Goal: Task Accomplishment & Management: Use online tool/utility

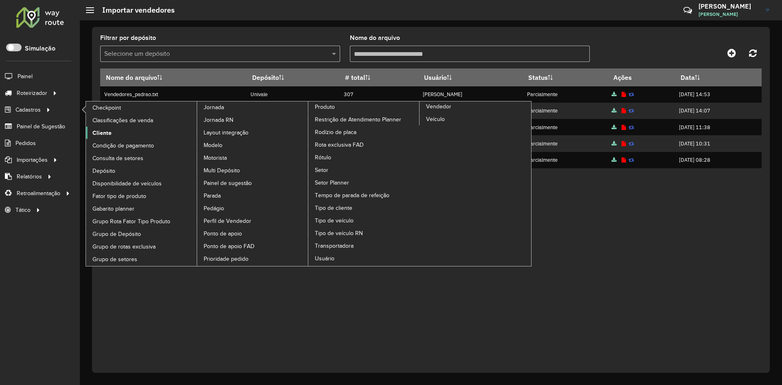
click at [101, 135] on span "Cliente" at bounding box center [101, 133] width 19 height 9
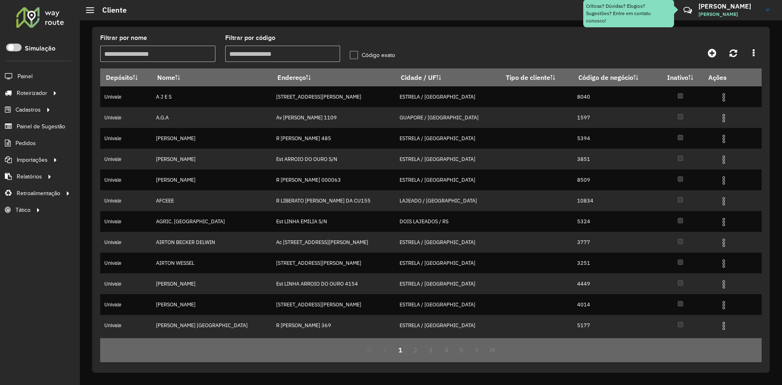
click at [274, 55] on input "Filtrar por código" at bounding box center [282, 54] width 115 height 16
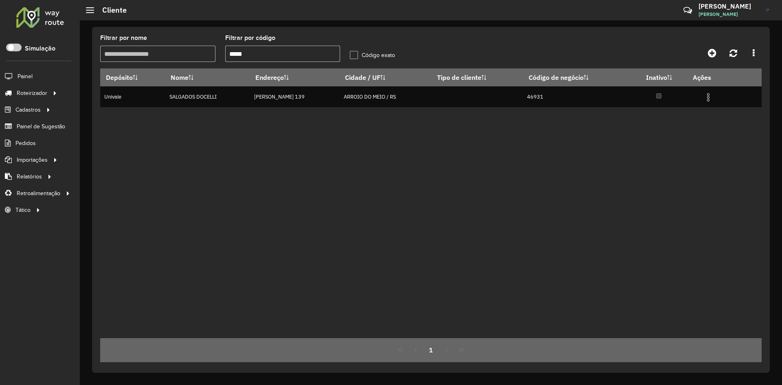
type input "*****"
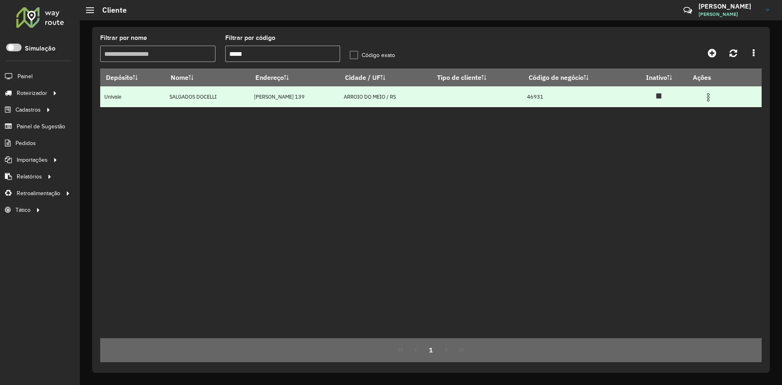
click at [710, 97] on img at bounding box center [708, 97] width 10 height 10
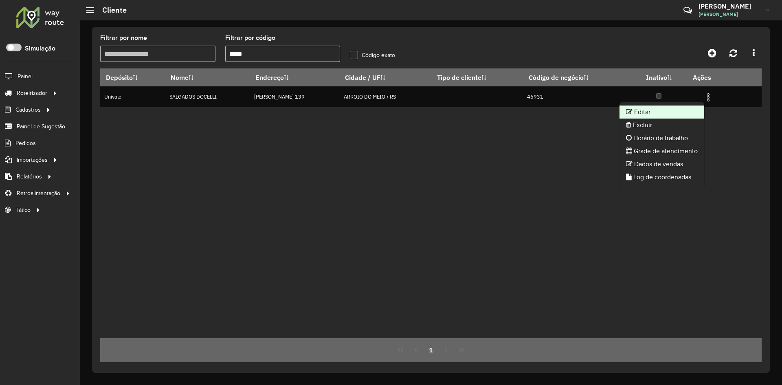
click at [642, 114] on li "Editar" at bounding box center [661, 111] width 85 height 13
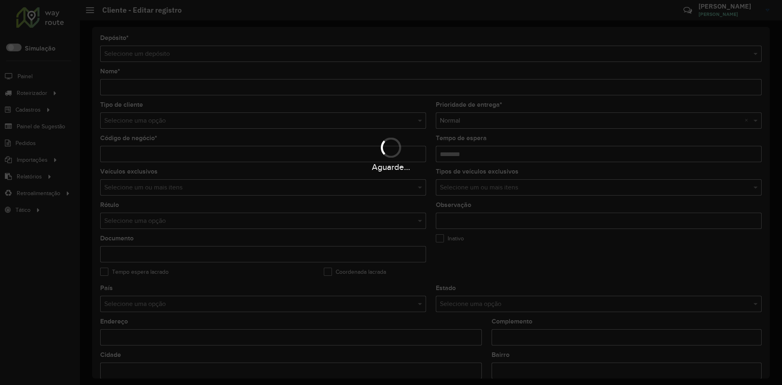
type input "**********"
type input "*****"
type input "********"
type input "**********"
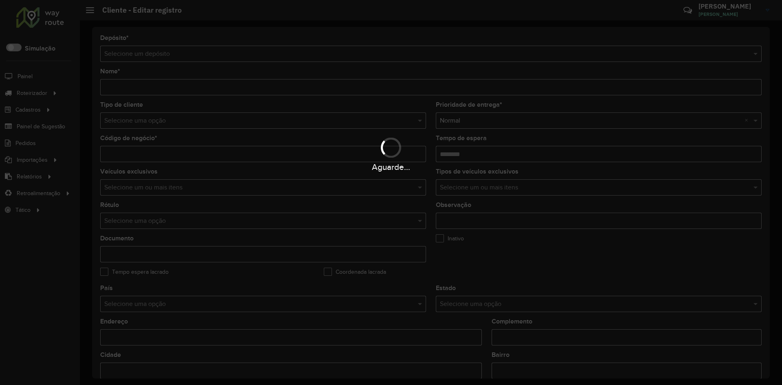
type input "**********"
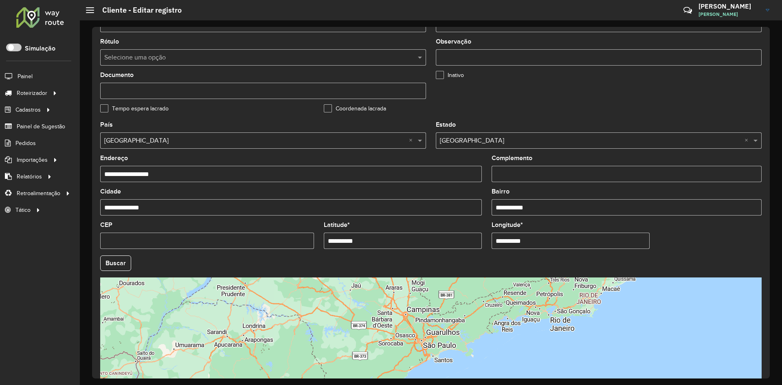
scroll to position [221, 0]
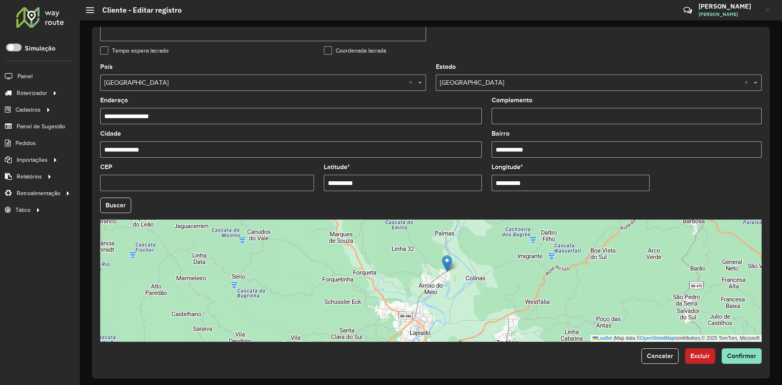
drag, startPoint x: 326, startPoint y: 187, endPoint x: 368, endPoint y: 192, distance: 42.3
click at [368, 192] on formly-field "**********" at bounding box center [403, 180] width 168 height 33
paste input "text"
type input "**********"
click at [532, 214] on formly-field "Buscar" at bounding box center [430, 208] width 671 height 22
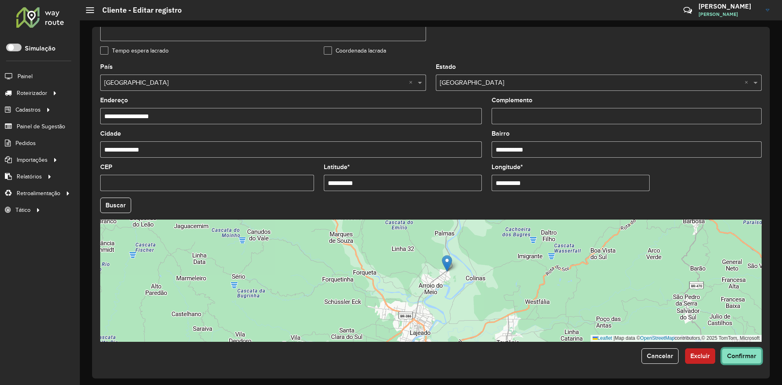
click at [735, 359] on span "Confirmar" at bounding box center [741, 355] width 29 height 7
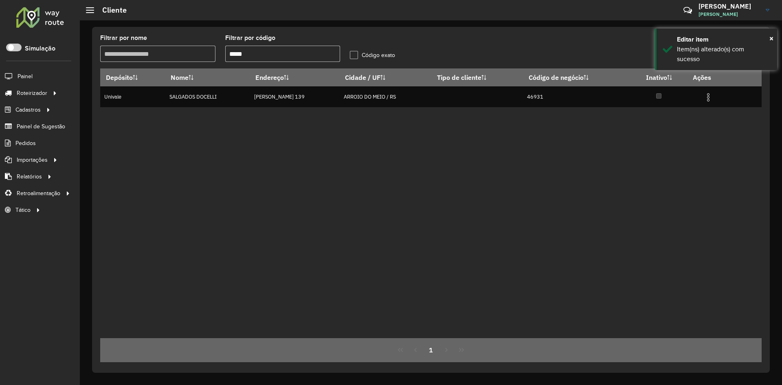
click at [254, 57] on input "*****" at bounding box center [282, 54] width 115 height 16
type input "*"
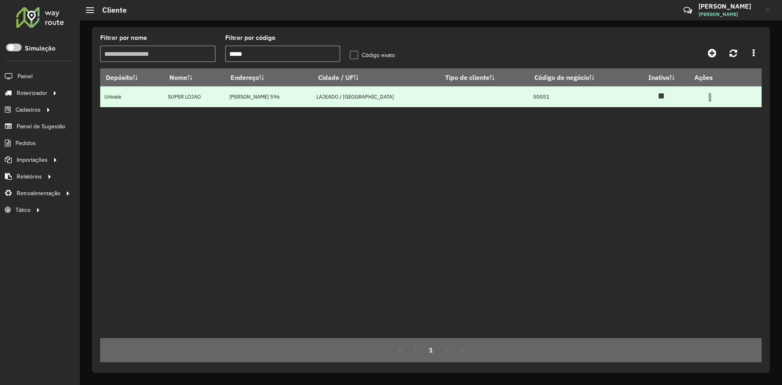
type input "*****"
click at [706, 102] on img at bounding box center [710, 97] width 10 height 10
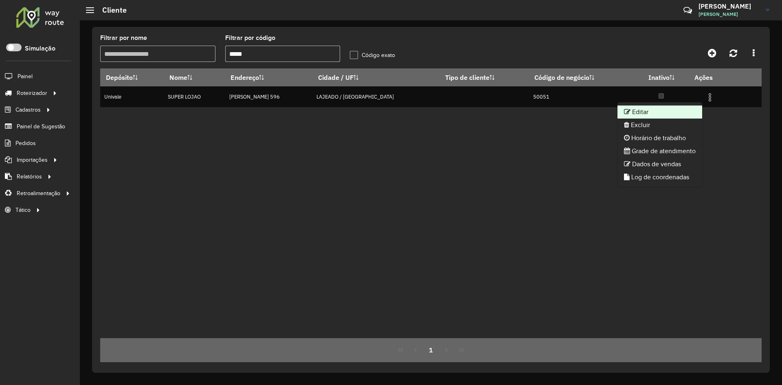
click at [648, 114] on li "Editar" at bounding box center [659, 111] width 85 height 13
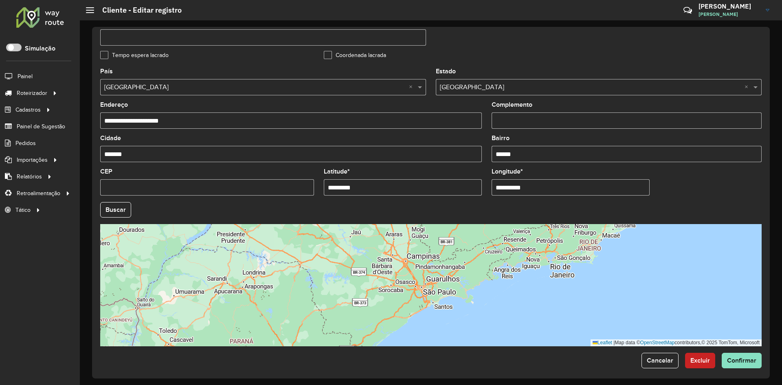
scroll to position [221, 0]
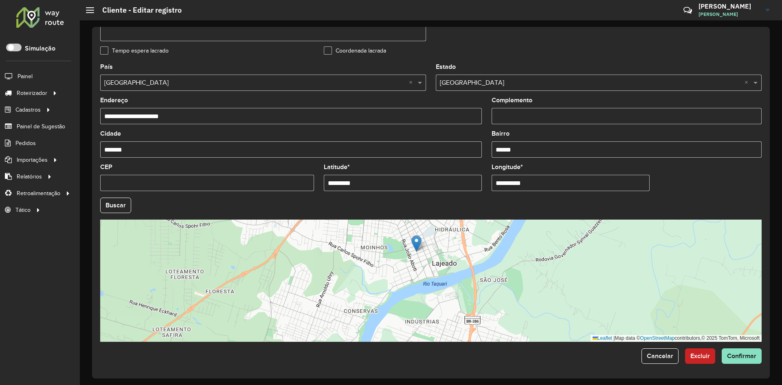
drag, startPoint x: 579, startPoint y: 208, endPoint x: 566, endPoint y: 208, distance: 13.4
click at [579, 208] on hb-field-button "Buscar" at bounding box center [430, 204] width 661 height 15
drag, startPoint x: 326, startPoint y: 186, endPoint x: 364, endPoint y: 188, distance: 37.6
click at [364, 188] on input "*********" at bounding box center [403, 183] width 158 height 16
paste input "*"
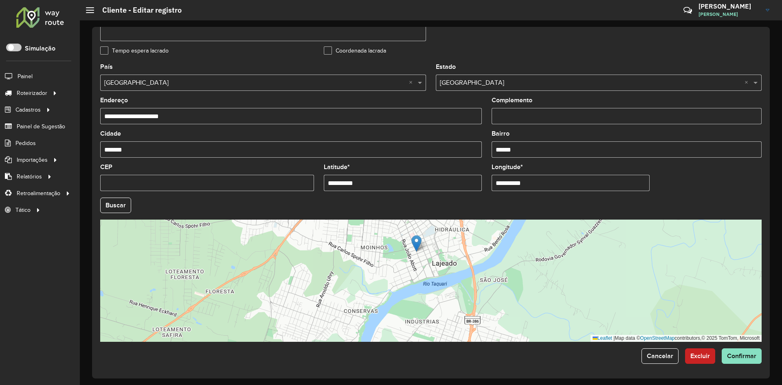
type input "**********"
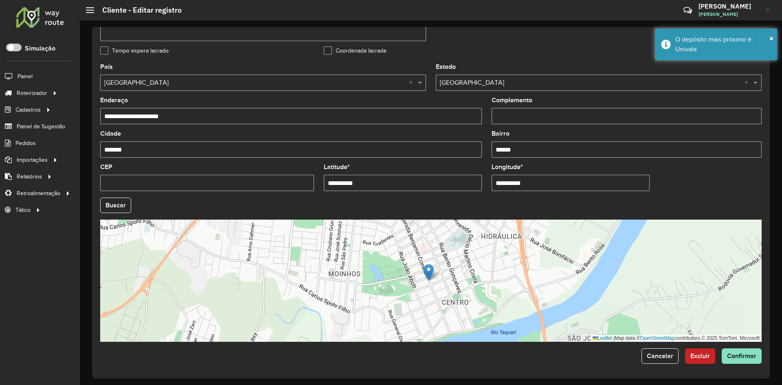
click at [533, 209] on hb-field-button "Buscar" at bounding box center [430, 204] width 661 height 15
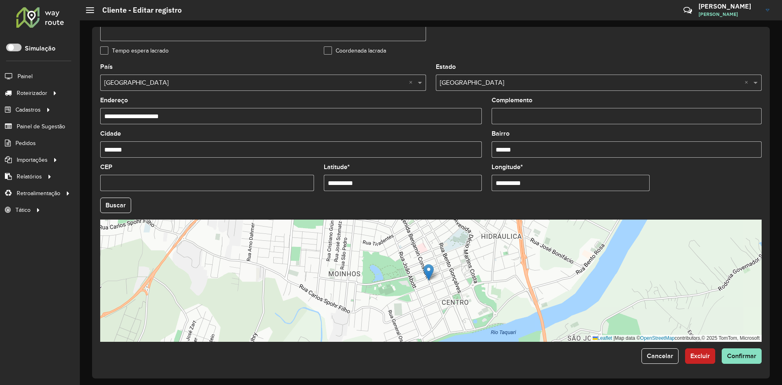
drag, startPoint x: 493, startPoint y: 186, endPoint x: 532, endPoint y: 187, distance: 38.3
click at [532, 187] on input "**********" at bounding box center [570, 183] width 158 height 16
paste input "text"
type input "**********"
click at [116, 205] on button "Buscar" at bounding box center [115, 204] width 31 height 15
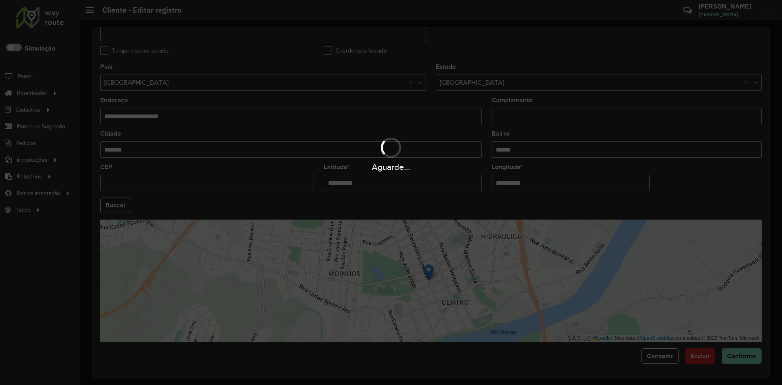
type input "**********"
type input "*******"
type input "******"
type input "*********"
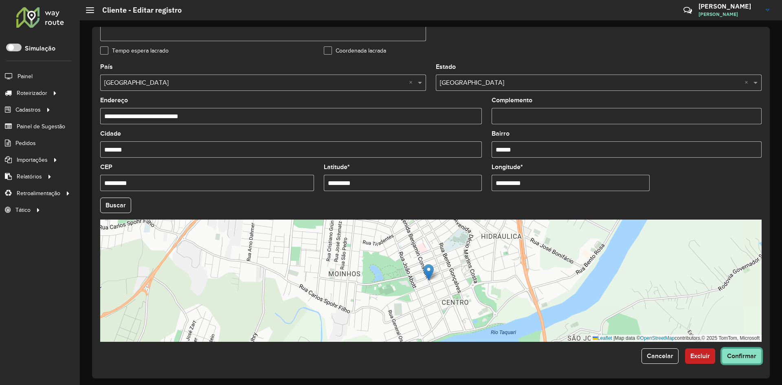
click at [733, 355] on span "Confirmar" at bounding box center [741, 355] width 29 height 7
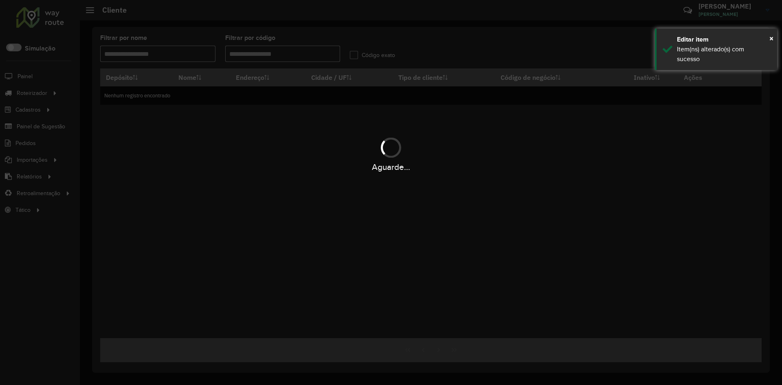
type input "*****"
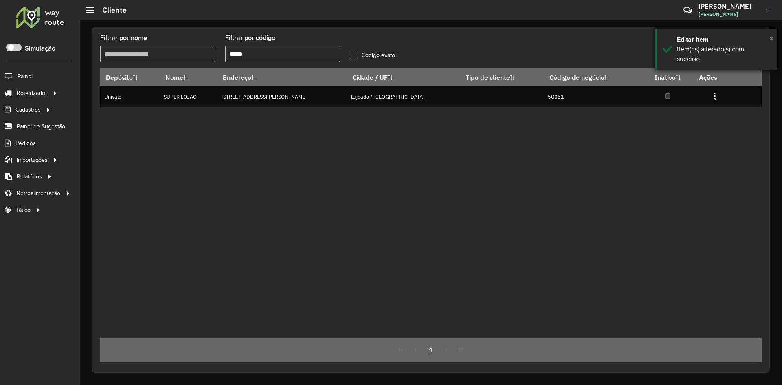
click at [770, 37] on span "×" at bounding box center [771, 38] width 4 height 9
drag, startPoint x: 252, startPoint y: 54, endPoint x: 230, endPoint y: 64, distance: 24.2
click at [230, 64] on formly-field "Filtrar por código *****" at bounding box center [282, 51] width 125 height 33
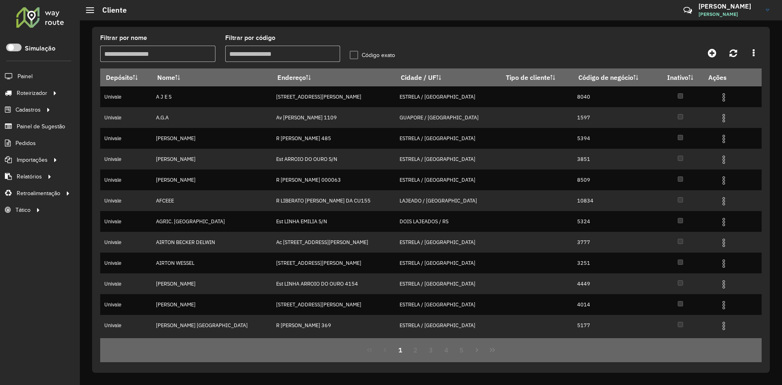
click at [265, 55] on input "Filtrar por código" at bounding box center [282, 54] width 115 height 16
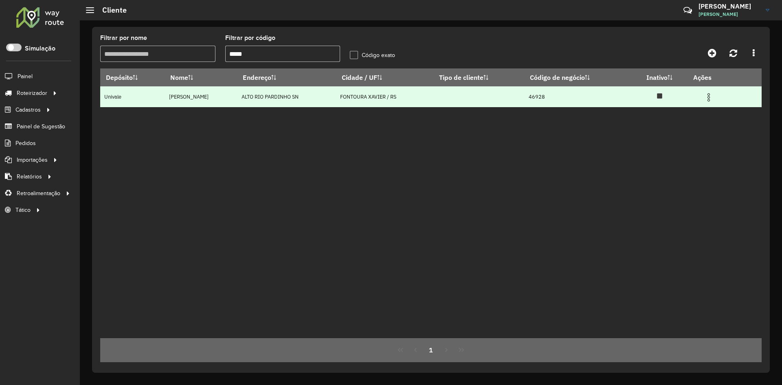
type input "*****"
click at [713, 99] on img at bounding box center [708, 97] width 10 height 10
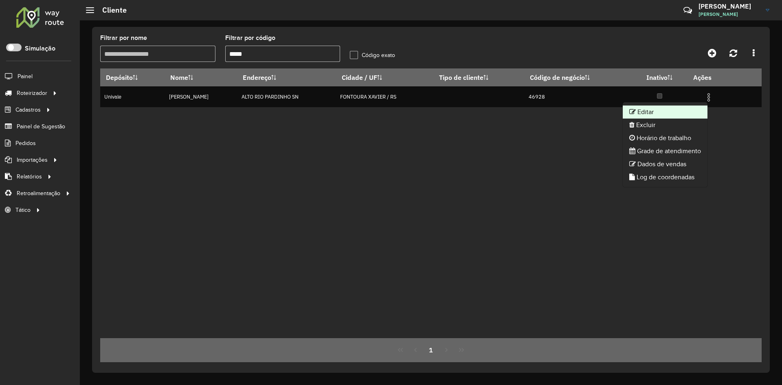
click at [650, 114] on li "Editar" at bounding box center [664, 111] width 85 height 13
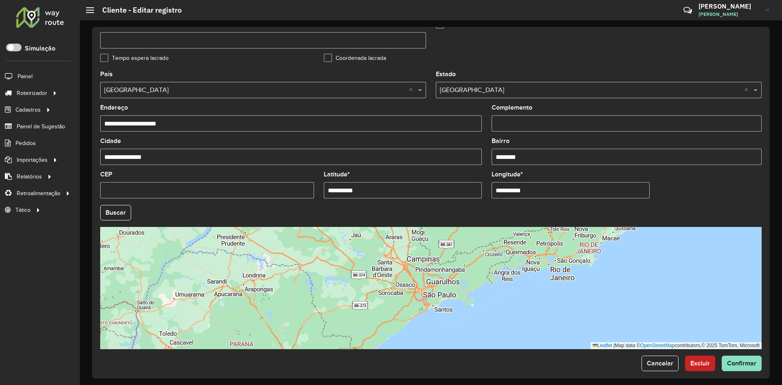
scroll to position [221, 0]
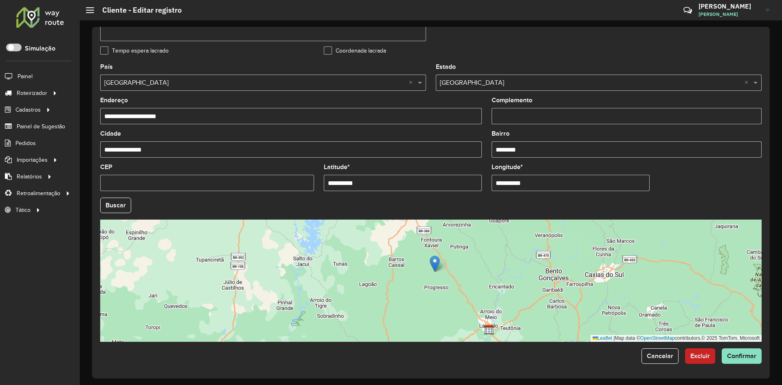
click at [530, 213] on formly-field "Buscar" at bounding box center [430, 208] width 671 height 22
drag, startPoint x: 326, startPoint y: 186, endPoint x: 384, endPoint y: 189, distance: 58.3
click at [384, 189] on input "**********" at bounding box center [403, 183] width 158 height 16
paste input "text"
type input "**********"
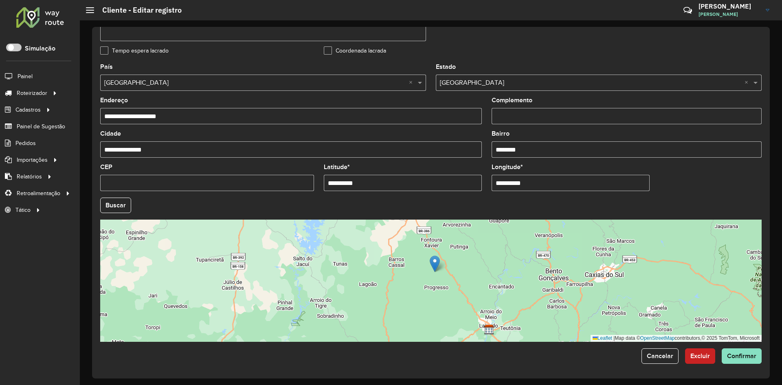
drag, startPoint x: 553, startPoint y: 205, endPoint x: 546, endPoint y: 204, distance: 7.8
click at [553, 205] on hb-field-button "Buscar" at bounding box center [430, 204] width 661 height 15
drag, startPoint x: 494, startPoint y: 184, endPoint x: 547, endPoint y: 195, distance: 53.9
click at [547, 195] on formly-field "**********" at bounding box center [570, 180] width 168 height 33
paste input "text"
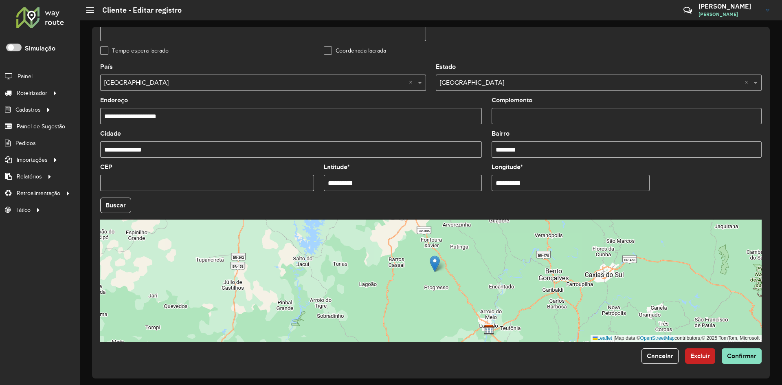
type input "**********"
click at [124, 206] on button "Buscar" at bounding box center [115, 204] width 31 height 15
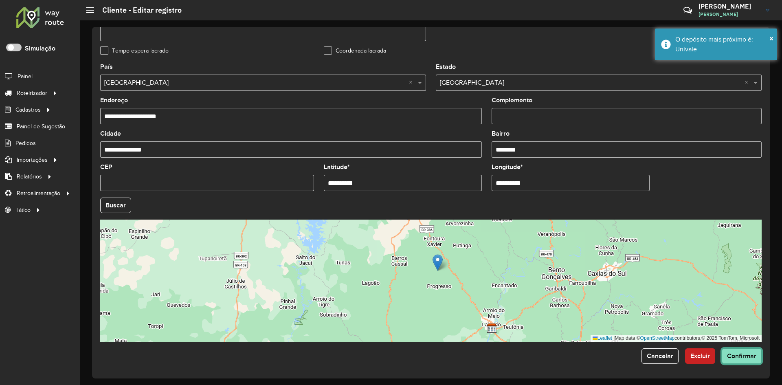
click at [745, 359] on button "Confirmar" at bounding box center [741, 355] width 40 height 15
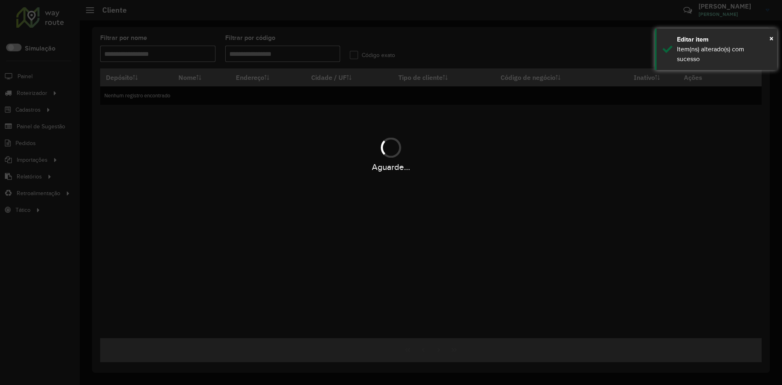
type input "*****"
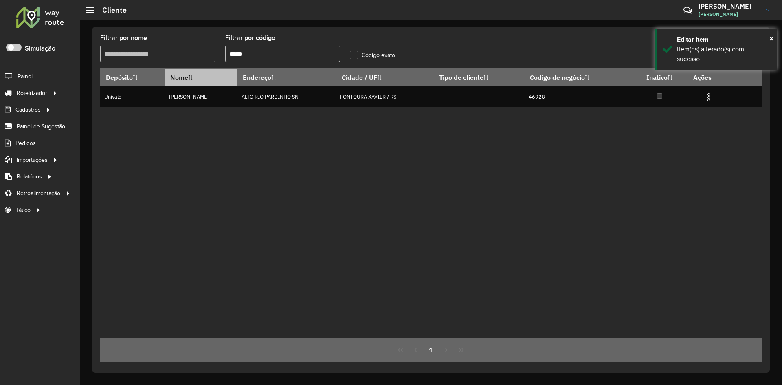
drag, startPoint x: 244, startPoint y: 57, endPoint x: 206, endPoint y: 79, distance: 43.8
click at [216, 64] on formly-group "Filtrar por nome Filtrar por código ***** Código exato" at bounding box center [344, 51] width 499 height 33
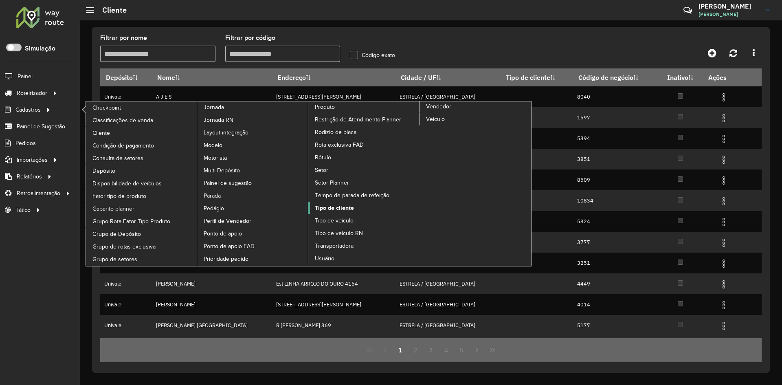
click at [343, 206] on span "Tipo de cliente" at bounding box center [334, 208] width 39 height 9
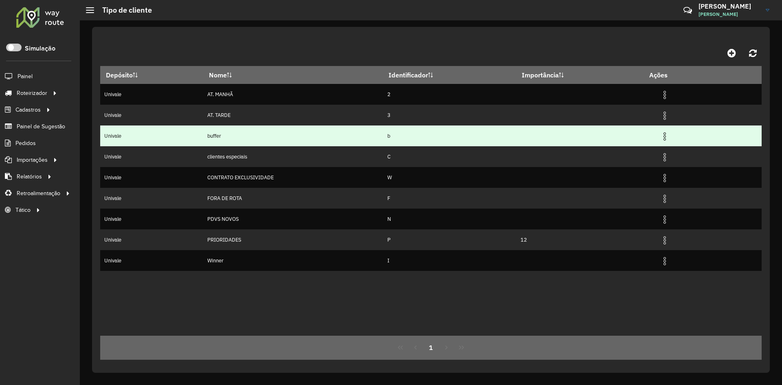
click at [669, 138] on img at bounding box center [664, 136] width 10 height 10
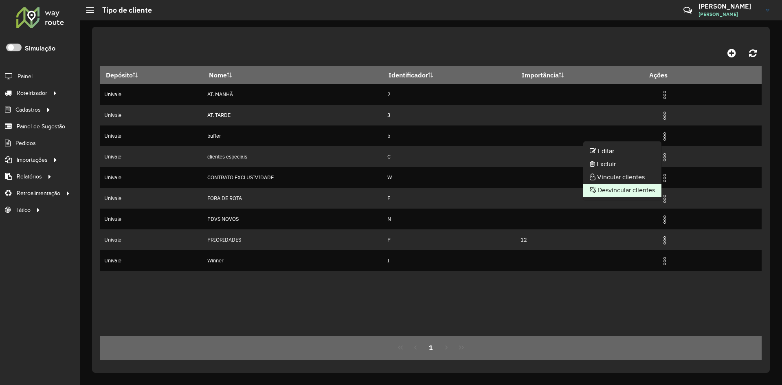
click at [622, 189] on li "Desvincular clientes" at bounding box center [622, 190] width 78 height 13
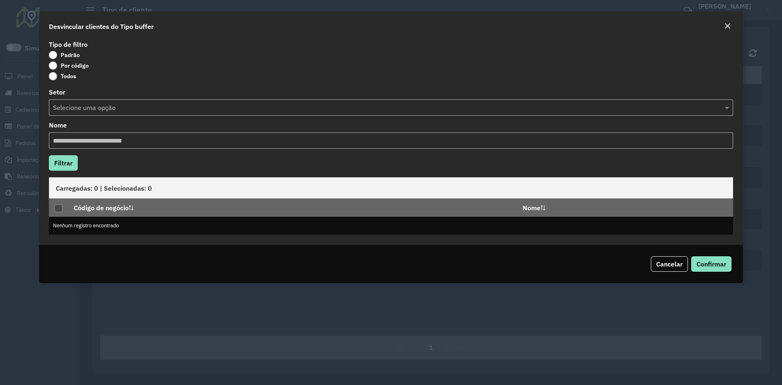
click at [55, 76] on label "Todos" at bounding box center [62, 76] width 27 height 8
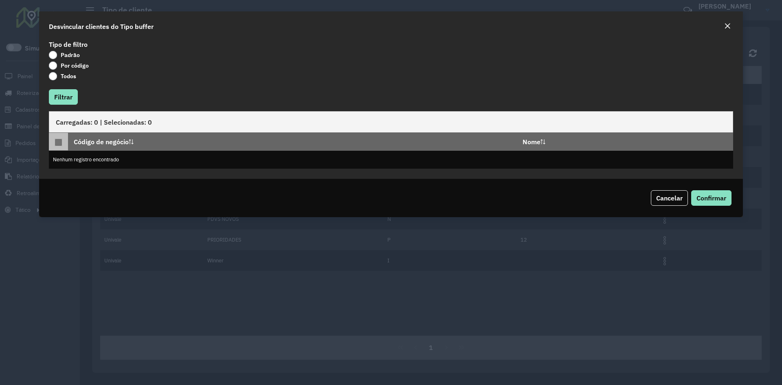
click at [57, 147] on th at bounding box center [58, 142] width 19 height 18
click at [58, 144] on p-tableheadercheckbox at bounding box center [59, 142] width 8 height 8
click at [62, 102] on button "Filtrar" at bounding box center [63, 96] width 29 height 15
click at [64, 139] on th at bounding box center [58, 142] width 19 height 18
drag, startPoint x: 61, startPoint y: 141, endPoint x: 186, endPoint y: 111, distance: 128.7
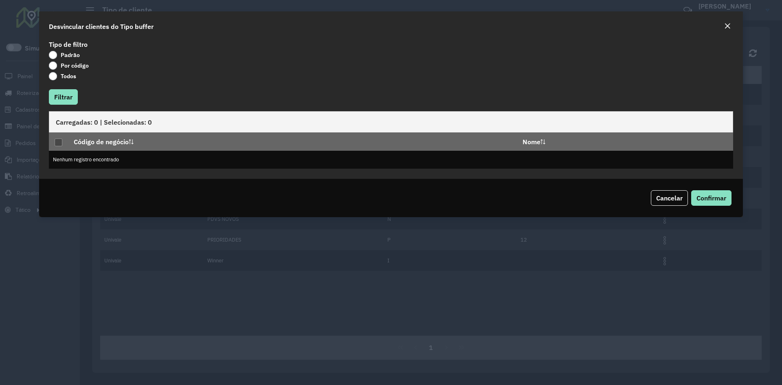
click at [62, 142] on p-tableheadercheckbox at bounding box center [59, 142] width 8 height 8
click at [731, 26] on button "Close" at bounding box center [726, 26] width 11 height 11
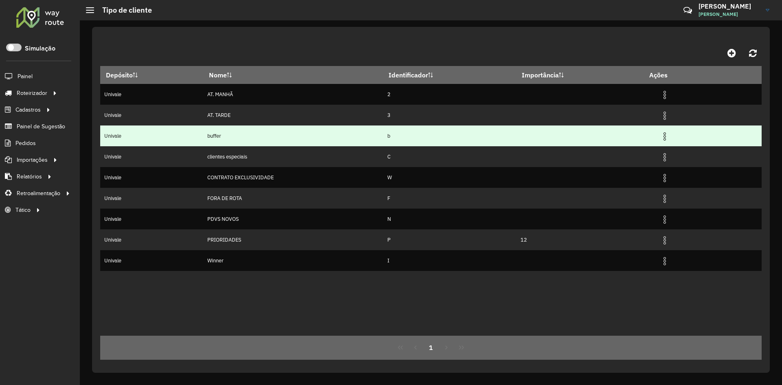
click at [668, 138] on img at bounding box center [664, 136] width 10 height 10
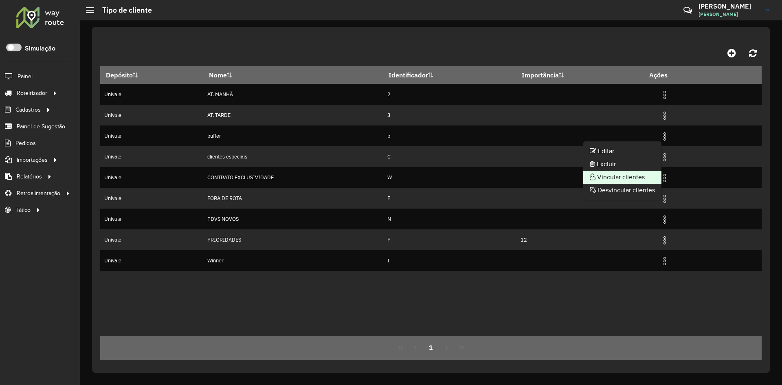
click at [617, 175] on li "Vincular clientes" at bounding box center [622, 177] width 78 height 13
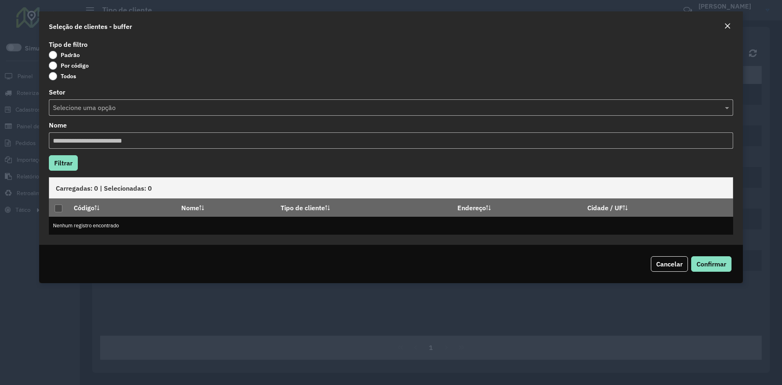
click at [55, 68] on label "Por código" at bounding box center [69, 65] width 40 height 8
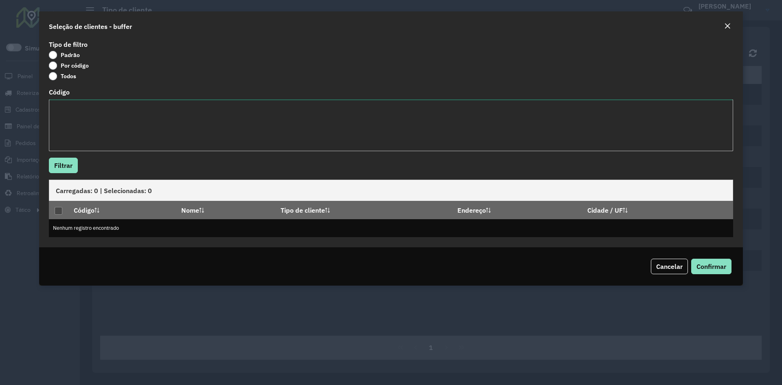
click at [63, 117] on textarea "Código" at bounding box center [391, 125] width 684 height 52
type textarea "*****"
click at [66, 163] on button "Filtrar" at bounding box center [63, 165] width 29 height 15
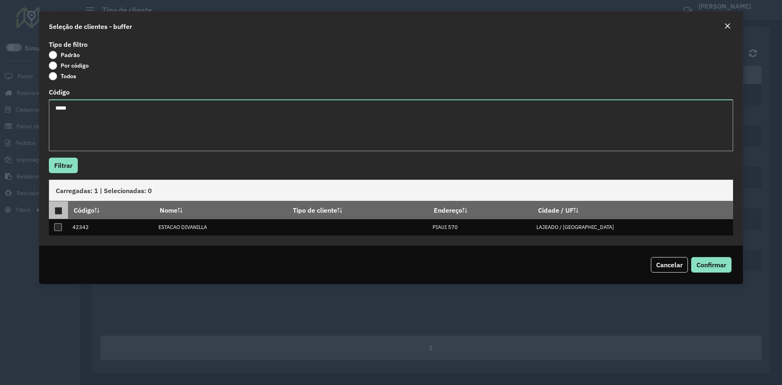
click at [58, 215] on div at bounding box center [59, 211] width 8 height 8
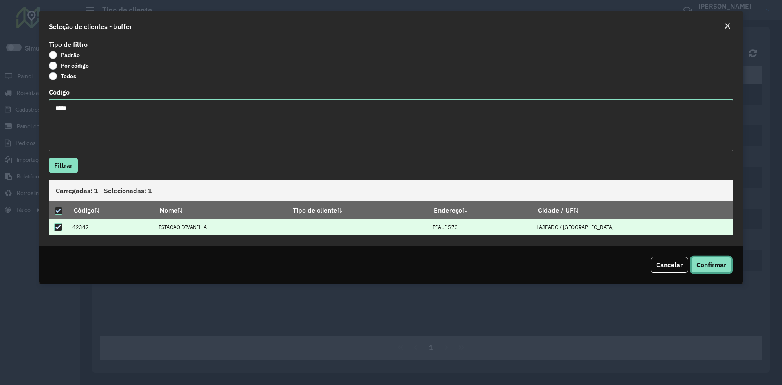
click at [721, 266] on span "Confirmar" at bounding box center [711, 265] width 30 height 8
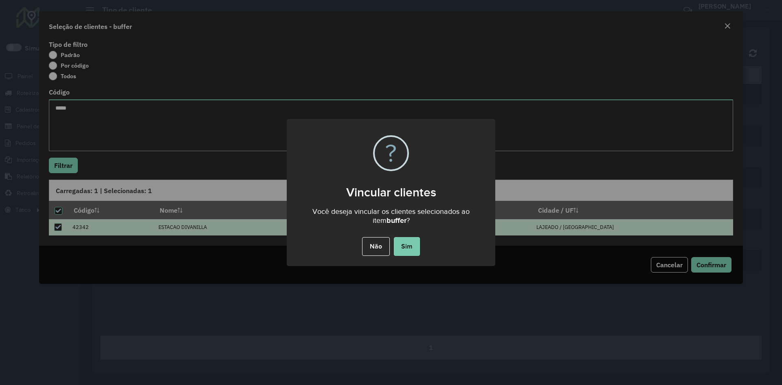
click at [413, 247] on button "Sim" at bounding box center [407, 246] width 26 height 19
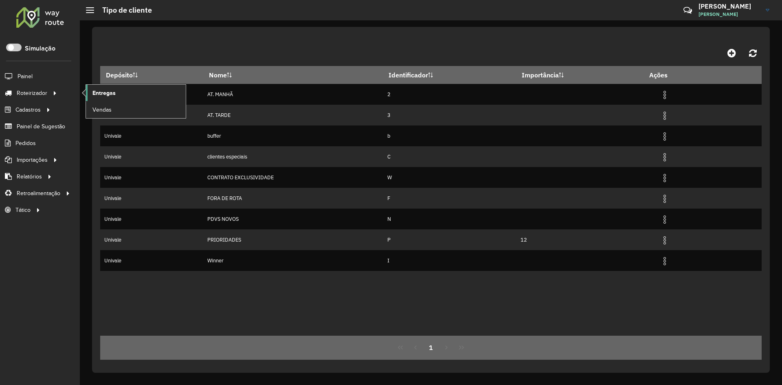
click at [104, 91] on span "Entregas" at bounding box center [103, 93] width 23 height 9
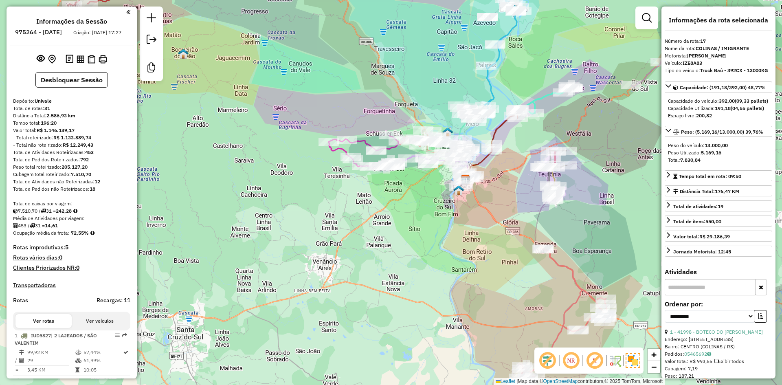
select select "**********"
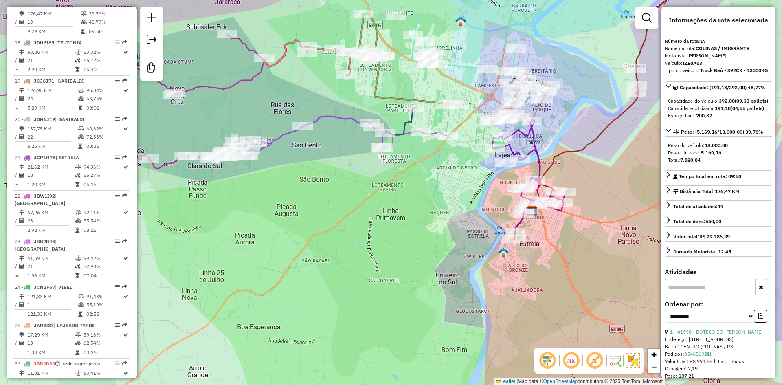
drag, startPoint x: 453, startPoint y: 170, endPoint x: 427, endPoint y: 181, distance: 28.1
click at [427, 181] on div "Janela de atendimento Grade de atendimento Capacidade Transportadoras Veículos …" at bounding box center [391, 192] width 782 height 385
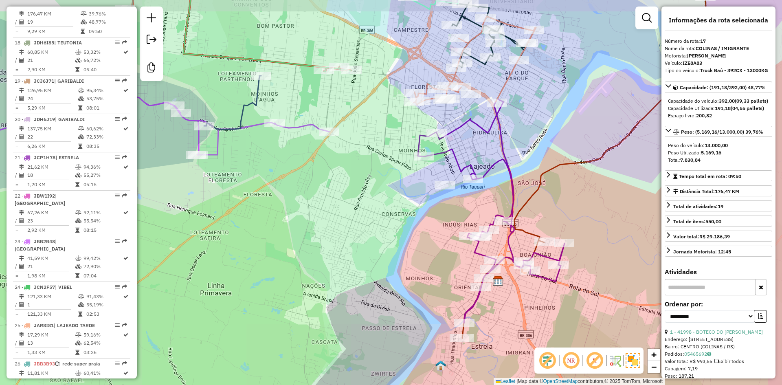
drag, startPoint x: 474, startPoint y: 138, endPoint x: 426, endPoint y: 177, distance: 62.5
click at [426, 177] on div "Janela de atendimento Grade de atendimento Capacidade Transportadoras Veículos …" at bounding box center [391, 192] width 782 height 385
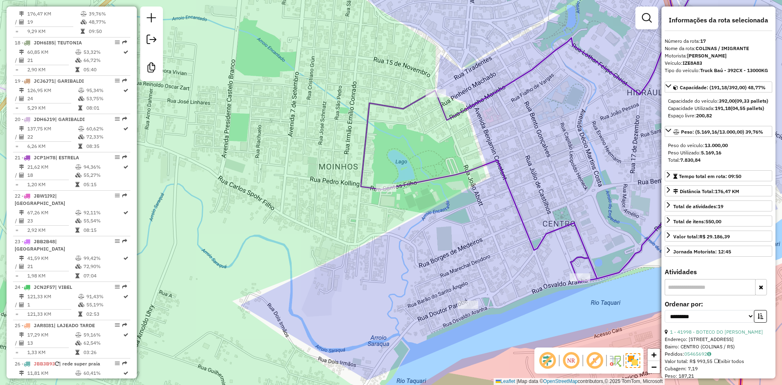
drag, startPoint x: 378, startPoint y: 154, endPoint x: 421, endPoint y: 145, distance: 44.2
click at [421, 145] on div "Janela de atendimento Grade de atendimento Capacidade Transportadoras Veículos …" at bounding box center [391, 192] width 782 height 385
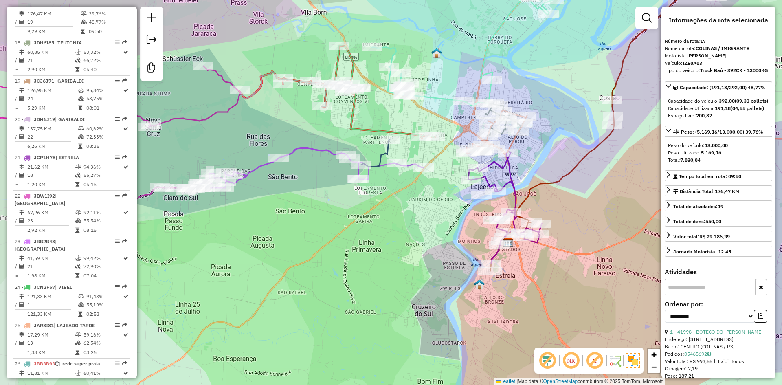
drag, startPoint x: 313, startPoint y: 117, endPoint x: 372, endPoint y: 156, distance: 71.5
click at [372, 156] on div "Janela de atendimento Grade de atendimento Capacidade Transportadoras Veículos …" at bounding box center [391, 192] width 782 height 385
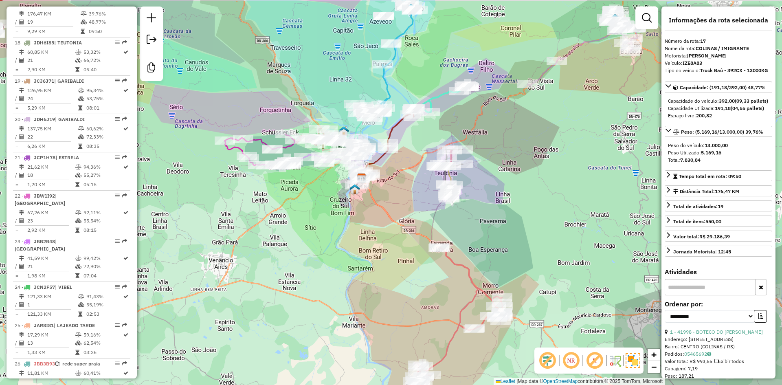
drag, startPoint x: 439, startPoint y: 102, endPoint x: 376, endPoint y: 131, distance: 69.6
click at [376, 131] on div "Janela de atendimento Grade de atendimento Capacidade Transportadoras Veículos …" at bounding box center [391, 192] width 782 height 385
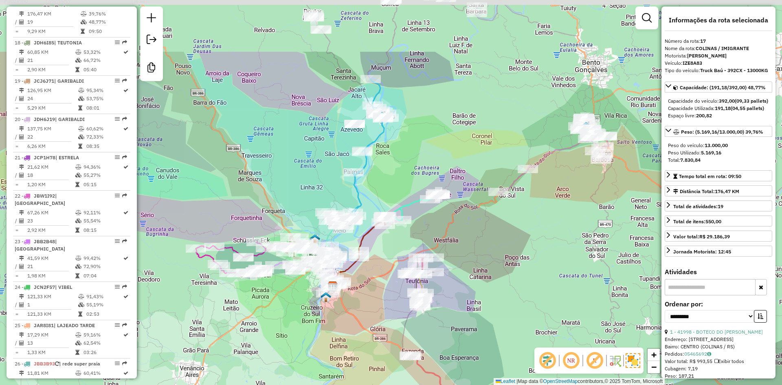
drag, startPoint x: 392, startPoint y: 75, endPoint x: 394, endPoint y: 157, distance: 81.4
click at [392, 156] on div "Janela de atendimento Grade de atendimento Capacidade Transportadoras Veículos …" at bounding box center [391, 192] width 782 height 385
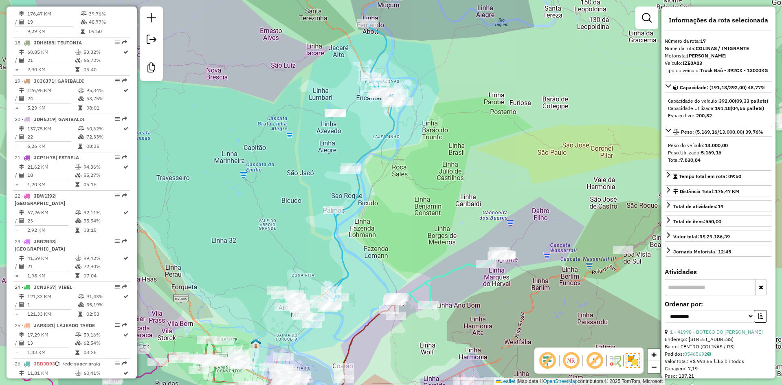
drag, startPoint x: 385, startPoint y: 152, endPoint x: 403, endPoint y: 166, distance: 22.6
click at [402, 166] on div "Janela de atendimento Grade de atendimento Capacidade Transportadoras Veículos …" at bounding box center [391, 192] width 782 height 385
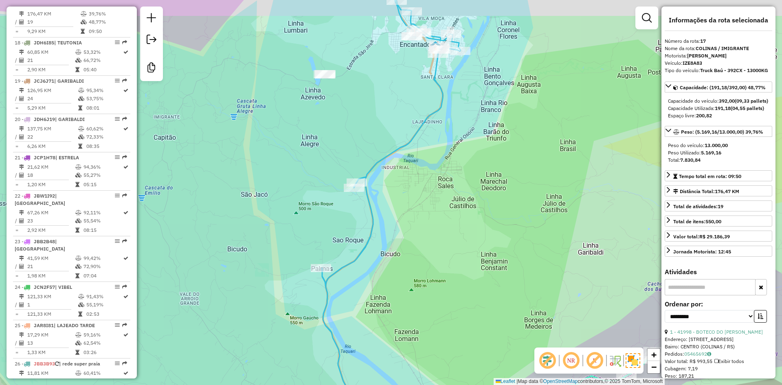
drag, startPoint x: 373, startPoint y: 154, endPoint x: 428, endPoint y: 170, distance: 56.7
click at [427, 171] on div "Janela de atendimento Grade de atendimento Capacidade Transportadoras Veículos …" at bounding box center [391, 192] width 782 height 385
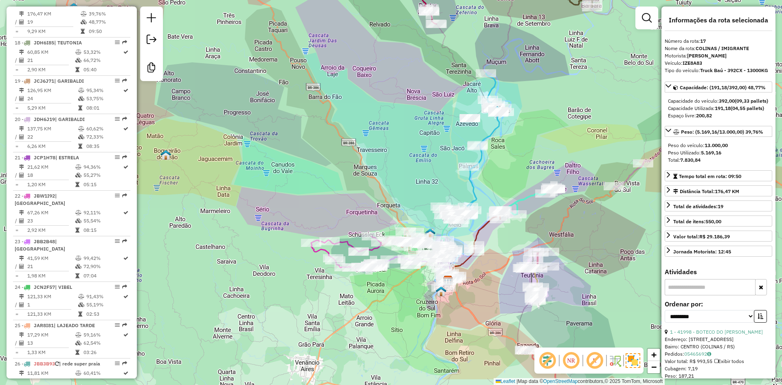
drag, startPoint x: 519, startPoint y: 195, endPoint x: 506, endPoint y: 149, distance: 47.3
click at [514, 148] on div "Janela de atendimento Grade de atendimento Capacidade Transportadoras Veículos …" at bounding box center [391, 192] width 782 height 385
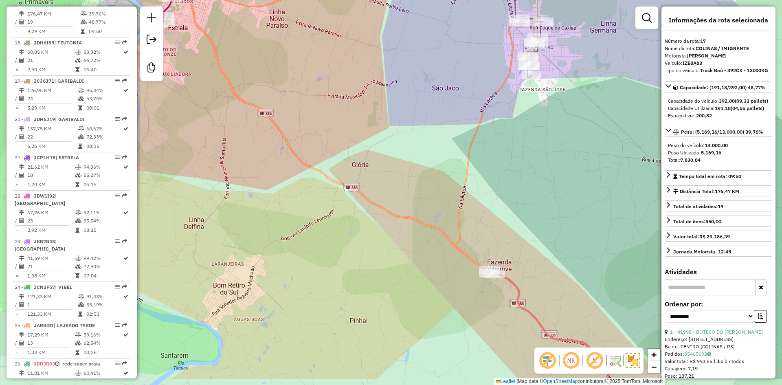
drag, startPoint x: 532, startPoint y: 305, endPoint x: 500, endPoint y: 199, distance: 110.6
click at [506, 209] on div "Janela de atendimento Grade de atendimento Capacidade Transportadoras Veículos …" at bounding box center [391, 192] width 782 height 385
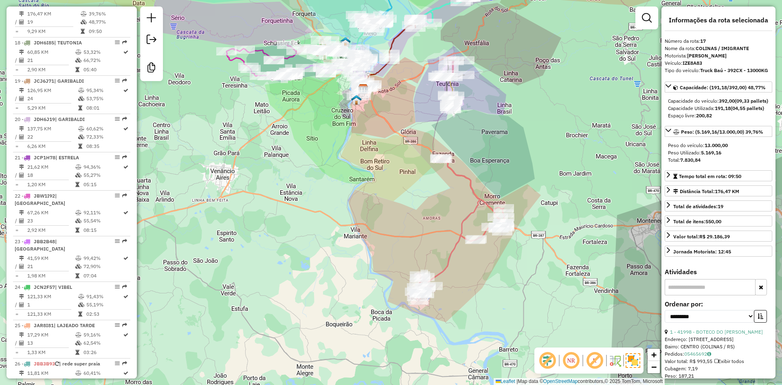
drag, startPoint x: 510, startPoint y: 187, endPoint x: 474, endPoint y: 142, distance: 57.5
click at [474, 143] on div "Janela de atendimento Grade de atendimento Capacidade Transportadoras Veículos …" at bounding box center [391, 192] width 782 height 385
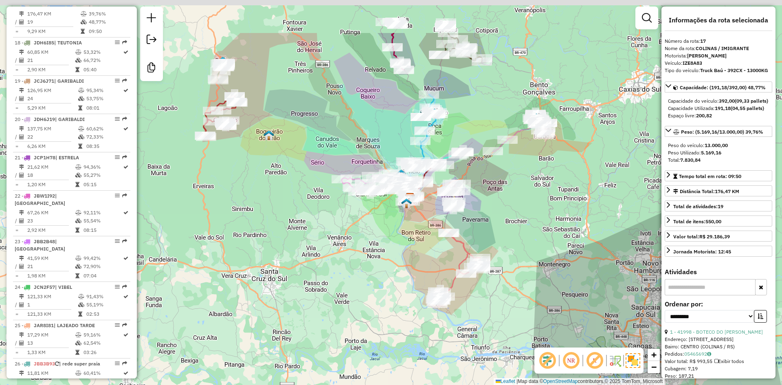
drag, startPoint x: 510, startPoint y: 139, endPoint x: 500, endPoint y: 215, distance: 77.2
click at [498, 215] on div "Janela de atendimento Grade de atendimento Capacidade Transportadoras Veículos …" at bounding box center [391, 192] width 782 height 385
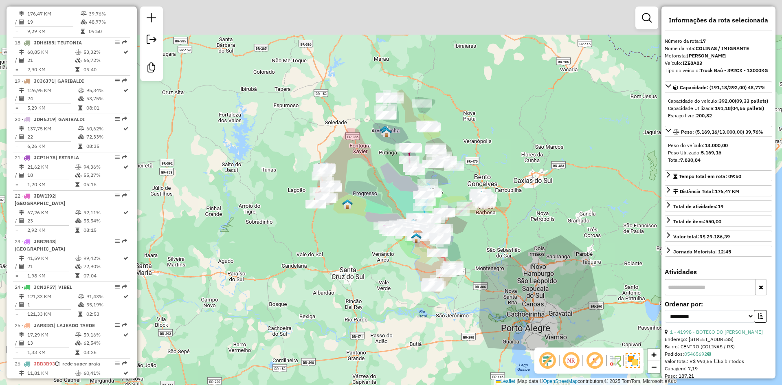
drag, startPoint x: 370, startPoint y: 116, endPoint x: 396, endPoint y: 188, distance: 76.6
click at [395, 187] on div "Janela de atendimento Grade de atendimento Capacidade Transportadoras Veículos …" at bounding box center [391, 192] width 782 height 385
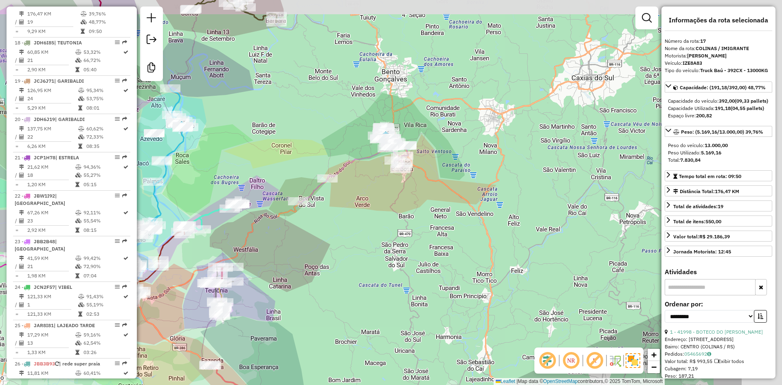
drag, startPoint x: 475, startPoint y: 207, endPoint x: 357, endPoint y: 237, distance: 122.0
click at [357, 237] on div "Janela de atendimento Grade de atendimento Capacidade Transportadoras Veículos …" at bounding box center [391, 192] width 782 height 385
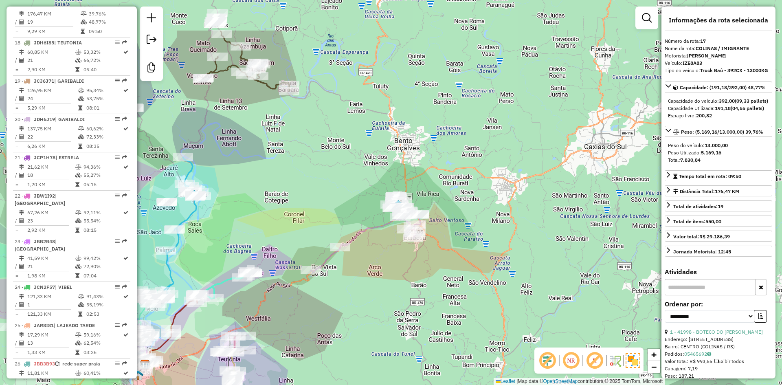
drag, startPoint x: 278, startPoint y: 91, endPoint x: 364, endPoint y: 289, distance: 216.0
click at [363, 288] on div "Janela de atendimento Grade de atendimento Capacidade Transportadoras Veículos …" at bounding box center [391, 192] width 782 height 385
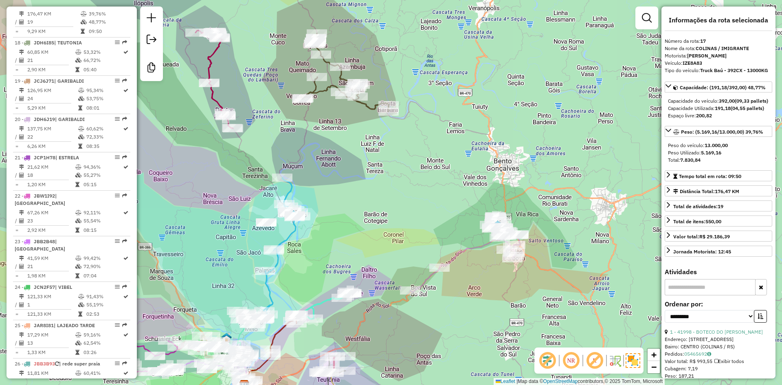
drag, startPoint x: 307, startPoint y: 275, endPoint x: 351, endPoint y: 178, distance: 106.4
click at [350, 179] on div "Janela de atendimento Grade de atendimento Capacidade Transportadoras Veículos …" at bounding box center [391, 192] width 782 height 385
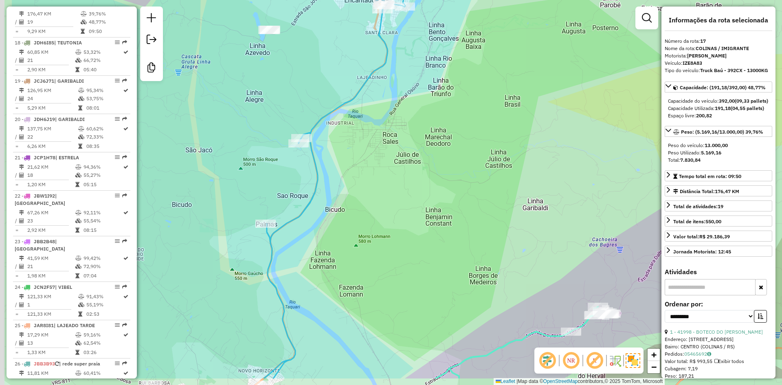
drag, startPoint x: 286, startPoint y: 195, endPoint x: 394, endPoint y: 143, distance: 119.4
click at [393, 144] on div "Janela de atendimento Grade de atendimento Capacidade Transportadoras Veículos …" at bounding box center [391, 192] width 782 height 385
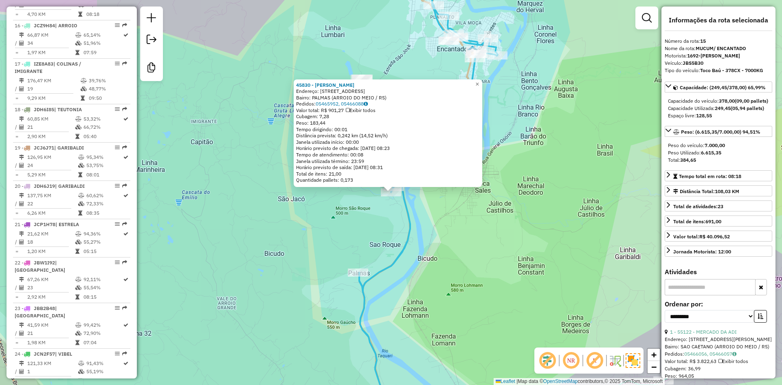
scroll to position [896, 0]
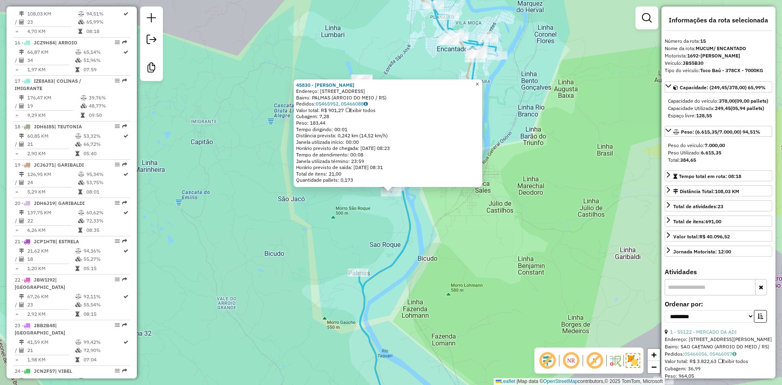
click at [479, 81] on span "×" at bounding box center [477, 84] width 4 height 7
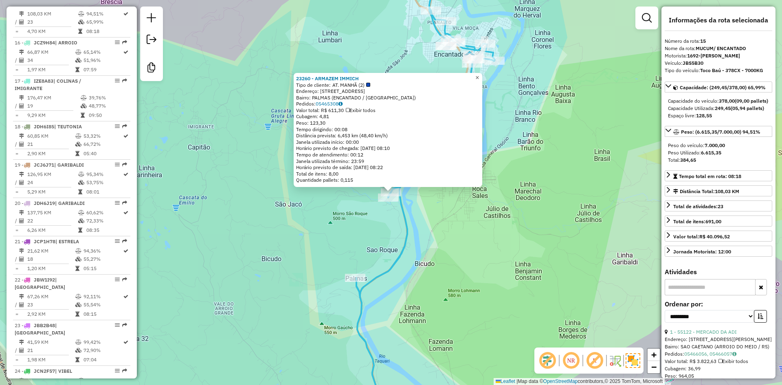
click at [479, 74] on span "×" at bounding box center [477, 77] width 4 height 7
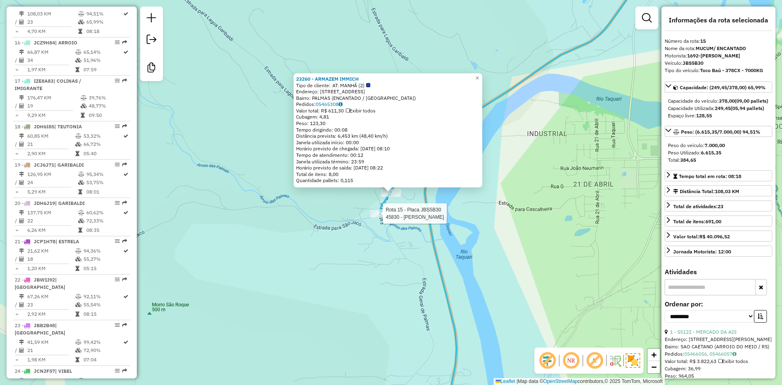
click at [382, 217] on div at bounding box center [380, 213] width 20 height 8
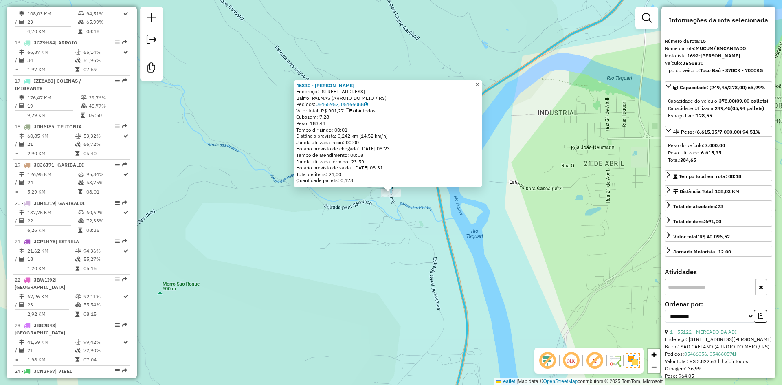
click at [479, 81] on span "×" at bounding box center [477, 84] width 4 height 7
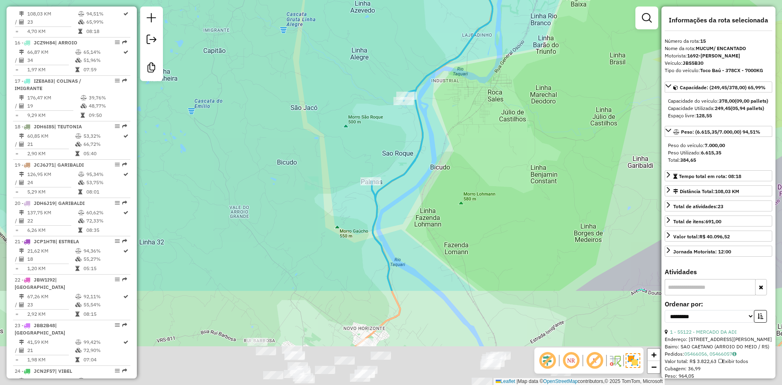
drag, startPoint x: 416, startPoint y: 288, endPoint x: 404, endPoint y: 163, distance: 125.6
click at [405, 163] on icon at bounding box center [441, 60] width 138 height 462
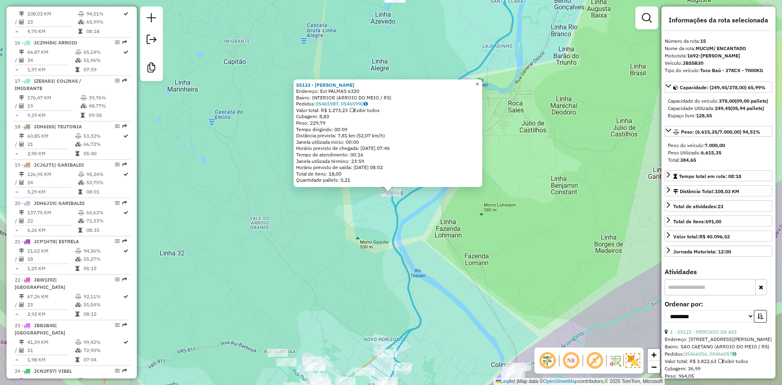
click at [479, 84] on span "×" at bounding box center [477, 84] width 4 height 7
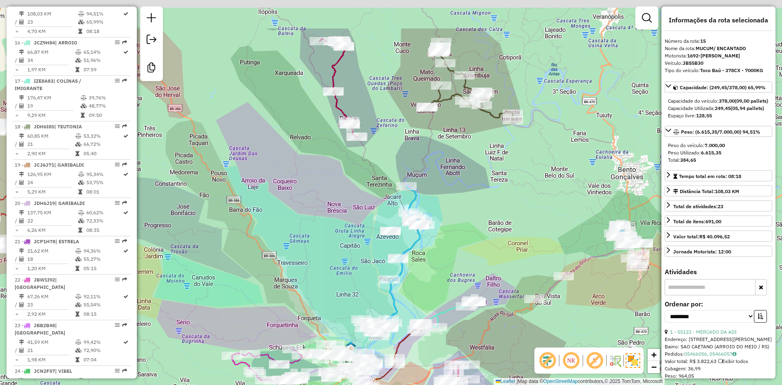
drag, startPoint x: 401, startPoint y: 125, endPoint x: 363, endPoint y: 229, distance: 111.2
click at [366, 220] on div "Janela de atendimento Grade de atendimento Capacidade Transportadoras Veículos …" at bounding box center [391, 192] width 782 height 385
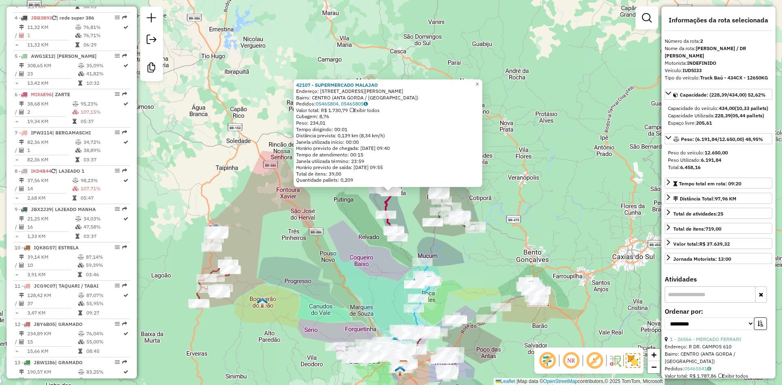
scroll to position [377, 0]
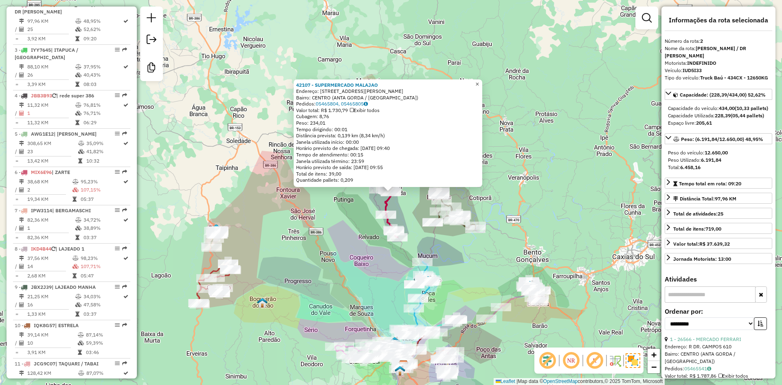
click at [479, 81] on span "×" at bounding box center [477, 84] width 4 height 7
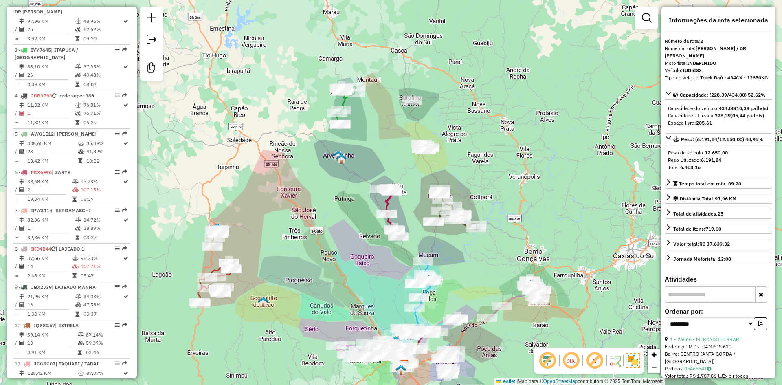
drag, startPoint x: 267, startPoint y: 259, endPoint x: 409, endPoint y: 96, distance: 215.0
click at [407, 97] on div "Janela de atendimento Grade de atendimento Capacidade Transportadoras Veículos …" at bounding box center [391, 192] width 782 height 385
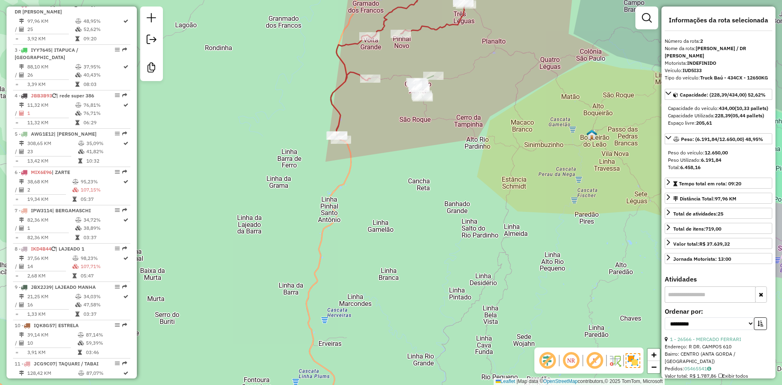
drag, startPoint x: 494, startPoint y: 104, endPoint x: 473, endPoint y: 157, distance: 57.5
click at [473, 157] on div "Janela de atendimento Grade de atendimento Capacidade Transportadoras Veículos …" at bounding box center [391, 192] width 782 height 385
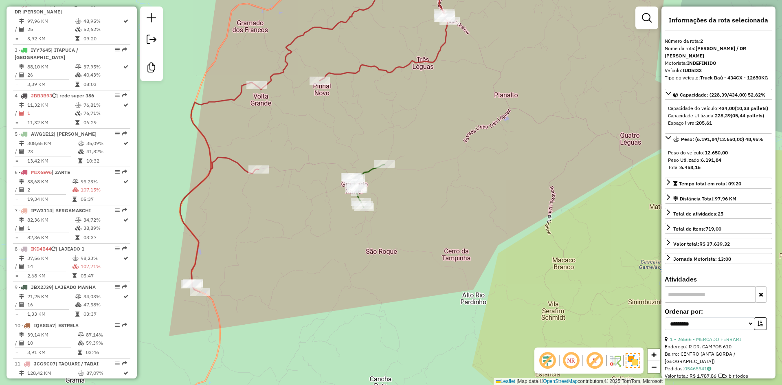
drag, startPoint x: 430, startPoint y: 111, endPoint x: 462, endPoint y: 162, distance: 60.8
click at [460, 162] on div "Janela de atendimento Grade de atendimento Capacidade Transportadoras Veículos …" at bounding box center [391, 192] width 782 height 385
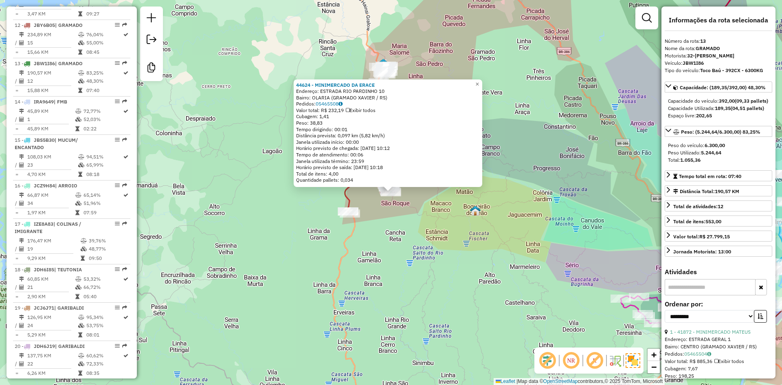
scroll to position [819, 0]
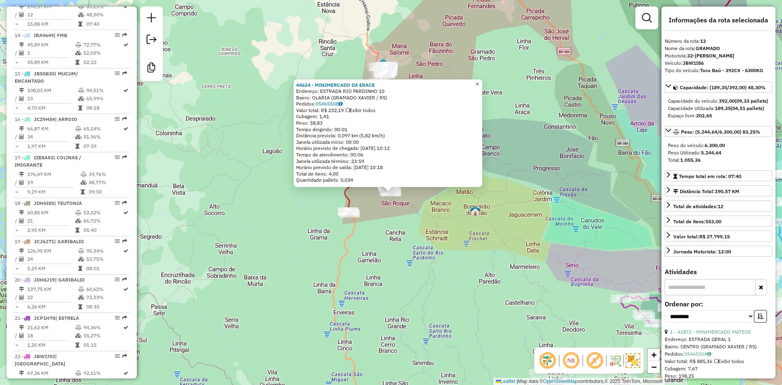
click at [479, 81] on span "×" at bounding box center [477, 84] width 4 height 7
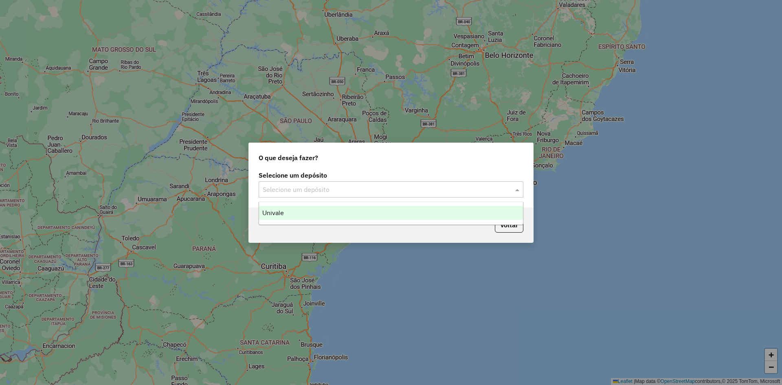
click at [368, 191] on input "text" at bounding box center [383, 190] width 240 height 10
click at [334, 215] on div "Univale" at bounding box center [391, 213] width 264 height 14
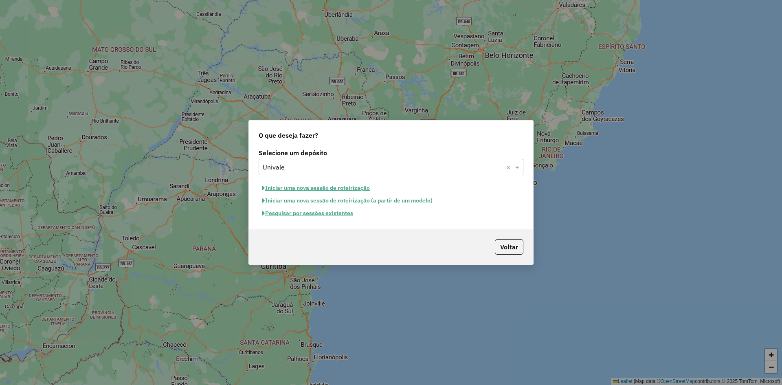
click at [313, 212] on button "Pesquisar por sessões existentes" at bounding box center [308, 213] width 98 height 13
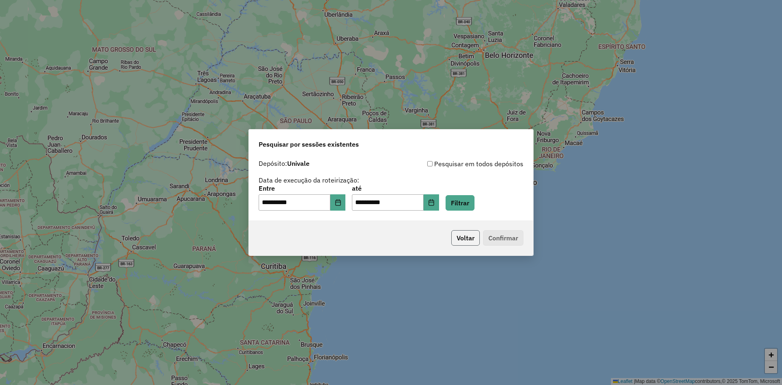
click at [465, 236] on button "Voltar" at bounding box center [465, 237] width 28 height 15
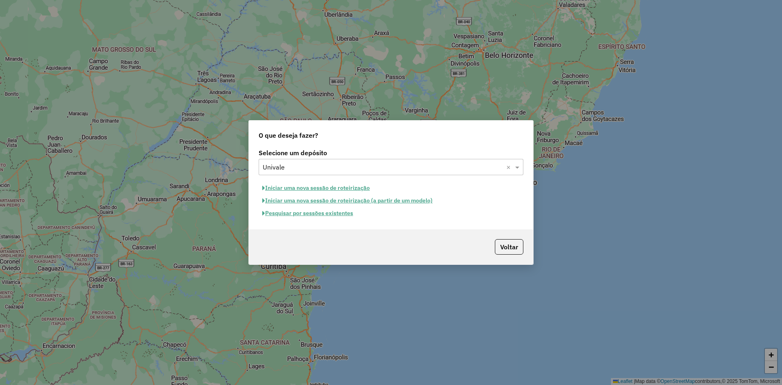
click at [279, 188] on button "Iniciar uma nova sessão de roteirização" at bounding box center [316, 188] width 115 height 13
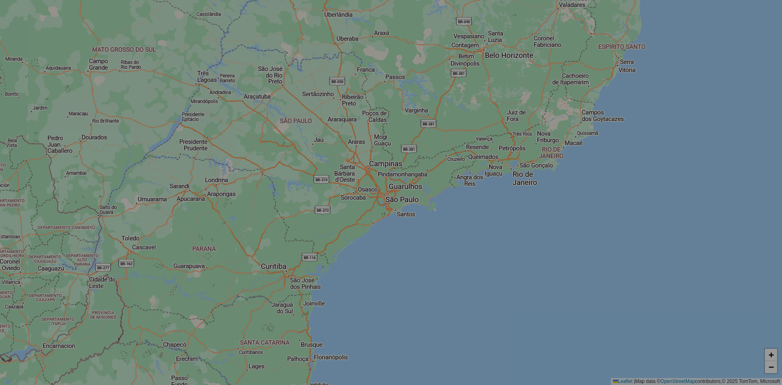
select select "*"
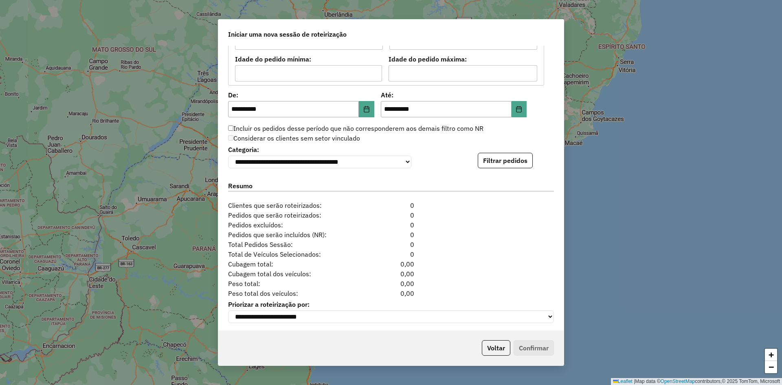
scroll to position [748, 0]
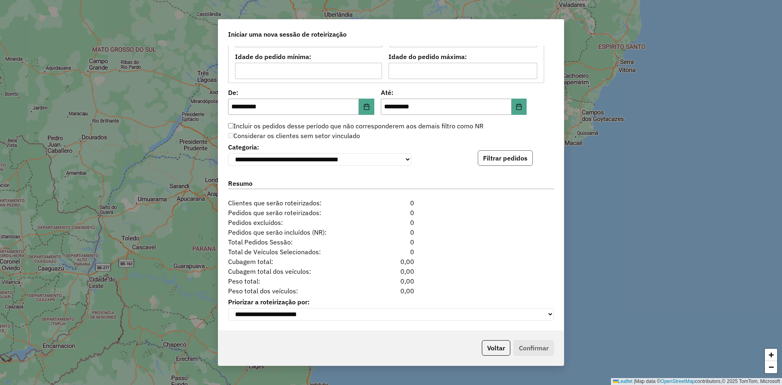
click at [512, 160] on button "Filtrar pedidos" at bounding box center [505, 157] width 55 height 15
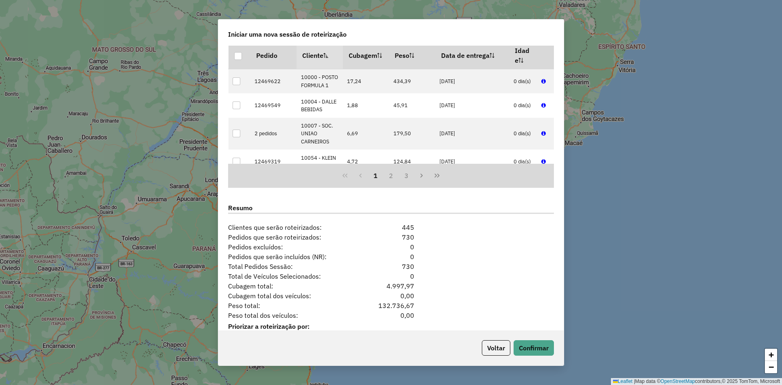
scroll to position [916, 0]
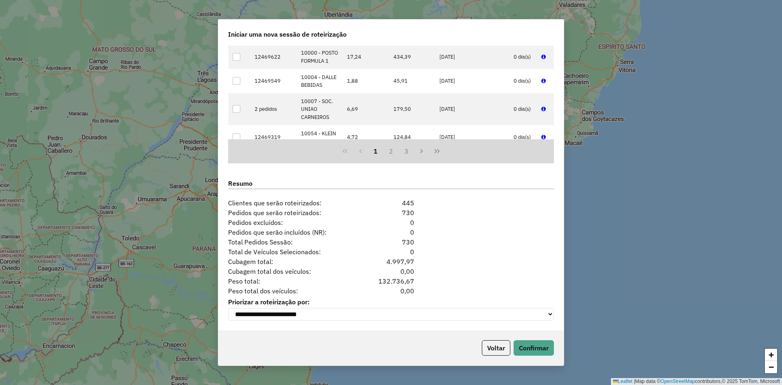
drag, startPoint x: 375, startPoint y: 278, endPoint x: 414, endPoint y: 278, distance: 39.9
click at [414, 278] on div "132.736,67" at bounding box center [391, 281] width 56 height 10
copy div "132.736,67"
click at [538, 350] on button "Confirmar" at bounding box center [533, 347] width 40 height 15
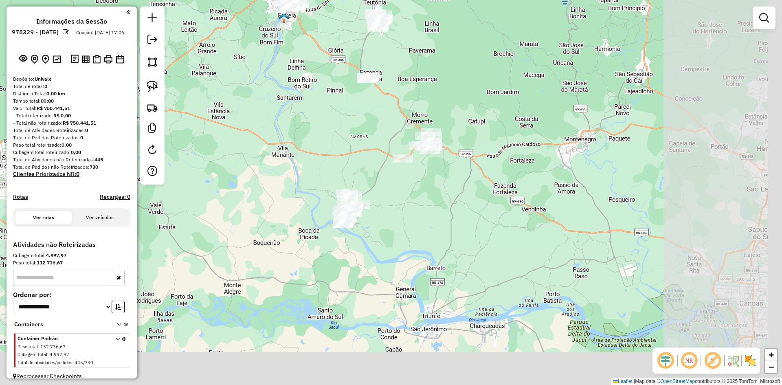
drag, startPoint x: 633, startPoint y: 269, endPoint x: 403, endPoint y: 173, distance: 248.6
click at [412, 178] on div "Janela de atendimento Grade de atendimento Capacidade Transportadoras Veículos …" at bounding box center [391, 192] width 782 height 385
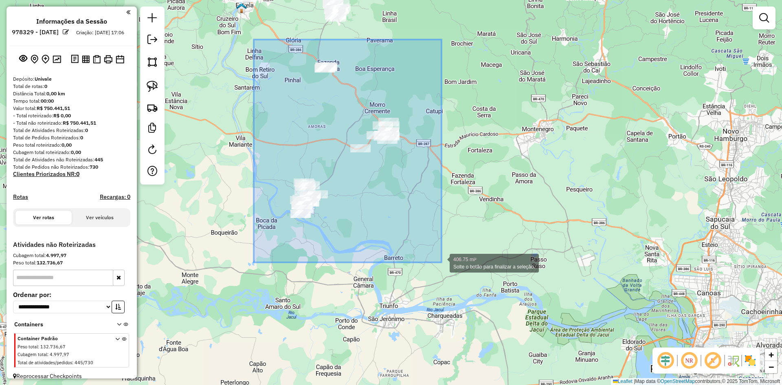
drag, startPoint x: 271, startPoint y: 91, endPoint x: 446, endPoint y: 260, distance: 243.0
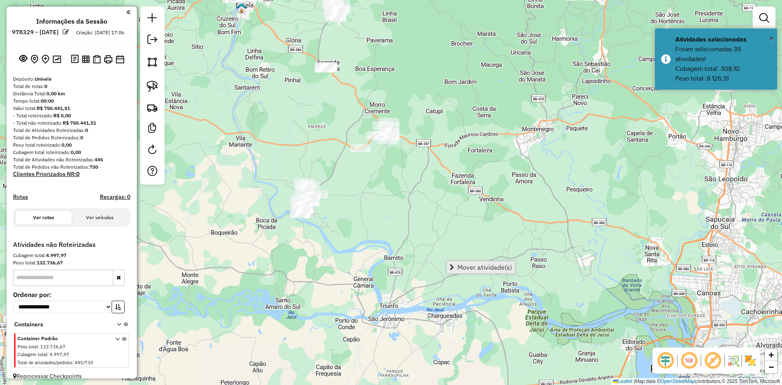
click at [498, 266] on span "Mover atividade(s)" at bounding box center [484, 267] width 55 height 7
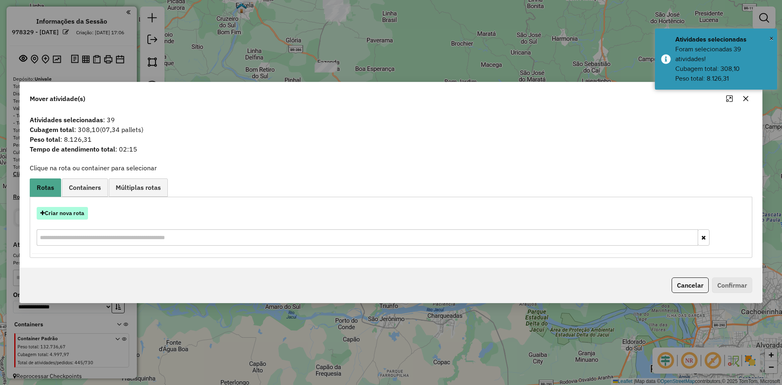
click at [55, 212] on button "Criar nova rota" at bounding box center [62, 213] width 51 height 13
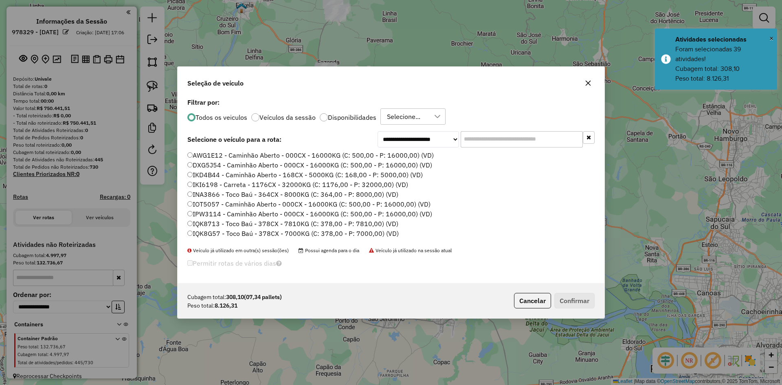
scroll to position [4, 2]
click at [482, 141] on input "text" at bounding box center [521, 139] width 122 height 16
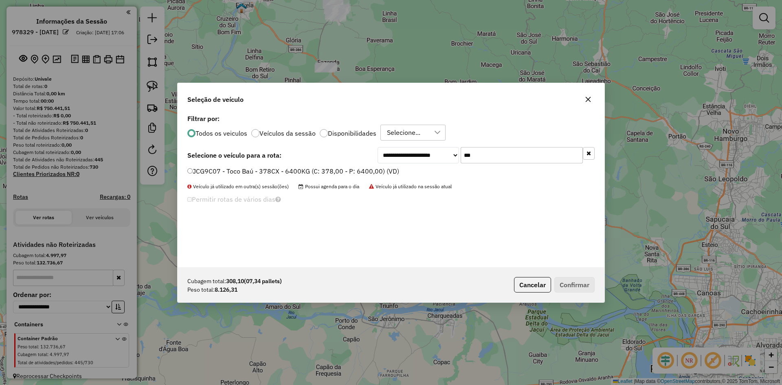
type input "***"
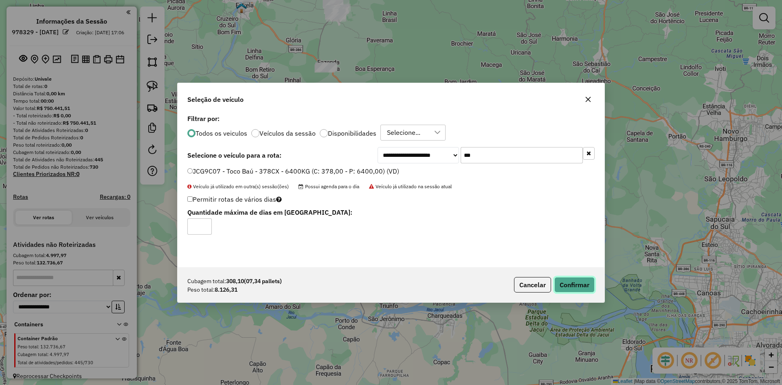
click at [575, 287] on button "Confirmar" at bounding box center [574, 284] width 40 height 15
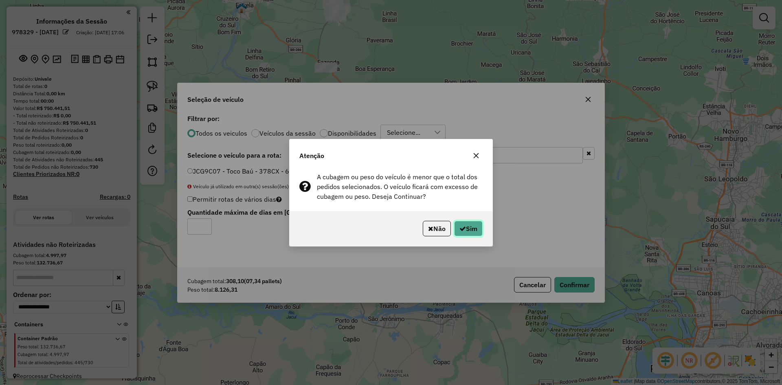
click at [465, 234] on button "Sim" at bounding box center [468, 228] width 28 height 15
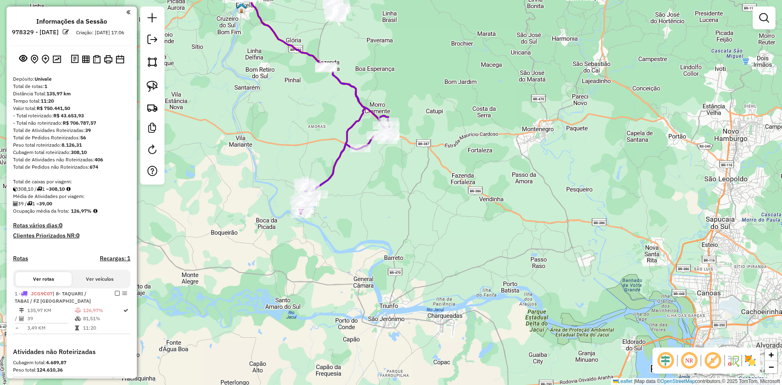
click at [347, 139] on icon at bounding box center [344, 139] width 90 height 147
select select "**********"
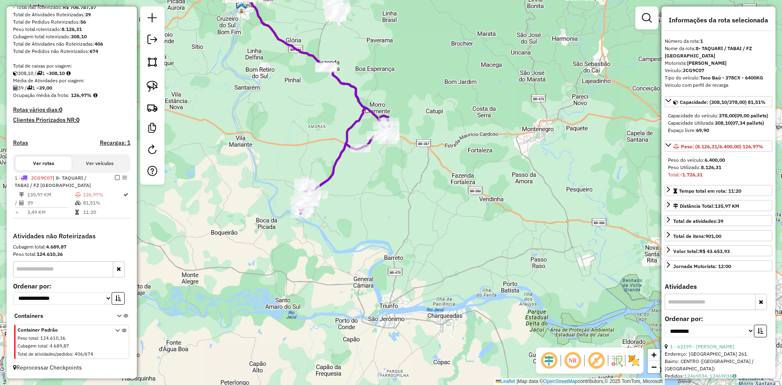
scroll to position [123, 0]
click at [546, 357] on em at bounding box center [549, 361] width 20 height 20
click at [630, 359] on img at bounding box center [633, 360] width 13 height 13
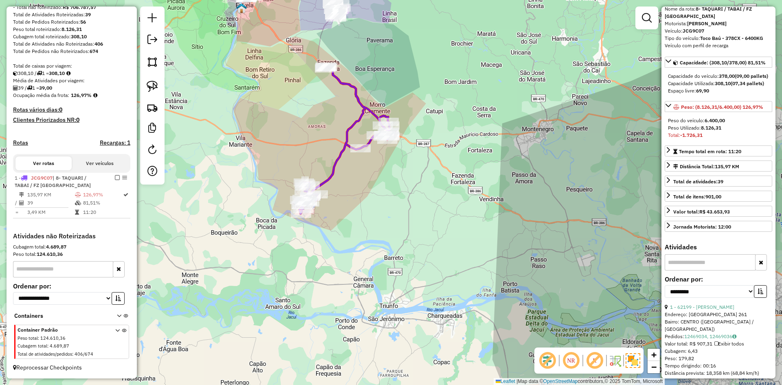
scroll to position [41, 0]
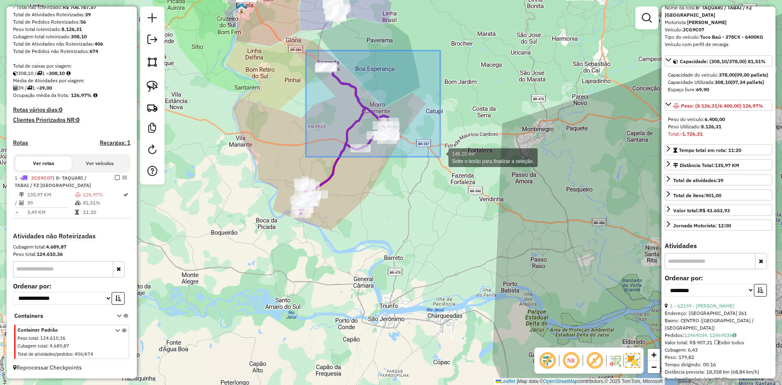
drag, startPoint x: 307, startPoint y: 51, endPoint x: 440, endPoint y: 156, distance: 169.3
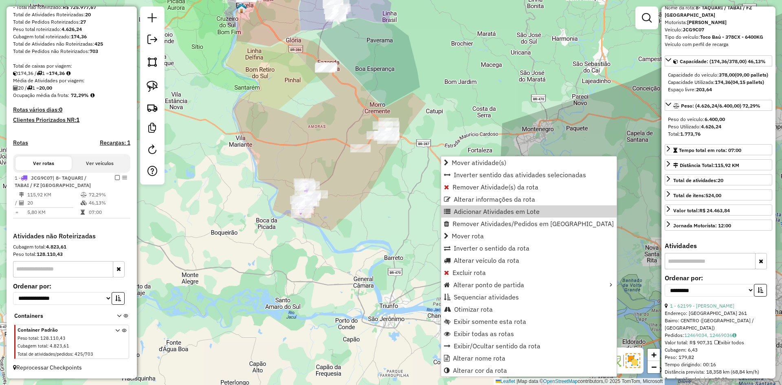
click at [350, 206] on div "Janela de atendimento Grade de atendimento Capacidade Transportadoras Veículos …" at bounding box center [391, 192] width 782 height 385
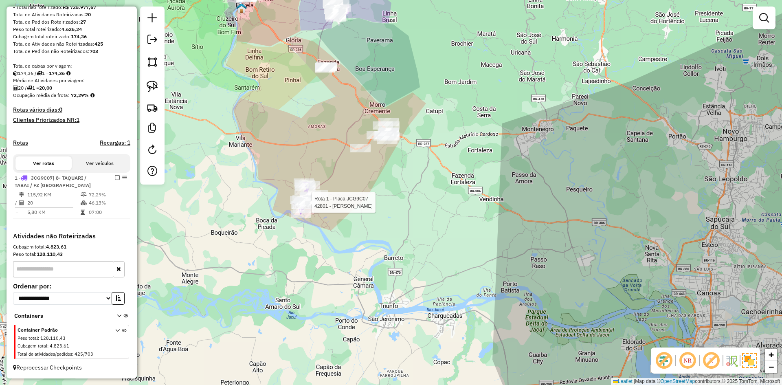
select select "**********"
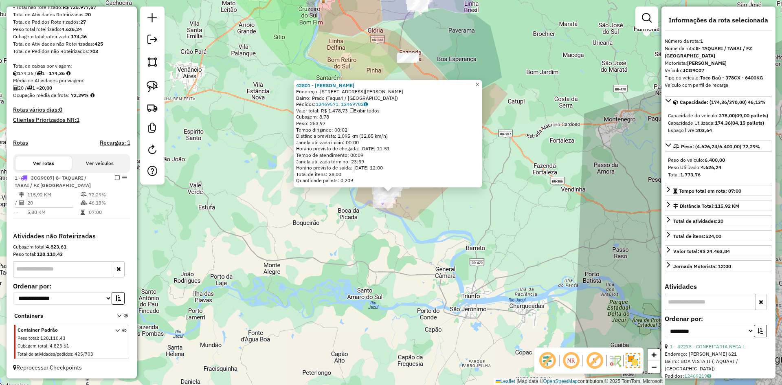
click at [479, 81] on span "×" at bounding box center [477, 84] width 4 height 7
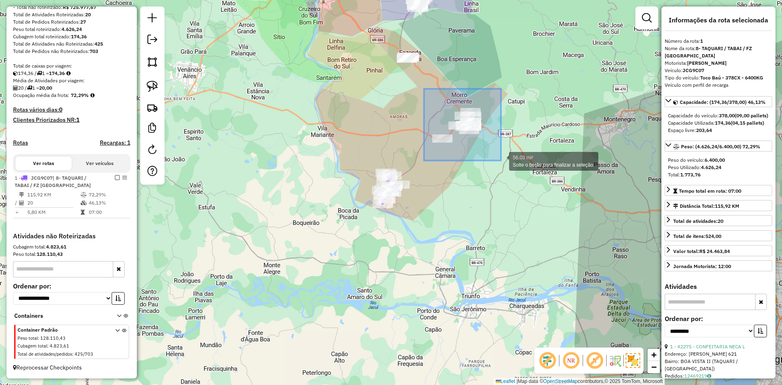
drag, startPoint x: 424, startPoint y: 89, endPoint x: 501, endPoint y: 160, distance: 105.1
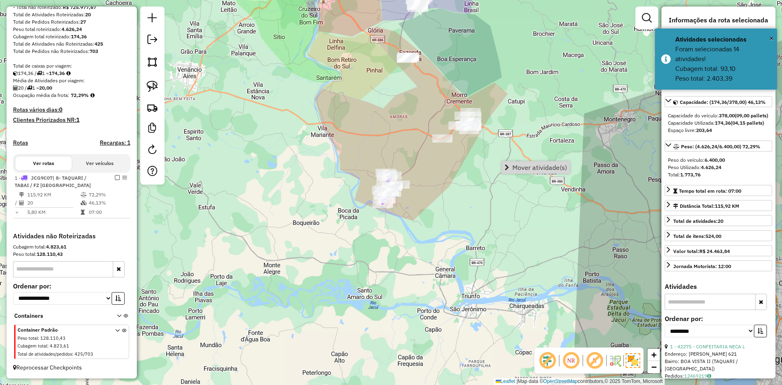
click at [458, 200] on div "Janela de atendimento Grade de atendimento Capacidade Transportadoras Veículos …" at bounding box center [391, 192] width 782 height 385
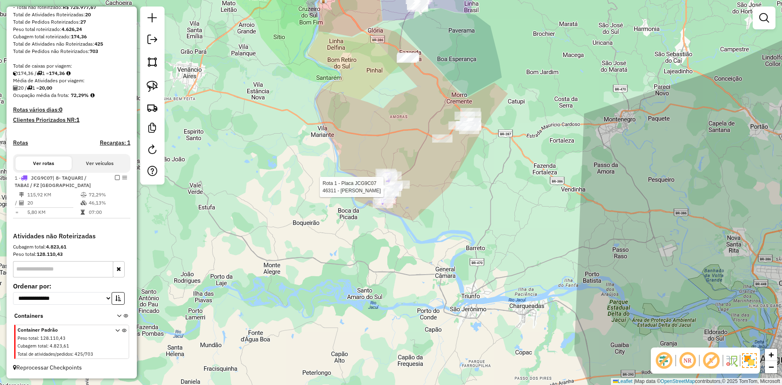
select select "**********"
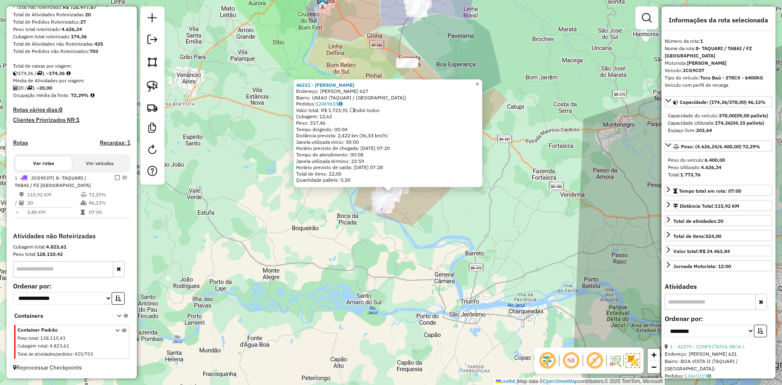
click at [479, 83] on span "×" at bounding box center [477, 84] width 4 height 7
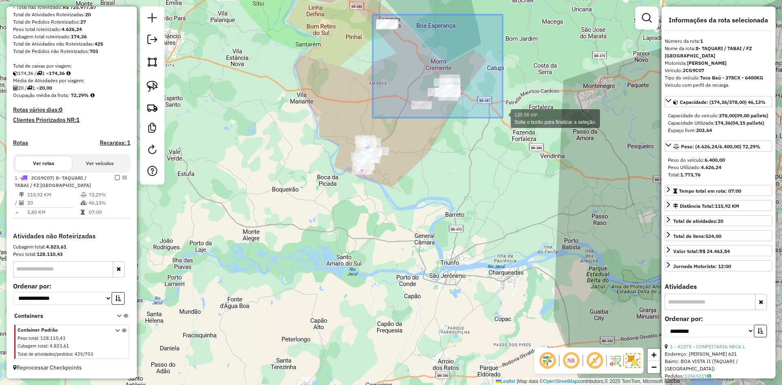
drag, startPoint x: 374, startPoint y: 14, endPoint x: 502, endPoint y: 118, distance: 165.0
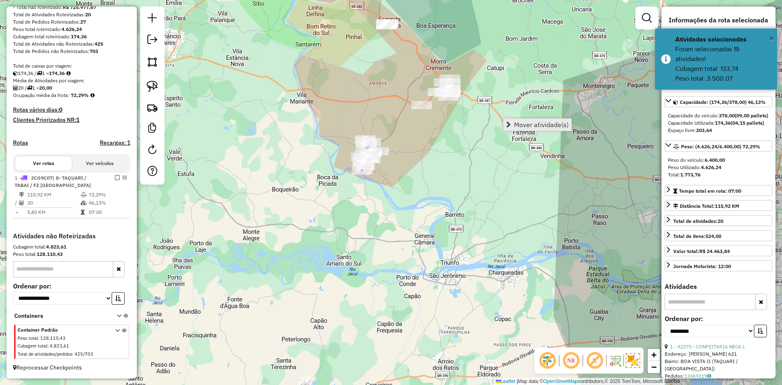
drag, startPoint x: 521, startPoint y: 125, endPoint x: 500, endPoint y: 131, distance: 21.9
click at [521, 125] on span "Mover atividade(s)" at bounding box center [541, 124] width 55 height 7
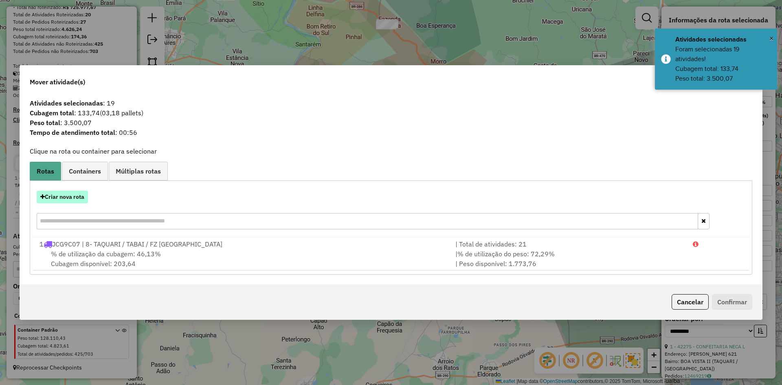
click at [81, 197] on button "Criar nova rota" at bounding box center [62, 197] width 51 height 13
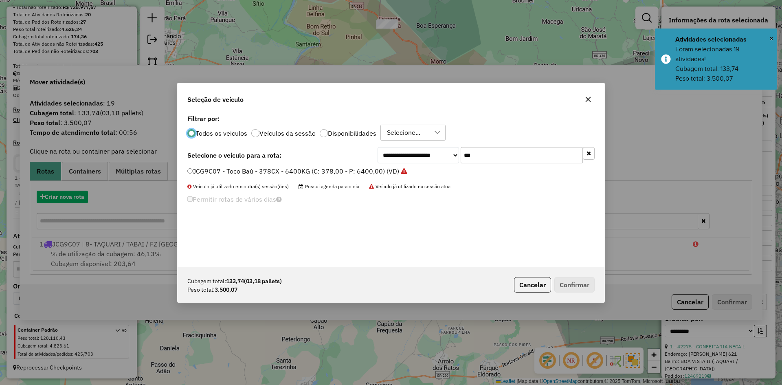
scroll to position [4, 2]
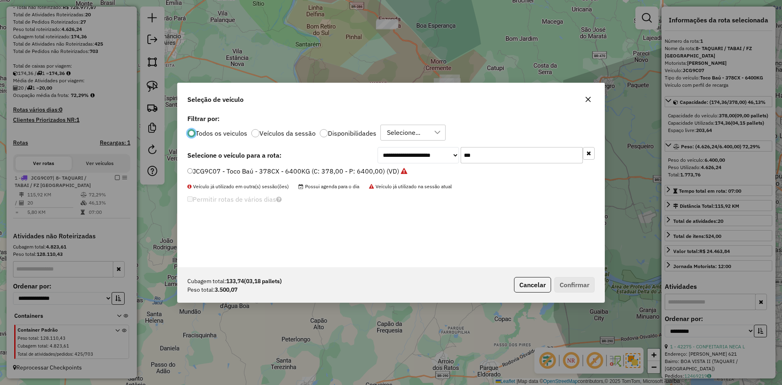
drag, startPoint x: 476, startPoint y: 164, endPoint x: 458, endPoint y: 171, distance: 19.7
click at [460, 169] on div "**********" at bounding box center [390, 189] width 427 height 155
type input "***"
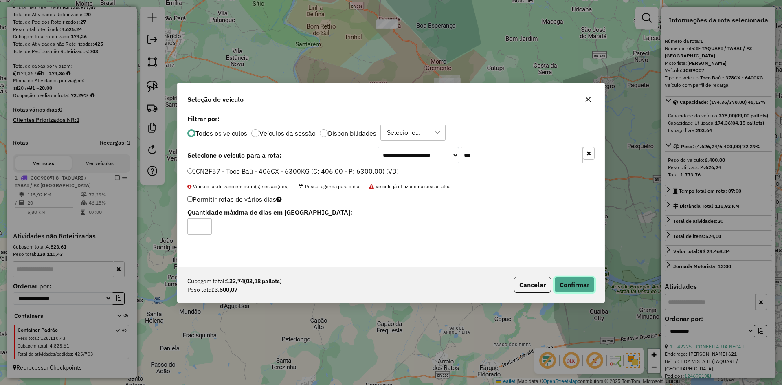
click at [568, 289] on button "Confirmar" at bounding box center [574, 284] width 40 height 15
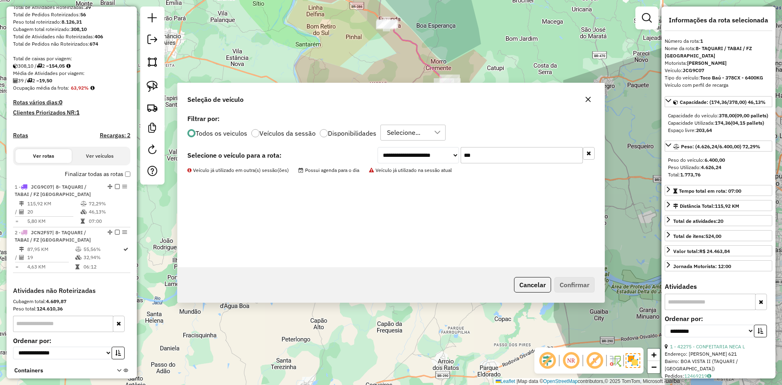
scroll to position [185, 0]
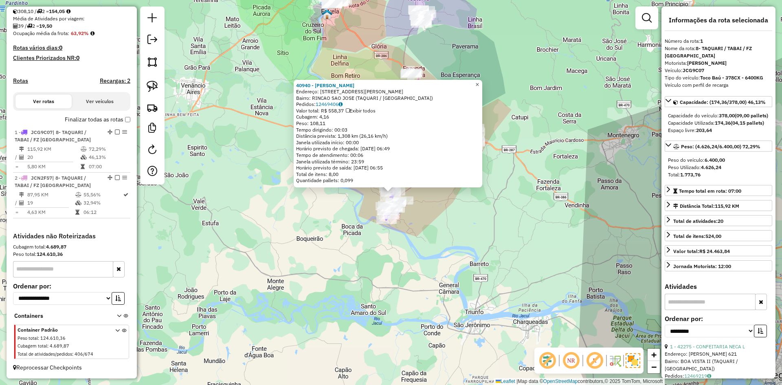
click at [479, 82] on span "×" at bounding box center [477, 84] width 4 height 7
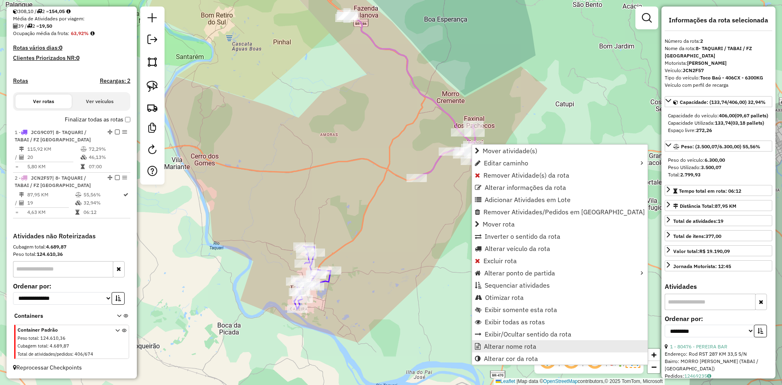
click at [515, 343] on span "Alterar nome rota" at bounding box center [510, 346] width 53 height 7
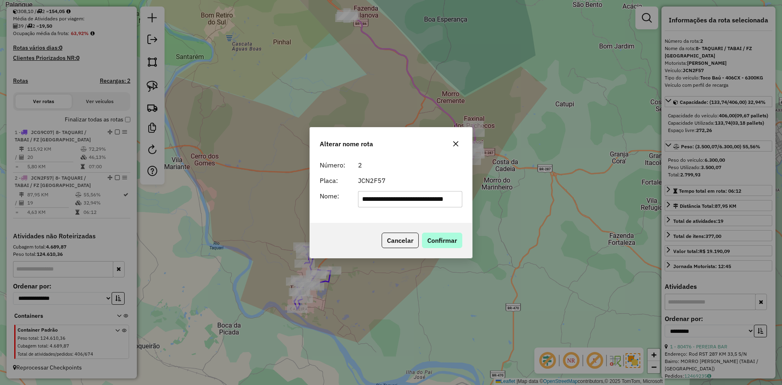
scroll to position [0, 10]
drag, startPoint x: 413, startPoint y: 198, endPoint x: 417, endPoint y: 200, distance: 4.6
click at [417, 200] on input "**********" at bounding box center [410, 199] width 105 height 16
drag, startPoint x: 390, startPoint y: 199, endPoint x: 324, endPoint y: 213, distance: 67.3
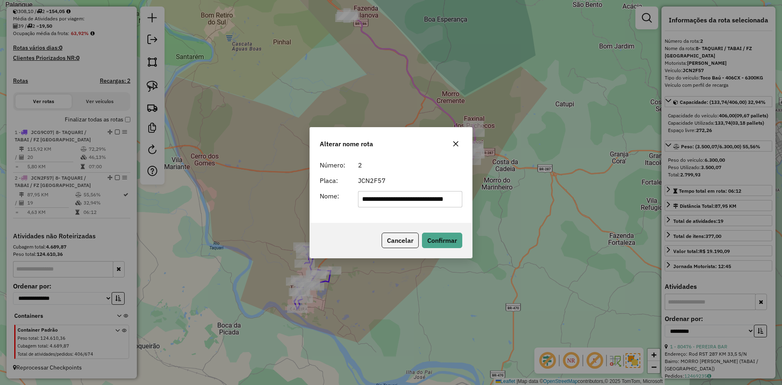
click at [325, 213] on div "**********" at bounding box center [391, 190] width 162 height 66
type input "**********"
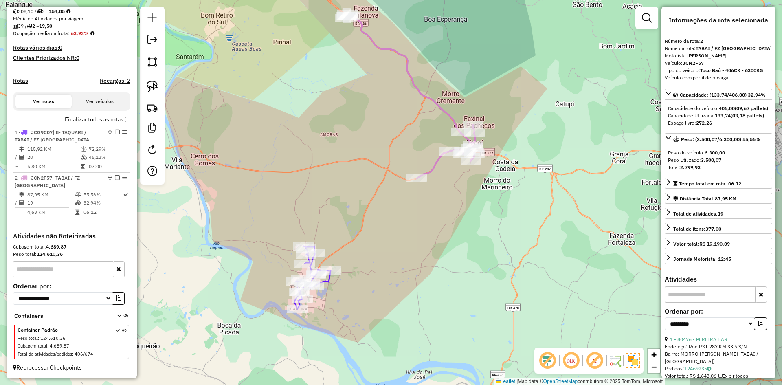
click at [115, 131] on em at bounding box center [117, 131] width 5 height 5
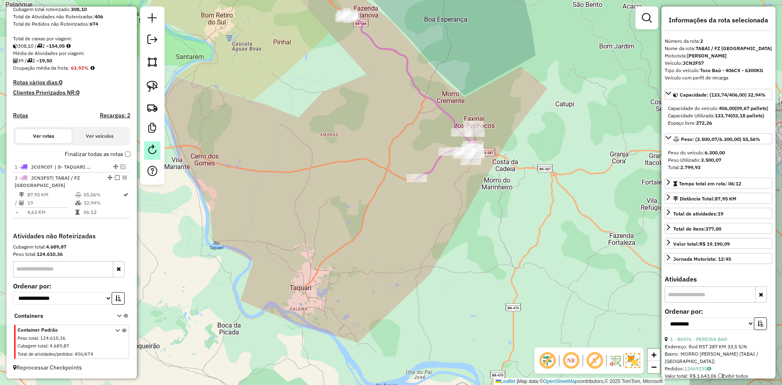
scroll to position [150, 0]
click at [121, 165] on em at bounding box center [123, 166] width 5 height 5
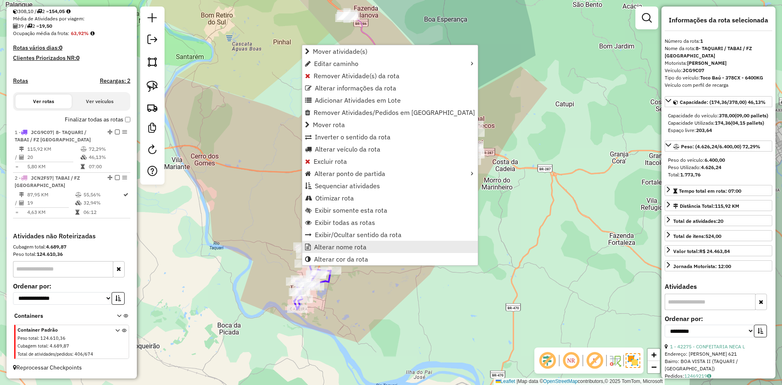
click at [338, 247] on span "Alterar nome rota" at bounding box center [340, 246] width 53 height 7
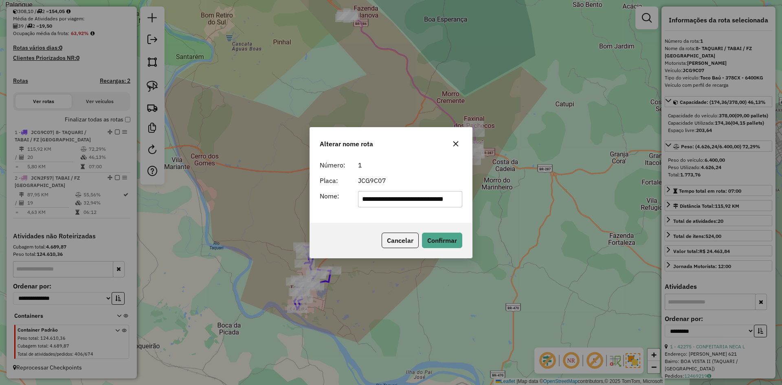
scroll to position [0, 10]
drag, startPoint x: 389, startPoint y: 197, endPoint x: 489, endPoint y: 206, distance: 100.9
click at [489, 206] on div "**********" at bounding box center [391, 192] width 782 height 385
click at [352, 215] on div "**********" at bounding box center [391, 190] width 162 height 66
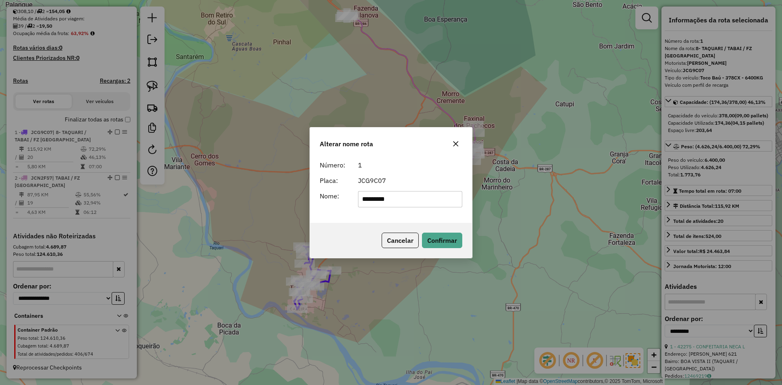
type input "*******"
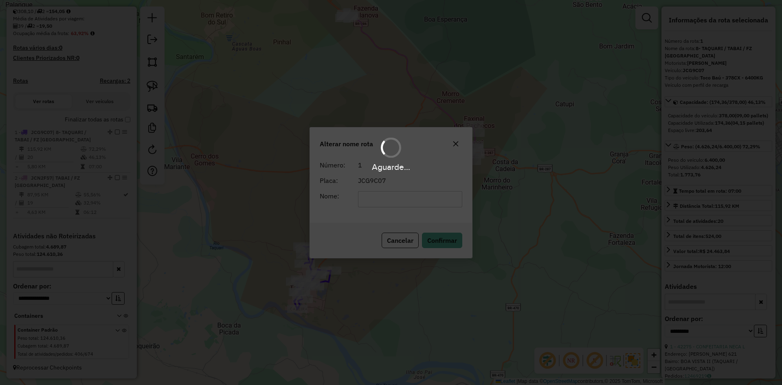
scroll to position [177, 0]
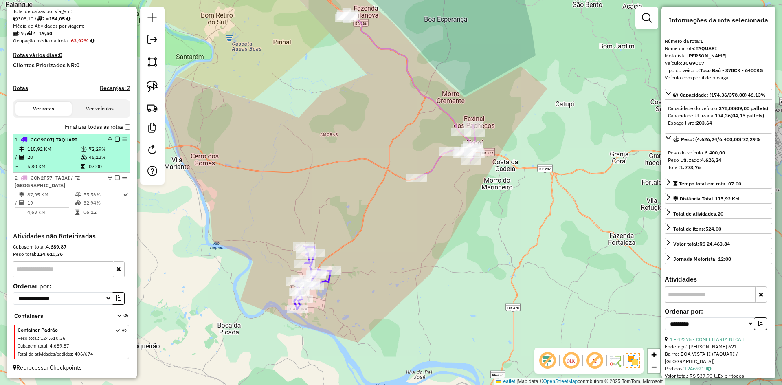
click at [116, 139] on em at bounding box center [117, 139] width 5 height 5
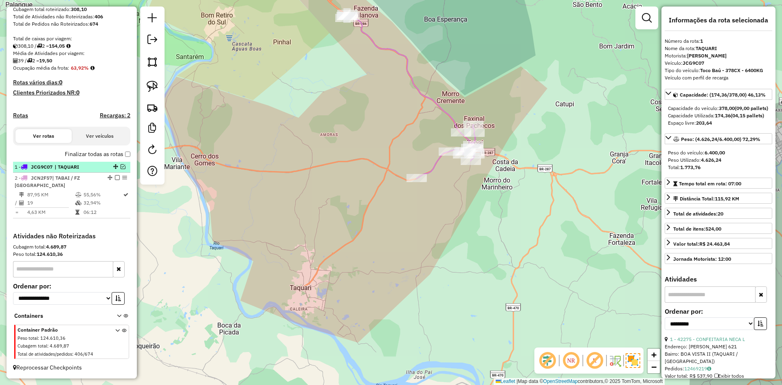
scroll to position [150, 0]
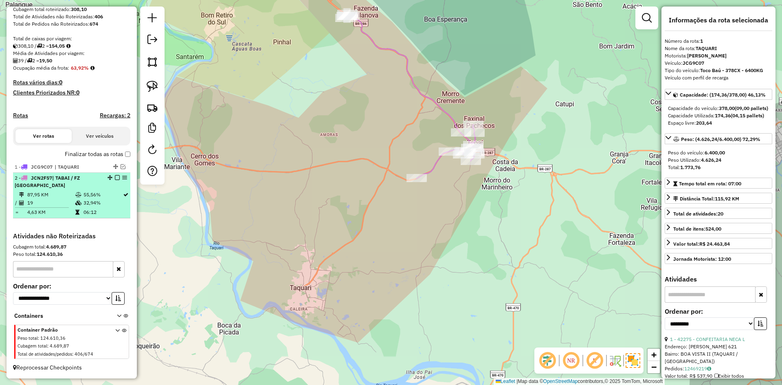
click at [116, 177] on em at bounding box center [117, 177] width 5 height 5
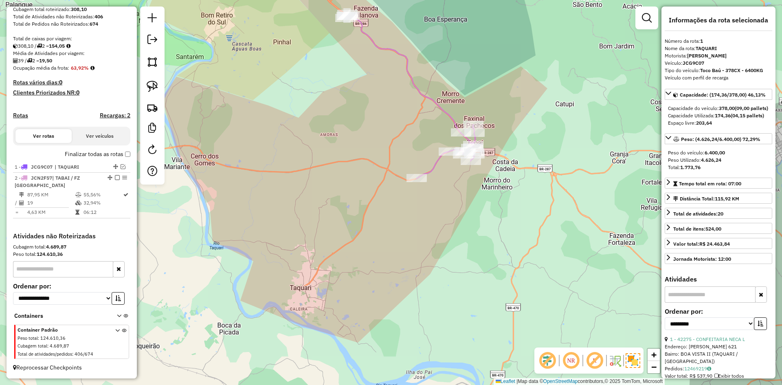
scroll to position [116, 0]
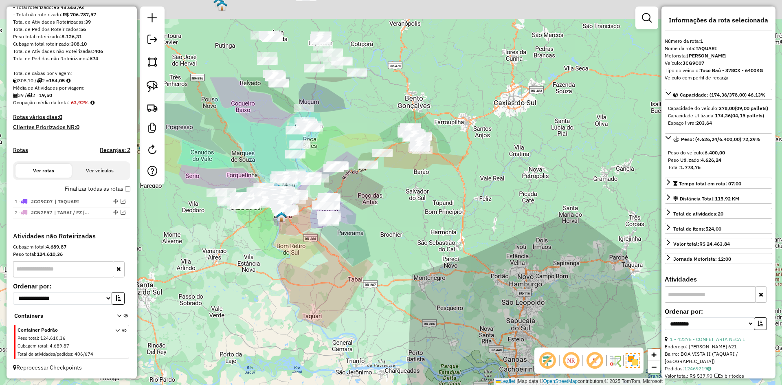
drag, startPoint x: 320, startPoint y: 163, endPoint x: 366, endPoint y: 321, distance: 165.1
click at [366, 321] on div "Janela de atendimento Grade de atendimento Capacidade Transportadoras Veículos …" at bounding box center [391, 192] width 782 height 385
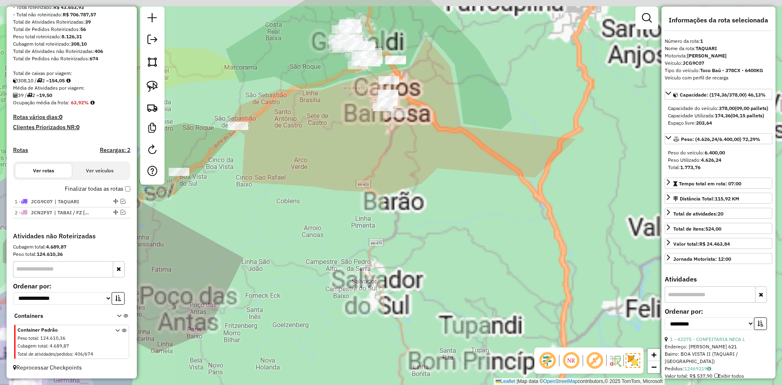
drag, startPoint x: 395, startPoint y: 224, endPoint x: 328, endPoint y: 253, distance: 73.1
click at [328, 253] on div "Janela de atendimento Grade de atendimento Capacidade Transportadoras Veículos …" at bounding box center [391, 192] width 782 height 385
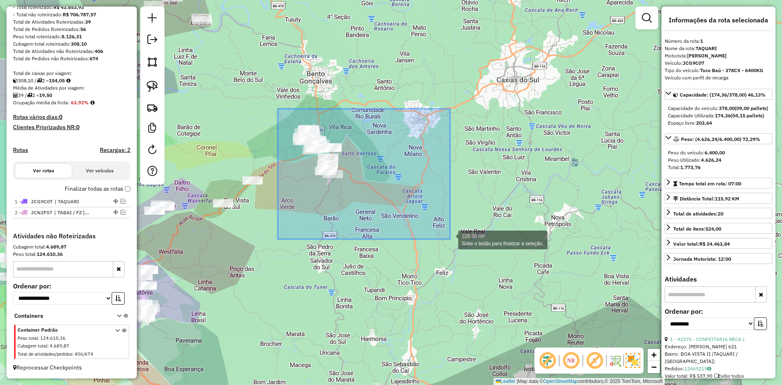
drag, startPoint x: 278, startPoint y: 109, endPoint x: 442, endPoint y: 235, distance: 207.6
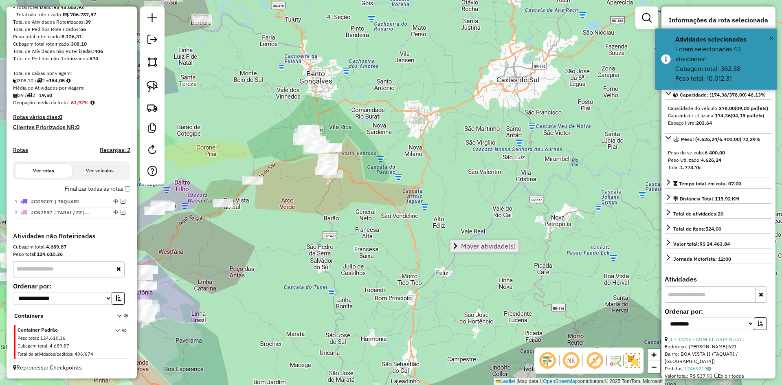
click at [469, 248] on span "Mover atividade(s)" at bounding box center [488, 246] width 55 height 7
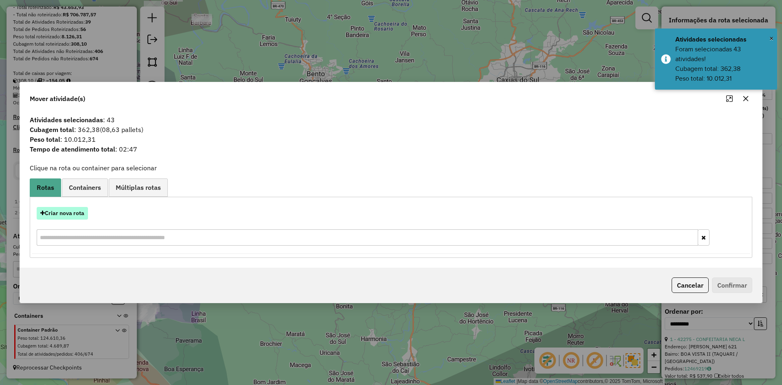
click at [56, 213] on button "Criar nova rota" at bounding box center [62, 213] width 51 height 13
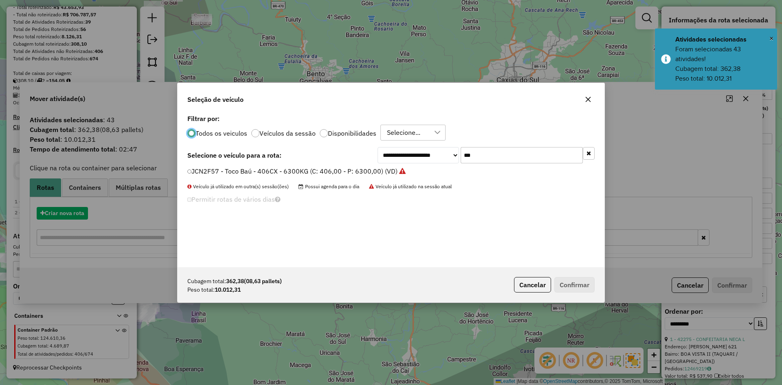
scroll to position [4, 2]
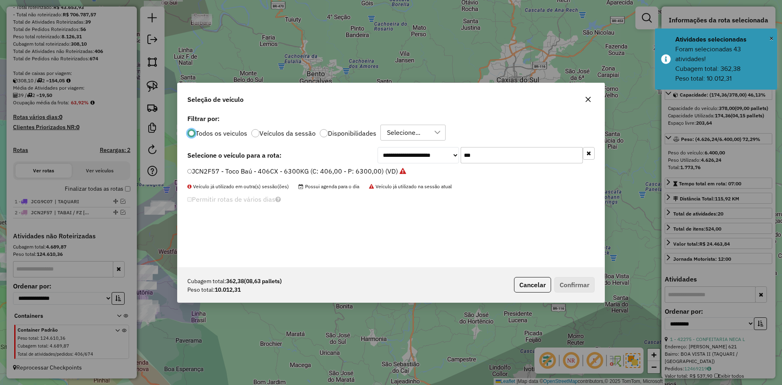
drag, startPoint x: 474, startPoint y: 154, endPoint x: 454, endPoint y: 164, distance: 22.0
click at [456, 162] on div "**********" at bounding box center [485, 155] width 217 height 16
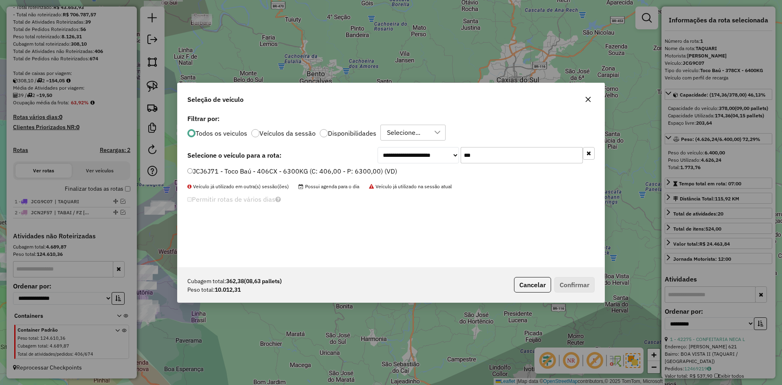
type input "***"
click at [193, 168] on label "JCJ6J71 - Toco Baú - 406CX - 6300KG (C: 406,00 - P: 6300,00) (VD)" at bounding box center [292, 171] width 210 height 10
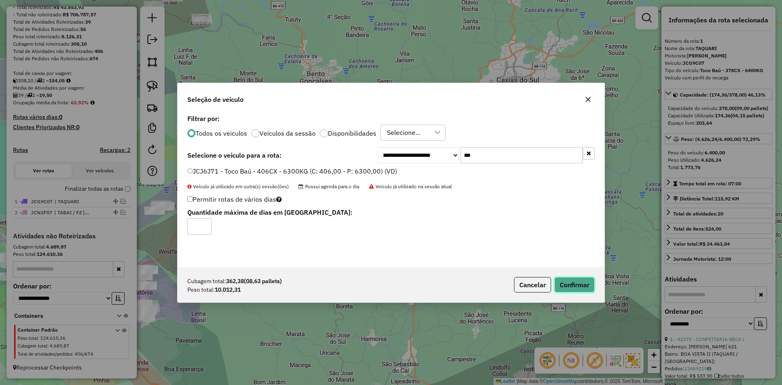
click at [578, 286] on button "Confirmar" at bounding box center [574, 284] width 40 height 15
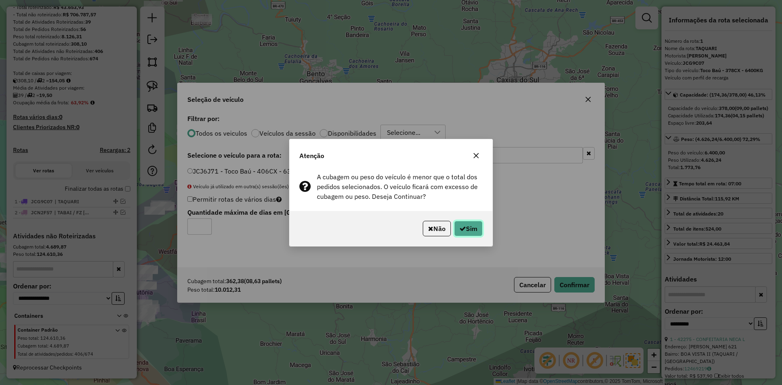
click at [473, 232] on button "Sim" at bounding box center [468, 228] width 28 height 15
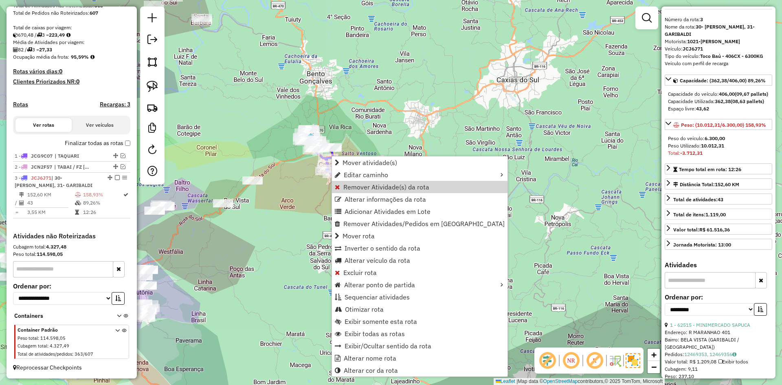
scroll to position [122, 0]
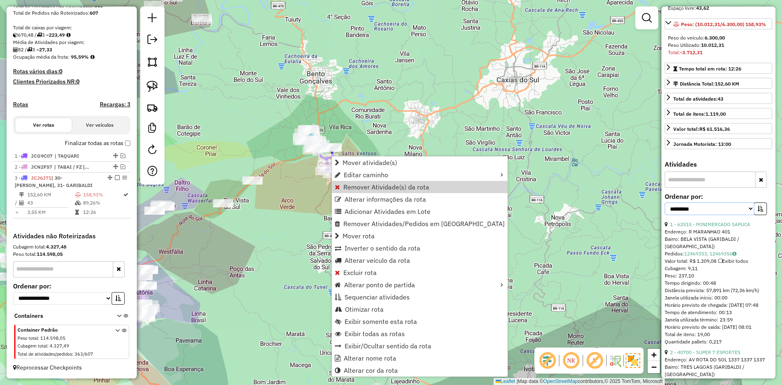
drag, startPoint x: 744, startPoint y: 224, endPoint x: 738, endPoint y: 226, distance: 6.3
click at [744, 215] on select "**********" at bounding box center [709, 208] width 90 height 13
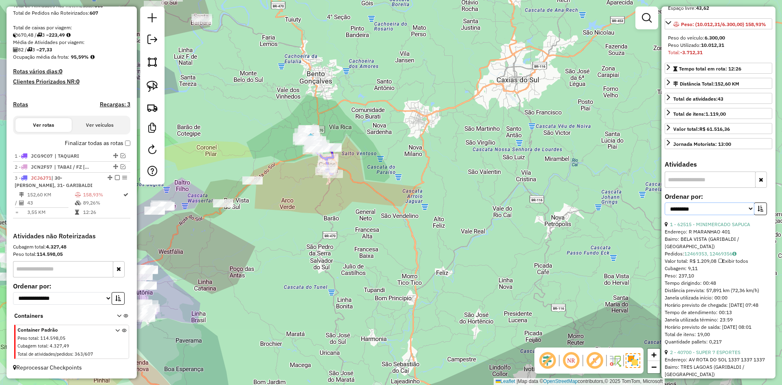
select select "*********"
click at [664, 215] on select "**********" at bounding box center [709, 208] width 90 height 13
click at [758, 211] on icon "button" at bounding box center [760, 209] width 6 height 6
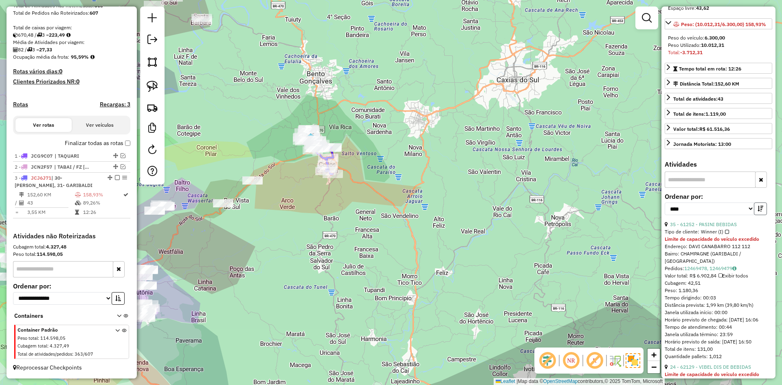
click at [758, 211] on icon "button" at bounding box center [760, 209] width 6 height 6
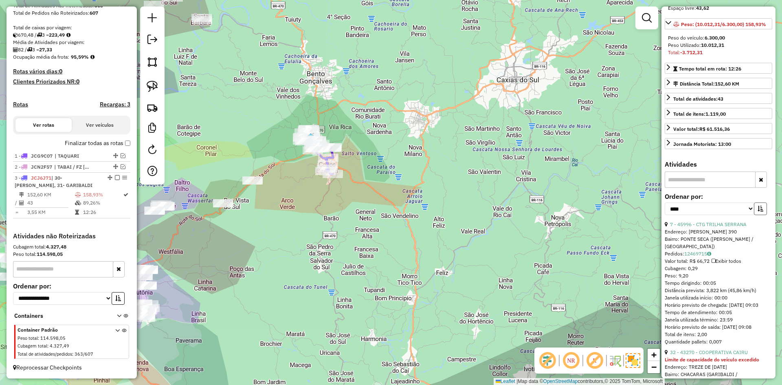
click at [758, 211] on icon "button" at bounding box center [760, 209] width 6 height 6
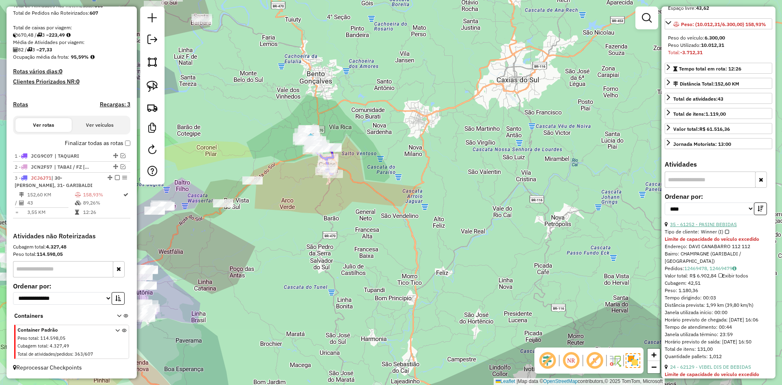
click at [712, 227] on link "35 - 61252 - PASINI BEBIDAS" at bounding box center [703, 224] width 67 height 6
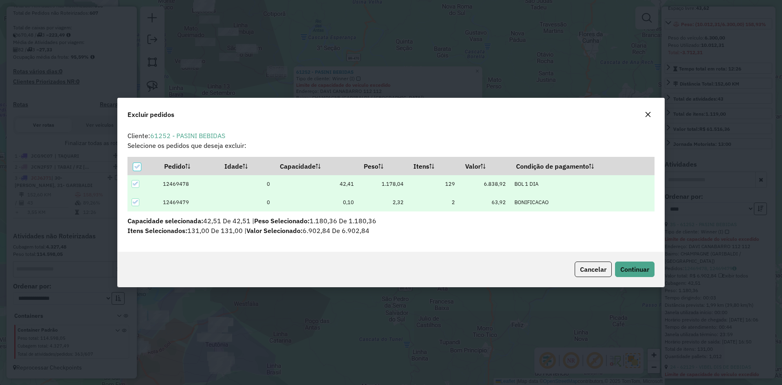
scroll to position [0, 0]
click at [646, 272] on button "Continuar" at bounding box center [634, 268] width 39 height 15
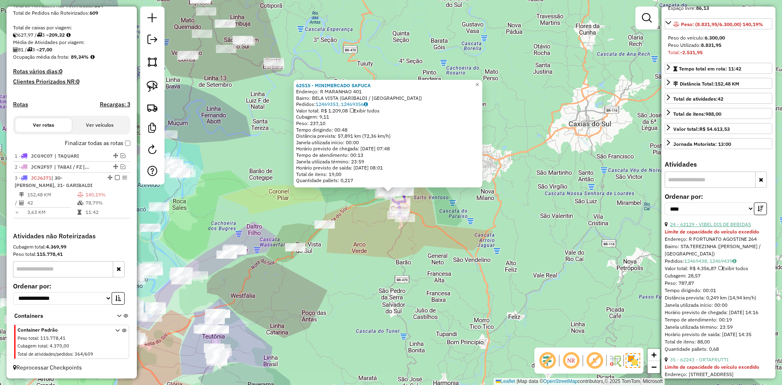
click at [721, 227] on link "24 - 62129 - VIBEL DIS DE BEBIDAS" at bounding box center [710, 224] width 81 height 6
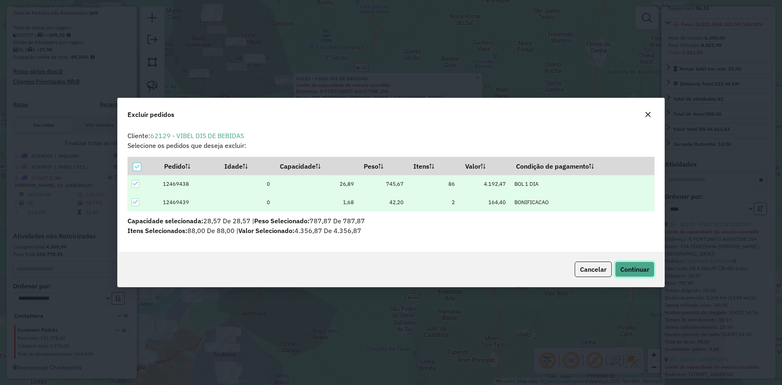
drag, startPoint x: 639, startPoint y: 267, endPoint x: 633, endPoint y: 265, distance: 5.9
click at [638, 265] on span "Continuar" at bounding box center [634, 269] width 29 height 8
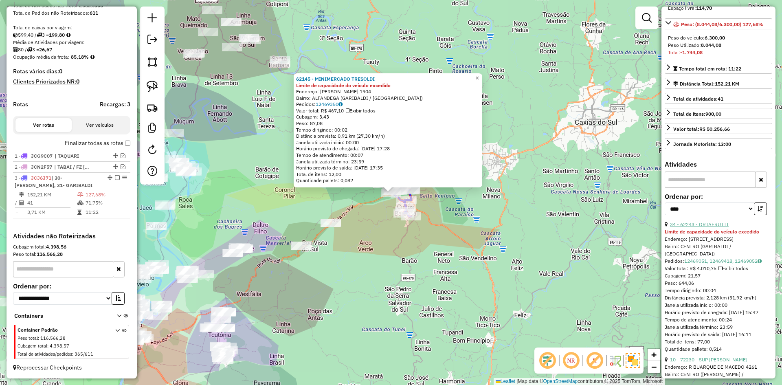
click at [721, 227] on link "34 - 62243 - ORTAFRUTTI" at bounding box center [699, 224] width 59 height 6
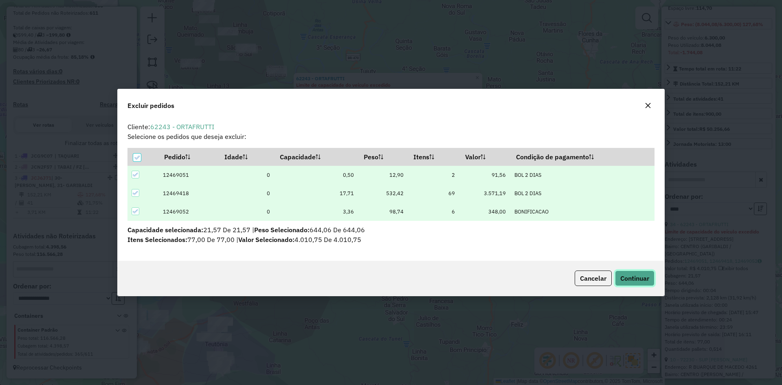
click at [629, 273] on button "Continuar" at bounding box center [634, 277] width 39 height 15
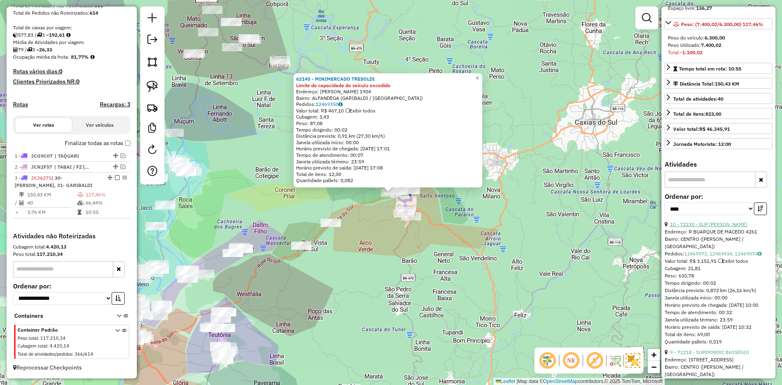
click at [712, 227] on link "10 - 72230 - SUP IRMAOS BALDASSO" at bounding box center [708, 224] width 77 height 6
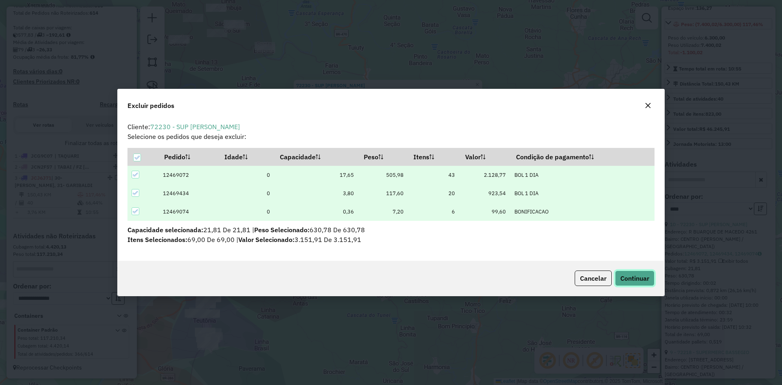
drag, startPoint x: 629, startPoint y: 276, endPoint x: 614, endPoint y: 275, distance: 14.3
click at [628, 275] on span "Continuar" at bounding box center [634, 278] width 29 height 8
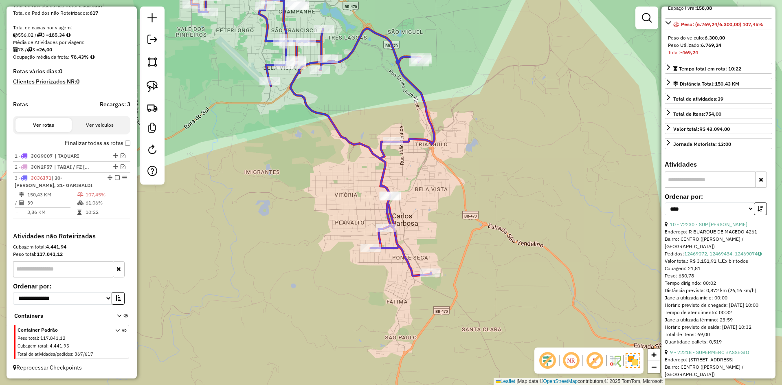
click at [408, 202] on div "Janela de atendimento Grade de atendimento Capacidade Transportadoras Veículos …" at bounding box center [391, 192] width 782 height 385
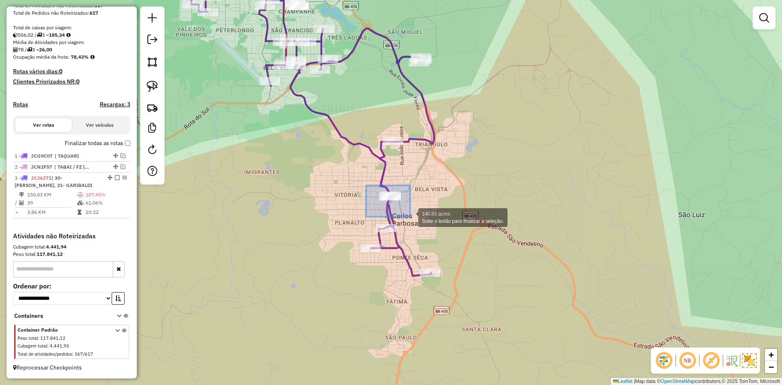
drag, startPoint x: 366, startPoint y: 185, endPoint x: 410, endPoint y: 216, distance: 53.8
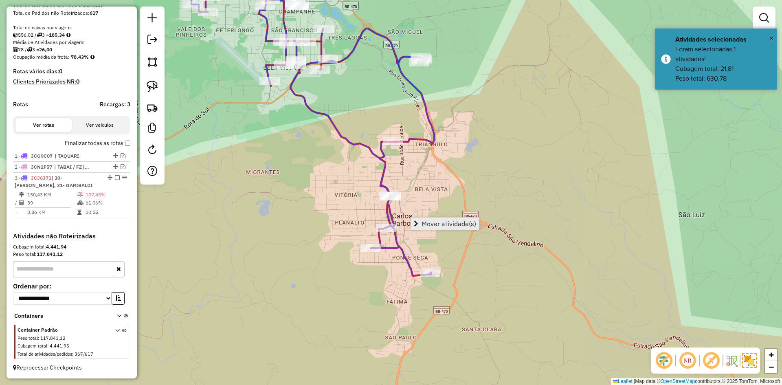
click at [436, 225] on span "Mover atividade(s)" at bounding box center [448, 223] width 55 height 7
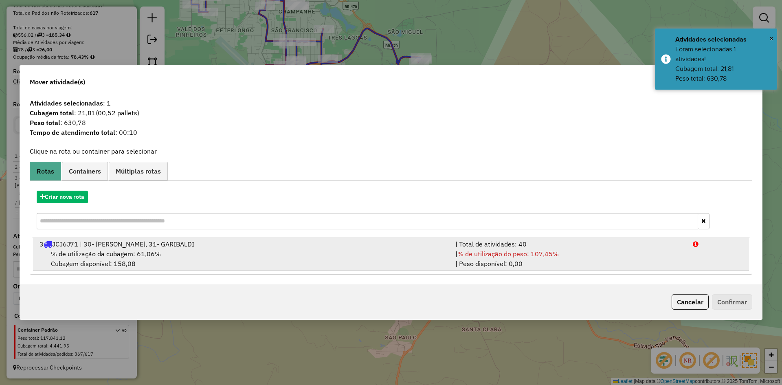
click at [163, 254] on div "% de utilização da cubagem: 61,06% Cubagem disponível: 158,08" at bounding box center [243, 259] width 416 height 20
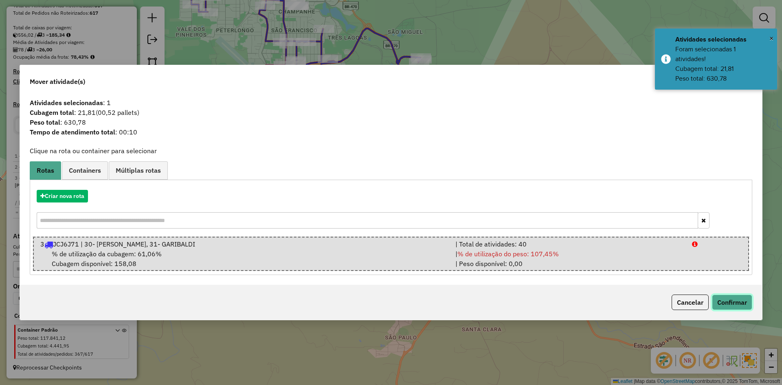
click at [733, 300] on button "Confirmar" at bounding box center [732, 301] width 40 height 15
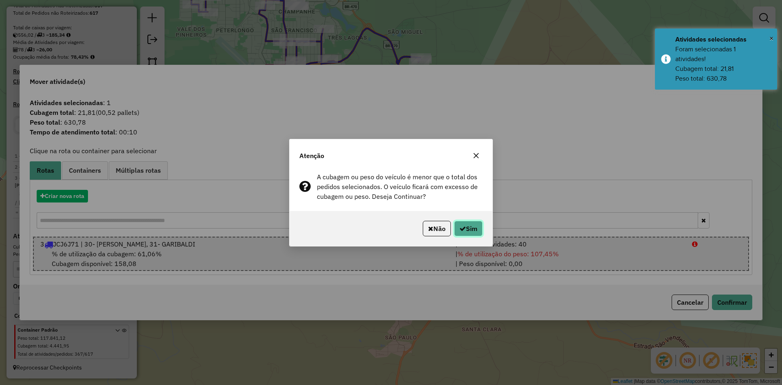
click at [460, 224] on button "Sim" at bounding box center [468, 228] width 28 height 15
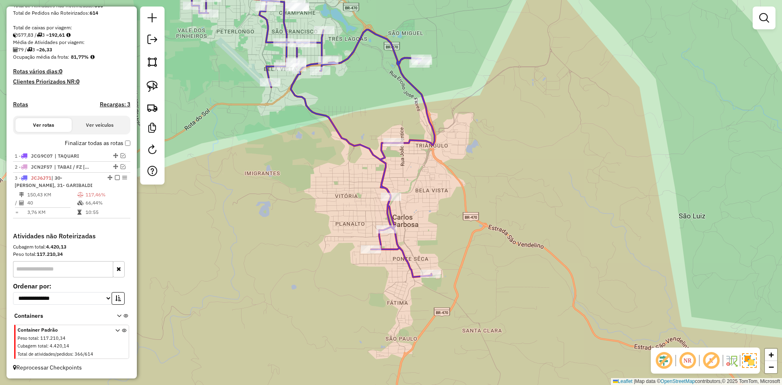
drag, startPoint x: 255, startPoint y: 127, endPoint x: 367, endPoint y: 213, distance: 141.4
click at [366, 213] on div "Janela de atendimento Grade de atendimento Capacidade Transportadoras Veículos …" at bounding box center [391, 192] width 782 height 385
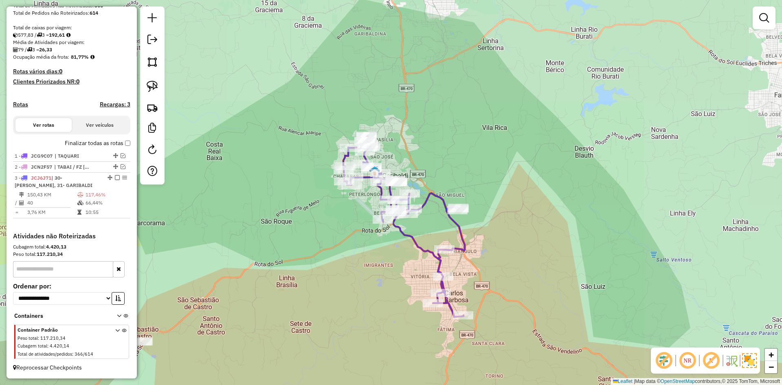
drag, startPoint x: 322, startPoint y: 166, endPoint x: 333, endPoint y: 226, distance: 61.6
click at [332, 226] on div "Janela de atendimento Grade de atendimento Capacidade Transportadoras Veículos …" at bounding box center [391, 192] width 782 height 385
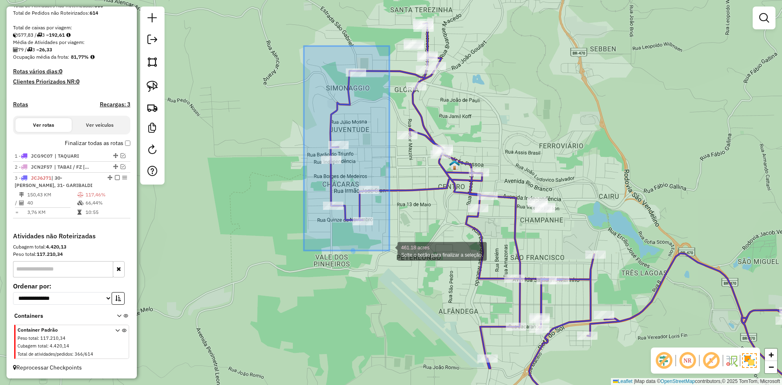
drag, startPoint x: 362, startPoint y: 154, endPoint x: 389, endPoint y: 250, distance: 100.3
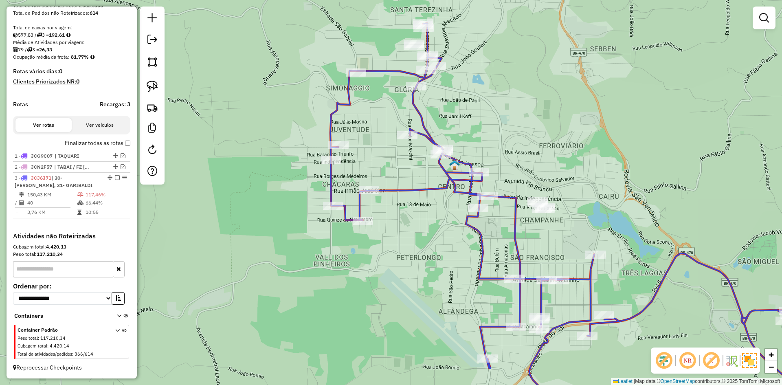
click at [397, 192] on icon at bounding box center [565, 223] width 471 height 400
select select "*********"
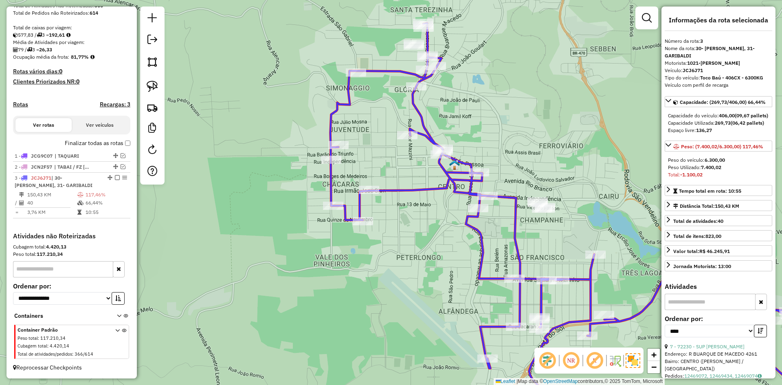
click at [397, 189] on icon at bounding box center [565, 223] width 471 height 400
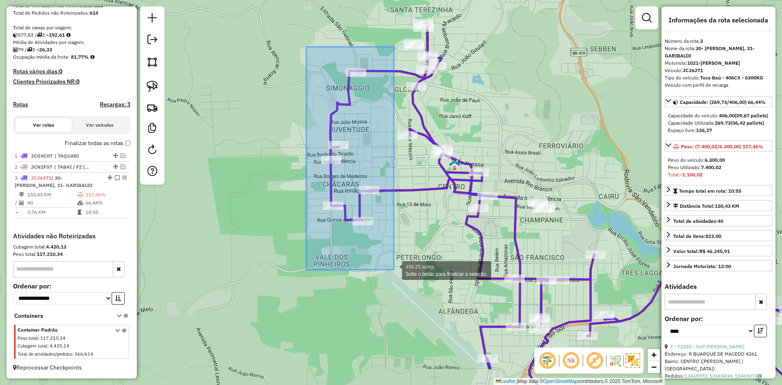
drag, startPoint x: 315, startPoint y: 69, endPoint x: 394, endPoint y: 269, distance: 215.0
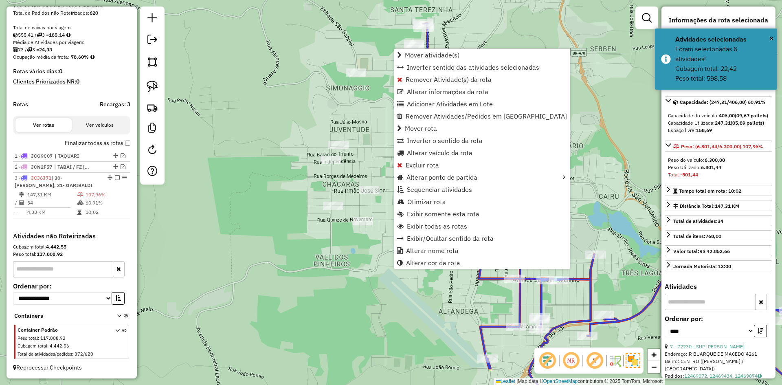
click at [383, 250] on div "Janela de atendimento Grade de atendimento Capacidade Transportadoras Veículos …" at bounding box center [391, 192] width 782 height 385
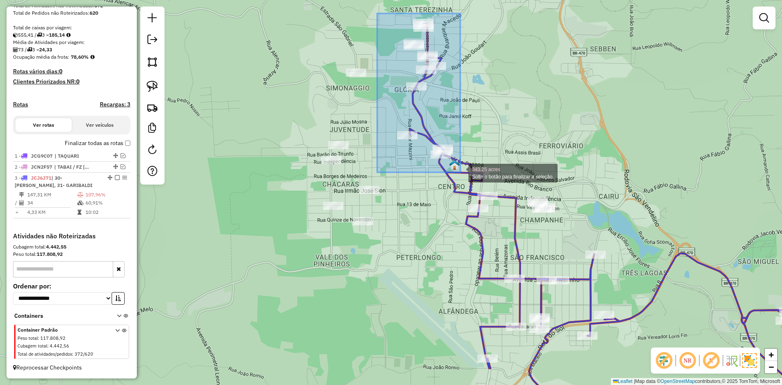
drag, startPoint x: 395, startPoint y: 39, endPoint x: 460, endPoint y: 172, distance: 147.7
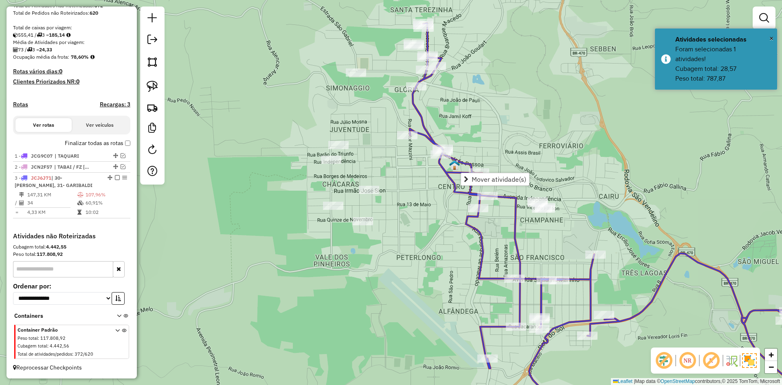
click at [445, 171] on icon at bounding box center [606, 223] width 392 height 400
select select "*********"
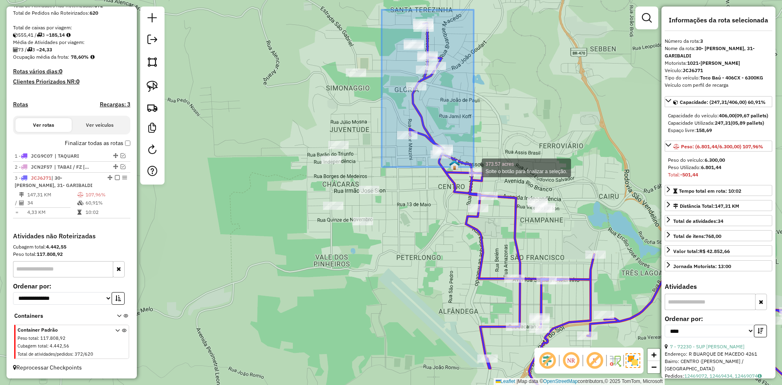
drag, startPoint x: 397, startPoint y: 34, endPoint x: 473, endPoint y: 167, distance: 153.4
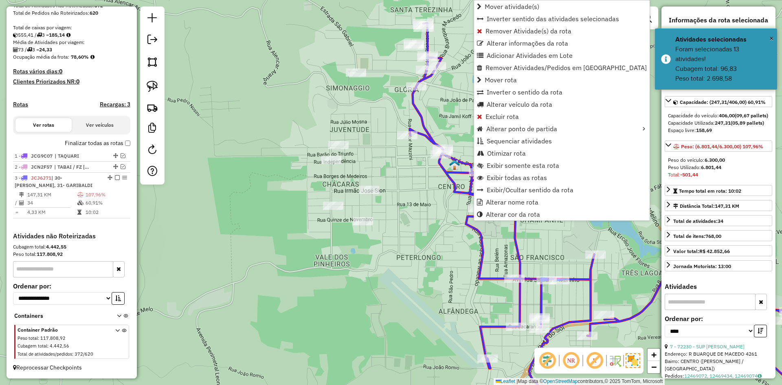
click at [422, 120] on icon at bounding box center [606, 223] width 392 height 400
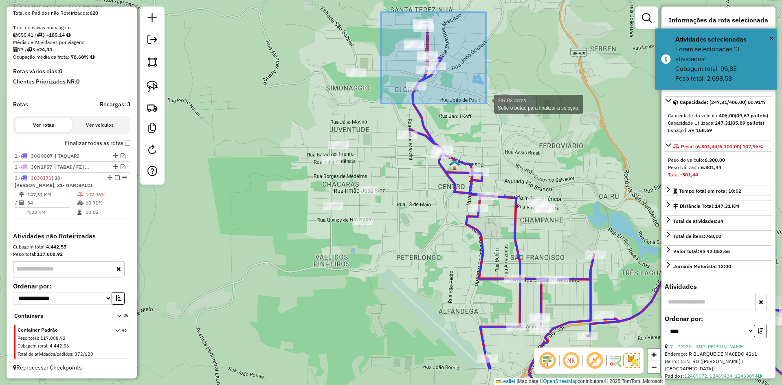
drag, startPoint x: 479, startPoint y: 82, endPoint x: 486, endPoint y: 103, distance: 22.3
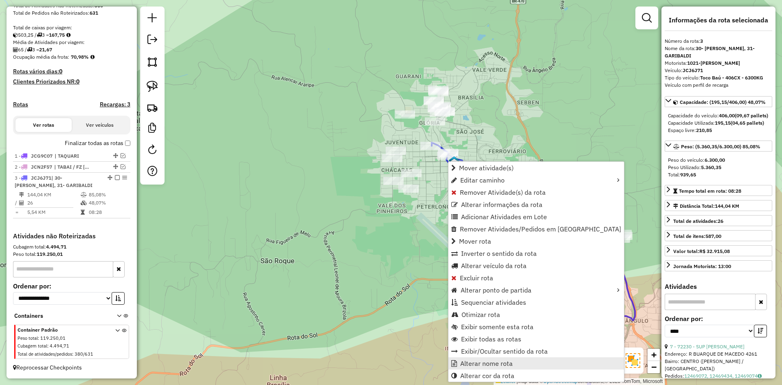
click at [478, 364] on span "Alterar nome rota" at bounding box center [486, 363] width 53 height 7
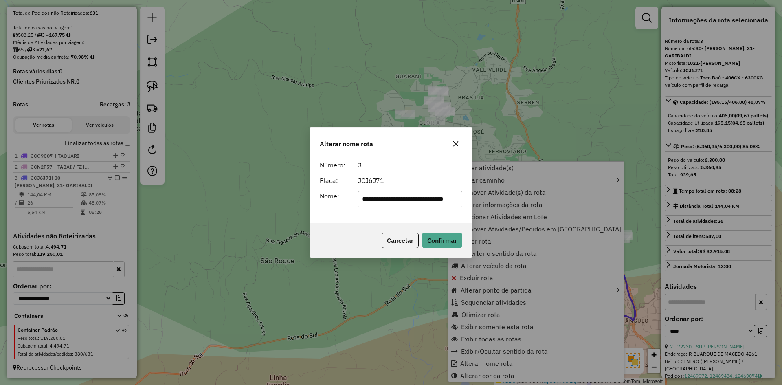
scroll to position [0, 20]
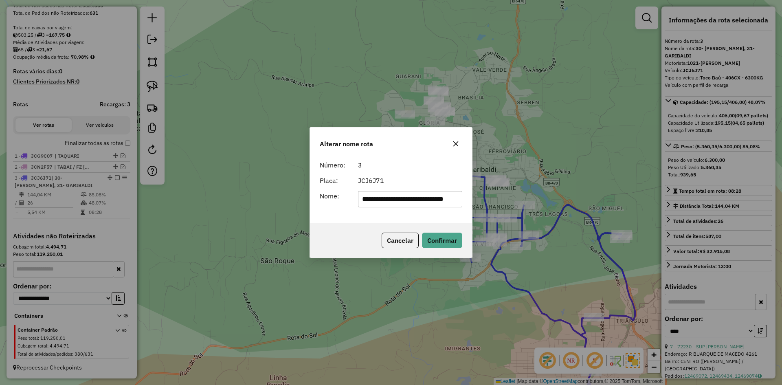
drag, startPoint x: 408, startPoint y: 200, endPoint x: 421, endPoint y: 201, distance: 12.6
click at [421, 201] on input "**********" at bounding box center [410, 199] width 105 height 16
drag, startPoint x: 364, startPoint y: 200, endPoint x: 352, endPoint y: 205, distance: 12.9
click at [353, 205] on div "**********" at bounding box center [410, 199] width 114 height 16
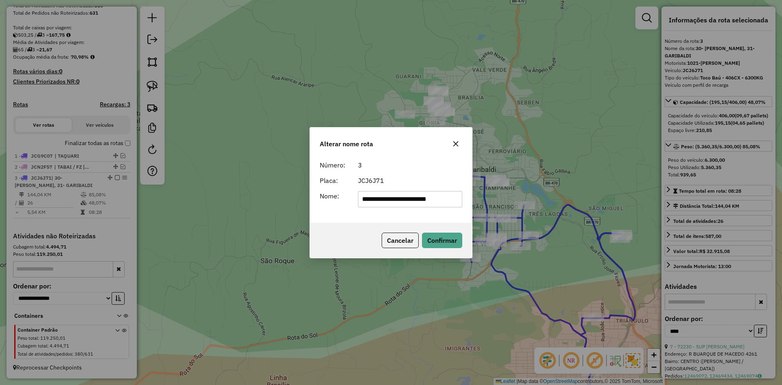
click at [421, 199] on input "**********" at bounding box center [410, 199] width 105 height 16
type input "**********"
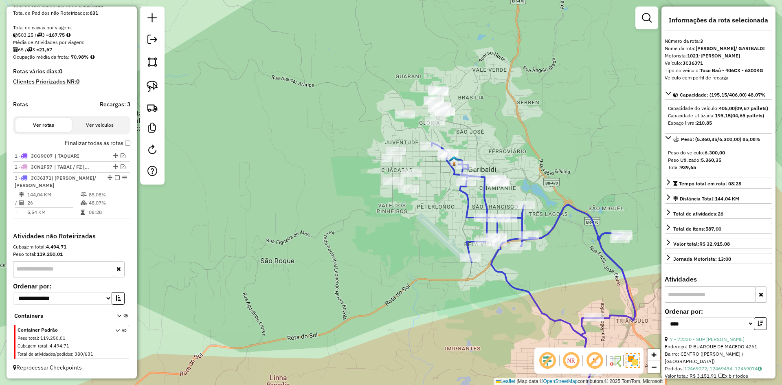
drag, startPoint x: 114, startPoint y: 177, endPoint x: 118, endPoint y: 177, distance: 4.9
click at [115, 176] on em at bounding box center [117, 177] width 5 height 5
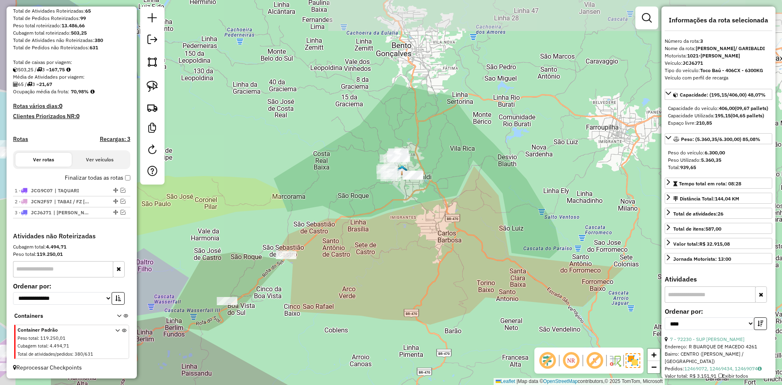
drag, startPoint x: 310, startPoint y: 239, endPoint x: 335, endPoint y: 189, distance: 56.1
click at [370, 198] on div "Janela de atendimento Grade de atendimento Capacidade Transportadoras Veículos …" at bounding box center [391, 192] width 782 height 385
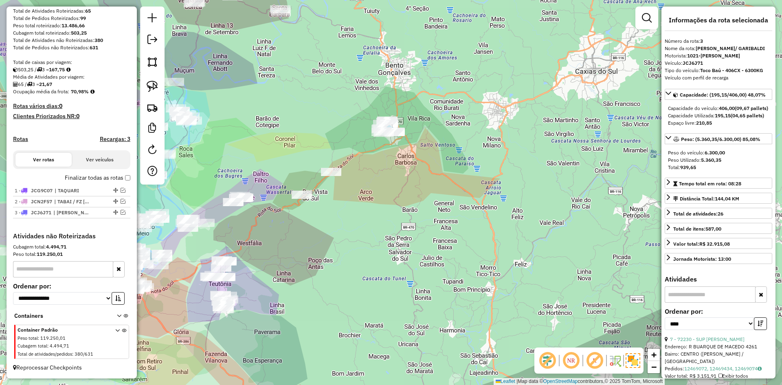
drag, startPoint x: 291, startPoint y: 150, endPoint x: 325, endPoint y: 133, distance: 38.6
click at [326, 134] on div "Janela de atendimento Grade de atendimento Capacidade Transportadoras Veículos …" at bounding box center [391, 192] width 782 height 385
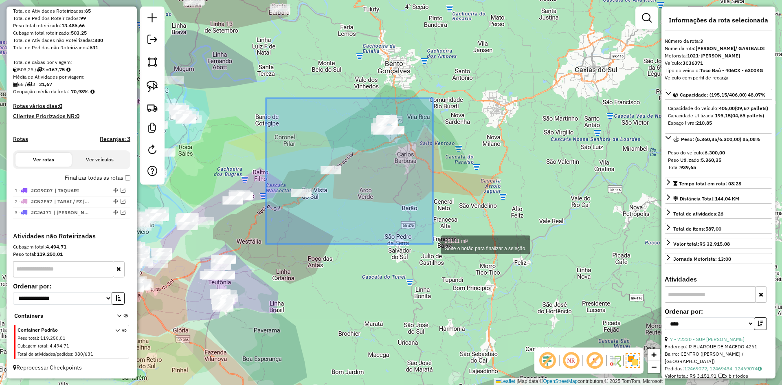
drag, startPoint x: 275, startPoint y: 112, endPoint x: 433, endPoint y: 243, distance: 205.3
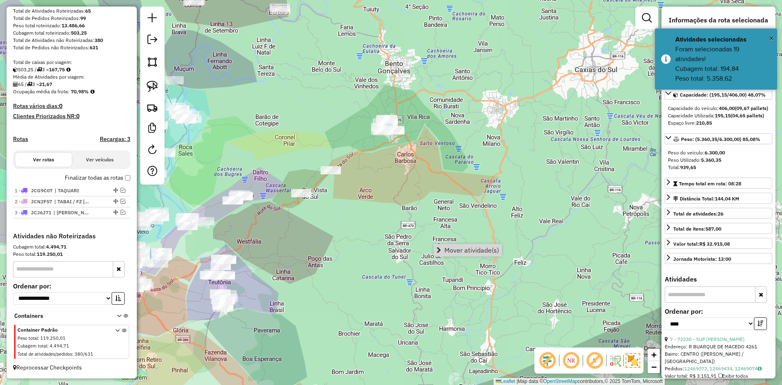
drag, startPoint x: 489, startPoint y: 251, endPoint x: 480, endPoint y: 251, distance: 8.6
click at [488, 251] on span "Mover atividade(s)" at bounding box center [471, 250] width 55 height 7
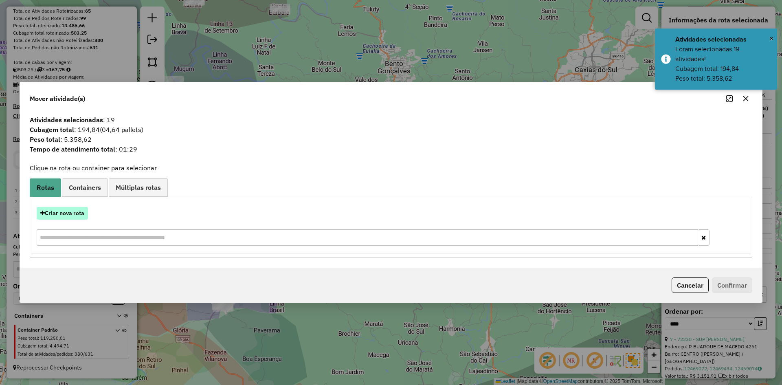
click at [74, 215] on button "Criar nova rota" at bounding box center [62, 213] width 51 height 13
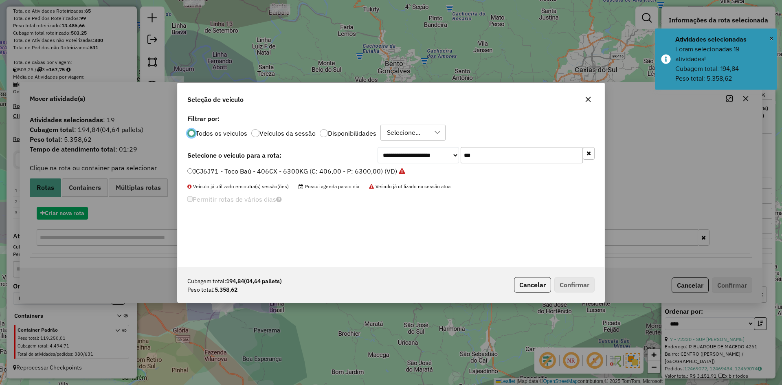
scroll to position [4, 2]
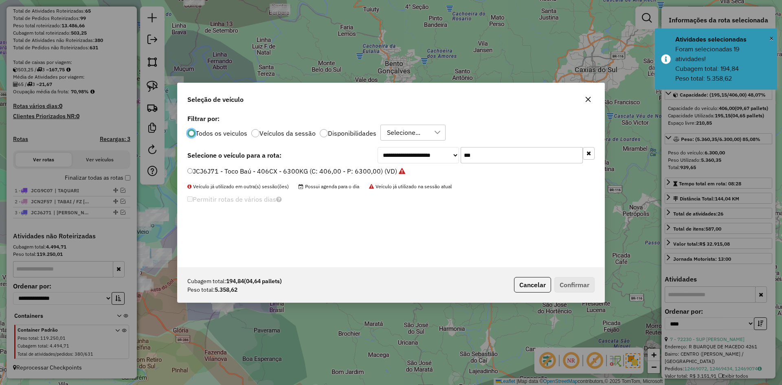
drag, startPoint x: 445, startPoint y: 176, endPoint x: 437, endPoint y: 180, distance: 8.4
click at [437, 180] on div "**********" at bounding box center [390, 189] width 427 height 155
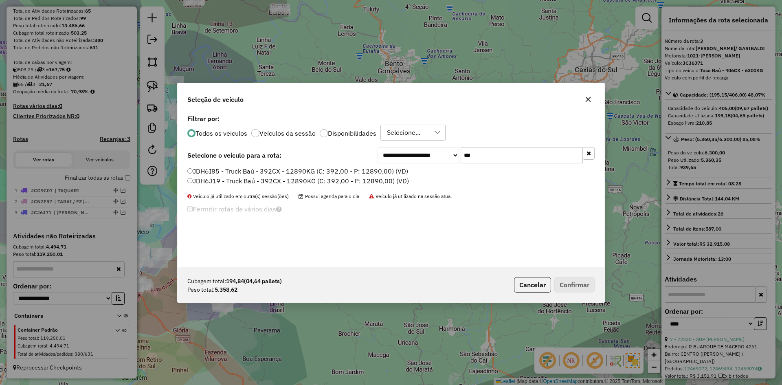
type input "***"
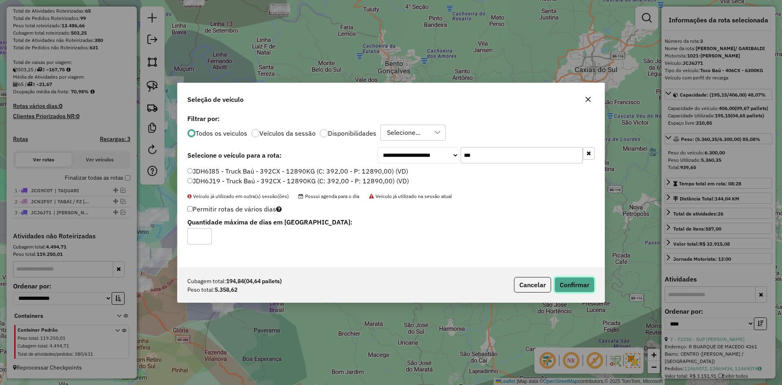
click at [592, 288] on button "Confirmar" at bounding box center [574, 284] width 40 height 15
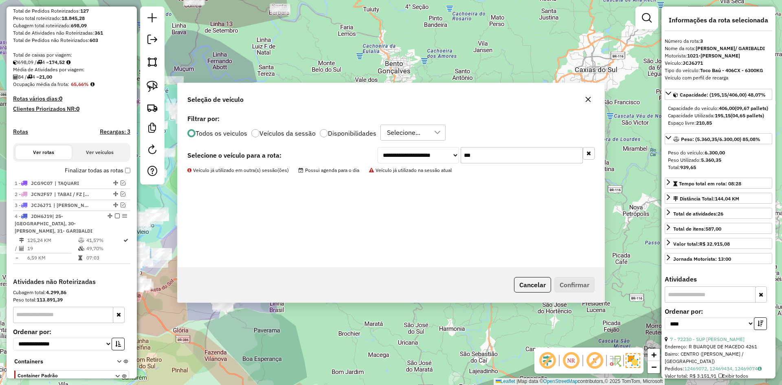
scroll to position [180, 0]
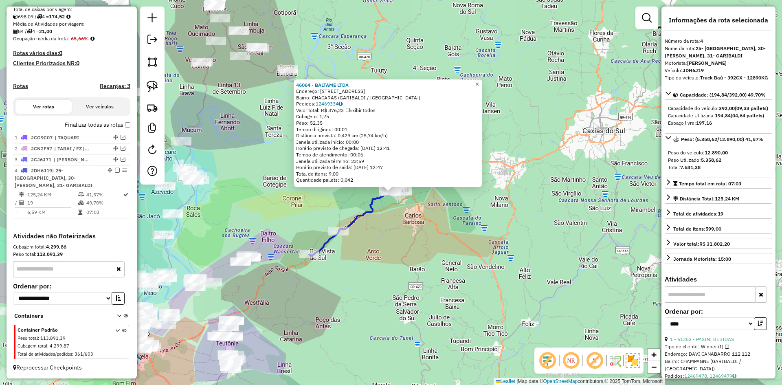
drag, startPoint x: 483, startPoint y: 81, endPoint x: 462, endPoint y: 95, distance: 25.2
click at [479, 81] on span "×" at bounding box center [477, 84] width 4 height 7
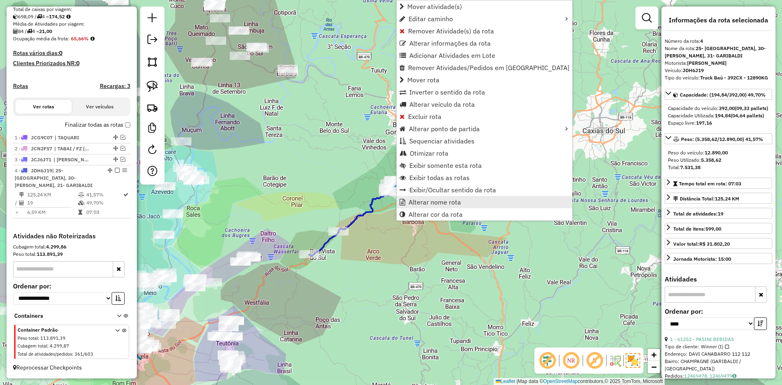
click at [449, 200] on span "Alterar nome rota" at bounding box center [434, 202] width 53 height 7
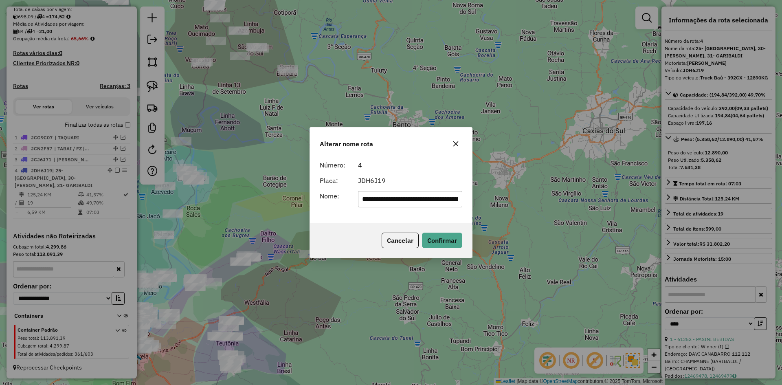
scroll to position [0, 67]
drag, startPoint x: 412, startPoint y: 200, endPoint x: 514, endPoint y: 209, distance: 101.8
click at [514, 209] on div "**********" at bounding box center [391, 192] width 782 height 385
drag, startPoint x: 397, startPoint y: 200, endPoint x: 296, endPoint y: 224, distance: 104.2
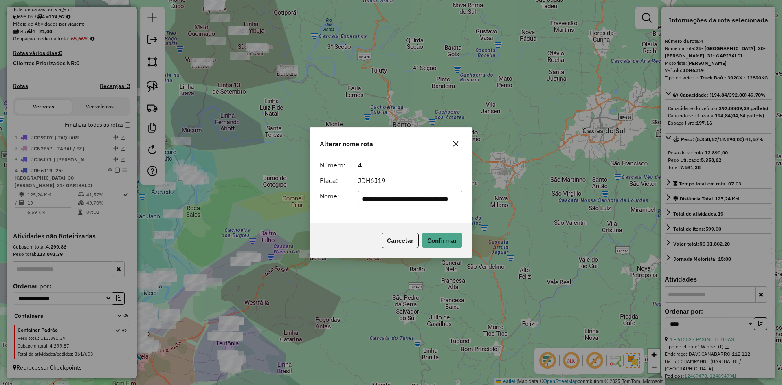
click at [298, 224] on div "**********" at bounding box center [391, 192] width 782 height 385
type input "**********"
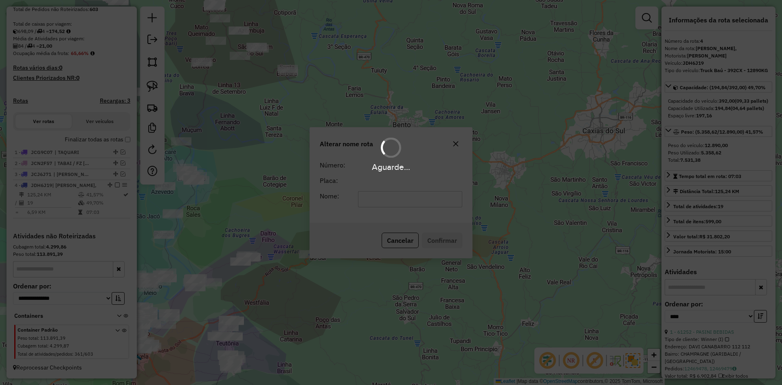
scroll to position [172, 0]
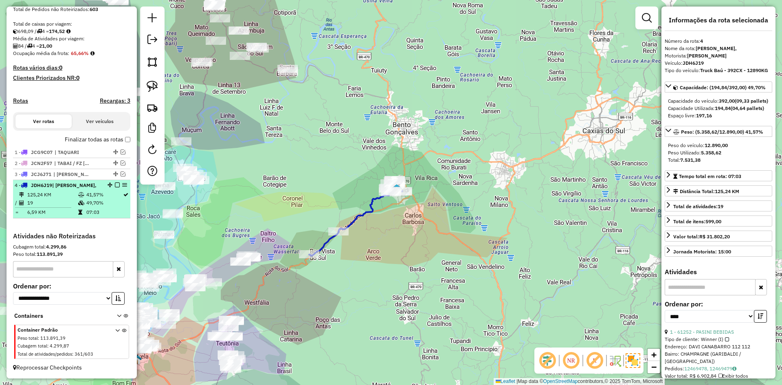
click at [116, 182] on em at bounding box center [117, 184] width 5 height 5
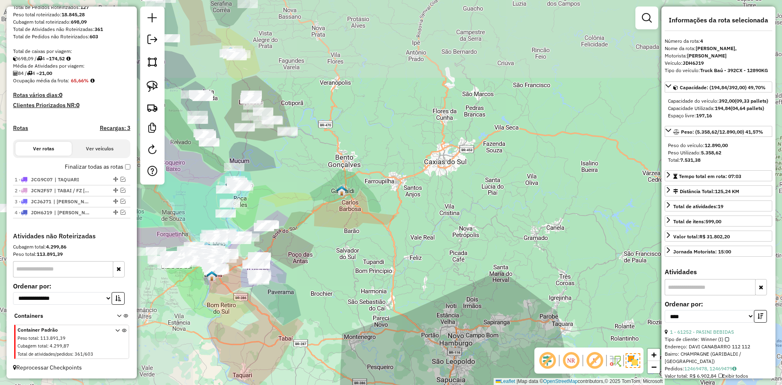
drag, startPoint x: 283, startPoint y: 228, endPoint x: 477, endPoint y: 211, distance: 194.9
click at [480, 212] on div "Janela de atendimento Grade de atendimento Capacidade Transportadoras Veículos …" at bounding box center [391, 192] width 782 height 385
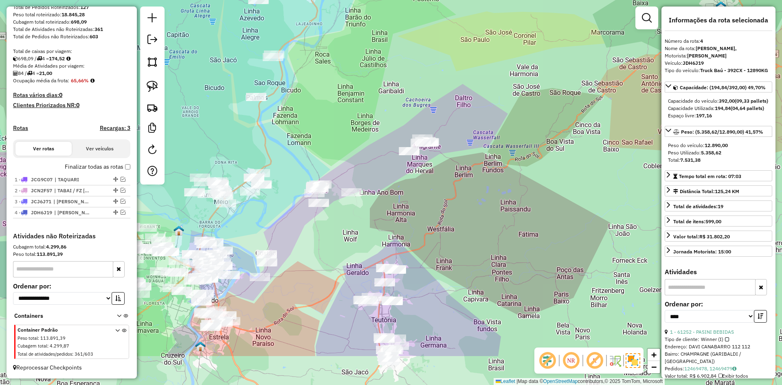
drag, startPoint x: 419, startPoint y: 257, endPoint x: 380, endPoint y: 159, distance: 105.8
click at [398, 186] on div "Janela de atendimento Grade de atendimento Capacidade Transportadoras Veículos …" at bounding box center [391, 192] width 782 height 385
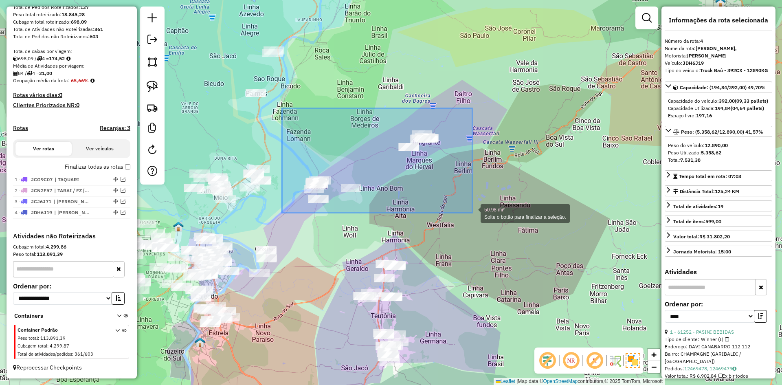
drag, startPoint x: 282, startPoint y: 108, endPoint x: 472, endPoint y: 213, distance: 217.2
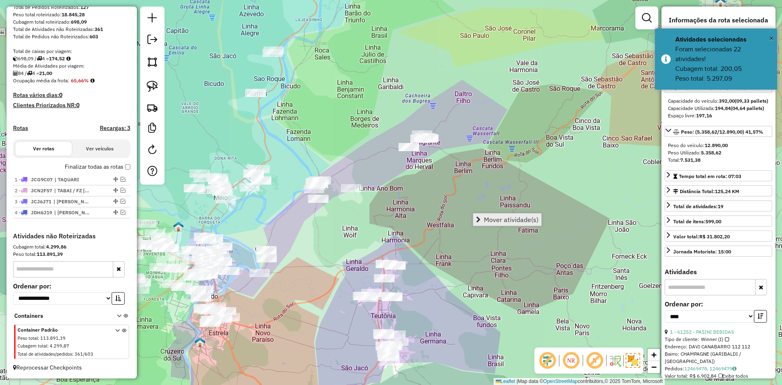
click at [506, 217] on span "Mover atividade(s)" at bounding box center [511, 219] width 55 height 7
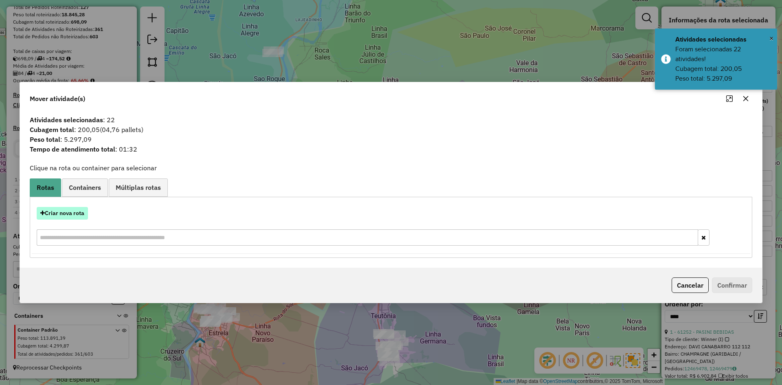
click at [61, 210] on button "Criar nova rota" at bounding box center [62, 213] width 51 height 13
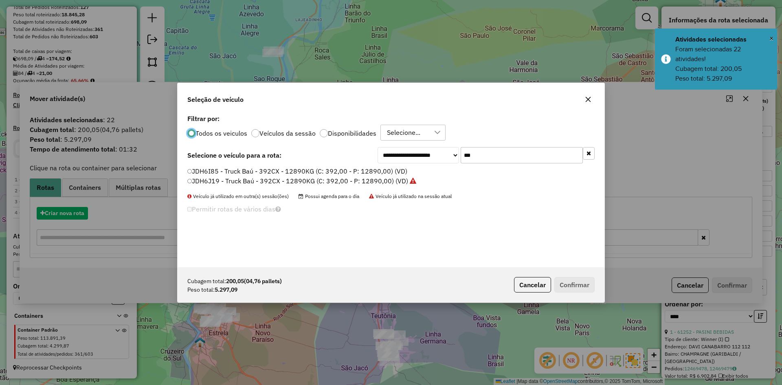
scroll to position [4, 2]
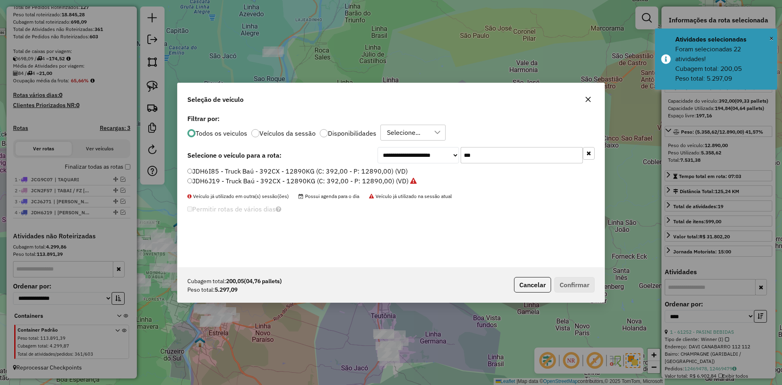
drag, startPoint x: 465, startPoint y: 164, endPoint x: 447, endPoint y: 177, distance: 23.0
click at [447, 177] on div "**********" at bounding box center [390, 189] width 427 height 155
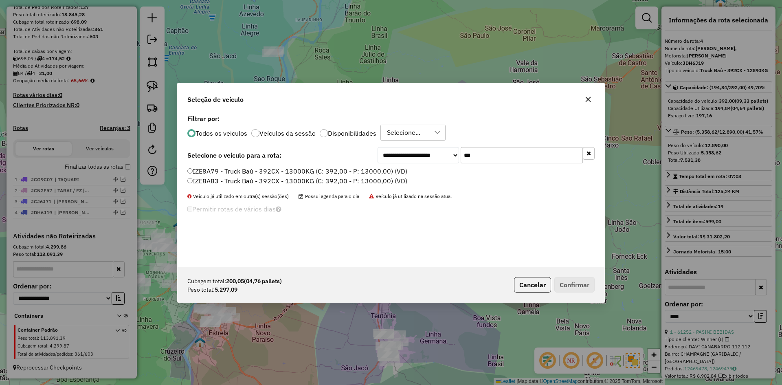
type input "***"
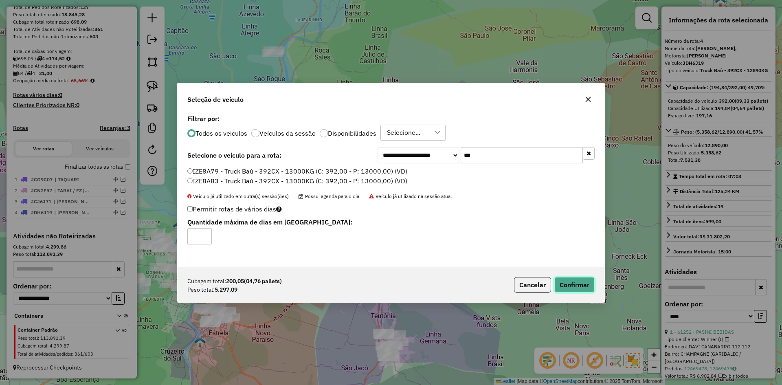
click at [572, 290] on button "Confirmar" at bounding box center [574, 284] width 40 height 15
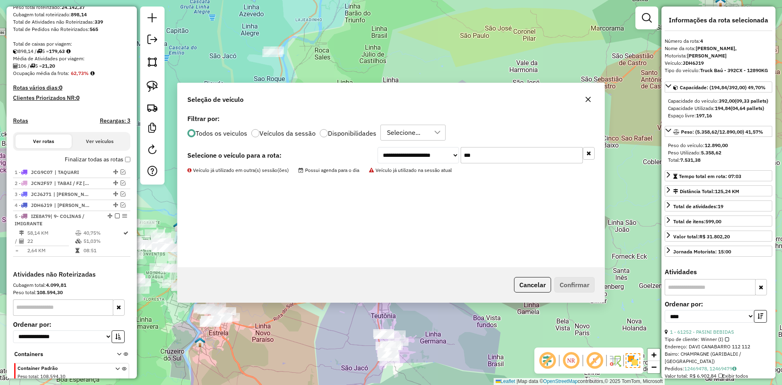
scroll to position [183, 0]
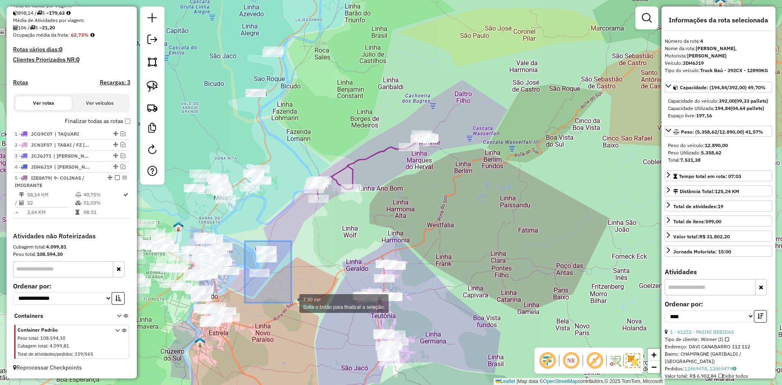
drag, startPoint x: 245, startPoint y: 241, endPoint x: 290, endPoint y: 291, distance: 67.4
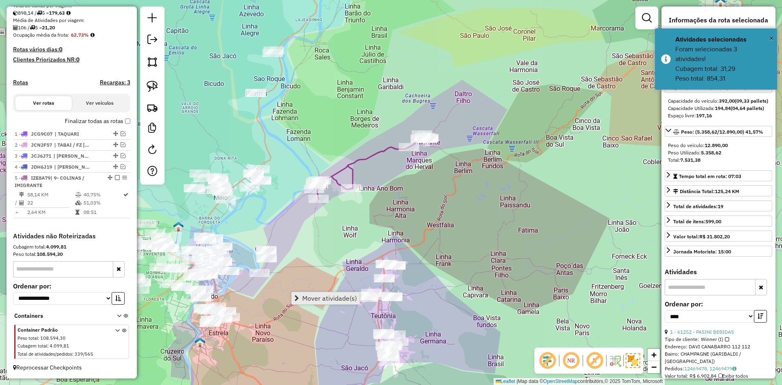
click at [341, 302] on link "Mover atividade(s)" at bounding box center [325, 298] width 68 height 12
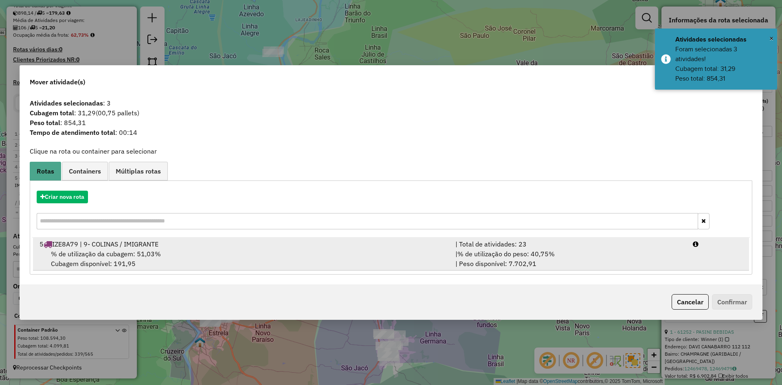
drag, startPoint x: 145, startPoint y: 253, endPoint x: 161, endPoint y: 257, distance: 17.2
click at [148, 253] on span "% de utilização da cubagem: 51,03%" at bounding box center [106, 254] width 110 height 8
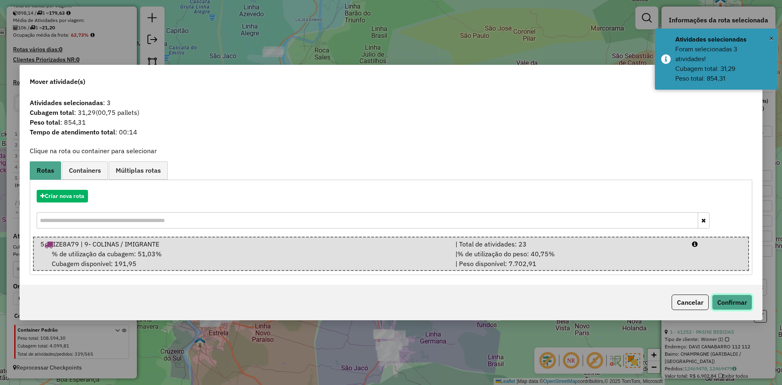
drag, startPoint x: 739, startPoint y: 304, endPoint x: 674, endPoint y: 302, distance: 65.6
click at [738, 304] on button "Confirmar" at bounding box center [732, 301] width 40 height 15
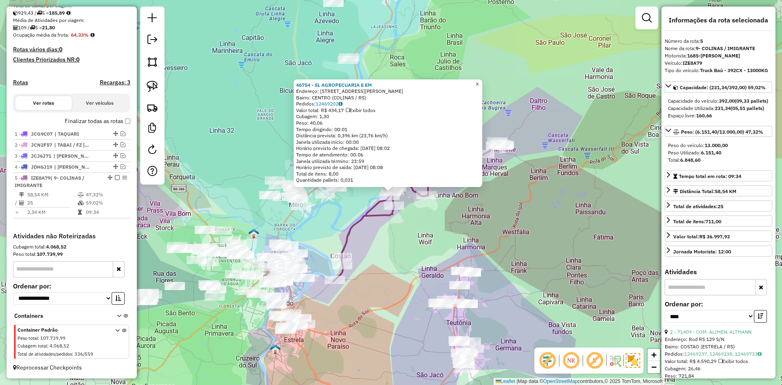
click at [479, 81] on span "×" at bounding box center [477, 84] width 4 height 7
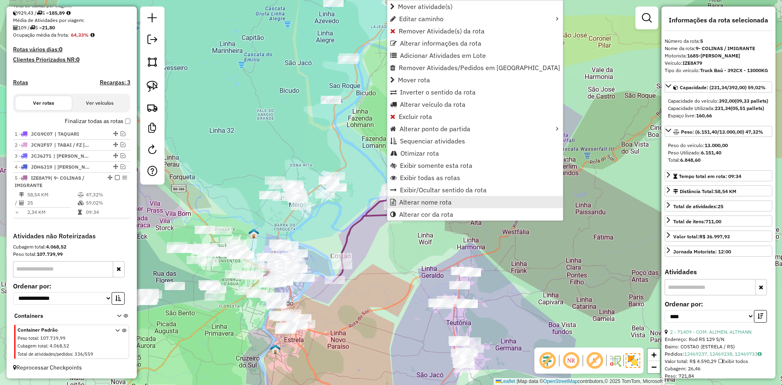
click at [414, 204] on span "Alterar nome rota" at bounding box center [425, 202] width 53 height 7
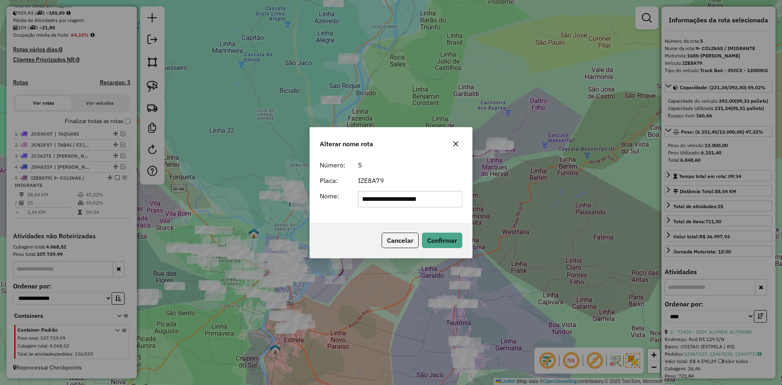
drag, startPoint x: 369, startPoint y: 198, endPoint x: 320, endPoint y: 226, distance: 56.2
click at [327, 222] on div "**********" at bounding box center [391, 190] width 162 height 66
type input "**********"
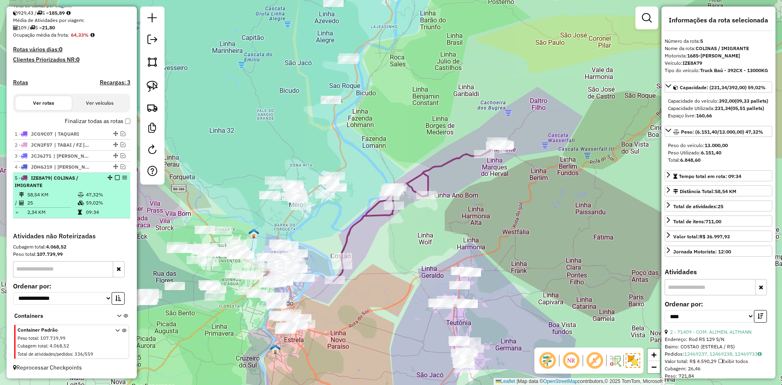
click at [115, 178] on em at bounding box center [117, 177] width 5 height 5
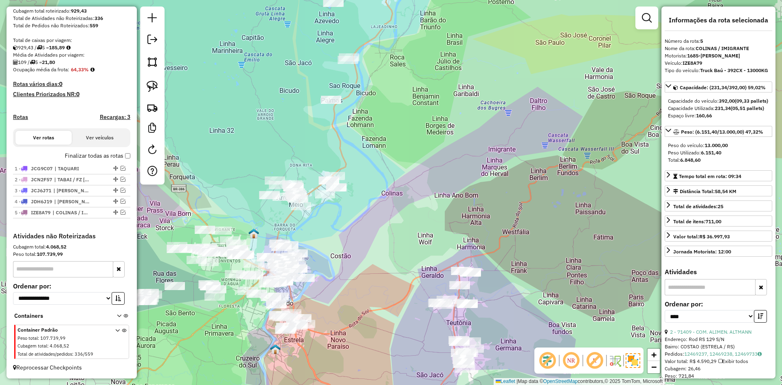
scroll to position [149, 0]
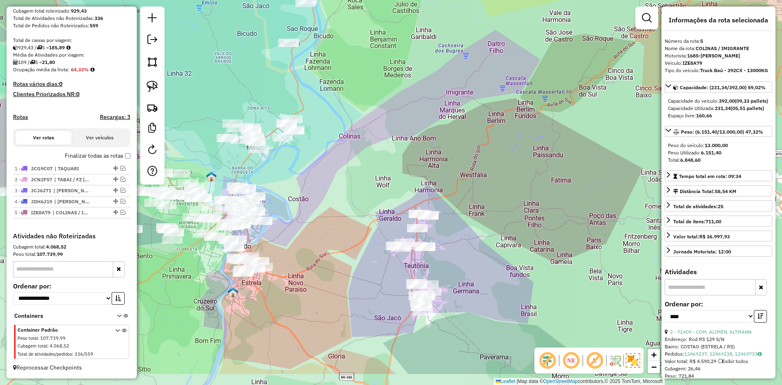
drag, startPoint x: 360, startPoint y: 209, endPoint x: 338, endPoint y: 97, distance: 113.7
click at [337, 109] on div "Janela de atendimento Grade de atendimento Capacidade Transportadoras Veículos …" at bounding box center [391, 192] width 782 height 385
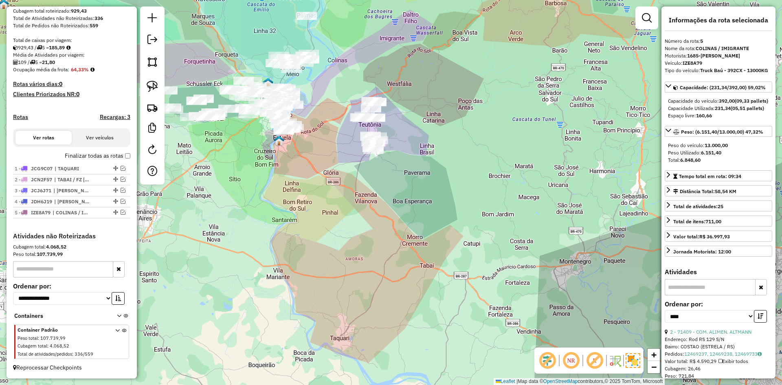
drag, startPoint x: 324, startPoint y: 157, endPoint x: 326, endPoint y: 142, distance: 15.1
click at [324, 142] on div "Janela de atendimento Grade de atendimento Capacidade Transportadoras Veículos …" at bounding box center [391, 192] width 782 height 385
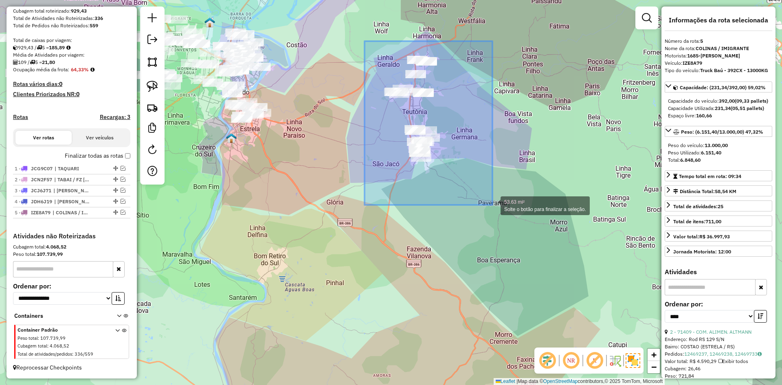
drag, startPoint x: 365, startPoint y: 41, endPoint x: 494, endPoint y: 202, distance: 205.9
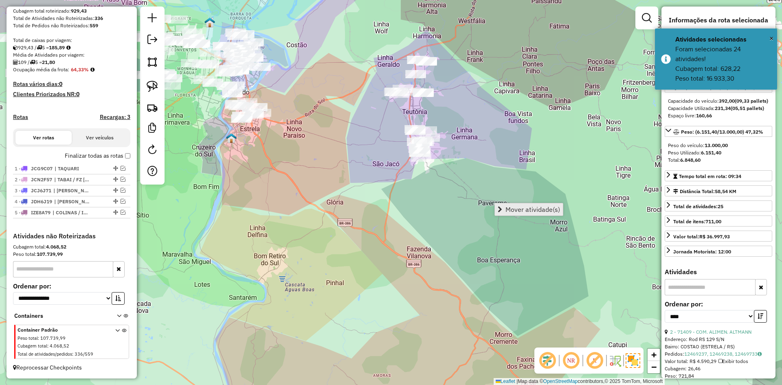
click at [528, 207] on span "Mover atividade(s)" at bounding box center [532, 209] width 55 height 7
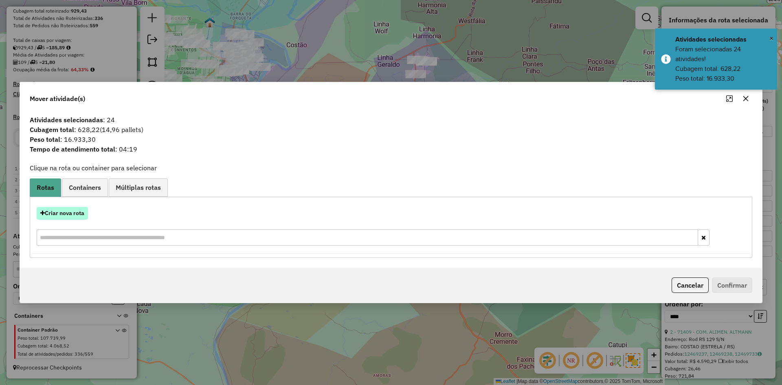
drag, startPoint x: 73, startPoint y: 215, endPoint x: 77, endPoint y: 212, distance: 5.5
click at [77, 212] on button "Criar nova rota" at bounding box center [62, 213] width 51 height 13
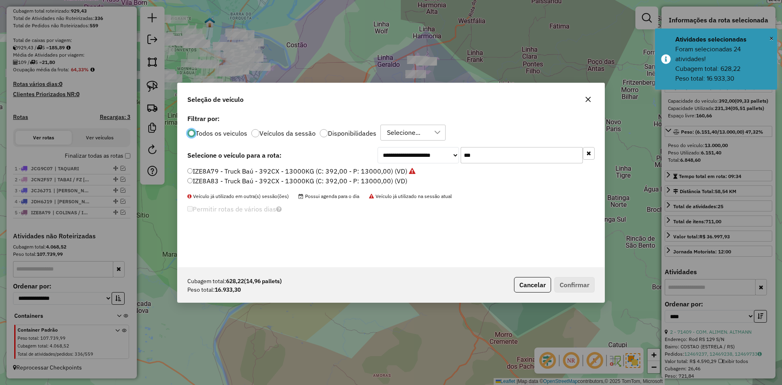
scroll to position [4, 2]
drag, startPoint x: 479, startPoint y: 155, endPoint x: 433, endPoint y: 171, distance: 49.2
click at [433, 172] on div "**********" at bounding box center [390, 189] width 427 height 155
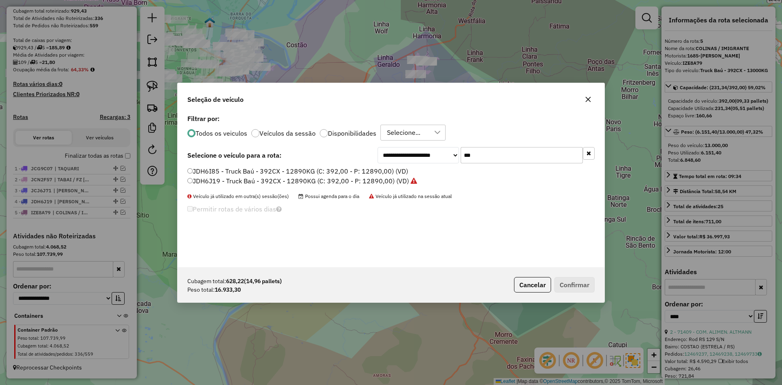
type input "***"
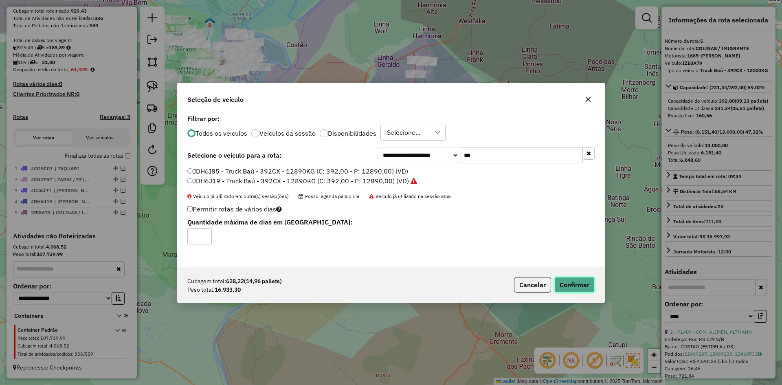
click at [579, 289] on button "Confirmar" at bounding box center [574, 284] width 40 height 15
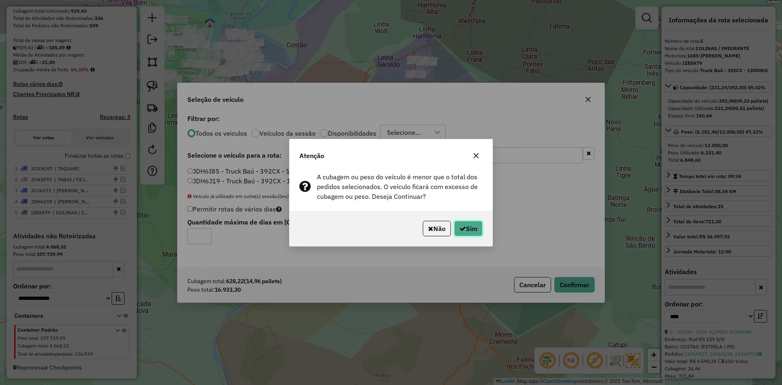
click at [471, 230] on button "Sim" at bounding box center [468, 228] width 28 height 15
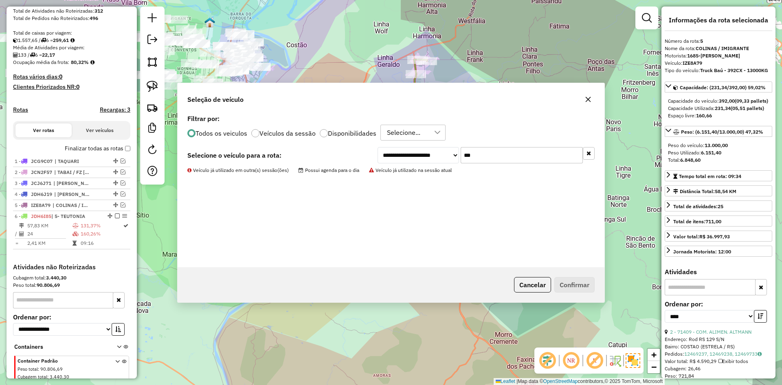
scroll to position [187, 0]
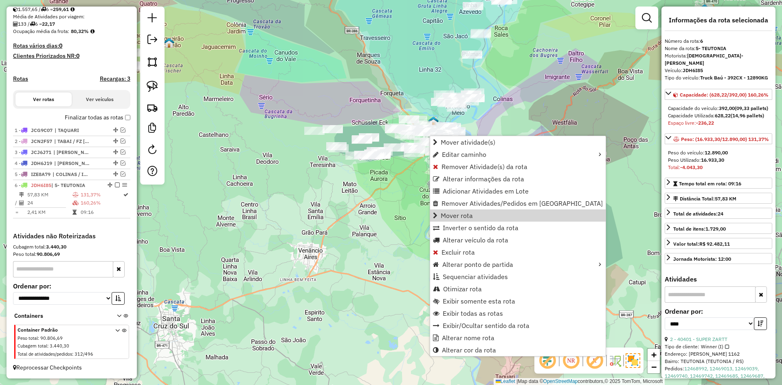
click at [581, 187] on div "Janela de atendimento Grade de atendimento Capacidade Transportadoras Veículos …" at bounding box center [391, 192] width 782 height 385
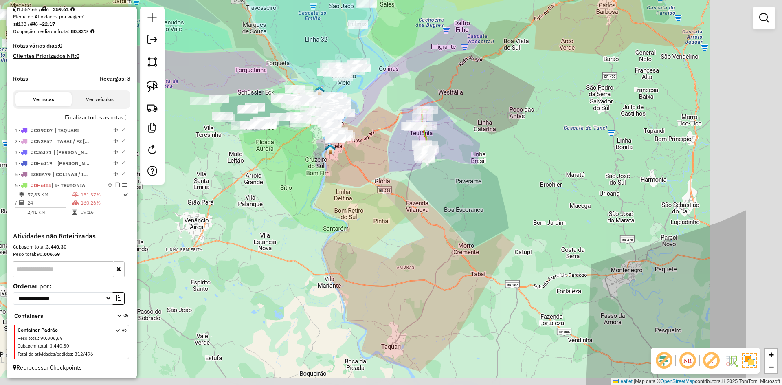
drag, startPoint x: 584, startPoint y: 211, endPoint x: 390, endPoint y: 158, distance: 201.6
click at [389, 160] on div "Janela de atendimento Grade de atendimento Capacidade Transportadoras Veículos …" at bounding box center [391, 192] width 782 height 385
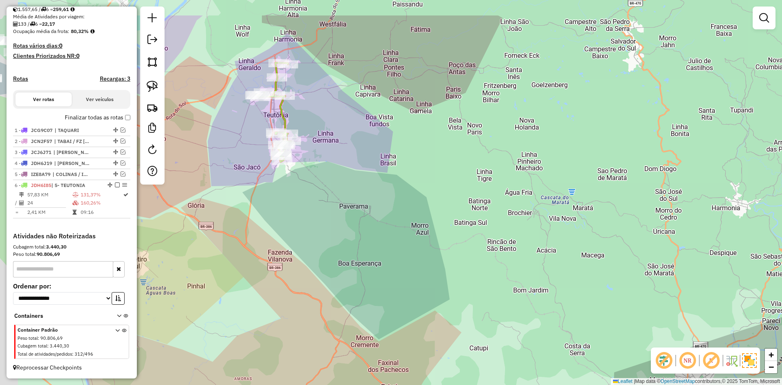
drag, startPoint x: 432, startPoint y: 207, endPoint x: 464, endPoint y: 232, distance: 41.8
click at [464, 232] on div "Janela de atendimento Grade de atendimento Capacidade Transportadoras Veículos …" at bounding box center [391, 192] width 782 height 385
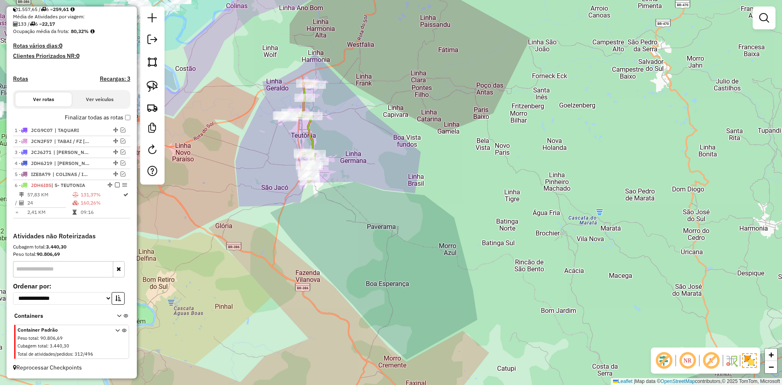
click at [307, 107] on icon at bounding box center [300, 132] width 35 height 99
select select "*********"
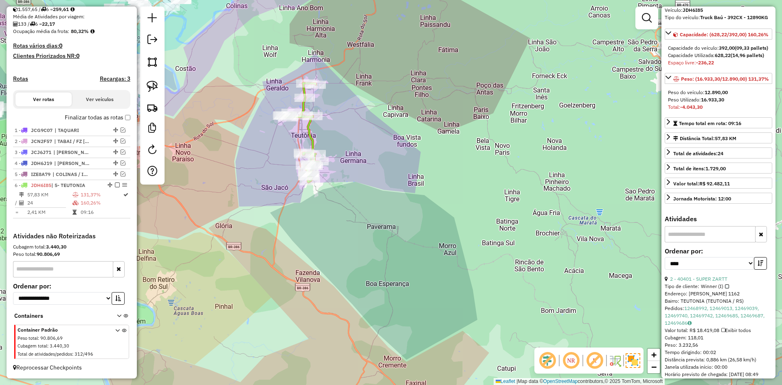
scroll to position [163, 0]
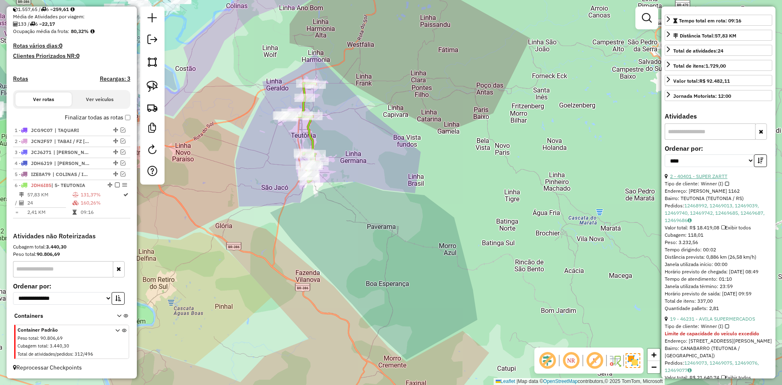
click at [710, 179] on link "2 - 40401 - SUPER ZARTT" at bounding box center [698, 176] width 57 height 6
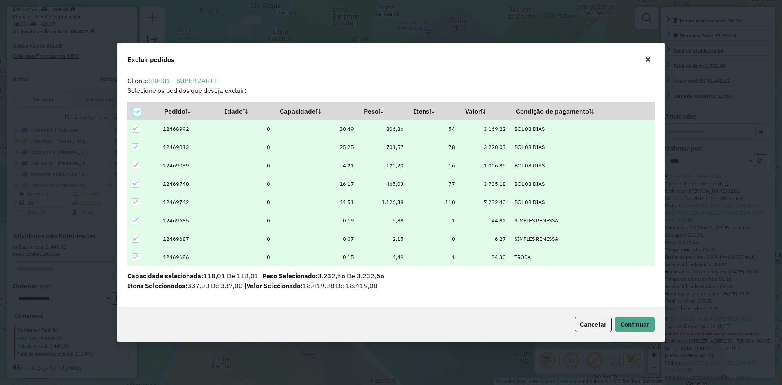
scroll to position [0, 0]
click at [644, 59] on icon "button" at bounding box center [647, 59] width 7 height 7
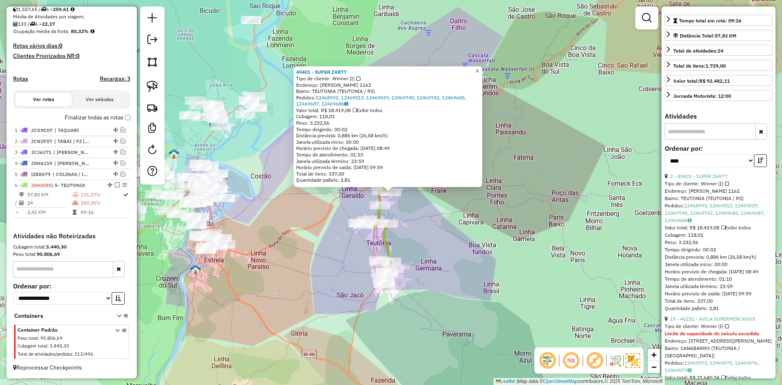
click at [479, 68] on span "×" at bounding box center [477, 71] width 4 height 7
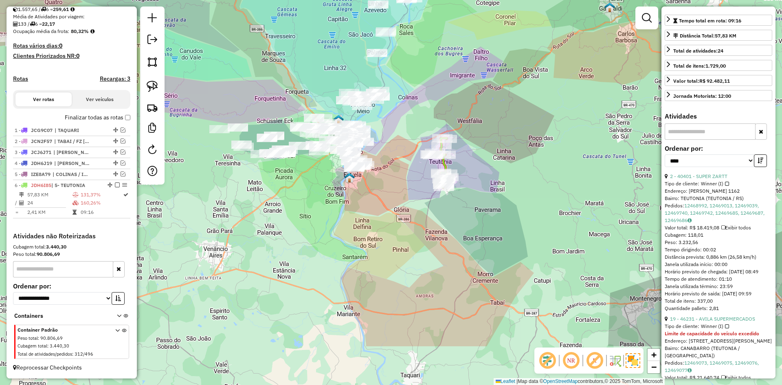
drag, startPoint x: 455, startPoint y: 272, endPoint x: 473, endPoint y: 193, distance: 80.8
click at [473, 193] on div "Janela de atendimento Grade de atendimento Capacidade Transportadoras Veículos …" at bounding box center [391, 192] width 782 height 385
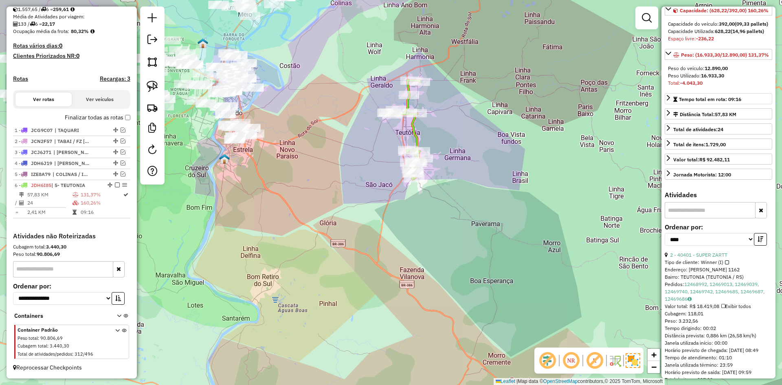
scroll to position [81, 0]
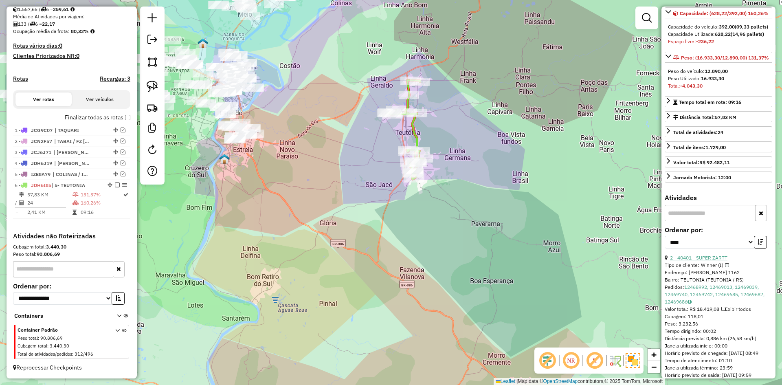
click at [719, 261] on link "2 - 40401 - SUPER ZARTT" at bounding box center [698, 257] width 57 height 6
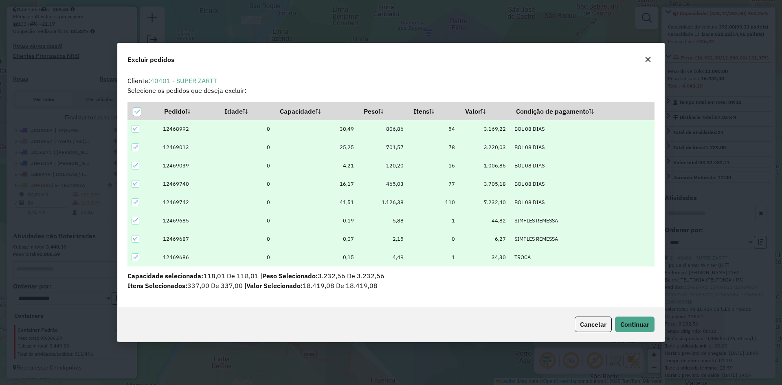
scroll to position [0, 0]
click at [631, 329] on button "Continuar" at bounding box center [634, 323] width 39 height 15
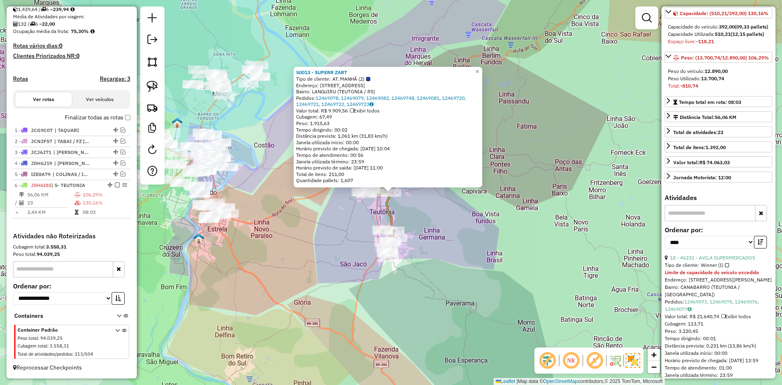
scroll to position [122, 0]
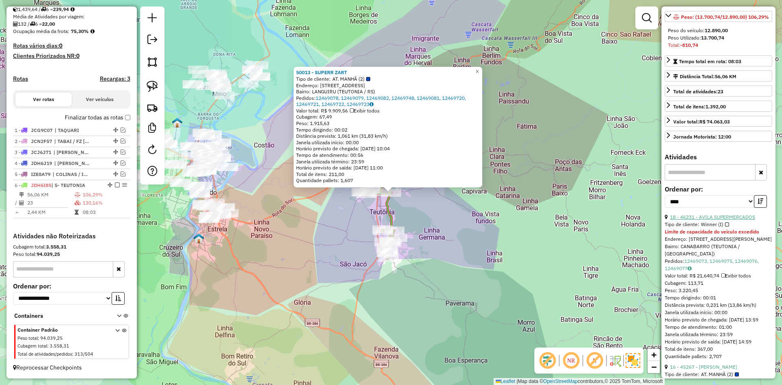
click at [724, 220] on link "18 - 46231 - AVILA SUPERMERCADOS" at bounding box center [712, 217] width 85 height 6
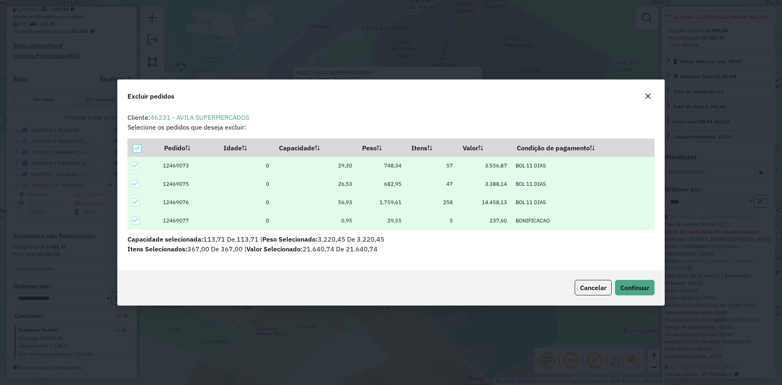
scroll to position [0, 0]
click at [640, 294] on button "Continuar" at bounding box center [634, 287] width 39 height 15
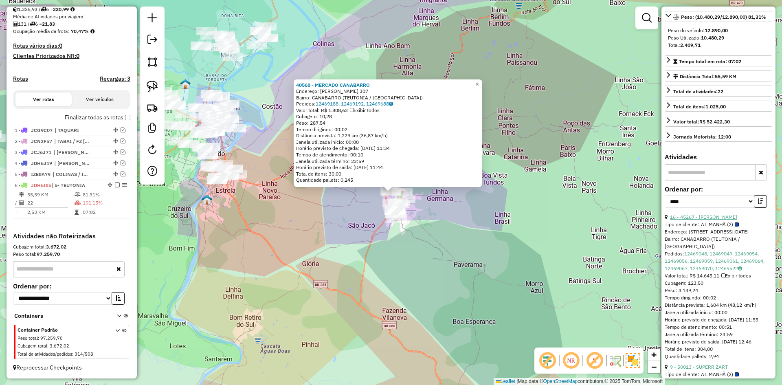
click at [724, 220] on link "16 - 45267 - FREDERICO TEUTONIA" at bounding box center [703, 217] width 67 height 6
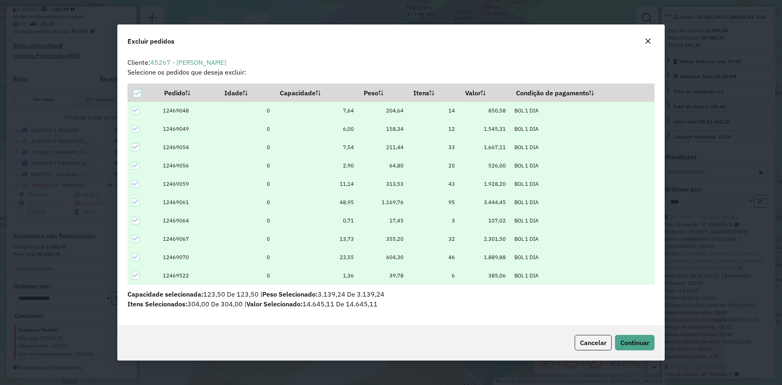
click at [632, 350] on div "Cancelar Continuar" at bounding box center [391, 342] width 546 height 35
click at [636, 344] on span "Continuar" at bounding box center [634, 342] width 29 height 8
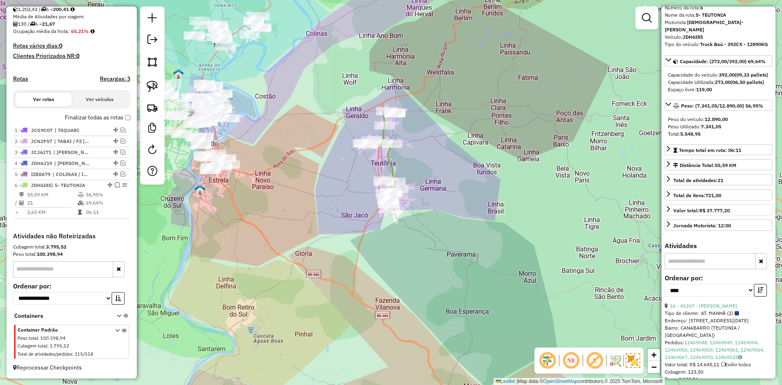
scroll to position [74, 0]
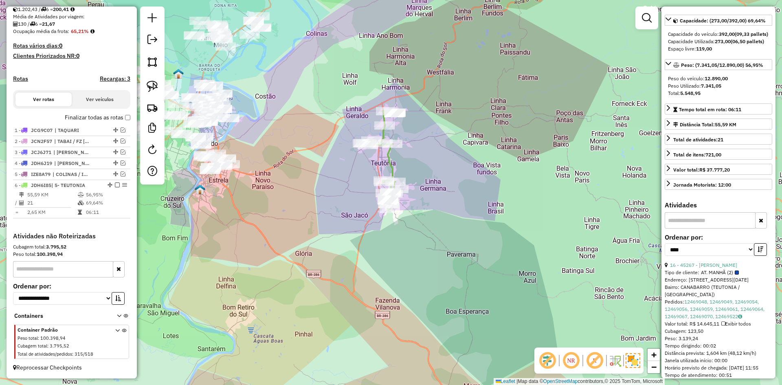
click at [404, 164] on div "Janela de atendimento Grade de atendimento Capacidade Transportadoras Veículos …" at bounding box center [391, 192] width 782 height 385
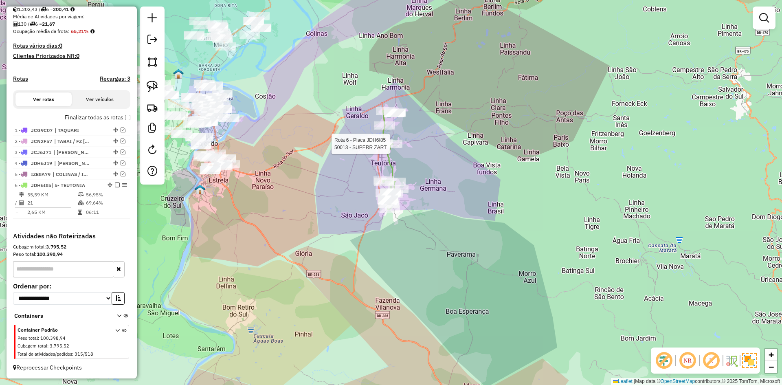
select select "*********"
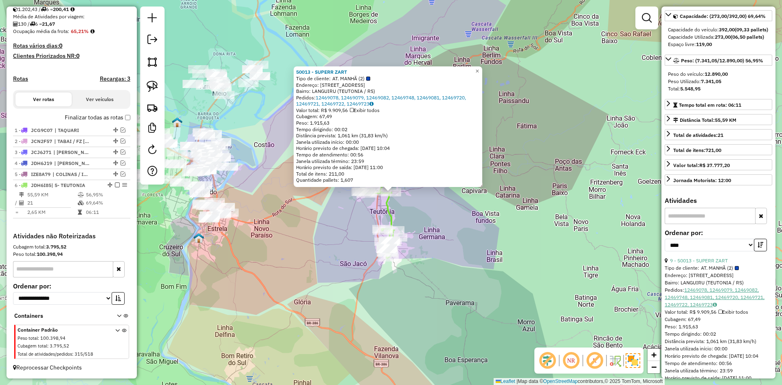
scroll to position [81, 0]
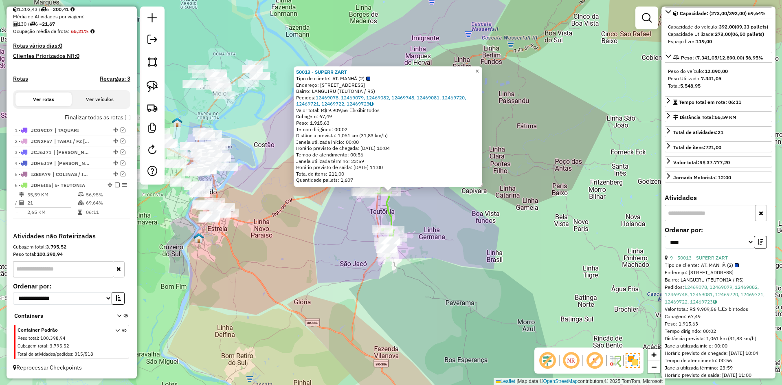
click at [479, 70] on span "×" at bounding box center [477, 71] width 4 height 7
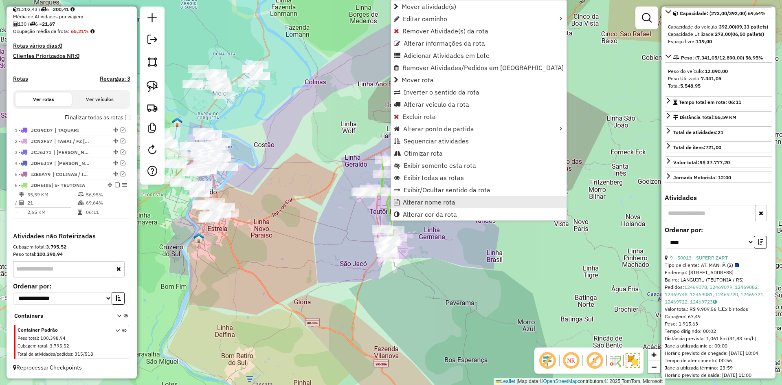
click at [442, 202] on span "Alterar nome rota" at bounding box center [429, 202] width 53 height 7
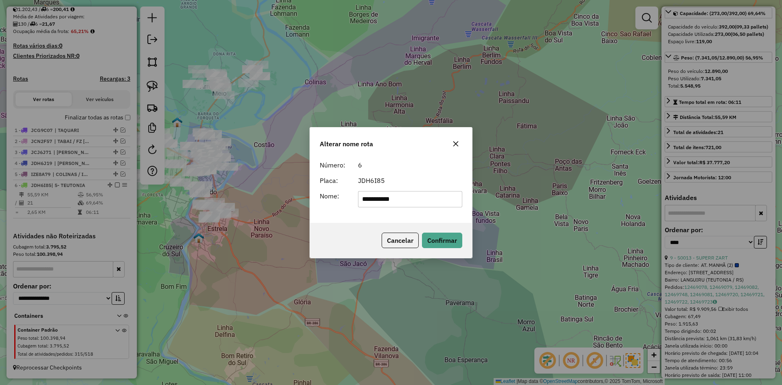
drag, startPoint x: 368, startPoint y: 200, endPoint x: 333, endPoint y: 219, distance: 40.3
click at [341, 217] on div "**********" at bounding box center [391, 190] width 162 height 66
type input "********"
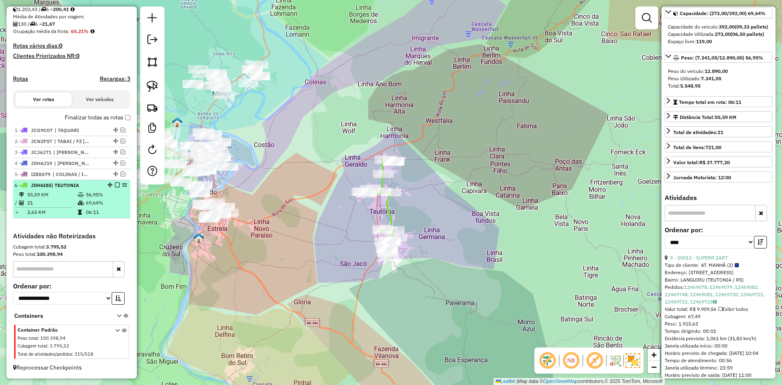
click at [115, 185] on em at bounding box center [117, 184] width 5 height 5
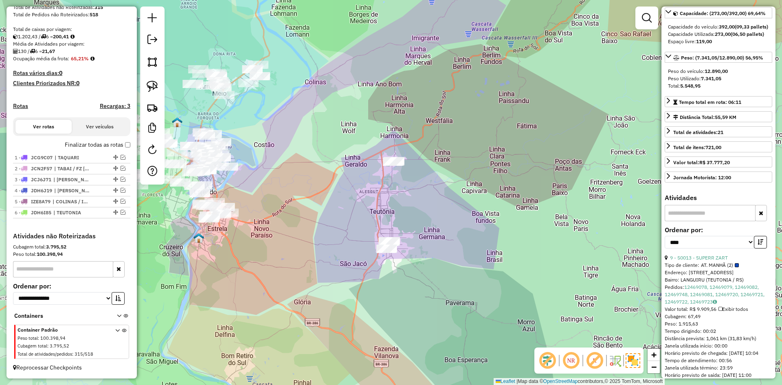
scroll to position [160, 0]
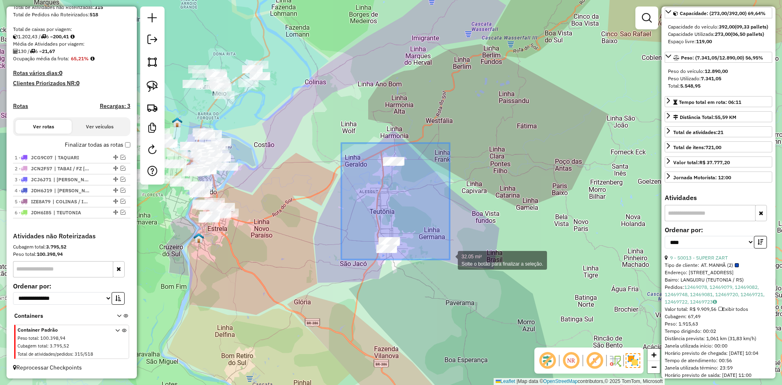
drag, startPoint x: 341, startPoint y: 143, endPoint x: 449, endPoint y: 259, distance: 159.0
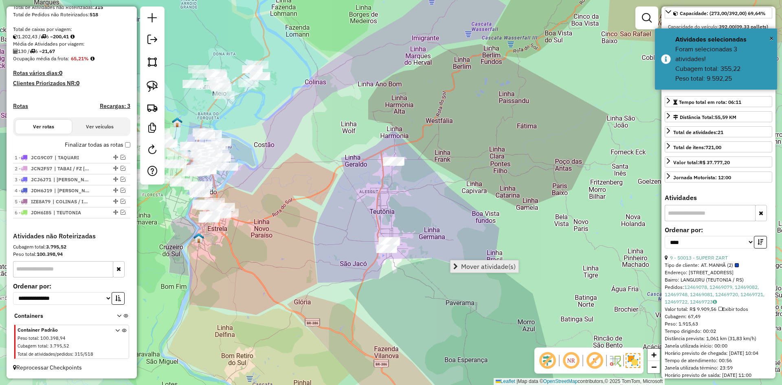
click at [475, 267] on span "Mover atividade(s)" at bounding box center [488, 266] width 55 height 7
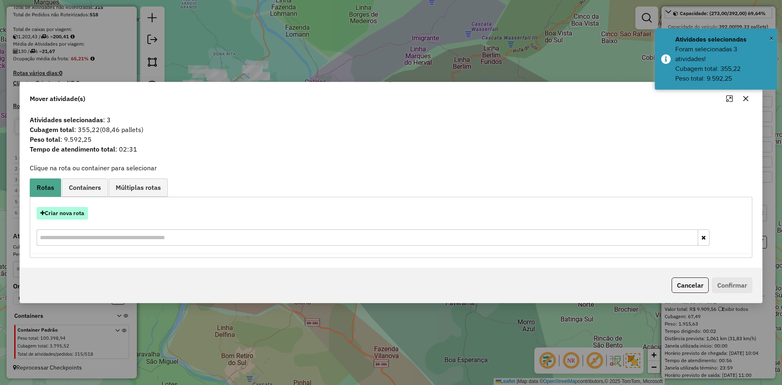
click at [85, 214] on button "Criar nova rota" at bounding box center [62, 213] width 51 height 13
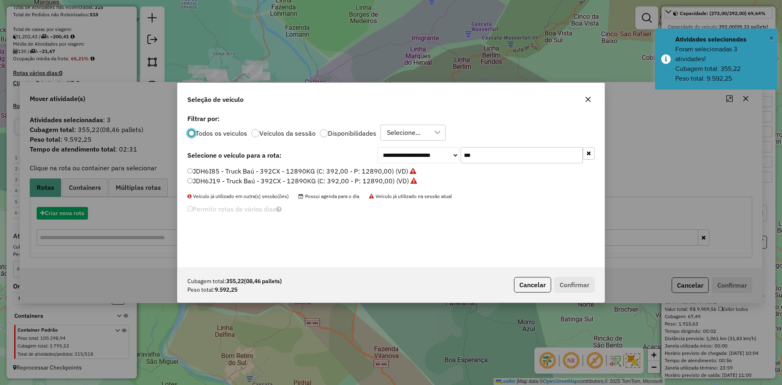
scroll to position [4, 2]
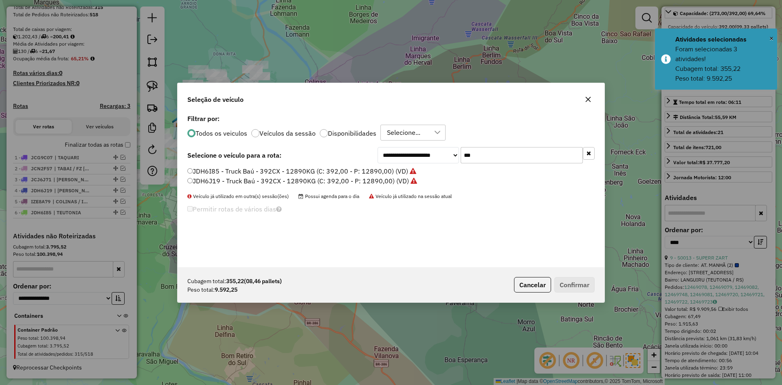
drag, startPoint x: 452, startPoint y: 159, endPoint x: 420, endPoint y: 180, distance: 38.6
click at [424, 176] on div "**********" at bounding box center [390, 189] width 427 height 155
drag, startPoint x: 478, startPoint y: 156, endPoint x: 453, endPoint y: 171, distance: 28.7
click at [454, 171] on div "**********" at bounding box center [390, 189] width 427 height 155
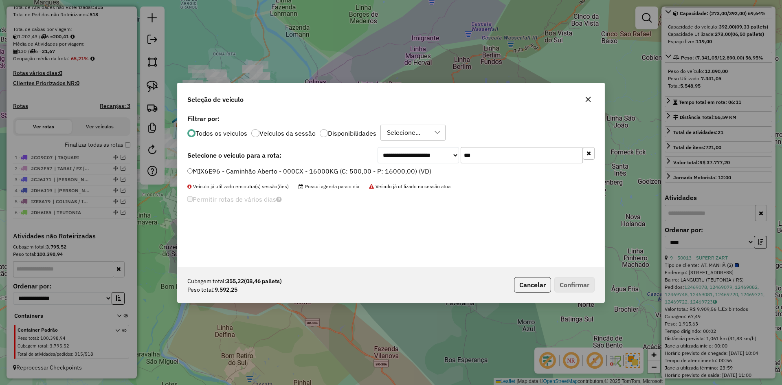
type input "***"
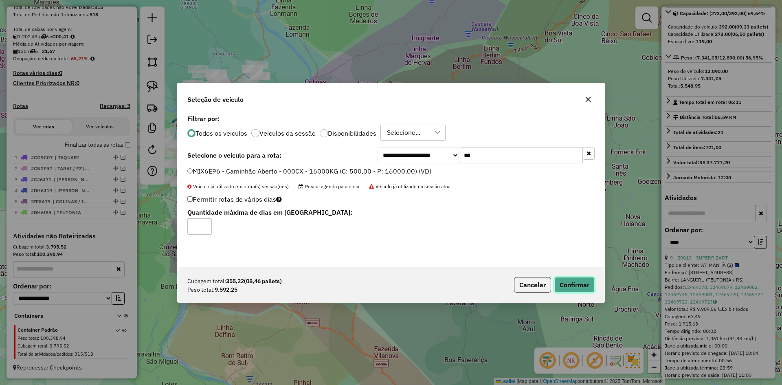
click at [580, 283] on button "Confirmar" at bounding box center [574, 284] width 40 height 15
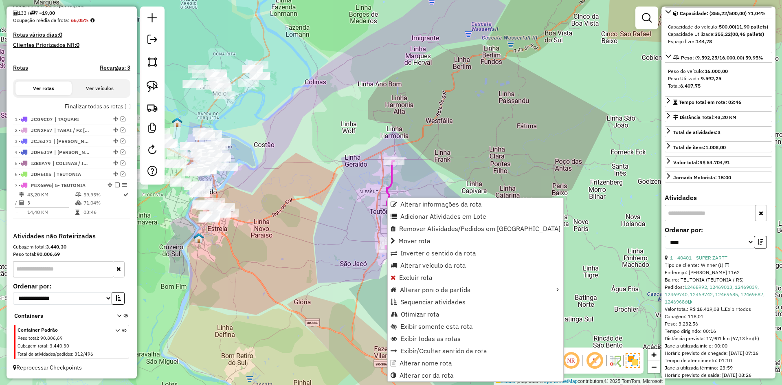
scroll to position [89, 0]
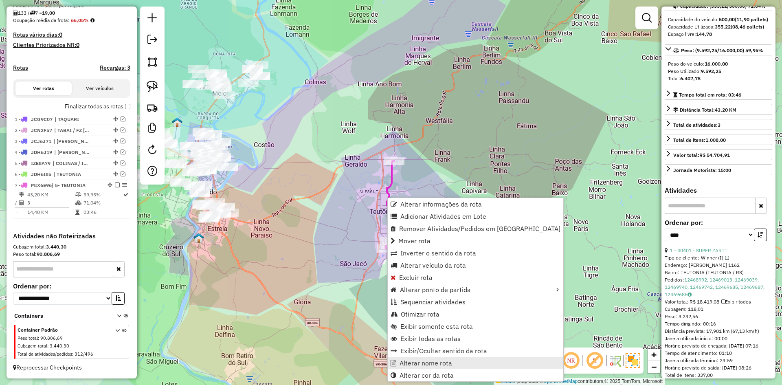
click at [429, 363] on span "Alterar nome rota" at bounding box center [425, 362] width 53 height 7
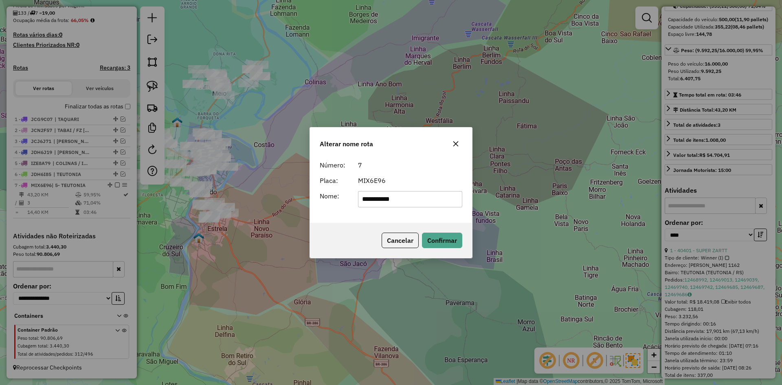
drag, startPoint x: 408, startPoint y: 202, endPoint x: 351, endPoint y: 217, distance: 59.1
click at [351, 217] on div "**********" at bounding box center [391, 190] width 162 height 66
type input "*****"
click at [434, 238] on button "Confirmar" at bounding box center [442, 239] width 40 height 15
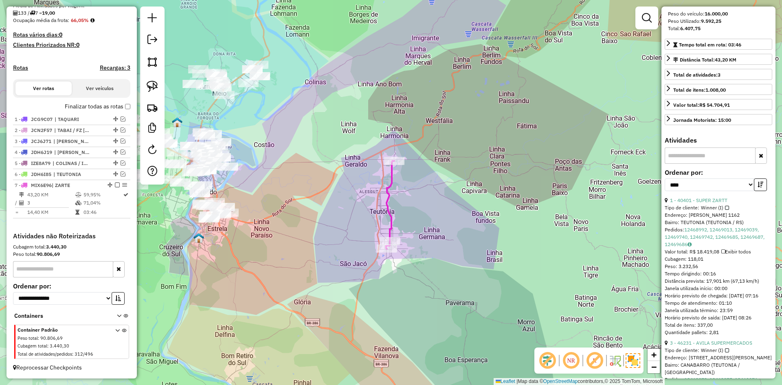
scroll to position [129, 0]
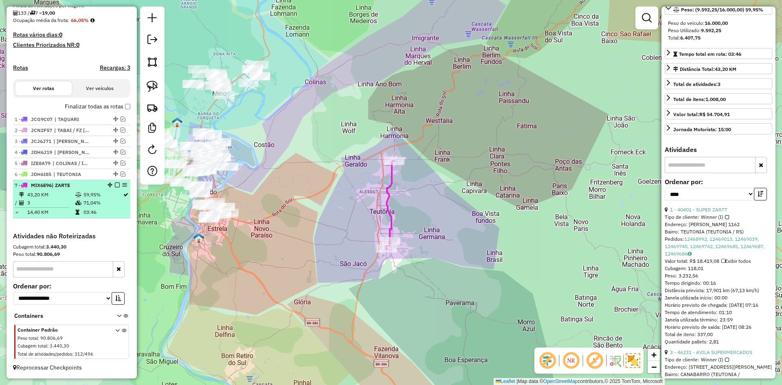
click at [115, 185] on em at bounding box center [117, 184] width 5 height 5
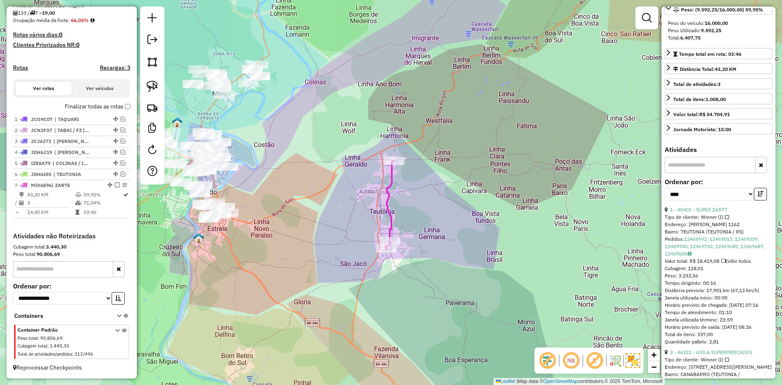
scroll to position [171, 0]
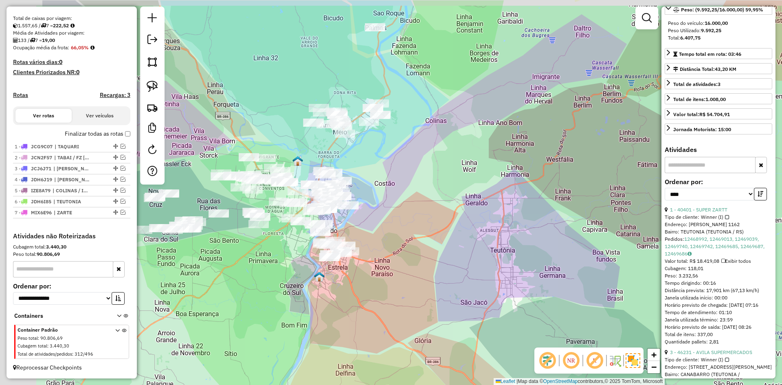
drag, startPoint x: 379, startPoint y: 203, endPoint x: 445, endPoint y: 222, distance: 69.2
click at [445, 222] on div "Janela de atendimento Grade de atendimento Capacidade Transportadoras Veículos …" at bounding box center [391, 192] width 782 height 385
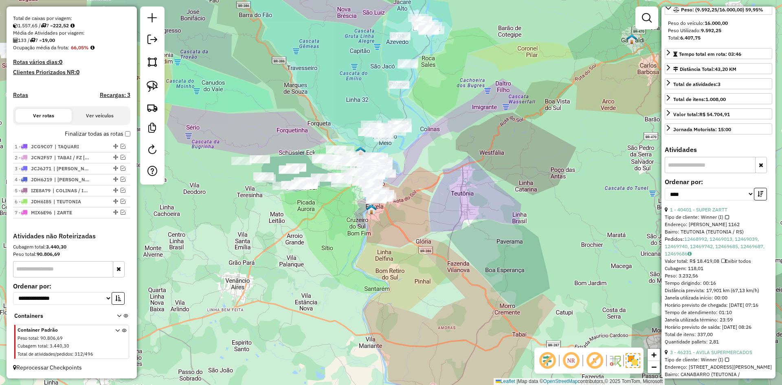
drag, startPoint x: 425, startPoint y: 96, endPoint x: 392, endPoint y: 190, distance: 99.3
click at [392, 190] on div "Janela de atendimento Grade de atendimento Capacidade Transportadoras Veículos …" at bounding box center [391, 192] width 782 height 385
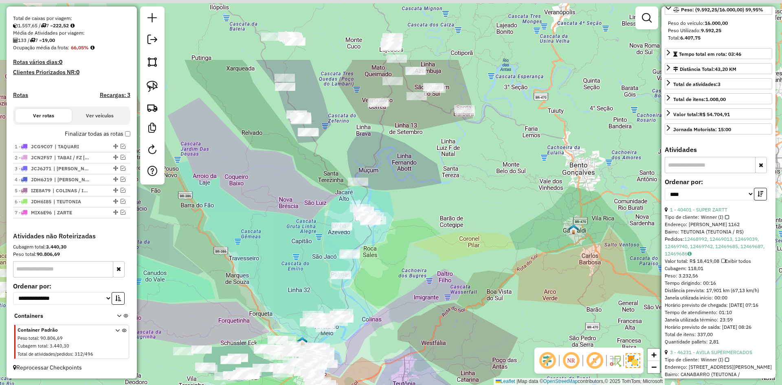
drag, startPoint x: 419, startPoint y: 116, endPoint x: 398, endPoint y: 196, distance: 82.4
click at [398, 196] on div "Janela de atendimento Grade de atendimento Capacidade Transportadoras Veículos …" at bounding box center [391, 192] width 782 height 385
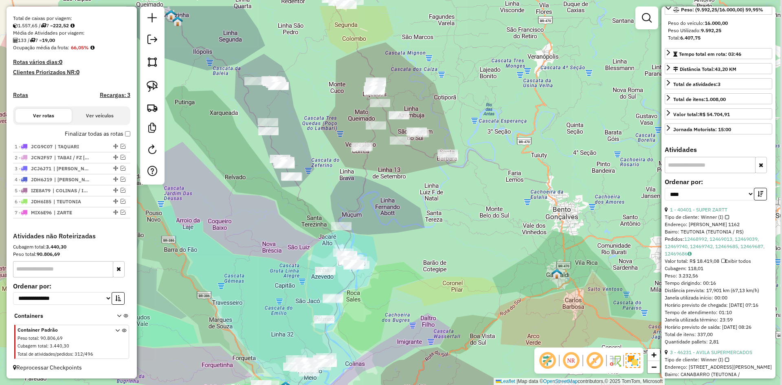
drag, startPoint x: 393, startPoint y: 191, endPoint x: 389, endPoint y: 206, distance: 15.6
click at [389, 206] on div "Janela de atendimento Grade de atendimento Capacidade Transportadoras Veículos …" at bounding box center [391, 192] width 782 height 385
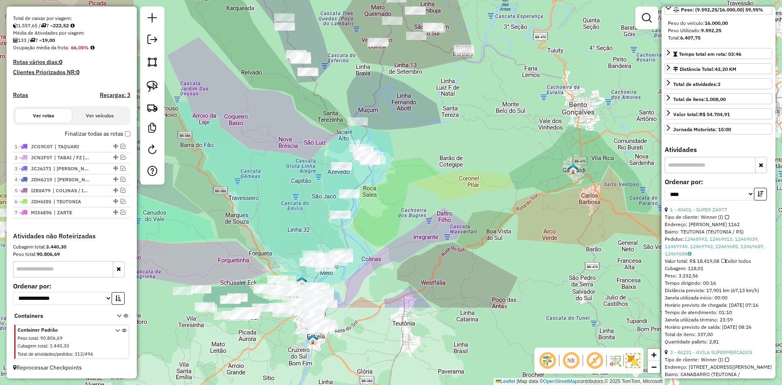
drag, startPoint x: 390, startPoint y: 255, endPoint x: 410, endPoint y: 131, distance: 126.0
click at [410, 135] on div "Janela de atendimento Grade de atendimento Capacidade Transportadoras Veículos …" at bounding box center [391, 192] width 782 height 385
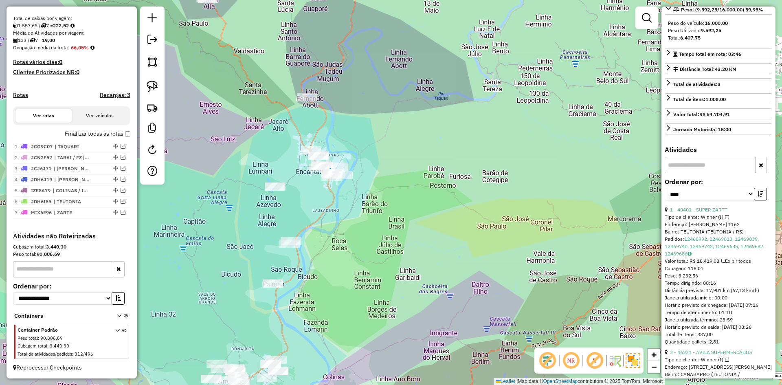
drag, startPoint x: 383, startPoint y: 171, endPoint x: 398, endPoint y: 109, distance: 64.1
click at [398, 110] on div "Janela de atendimento Grade de atendimento Capacidade Transportadoras Veículos …" at bounding box center [391, 192] width 782 height 385
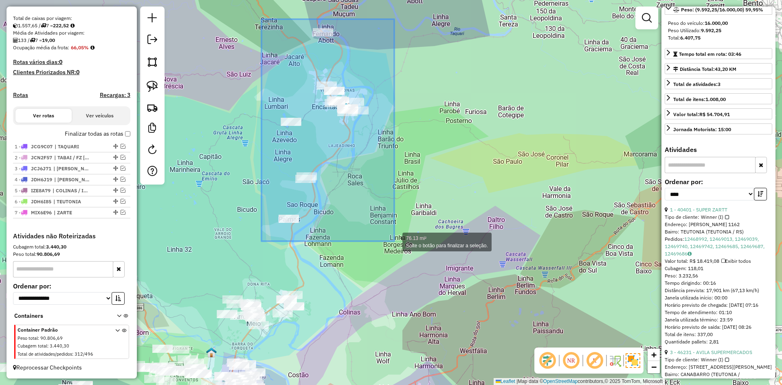
drag, startPoint x: 261, startPoint y: 19, endPoint x: 396, endPoint y: 238, distance: 256.8
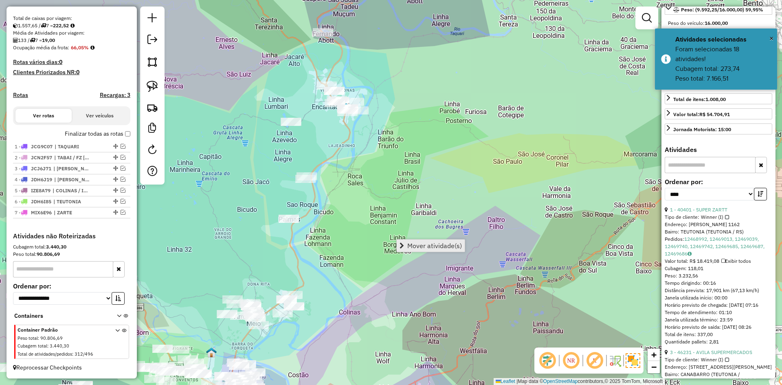
click at [425, 248] on span "Mover atividade(s)" at bounding box center [434, 245] width 55 height 7
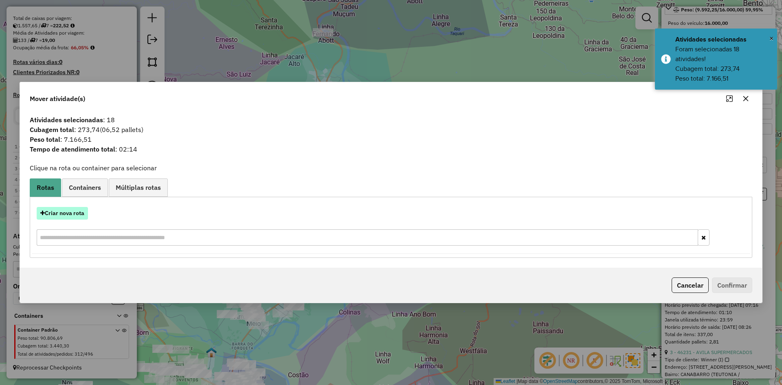
click at [62, 212] on button "Criar nova rota" at bounding box center [62, 213] width 51 height 13
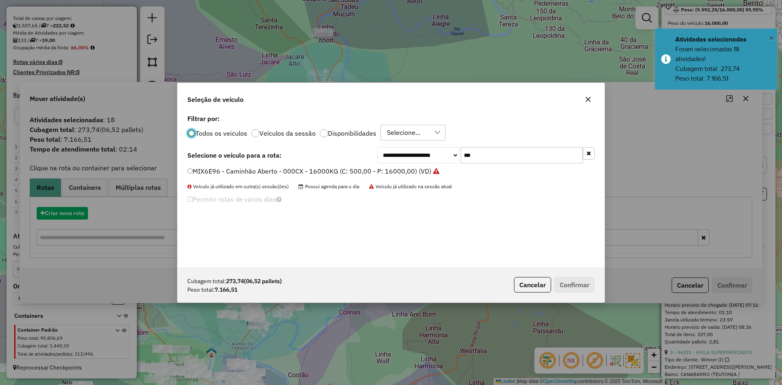
scroll to position [4, 2]
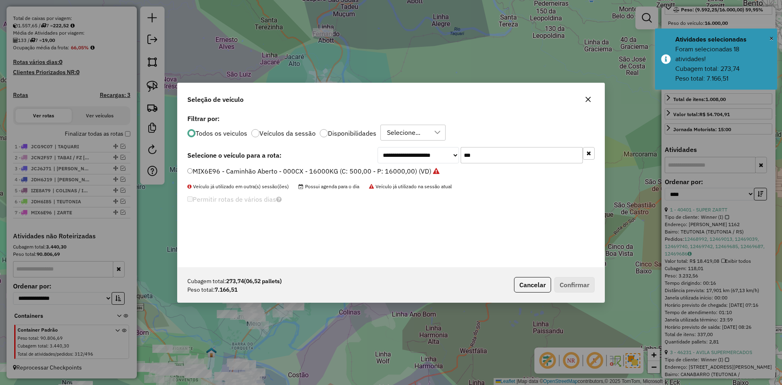
drag, startPoint x: 480, startPoint y: 154, endPoint x: 428, endPoint y: 184, distance: 60.5
click at [428, 184] on div "**********" at bounding box center [390, 189] width 427 height 155
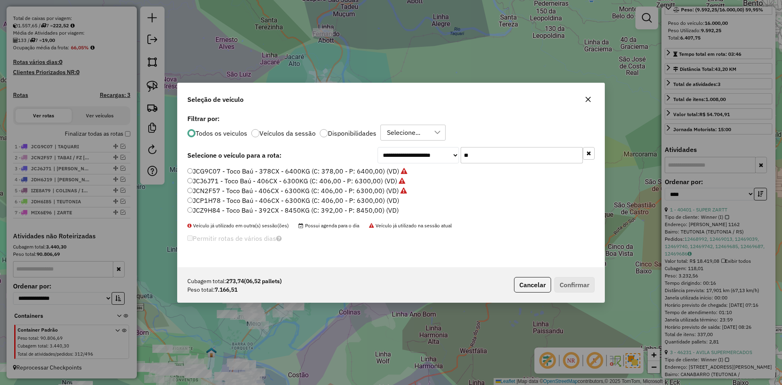
type input "*"
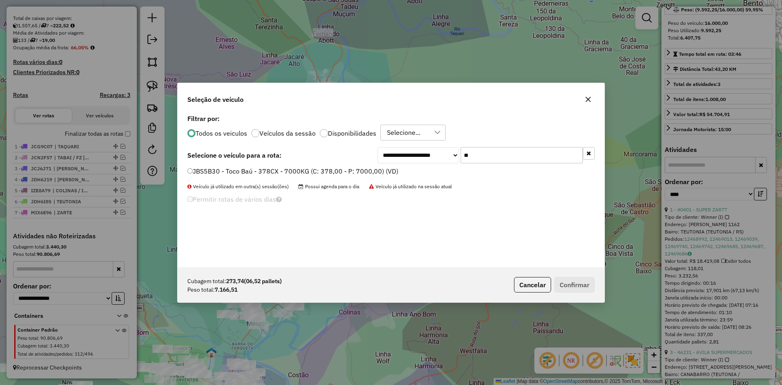
type input "*"
type input "***"
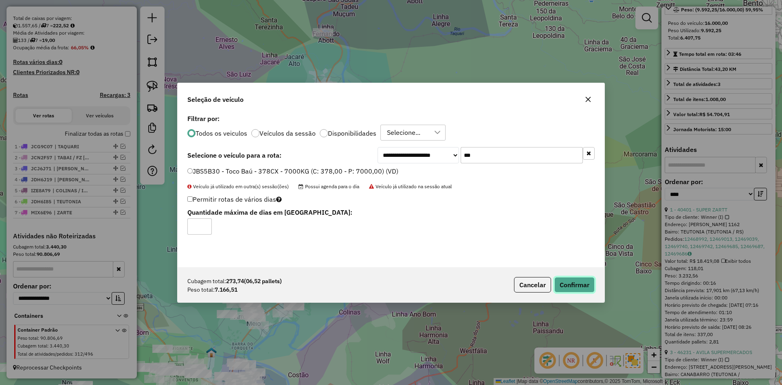
click at [570, 285] on button "Confirmar" at bounding box center [574, 284] width 40 height 15
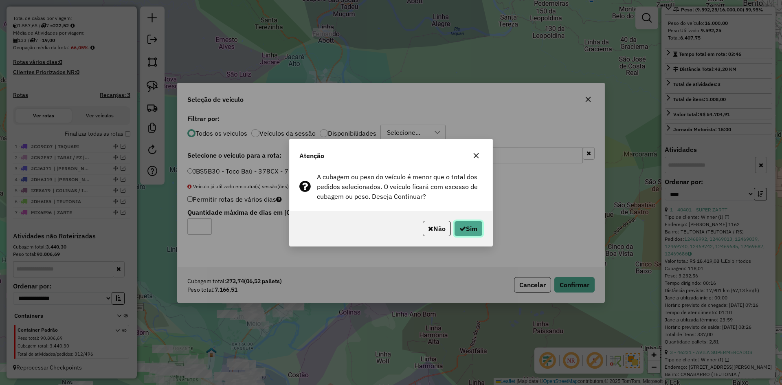
drag, startPoint x: 478, startPoint y: 231, endPoint x: 472, endPoint y: 219, distance: 13.8
click at [477, 231] on button "Sim" at bounding box center [468, 228] width 28 height 15
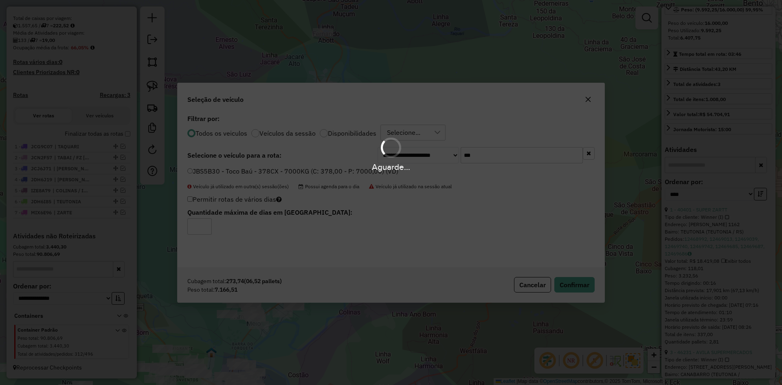
scroll to position [216, 0]
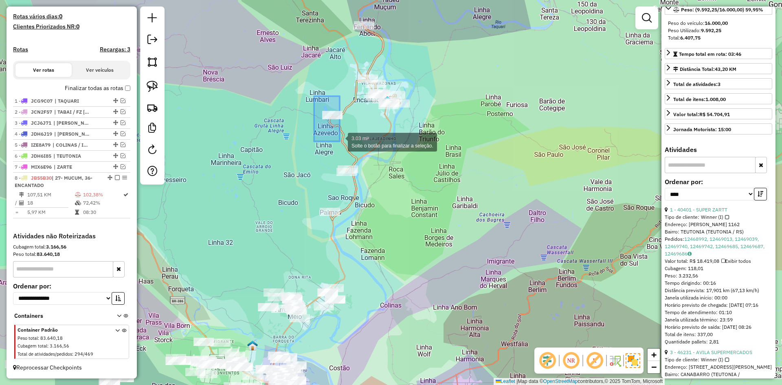
drag, startPoint x: 314, startPoint y: 96, endPoint x: 341, endPoint y: 133, distance: 46.0
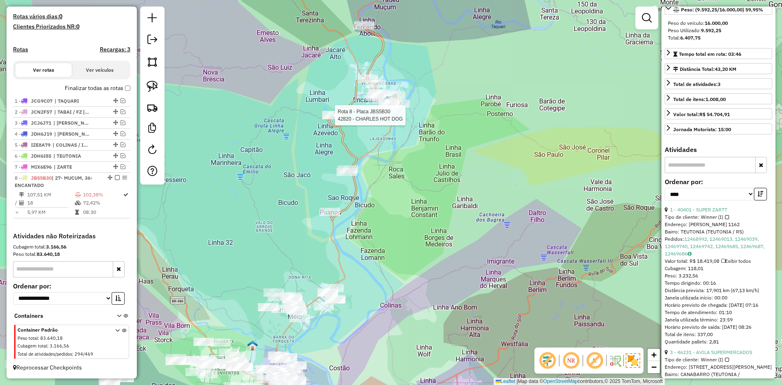
scroll to position [122, 0]
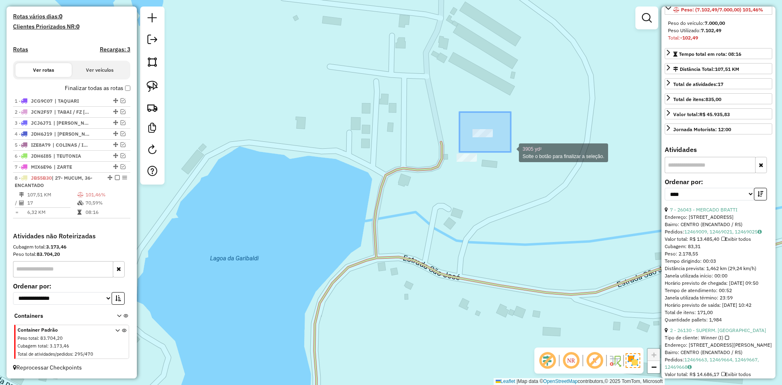
drag, startPoint x: 468, startPoint y: 118, endPoint x: 511, endPoint y: 151, distance: 54.8
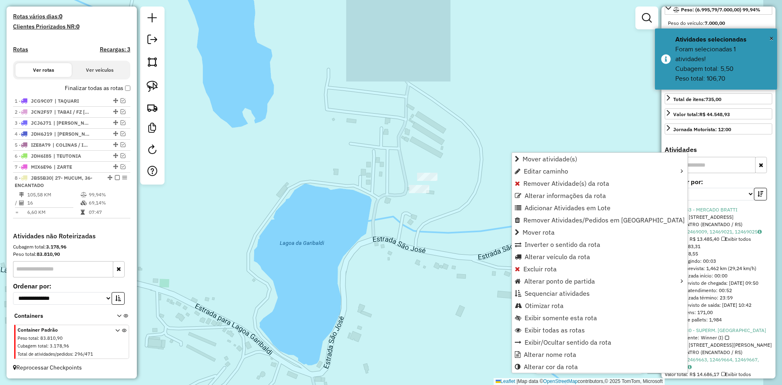
drag, startPoint x: 484, startPoint y: 215, endPoint x: 475, endPoint y: 202, distance: 15.9
click at [440, 212] on div "Janela de atendimento Grade de atendimento Capacidade Transportadoras Veículos …" at bounding box center [391, 192] width 782 height 385
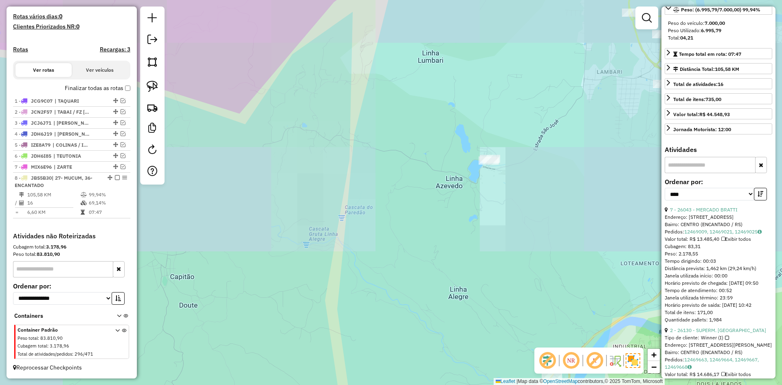
drag, startPoint x: 546, startPoint y: 192, endPoint x: 443, endPoint y: 159, distance: 107.8
click at [455, 164] on div "Janela de atendimento Grade de atendimento Capacidade Transportadoras Veículos …" at bounding box center [391, 192] width 782 height 385
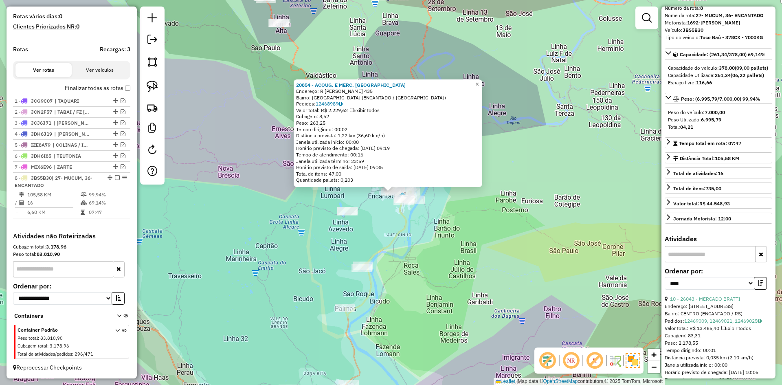
scroll to position [0, 0]
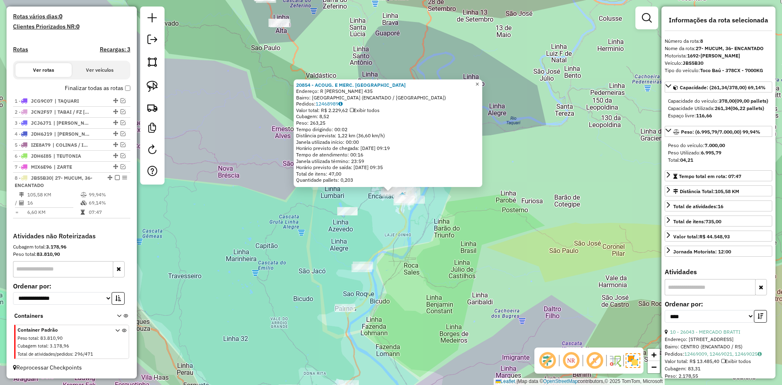
click at [479, 81] on span "×" at bounding box center [477, 84] width 4 height 7
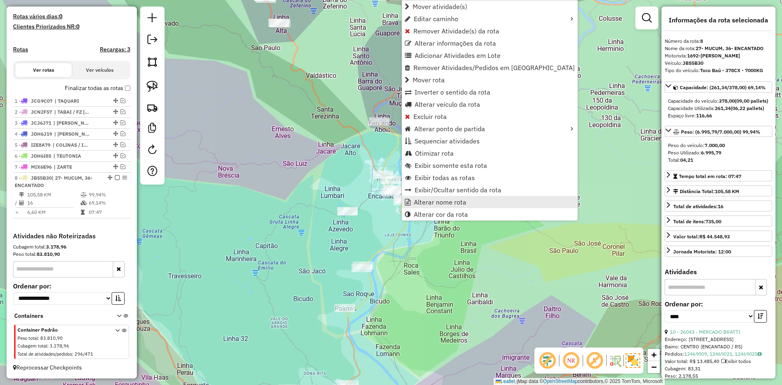
click at [442, 204] on span "Alterar nome rota" at bounding box center [440, 202] width 53 height 7
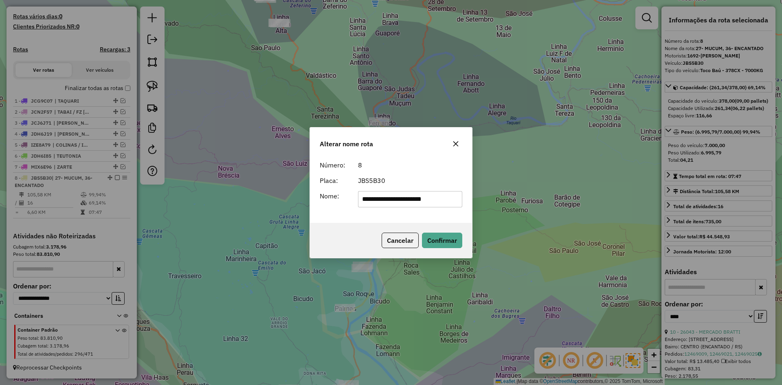
drag, startPoint x: 370, startPoint y: 198, endPoint x: 323, endPoint y: 224, distance: 53.7
click at [323, 224] on div "**********" at bounding box center [390, 192] width 163 height 131
drag, startPoint x: 365, startPoint y: 200, endPoint x: 343, endPoint y: 215, distance: 26.5
click at [353, 213] on div "**********" at bounding box center [391, 190] width 162 height 66
drag, startPoint x: 401, startPoint y: 201, endPoint x: 388, endPoint y: 207, distance: 14.2
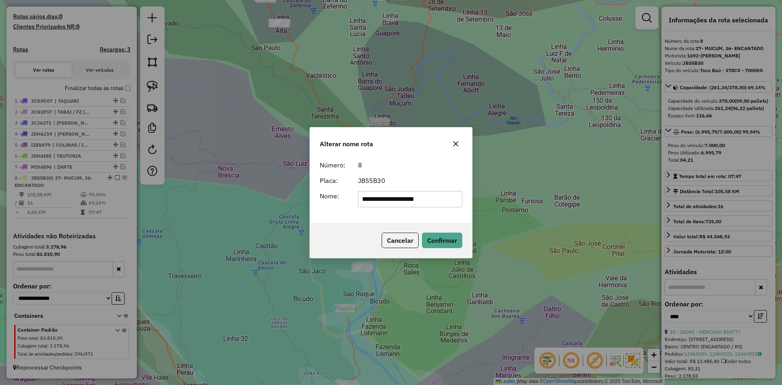
click at [388, 207] on div "**********" at bounding box center [391, 190] width 162 height 66
type input "**********"
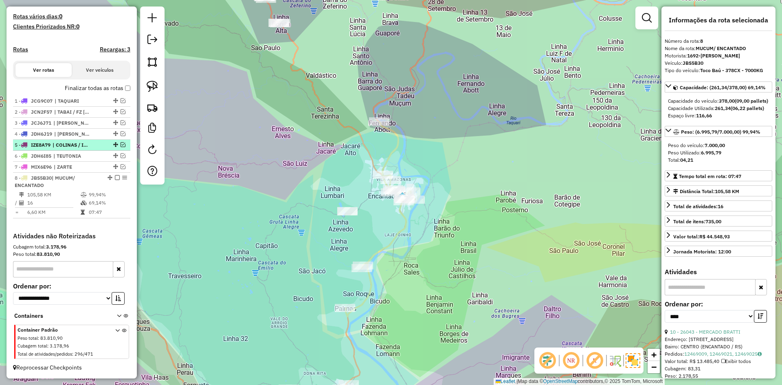
click at [115, 177] on em at bounding box center [117, 177] width 5 height 5
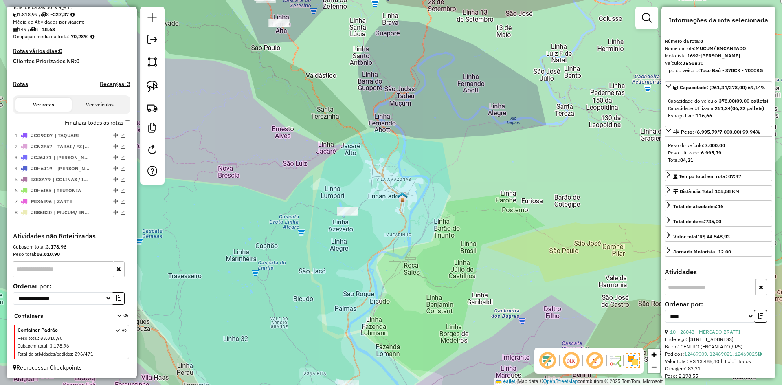
scroll to position [182, 0]
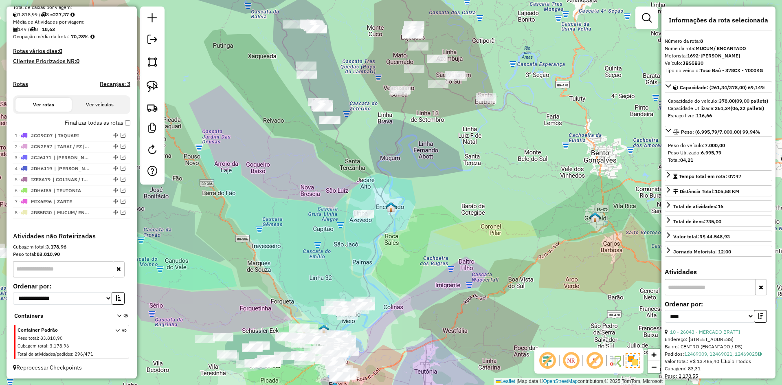
drag, startPoint x: 399, startPoint y: 271, endPoint x: 390, endPoint y: 175, distance: 96.1
click at [390, 177] on div "Janela de atendimento Grade de atendimento Capacidade Transportadoras Veículos …" at bounding box center [391, 192] width 782 height 385
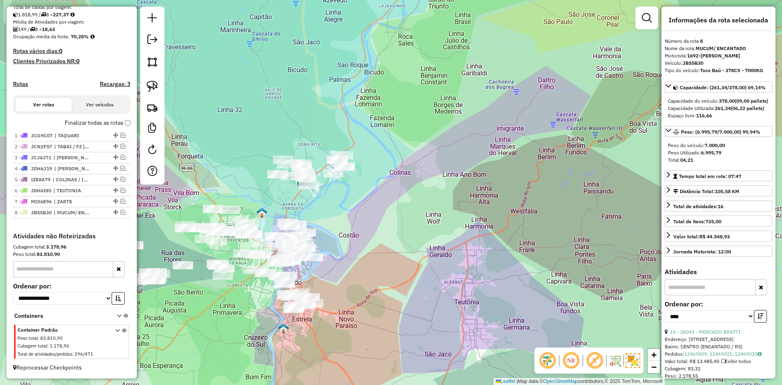
drag, startPoint x: 340, startPoint y: 215, endPoint x: 367, endPoint y: 210, distance: 27.6
click at [367, 210] on div "Janela de atendimento Grade de atendimento Capacidade Transportadoras Veículos …" at bounding box center [391, 192] width 782 height 385
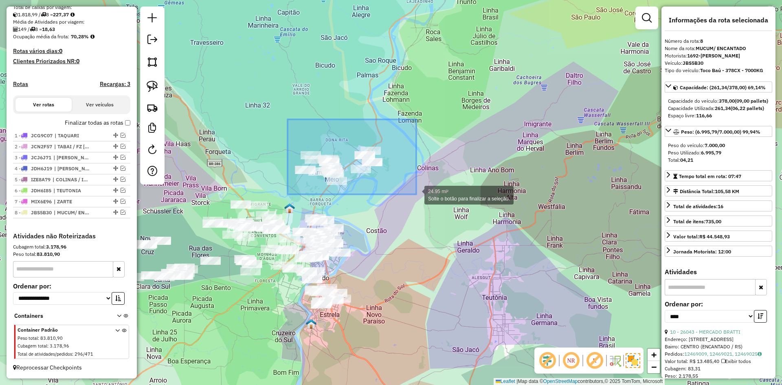
drag, startPoint x: 287, startPoint y: 119, endPoint x: 416, endPoint y: 194, distance: 148.9
click at [416, 194] on div "24.95 mi² Solte o botão para finalizar a seleção. Janela de atendimento Grade d…" at bounding box center [391, 192] width 782 height 385
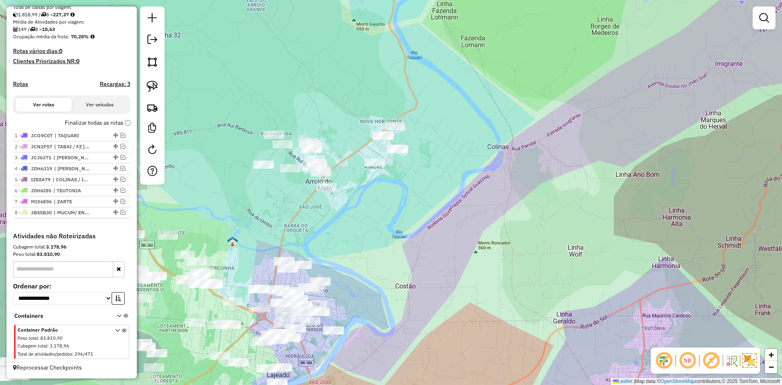
drag, startPoint x: 353, startPoint y: 193, endPoint x: 367, endPoint y: 221, distance: 31.5
click at [367, 221] on div "Janela de atendimento Grade de atendimento Capacidade Transportadoras Veículos …" at bounding box center [391, 192] width 782 height 385
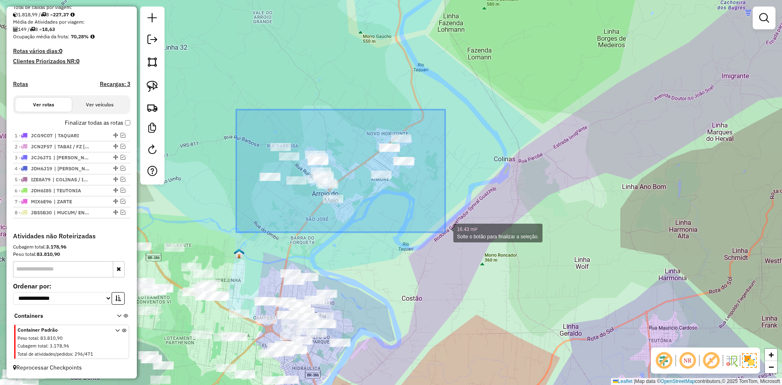
drag, startPoint x: 362, startPoint y: 216, endPoint x: 445, endPoint y: 232, distance: 84.2
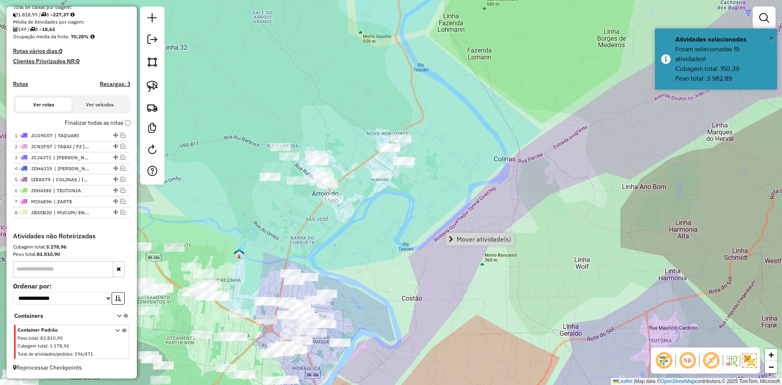
drag, startPoint x: 493, startPoint y: 235, endPoint x: 453, endPoint y: 241, distance: 39.8
click at [489, 236] on span "Mover atividade(s)" at bounding box center [483, 239] width 55 height 7
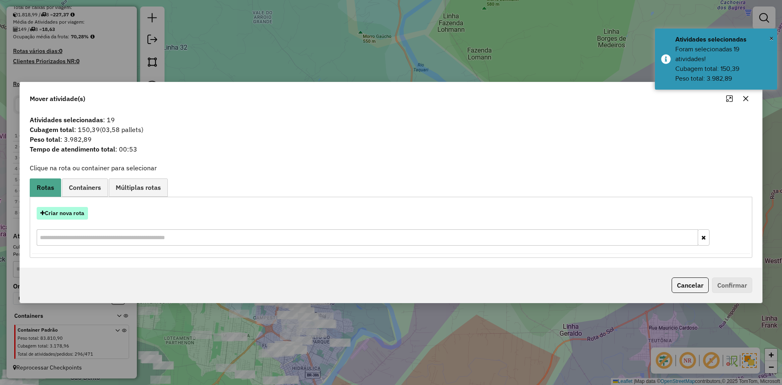
click at [72, 212] on button "Criar nova rota" at bounding box center [62, 213] width 51 height 13
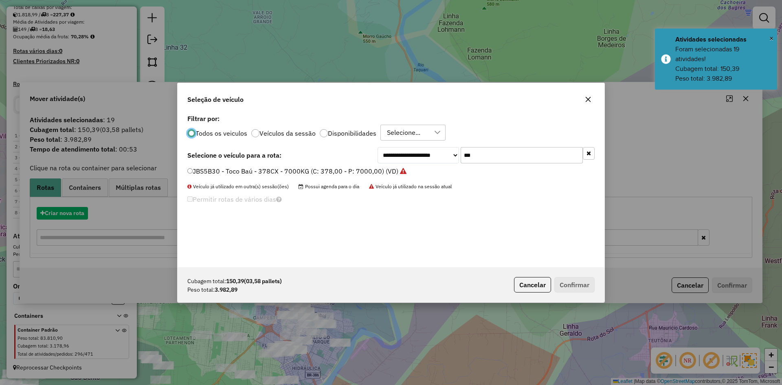
scroll to position [4, 2]
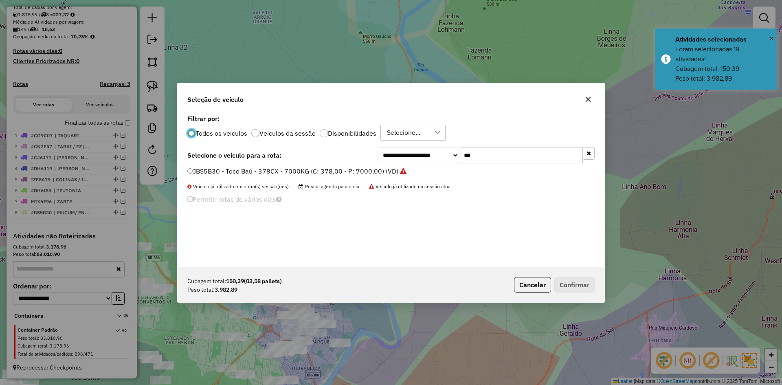
drag, startPoint x: 474, startPoint y: 155, endPoint x: 444, endPoint y: 180, distance: 39.6
click at [444, 180] on div "**********" at bounding box center [390, 189] width 427 height 155
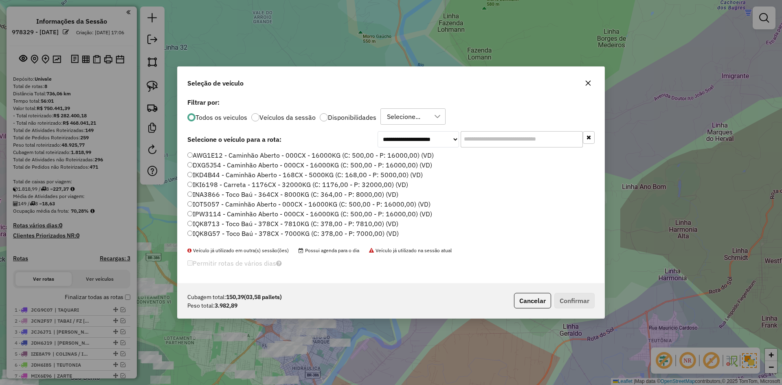
scroll to position [4, 2]
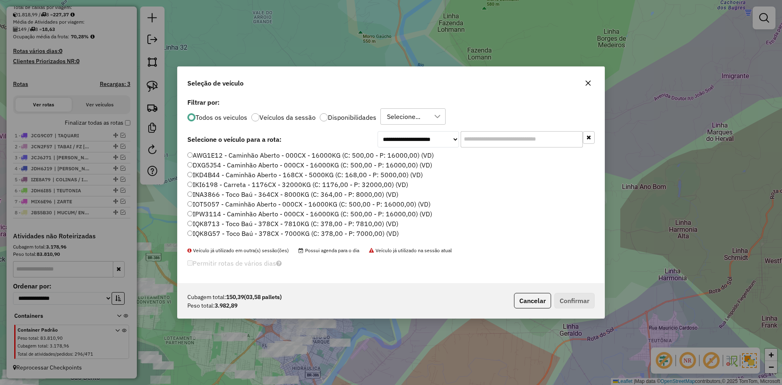
type input "*"
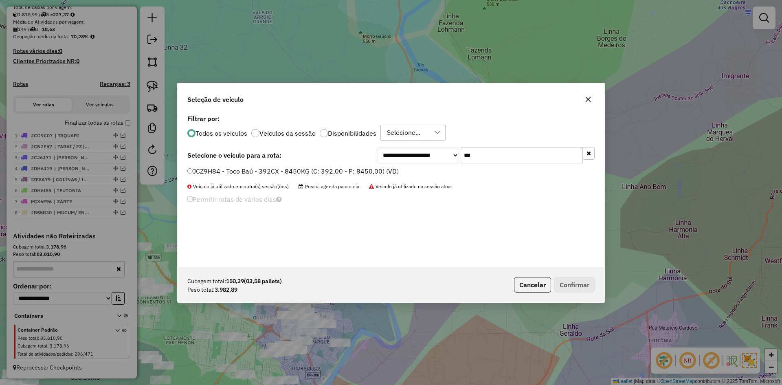
type input "***"
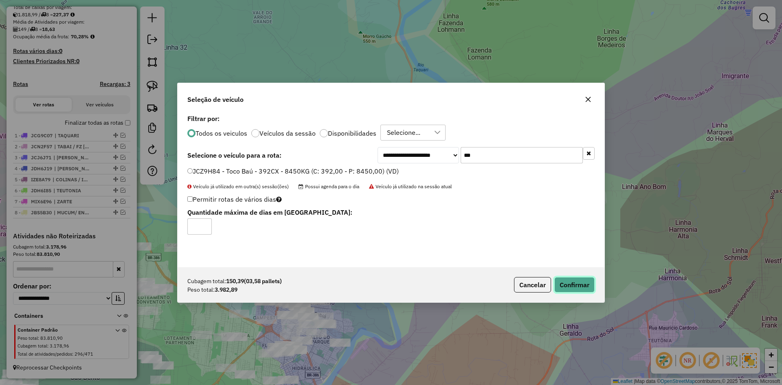
click at [576, 283] on button "Confirmar" at bounding box center [574, 284] width 40 height 15
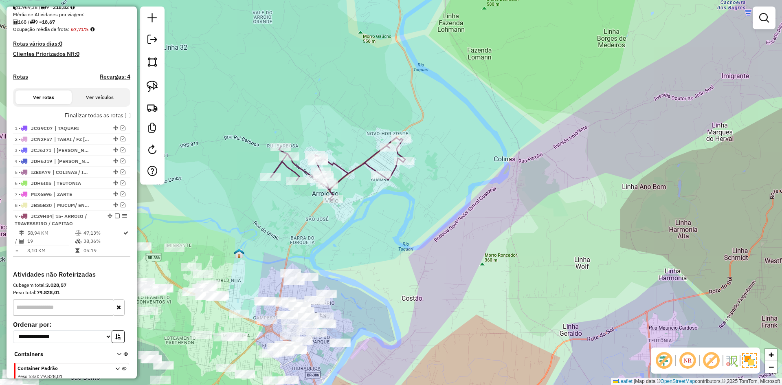
scroll to position [216, 0]
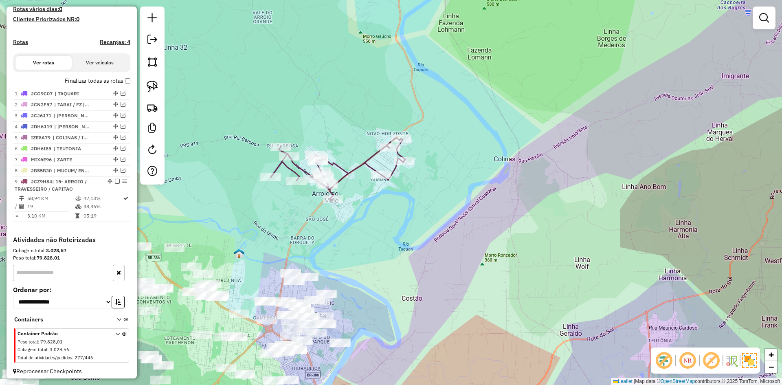
click at [348, 173] on icon at bounding box center [338, 169] width 134 height 63
select select "*********"
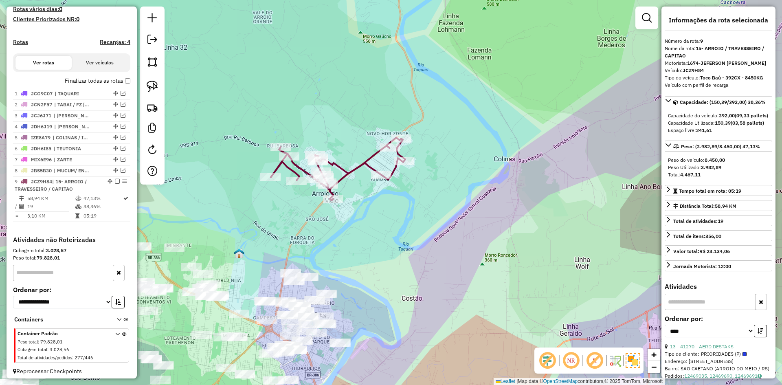
scroll to position [227, 0]
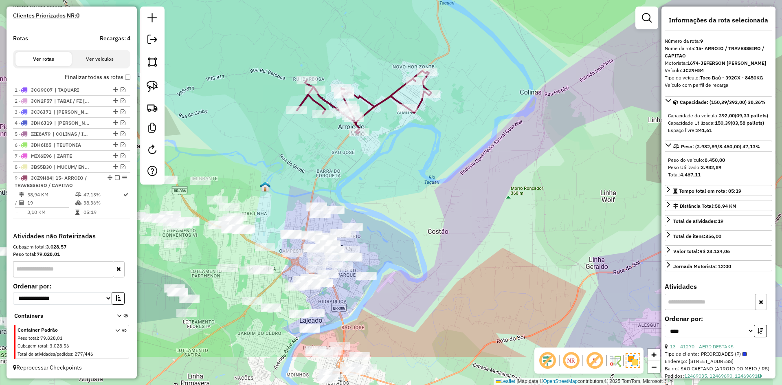
drag, startPoint x: 398, startPoint y: 252, endPoint x: 410, endPoint y: 209, distance: 44.7
click at [410, 209] on div "Janela de atendimento Grade de atendimento Capacidade Transportadoras Veículos …" at bounding box center [391, 192] width 782 height 385
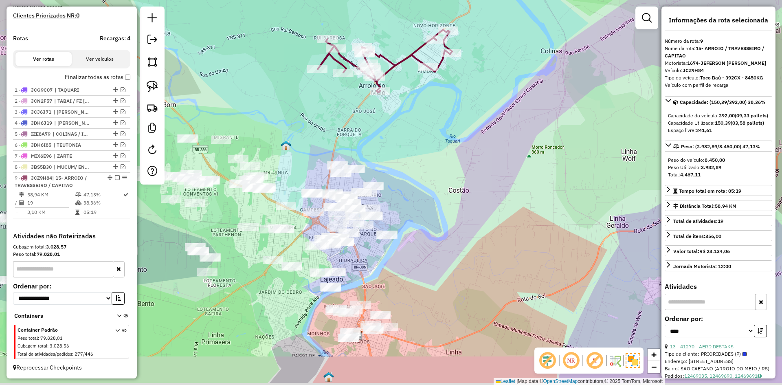
drag, startPoint x: 538, startPoint y: 195, endPoint x: 549, endPoint y: 160, distance: 36.3
click at [549, 160] on div "Janela de atendimento Grade de atendimento Capacidade Transportadoras Veículos …" at bounding box center [391, 192] width 782 height 385
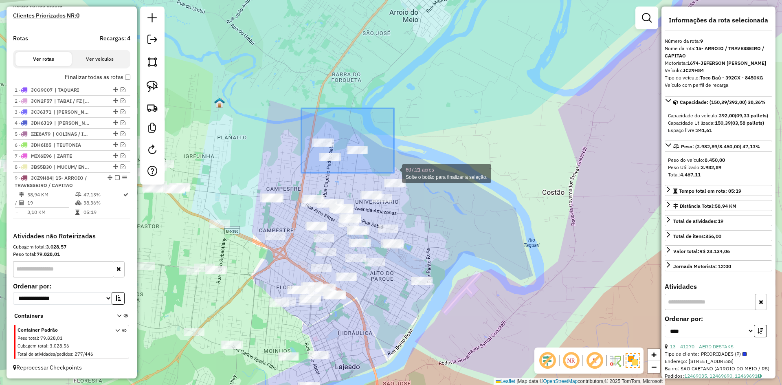
drag, startPoint x: 301, startPoint y: 108, endPoint x: 394, endPoint y: 171, distance: 112.0
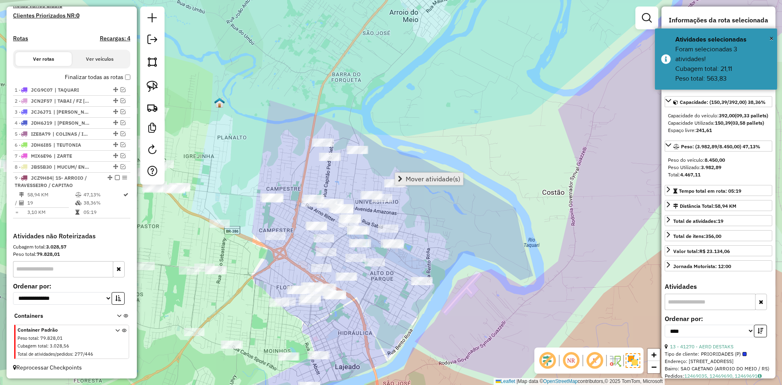
click at [422, 176] on span "Mover atividade(s)" at bounding box center [432, 178] width 55 height 7
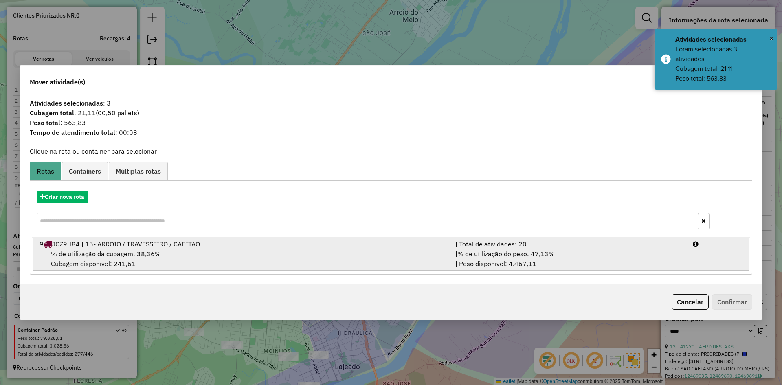
click at [111, 256] on span "% de utilização da cubagem: 38,36%" at bounding box center [106, 254] width 110 height 8
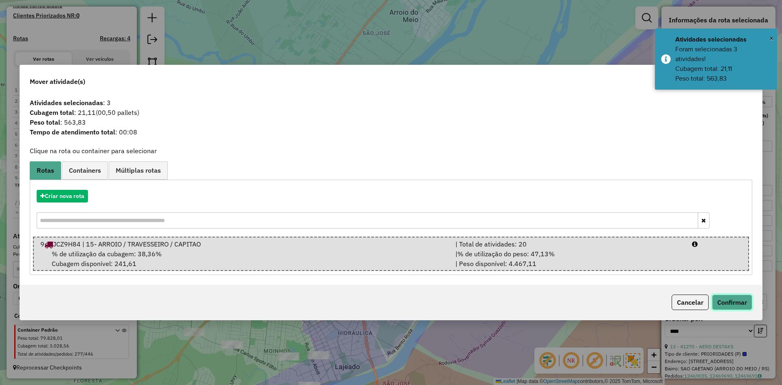
click at [730, 302] on button "Confirmar" at bounding box center [732, 301] width 40 height 15
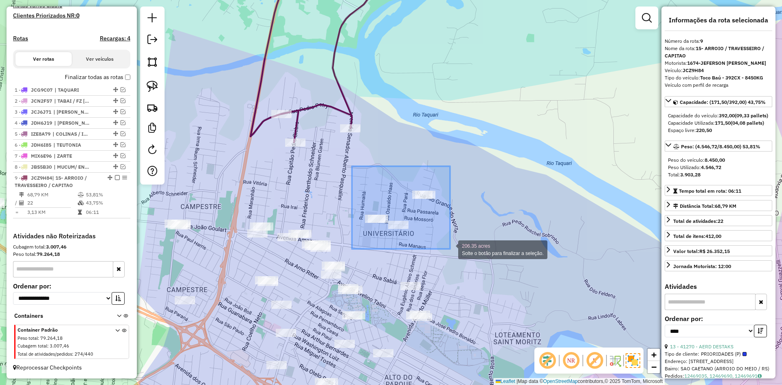
drag, startPoint x: 352, startPoint y: 166, endPoint x: 450, endPoint y: 249, distance: 128.3
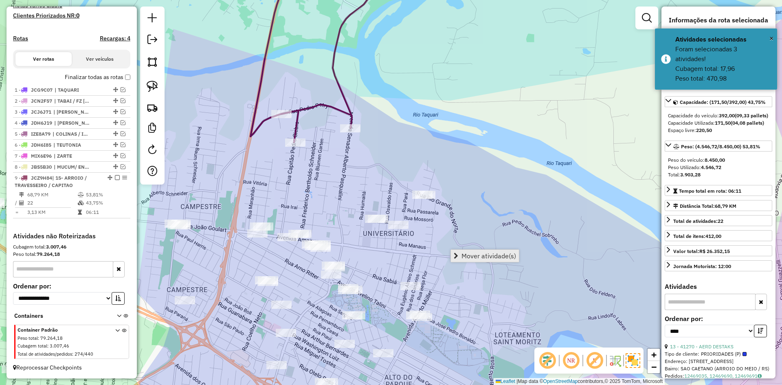
click at [480, 254] on span "Mover atividade(s)" at bounding box center [488, 255] width 55 height 7
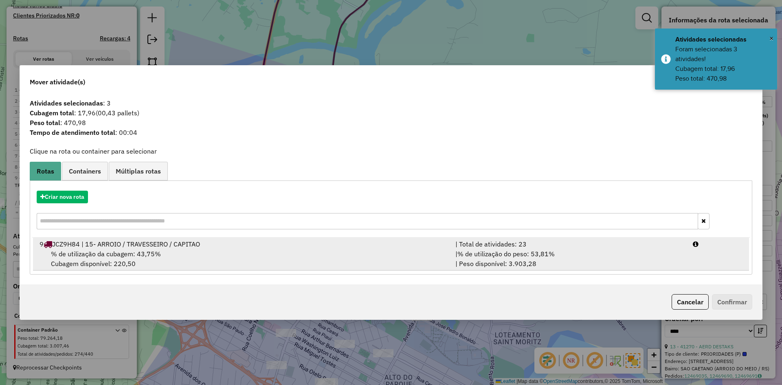
drag, startPoint x: 97, startPoint y: 254, endPoint x: 147, endPoint y: 259, distance: 50.3
click at [99, 253] on span "% de utilização da cubagem: 43,75%" at bounding box center [106, 254] width 110 height 8
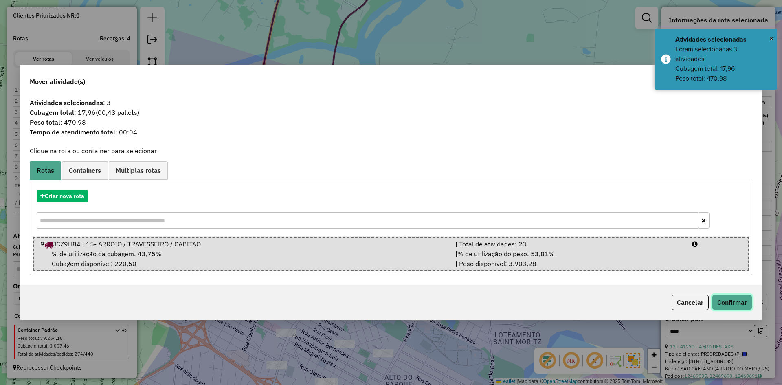
click at [723, 296] on button "Confirmar" at bounding box center [732, 301] width 40 height 15
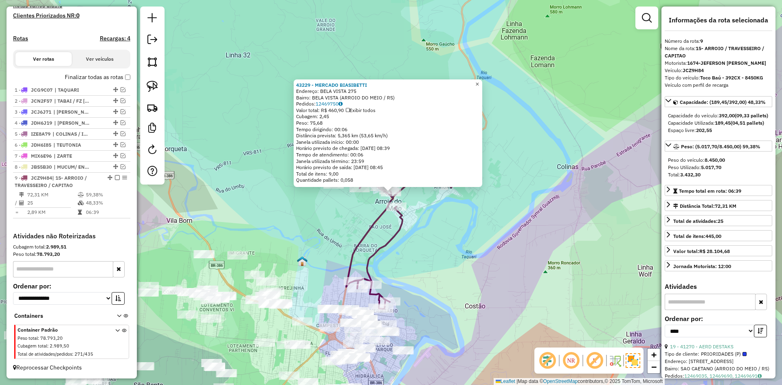
click at [479, 81] on span "×" at bounding box center [477, 84] width 4 height 7
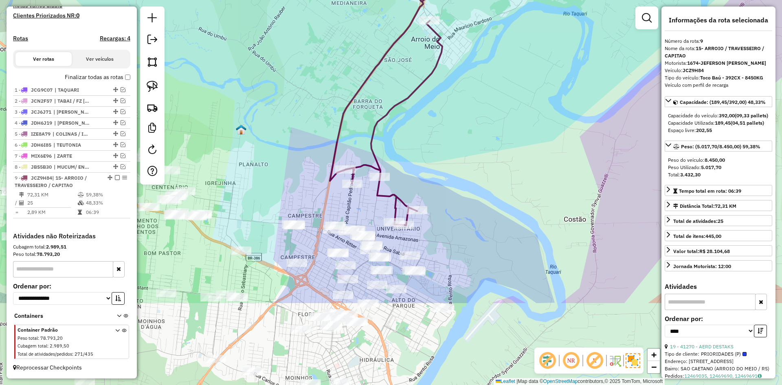
drag, startPoint x: 339, startPoint y: 324, endPoint x: 353, endPoint y: 203, distance: 121.2
click at [353, 203] on div "Janela de atendimento Grade de atendimento Capacidade Transportadoras Veículos …" at bounding box center [391, 192] width 782 height 385
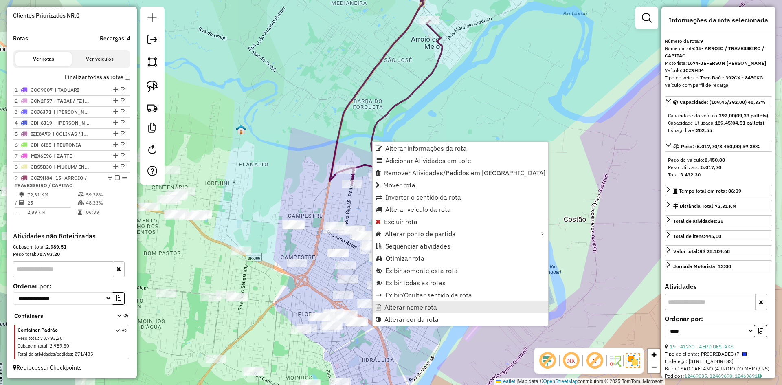
click at [418, 309] on span "Alterar nome rota" at bounding box center [410, 307] width 53 height 7
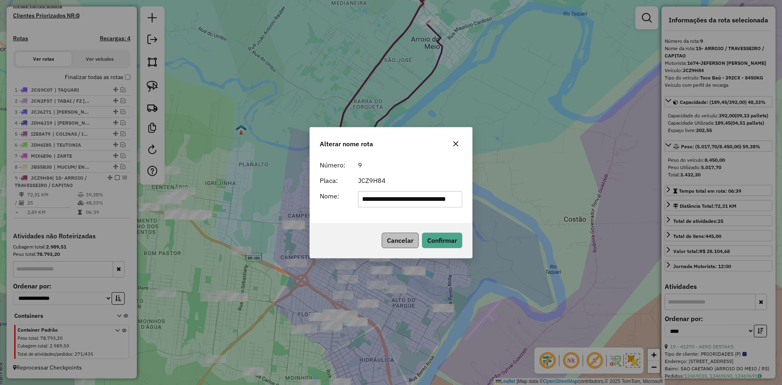
scroll to position [0, 20]
drag, startPoint x: 381, startPoint y: 199, endPoint x: 526, endPoint y: 201, distance: 144.5
click at [526, 201] on div "**********" at bounding box center [391, 192] width 782 height 385
drag, startPoint x: 372, startPoint y: 202, endPoint x: 327, endPoint y: 215, distance: 47.3
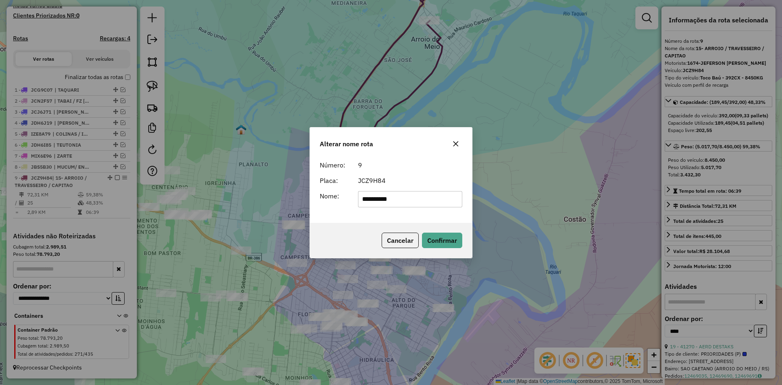
click at [331, 215] on div "**********" at bounding box center [391, 190] width 162 height 66
type input "******"
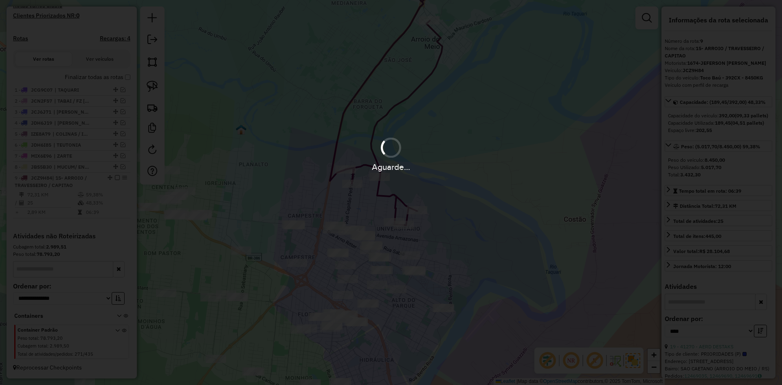
scroll to position [220, 0]
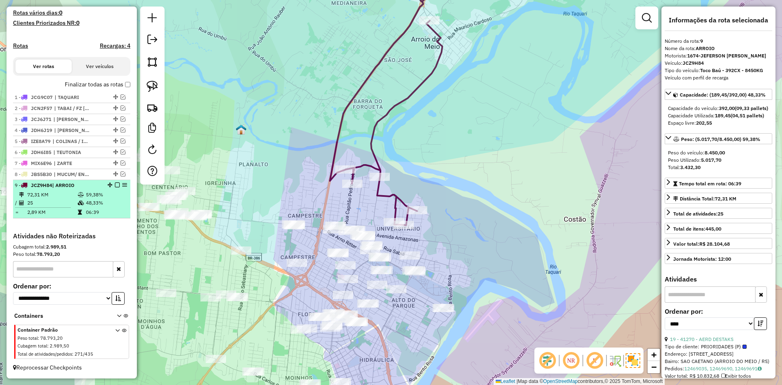
drag, startPoint x: 113, startPoint y: 184, endPoint x: 124, endPoint y: 186, distance: 11.2
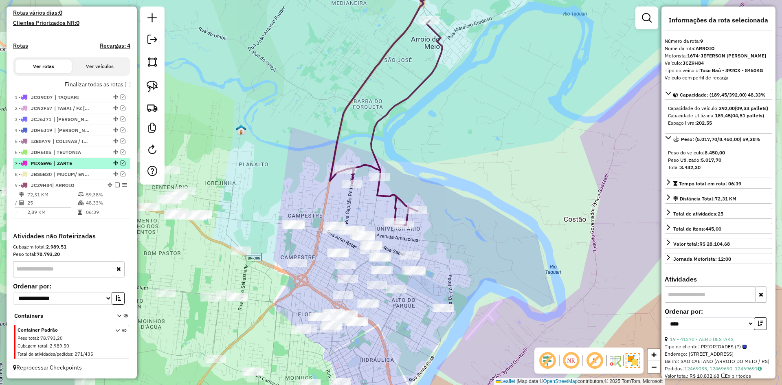
click at [115, 184] on em at bounding box center [117, 184] width 5 height 5
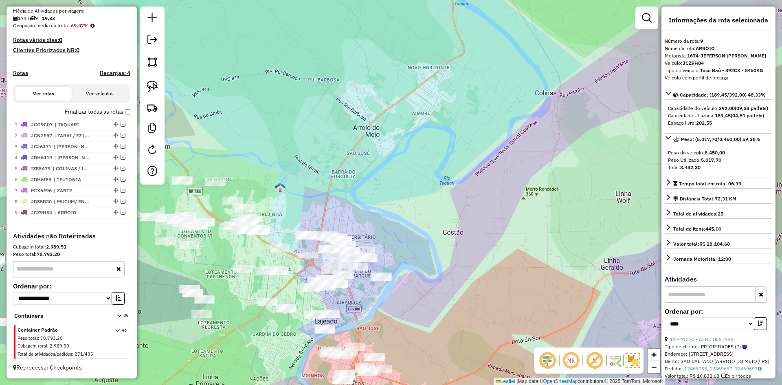
drag, startPoint x: 258, startPoint y: 195, endPoint x: 240, endPoint y: 362, distance: 167.1
click at [244, 362] on div "Janela de atendimento Grade de atendimento Capacidade Transportadoras Veículos …" at bounding box center [391, 192] width 782 height 385
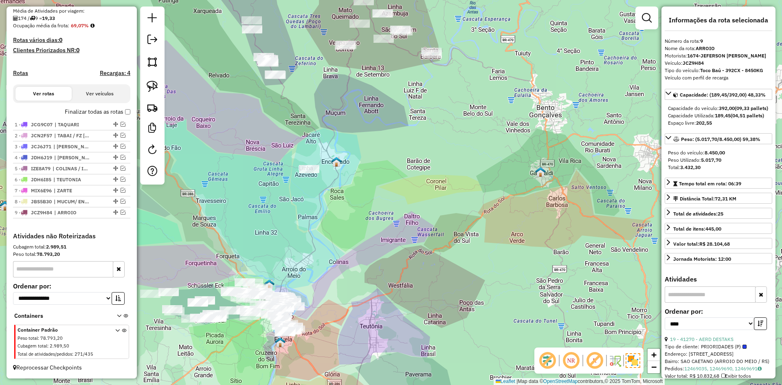
drag, startPoint x: 309, startPoint y: 163, endPoint x: 332, endPoint y: 326, distance: 164.5
click at [335, 342] on div "Janela de atendimento Grade de atendimento Capacidade Transportadoras Veículos …" at bounding box center [391, 192] width 782 height 385
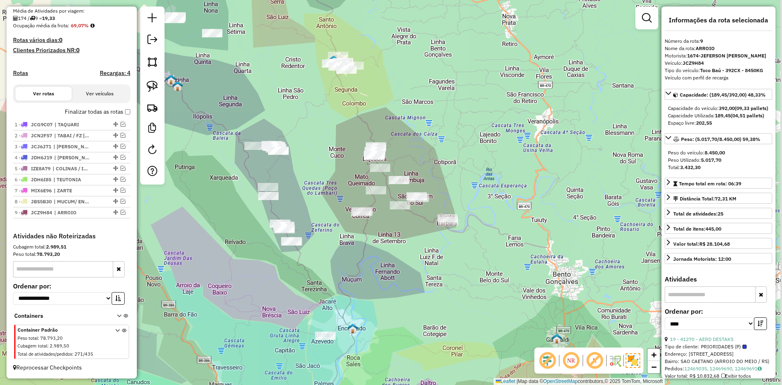
drag, startPoint x: 405, startPoint y: 320, endPoint x: 349, endPoint y: 296, distance: 60.9
click at [350, 298] on div "Janela de atendimento Grade de atendimento Capacidade Transportadoras Veículos …" at bounding box center [391, 192] width 782 height 385
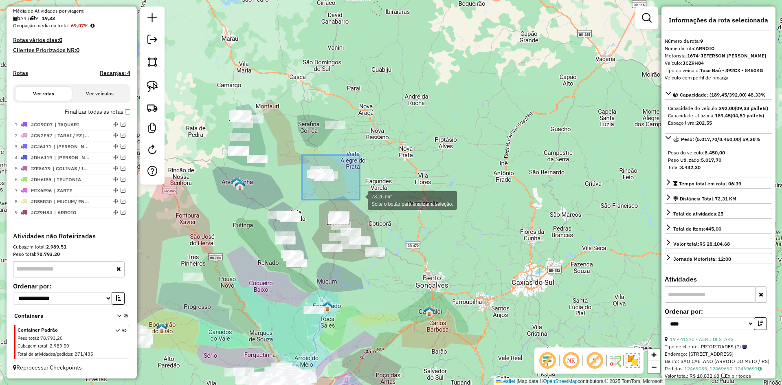
drag, startPoint x: 350, startPoint y: 193, endPoint x: 366, endPoint y: 200, distance: 17.5
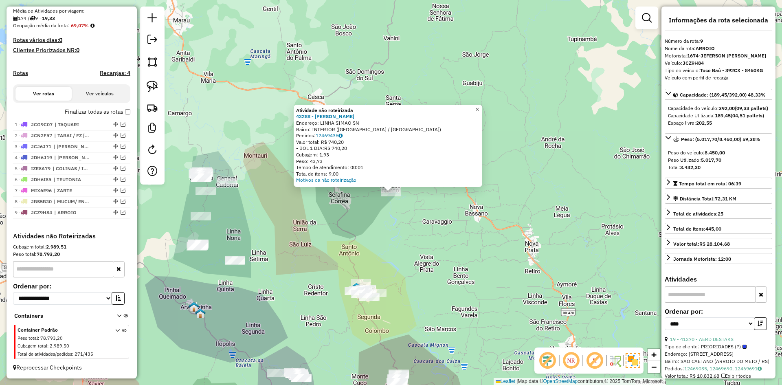
click at [479, 107] on span "×" at bounding box center [477, 109] width 4 height 7
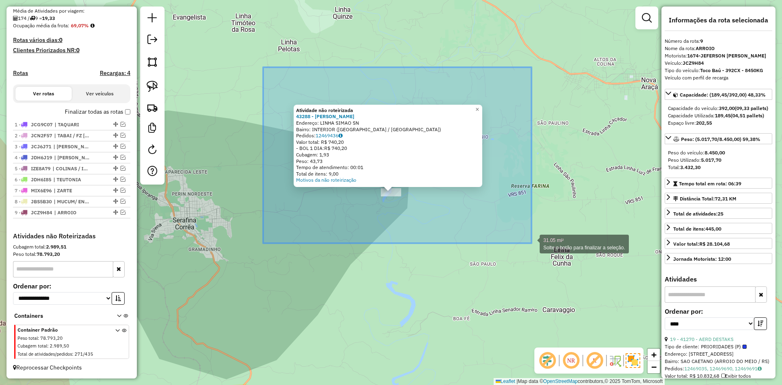
drag, startPoint x: 551, startPoint y: 243, endPoint x: 531, endPoint y: 243, distance: 20.0
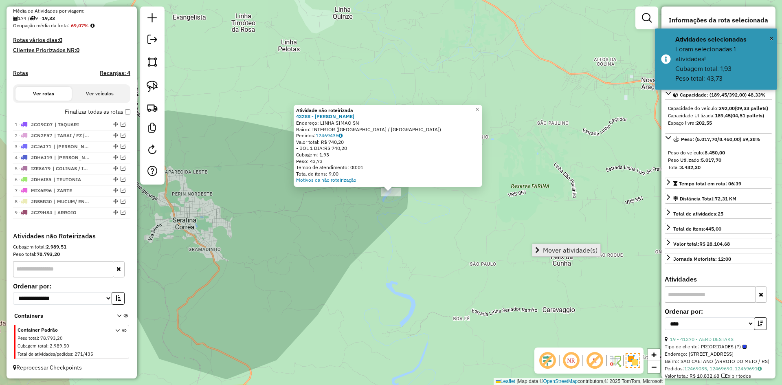
click at [589, 251] on span "Mover atividade(s)" at bounding box center [570, 250] width 55 height 7
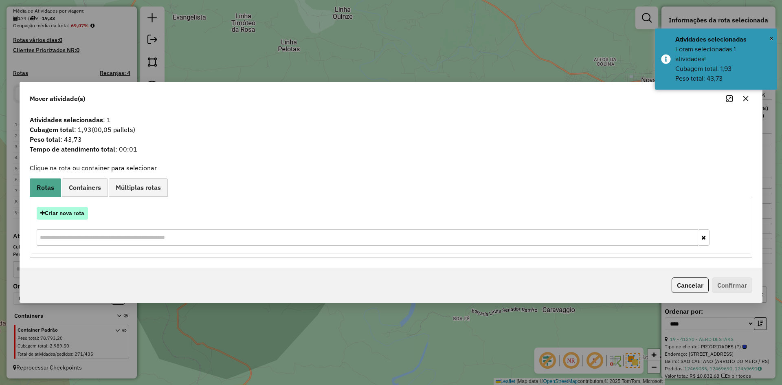
click at [63, 215] on button "Criar nova rota" at bounding box center [62, 213] width 51 height 13
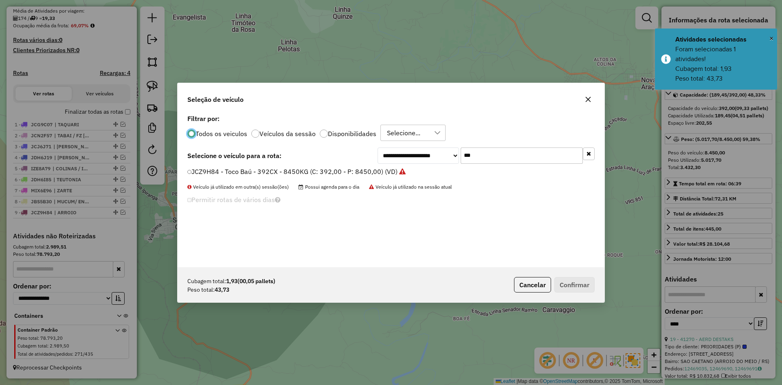
scroll to position [4, 2]
click at [584, 99] on button "button" at bounding box center [587, 99] width 13 height 13
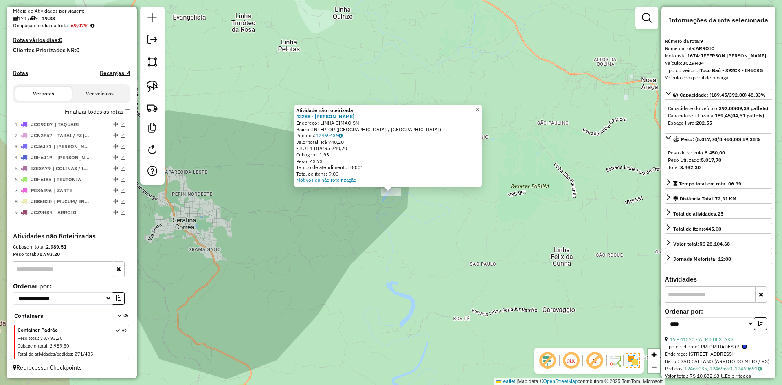
click at [479, 107] on span "×" at bounding box center [477, 109] width 4 height 7
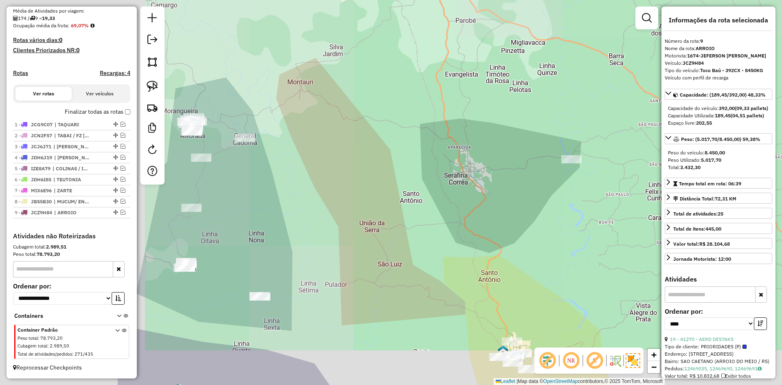
drag, startPoint x: 311, startPoint y: 225, endPoint x: 512, endPoint y: 177, distance: 206.8
click at [512, 181] on div "Janela de atendimento Grade de atendimento Capacidade Transportadoras Veículos …" at bounding box center [391, 192] width 782 height 385
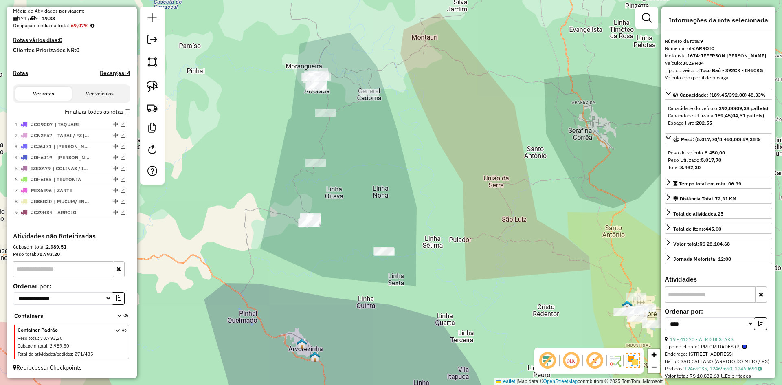
drag, startPoint x: 392, startPoint y: 180, endPoint x: 431, endPoint y: 141, distance: 54.7
click at [431, 143] on div "Janela de atendimento Grade de atendimento Capacidade Transportadoras Veículos …" at bounding box center [391, 192] width 782 height 385
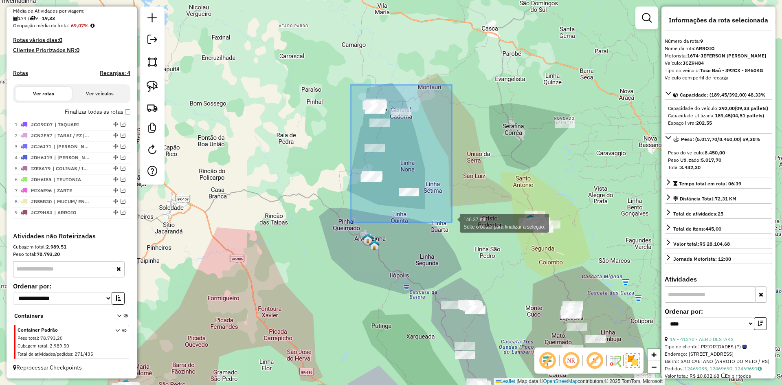
drag, startPoint x: 351, startPoint y: 85, endPoint x: 451, endPoint y: 219, distance: 167.9
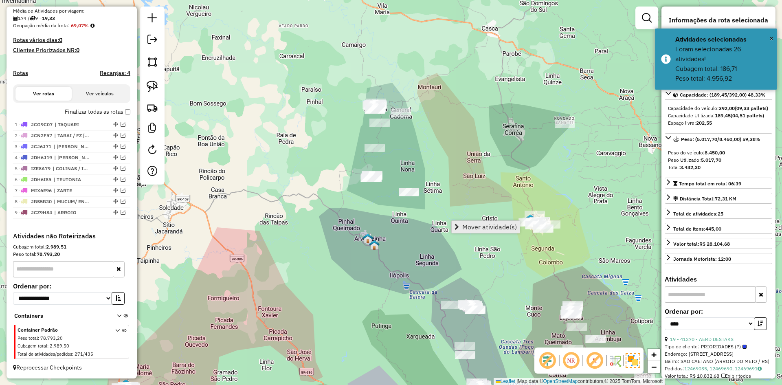
click at [491, 226] on span "Mover atividade(s)" at bounding box center [489, 226] width 55 height 7
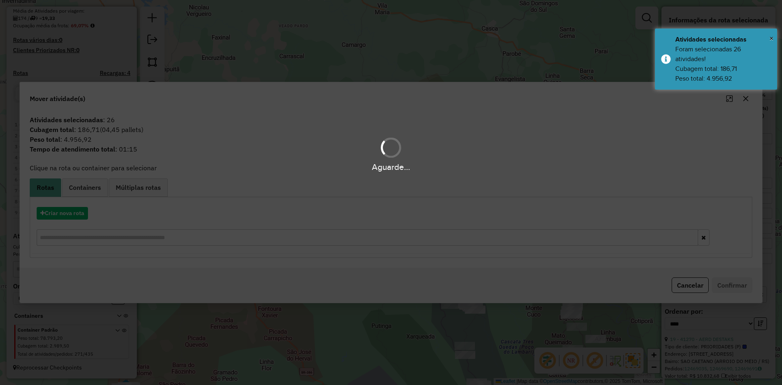
click at [64, 213] on div "Aguarde..." at bounding box center [391, 192] width 782 height 385
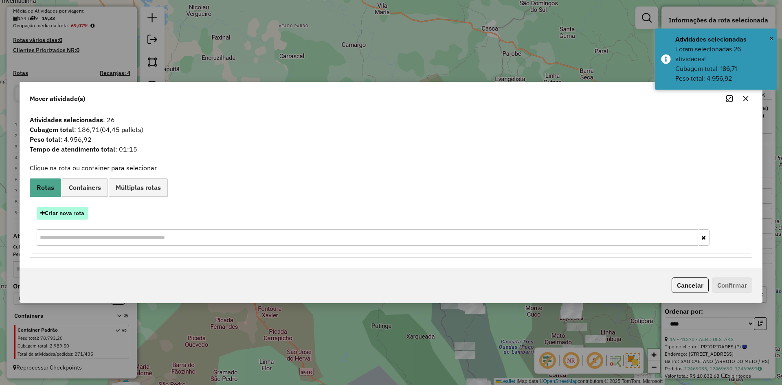
click at [71, 212] on button "Criar nova rota" at bounding box center [62, 213] width 51 height 13
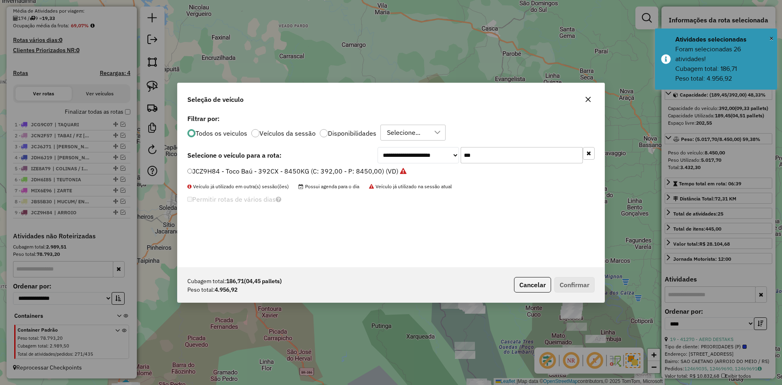
drag, startPoint x: 471, startPoint y: 166, endPoint x: 444, endPoint y: 195, distance: 40.1
click at [444, 195] on div "**********" at bounding box center [390, 189] width 427 height 155
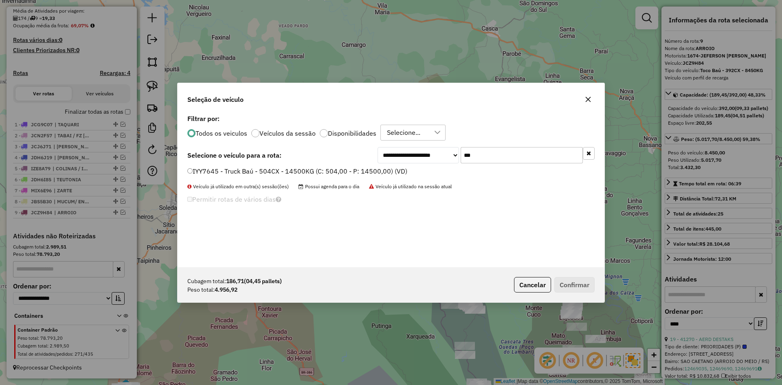
type input "***"
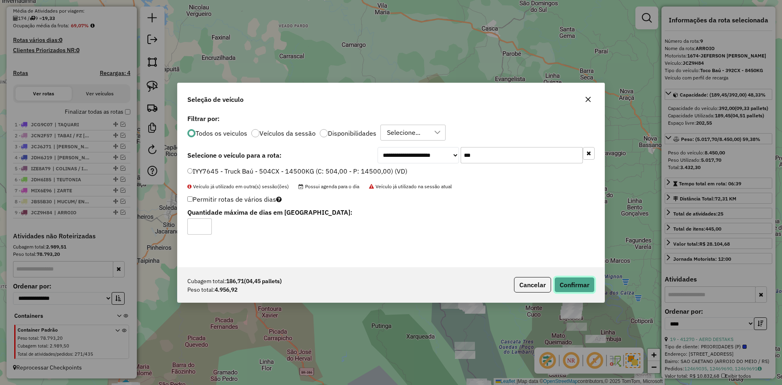
click at [566, 280] on button "Confirmar" at bounding box center [574, 284] width 40 height 15
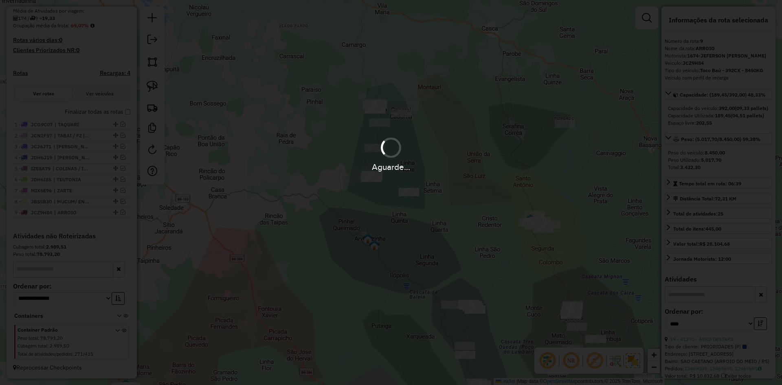
scroll to position [238, 0]
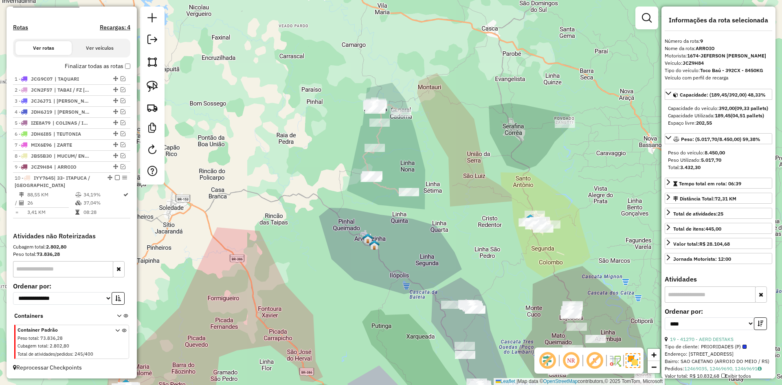
drag, startPoint x: 272, startPoint y: 241, endPoint x: 264, endPoint y: 241, distance: 8.1
click at [271, 241] on div "Janela de atendimento Grade de atendimento Capacidade Transportadoras Veículos …" at bounding box center [391, 192] width 782 height 385
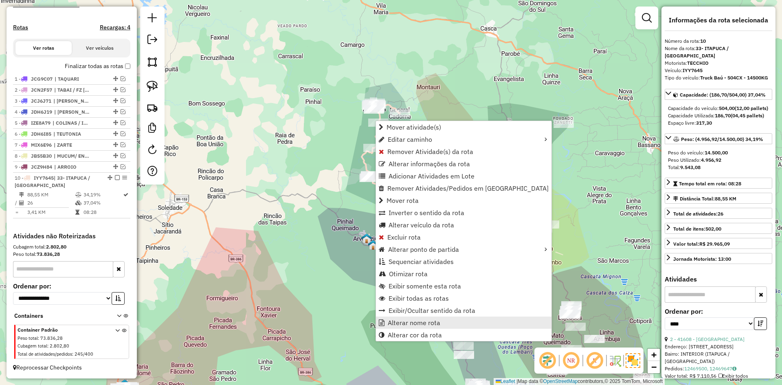
click at [405, 325] on span "Alterar nome rota" at bounding box center [414, 322] width 53 height 7
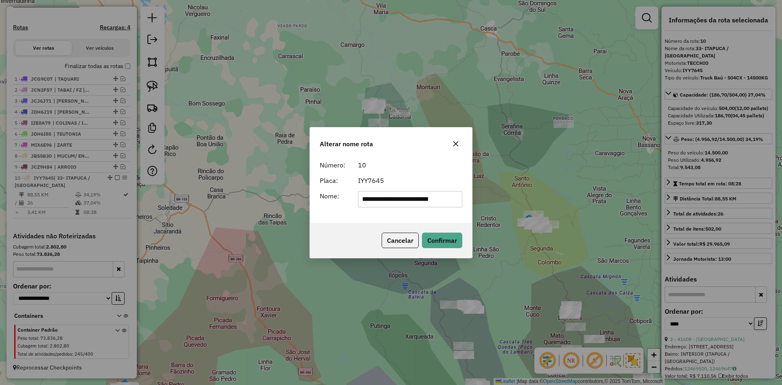
drag, startPoint x: 372, startPoint y: 201, endPoint x: 305, endPoint y: 223, distance: 70.5
click at [325, 217] on div "**********" at bounding box center [391, 190] width 162 height 66
type input "**********"
click at [451, 240] on button "Confirmar" at bounding box center [442, 239] width 40 height 15
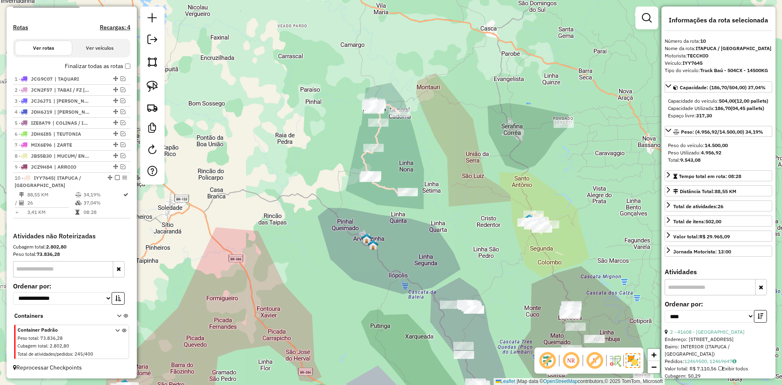
drag, startPoint x: 532, startPoint y: 109, endPoint x: 530, endPoint y: 103, distance: 6.8
click at [530, 103] on div "Janela de atendimento Grade de atendimento Capacidade Transportadoras Veículos …" at bounding box center [391, 192] width 782 height 385
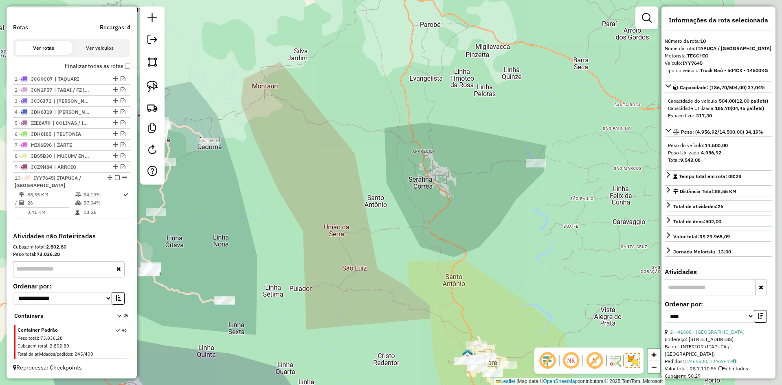
drag, startPoint x: 577, startPoint y: 166, endPoint x: 497, endPoint y: 154, distance: 81.5
click at [497, 155] on div "Janela de atendimento Grade de atendimento Capacidade Transportadoras Veículos …" at bounding box center [391, 192] width 782 height 385
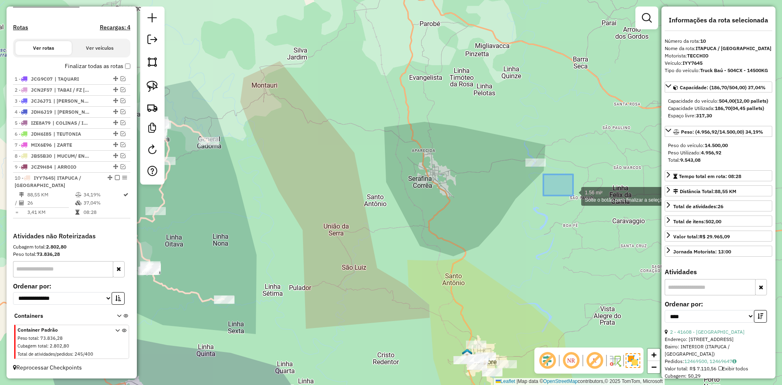
drag, startPoint x: 573, startPoint y: 195, endPoint x: 568, endPoint y: 192, distance: 5.8
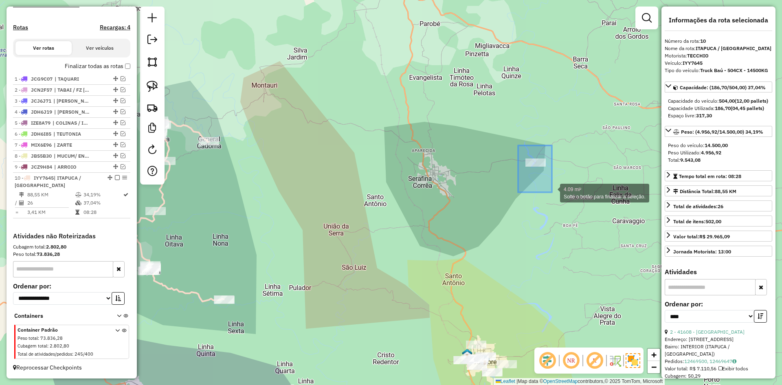
drag, startPoint x: 518, startPoint y: 145, endPoint x: 552, endPoint y: 192, distance: 57.6
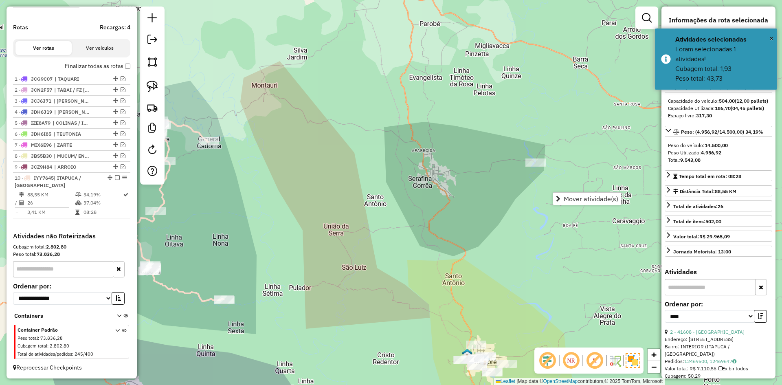
drag, startPoint x: 579, startPoint y: 198, endPoint x: 456, endPoint y: 212, distance: 124.1
click at [578, 198] on span "Mover atividade(s)" at bounding box center [590, 198] width 55 height 7
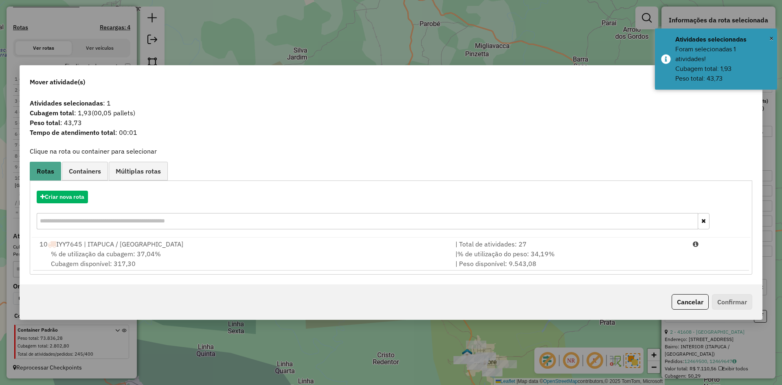
drag, startPoint x: 129, startPoint y: 255, endPoint x: 165, endPoint y: 276, distance: 40.8
click at [129, 255] on span "% de utilização da cubagem: 37,04%" at bounding box center [106, 254] width 110 height 8
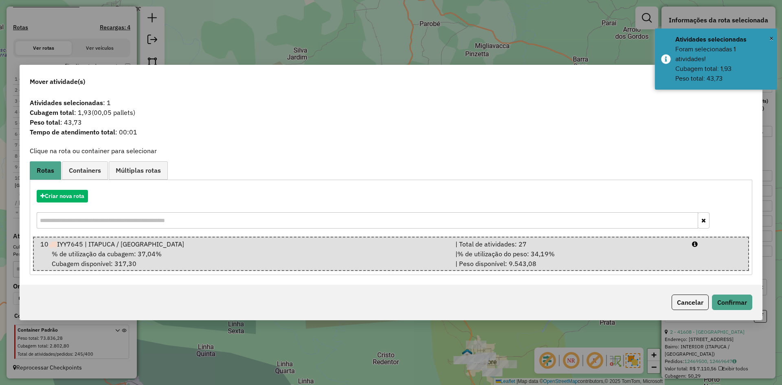
click at [744, 294] on div "Cancelar Confirmar" at bounding box center [391, 302] width 742 height 35
click at [739, 301] on button "Confirmar" at bounding box center [732, 301] width 40 height 15
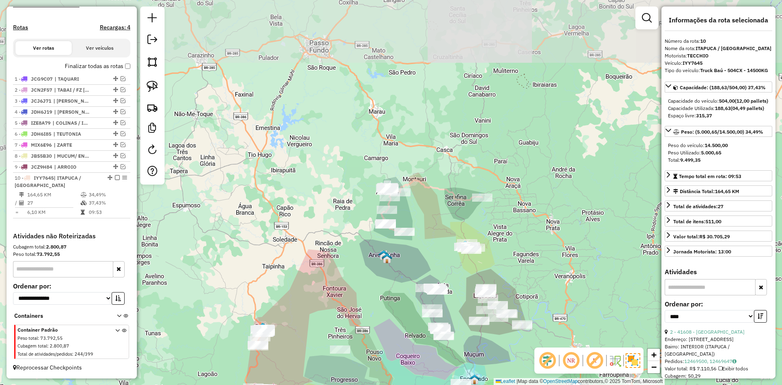
drag, startPoint x: 422, startPoint y: 209, endPoint x: 427, endPoint y: 152, distance: 57.3
click at [427, 153] on div "Janela de atendimento Grade de atendimento Capacidade Transportadoras Veículos …" at bounding box center [391, 192] width 782 height 385
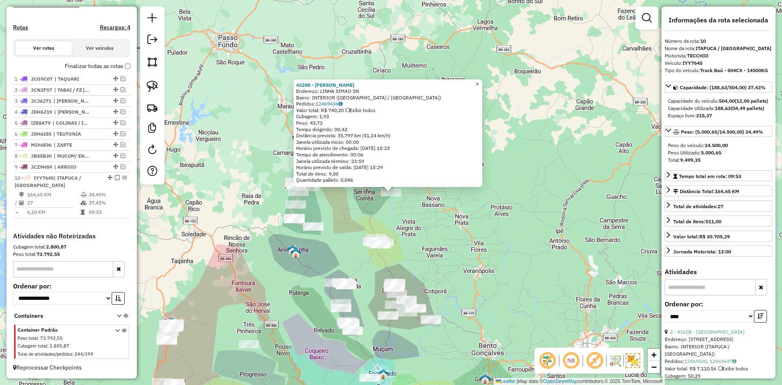
click at [479, 83] on span "×" at bounding box center [477, 84] width 4 height 7
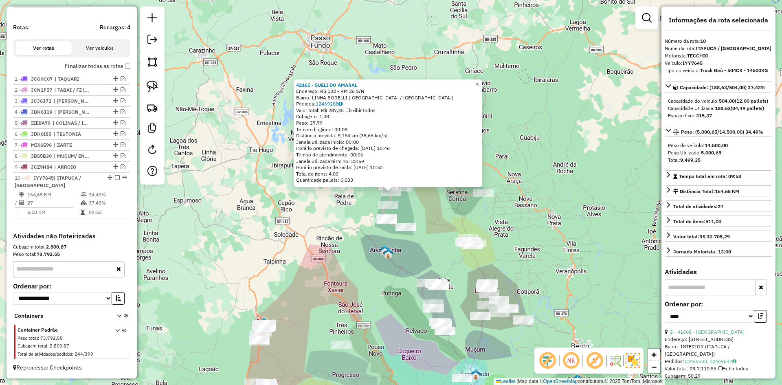
click at [479, 82] on span "×" at bounding box center [477, 84] width 4 height 7
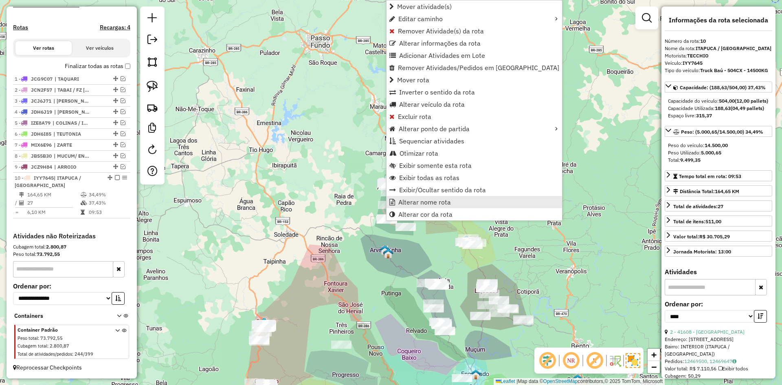
click at [419, 201] on span "Alterar nome rota" at bounding box center [424, 202] width 53 height 7
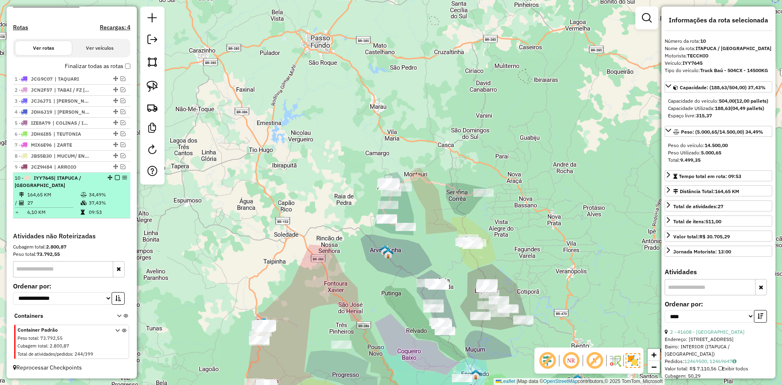
click at [115, 176] on em at bounding box center [117, 177] width 5 height 5
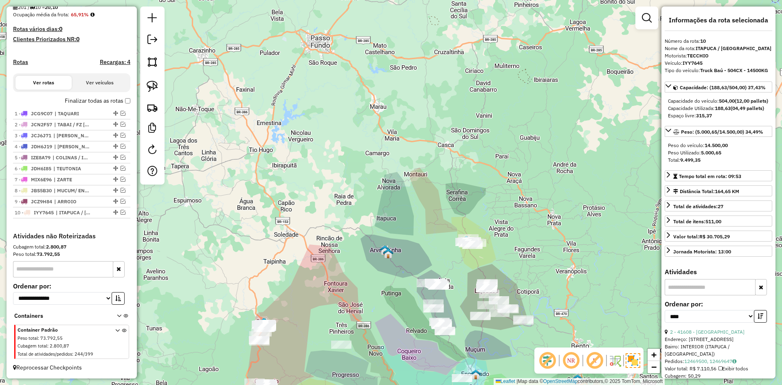
scroll to position [204, 0]
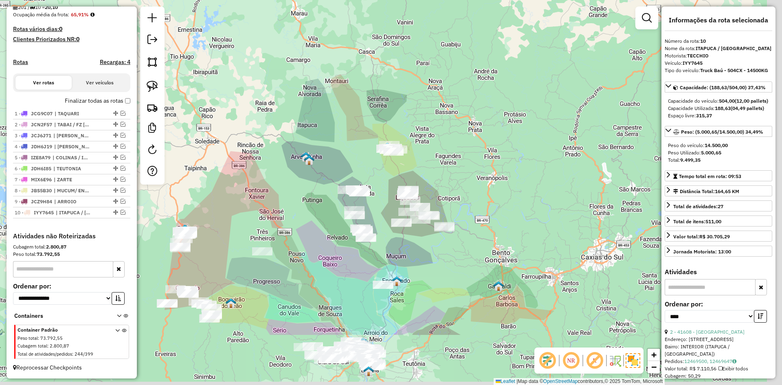
drag, startPoint x: 408, startPoint y: 218, endPoint x: 345, endPoint y: 114, distance: 121.3
click at [334, 101] on div "Janela de atendimento Grade de atendimento Capacidade Transportadoras Veículos …" at bounding box center [391, 192] width 782 height 385
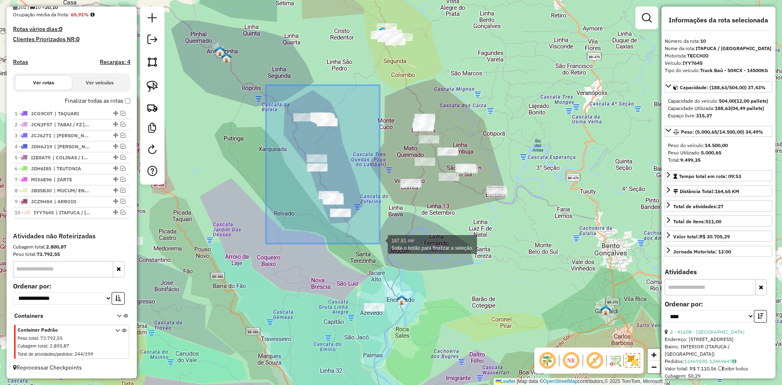
drag, startPoint x: 266, startPoint y: 85, endPoint x: 379, endPoint y: 243, distance: 194.9
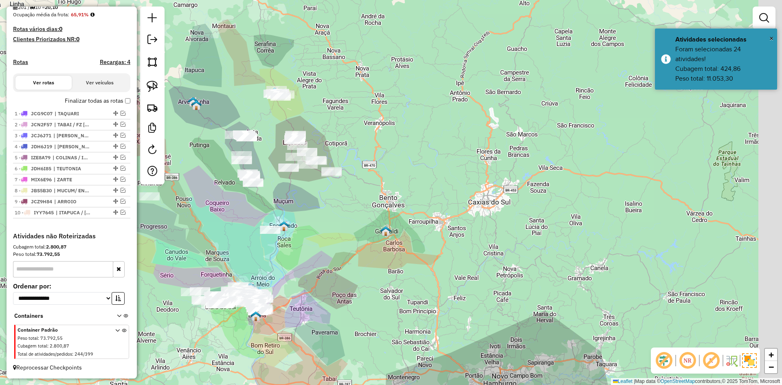
drag, startPoint x: 369, startPoint y: 190, endPoint x: 248, endPoint y: 149, distance: 127.6
click at [248, 151] on div "Janela de atendimento Grade de atendimento Capacidade Transportadoras Veículos …" at bounding box center [391, 192] width 782 height 385
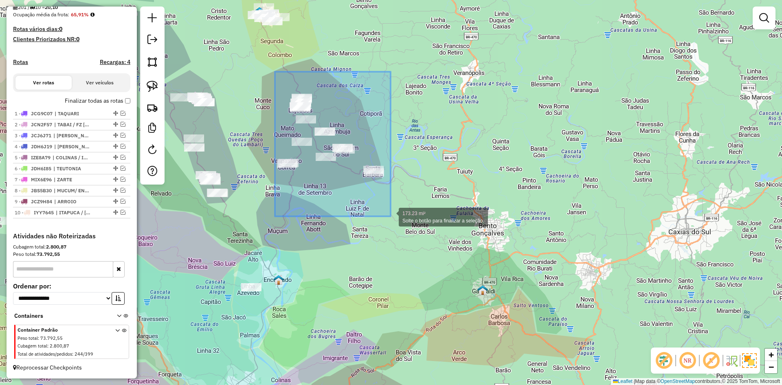
drag, startPoint x: 275, startPoint y: 72, endPoint x: 390, endPoint y: 216, distance: 185.1
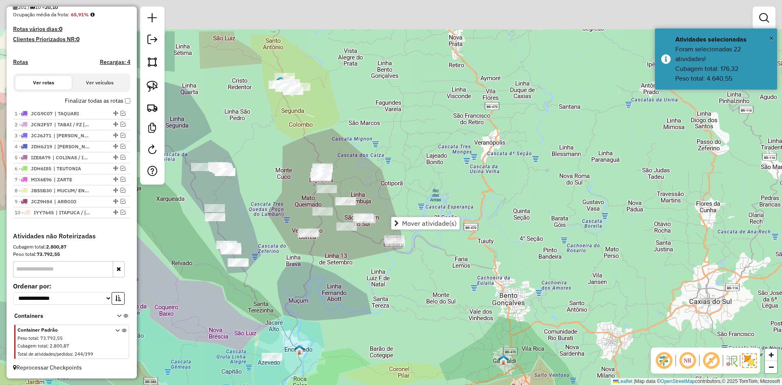
drag, startPoint x: 362, startPoint y: 140, endPoint x: 365, endPoint y: 155, distance: 15.1
click at [365, 155] on div "Janela de atendimento Grade de atendimento Capacidade Transportadoras Veículos …" at bounding box center [391, 192] width 782 height 385
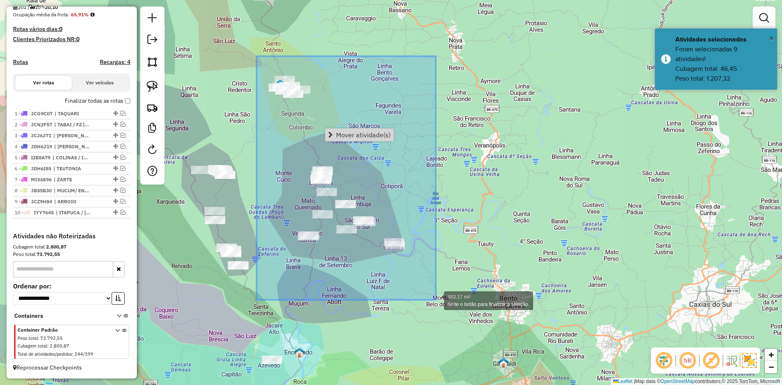
drag, startPoint x: 256, startPoint y: 56, endPoint x: 436, endPoint y: 294, distance: 297.6
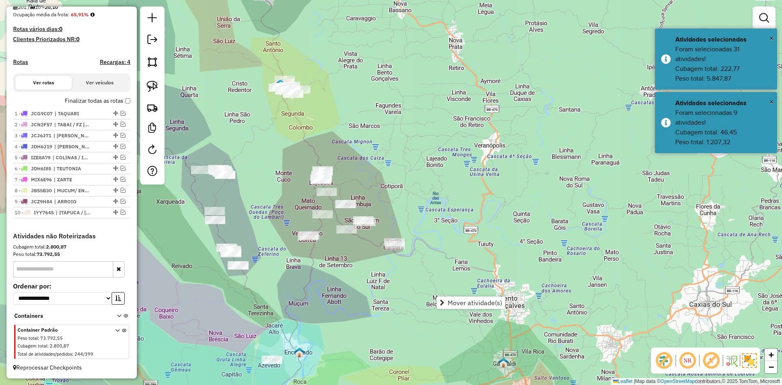
drag, startPoint x: 459, startPoint y: 301, endPoint x: 440, endPoint y: 302, distance: 19.6
click at [459, 302] on span "Mover atividade(s)" at bounding box center [474, 302] width 55 height 7
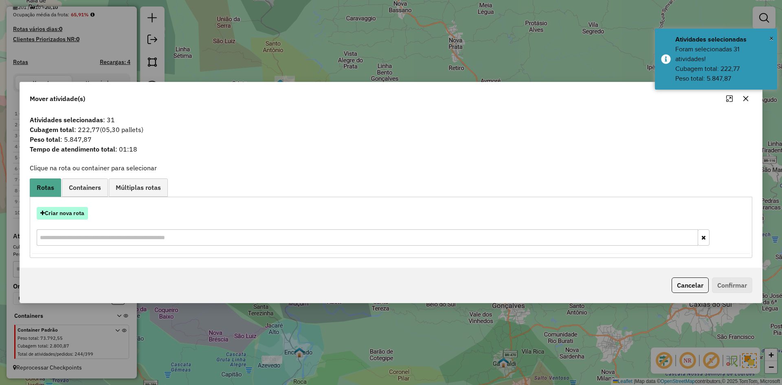
click at [66, 213] on button "Criar nova rota" at bounding box center [62, 213] width 51 height 13
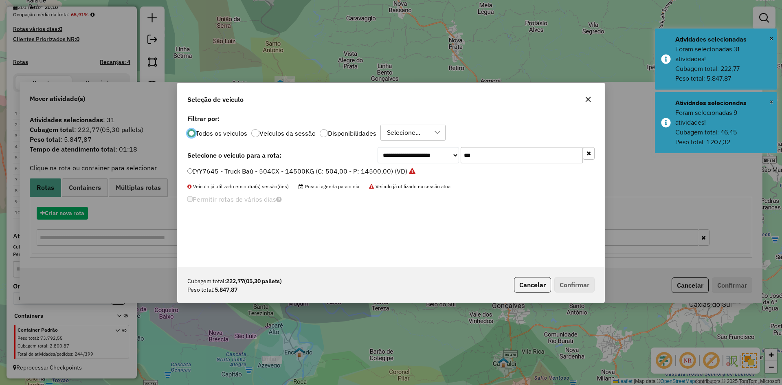
scroll to position [4, 2]
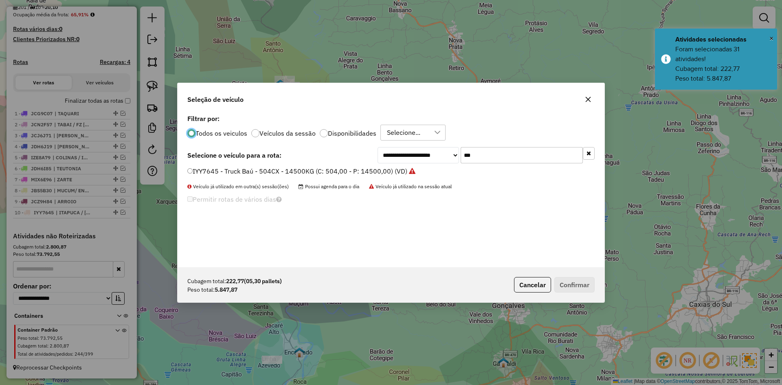
drag, startPoint x: 451, startPoint y: 171, endPoint x: 429, endPoint y: 190, distance: 30.0
click at [424, 188] on div "**********" at bounding box center [390, 189] width 427 height 155
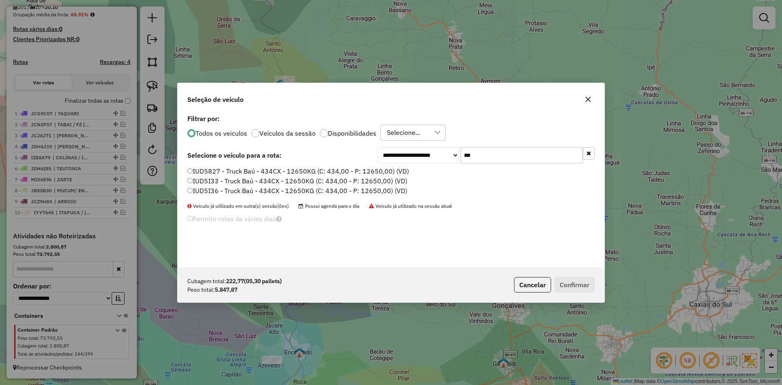
type input "***"
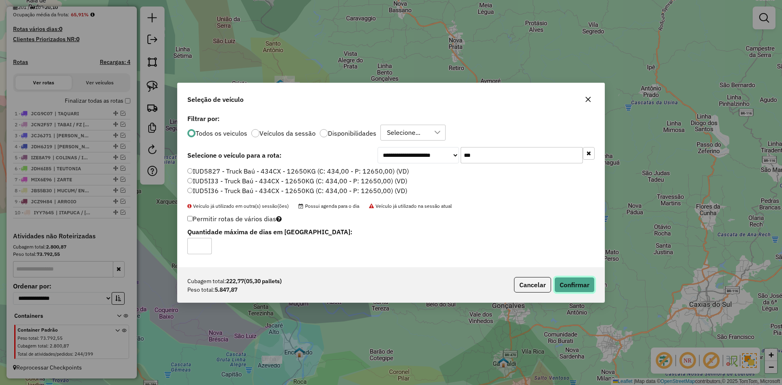
click at [577, 285] on button "Confirmar" at bounding box center [574, 284] width 40 height 15
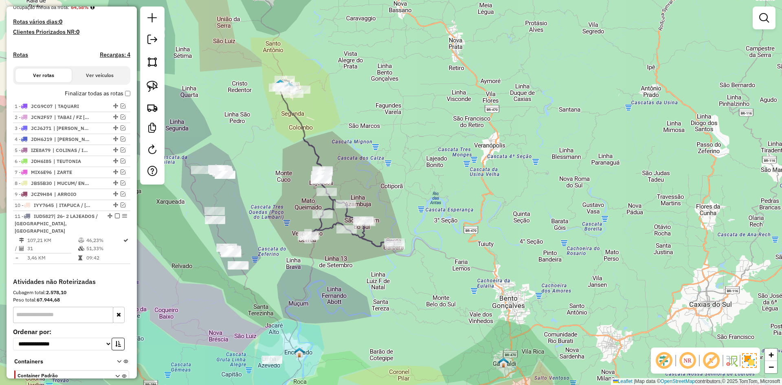
scroll to position [238, 0]
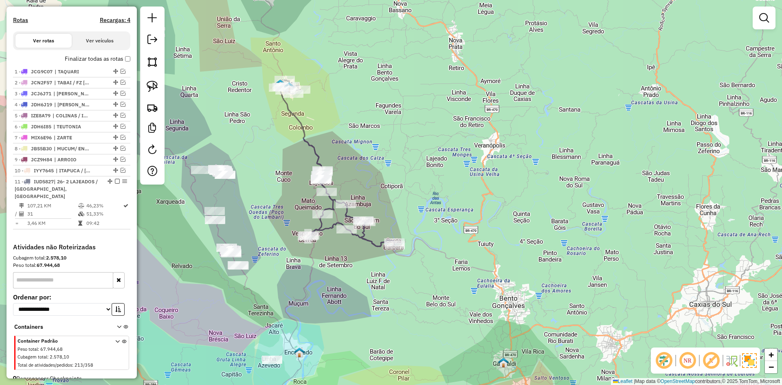
click at [301, 128] on icon at bounding box center [336, 163] width 116 height 167
select select "*********"
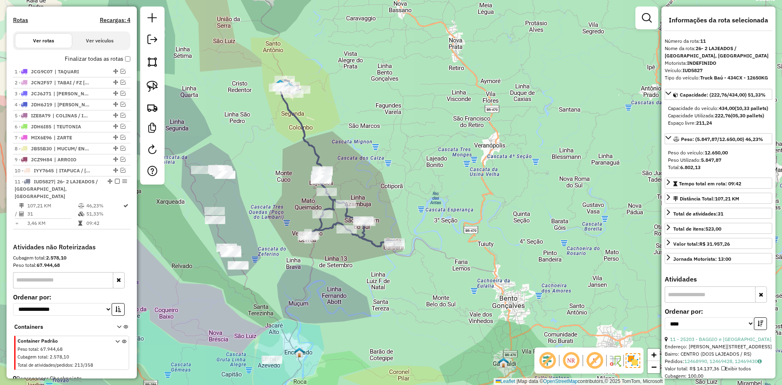
scroll to position [249, 0]
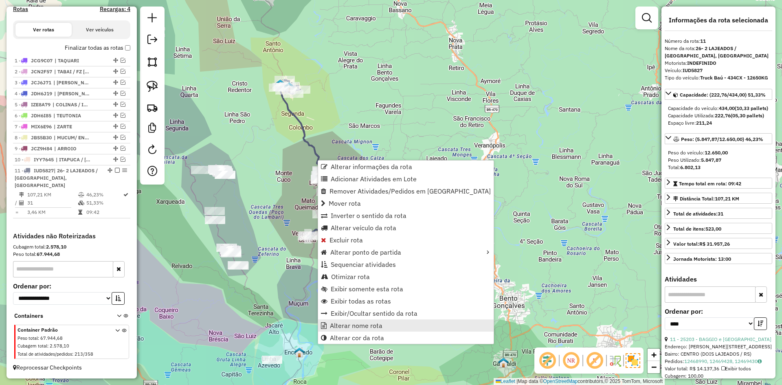
click at [358, 326] on span "Alterar nome rota" at bounding box center [356, 325] width 53 height 7
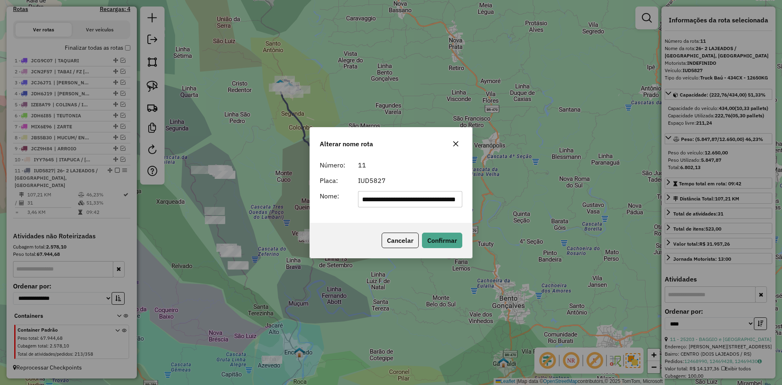
scroll to position [0, 36]
drag, startPoint x: 424, startPoint y: 201, endPoint x: 504, endPoint y: 213, distance: 80.3
click at [504, 213] on div "**********" at bounding box center [391, 192] width 782 height 385
drag, startPoint x: 369, startPoint y: 199, endPoint x: 345, endPoint y: 221, distance: 32.8
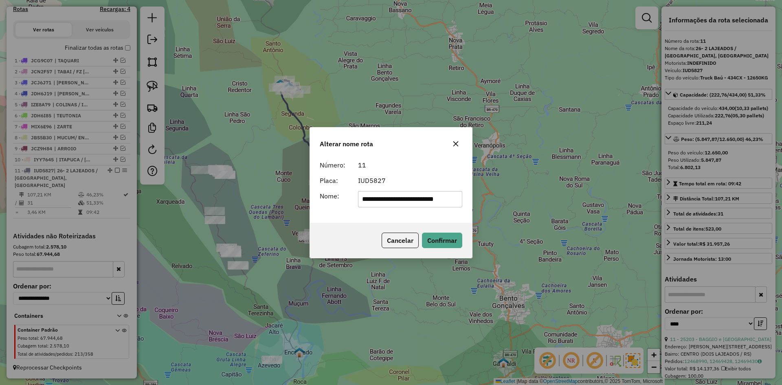
click at [348, 219] on div "**********" at bounding box center [391, 190] width 162 height 66
type input "**********"
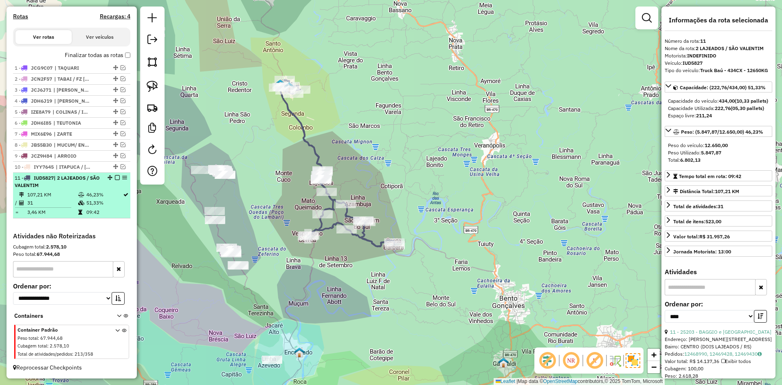
click at [115, 177] on em at bounding box center [117, 177] width 5 height 5
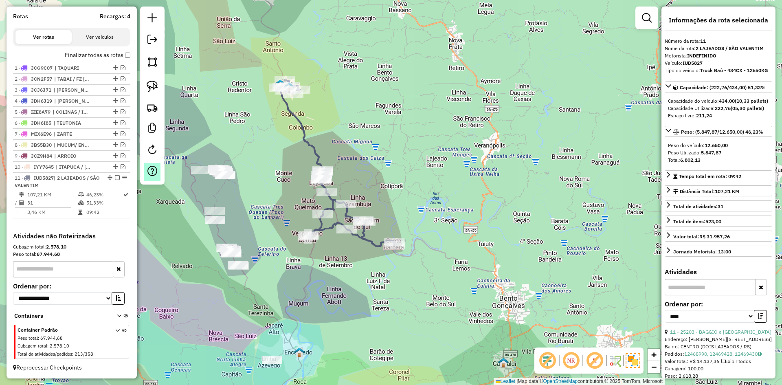
scroll to position [215, 0]
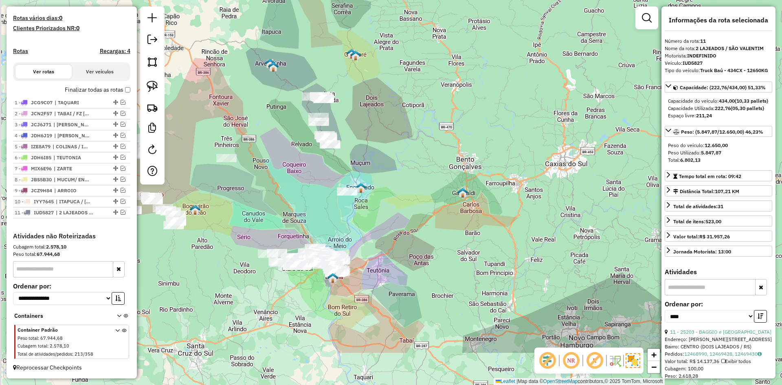
drag, startPoint x: 278, startPoint y: 205, endPoint x: 353, endPoint y: 135, distance: 101.9
click at [353, 135] on div "Janela de atendimento Grade de atendimento Capacidade Transportadoras Veículos …" at bounding box center [391, 192] width 782 height 385
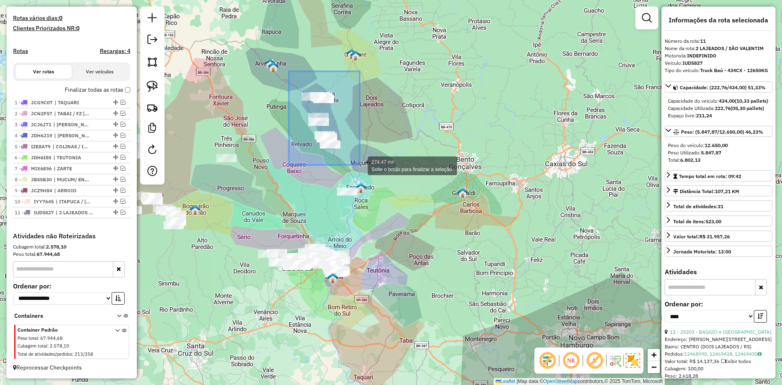
drag, startPoint x: 289, startPoint y: 71, endPoint x: 360, endPoint y: 164, distance: 117.3
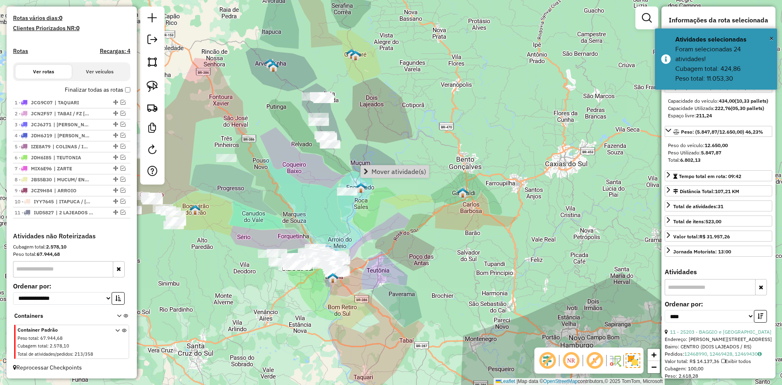
click at [389, 171] on span "Mover atividade(s)" at bounding box center [398, 171] width 55 height 7
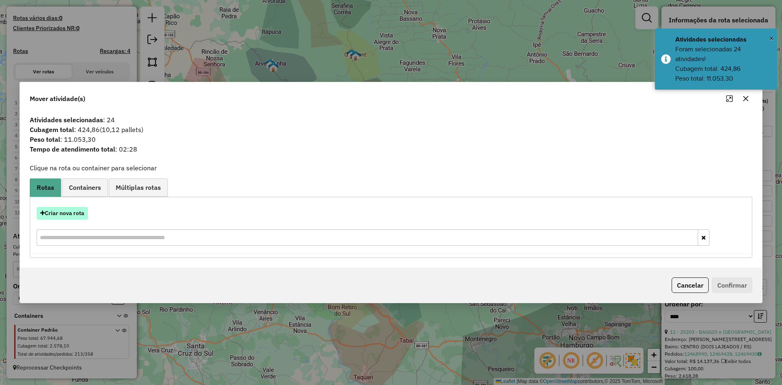
click at [74, 213] on button "Criar nova rota" at bounding box center [62, 213] width 51 height 13
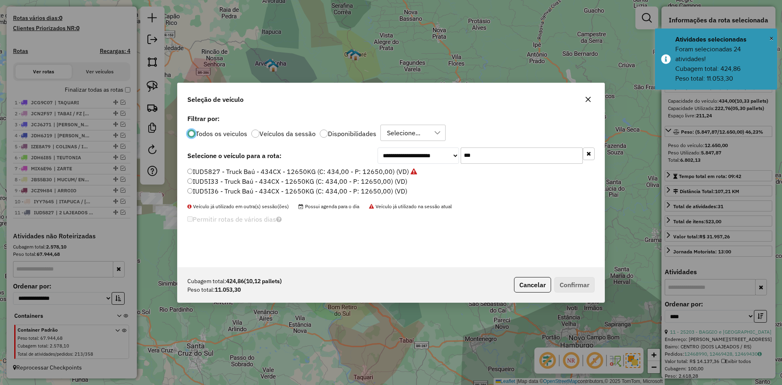
scroll to position [4, 2]
drag, startPoint x: 478, startPoint y: 157, endPoint x: 459, endPoint y: 175, distance: 26.5
click at [459, 175] on div "**********" at bounding box center [390, 189] width 427 height 155
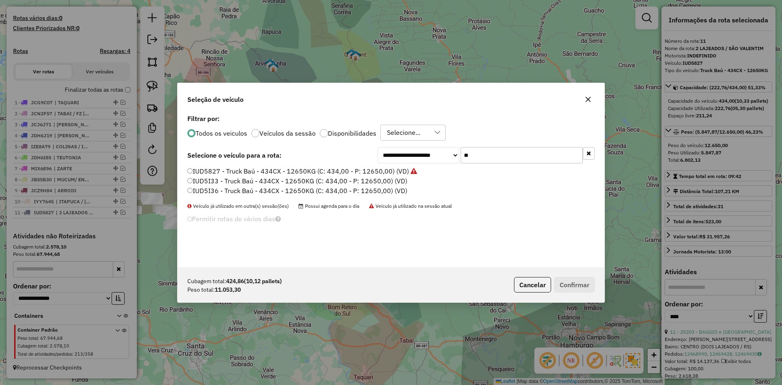
type input "***"
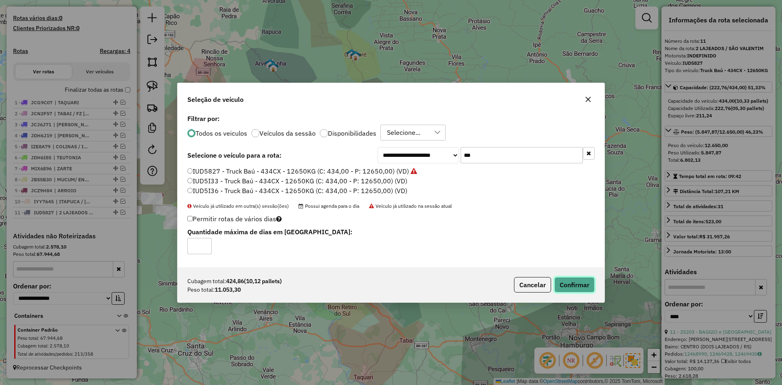
click at [572, 279] on button "Confirmar" at bounding box center [574, 284] width 40 height 15
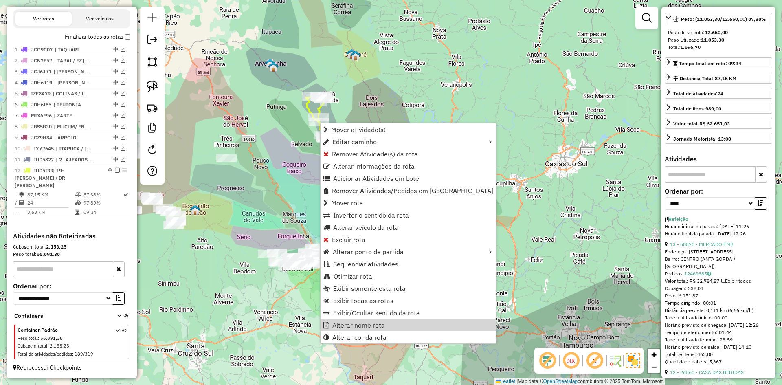
scroll to position [122, 0]
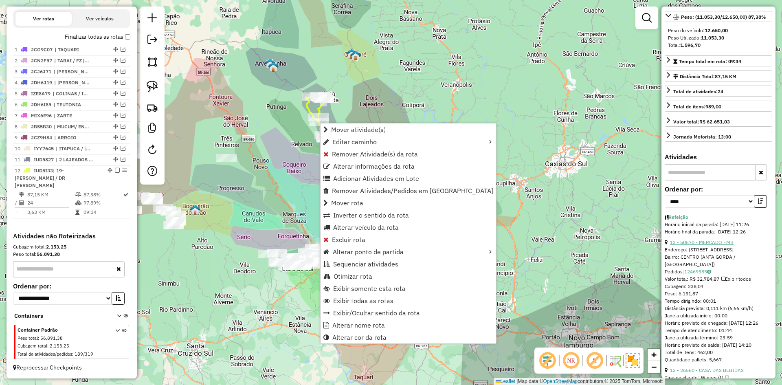
click at [716, 245] on link "13 - 50570 - MERCADO FMB" at bounding box center [702, 242] width 64 height 6
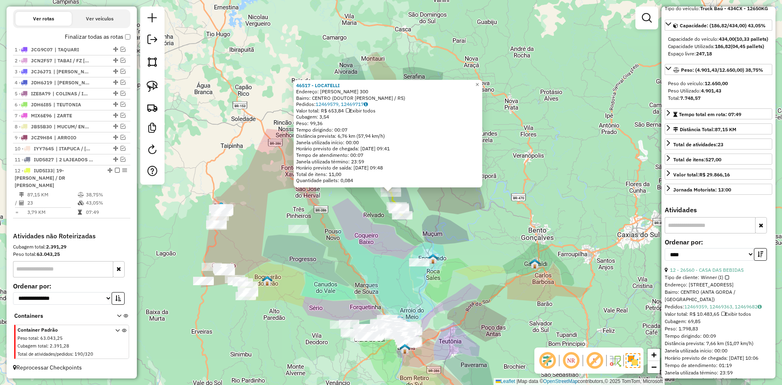
scroll to position [0, 0]
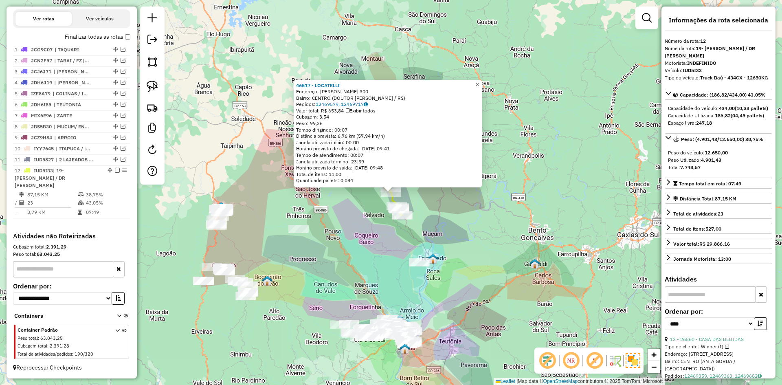
click at [479, 81] on span "×" at bounding box center [477, 84] width 4 height 7
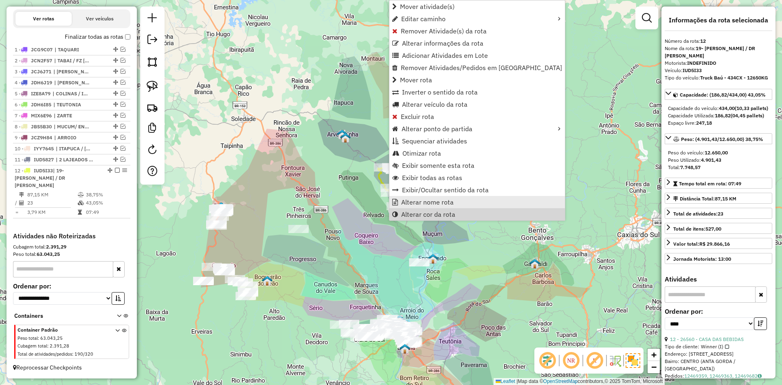
click at [424, 205] on span "Alterar nome rota" at bounding box center [427, 202] width 53 height 7
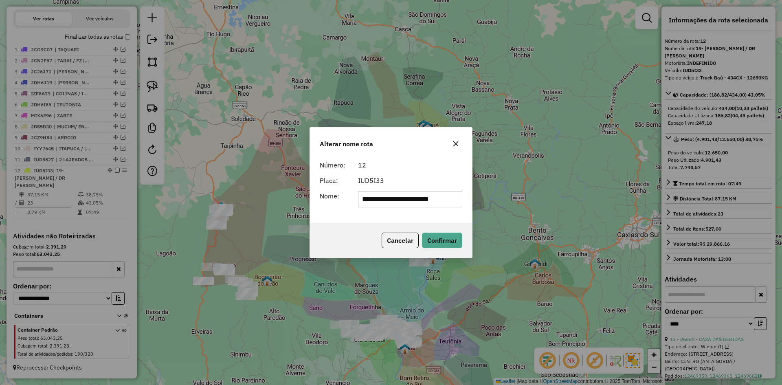
drag, startPoint x: 371, startPoint y: 197, endPoint x: 342, endPoint y: 213, distance: 32.8
click at [347, 210] on div "**********" at bounding box center [391, 190] width 162 height 66
type input "**********"
click at [450, 249] on div "Cancelar Confirmar" at bounding box center [391, 240] width 162 height 35
click at [448, 241] on button "Confirmar" at bounding box center [442, 239] width 40 height 15
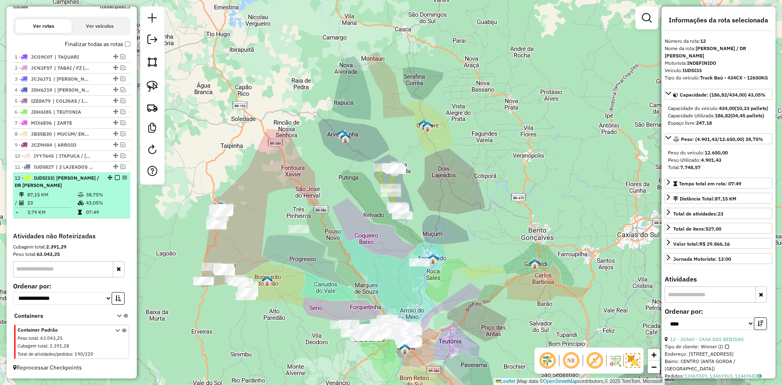
click at [115, 178] on em at bounding box center [117, 177] width 5 height 5
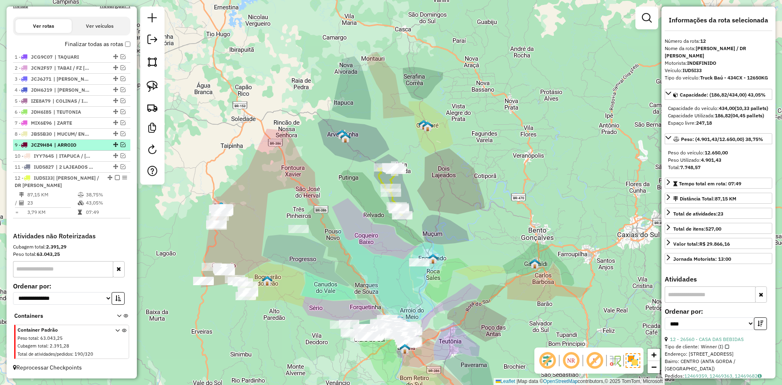
scroll to position [226, 0]
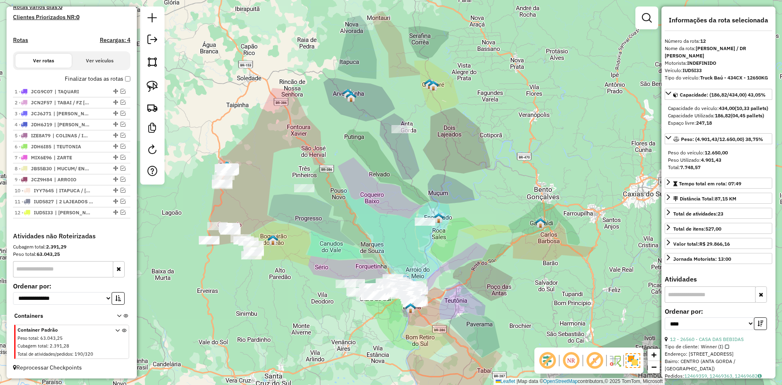
drag, startPoint x: 250, startPoint y: 244, endPoint x: 303, endPoint y: 196, distance: 71.2
click at [302, 196] on div "Janela de atendimento Grade de atendimento Capacidade Transportadoras Veículos …" at bounding box center [391, 192] width 782 height 385
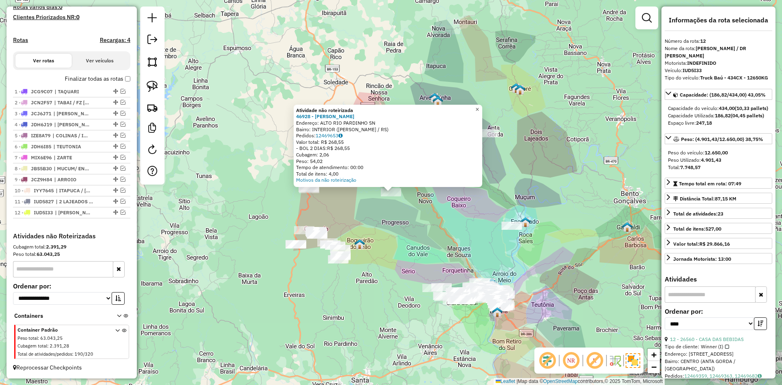
click at [479, 106] on span "×" at bounding box center [477, 109] width 4 height 7
click at [479, 107] on span "×" at bounding box center [477, 109] width 4 height 7
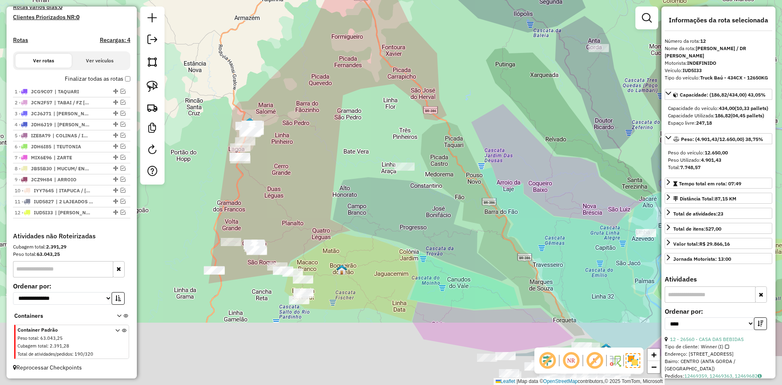
drag, startPoint x: 286, startPoint y: 307, endPoint x: 349, endPoint y: 177, distance: 144.2
click at [348, 178] on div "Janela de atendimento Grade de atendimento Capacidade Transportadoras Veículos …" at bounding box center [391, 192] width 782 height 385
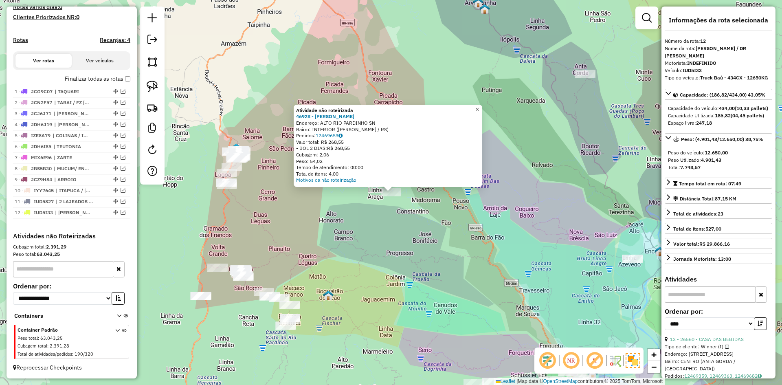
click at [479, 107] on span "×" at bounding box center [477, 109] width 4 height 7
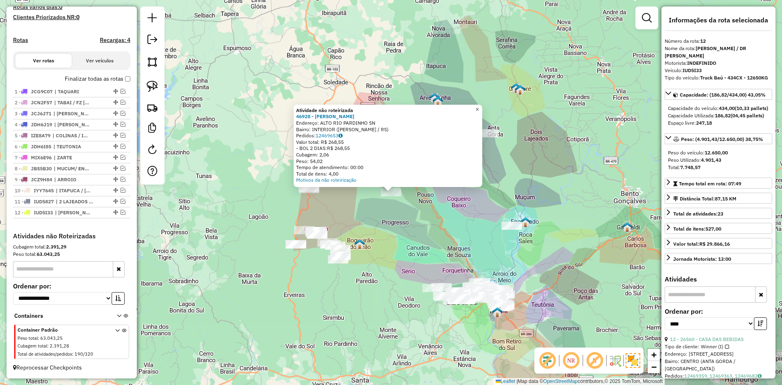
click at [479, 106] on span "×" at bounding box center [477, 109] width 4 height 7
click at [480, 107] on link "×" at bounding box center [477, 110] width 10 height 10
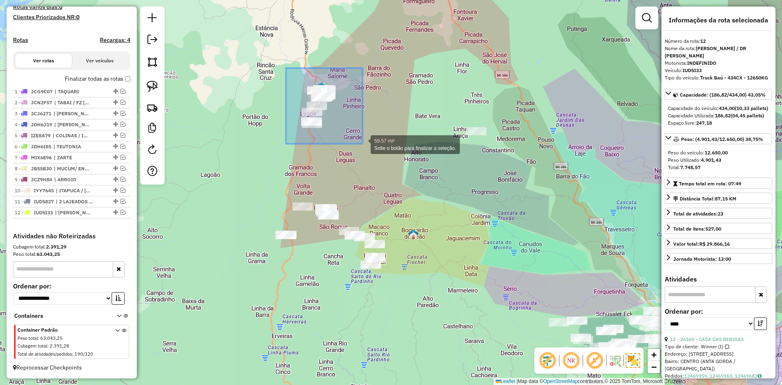
drag, startPoint x: 286, startPoint y: 70, endPoint x: 362, endPoint y: 144, distance: 106.5
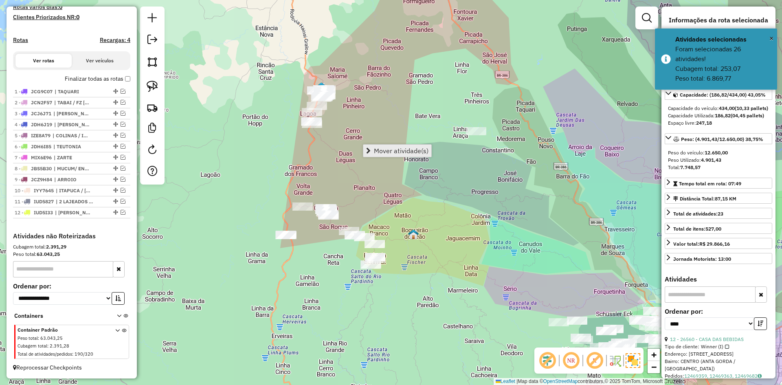
click at [394, 150] on span "Mover atividade(s)" at bounding box center [401, 150] width 55 height 7
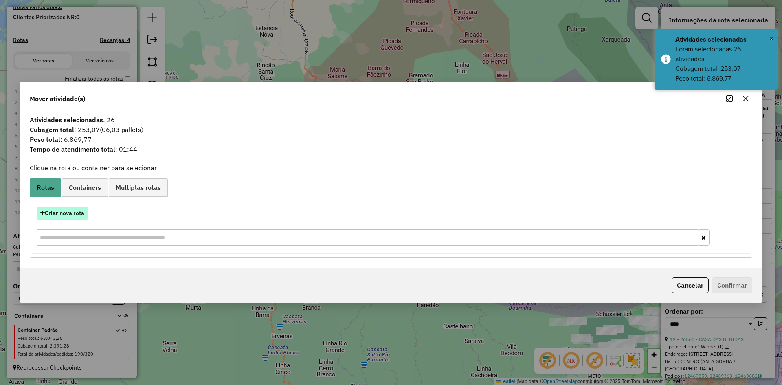
click at [70, 207] on button "Criar nova rota" at bounding box center [62, 213] width 51 height 13
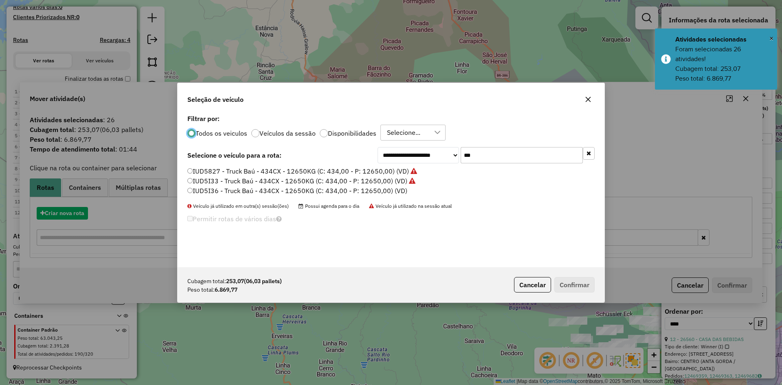
scroll to position [4, 2]
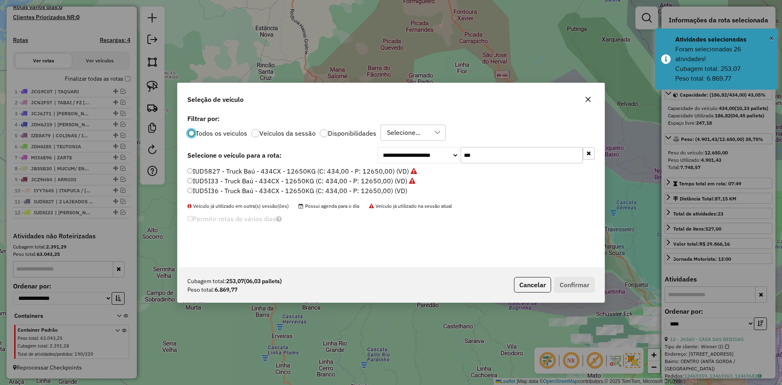
drag, startPoint x: 468, startPoint y: 163, endPoint x: 461, endPoint y: 169, distance: 9.3
click at [462, 167] on div "**********" at bounding box center [390, 189] width 427 height 155
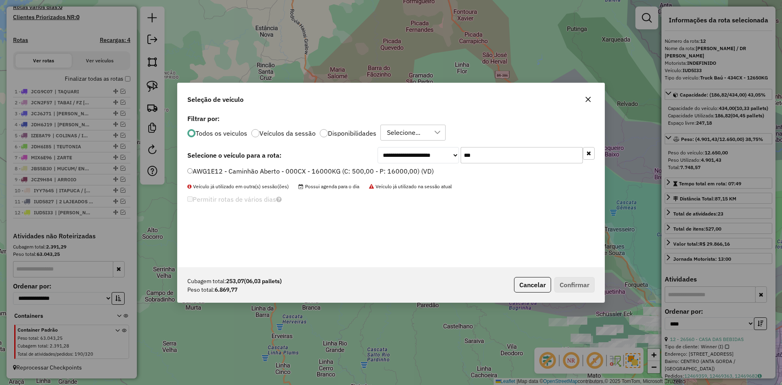
type input "***"
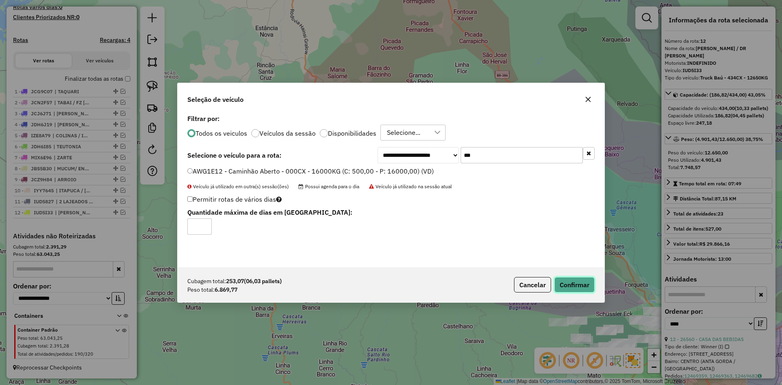
click at [573, 281] on button "Confirmar" at bounding box center [574, 284] width 40 height 15
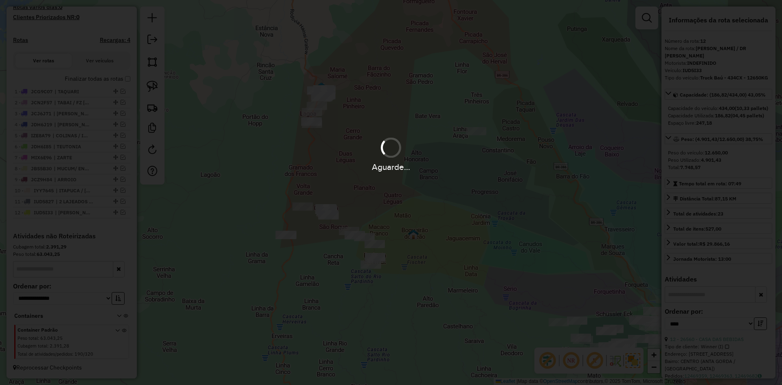
scroll to position [278, 0]
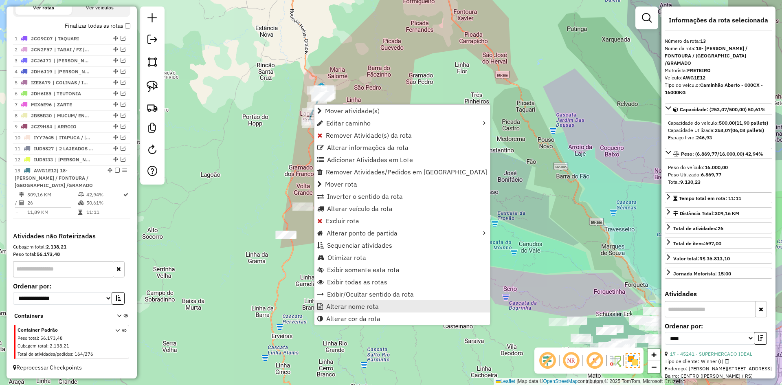
click at [377, 304] on link "Alterar nome rota" at bounding box center [401, 306] width 175 height 12
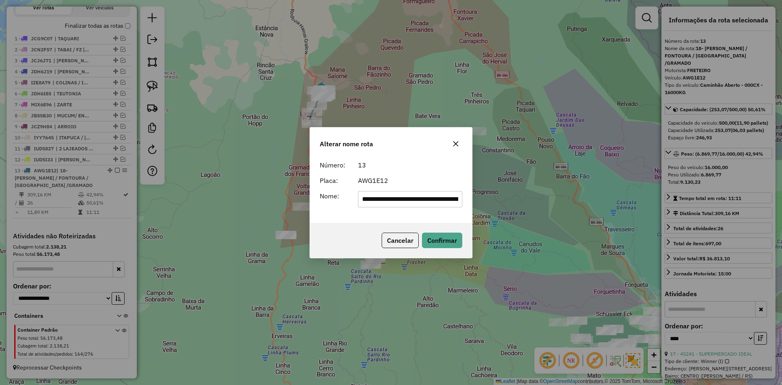
scroll to position [0, 86]
click at [467, 137] on div "Alterar nome rota" at bounding box center [391, 141] width 162 height 29
click at [458, 143] on icon "button" at bounding box center [455, 143] width 7 height 7
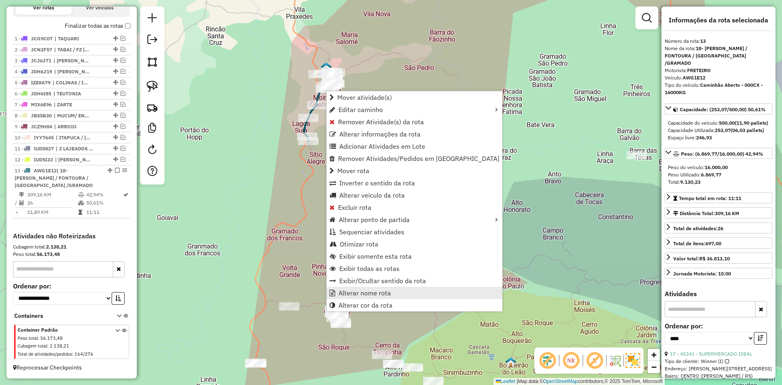
click at [384, 295] on span "Alterar nome rota" at bounding box center [364, 292] width 53 height 7
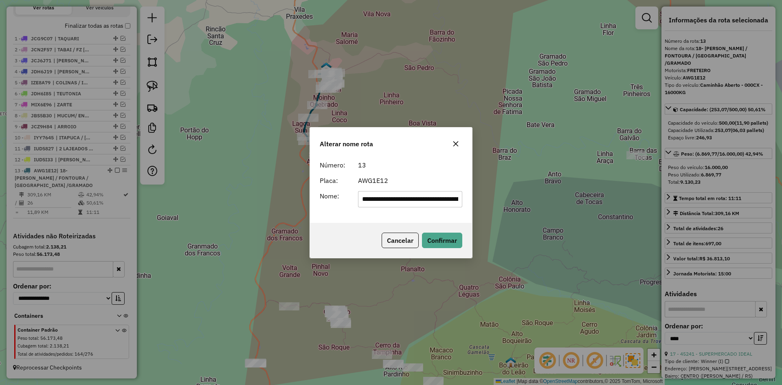
drag, startPoint x: 460, startPoint y: 202, endPoint x: 399, endPoint y: 215, distance: 62.0
click at [399, 215] on div "**********" at bounding box center [391, 190] width 162 height 66
drag, startPoint x: 371, startPoint y: 203, endPoint x: 344, endPoint y: 223, distance: 33.8
click at [344, 223] on div "**********" at bounding box center [390, 192] width 163 height 131
type input "******"
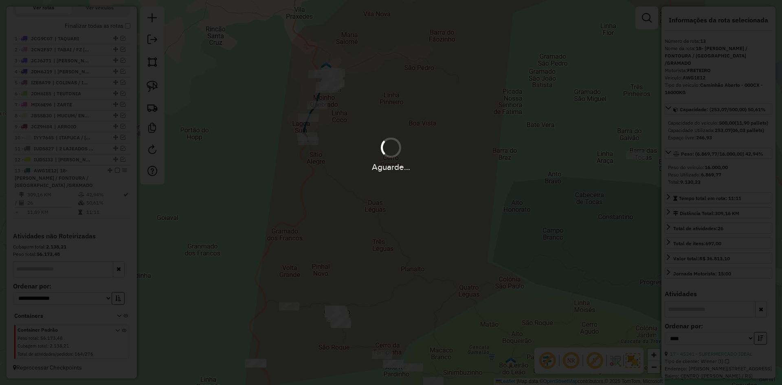
scroll to position [264, 0]
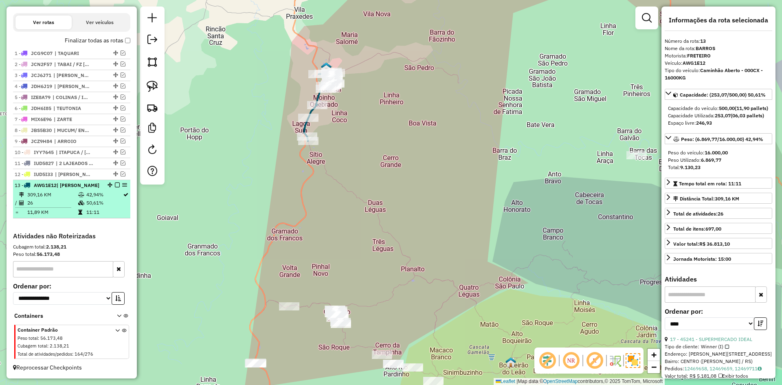
click at [115, 185] on em at bounding box center [117, 184] width 5 height 5
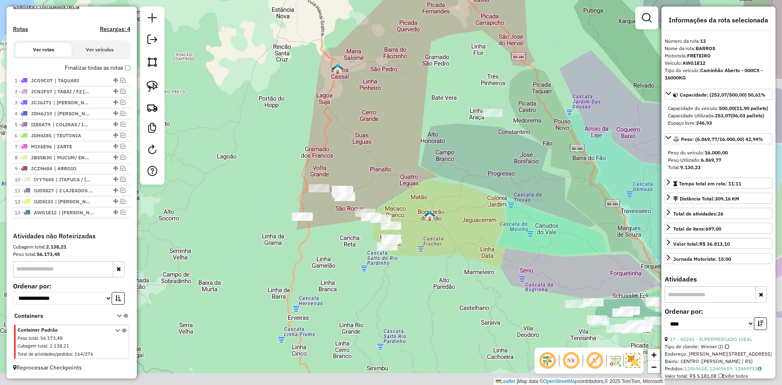
drag, startPoint x: 451, startPoint y: 227, endPoint x: 435, endPoint y: 153, distance: 75.5
click at [432, 160] on div "Janela de atendimento Grade de atendimento Capacidade Transportadoras Veículos …" at bounding box center [391, 192] width 782 height 385
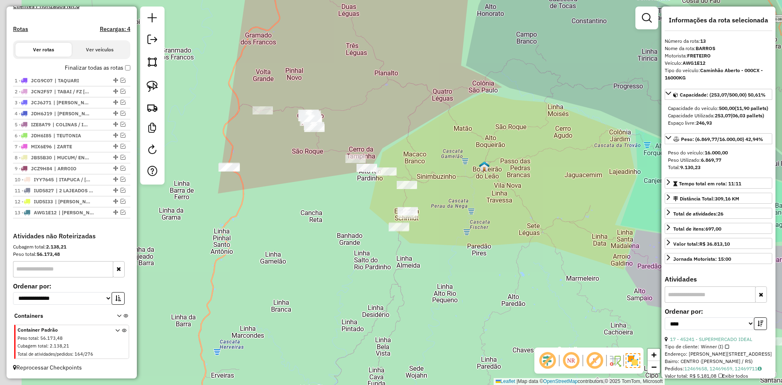
drag, startPoint x: 413, startPoint y: 201, endPoint x: 451, endPoint y: 215, distance: 40.9
click at [451, 215] on div "Janela de atendimento Grade de atendimento Capacidade Transportadoras Veículos …" at bounding box center [391, 192] width 782 height 385
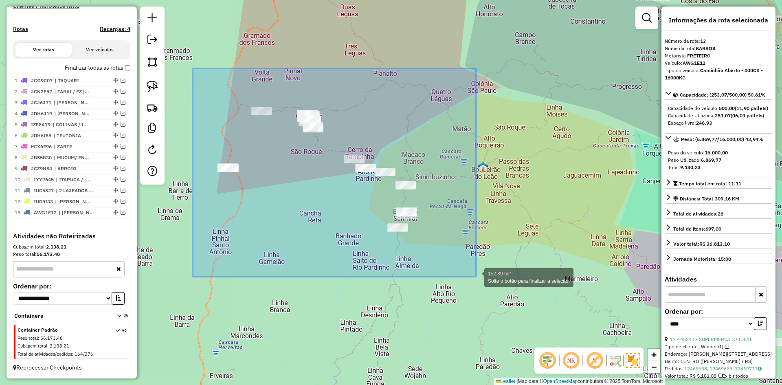
drag, startPoint x: 193, startPoint y: 68, endPoint x: 476, endPoint y: 276, distance: 351.5
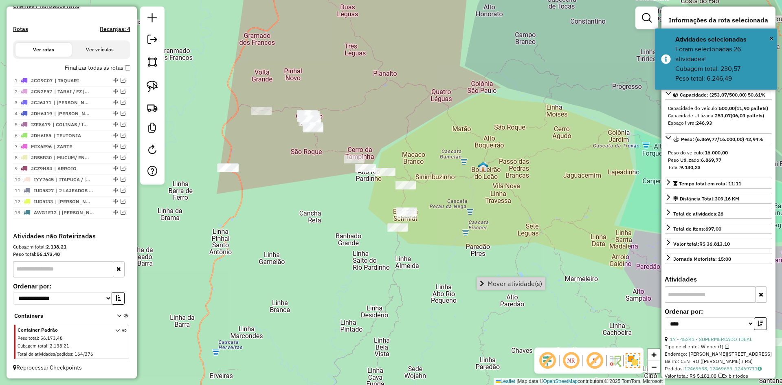
drag, startPoint x: 528, startPoint y: 281, endPoint x: 521, endPoint y: 291, distance: 11.7
click at [527, 287] on link "Mover atividade(s)" at bounding box center [511, 283] width 68 height 12
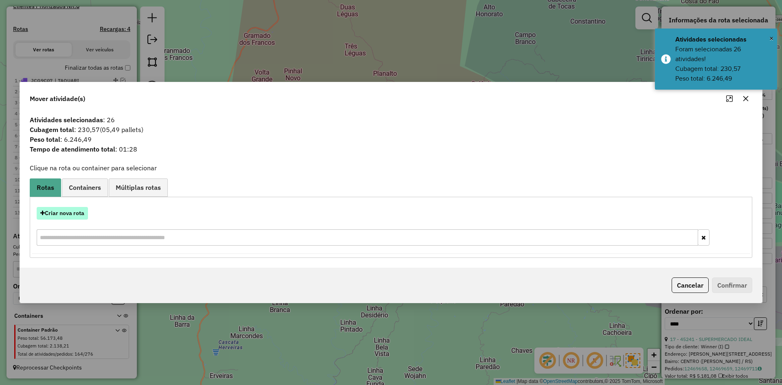
click at [84, 213] on button "Criar nova rota" at bounding box center [62, 213] width 51 height 13
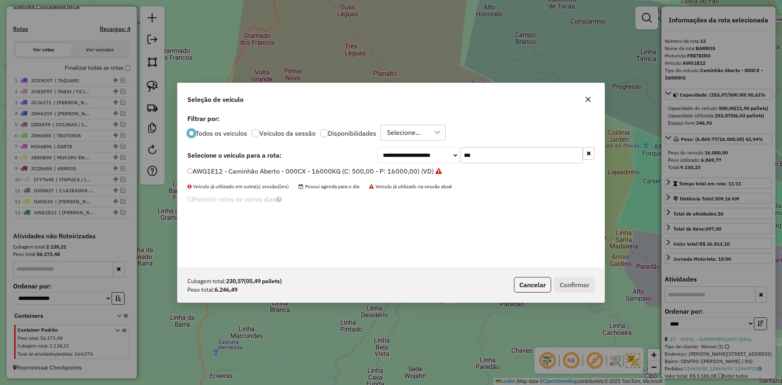
scroll to position [4, 2]
drag, startPoint x: 447, startPoint y: 174, endPoint x: 434, endPoint y: 192, distance: 21.8
click at [434, 188] on div "**********" at bounding box center [390, 189] width 427 height 155
type input "***"
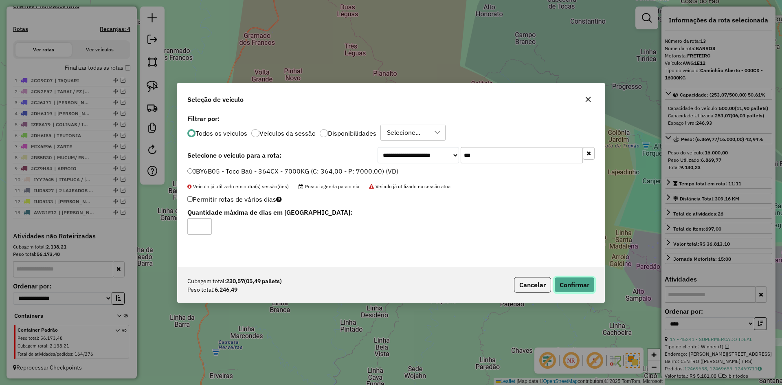
click at [573, 284] on button "Confirmar" at bounding box center [574, 284] width 40 height 15
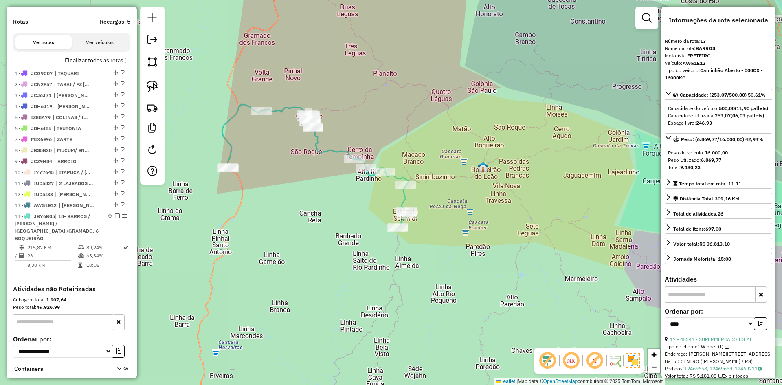
scroll to position [289, 0]
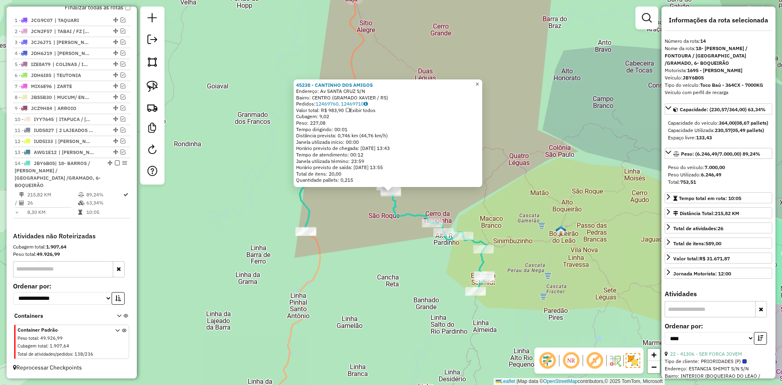
click at [479, 83] on span "×" at bounding box center [477, 84] width 4 height 7
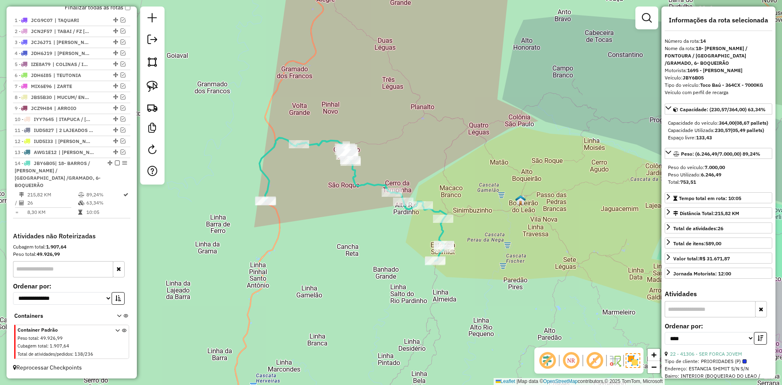
drag, startPoint x: 446, startPoint y: 187, endPoint x: 446, endPoint y: 175, distance: 12.2
click at [446, 175] on div "Janela de atendimento Grade de atendimento Capacidade Transportadoras Veículos …" at bounding box center [391, 192] width 782 height 385
click at [370, 184] on icon at bounding box center [352, 198] width 187 height 123
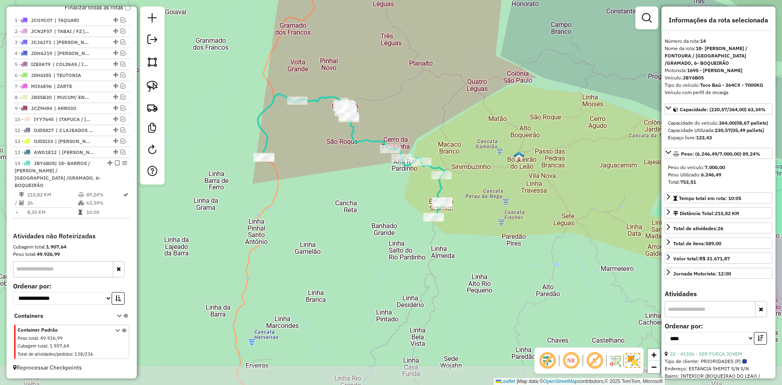
drag, startPoint x: 399, startPoint y: 167, endPoint x: 397, endPoint y: 124, distance: 43.6
click at [397, 124] on div "Janela de atendimento Grade de atendimento Capacidade Transportadoras Veículos …" at bounding box center [391, 192] width 782 height 385
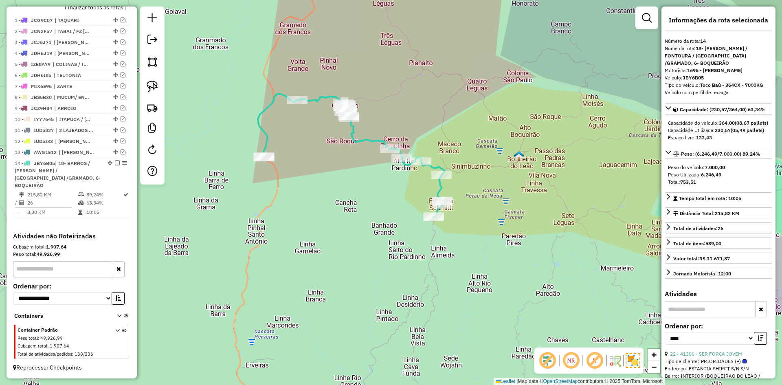
click at [360, 141] on icon at bounding box center [351, 155] width 187 height 123
click at [363, 137] on icon at bounding box center [351, 155] width 187 height 123
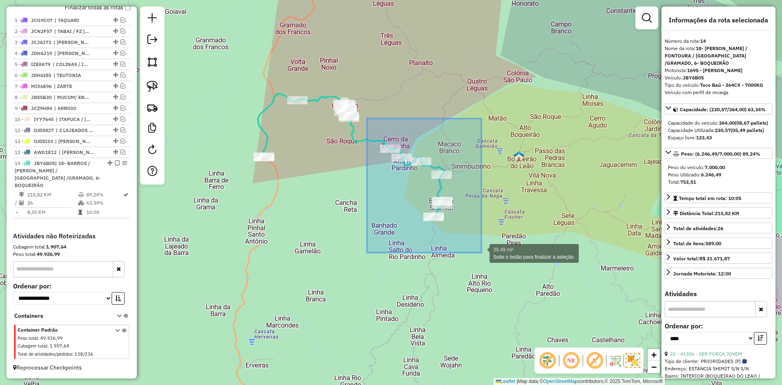
drag, startPoint x: 367, startPoint y: 118, endPoint x: 482, endPoint y: 252, distance: 176.7
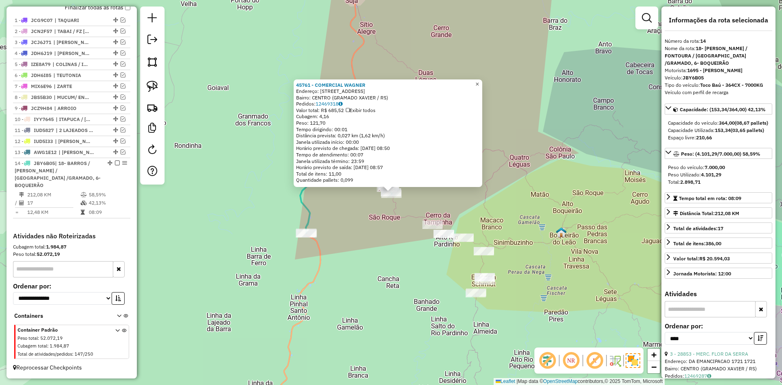
drag, startPoint x: 484, startPoint y: 82, endPoint x: 488, endPoint y: 89, distance: 8.0
click at [479, 82] on span "×" at bounding box center [477, 84] width 4 height 7
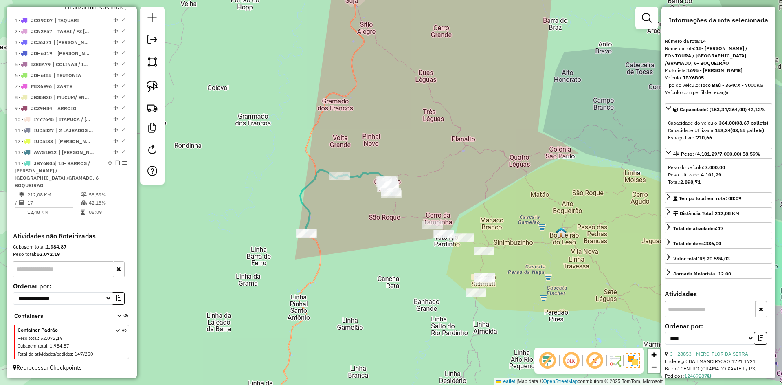
drag, startPoint x: 496, startPoint y: 208, endPoint x: 472, endPoint y: 133, distance: 79.0
click at [472, 133] on div "Janela de atendimento Grade de atendimento Capacidade Transportadoras Veículos …" at bounding box center [391, 192] width 782 height 385
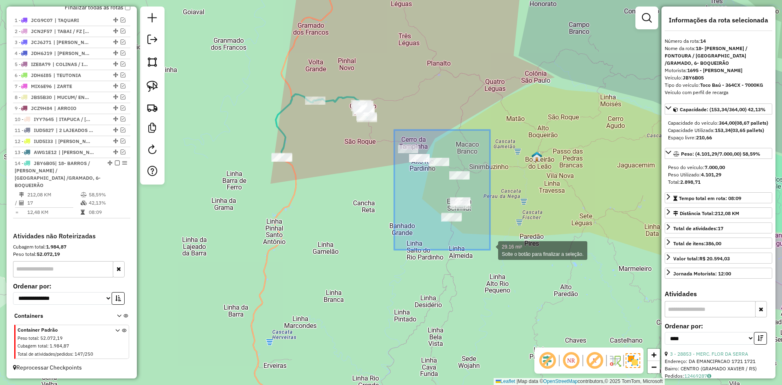
drag, startPoint x: 394, startPoint y: 130, endPoint x: 490, endPoint y: 250, distance: 153.2
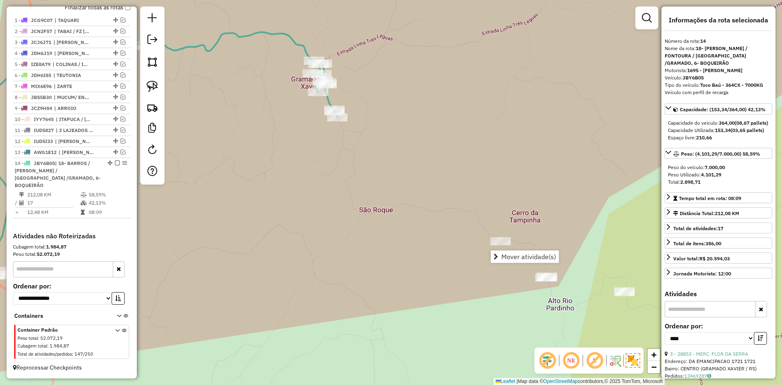
click at [326, 98] on icon at bounding box center [155, 148] width 366 height 254
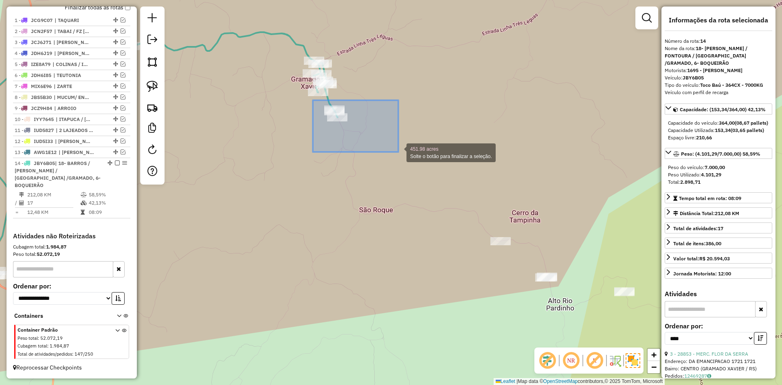
drag, startPoint x: 313, startPoint y: 100, endPoint x: 398, endPoint y: 151, distance: 99.3
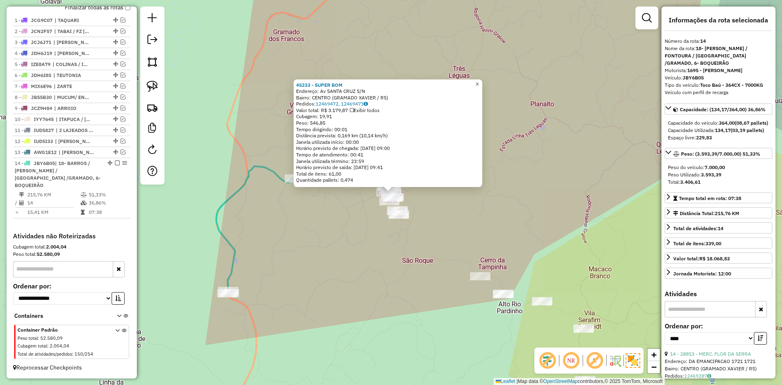
drag, startPoint x: 484, startPoint y: 83, endPoint x: 427, endPoint y: 120, distance: 67.8
click at [479, 83] on span "×" at bounding box center [477, 84] width 4 height 7
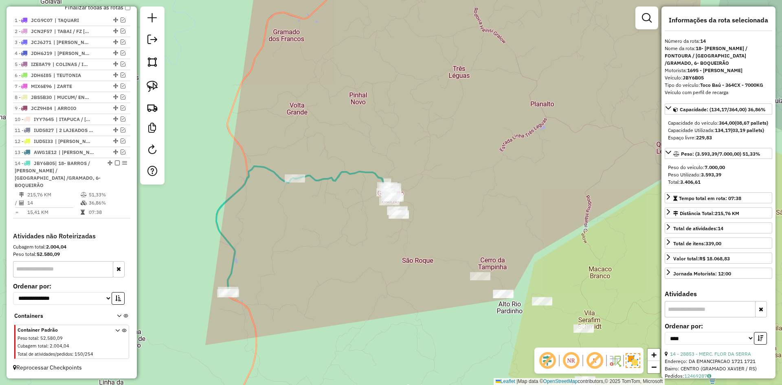
drag, startPoint x: 114, startPoint y: 169, endPoint x: 133, endPoint y: 174, distance: 19.1
click at [115, 165] on em at bounding box center [117, 162] width 5 height 5
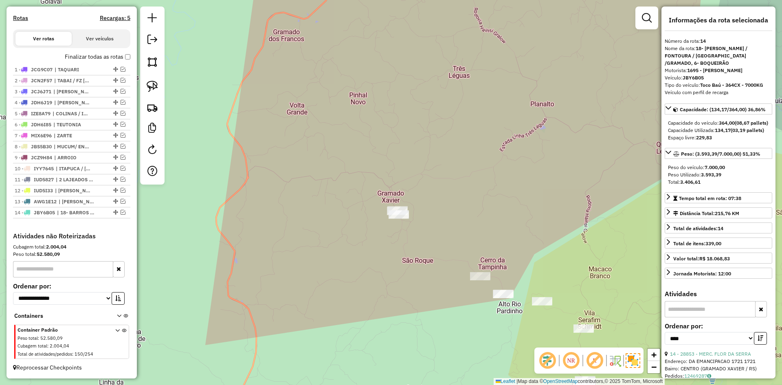
scroll to position [248, 0]
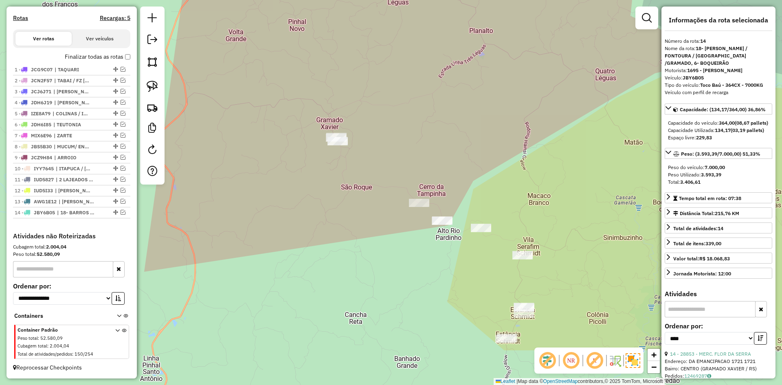
drag, startPoint x: 408, startPoint y: 235, endPoint x: 338, endPoint y: 148, distance: 111.5
click at [339, 150] on div "Janela de atendimento Grade de atendimento Capacidade Transportadoras Veículos …" at bounding box center [391, 192] width 782 height 385
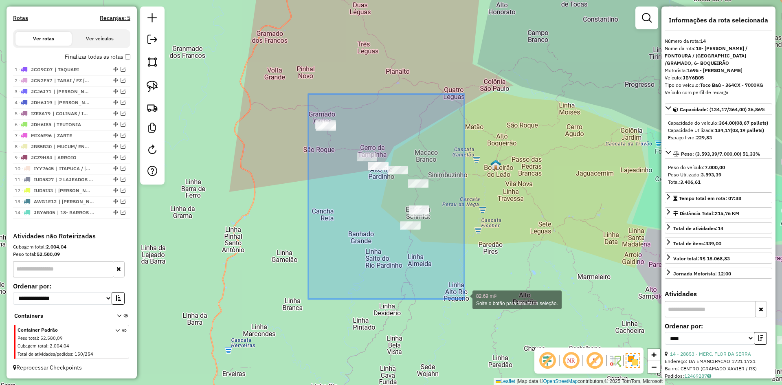
drag, startPoint x: 308, startPoint y: 94, endPoint x: 465, endPoint y: 283, distance: 246.0
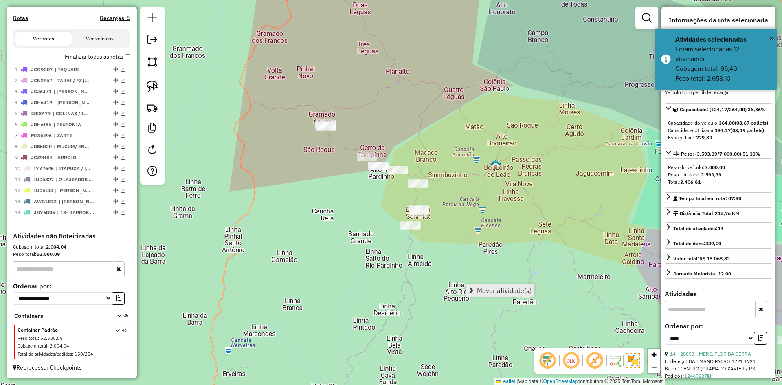
click at [496, 289] on span "Mover atividade(s)" at bounding box center [504, 290] width 55 height 7
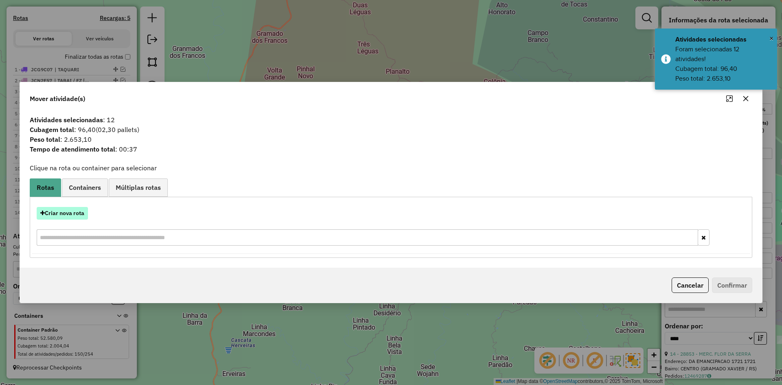
click at [73, 215] on button "Criar nova rota" at bounding box center [62, 213] width 51 height 13
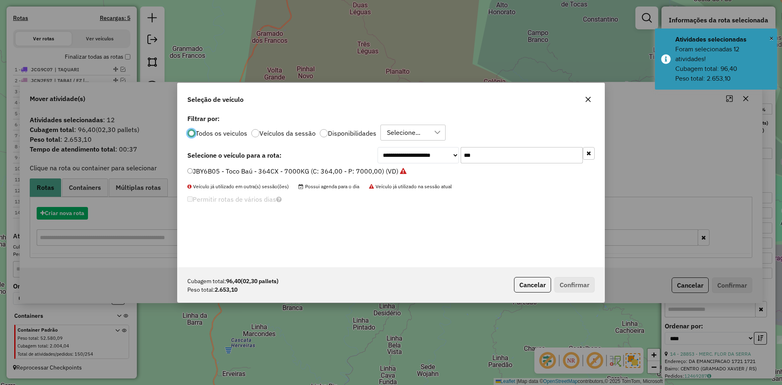
scroll to position [4, 2]
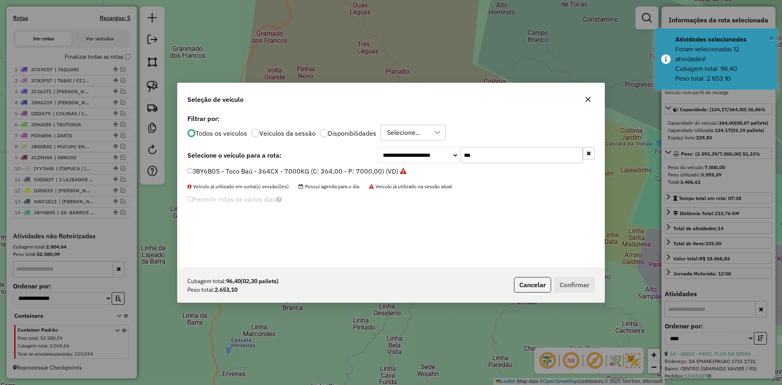
drag, startPoint x: 477, startPoint y: 158, endPoint x: 412, endPoint y: 181, distance: 69.5
click at [412, 181] on div "**********" at bounding box center [390, 189] width 427 height 155
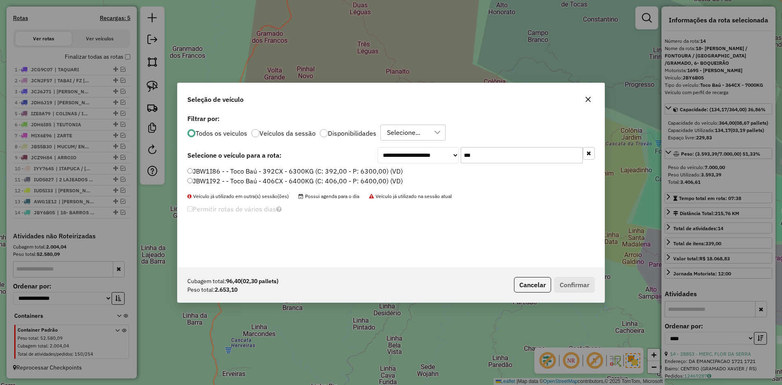
type input "***"
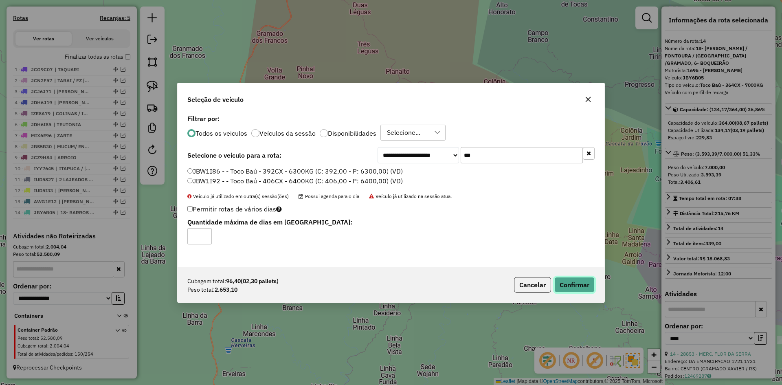
drag, startPoint x: 593, startPoint y: 287, endPoint x: 584, endPoint y: 286, distance: 8.7
click at [591, 287] on button "Confirmar" at bounding box center [574, 284] width 40 height 15
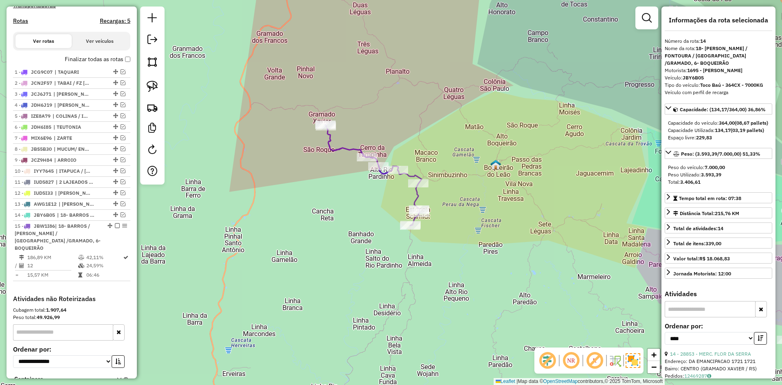
scroll to position [311, 0]
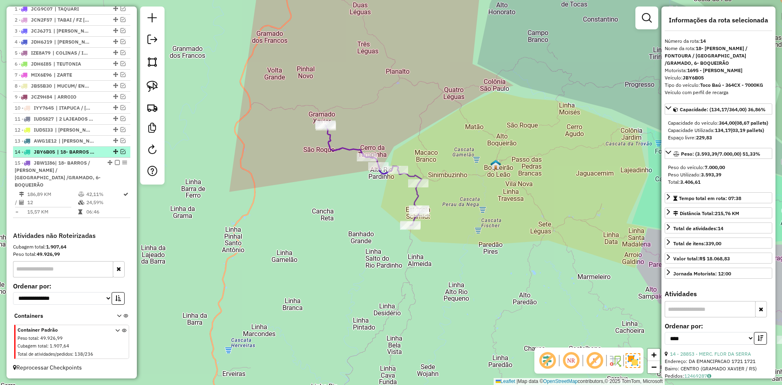
click at [121, 154] on em at bounding box center [123, 151] width 5 height 5
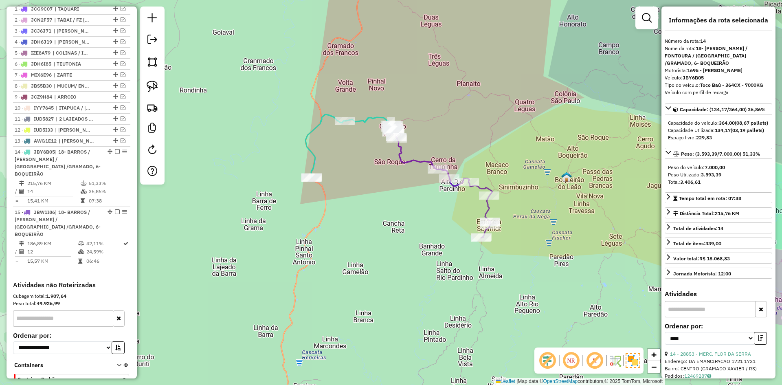
drag, startPoint x: 301, startPoint y: 157, endPoint x: 386, endPoint y: 169, distance: 86.0
click at [386, 169] on div "Janela de atendimento Grade de atendimento Capacidade Transportadoras Veículos …" at bounding box center [391, 192] width 782 height 385
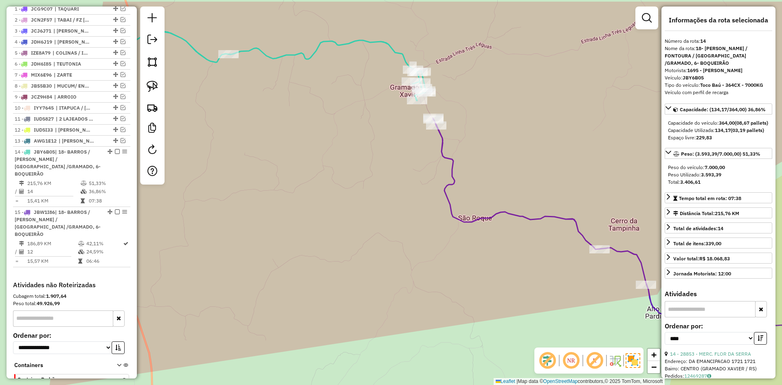
drag, startPoint x: 427, startPoint y: 103, endPoint x: 416, endPoint y: 134, distance: 33.0
click at [413, 146] on div "Janela de atendimento Grade de atendimento Capacidade Transportadoras Veículos …" at bounding box center [391, 192] width 782 height 385
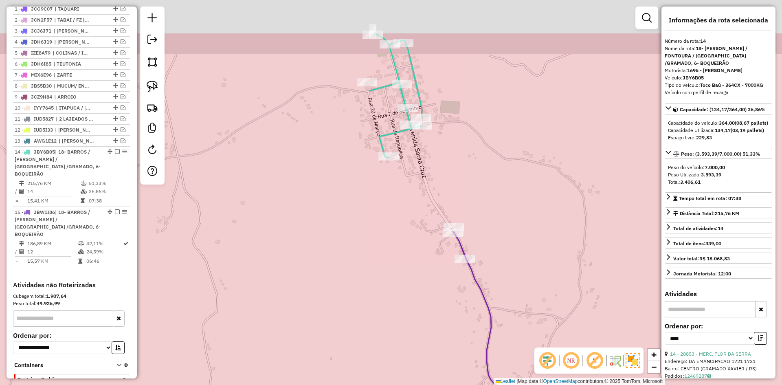
drag, startPoint x: 448, startPoint y: 79, endPoint x: 482, endPoint y: 147, distance: 76.3
click at [481, 147] on div "Janela de atendimento Grade de atendimento Capacidade Transportadoras Veículos …" at bounding box center [391, 192] width 782 height 385
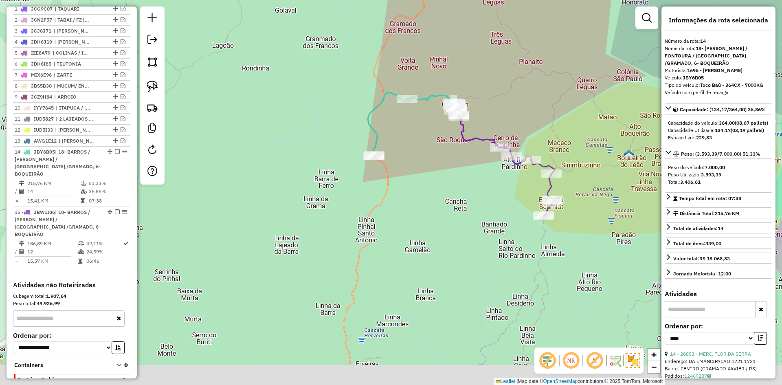
drag, startPoint x: 475, startPoint y: 221, endPoint x: 462, endPoint y: 192, distance: 31.9
click at [462, 192] on div "Janela de atendimento Grade de atendimento Capacidade Transportadoras Veículos …" at bounding box center [391, 192] width 782 height 385
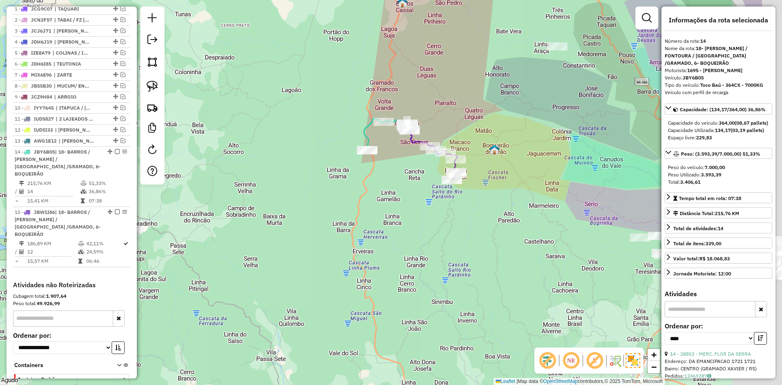
drag, startPoint x: 517, startPoint y: 173, endPoint x: 440, endPoint y: 160, distance: 78.1
click at [460, 161] on div "Janela de atendimento Grade de atendimento Capacidade Transportadoras Veículos …" at bounding box center [391, 192] width 782 height 385
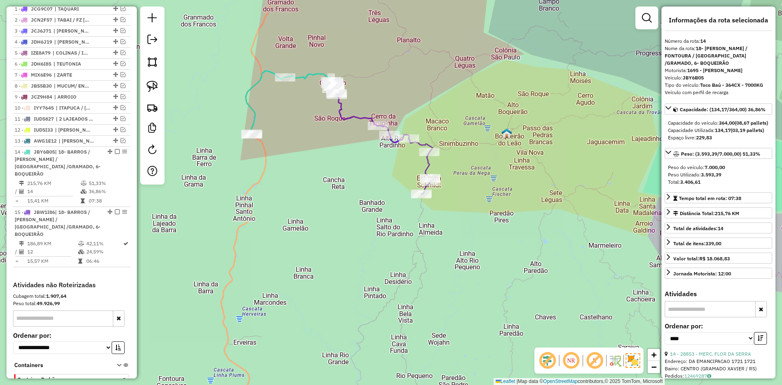
drag, startPoint x: 281, startPoint y: 125, endPoint x: 305, endPoint y: 109, distance: 28.6
click at [305, 112] on div "Janela de atendimento Grade de atendimento Capacidade Transportadoras Veículos …" at bounding box center [391, 192] width 782 height 385
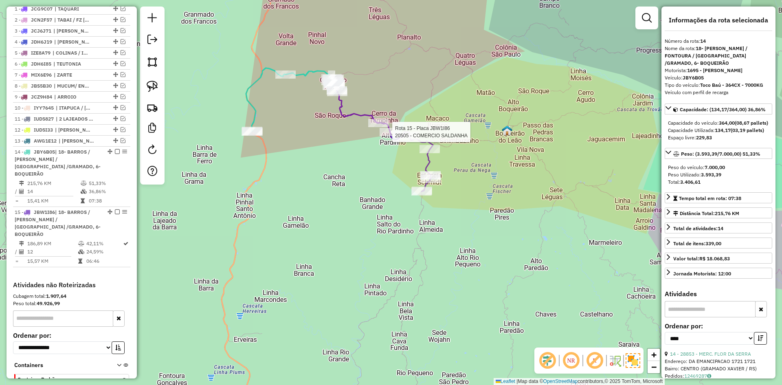
scroll to position [353, 0]
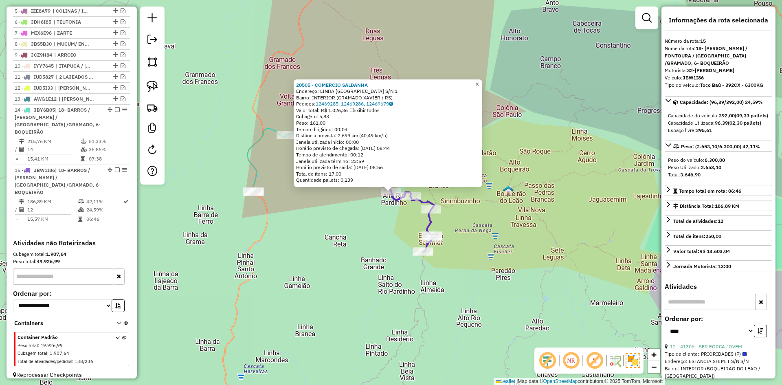
click at [479, 82] on link "×" at bounding box center [477, 84] width 10 height 10
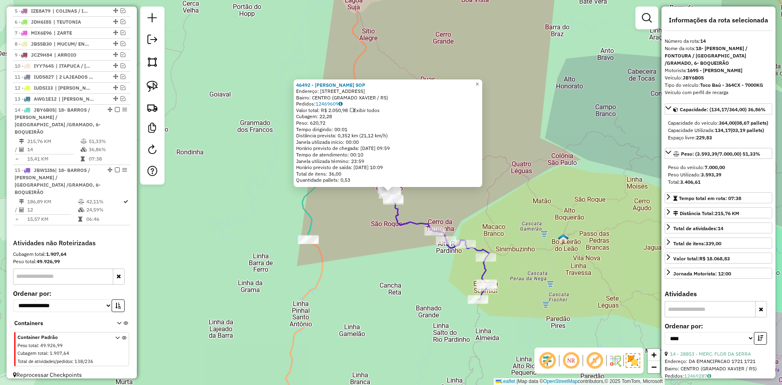
click at [426, 223] on icon at bounding box center [440, 249] width 96 height 101
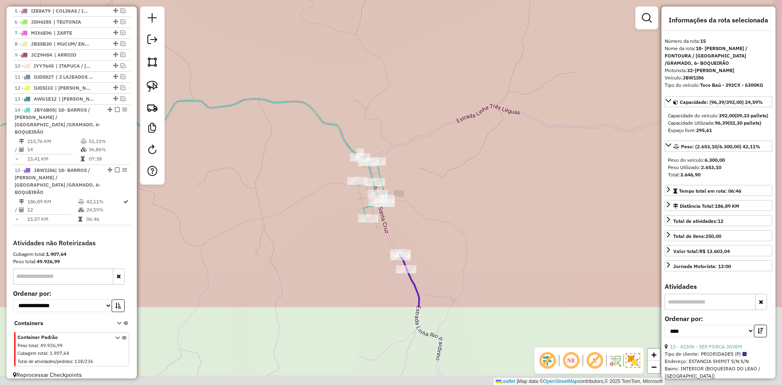
drag, startPoint x: 432, startPoint y: 239, endPoint x: 416, endPoint y: 131, distance: 109.3
click at [417, 131] on div "Janela de atendimento Grade de atendimento Capacidade Transportadoras Veículos …" at bounding box center [391, 192] width 782 height 385
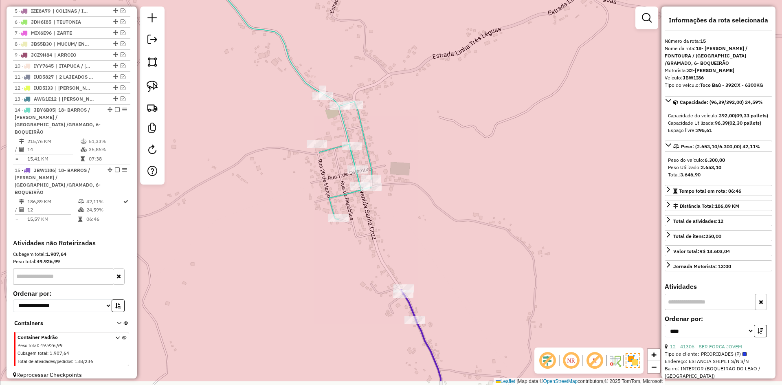
drag, startPoint x: 396, startPoint y: 234, endPoint x: 399, endPoint y: 150, distance: 83.9
click at [399, 151] on div "Janela de atendimento Grade de atendimento Capacidade Transportadoras Veículos …" at bounding box center [391, 192] width 782 height 385
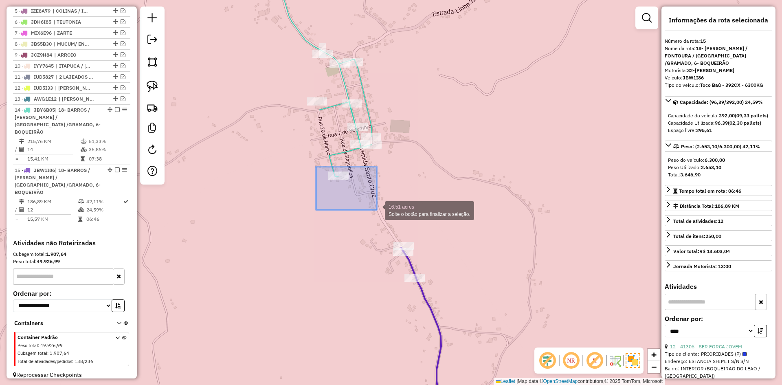
drag, startPoint x: 324, startPoint y: 174, endPoint x: 377, endPoint y: 208, distance: 63.2
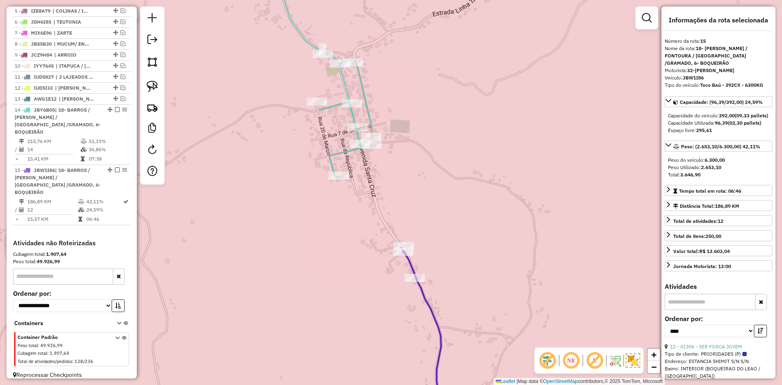
click at [331, 162] on icon at bounding box center [147, 69] width 450 height 215
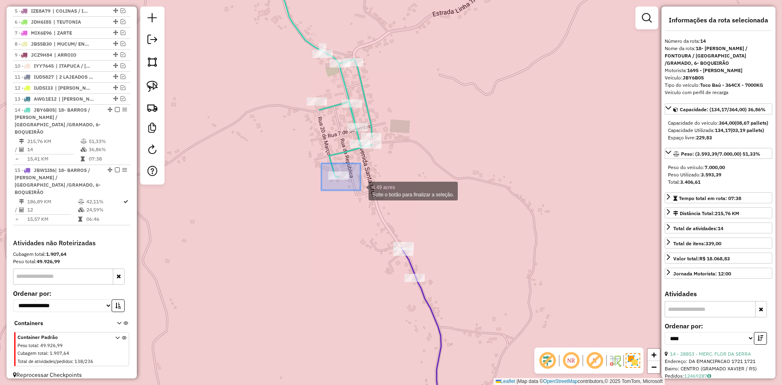
drag, startPoint x: 360, startPoint y: 190, endPoint x: 368, endPoint y: 202, distance: 14.7
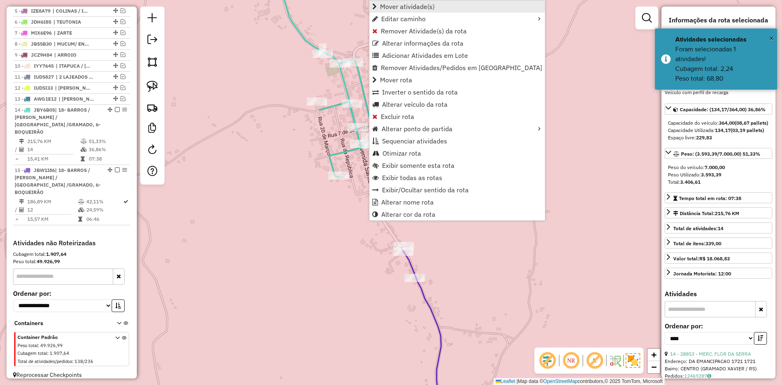
click at [404, 6] on span "Mover atividade(s)" at bounding box center [407, 6] width 55 height 7
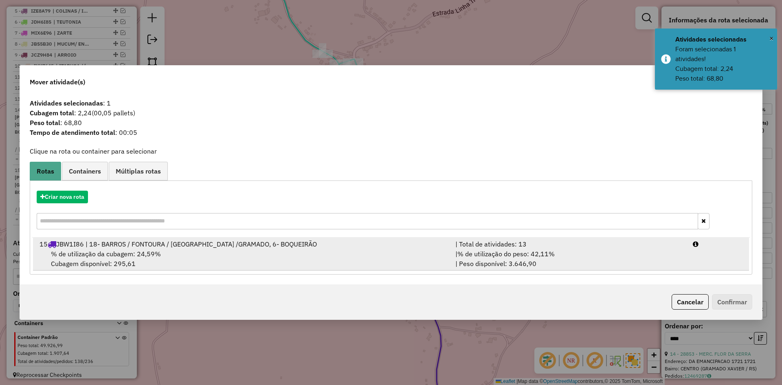
drag, startPoint x: 174, startPoint y: 255, endPoint x: 177, endPoint y: 257, distance: 4.4
click at [174, 254] on div "% de utilização da cubagem: 24,59% Cubagem disponível: 295,61" at bounding box center [243, 259] width 416 height 20
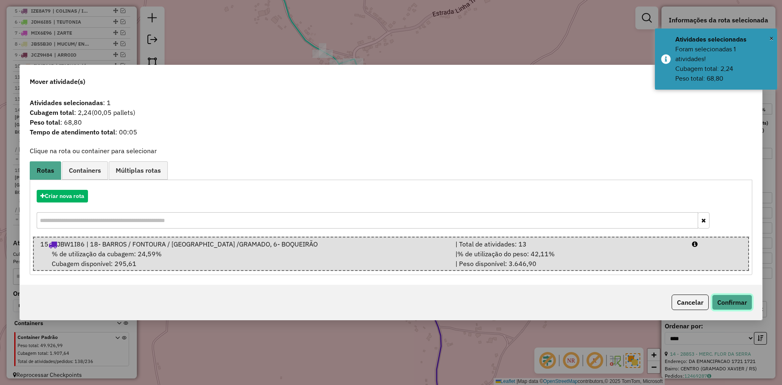
click at [718, 304] on button "Confirmar" at bounding box center [732, 301] width 40 height 15
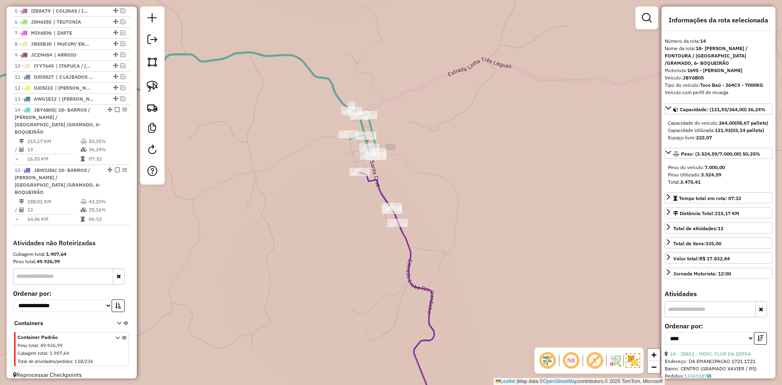
click at [361, 130] on icon at bounding box center [149, 105] width 454 height 105
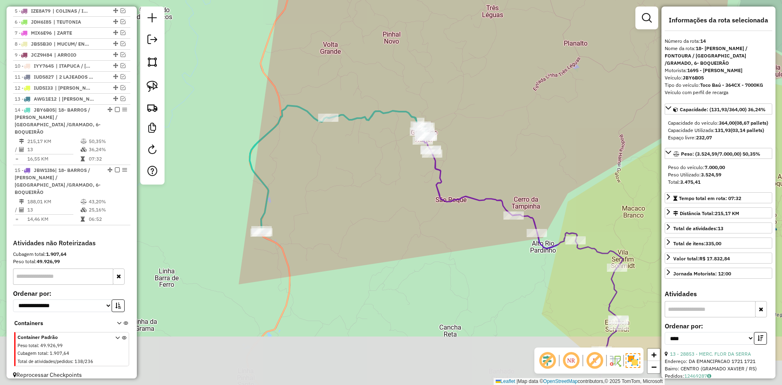
drag, startPoint x: 498, startPoint y: 224, endPoint x: 469, endPoint y: 156, distance: 74.6
click at [469, 156] on div "Janela de atendimento Grade de atendimento Capacidade Transportadoras Veículos …" at bounding box center [391, 192] width 782 height 385
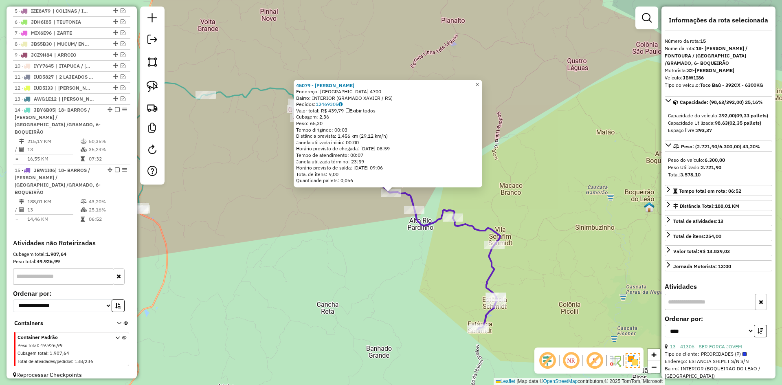
click at [479, 84] on span "×" at bounding box center [477, 84] width 4 height 7
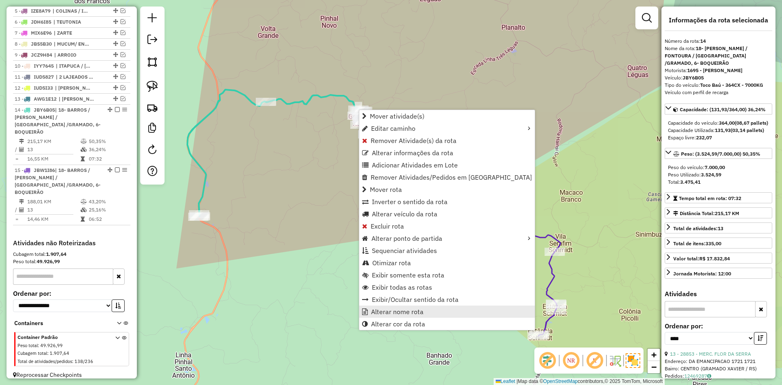
click at [400, 311] on span "Alterar nome rota" at bounding box center [397, 311] width 53 height 7
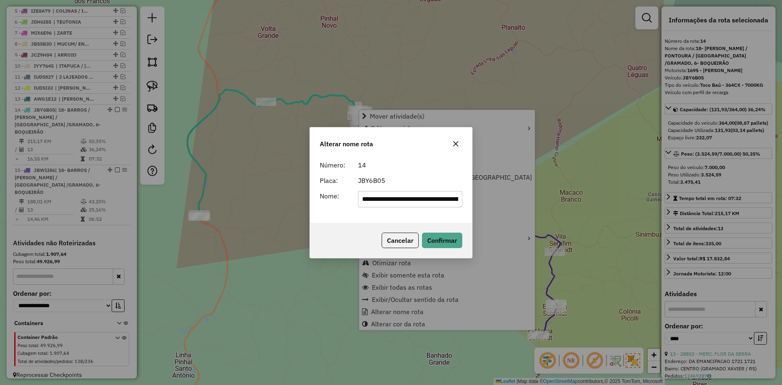
scroll to position [0, 134]
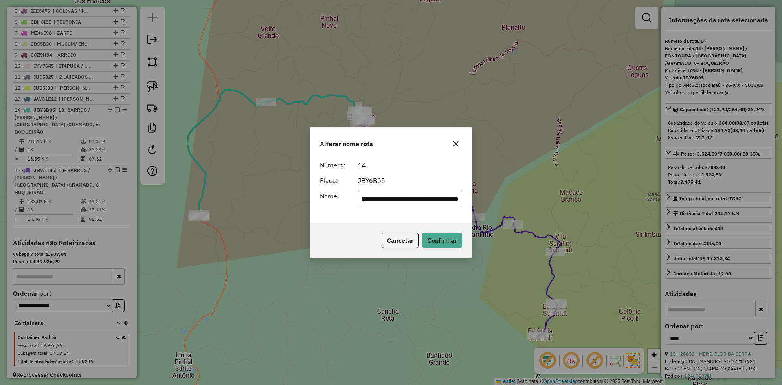
drag, startPoint x: 458, startPoint y: 198, endPoint x: 411, endPoint y: 208, distance: 48.6
click at [411, 208] on div "**********" at bounding box center [391, 190] width 162 height 66
drag, startPoint x: 425, startPoint y: 199, endPoint x: 251, endPoint y: 221, distance: 175.6
click at [260, 217] on div "**********" at bounding box center [391, 192] width 782 height 385
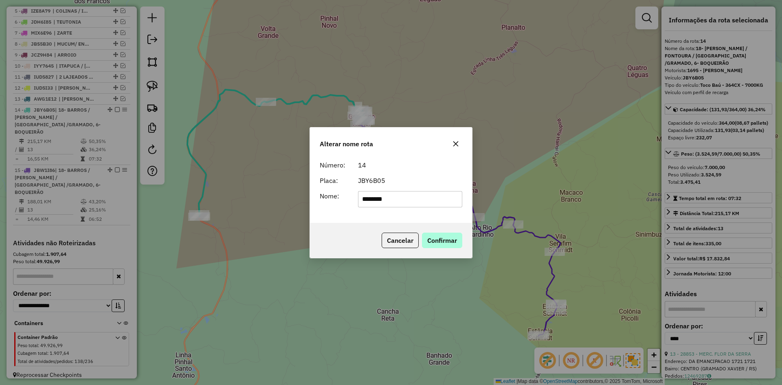
type input "********"
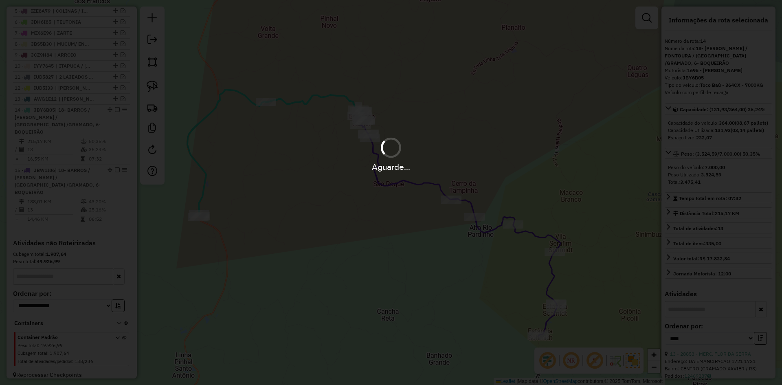
scroll to position [338, 0]
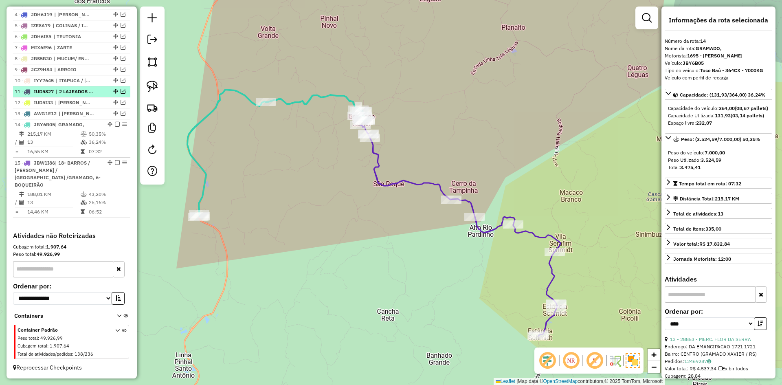
click at [115, 127] on em at bounding box center [117, 124] width 5 height 5
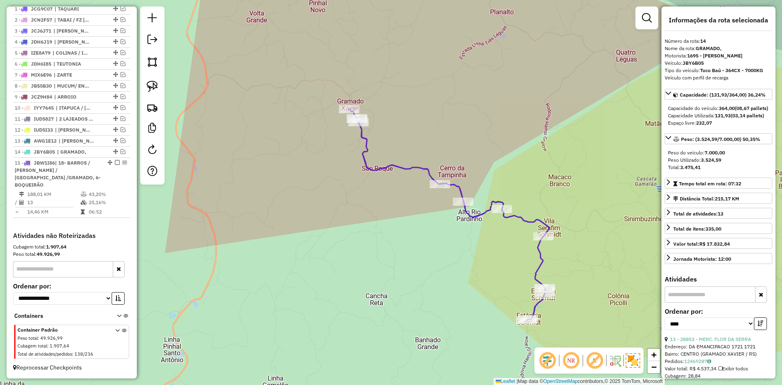
drag, startPoint x: 400, startPoint y: 260, endPoint x: 386, endPoint y: 221, distance: 41.6
click at [380, 239] on div "Janela de atendimento Grade de atendimento Capacidade Transportadoras Veículos …" at bounding box center [391, 192] width 782 height 385
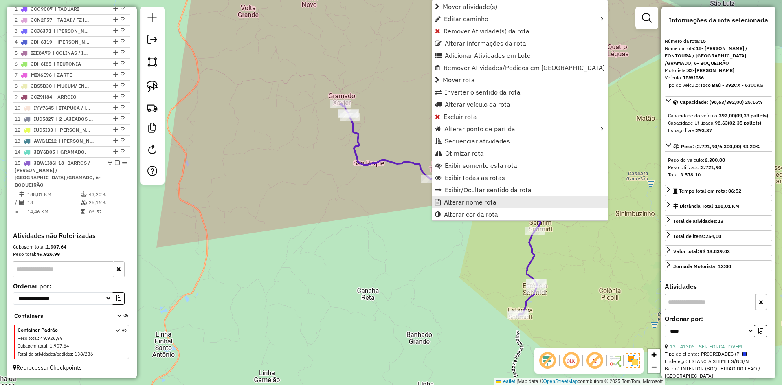
click at [482, 202] on span "Alterar nome rota" at bounding box center [470, 202] width 53 height 7
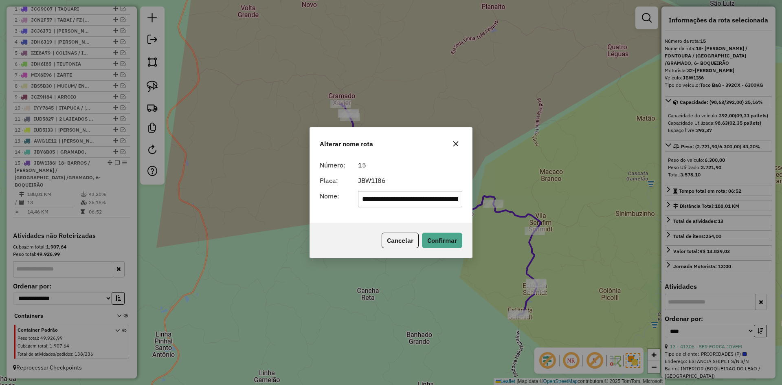
scroll to position [0, 134]
drag, startPoint x: 422, startPoint y: 200, endPoint x: 495, endPoint y: 215, distance: 75.1
click at [495, 215] on div "**********" at bounding box center [391, 192] width 782 height 385
drag, startPoint x: 414, startPoint y: 204, endPoint x: 268, endPoint y: 228, distance: 148.0
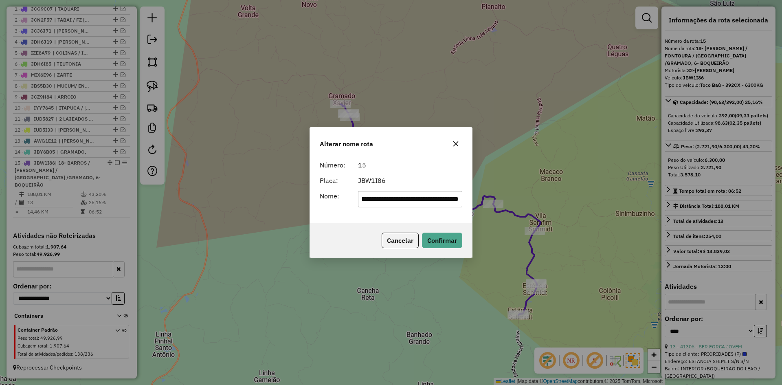
click at [268, 228] on div "**********" at bounding box center [391, 192] width 782 height 385
drag, startPoint x: 367, startPoint y: 203, endPoint x: 345, endPoint y: 213, distance: 23.7
click at [345, 213] on div "**********" at bounding box center [391, 190] width 162 height 66
drag, startPoint x: 364, startPoint y: 204, endPoint x: 357, endPoint y: 210, distance: 9.5
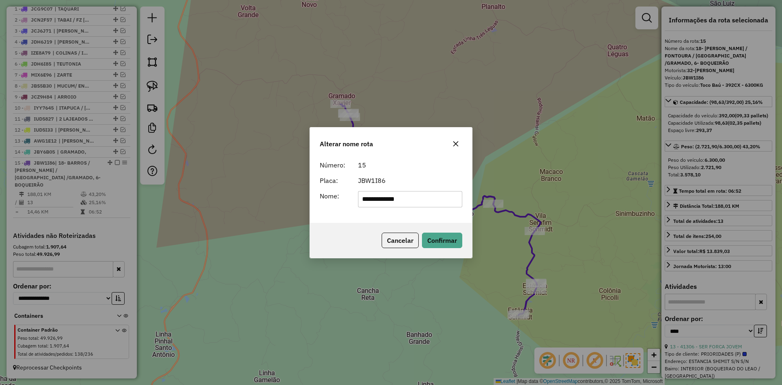
click at [357, 210] on div "**********" at bounding box center [391, 190] width 162 height 66
drag, startPoint x: 394, startPoint y: 202, endPoint x: 408, endPoint y: 204, distance: 14.0
click at [408, 204] on input "**********" at bounding box center [410, 199] width 105 height 16
type input "*********"
click at [444, 240] on button "Confirmar" at bounding box center [442, 239] width 40 height 15
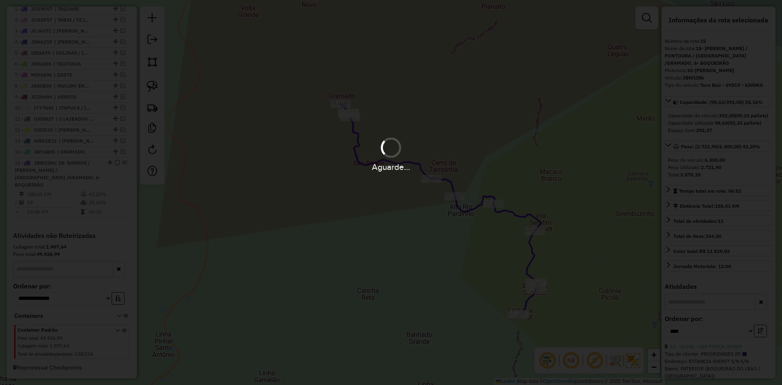
scroll to position [296, 0]
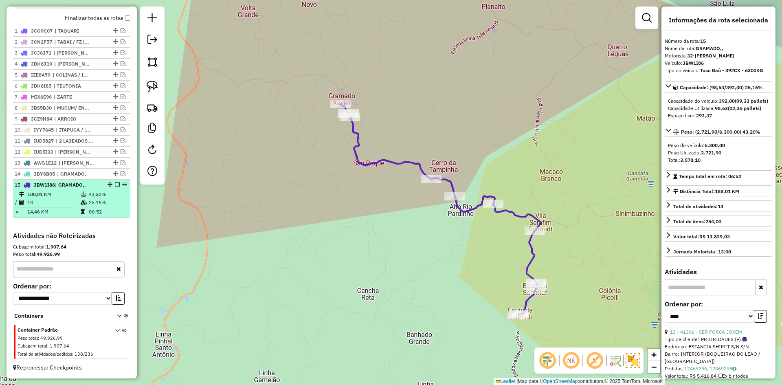
click at [115, 184] on em at bounding box center [117, 184] width 5 height 5
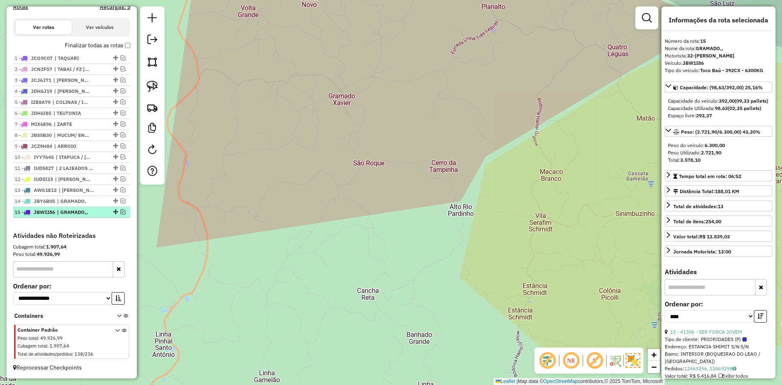
scroll to position [269, 0]
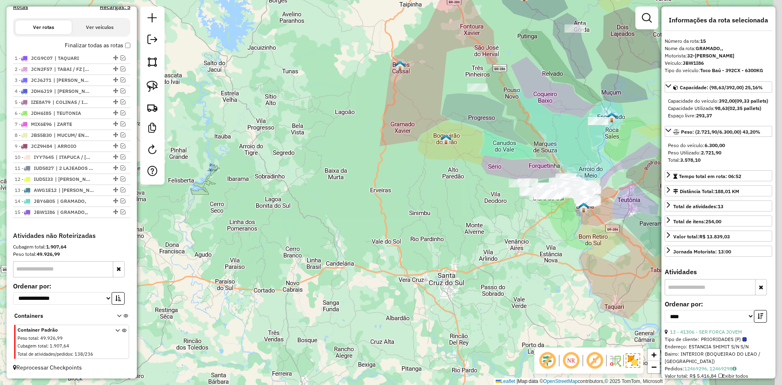
drag, startPoint x: 499, startPoint y: 188, endPoint x: 390, endPoint y: 168, distance: 111.0
click at [390, 168] on div "Janela de atendimento Grade de atendimento Capacidade Transportadoras Veículos …" at bounding box center [391, 192] width 782 height 385
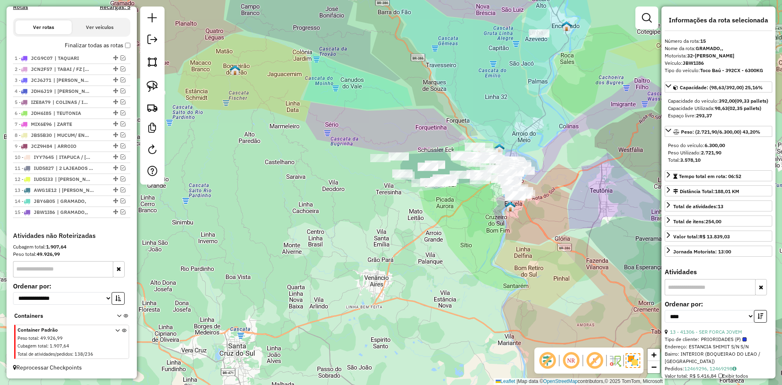
drag, startPoint x: 440, startPoint y: 120, endPoint x: 378, endPoint y: 102, distance: 64.0
click at [381, 103] on div "Janela de atendimento Grade de atendimento Capacidade Transportadoras Veículos …" at bounding box center [391, 192] width 782 height 385
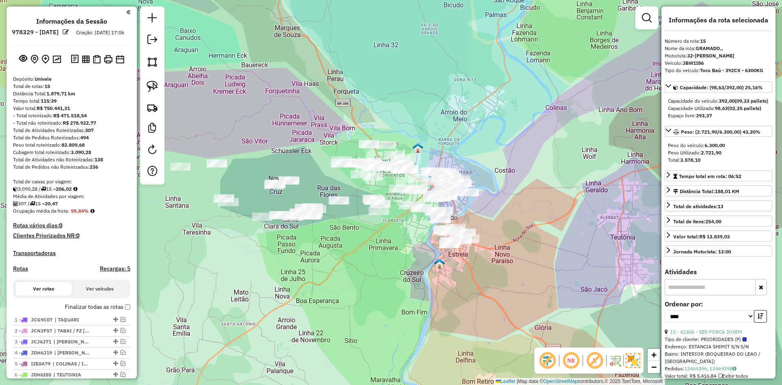
select select "*********"
click at [467, 110] on div "Janela de atendimento Grade de atendimento Capacidade Transportadoras Veículos …" at bounding box center [391, 192] width 782 height 385
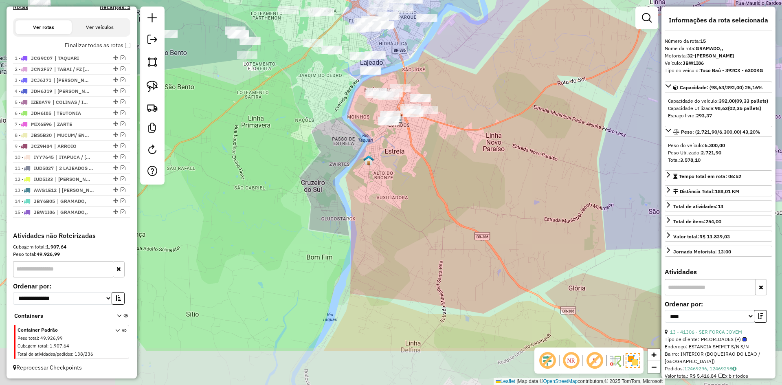
drag, startPoint x: 445, startPoint y: 158, endPoint x: 436, endPoint y: 81, distance: 77.4
click at [436, 82] on div "Janela de atendimento Grade de atendimento Capacidade Transportadoras Veículos …" at bounding box center [391, 192] width 782 height 385
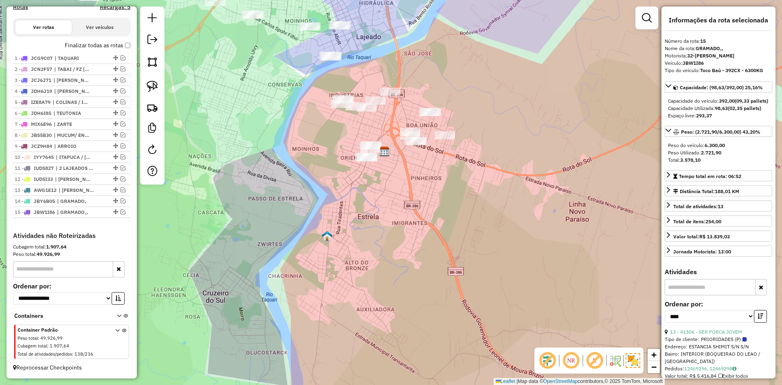
drag, startPoint x: 397, startPoint y: 75, endPoint x: 390, endPoint y: 42, distance: 33.6
click at [397, 37] on div "Janela de atendimento Grade de atendimento Capacidade Transportadoras Veículos …" at bounding box center [391, 192] width 782 height 385
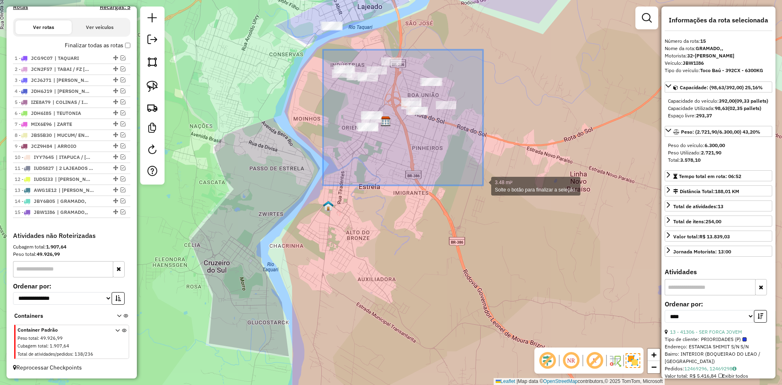
drag, startPoint x: 325, startPoint y: 50, endPoint x: 483, endPoint y: 185, distance: 207.6
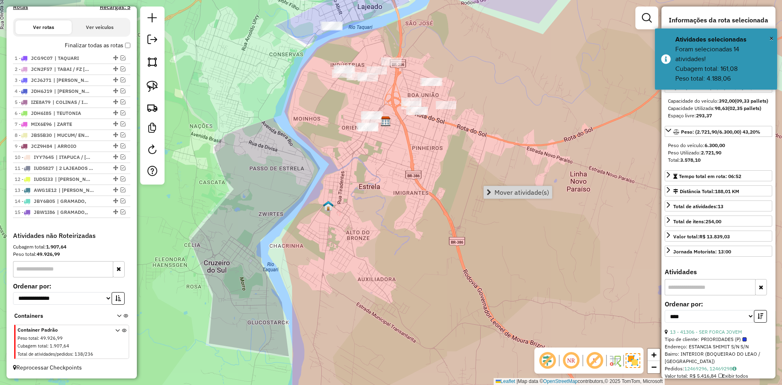
drag, startPoint x: 535, startPoint y: 192, endPoint x: 521, endPoint y: 193, distance: 13.9
click at [533, 191] on span "Mover atividade(s)" at bounding box center [521, 192] width 55 height 7
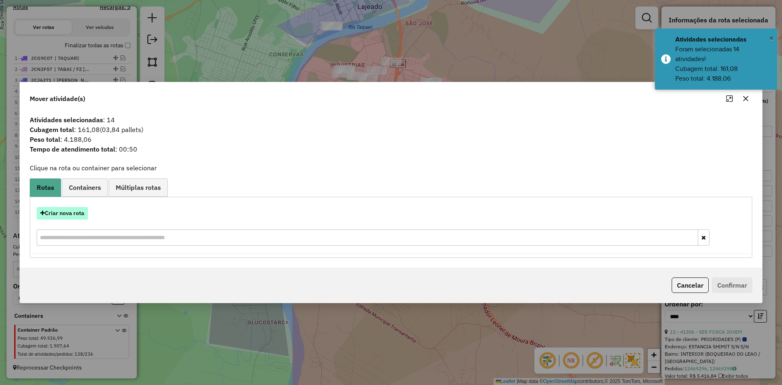
click at [61, 217] on button "Criar nova rota" at bounding box center [62, 213] width 51 height 13
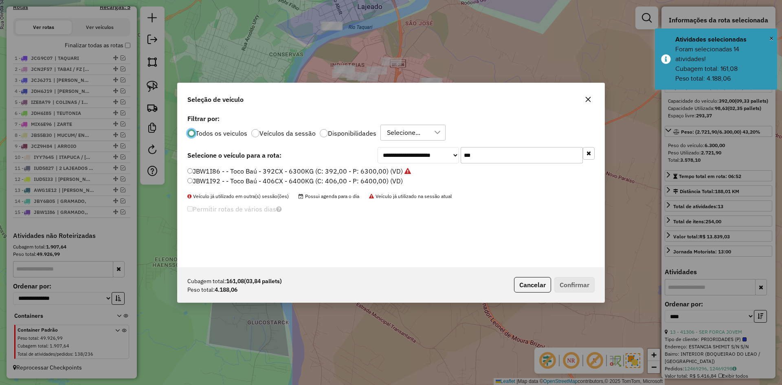
scroll to position [4, 2]
drag, startPoint x: 480, startPoint y: 152, endPoint x: 440, endPoint y: 188, distance: 53.9
click at [440, 187] on div "**********" at bounding box center [390, 189] width 427 height 155
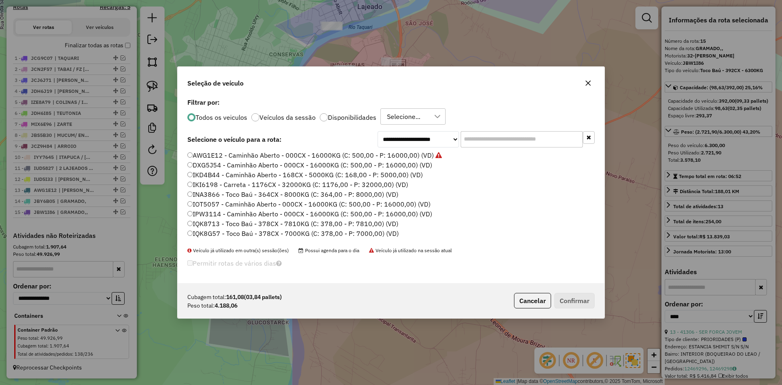
type input "*"
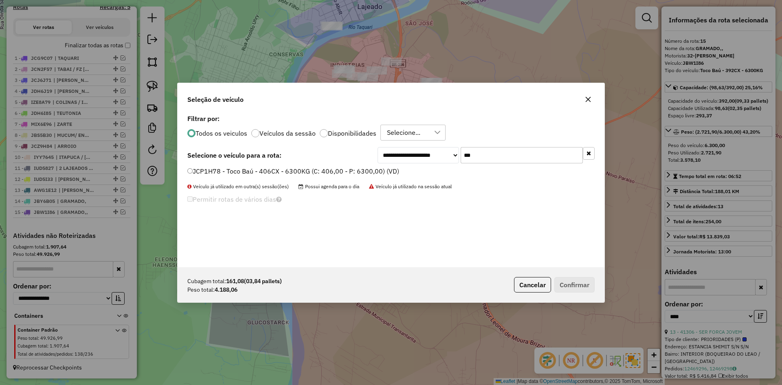
type input "***"
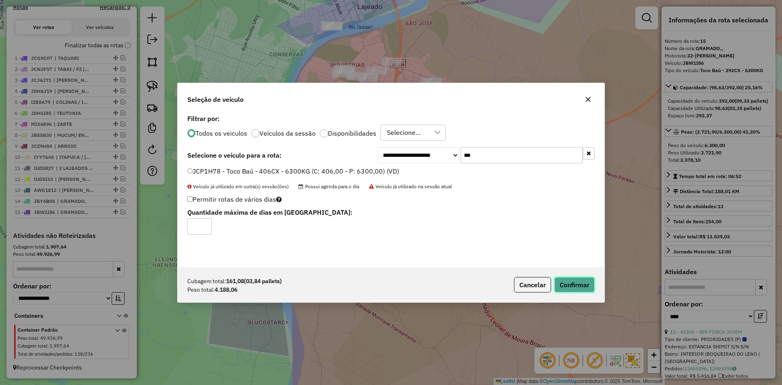
click at [576, 284] on button "Confirmar" at bounding box center [574, 284] width 40 height 15
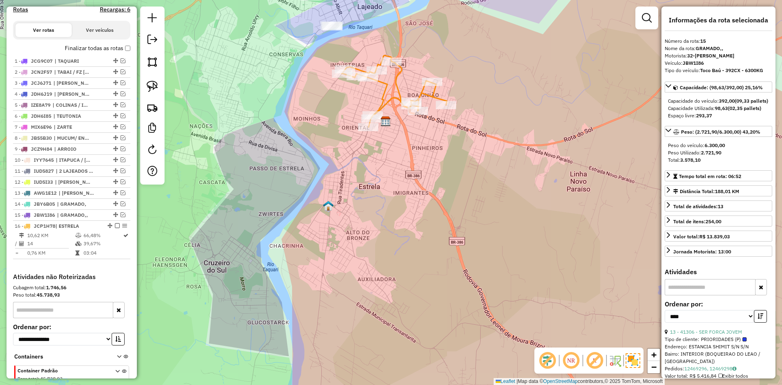
scroll to position [317, 0]
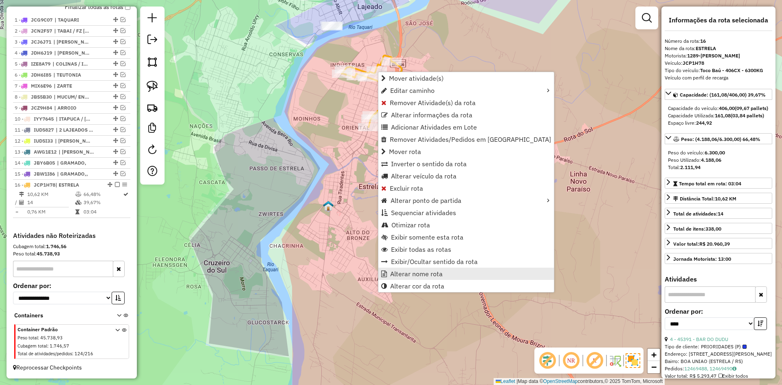
click at [419, 272] on span "Alterar nome rota" at bounding box center [416, 273] width 53 height 7
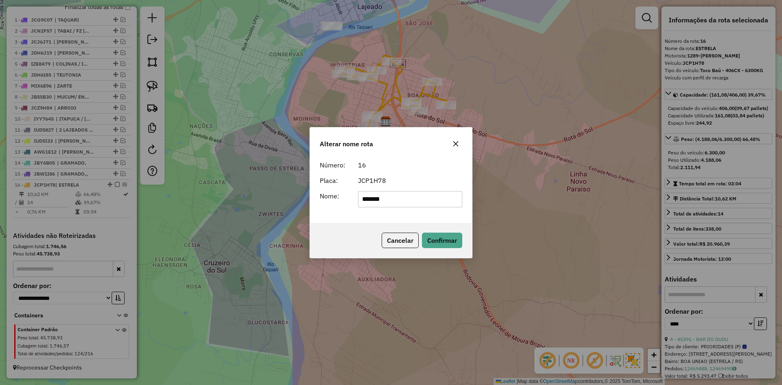
drag, startPoint x: 391, startPoint y: 200, endPoint x: 332, endPoint y: 226, distance: 64.5
click at [333, 226] on div "Alterar nome rota Número: 16 Placa: JCP1H78 Nome: ******* Cancelar Confirmar" at bounding box center [390, 192] width 163 height 131
type input "***"
click at [447, 241] on button "Confirmar" at bounding box center [442, 239] width 40 height 15
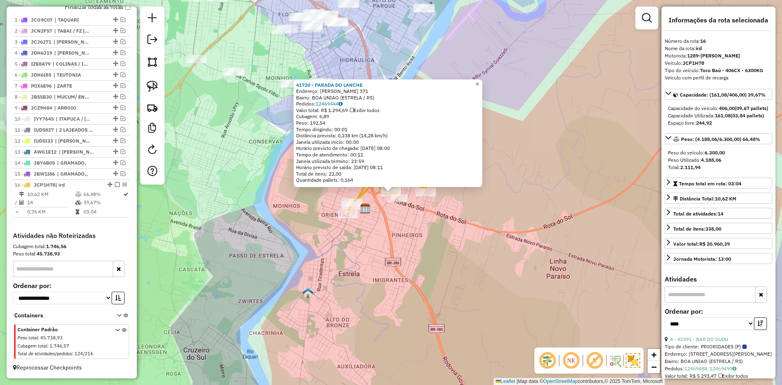
click at [479, 81] on span "×" at bounding box center [477, 84] width 4 height 7
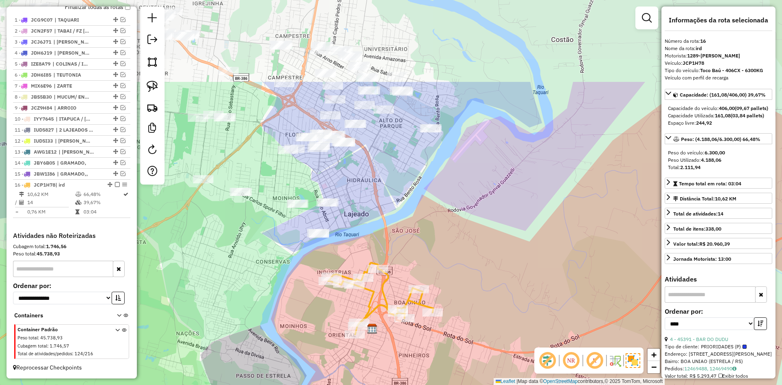
drag, startPoint x: 369, startPoint y: 53, endPoint x: 378, endPoint y: 173, distance: 120.8
click at [377, 173] on div "Janela de atendimento Grade de atendimento Capacidade Transportadoras Veículos …" at bounding box center [391, 192] width 782 height 385
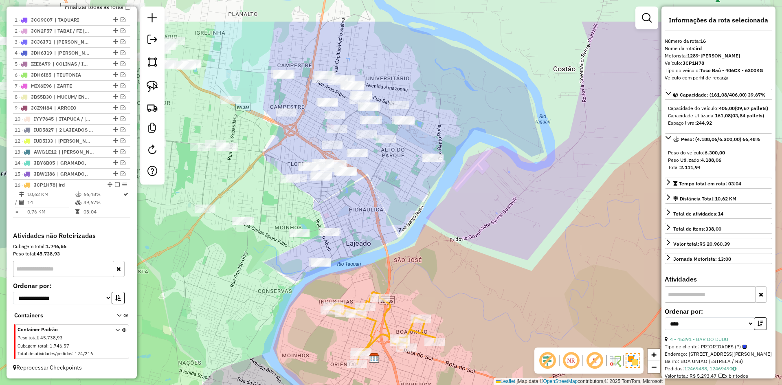
drag, startPoint x: 389, startPoint y: 153, endPoint x: 382, endPoint y: 218, distance: 65.9
click at [382, 218] on div "Janela de atendimento Grade de atendimento Capacidade Transportadoras Veículos …" at bounding box center [391, 192] width 782 height 385
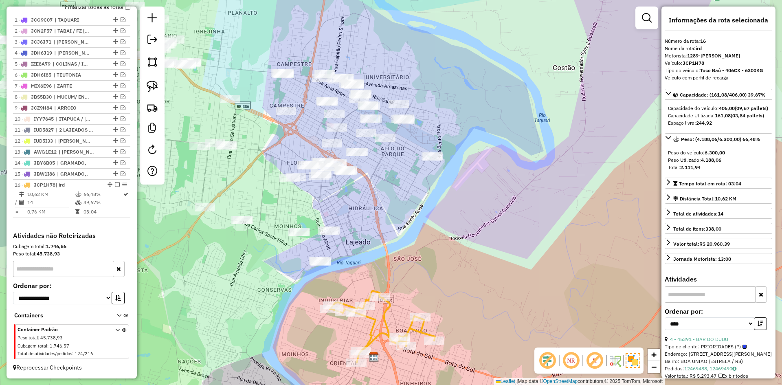
drag, startPoint x: 434, startPoint y: 241, endPoint x: 423, endPoint y: 123, distance: 118.6
click at [423, 124] on div "Janela de atendimento Grade de atendimento Capacidade Transportadoras Veículos …" at bounding box center [391, 192] width 782 height 385
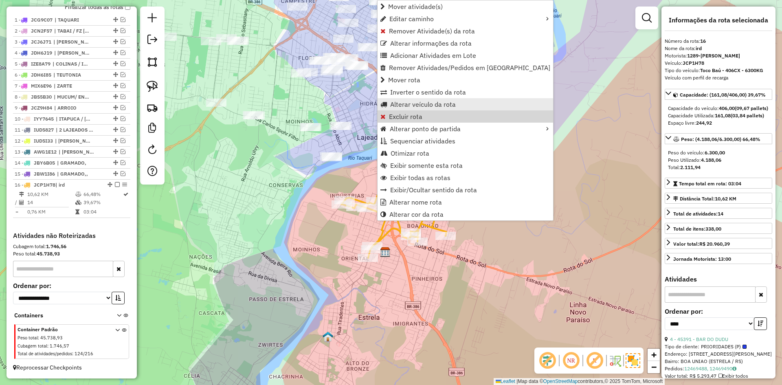
click at [411, 106] on span "Alterar veículo da rota" at bounding box center [423, 104] width 66 height 7
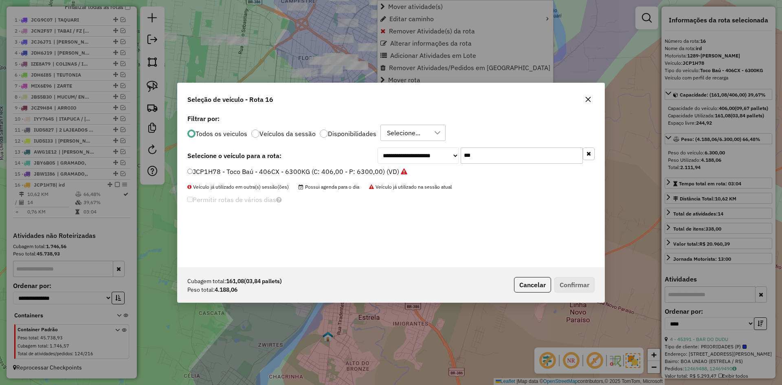
scroll to position [4, 2]
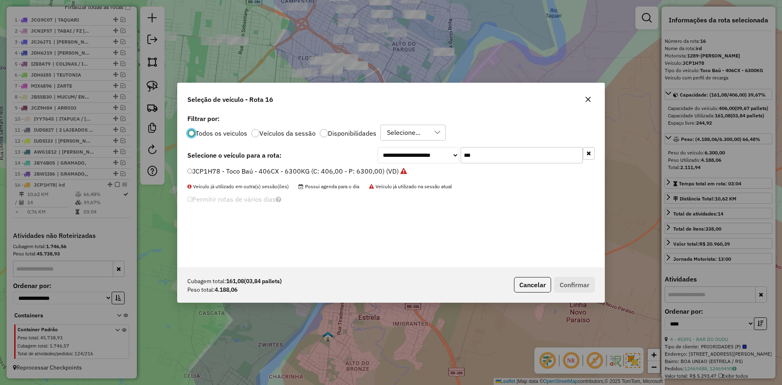
drag, startPoint x: 478, startPoint y: 157, endPoint x: 445, endPoint y: 177, distance: 39.0
click at [450, 173] on div "**********" at bounding box center [390, 189] width 427 height 155
click at [475, 157] on input "***" at bounding box center [521, 155] width 122 height 16
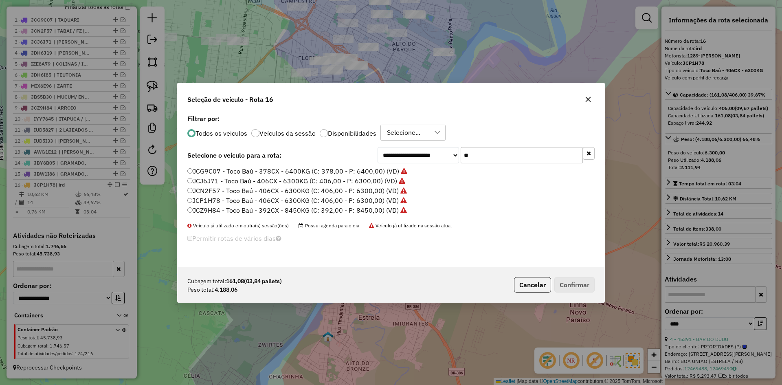
type input "*"
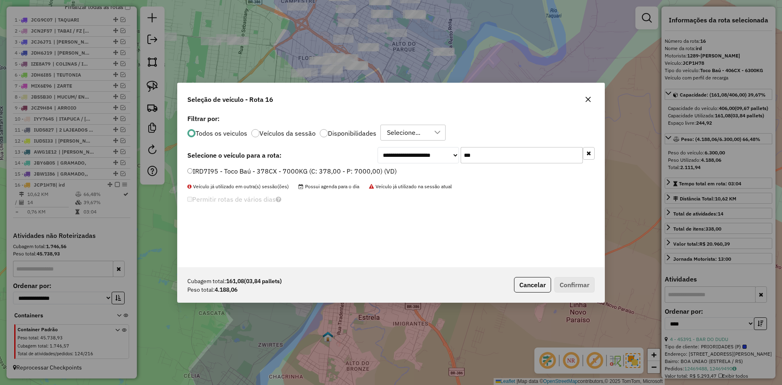
type input "***"
click at [193, 171] on label "IRD7I95 - Toco Baú - 378CX - 7000KG (C: 378,00 - P: 7000,00) (VD)" at bounding box center [291, 171] width 209 height 10
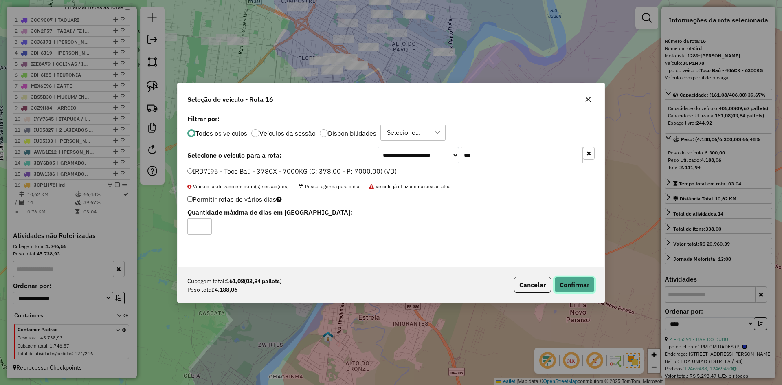
click at [566, 287] on button "Confirmar" at bounding box center [574, 284] width 40 height 15
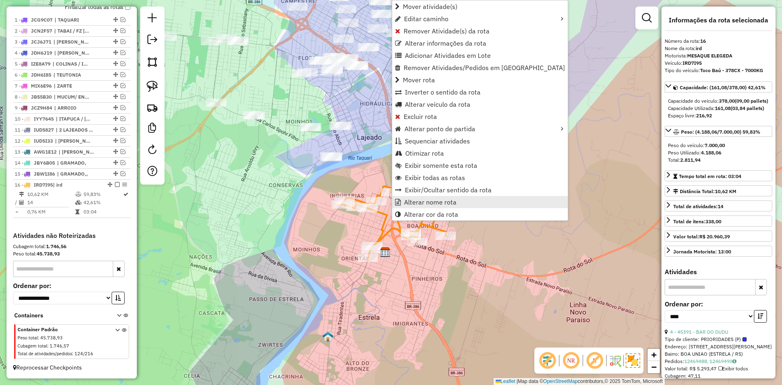
click at [440, 200] on span "Alterar nome rota" at bounding box center [430, 202] width 53 height 7
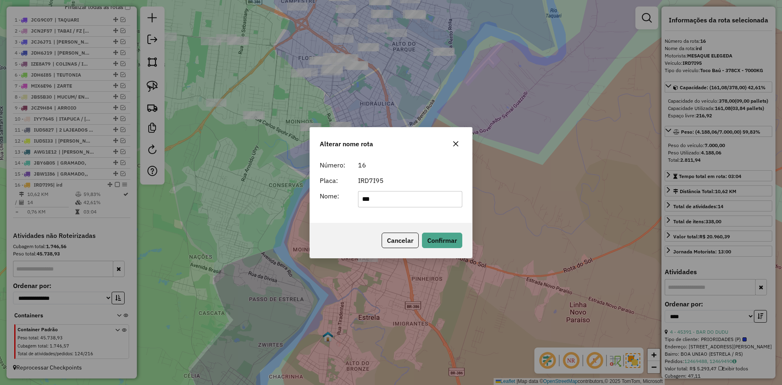
drag, startPoint x: 381, startPoint y: 201, endPoint x: 302, endPoint y: 218, distance: 80.3
click at [317, 215] on div "Número: 16 Placa: IRD7I95 Nome: ***" at bounding box center [391, 190] width 162 height 66
type input "*******"
drag, startPoint x: 448, startPoint y: 245, endPoint x: 447, endPoint y: 253, distance: 7.8
click at [448, 245] on button "Confirmar" at bounding box center [442, 239] width 40 height 15
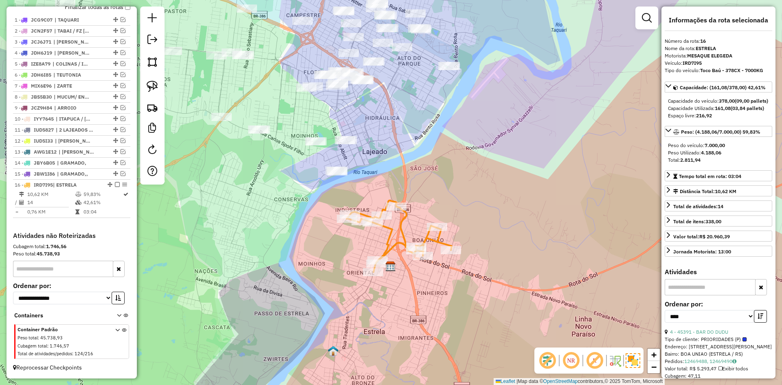
drag, startPoint x: 386, startPoint y: 158, endPoint x: 419, endPoint y: 280, distance: 126.5
click at [419, 280] on div "Janela de atendimento Grade de atendimento Capacidade Transportadoras Veículos …" at bounding box center [391, 192] width 782 height 385
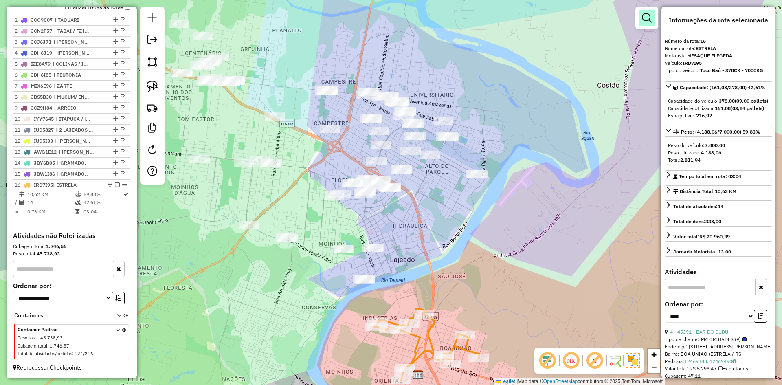
click at [653, 19] on link at bounding box center [646, 18] width 16 height 16
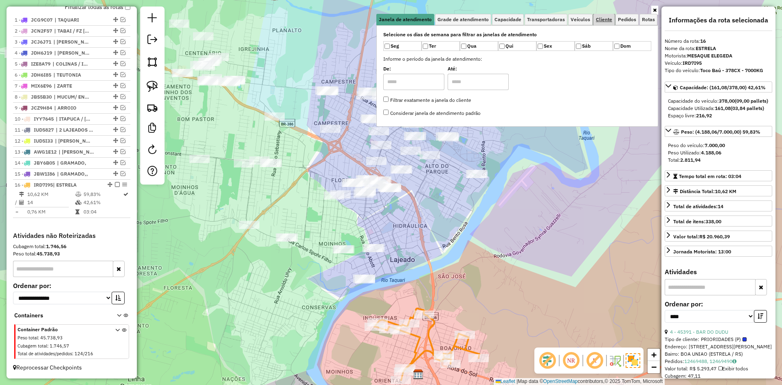
click at [607, 20] on span "Cliente" at bounding box center [604, 19] width 16 height 5
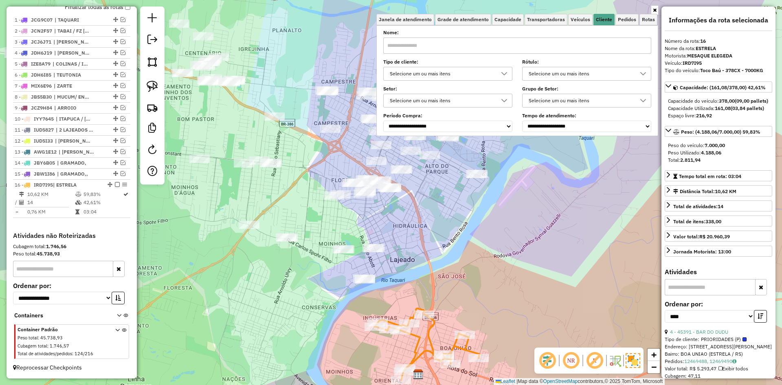
click at [656, 7] on link at bounding box center [654, 10] width 7 height 9
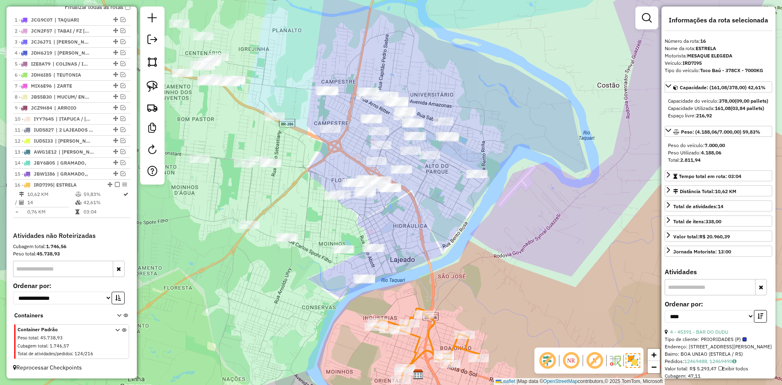
click at [413, 253] on div "Janela de atendimento Grade de atendimento Capacidade Transportadoras Veículos …" at bounding box center [391, 192] width 782 height 385
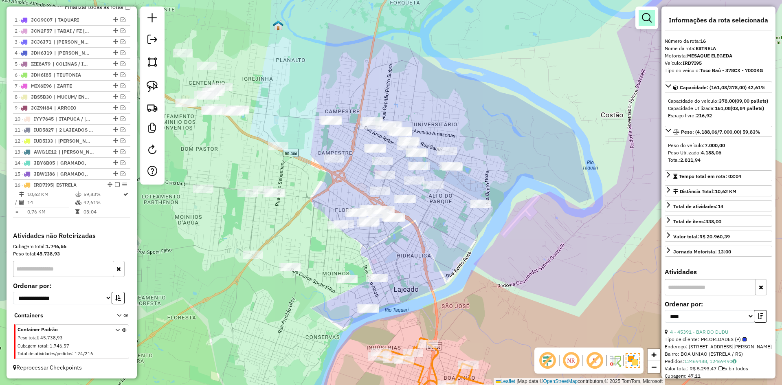
click at [646, 18] on em at bounding box center [647, 18] width 10 height 10
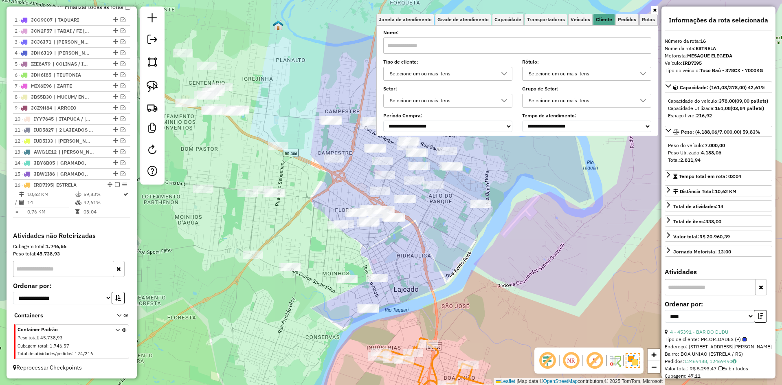
click at [507, 74] on icon at bounding box center [504, 73] width 7 height 7
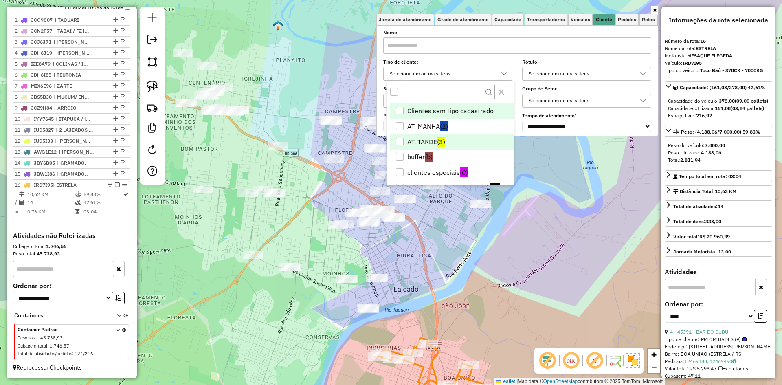
scroll to position [5, 28]
click at [399, 126] on div "AT. MANHÃ" at bounding box center [400, 126] width 8 height 8
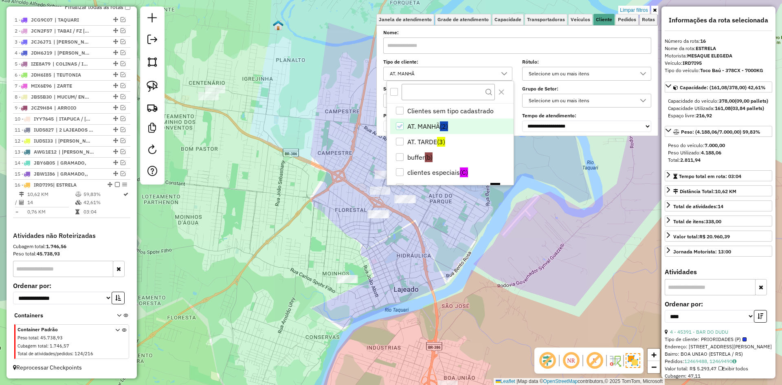
click at [484, 241] on div "Limpar filtros Janela de atendimento Grade de atendimento Capacidade Transporta…" at bounding box center [391, 192] width 782 height 385
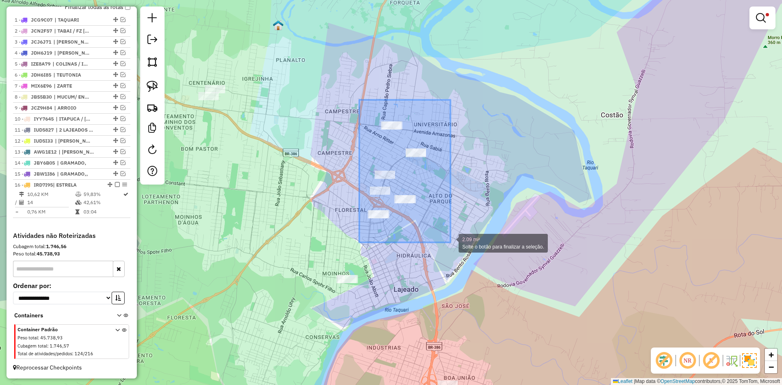
drag, startPoint x: 359, startPoint y: 100, endPoint x: 451, endPoint y: 242, distance: 169.6
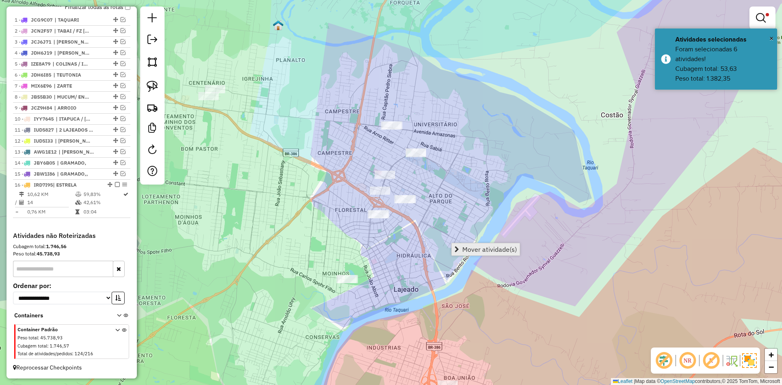
click at [483, 248] on span "Mover atividade(s)" at bounding box center [489, 249] width 55 height 7
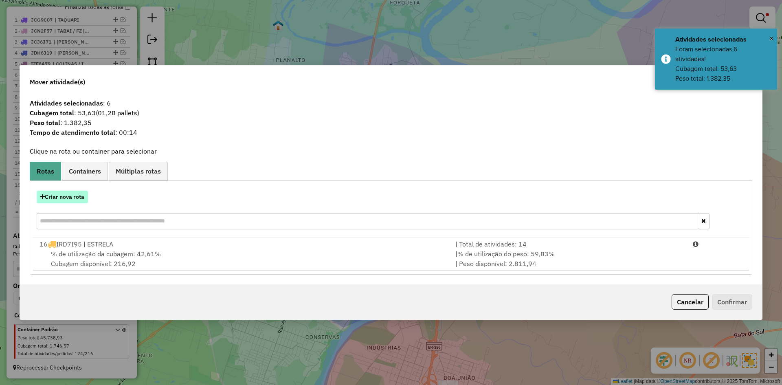
click at [71, 192] on button "Criar nova rota" at bounding box center [62, 197] width 51 height 13
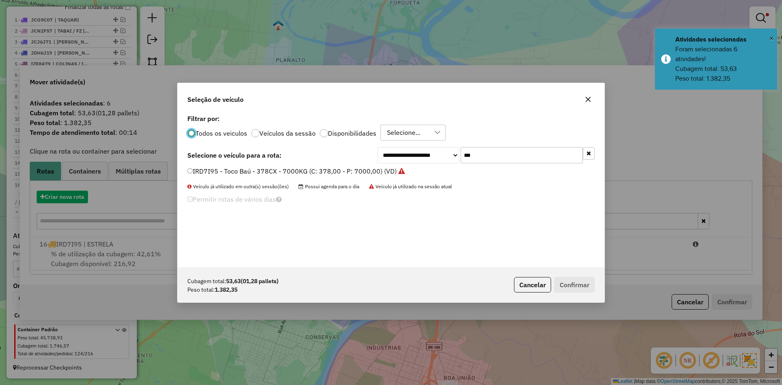
scroll to position [4, 2]
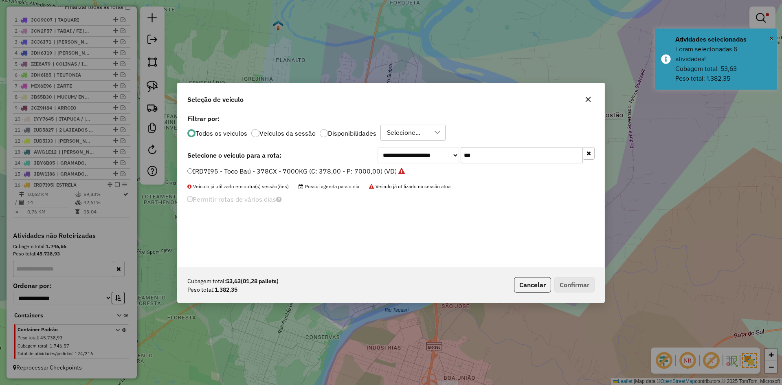
drag, startPoint x: 475, startPoint y: 154, endPoint x: 449, endPoint y: 180, distance: 36.9
click at [449, 180] on div "**********" at bounding box center [390, 189] width 427 height 155
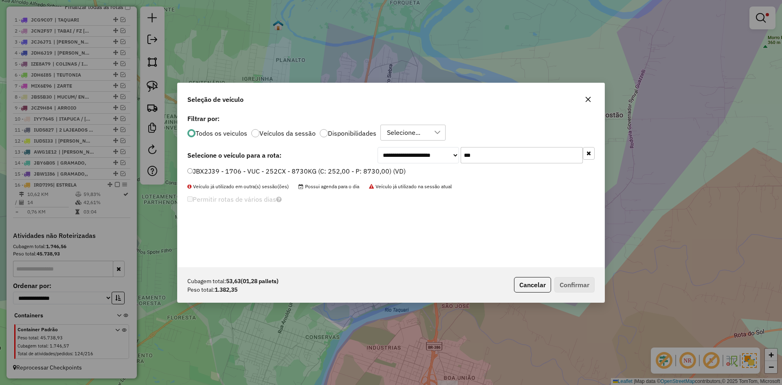
type input "***"
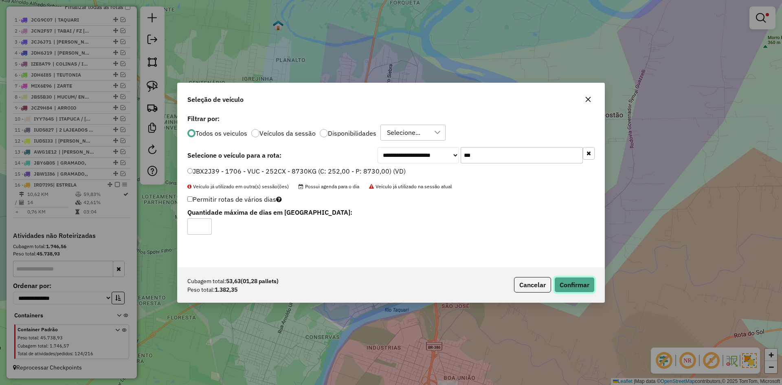
click at [563, 287] on button "Confirmar" at bounding box center [574, 284] width 40 height 15
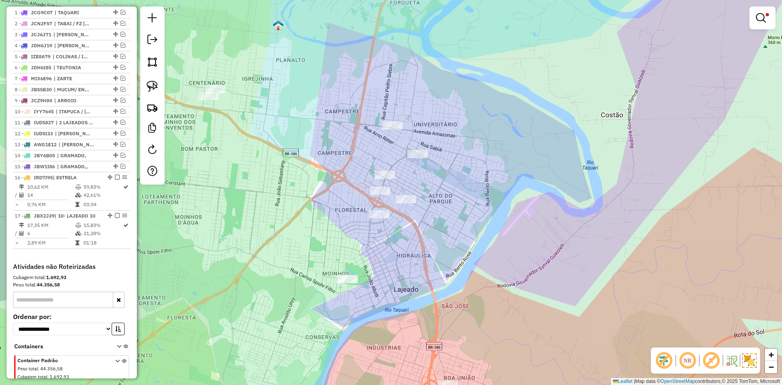
scroll to position [355, 0]
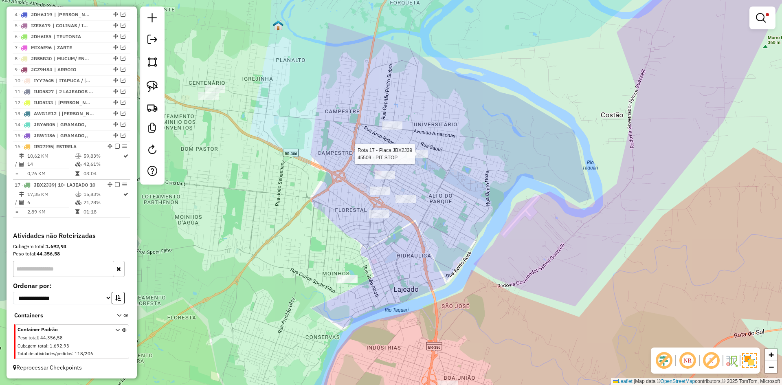
select select "*********"
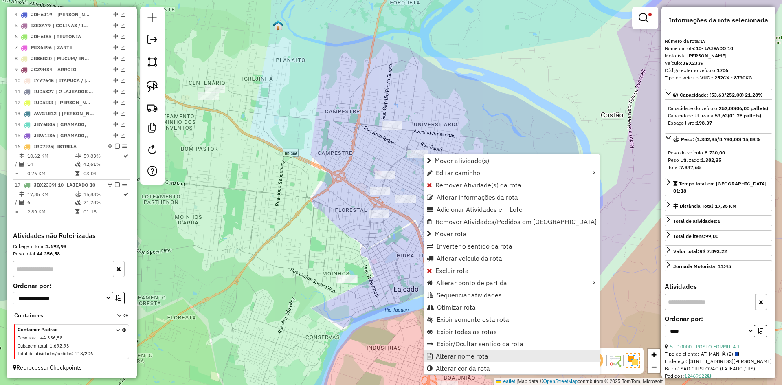
click at [463, 351] on link "Alterar nome rota" at bounding box center [511, 356] width 175 height 12
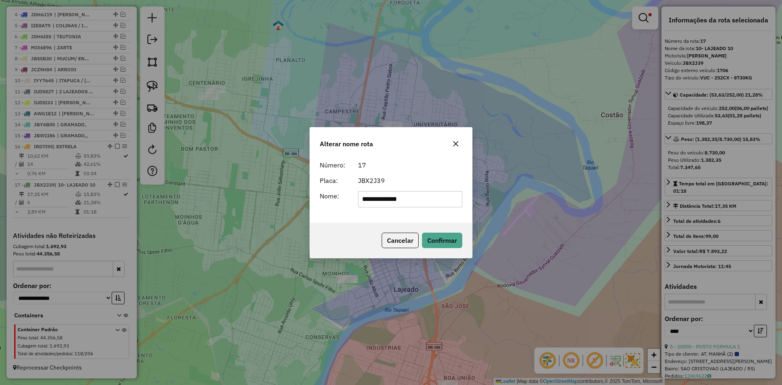
drag, startPoint x: 374, startPoint y: 200, endPoint x: 344, endPoint y: 218, distance: 35.0
click at [344, 218] on div "**********" at bounding box center [391, 190] width 162 height 66
drag, startPoint x: 390, startPoint y: 202, endPoint x: 421, endPoint y: 212, distance: 31.8
click at [421, 212] on div "**********" at bounding box center [391, 190] width 162 height 66
type input "**********"
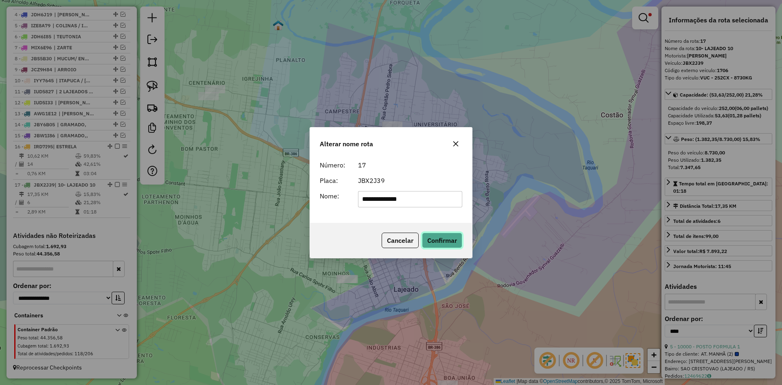
click at [445, 242] on button "Confirmar" at bounding box center [442, 239] width 40 height 15
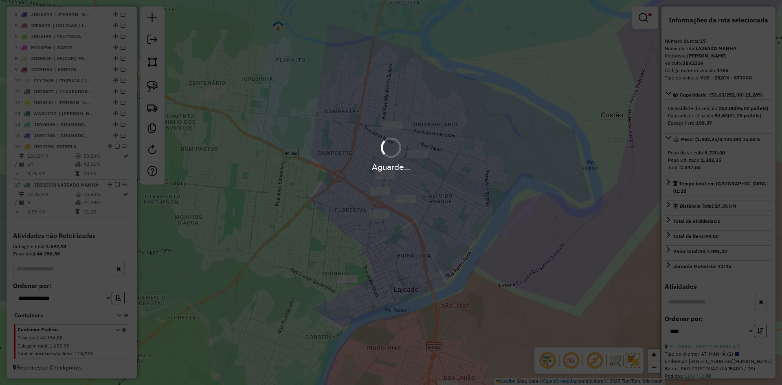
scroll to position [363, 0]
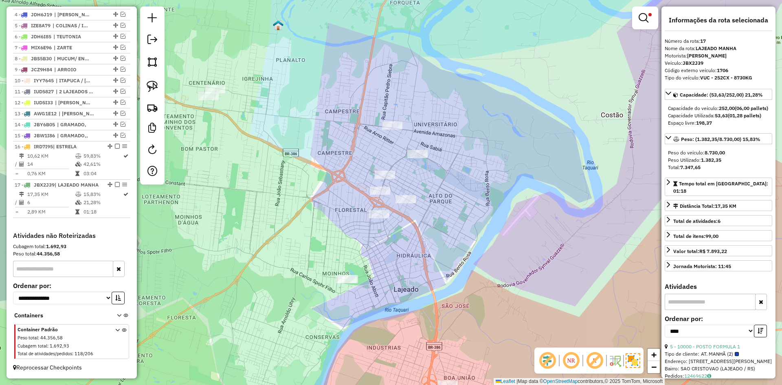
click at [116, 182] on em at bounding box center [117, 184] width 5 height 5
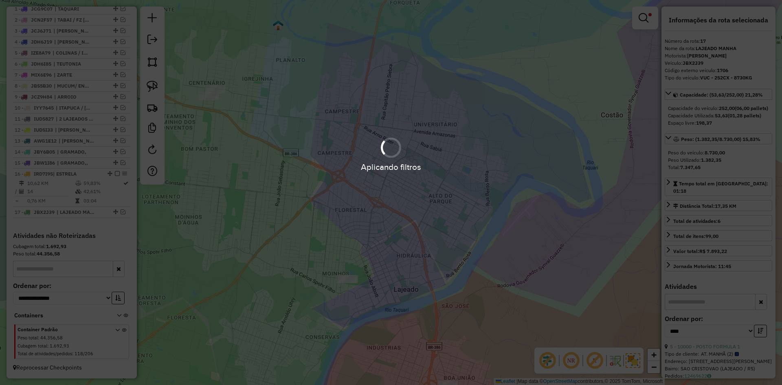
scroll to position [328, 0]
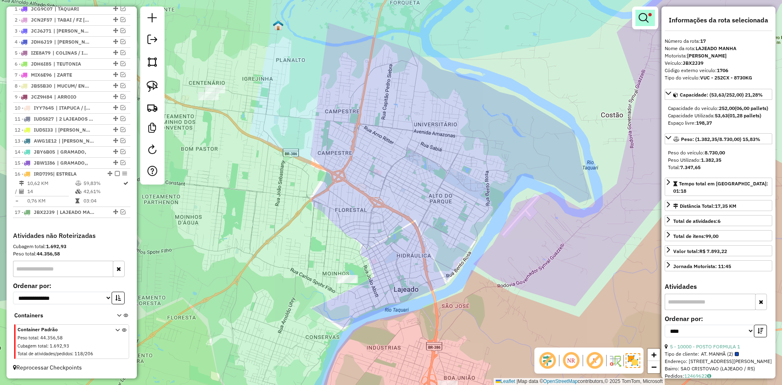
click at [646, 16] on em at bounding box center [643, 18] width 10 height 10
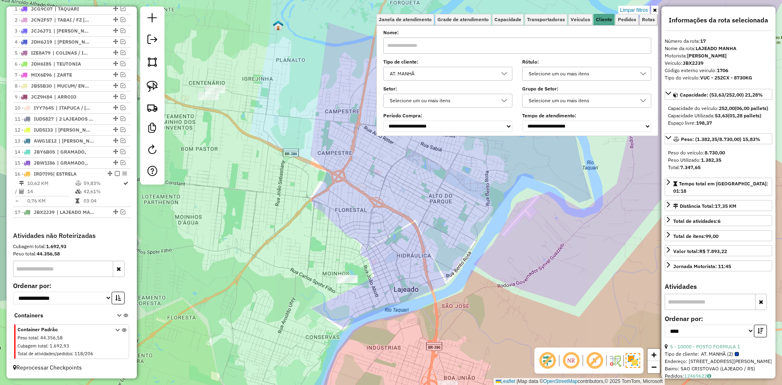
drag, startPoint x: 493, startPoint y: 74, endPoint x: 489, endPoint y: 80, distance: 7.1
click at [493, 74] on div "AT. MANHÃ" at bounding box center [442, 73] width 110 height 13
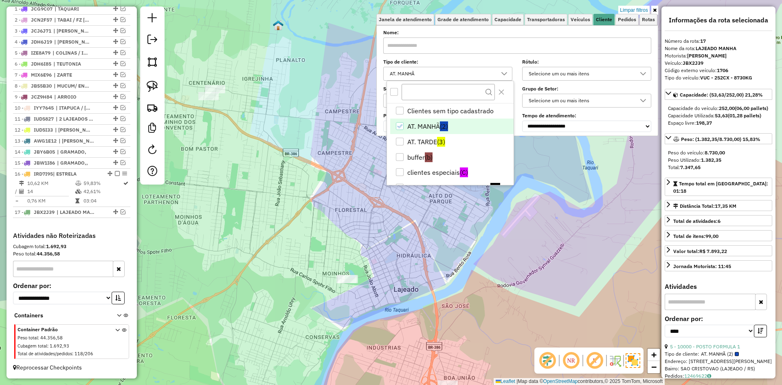
click at [401, 127] on icon "AT. MANHÃ" at bounding box center [400, 126] width 6 height 6
click at [402, 143] on div "AT. TARDE" at bounding box center [400, 142] width 8 height 8
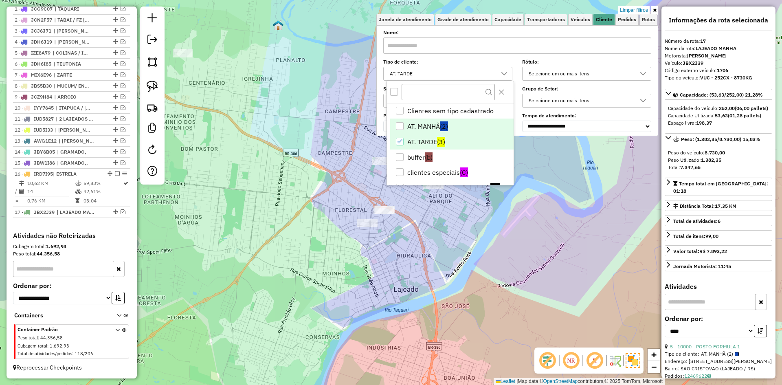
drag, startPoint x: 535, startPoint y: 212, endPoint x: 531, endPoint y: 215, distance: 4.6
click at [535, 212] on div "Limpar filtros Janela de atendimento Grade de atendimento Capacidade Transporta…" at bounding box center [391, 192] width 782 height 385
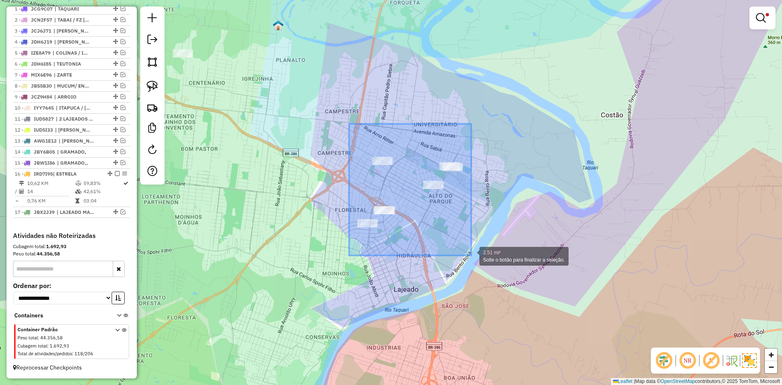
drag, startPoint x: 349, startPoint y: 127, endPoint x: 502, endPoint y: 259, distance: 202.4
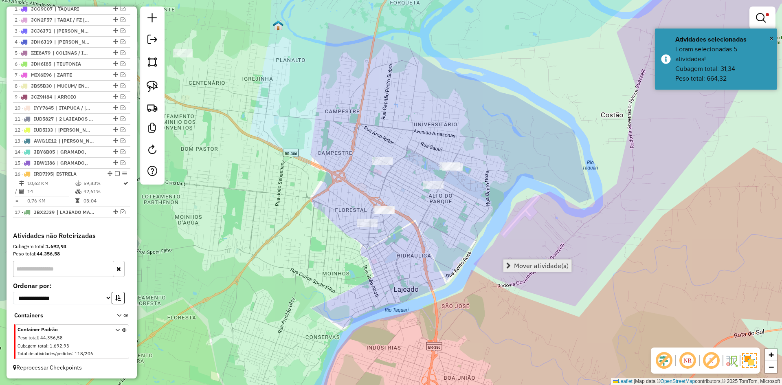
click at [540, 266] on span "Mover atividade(s)" at bounding box center [541, 265] width 55 height 7
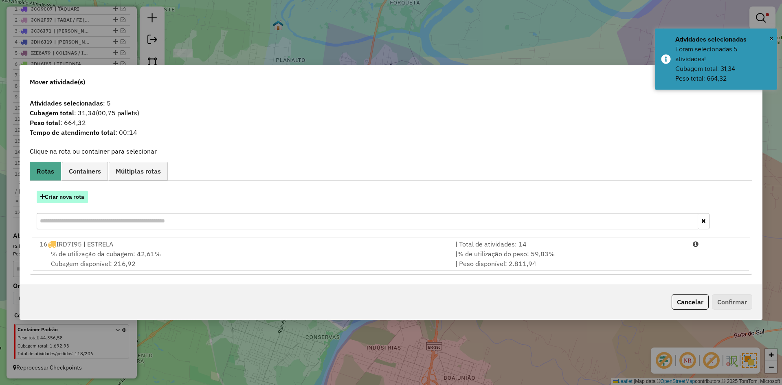
click at [81, 198] on button "Criar nova rota" at bounding box center [62, 197] width 51 height 13
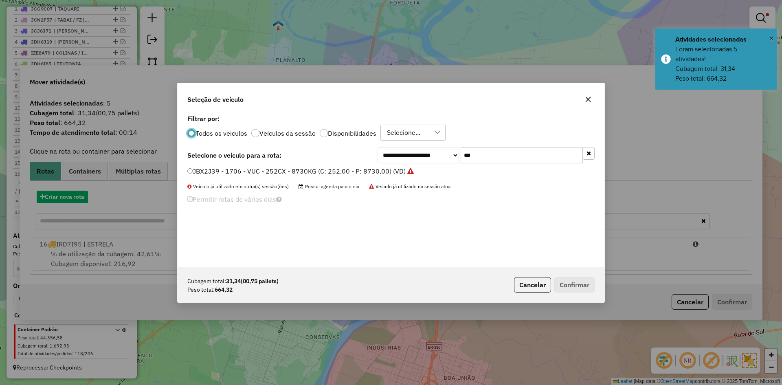
scroll to position [4, 2]
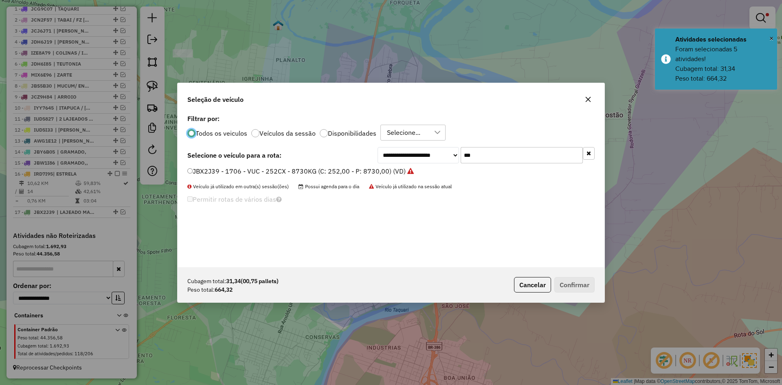
drag, startPoint x: 477, startPoint y: 162, endPoint x: 446, endPoint y: 173, distance: 32.6
click at [449, 173] on div "**********" at bounding box center [390, 189] width 427 height 155
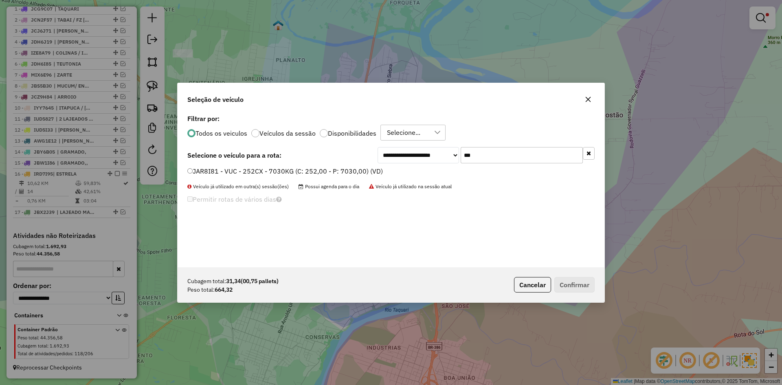
type input "***"
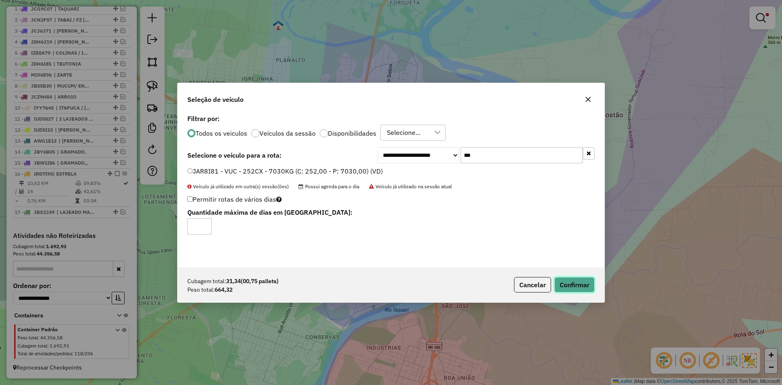
click at [583, 285] on button "Confirmar" at bounding box center [574, 284] width 40 height 15
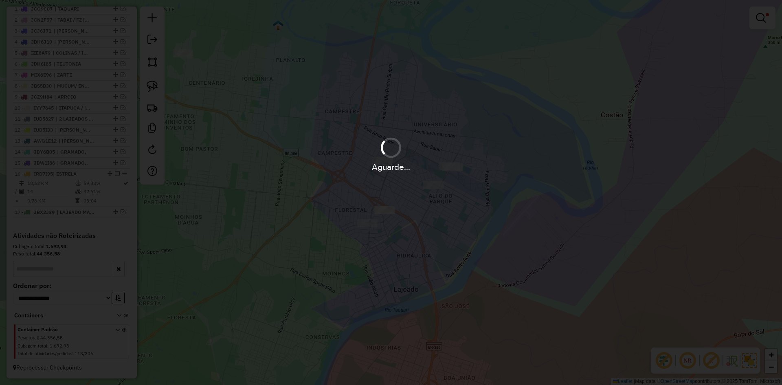
scroll to position [363, 0]
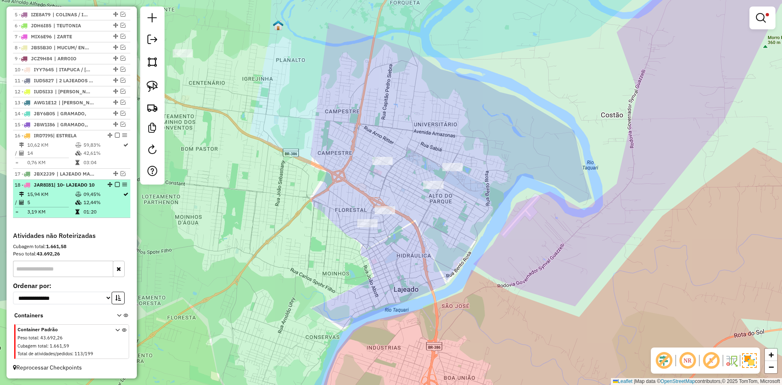
click at [116, 187] on em at bounding box center [117, 184] width 5 height 5
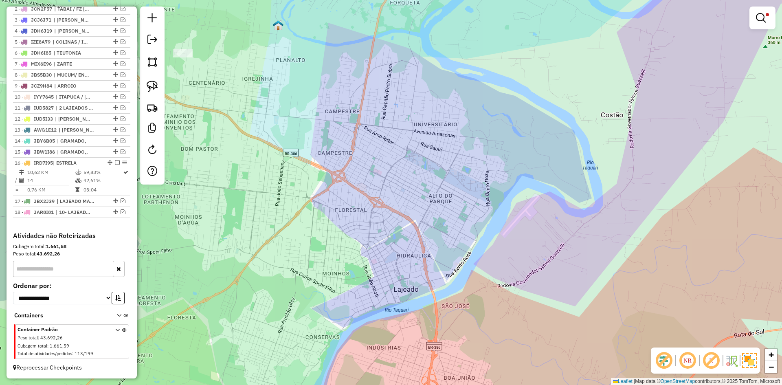
scroll to position [339, 0]
click at [768, 13] on link at bounding box center [762, 18] width 20 height 16
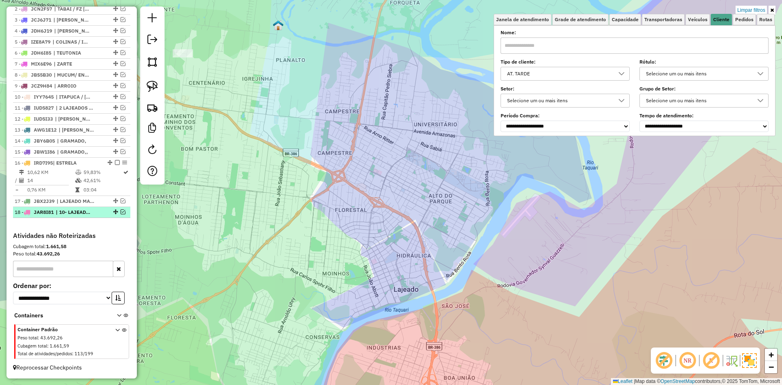
click at [121, 213] on em at bounding box center [123, 211] width 5 height 5
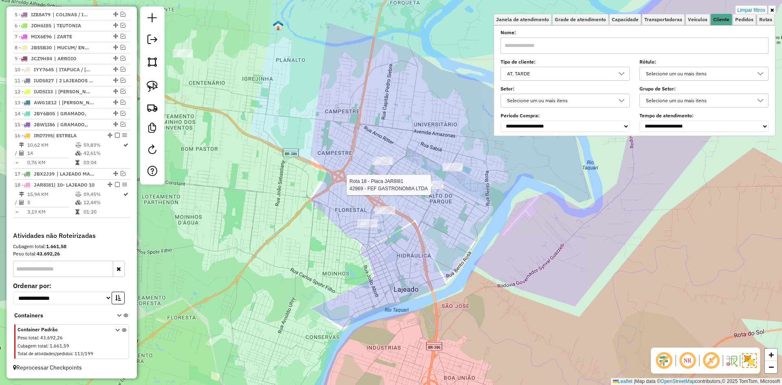
select select "*********"
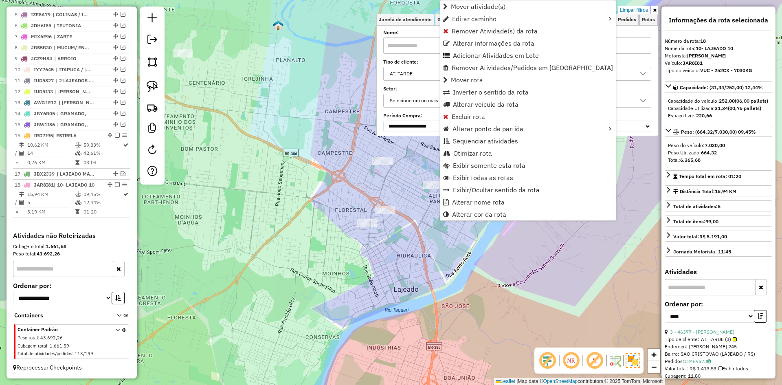
scroll to position [366, 0]
click at [468, 203] on span "Alterar nome rota" at bounding box center [478, 202] width 53 height 7
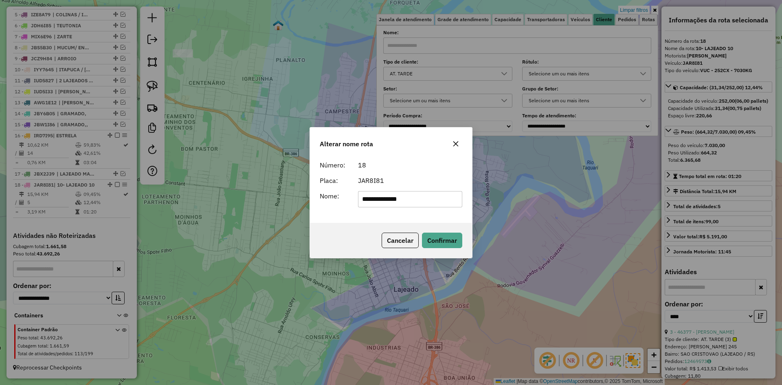
drag, startPoint x: 370, startPoint y: 202, endPoint x: 322, endPoint y: 212, distance: 49.4
click at [324, 212] on div "**********" at bounding box center [391, 190] width 162 height 66
drag, startPoint x: 364, startPoint y: 199, endPoint x: 344, endPoint y: 211, distance: 23.2
click at [344, 211] on div "**********" at bounding box center [391, 190] width 162 height 66
drag, startPoint x: 397, startPoint y: 203, endPoint x: 412, endPoint y: 207, distance: 15.9
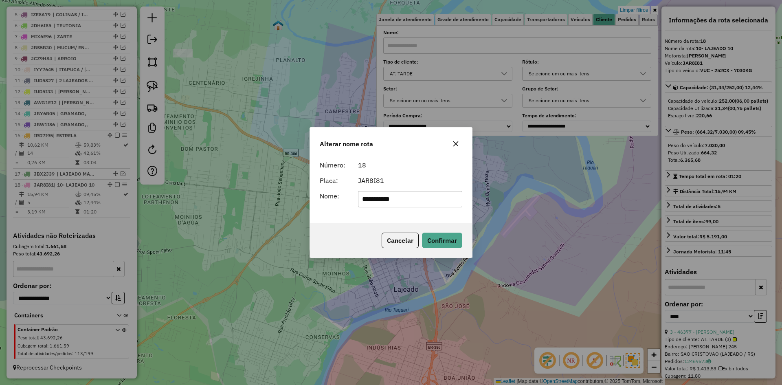
click at [412, 207] on input "**********" at bounding box center [410, 199] width 105 height 16
type input "**********"
click at [446, 240] on button "Confirmar" at bounding box center [442, 239] width 40 height 15
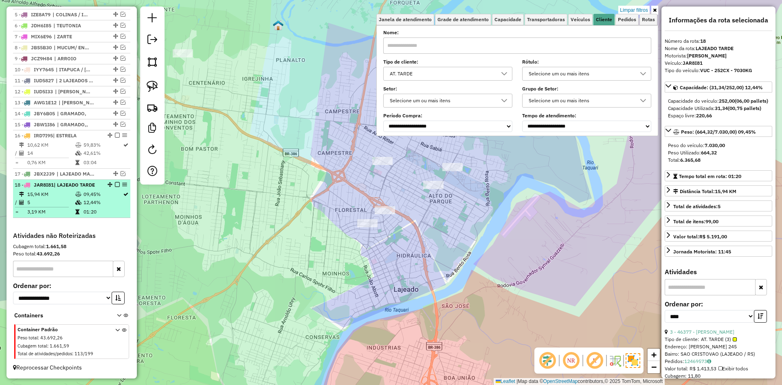
click at [115, 185] on em at bounding box center [117, 184] width 5 height 5
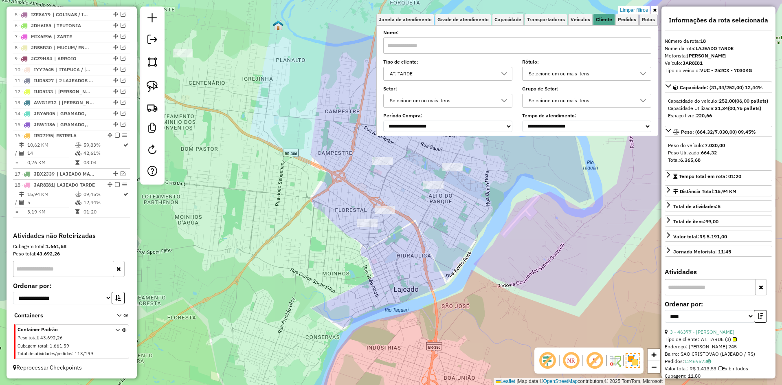
scroll to position [339, 0]
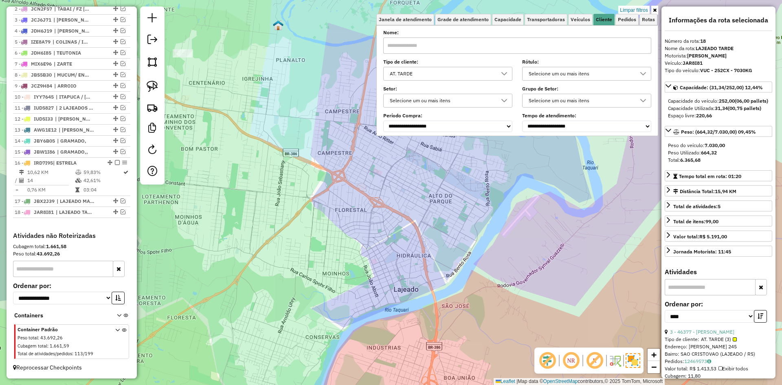
click at [641, 8] on link "Limpar filtros" at bounding box center [633, 10] width 31 height 9
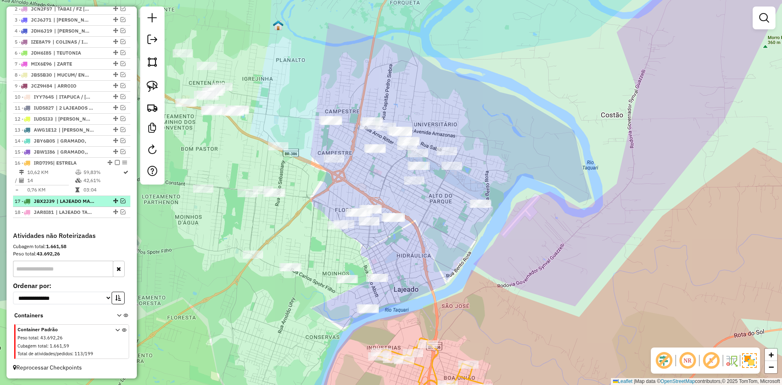
click at [121, 199] on em at bounding box center [123, 200] width 5 height 5
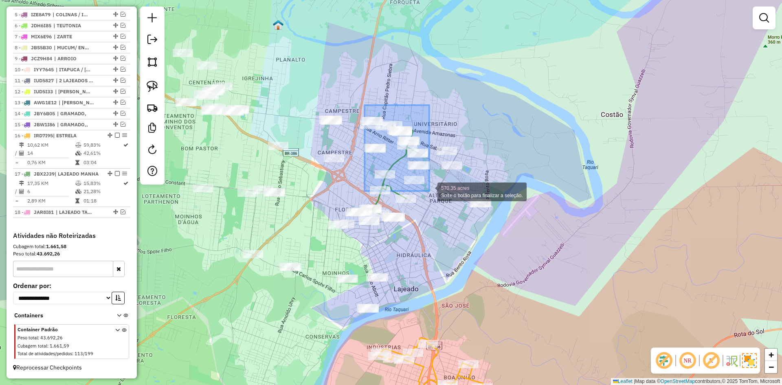
drag, startPoint x: 364, startPoint y: 105, endPoint x: 429, endPoint y: 191, distance: 107.5
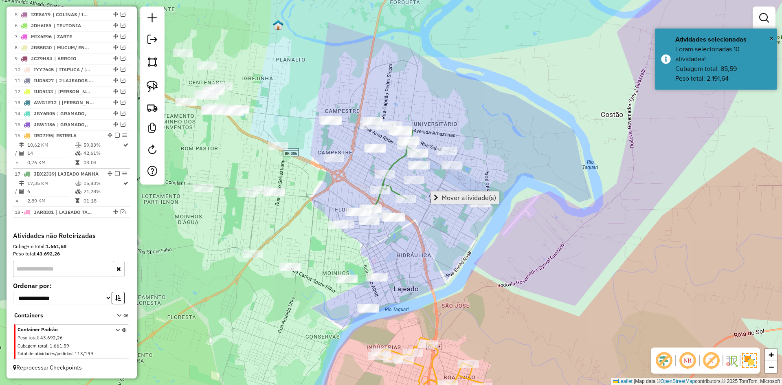
click at [463, 195] on span "Mover atividade(s)" at bounding box center [468, 197] width 55 height 7
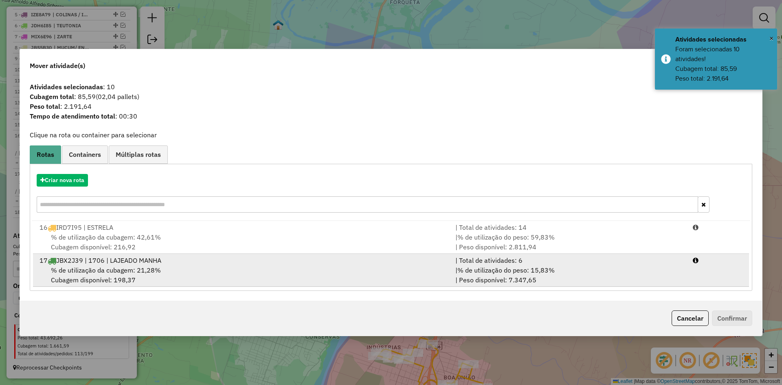
drag, startPoint x: 105, startPoint y: 265, endPoint x: 126, endPoint y: 278, distance: 24.1
click at [105, 266] on div "% de utilização da cubagem: 21,28% Cubagem disponível: 198,37" at bounding box center [243, 275] width 416 height 20
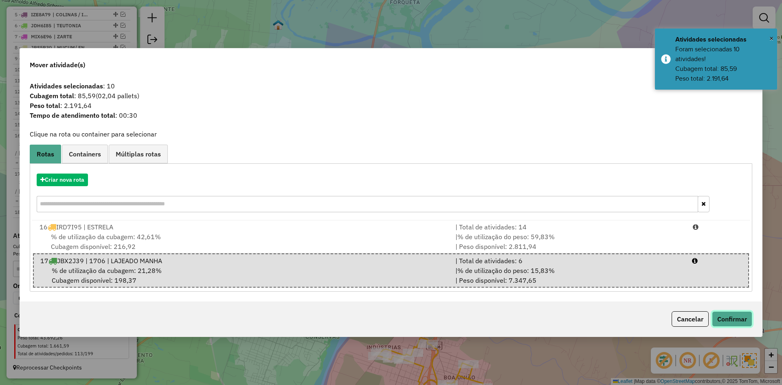
click at [721, 322] on button "Confirmar" at bounding box center [732, 318] width 40 height 15
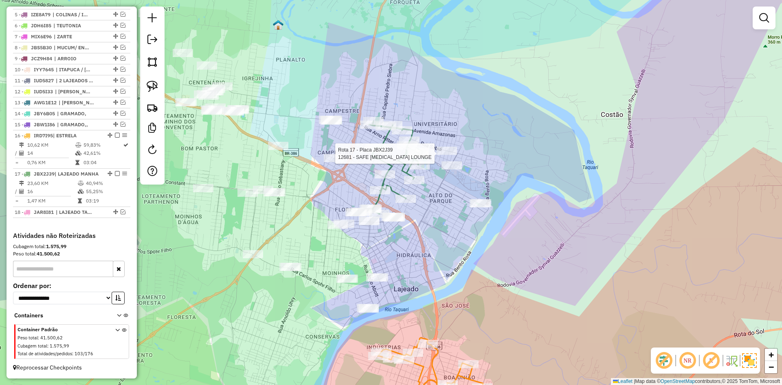
scroll to position [374, 0]
select select "*********"
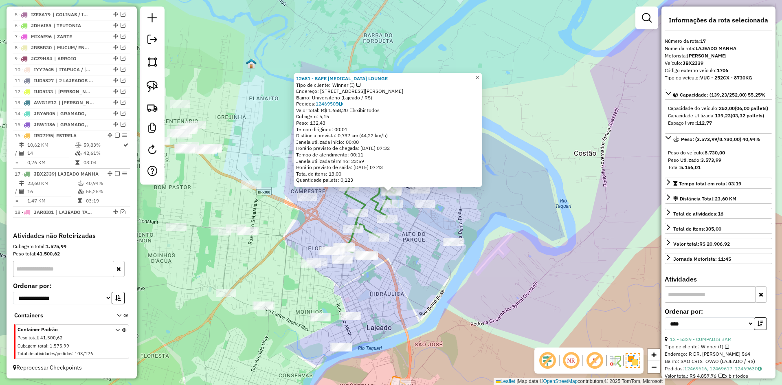
click at [479, 76] on span "×" at bounding box center [477, 77] width 4 height 7
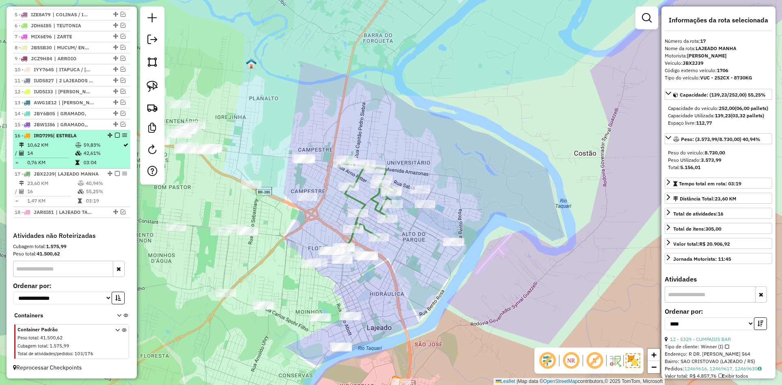
click at [115, 171] on em at bounding box center [117, 173] width 5 height 5
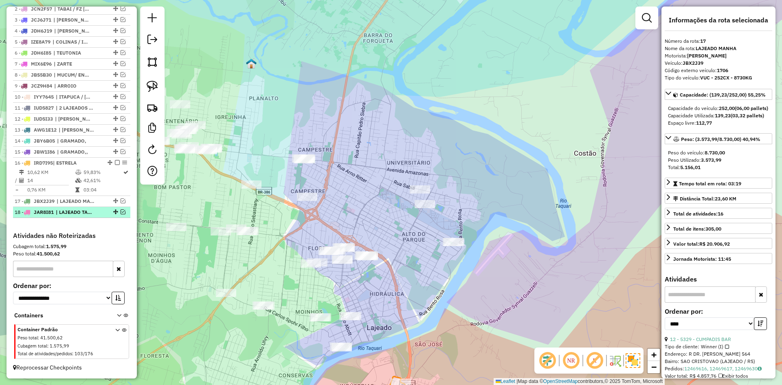
click at [121, 211] on em at bounding box center [123, 211] width 5 height 5
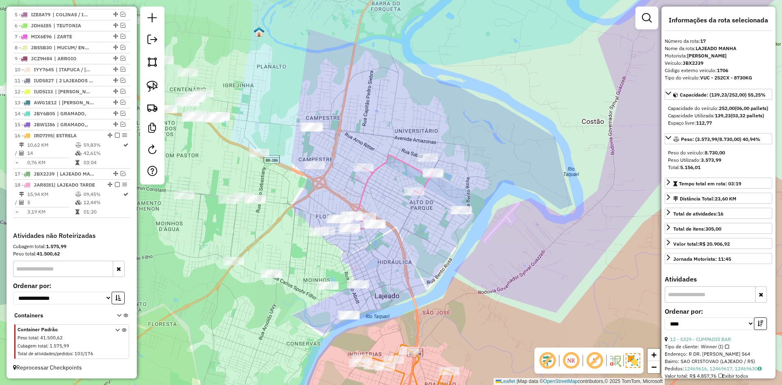
drag, startPoint x: 410, startPoint y: 242, endPoint x: 414, endPoint y: 214, distance: 28.4
click at [414, 215] on div "Janela de atendimento Grade de atendimento Capacidade Transportadoras Veículos …" at bounding box center [391, 192] width 782 height 385
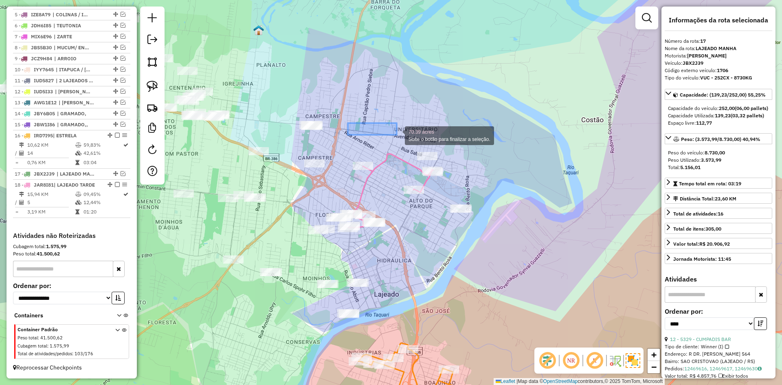
drag, startPoint x: 349, startPoint y: 124, endPoint x: 390, endPoint y: 116, distance: 42.0
click at [405, 228] on div "Janela de atendimento Grade de atendimento Capacidade Transportadoras Veículos …" at bounding box center [391, 192] width 782 height 385
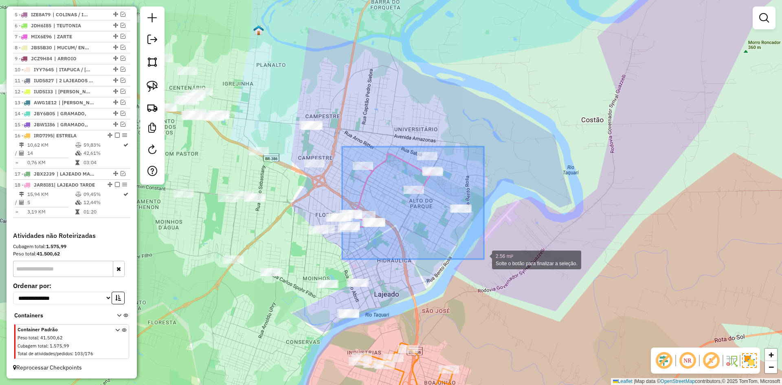
drag, startPoint x: 348, startPoint y: 175, endPoint x: 484, endPoint y: 257, distance: 158.6
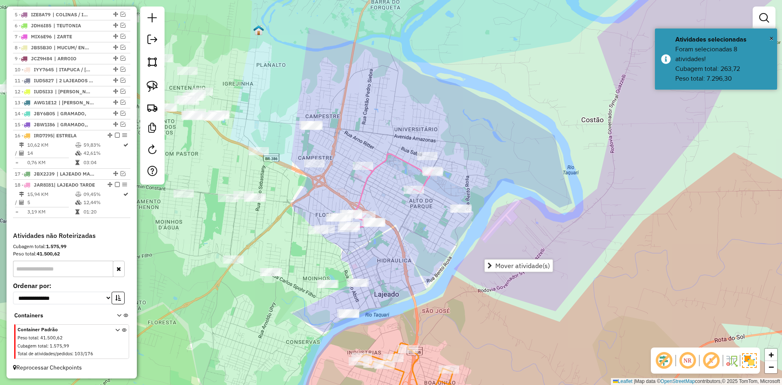
drag, startPoint x: 532, startPoint y: 262, endPoint x: 502, endPoint y: 267, distance: 30.6
click at [530, 263] on span "Mover atividade(s)" at bounding box center [522, 265] width 55 height 7
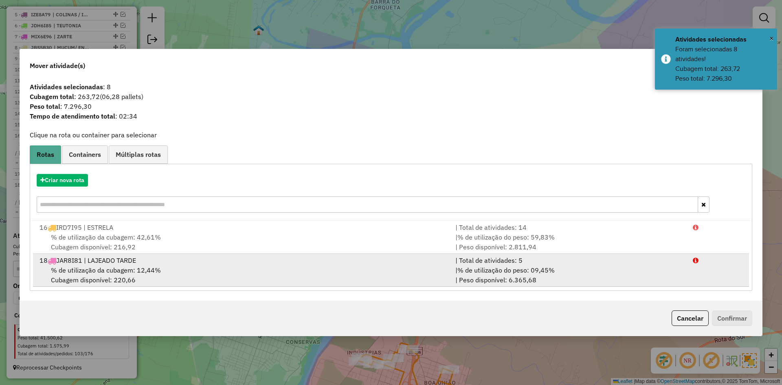
click at [112, 268] on span "% de utilização da cubagem: 12,44%" at bounding box center [106, 270] width 110 height 8
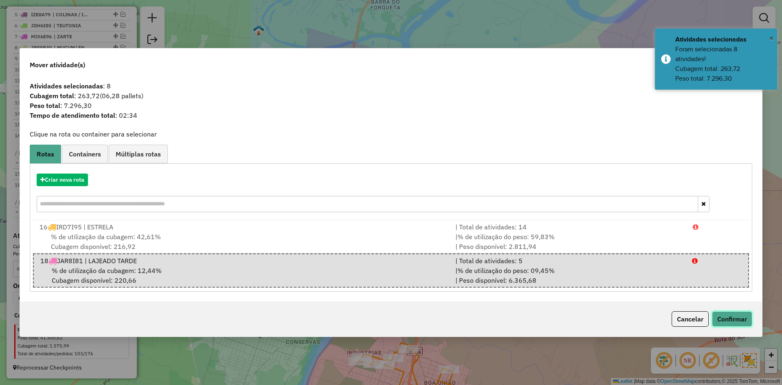
click at [745, 321] on button "Confirmar" at bounding box center [732, 318] width 40 height 15
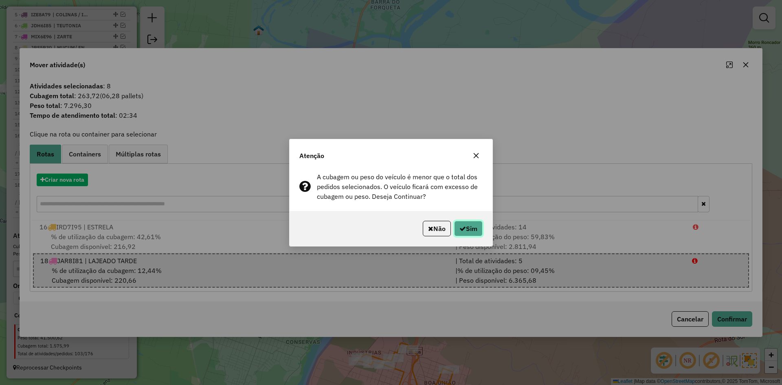
click at [471, 231] on button "Sim" at bounding box center [468, 228] width 28 height 15
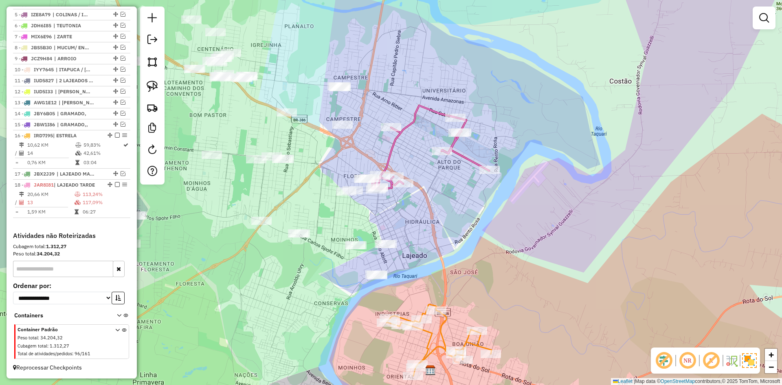
drag, startPoint x: 365, startPoint y: 246, endPoint x: 391, endPoint y: 208, distance: 46.3
click at [391, 207] on div "Janela de atendimento Grade de atendimento Capacidade Transportadoras Veículos …" at bounding box center [391, 192] width 782 height 385
click at [391, 212] on div "Janela de atendimento Grade de atendimento Capacidade Transportadoras Veículos …" at bounding box center [391, 192] width 782 height 385
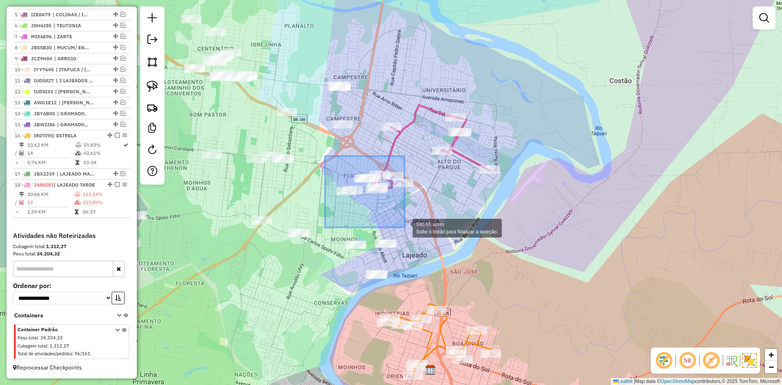
drag, startPoint x: 338, startPoint y: 169, endPoint x: 404, endPoint y: 223, distance: 85.9
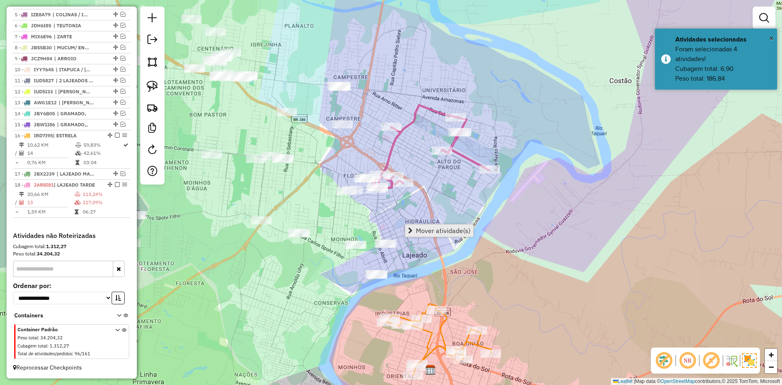
click at [432, 232] on span "Mover atividade(s)" at bounding box center [443, 230] width 55 height 7
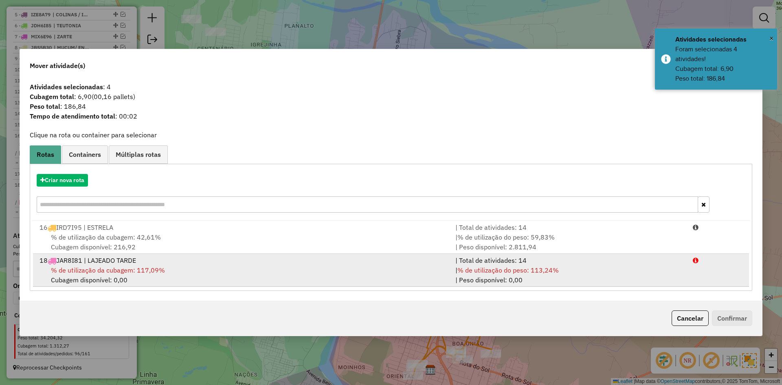
click at [122, 272] on span "% de utilização da cubagem: 117,09%" at bounding box center [108, 270] width 114 height 8
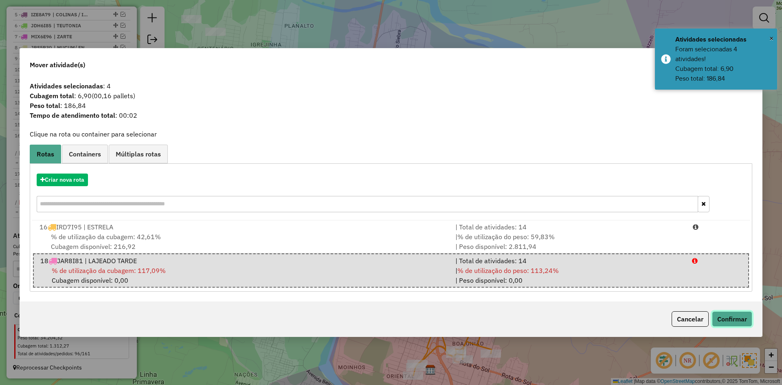
click at [727, 319] on button "Confirmar" at bounding box center [732, 318] width 40 height 15
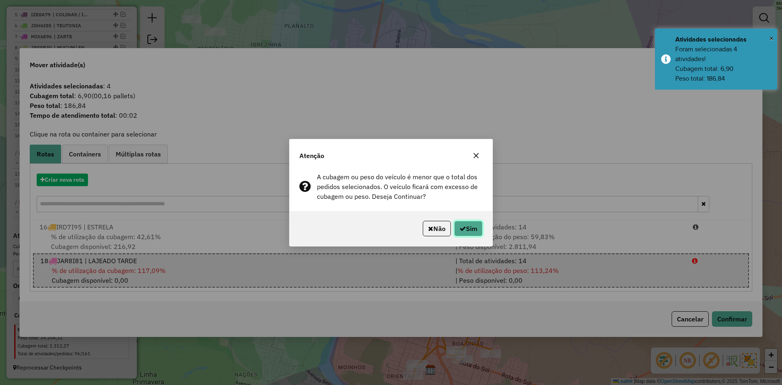
click at [466, 229] on button "Sim" at bounding box center [468, 228] width 28 height 15
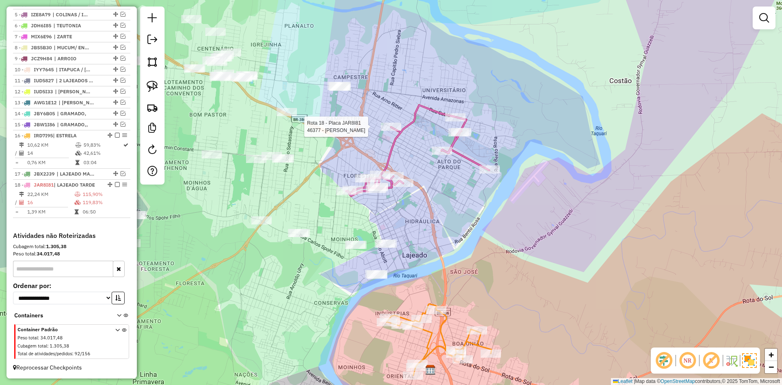
click at [400, 131] on div at bounding box center [391, 127] width 20 height 8
select select "*********"
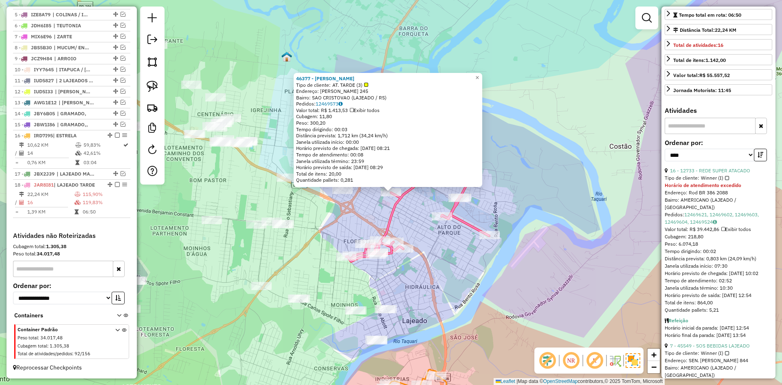
scroll to position [163, 0]
click at [734, 172] on link "16 - 12733 - REDE SUPER ATACADO" at bounding box center [710, 169] width 80 height 6
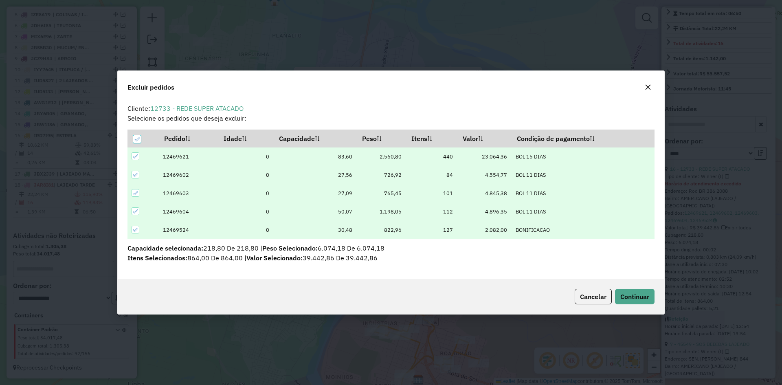
scroll to position [0, 0]
click at [641, 301] on button "Continuar" at bounding box center [634, 296] width 39 height 15
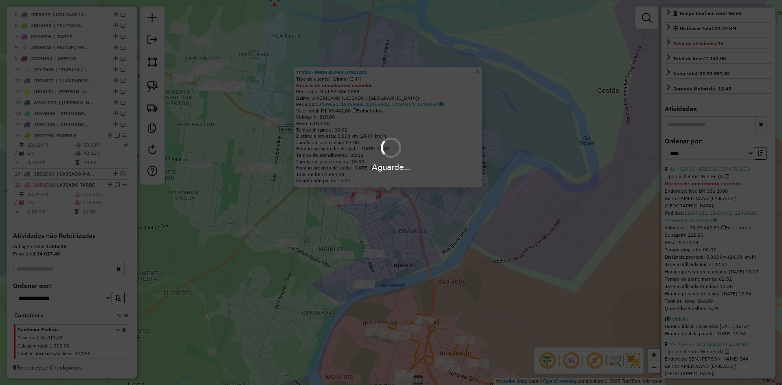
scroll to position [148, 0]
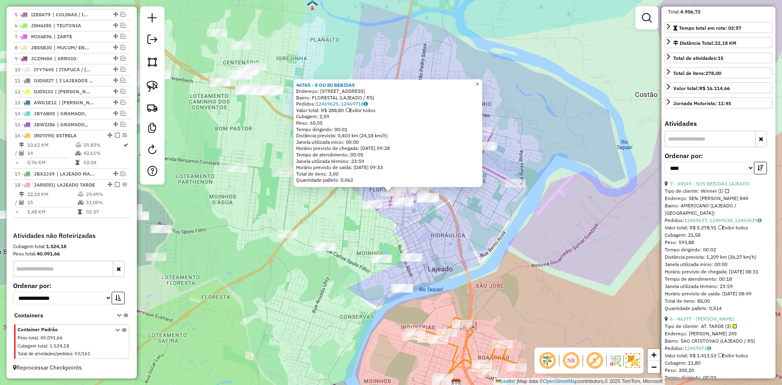
click at [479, 82] on span "×" at bounding box center [477, 84] width 4 height 7
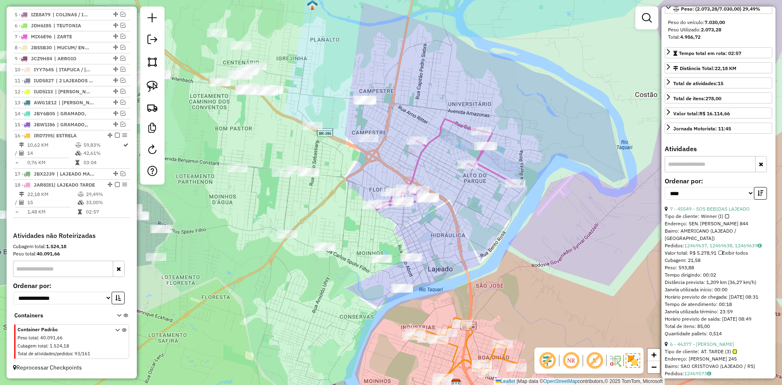
scroll to position [67, 0]
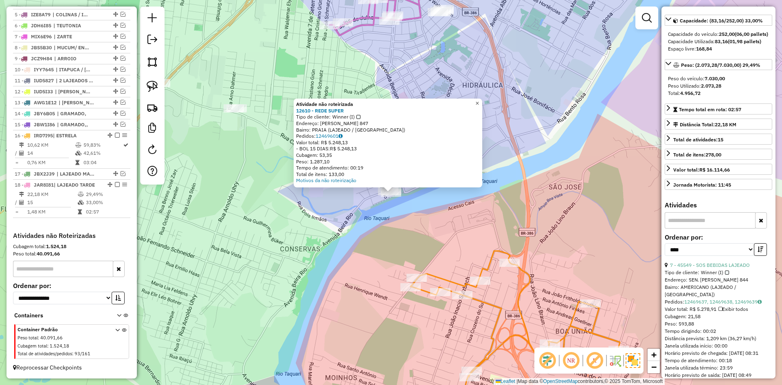
click at [479, 101] on span "×" at bounding box center [477, 103] width 4 height 7
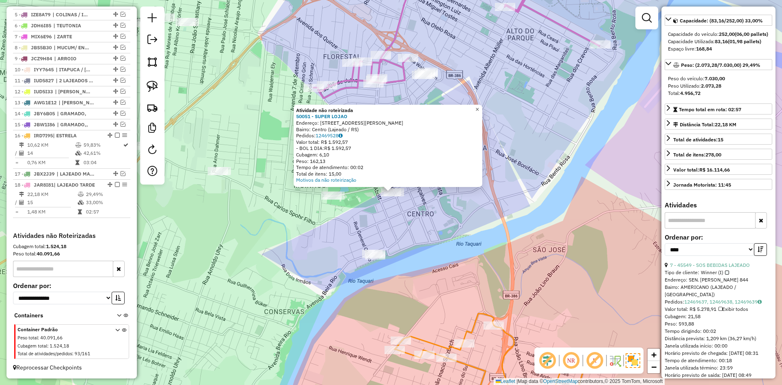
drag, startPoint x: 485, startPoint y: 109, endPoint x: 459, endPoint y: 146, distance: 45.5
click at [482, 108] on link "×" at bounding box center [477, 110] width 10 height 10
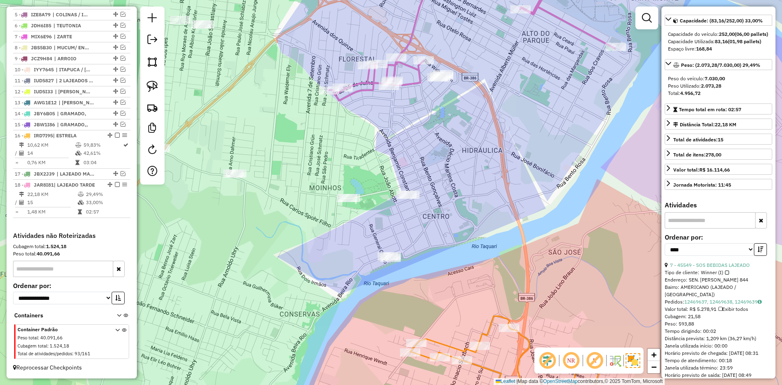
drag, startPoint x: 451, startPoint y: 219, endPoint x: 459, endPoint y: 221, distance: 7.9
click at [459, 221] on div "Janela de atendimento Grade de atendimento Capacidade Transportadoras Veículos …" at bounding box center [391, 192] width 782 height 385
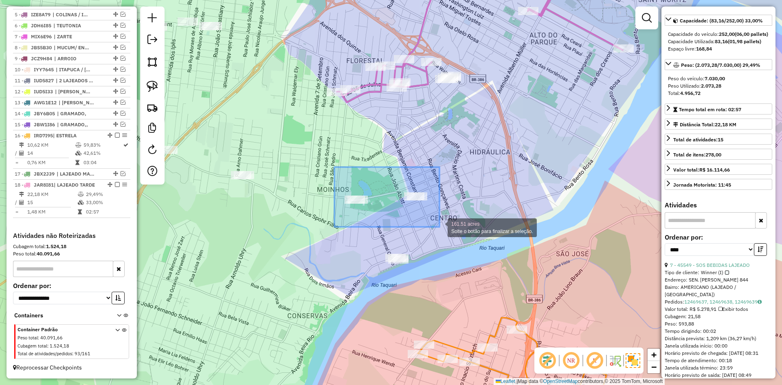
drag, startPoint x: 334, startPoint y: 167, endPoint x: 439, endPoint y: 227, distance: 120.9
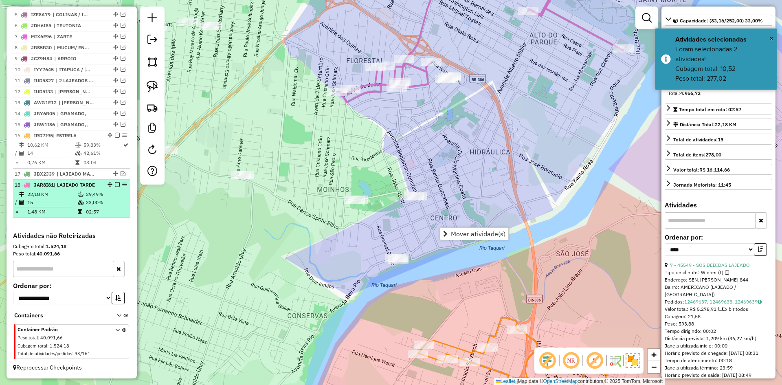
click at [115, 184] on em at bounding box center [117, 184] width 5 height 5
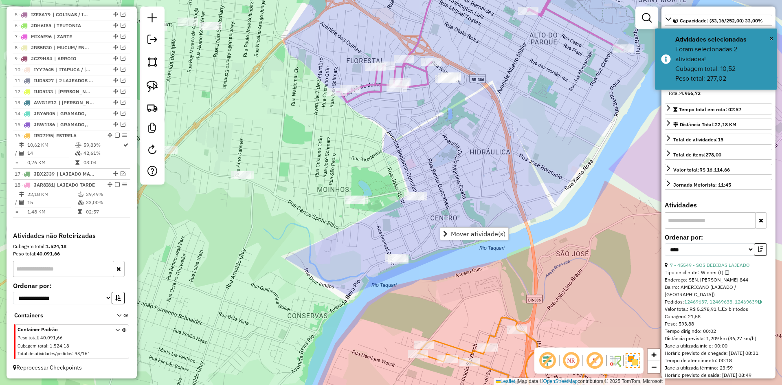
scroll to position [339, 0]
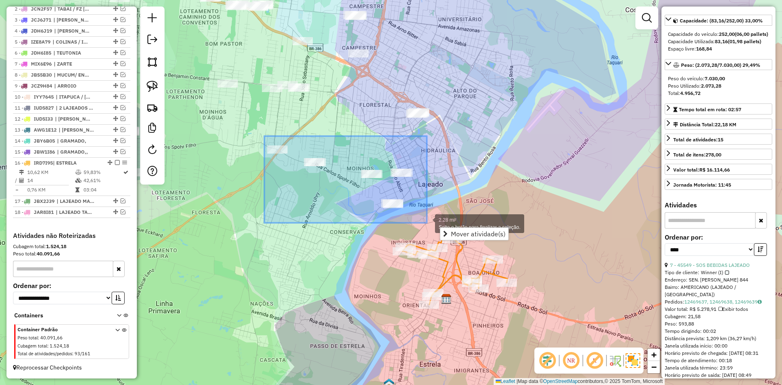
drag, startPoint x: 264, startPoint y: 136, endPoint x: 427, endPoint y: 223, distance: 184.1
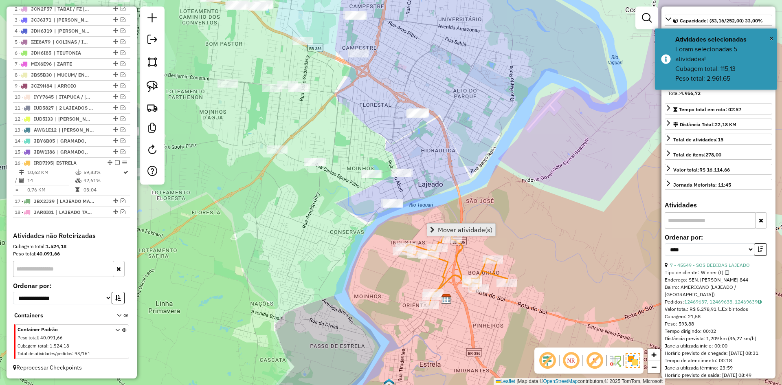
click at [454, 230] on span "Mover atividade(s)" at bounding box center [465, 229] width 55 height 7
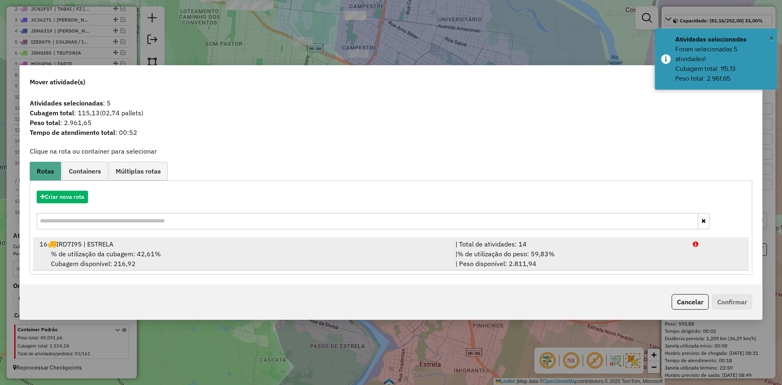
click at [113, 252] on span "% de utilização da cubagem: 42,61%" at bounding box center [106, 254] width 110 height 8
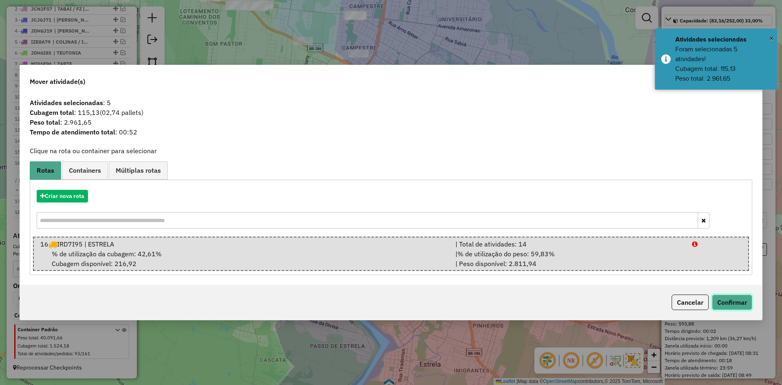
click at [734, 300] on button "Confirmar" at bounding box center [732, 301] width 40 height 15
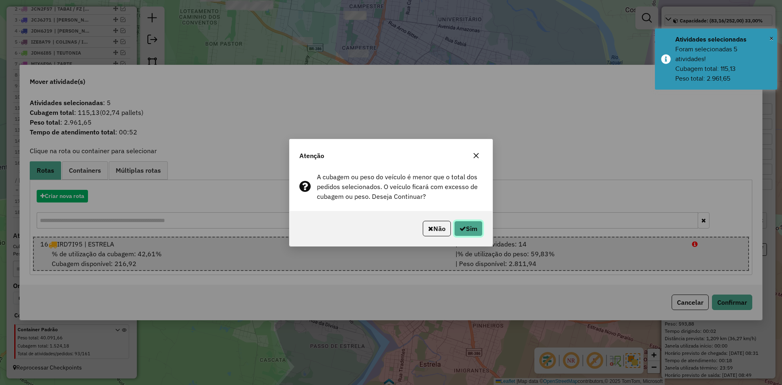
click at [458, 232] on button "Sim" at bounding box center [468, 228] width 28 height 15
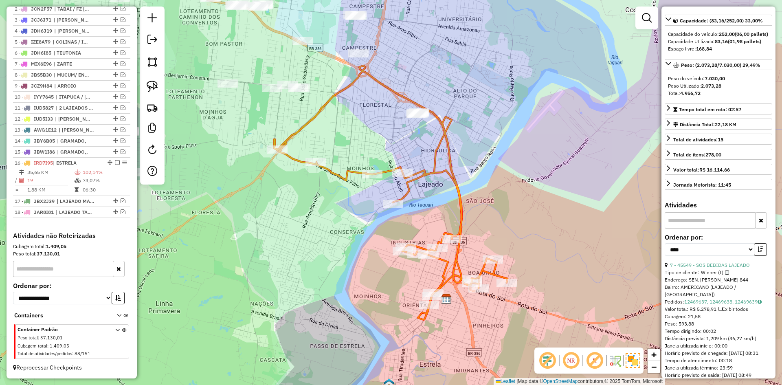
click at [449, 246] on div "Janela de atendimento Grade de atendimento Capacidade Transportadoras Veículos …" at bounding box center [391, 192] width 782 height 385
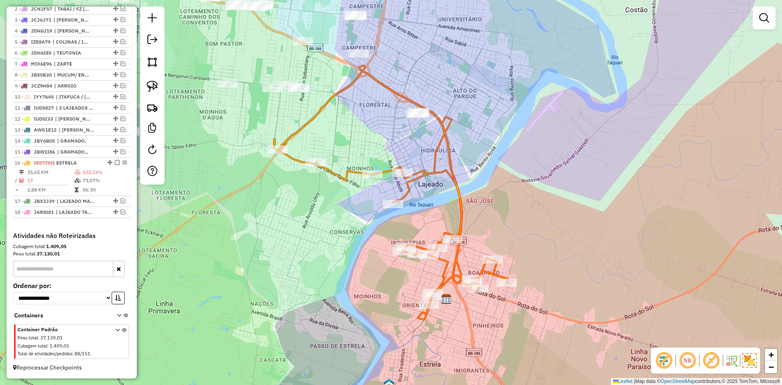
select select "*********"
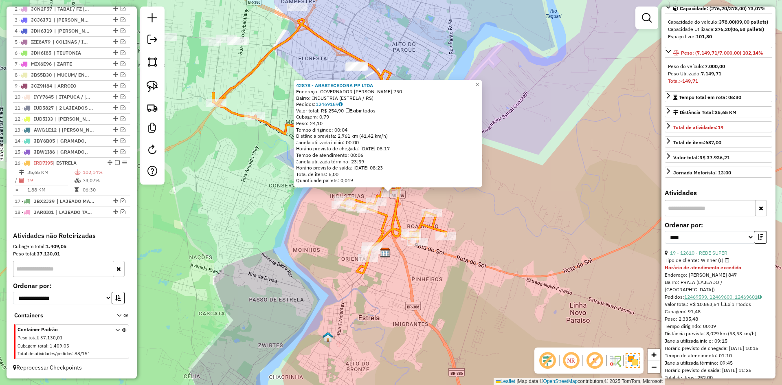
scroll to position [81, 0]
click at [708, 253] on link "19 - 12610 - REDE SUPER" at bounding box center [698, 250] width 57 height 6
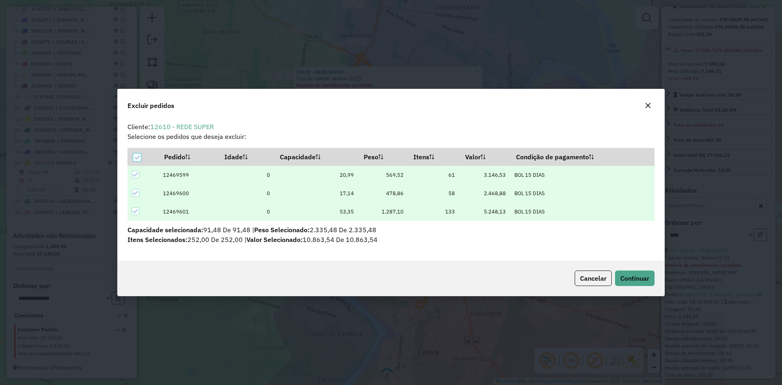
scroll to position [4, 2]
click at [640, 276] on span "Continuar" at bounding box center [634, 278] width 29 height 8
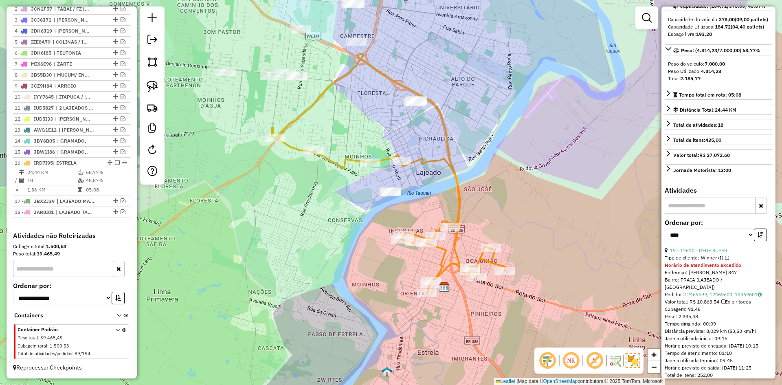
click at [448, 160] on icon at bounding box center [388, 173] width 233 height 239
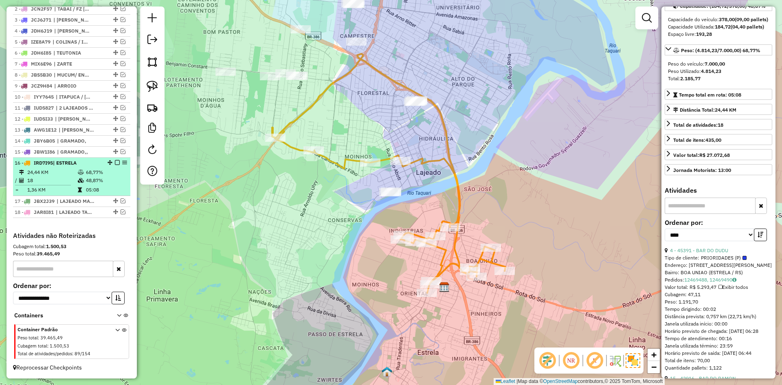
click at [115, 163] on em at bounding box center [117, 162] width 5 height 5
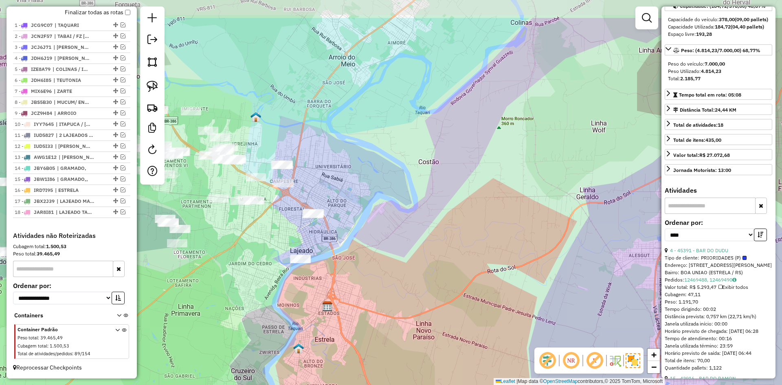
drag, startPoint x: 257, startPoint y: 151, endPoint x: 272, endPoint y: 205, distance: 55.8
click at [272, 207] on div "Janela de atendimento Grade de atendimento Capacidade Transportadoras Veículos …" at bounding box center [391, 192] width 782 height 385
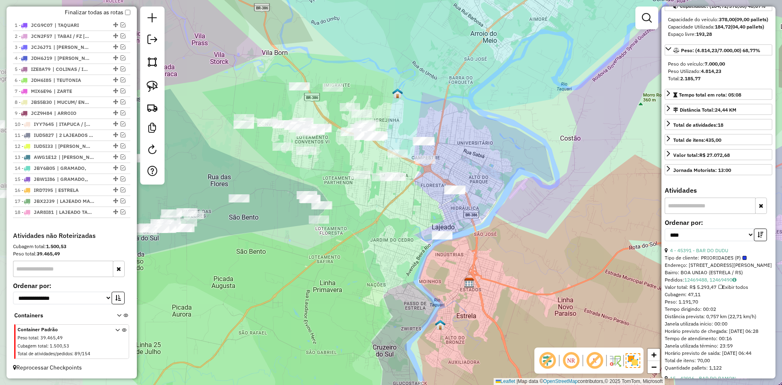
drag, startPoint x: 283, startPoint y: 234, endPoint x: 425, endPoint y: 211, distance: 143.5
click at [425, 211] on div "Janela de atendimento Grade de atendimento Capacidade Transportadoras Veículos …" at bounding box center [391, 192] width 782 height 385
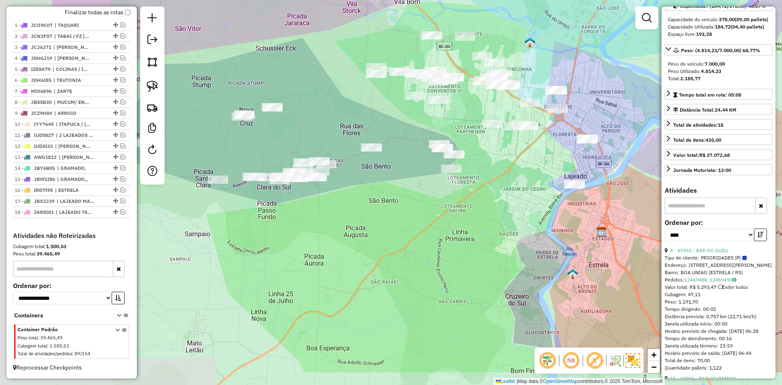
drag, startPoint x: 356, startPoint y: 237, endPoint x: 486, endPoint y: 185, distance: 140.0
click at [486, 185] on div "Janela de atendimento Grade de atendimento Capacidade Transportadoras Veículos …" at bounding box center [391, 192] width 782 height 385
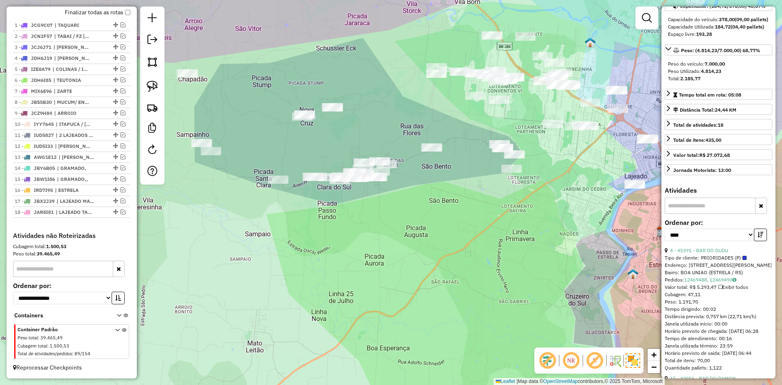
drag, startPoint x: 362, startPoint y: 208, endPoint x: 425, endPoint y: 206, distance: 62.3
click at [426, 208] on div "Janela de atendimento Grade de atendimento Capacidade Transportadoras Veículos …" at bounding box center [391, 192] width 782 height 385
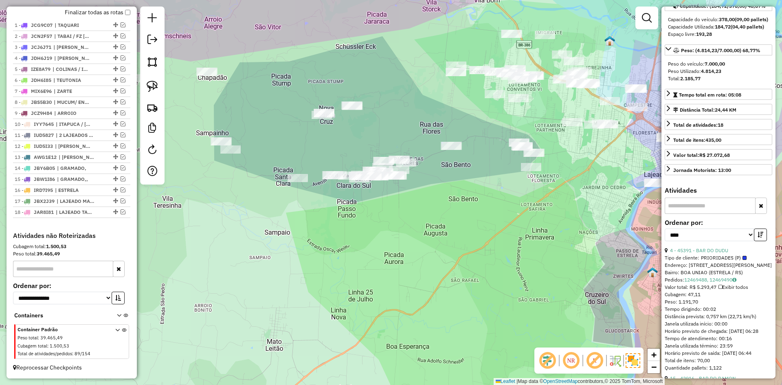
drag, startPoint x: 318, startPoint y: 150, endPoint x: 391, endPoint y: 141, distance: 73.4
click at [391, 141] on div "Janela de atendimento Grade de atendimento Capacidade Transportadoras Veículos …" at bounding box center [391, 192] width 782 height 385
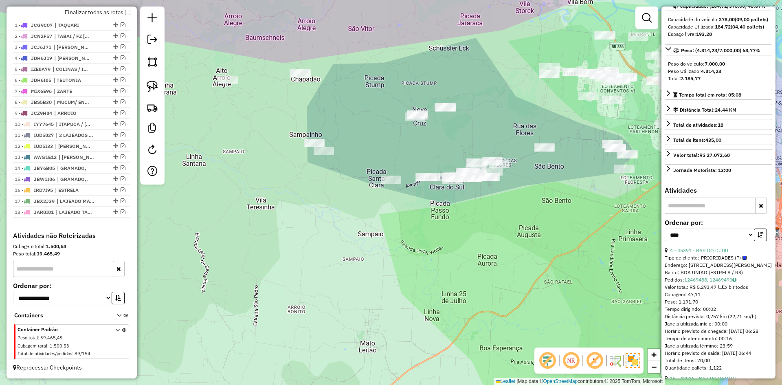
drag, startPoint x: 342, startPoint y: 139, endPoint x: 363, endPoint y: 149, distance: 23.1
click at [363, 149] on div "Janela de atendimento Grade de atendimento Capacidade Transportadoras Veículos …" at bounding box center [391, 192] width 782 height 385
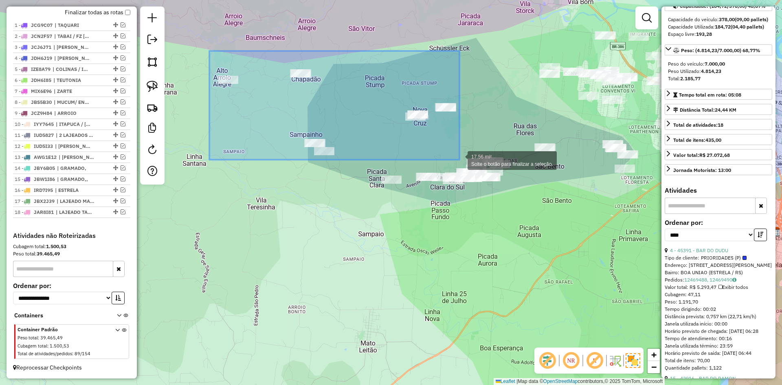
drag, startPoint x: 209, startPoint y: 51, endPoint x: 459, endPoint y: 160, distance: 272.6
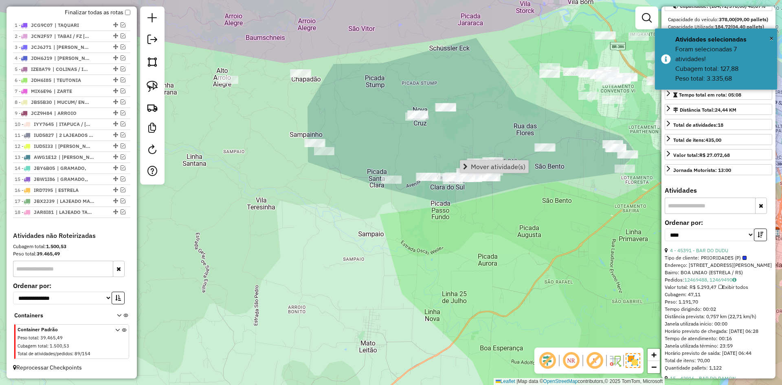
drag, startPoint x: 518, startPoint y: 169, endPoint x: 493, endPoint y: 169, distance: 24.4
click at [517, 168] on span "Mover atividade(s)" at bounding box center [498, 166] width 55 height 7
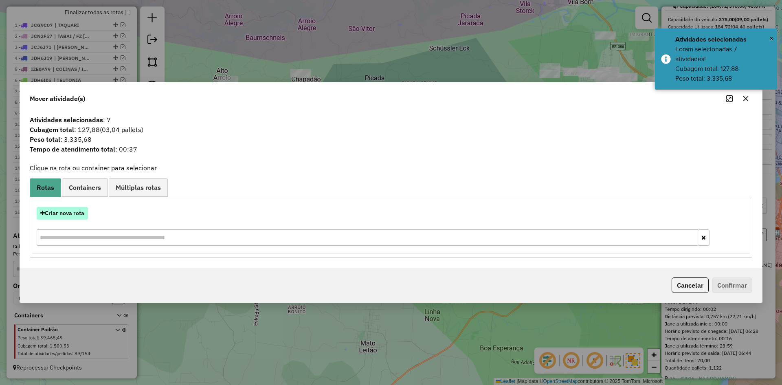
click at [63, 210] on button "Criar nova rota" at bounding box center [62, 213] width 51 height 13
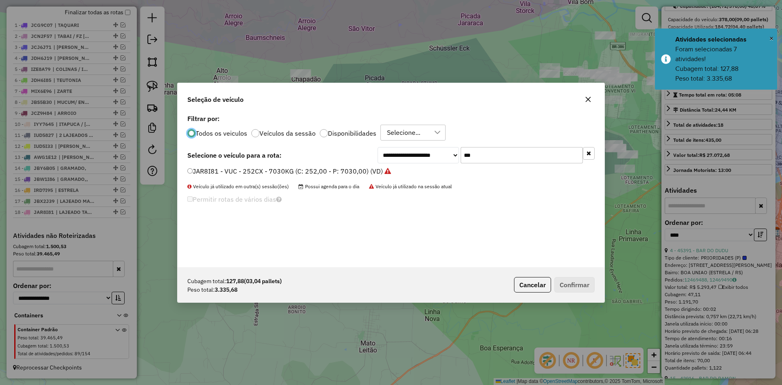
scroll to position [4, 2]
click at [475, 160] on input "***" at bounding box center [521, 155] width 122 height 16
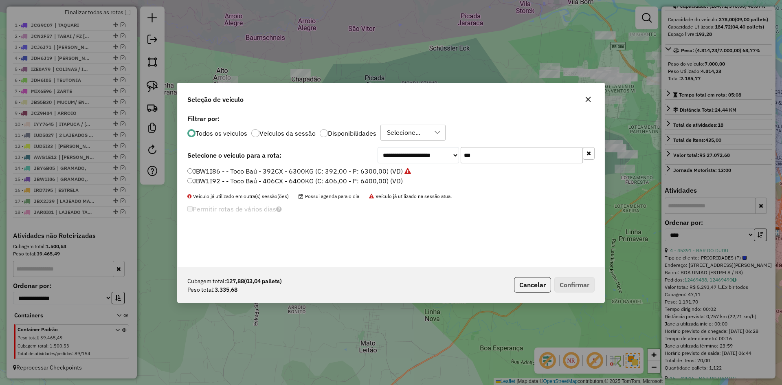
type input "***"
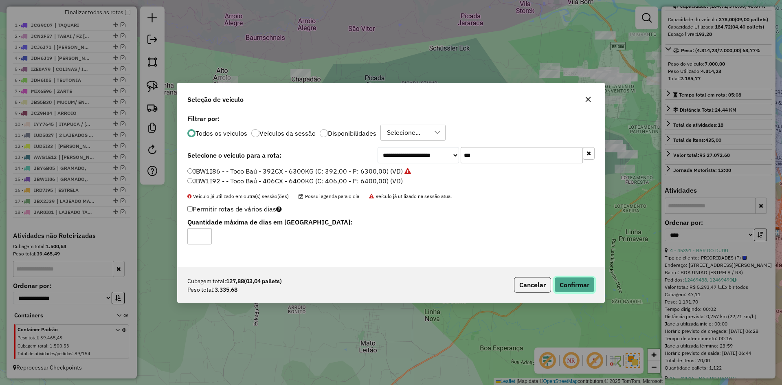
click at [585, 287] on button "Confirmar" at bounding box center [574, 284] width 40 height 15
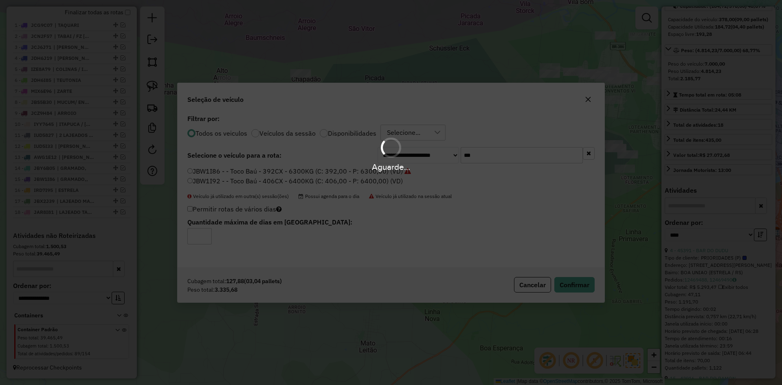
scroll to position [357, 0]
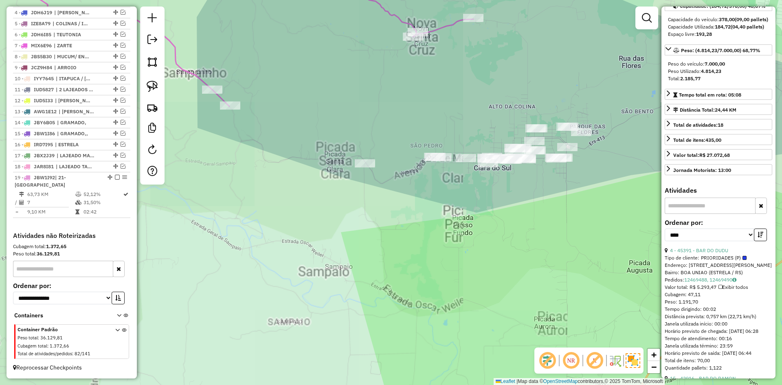
click at [432, 224] on div "Janela de atendimento Grade de atendimento Capacidade Transportadoras Veículos …" at bounding box center [391, 192] width 782 height 385
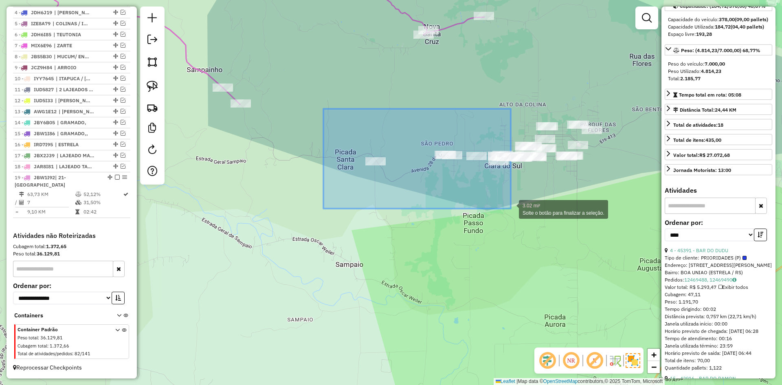
drag, startPoint x: 415, startPoint y: 213, endPoint x: 510, endPoint y: 208, distance: 95.4
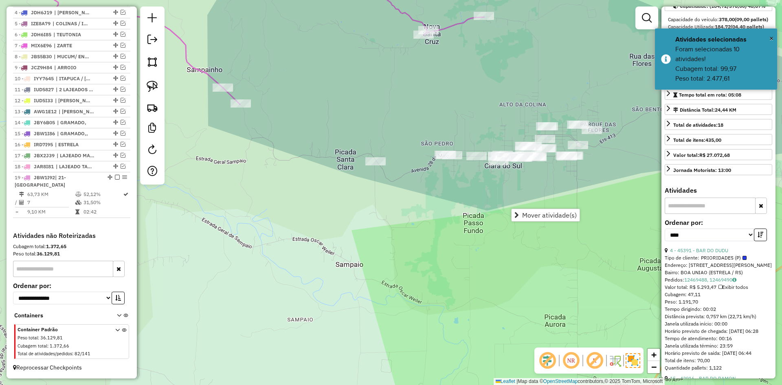
drag, startPoint x: 535, startPoint y: 213, endPoint x: 493, endPoint y: 220, distance: 43.0
click at [535, 213] on span "Mover atividade(s)" at bounding box center [549, 215] width 55 height 7
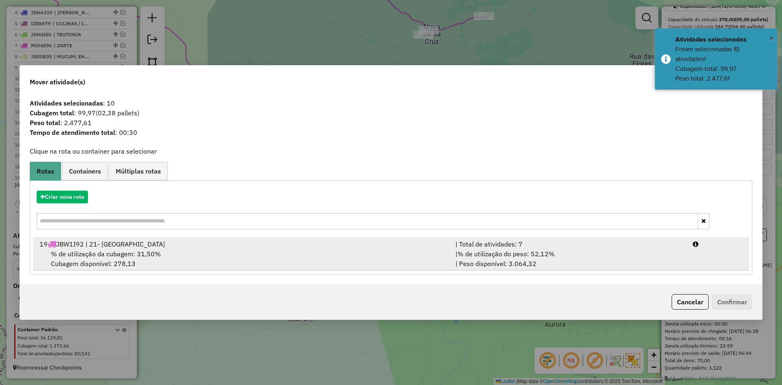
click at [108, 249] on div "% de utilização da cubagem: 31,50% Cubagem disponível: 278,13" at bounding box center [243, 259] width 416 height 20
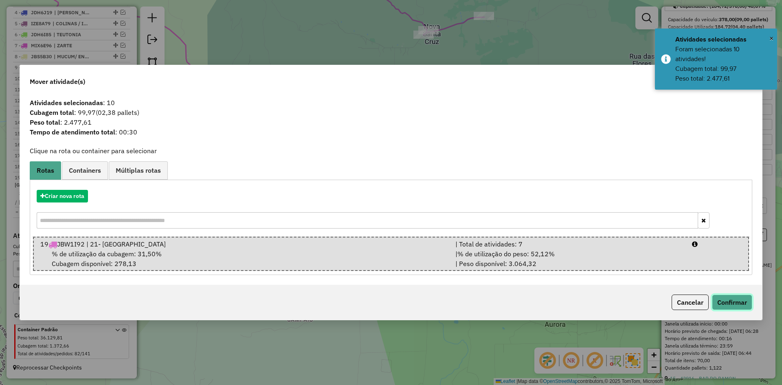
click at [732, 303] on button "Confirmar" at bounding box center [732, 301] width 40 height 15
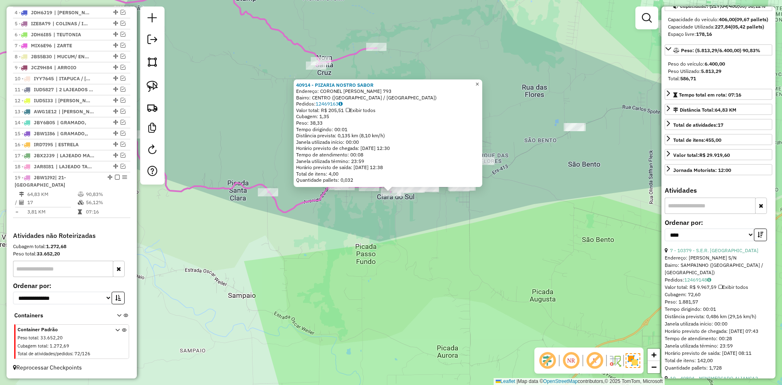
click at [479, 82] on span "×" at bounding box center [477, 84] width 4 height 7
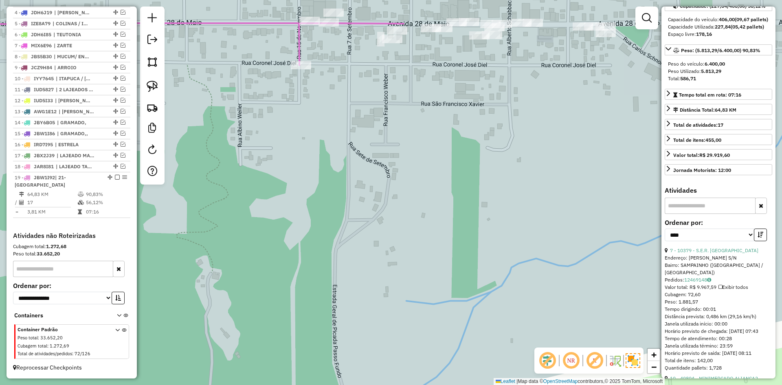
drag, startPoint x: 422, startPoint y: 81, endPoint x: 391, endPoint y: 171, distance: 95.3
click at [392, 170] on div "Janela de atendimento Grade de atendimento Capacidade Transportadoras Veículos …" at bounding box center [391, 192] width 782 height 385
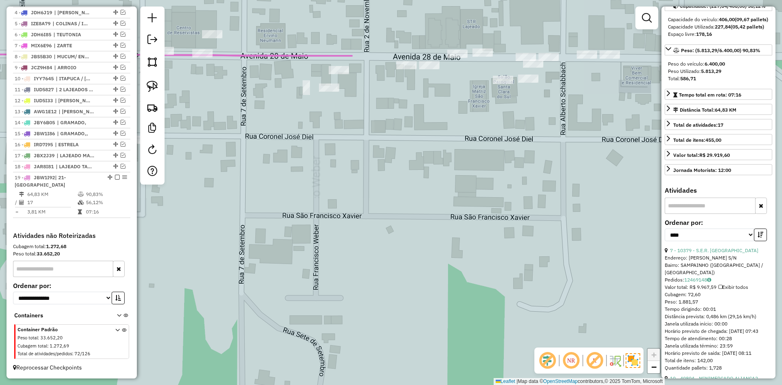
drag, startPoint x: 421, startPoint y: 114, endPoint x: 405, endPoint y: 153, distance: 42.9
click at [405, 153] on div "Janela de atendimento Grade de atendimento Capacidade Transportadoras Veículos …" at bounding box center [391, 192] width 782 height 385
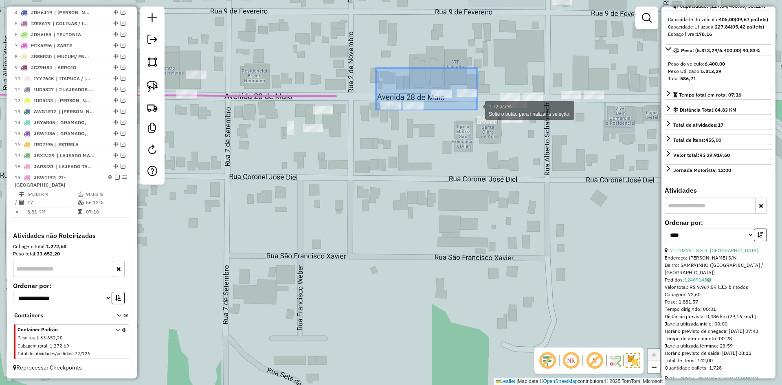
drag, startPoint x: 390, startPoint y: 140, endPoint x: 477, endPoint y: 110, distance: 91.4
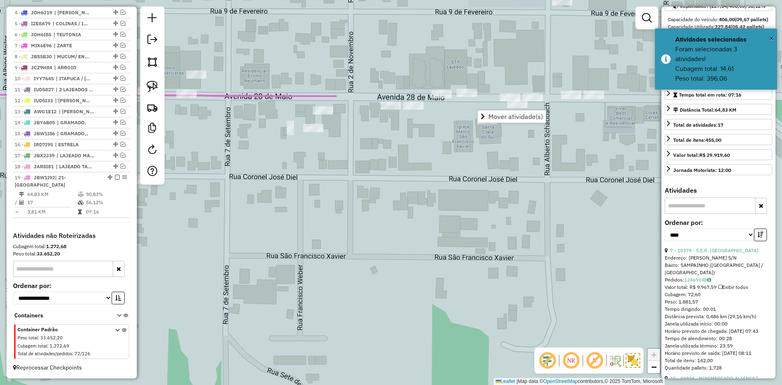
click at [488, 118] on span "Mover atividade(s)" at bounding box center [515, 116] width 55 height 7
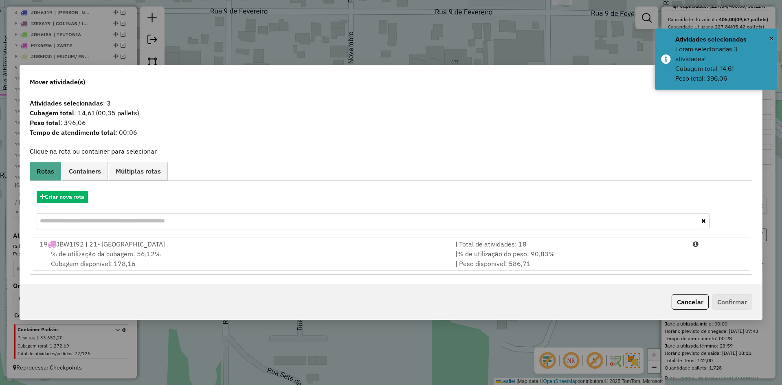
click at [111, 253] on span "% de utilização da cubagem: 56,12%" at bounding box center [106, 254] width 110 height 8
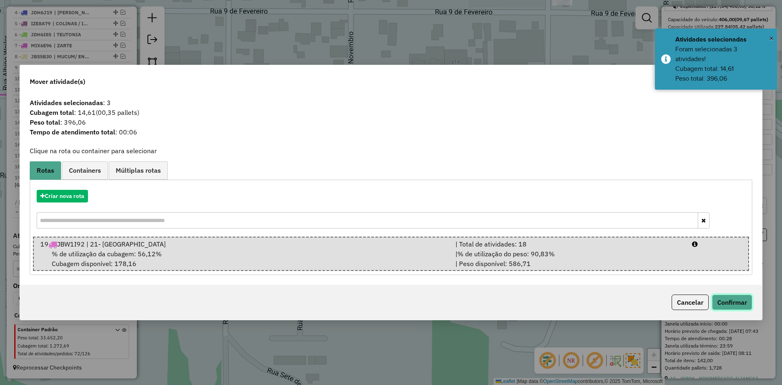
click at [724, 302] on button "Confirmar" at bounding box center [732, 301] width 40 height 15
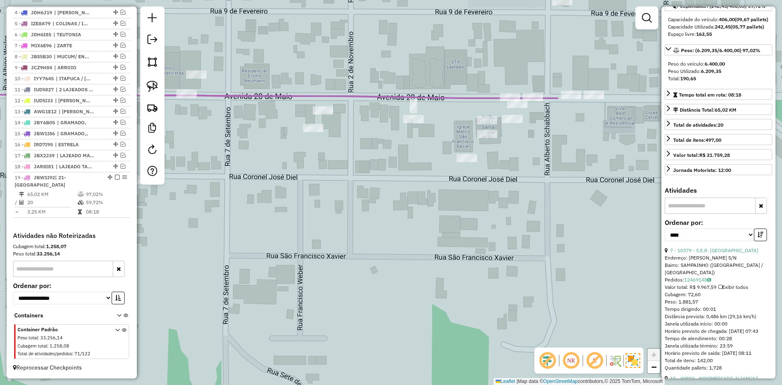
click at [460, 97] on icon at bounding box center [239, 136] width 635 height 85
drag, startPoint x: 466, startPoint y: 74, endPoint x: 404, endPoint y: 81, distance: 61.8
click at [430, 127] on div "Janela de atendimento Grade de atendimento Capacidade Transportadoras Veículos …" at bounding box center [391, 192] width 782 height 385
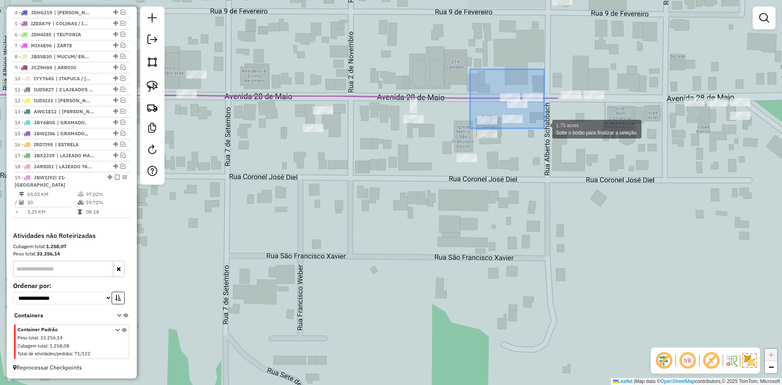
drag, startPoint x: 470, startPoint y: 69, endPoint x: 544, endPoint y: 128, distance: 95.0
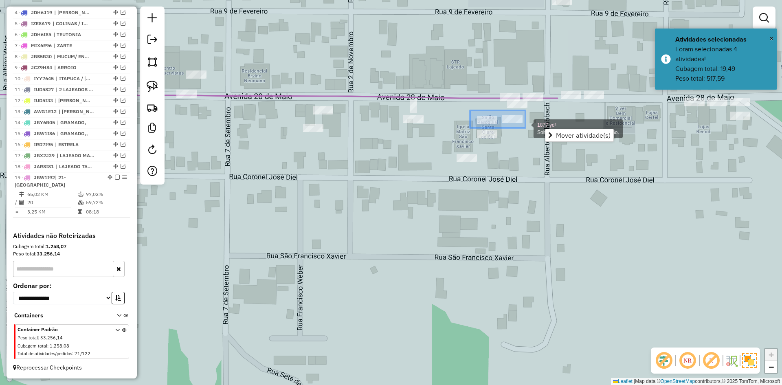
drag, startPoint x: 470, startPoint y: 110, endPoint x: 525, endPoint y: 128, distance: 58.1
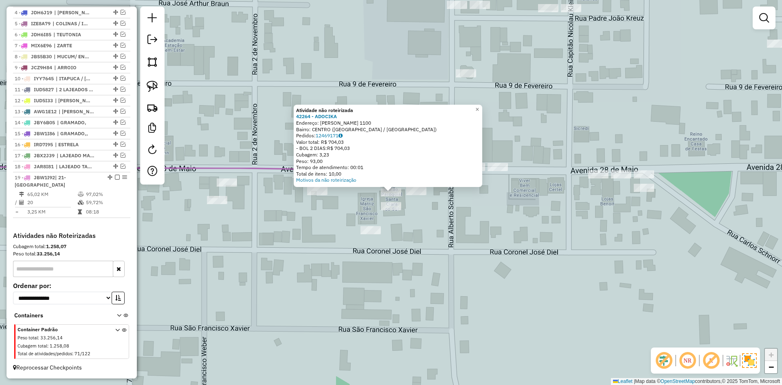
click at [385, 212] on div "Atividade não roteirizada 42264 - ADOCIKA Endereço: ALBERTO SCHABBACH 1100 Bair…" at bounding box center [391, 192] width 782 height 385
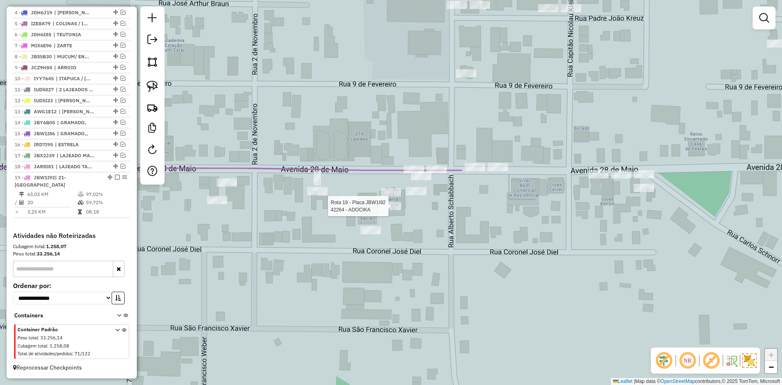
select select "*********"
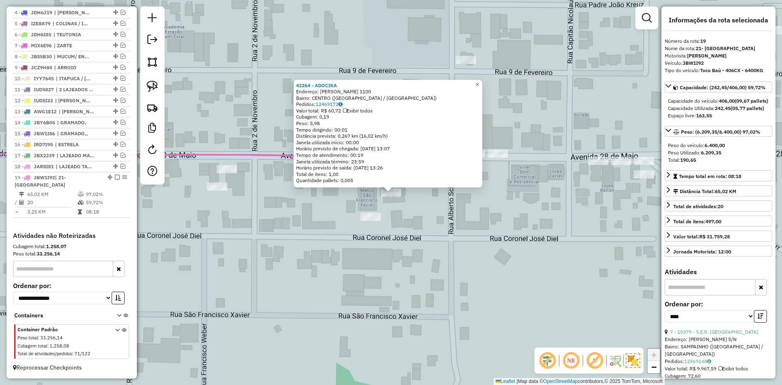
click at [479, 81] on span "×" at bounding box center [477, 84] width 4 height 7
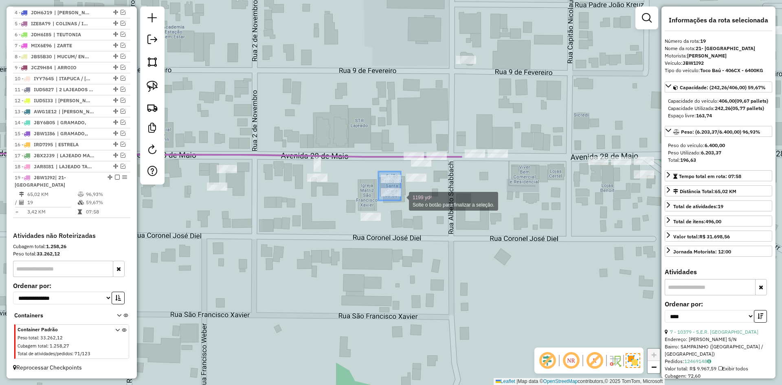
drag, startPoint x: 378, startPoint y: 171, endPoint x: 401, endPoint y: 200, distance: 36.6
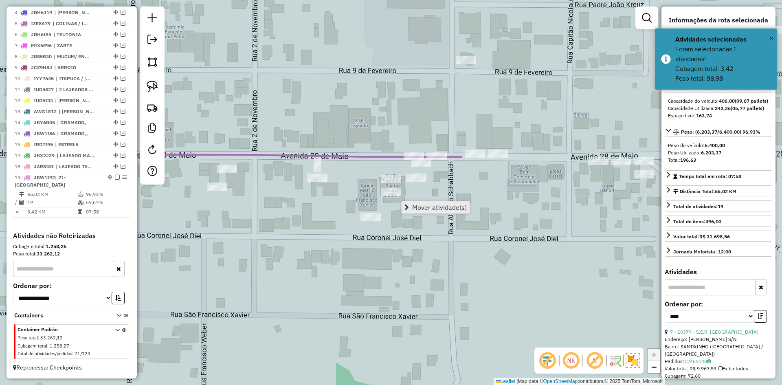
click at [426, 208] on span "Mover atividade(s)" at bounding box center [439, 207] width 55 height 7
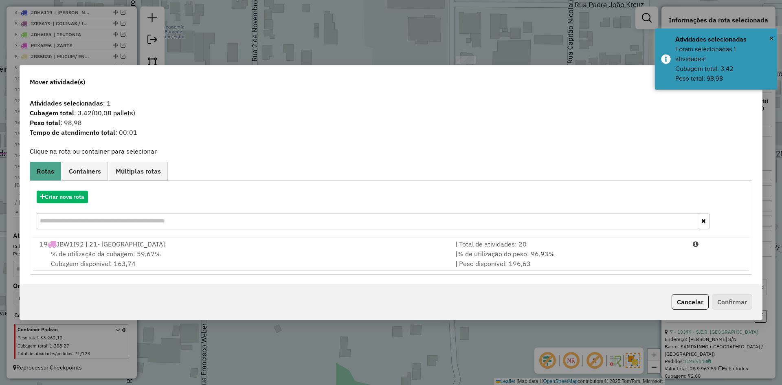
click at [138, 259] on div "% de utilização da cubagem: 59,67% Cubagem disponível: 163,74" at bounding box center [243, 259] width 416 height 20
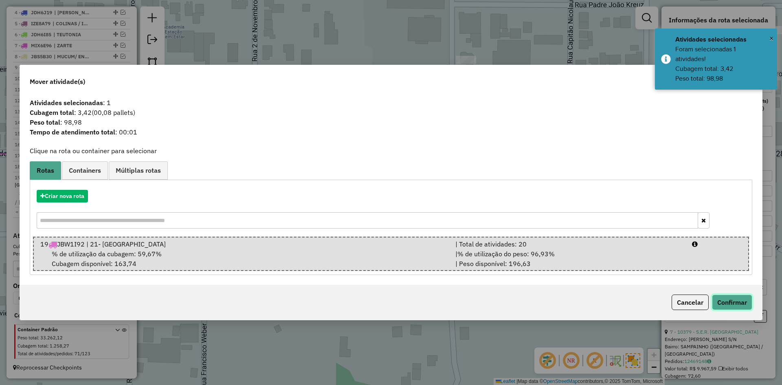
click at [735, 303] on button "Confirmar" at bounding box center [732, 301] width 40 height 15
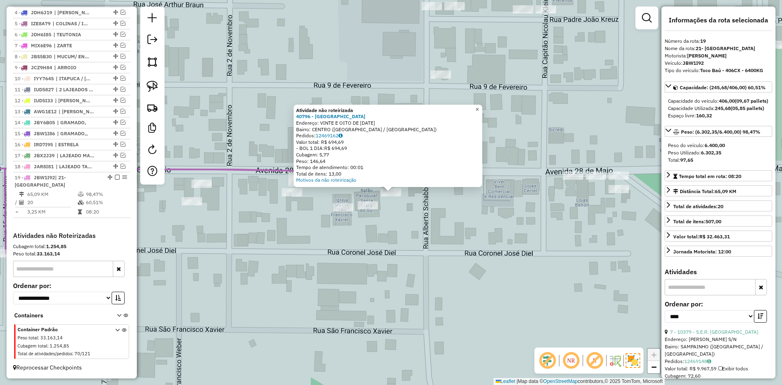
click at [482, 107] on link "×" at bounding box center [477, 110] width 10 height 10
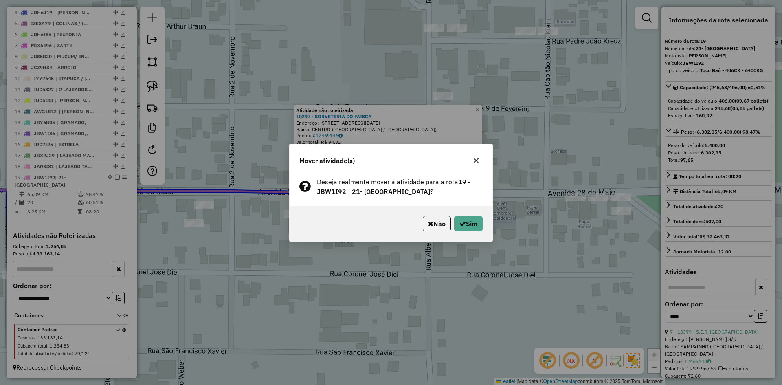
click at [475, 157] on icon "button" at bounding box center [476, 160] width 7 height 7
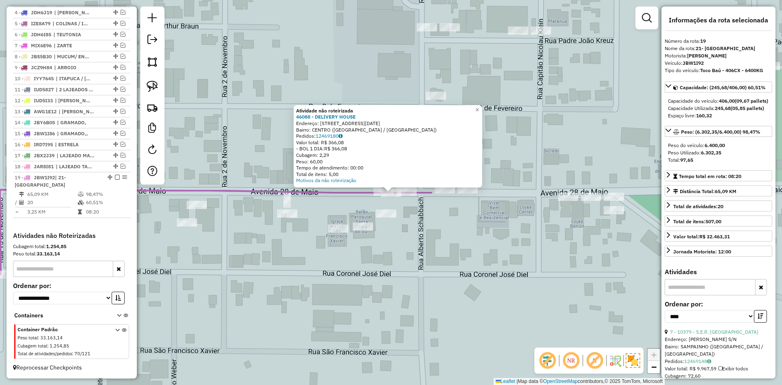
click at [410, 186] on div "Atividade não roteirizada 46088 - DELIVERY HOUSE Endereço: AVENIDA 28 DE MAIO 1…" at bounding box center [388, 146] width 188 height 82
click at [480, 106] on link "×" at bounding box center [477, 110] width 10 height 10
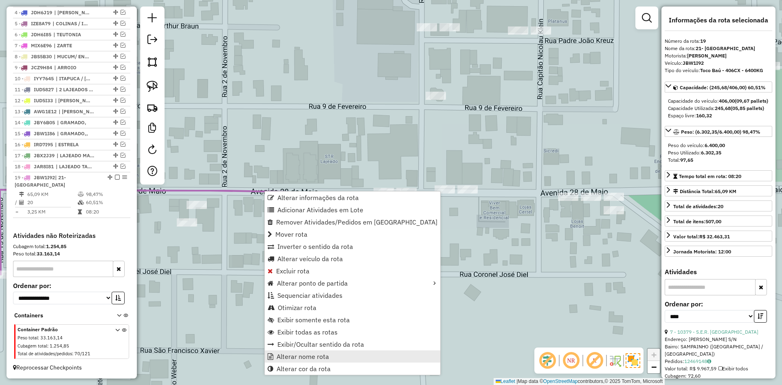
click at [298, 356] on span "Alterar nome rota" at bounding box center [302, 356] width 53 height 7
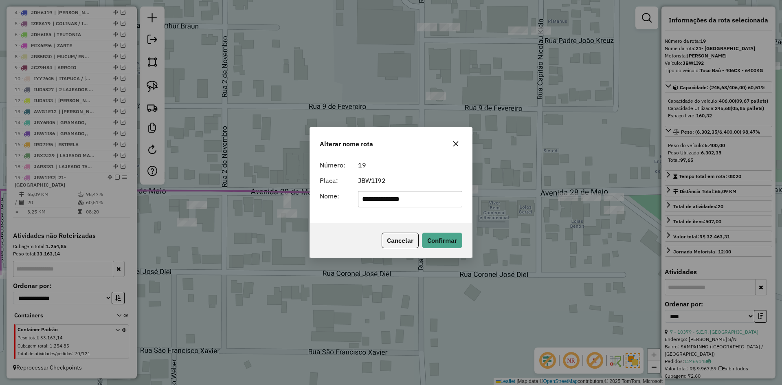
drag, startPoint x: 372, startPoint y: 200, endPoint x: 338, endPoint y: 218, distance: 38.6
click at [338, 218] on div "**********" at bounding box center [391, 190] width 162 height 66
type input "**********"
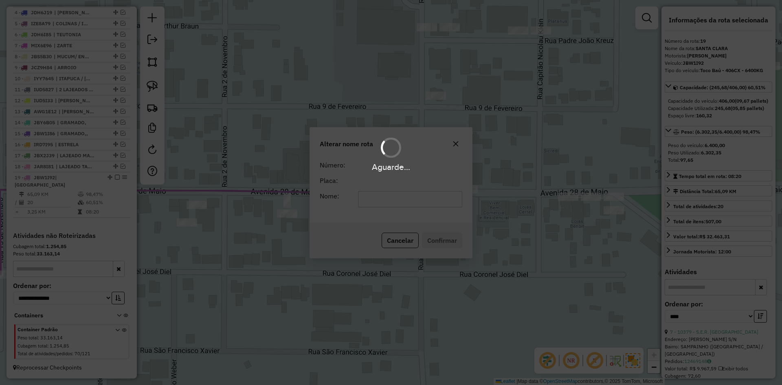
scroll to position [350, 0]
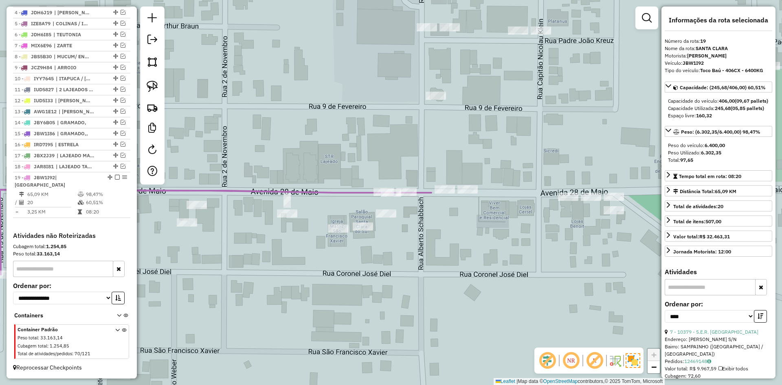
click at [284, 192] on icon at bounding box center [176, 231] width 509 height 85
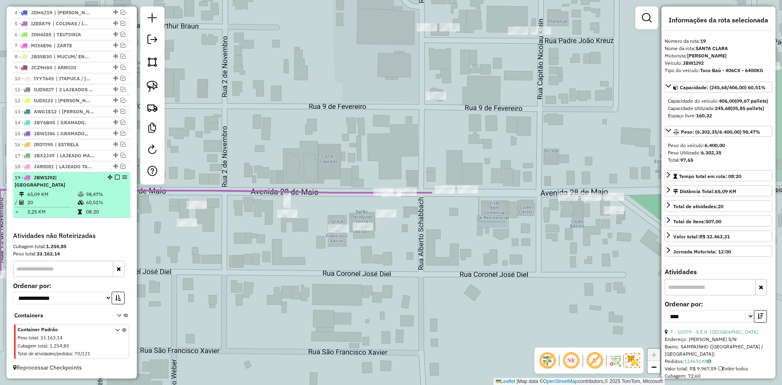
click at [115, 180] on em at bounding box center [117, 177] width 5 height 5
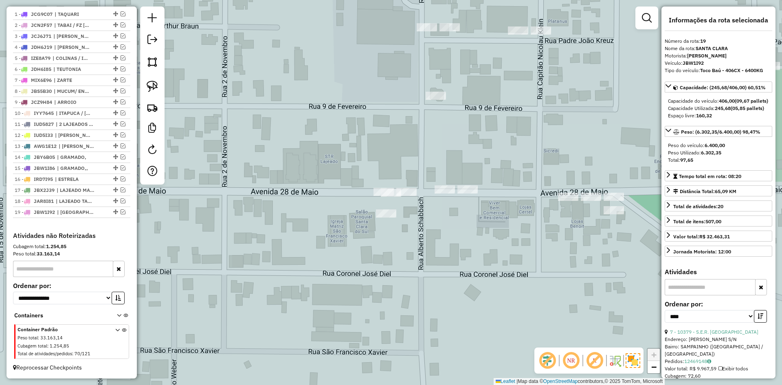
scroll to position [323, 0]
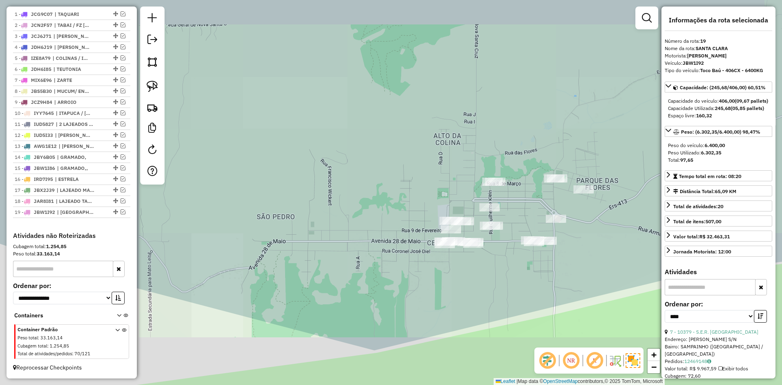
drag, startPoint x: 530, startPoint y: 272, endPoint x: 444, endPoint y: 272, distance: 85.9
click at [444, 272] on div "Janela de atendimento Grade de atendimento Capacidade Transportadoras Veículos …" at bounding box center [391, 192] width 782 height 385
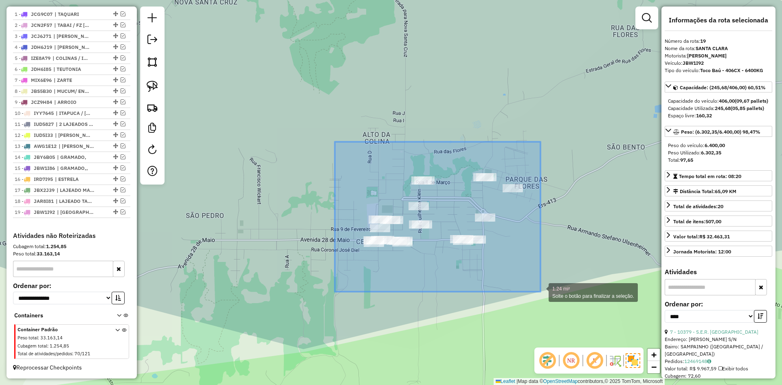
drag, startPoint x: 444, startPoint y: 270, endPoint x: 544, endPoint y: 288, distance: 101.8
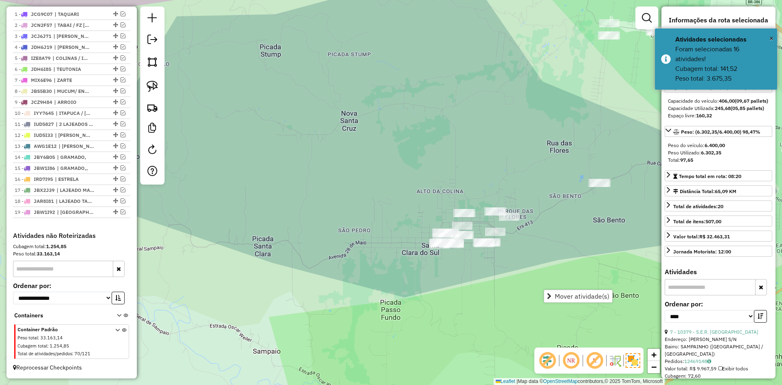
drag, startPoint x: 548, startPoint y: 228, endPoint x: 379, endPoint y: 247, distance: 170.9
click at [381, 248] on div "Janela de atendimento Grade de atendimento Capacidade Transportadoras Veículos …" at bounding box center [391, 192] width 782 height 385
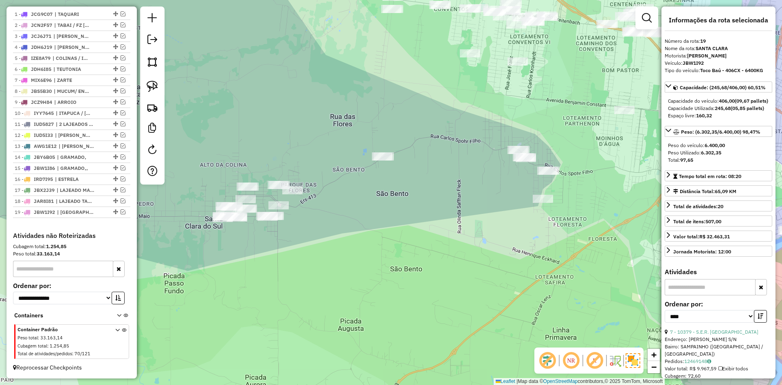
drag, startPoint x: 440, startPoint y: 256, endPoint x: 364, endPoint y: 252, distance: 76.2
click at [364, 253] on div "Janela de atendimento Grade de atendimento Capacidade Transportadoras Veículos …" at bounding box center [391, 192] width 782 height 385
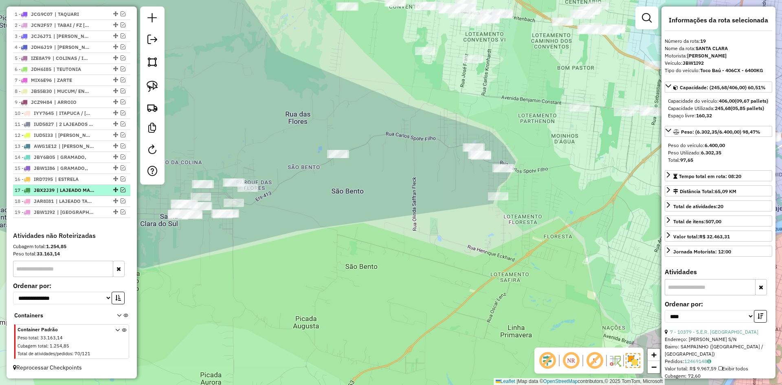
click at [121, 190] on em at bounding box center [123, 189] width 5 height 5
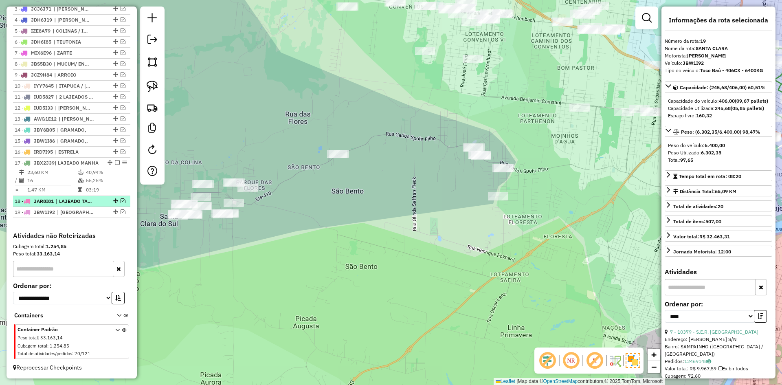
click at [121, 200] on em at bounding box center [123, 200] width 5 height 5
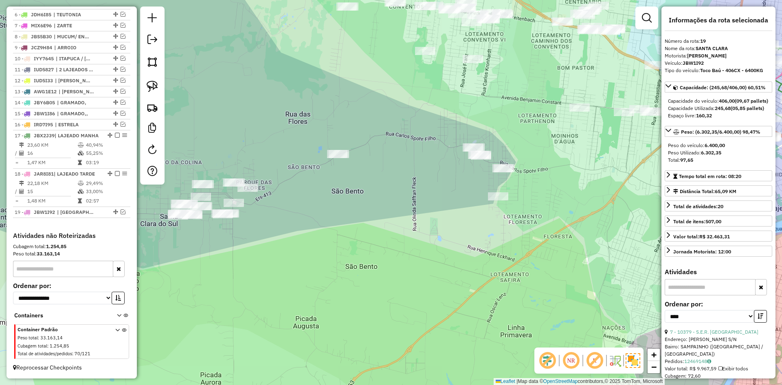
drag, startPoint x: 344, startPoint y: 210, endPoint x: 284, endPoint y: 209, distance: 59.4
click at [286, 210] on div "Janela de atendimento Grade de atendimento Capacidade Transportadoras Veículos …" at bounding box center [391, 192] width 782 height 385
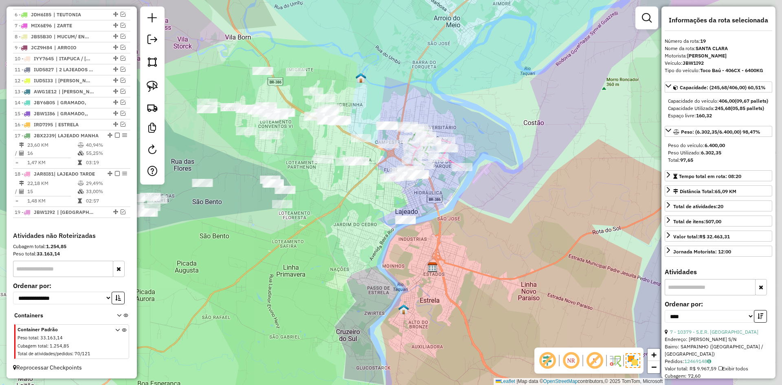
drag, startPoint x: 497, startPoint y: 193, endPoint x: 363, endPoint y: 198, distance: 133.6
click at [363, 198] on div "Janela de atendimento Grade de atendimento Capacidade Transportadoras Veículos …" at bounding box center [391, 192] width 782 height 385
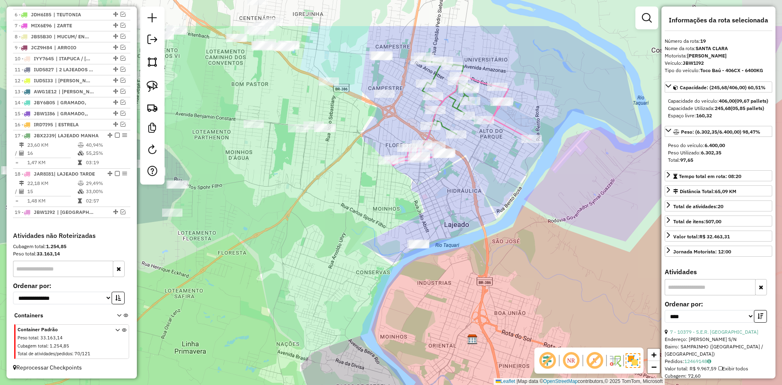
drag, startPoint x: 511, startPoint y: 77, endPoint x: 433, endPoint y: 138, distance: 98.9
click at [433, 138] on icon at bounding box center [446, 103] width 54 height 93
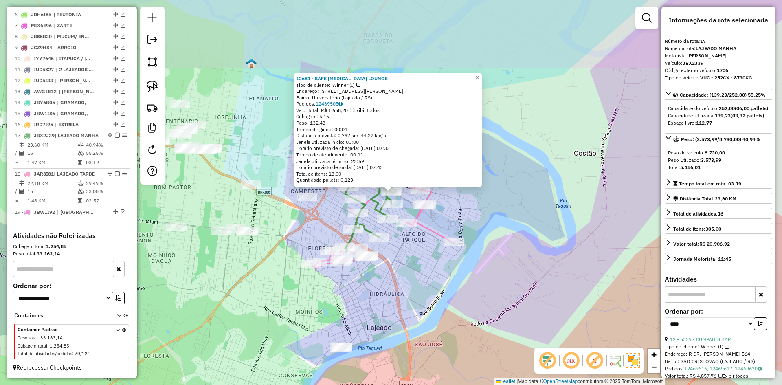
scroll to position [385, 0]
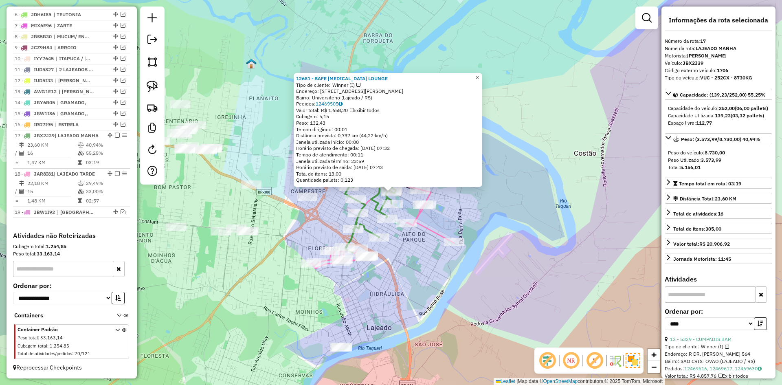
click at [480, 74] on link "×" at bounding box center [477, 78] width 10 height 10
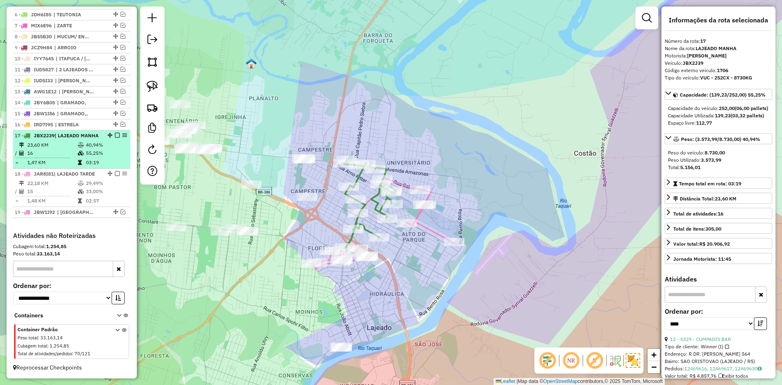
click at [115, 133] on em at bounding box center [117, 135] width 5 height 5
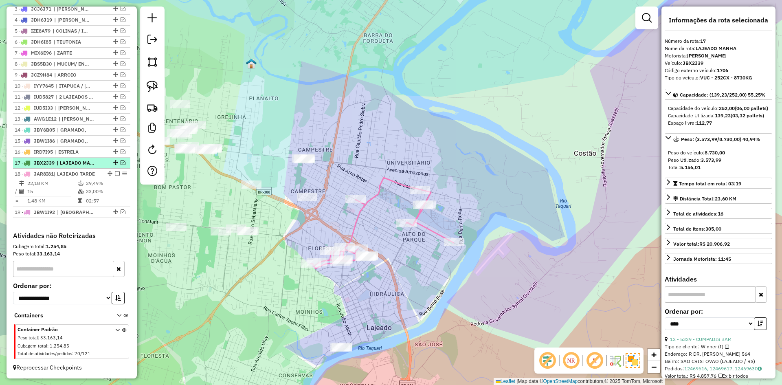
scroll to position [350, 0]
click at [360, 209] on icon at bounding box center [382, 222] width 143 height 91
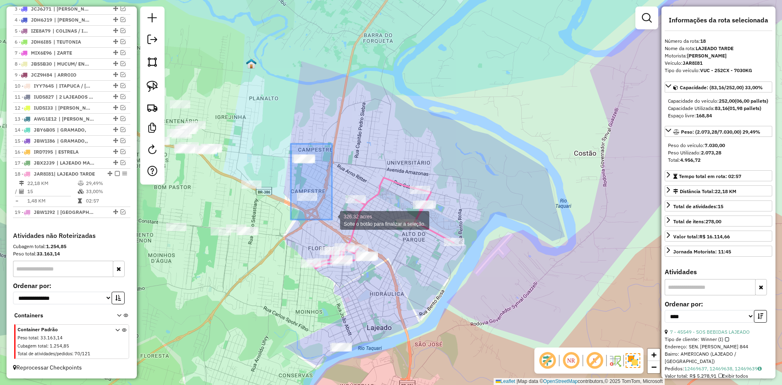
drag, startPoint x: 291, startPoint y: 144, endPoint x: 328, endPoint y: 215, distance: 80.3
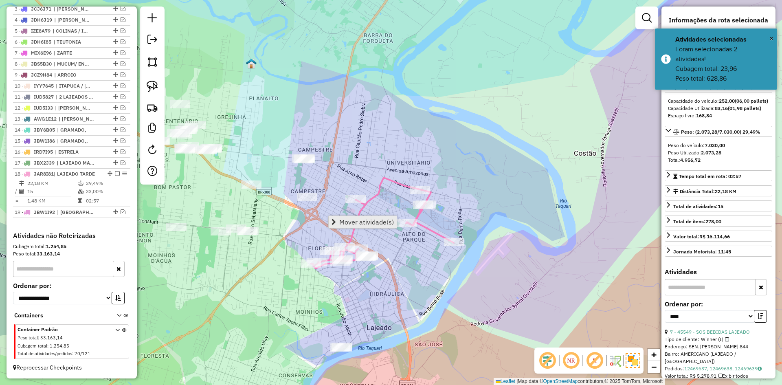
click at [353, 222] on span "Mover atividade(s)" at bounding box center [366, 222] width 55 height 7
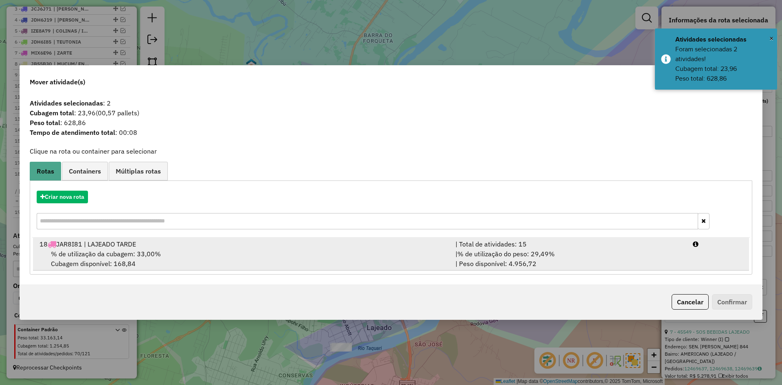
drag, startPoint x: 114, startPoint y: 253, endPoint x: 174, endPoint y: 273, distance: 63.6
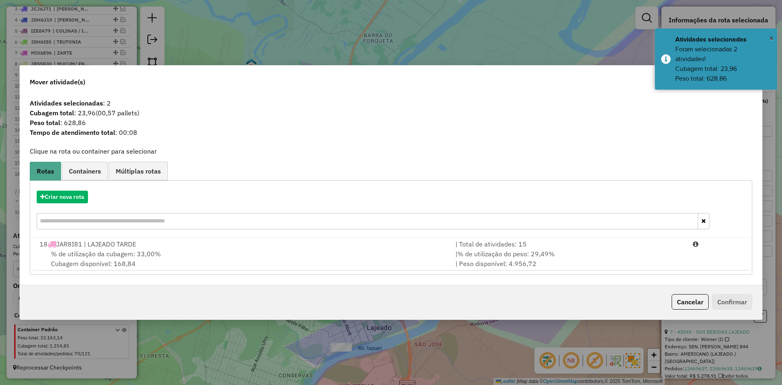
click at [114, 253] on span "% de utilização da cubagem: 33,00%" at bounding box center [106, 254] width 110 height 8
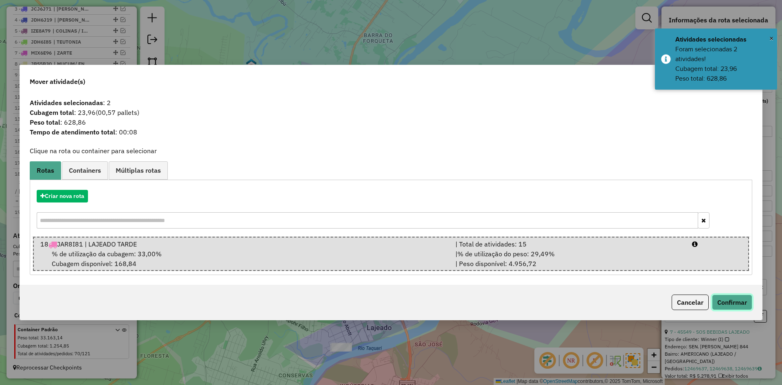
drag, startPoint x: 740, startPoint y: 302, endPoint x: 735, endPoint y: 300, distance: 5.4
click at [737, 300] on button "Confirmar" at bounding box center [732, 301] width 40 height 15
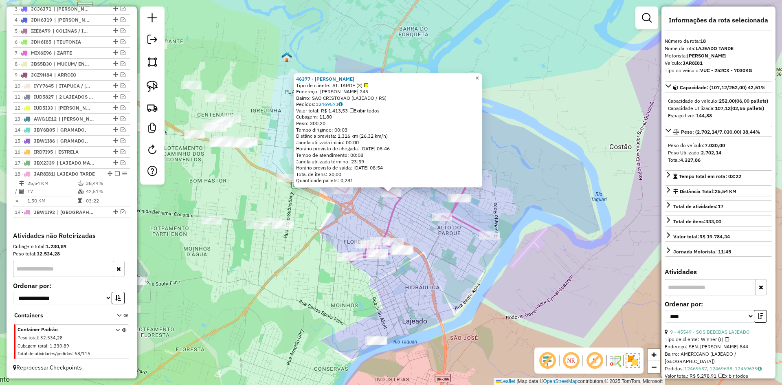
click at [482, 79] on link "×" at bounding box center [477, 78] width 10 height 10
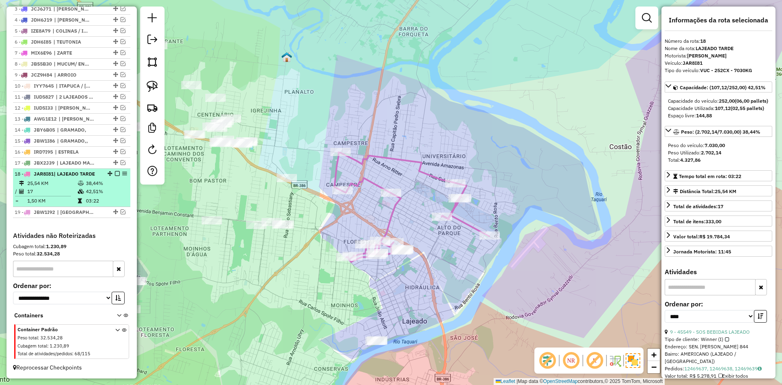
click at [116, 173] on em at bounding box center [117, 173] width 5 height 5
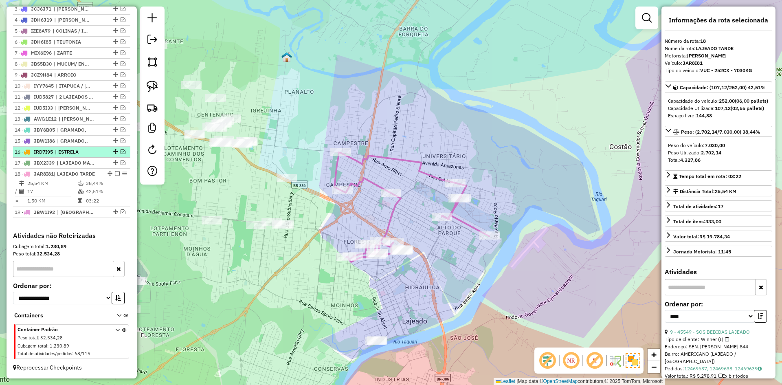
scroll to position [323, 0]
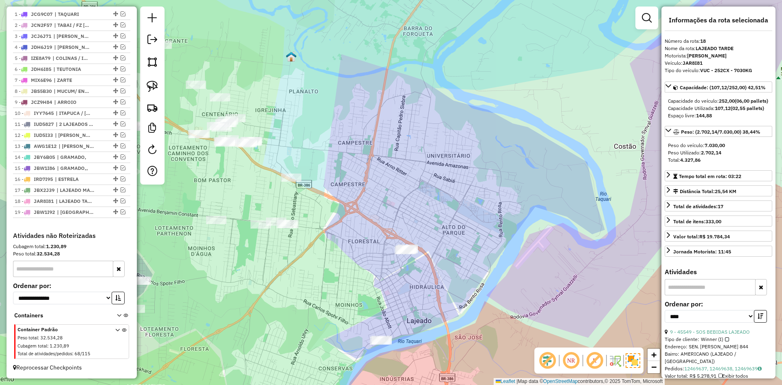
drag, startPoint x: 323, startPoint y: 270, endPoint x: 509, endPoint y: 260, distance: 186.3
click at [508, 260] on div "Janela de atendimento Grade de atendimento Capacidade Transportadoras Veículos …" at bounding box center [391, 192] width 782 height 385
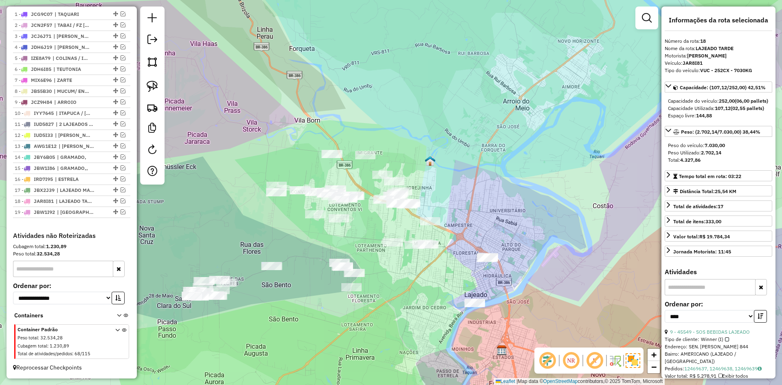
drag, startPoint x: 248, startPoint y: 243, endPoint x: 230, endPoint y: 211, distance: 36.5
click at [230, 211] on div "Janela de atendimento Grade de atendimento Capacidade Transportadoras Veículos …" at bounding box center [391, 192] width 782 height 385
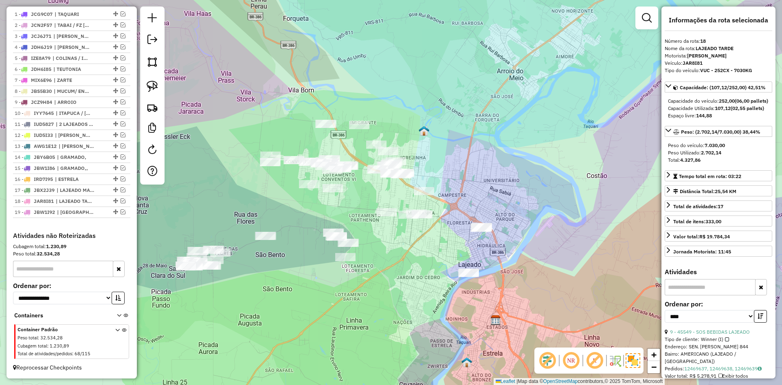
drag, startPoint x: 209, startPoint y: 216, endPoint x: 212, endPoint y: 163, distance: 53.0
click at [212, 164] on div "Janela de atendimento Grade de atendimento Capacidade Transportadoras Veículos …" at bounding box center [391, 192] width 782 height 385
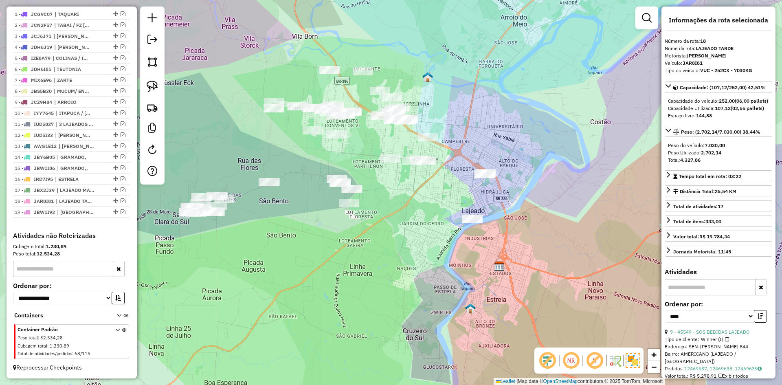
drag, startPoint x: 217, startPoint y: 169, endPoint x: 264, endPoint y: 157, distance: 48.4
click at [264, 157] on div "Janela de atendimento Grade de atendimento Capacidade Transportadoras Veículos …" at bounding box center [391, 192] width 782 height 385
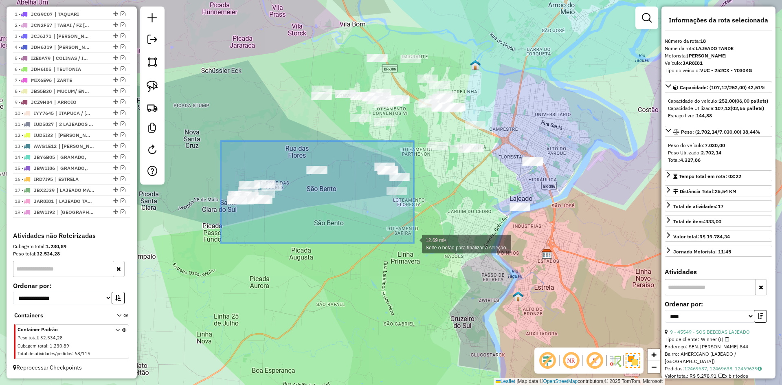
drag, startPoint x: 303, startPoint y: 204, endPoint x: 414, endPoint y: 243, distance: 117.4
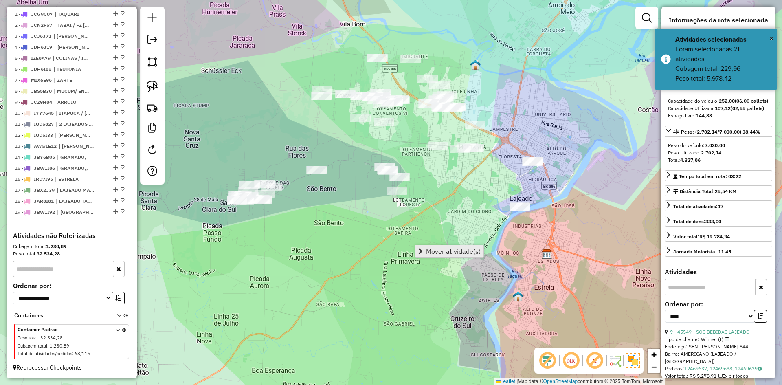
click at [460, 248] on span "Mover atividade(s)" at bounding box center [453, 251] width 55 height 7
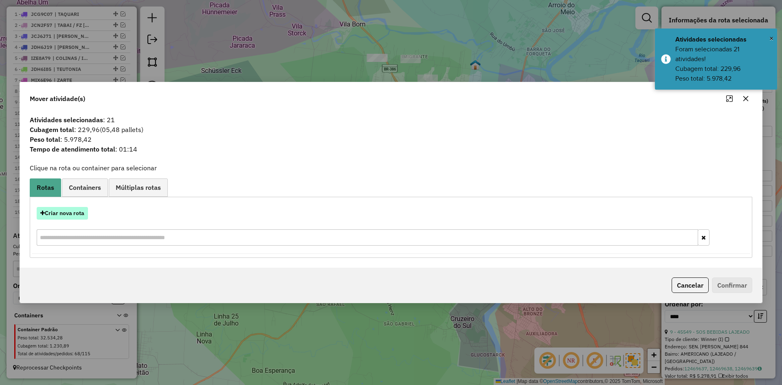
click at [61, 211] on button "Criar nova rota" at bounding box center [62, 213] width 51 height 13
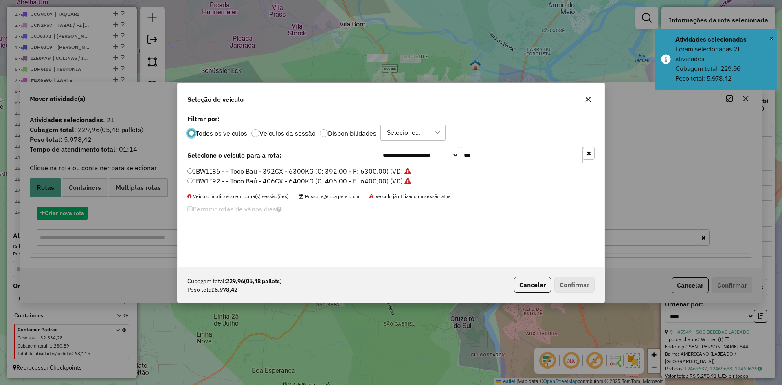
scroll to position [4, 2]
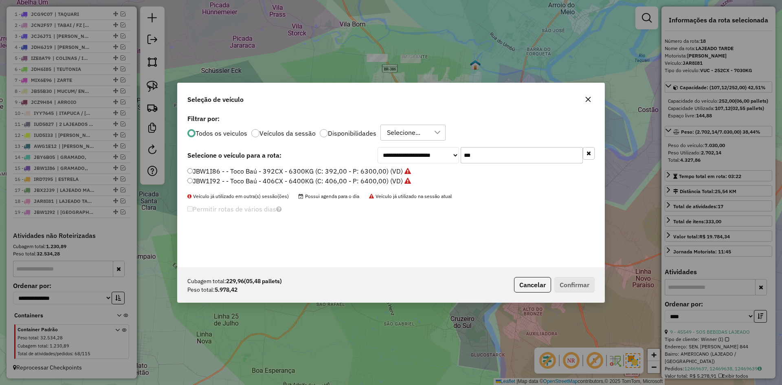
drag, startPoint x: 481, startPoint y: 154, endPoint x: 472, endPoint y: 160, distance: 10.8
click at [472, 160] on input "***" at bounding box center [521, 155] width 122 height 16
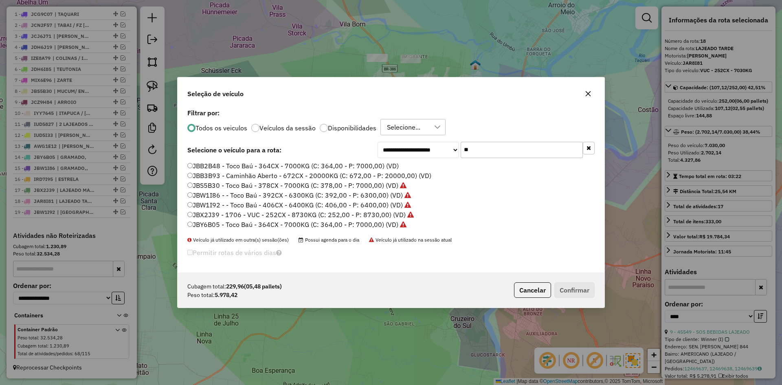
type input "*"
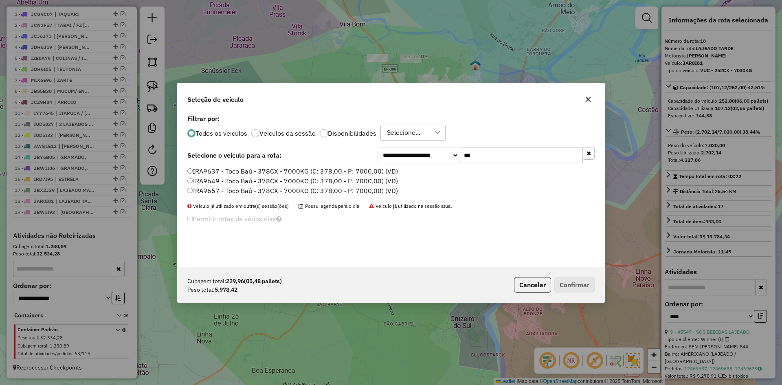
type input "***"
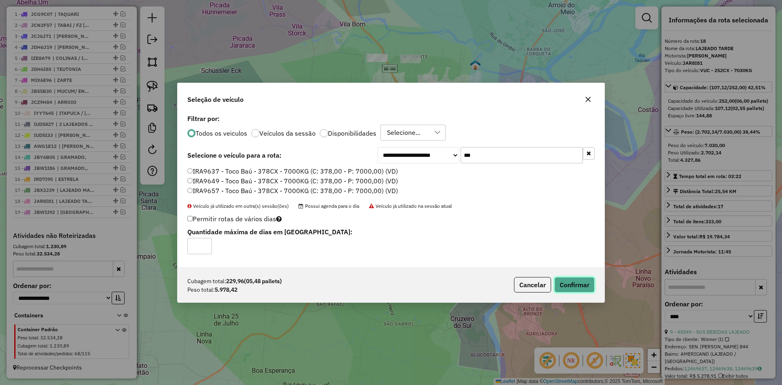
click at [581, 284] on button "Confirmar" at bounding box center [574, 284] width 40 height 15
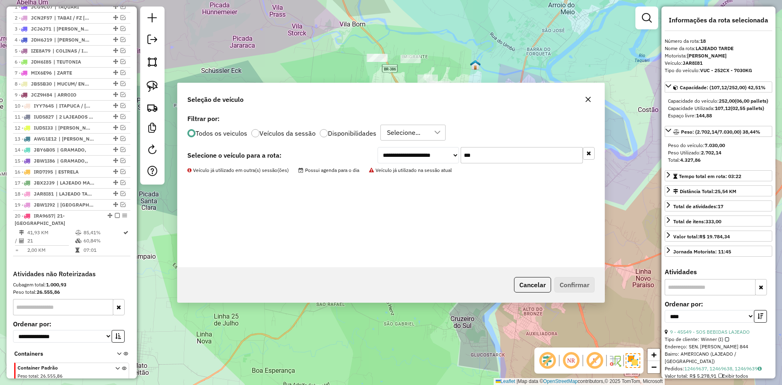
scroll to position [368, 0]
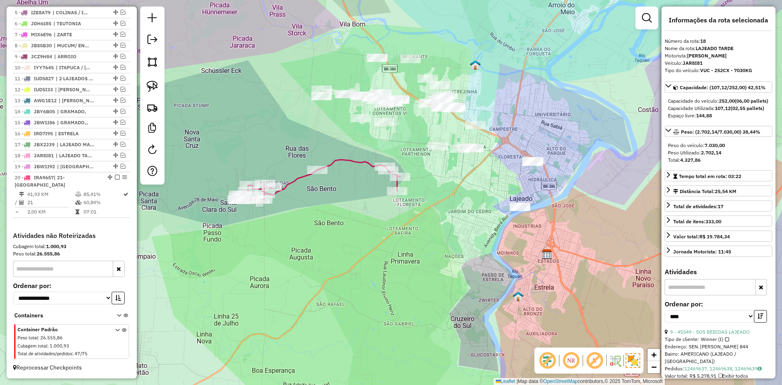
click at [359, 160] on icon at bounding box center [318, 180] width 162 height 40
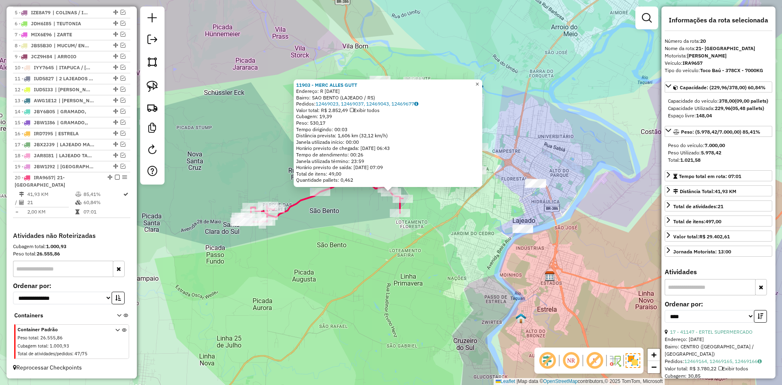
click at [479, 81] on span "×" at bounding box center [477, 84] width 4 height 7
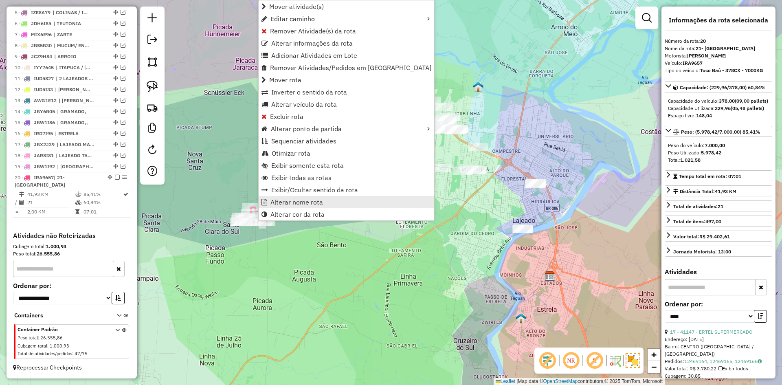
click at [307, 201] on span "Alterar nome rota" at bounding box center [296, 202] width 53 height 7
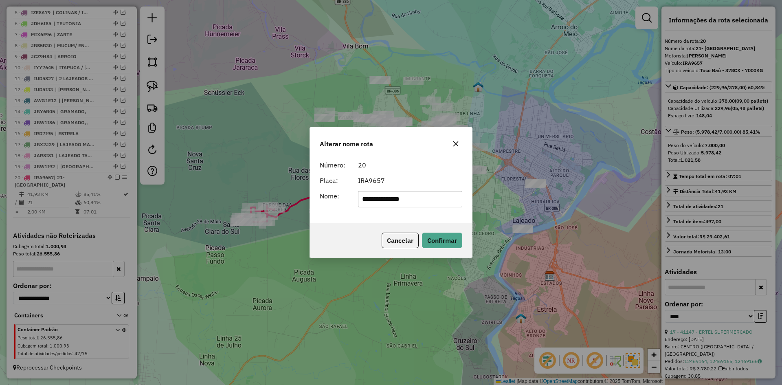
drag, startPoint x: 372, startPoint y: 200, endPoint x: 329, endPoint y: 214, distance: 45.2
click at [329, 214] on div "**********" at bounding box center [391, 190] width 162 height 66
type input "**********"
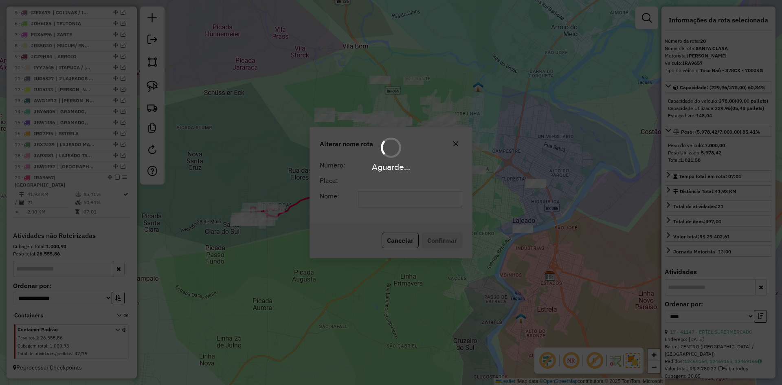
scroll to position [361, 0]
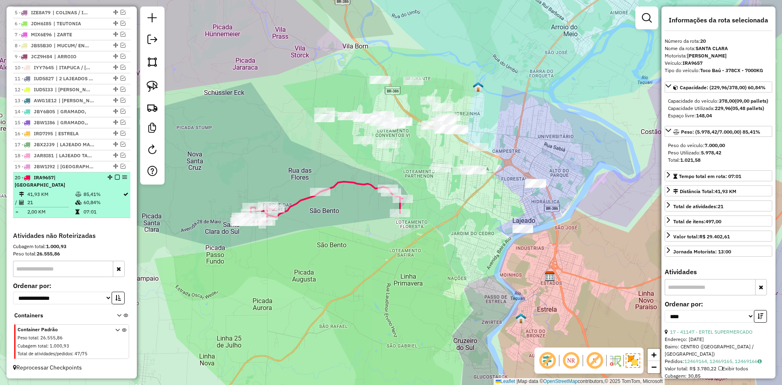
click at [116, 180] on em at bounding box center [117, 177] width 5 height 5
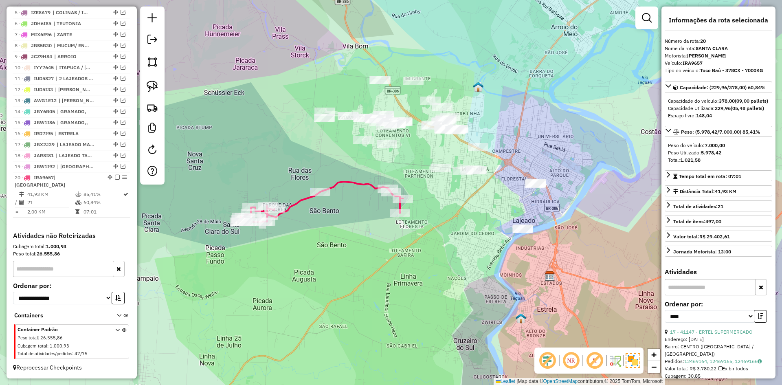
scroll to position [334, 0]
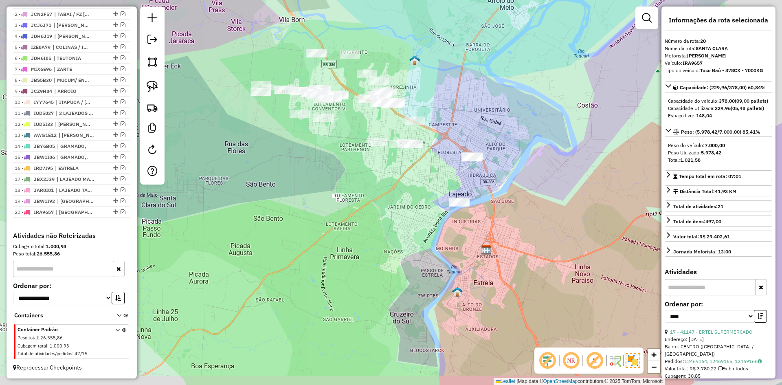
drag, startPoint x: 461, startPoint y: 204, endPoint x: 386, endPoint y: 169, distance: 82.5
click at [386, 170] on div "Janela de atendimento Grade de atendimento Capacidade Transportadoras Veículos …" at bounding box center [391, 192] width 782 height 385
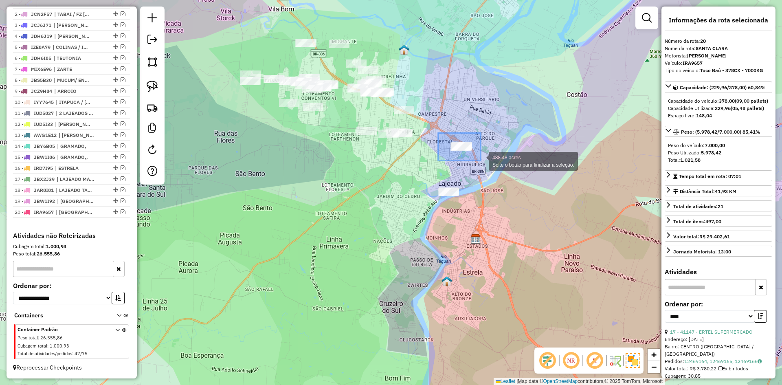
drag, startPoint x: 438, startPoint y: 133, endPoint x: 480, endPoint y: 160, distance: 50.6
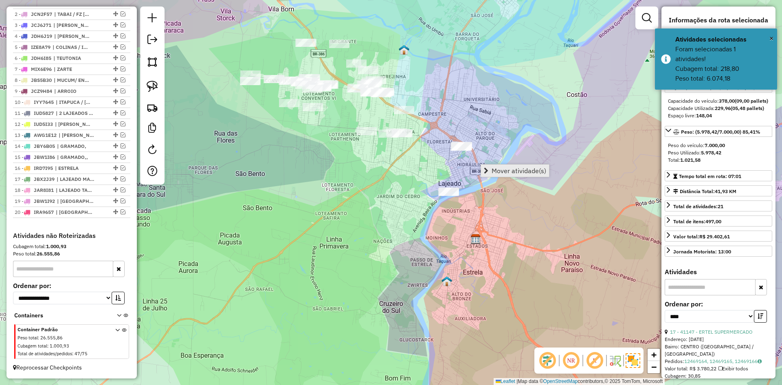
click at [504, 168] on span "Mover atividade(s)" at bounding box center [518, 170] width 55 height 7
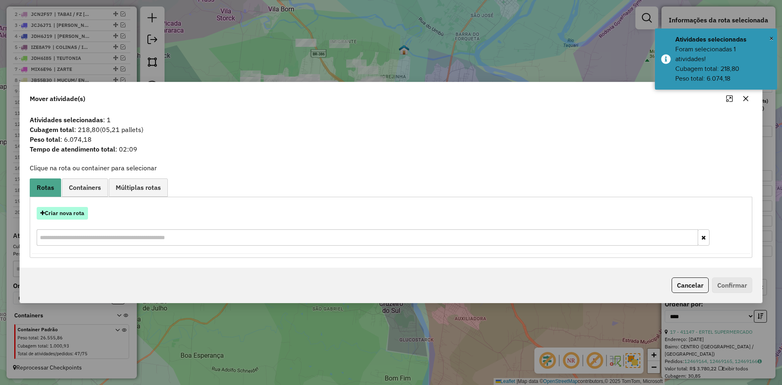
click at [70, 210] on button "Criar nova rota" at bounding box center [62, 213] width 51 height 13
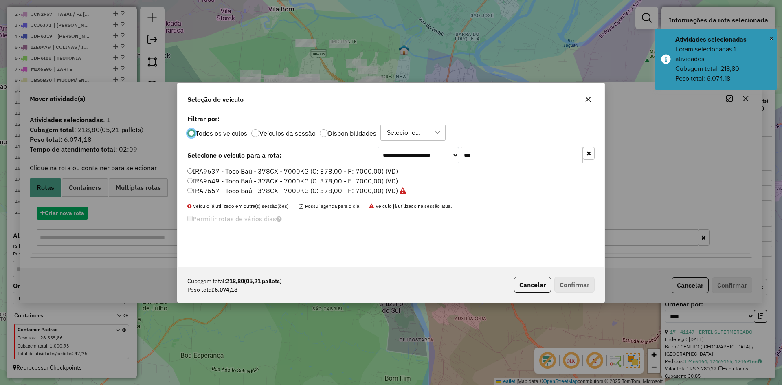
scroll to position [4, 2]
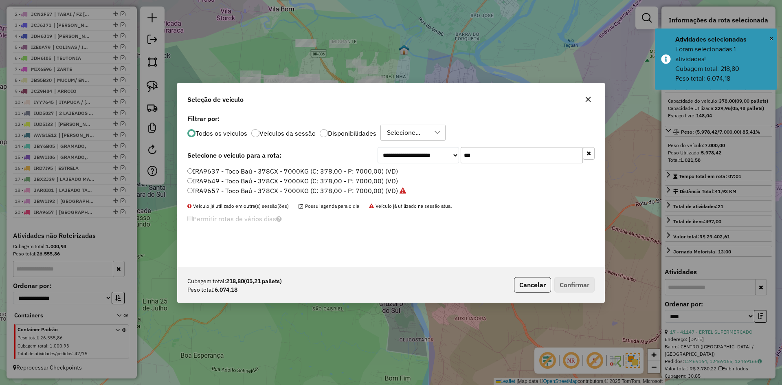
drag, startPoint x: 447, startPoint y: 170, endPoint x: 438, endPoint y: 176, distance: 10.5
click at [438, 176] on div "**********" at bounding box center [390, 189] width 427 height 155
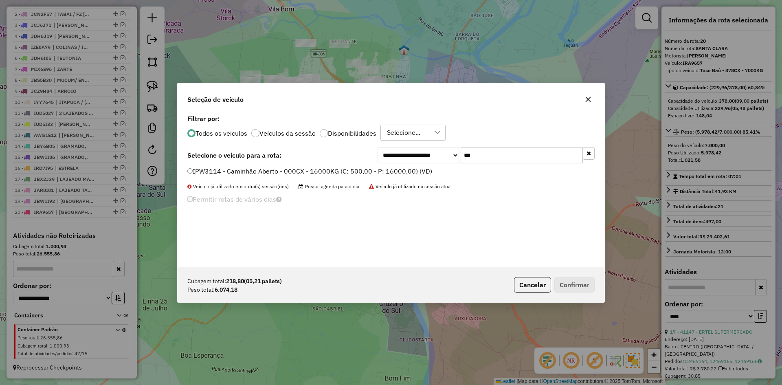
type input "***"
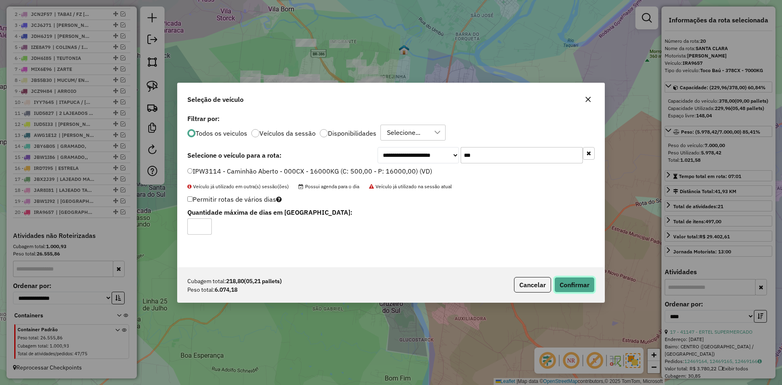
click at [565, 279] on button "Confirmar" at bounding box center [574, 284] width 40 height 15
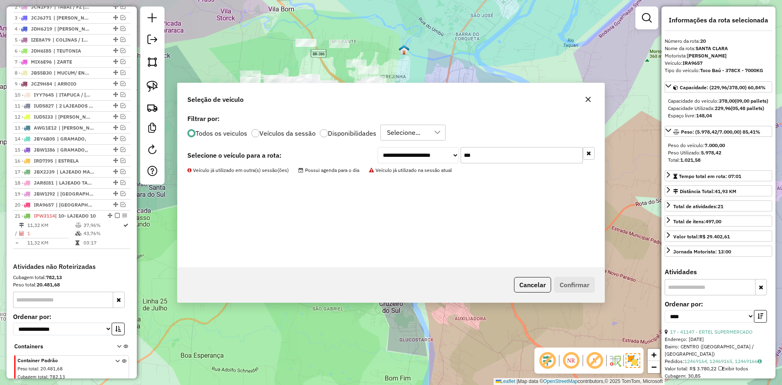
scroll to position [372, 0]
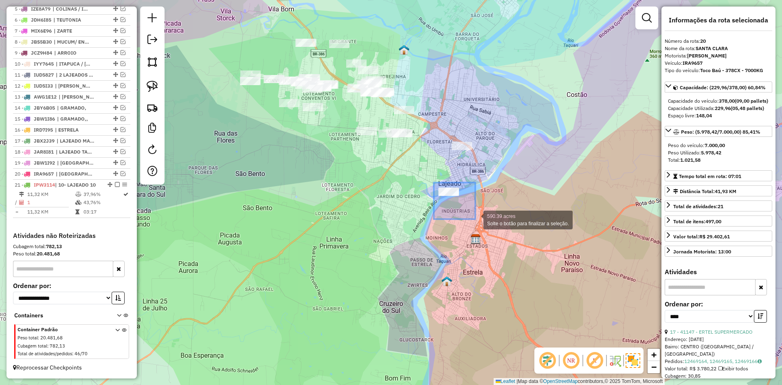
drag, startPoint x: 434, startPoint y: 182, endPoint x: 475, endPoint y: 219, distance: 55.4
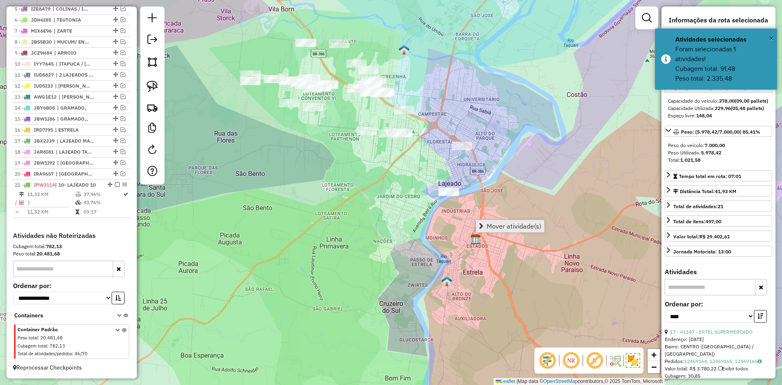
click at [492, 223] on span "Mover atividade(s)" at bounding box center [513, 226] width 55 height 7
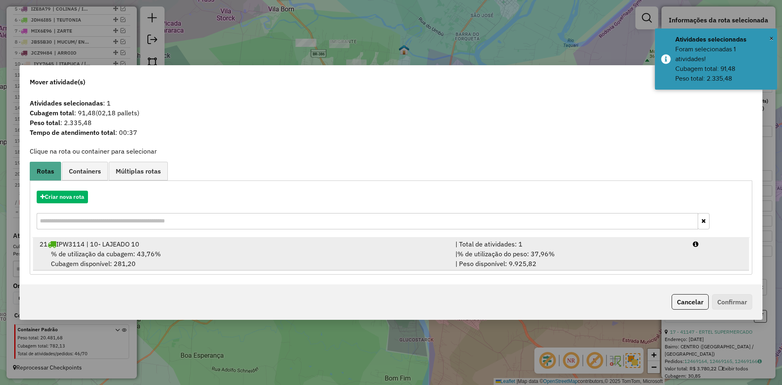
click at [96, 256] on span "% de utilização da cubagem: 43,76%" at bounding box center [106, 254] width 110 height 8
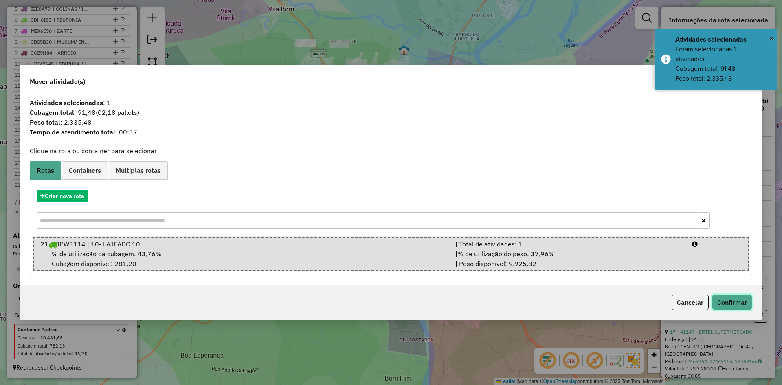
click at [732, 302] on button "Confirmar" at bounding box center [732, 301] width 40 height 15
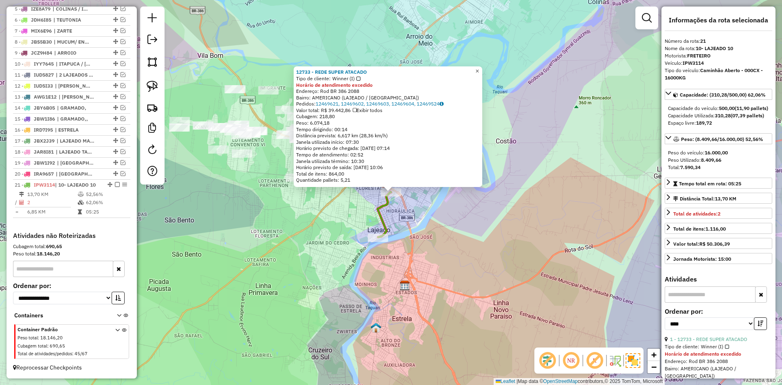
click at [479, 69] on span "×" at bounding box center [477, 71] width 4 height 7
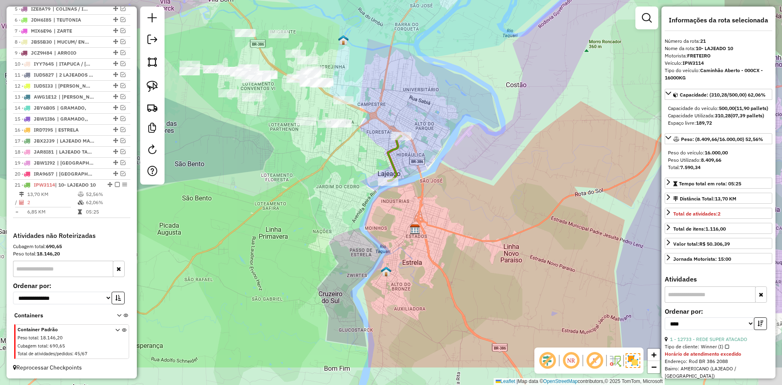
drag, startPoint x: 412, startPoint y: 236, endPoint x: 423, endPoint y: 178, distance: 58.7
click at [423, 178] on div "Janela de atendimento Grade de atendimento Capacidade Transportadoras Veículos …" at bounding box center [391, 192] width 782 height 385
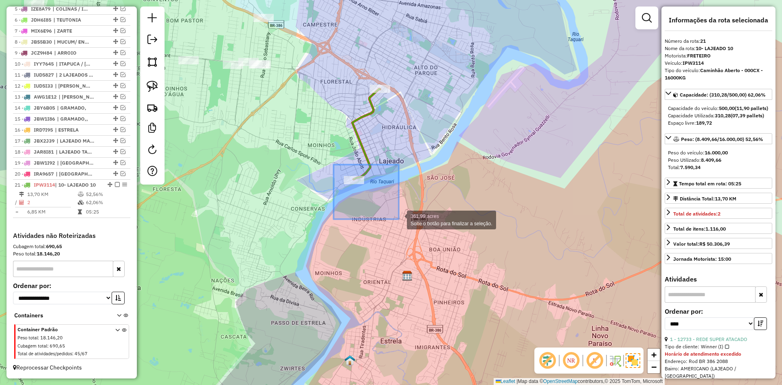
drag, startPoint x: 383, startPoint y: 212, endPoint x: 397, endPoint y: 219, distance: 15.3
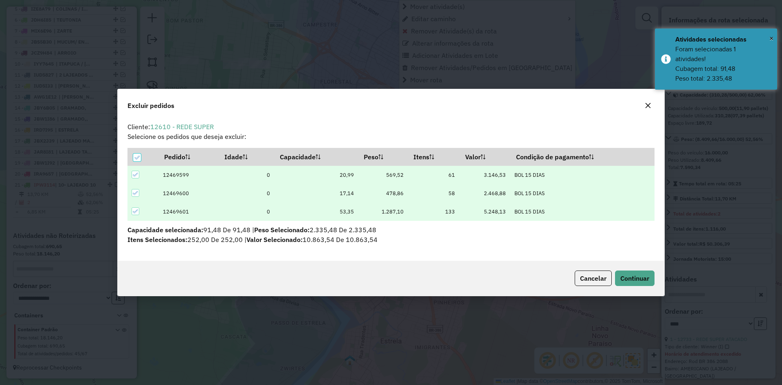
scroll to position [0, 0]
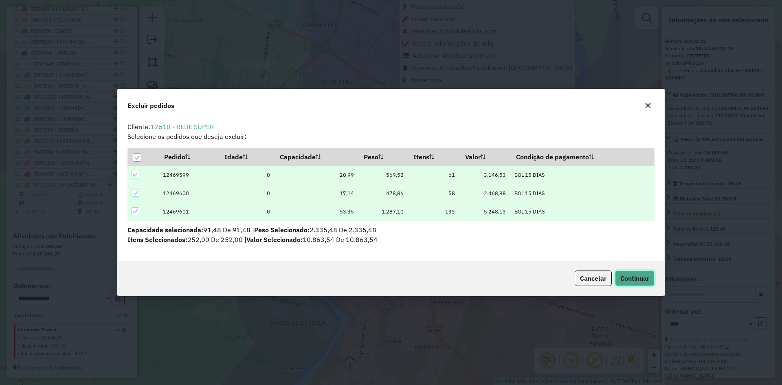
click at [627, 278] on span "Continuar" at bounding box center [634, 278] width 29 height 8
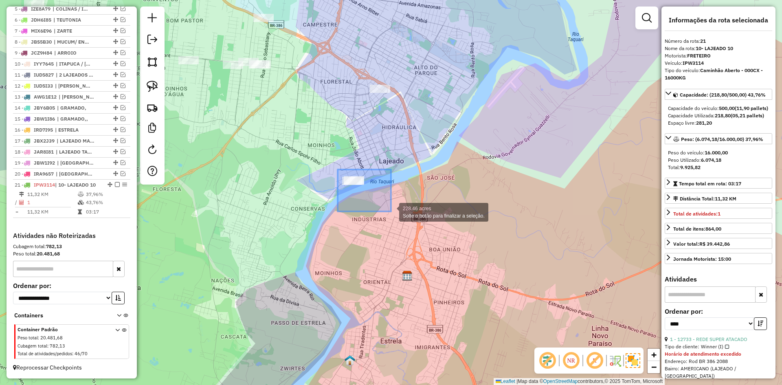
drag, startPoint x: 337, startPoint y: 169, endPoint x: 391, endPoint y: 211, distance: 68.2
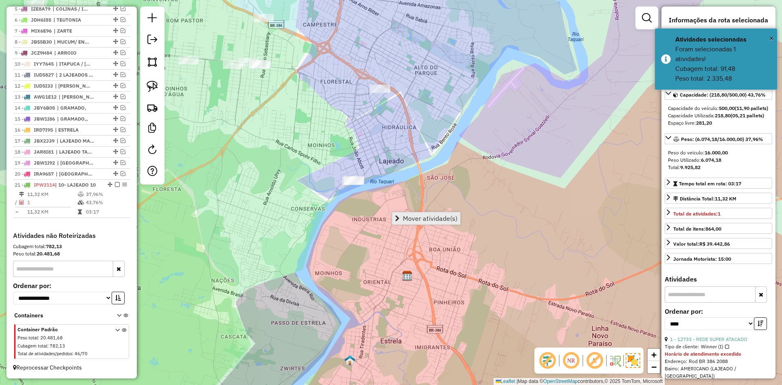
click at [410, 216] on span "Mover atividade(s)" at bounding box center [430, 218] width 55 height 7
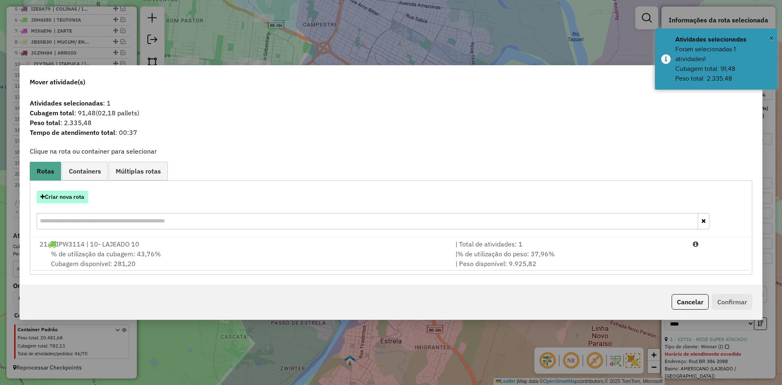
click at [73, 198] on button "Criar nova rota" at bounding box center [62, 197] width 51 height 13
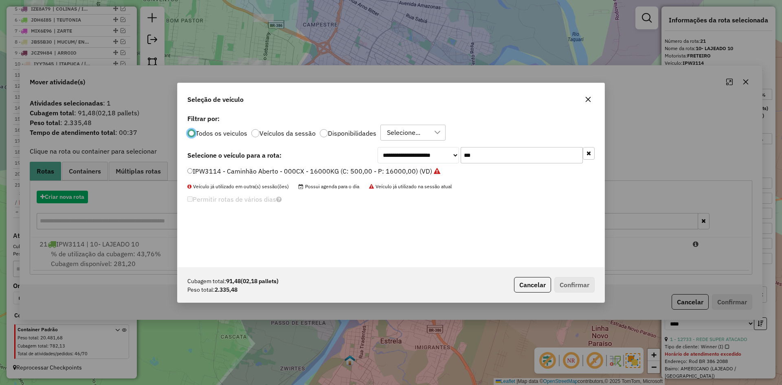
scroll to position [4, 2]
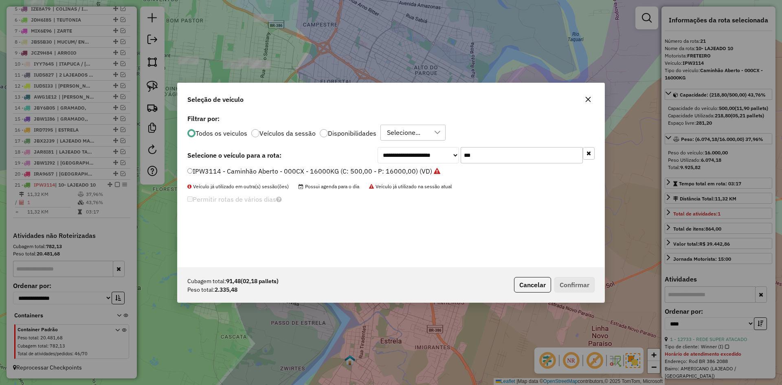
drag, startPoint x: 461, startPoint y: 170, endPoint x: 447, endPoint y: 179, distance: 17.0
click at [449, 178] on div "**********" at bounding box center [390, 189] width 427 height 155
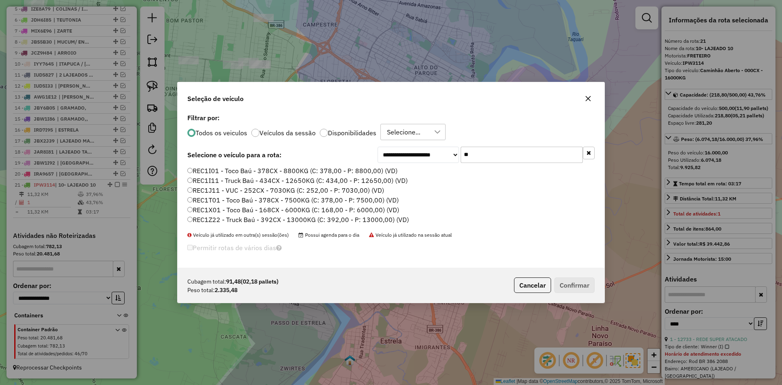
type input "*"
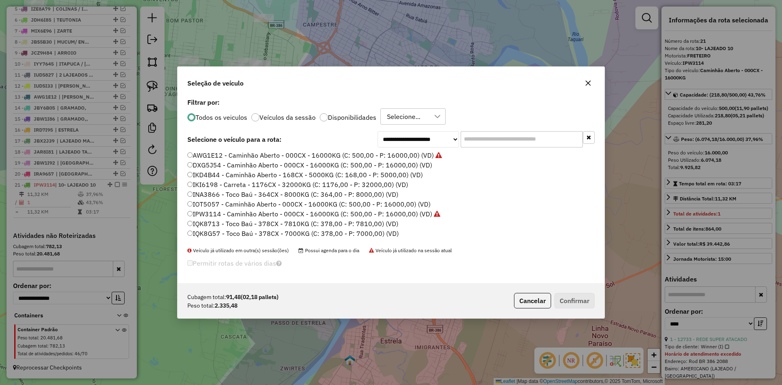
click at [591, 83] on button "button" at bounding box center [587, 83] width 13 height 13
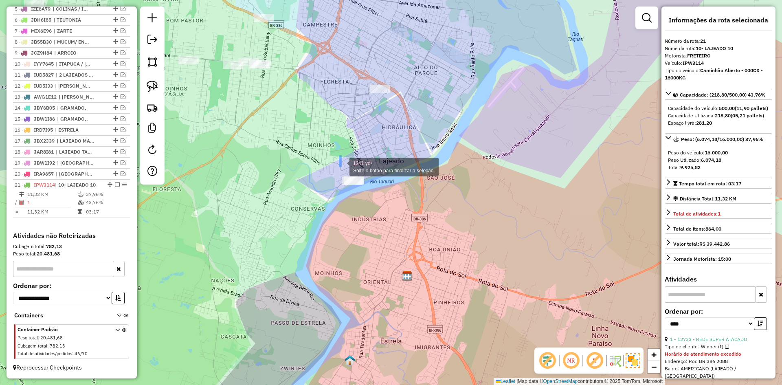
drag, startPoint x: 341, startPoint y: 166, endPoint x: 386, endPoint y: 230, distance: 77.9
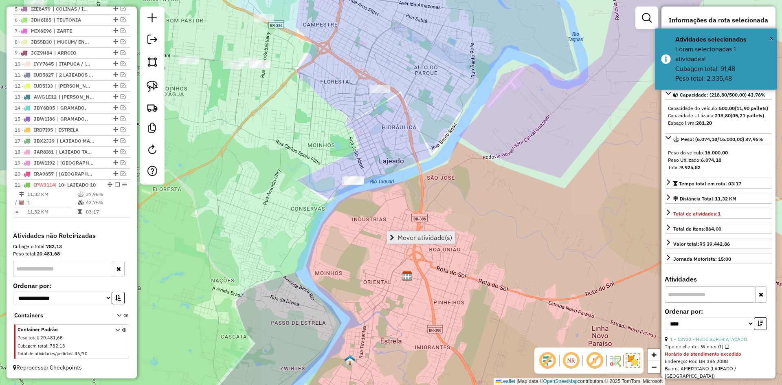
click at [408, 236] on span "Mover atividade(s)" at bounding box center [424, 237] width 55 height 7
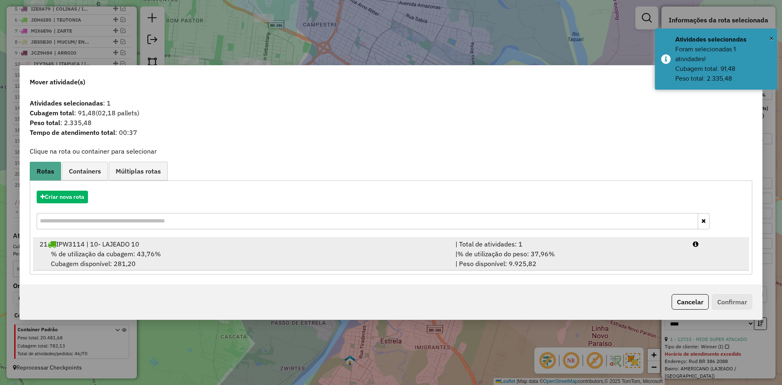
drag, startPoint x: 163, startPoint y: 255, endPoint x: 184, endPoint y: 259, distance: 21.1
click at [166, 255] on div "% de utilização da cubagem: 43,76% Cubagem disponível: 281,20" at bounding box center [243, 259] width 416 height 20
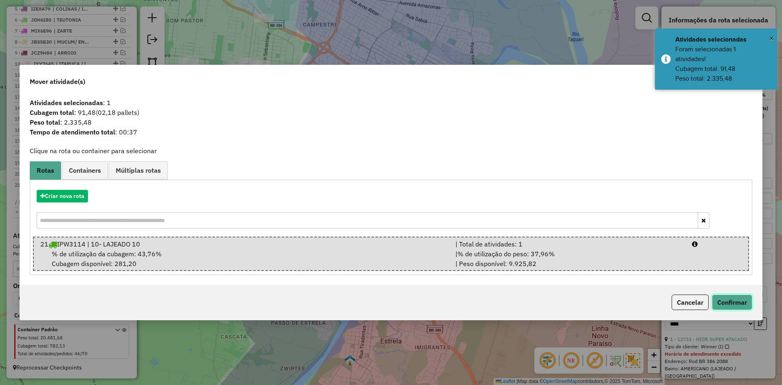
click at [738, 305] on button "Confirmar" at bounding box center [732, 301] width 40 height 15
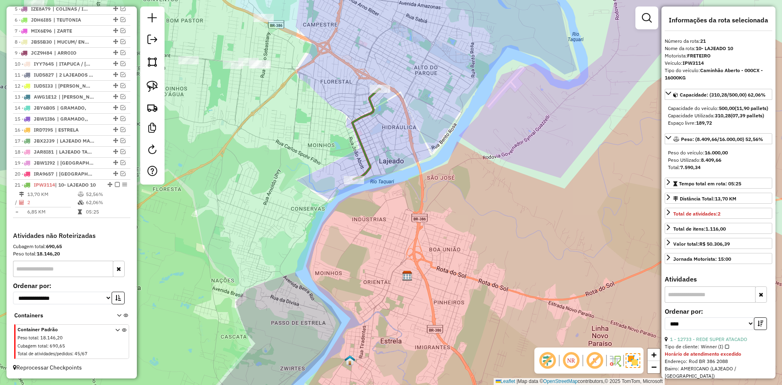
click at [368, 112] on icon at bounding box center [366, 134] width 28 height 90
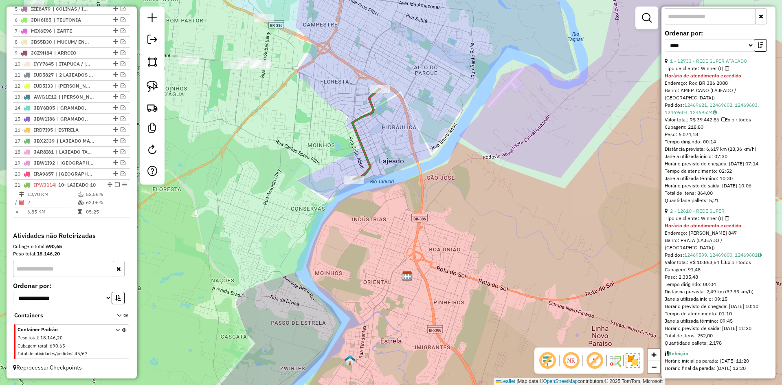
scroll to position [285, 0]
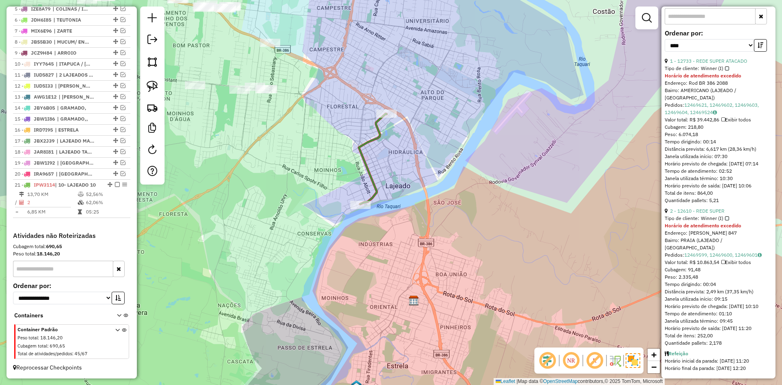
drag, startPoint x: 367, startPoint y: 163, endPoint x: 422, endPoint y: 185, distance: 59.0
click at [422, 185] on div "Janela de atendimento Grade de atendimento Capacidade Transportadoras Veículos …" at bounding box center [391, 192] width 782 height 385
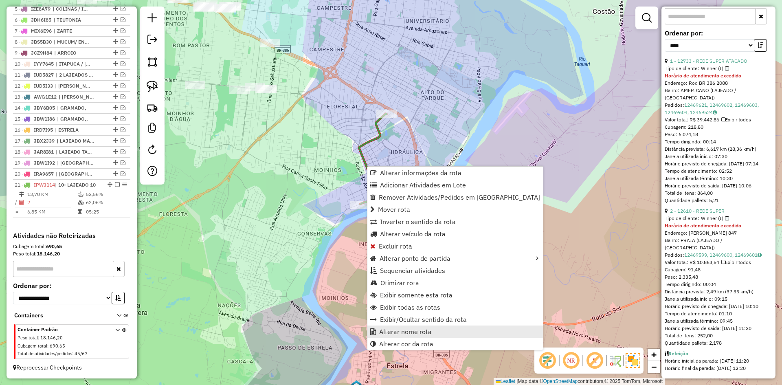
click at [404, 330] on span "Alterar nome rota" at bounding box center [405, 331] width 53 height 7
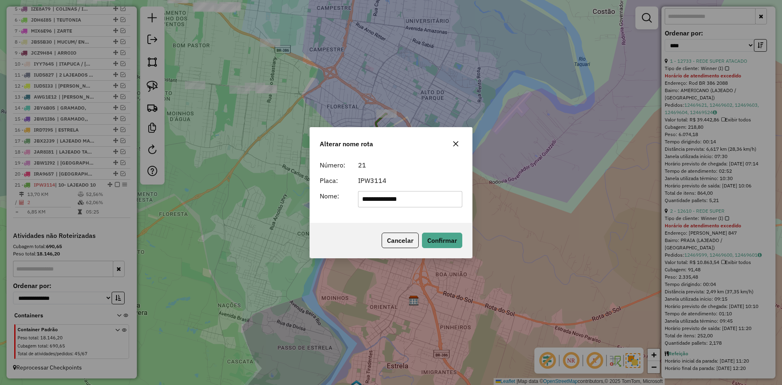
drag, startPoint x: 419, startPoint y: 202, endPoint x: 335, endPoint y: 219, distance: 86.1
click at [335, 219] on div "**********" at bounding box center [391, 190] width 162 height 66
type input "**********"
click at [423, 239] on button "Confirmar" at bounding box center [442, 239] width 40 height 15
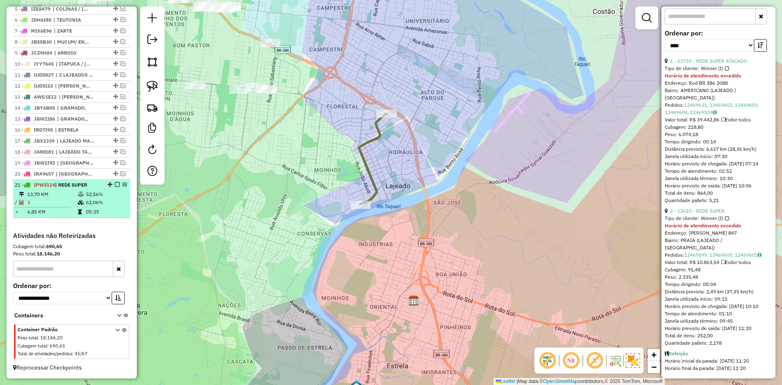
click at [115, 184] on em at bounding box center [117, 184] width 5 height 5
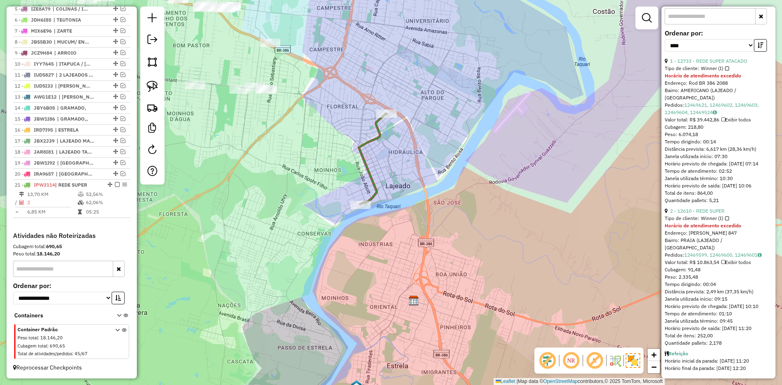
scroll to position [345, 0]
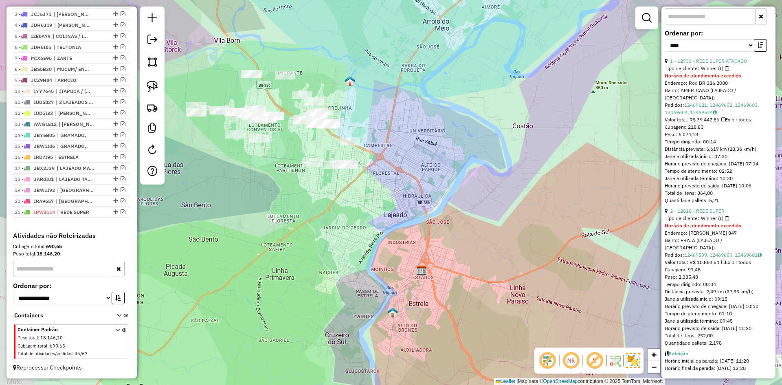
drag, startPoint x: 293, startPoint y: 164, endPoint x: 373, endPoint y: 207, distance: 90.5
click at [372, 207] on div "Janela de atendimento Grade de atendimento Capacidade Transportadoras Veículos …" at bounding box center [391, 192] width 782 height 385
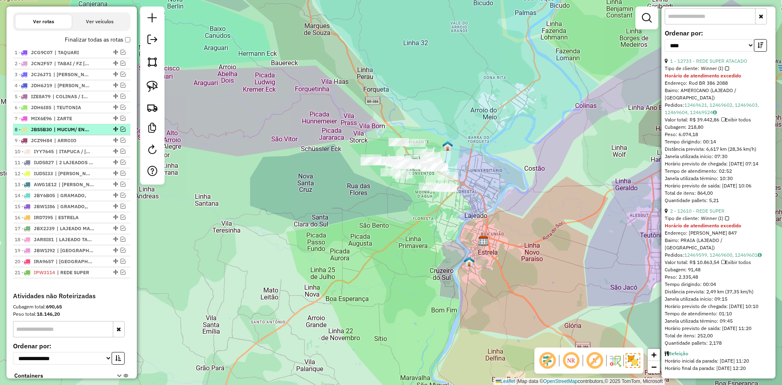
scroll to position [263, 0]
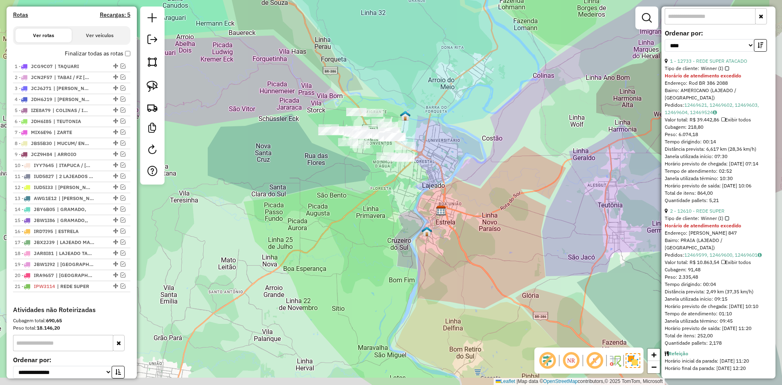
drag, startPoint x: 484, startPoint y: 173, endPoint x: 435, endPoint y: 136, distance: 60.8
click at [436, 138] on div "Janela de atendimento Grade de atendimento Capacidade Transportadoras Veículos …" at bounding box center [391, 192] width 782 height 385
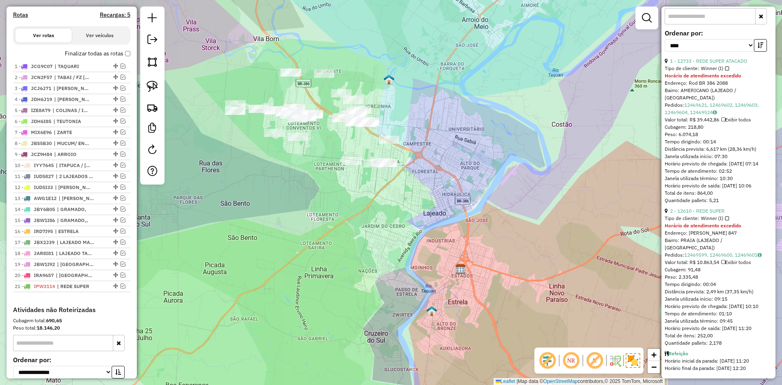
drag, startPoint x: 215, startPoint y: 51, endPoint x: 245, endPoint y: 69, distance: 34.7
click at [245, 69] on div "Janela de atendimento Grade de atendimento Capacidade Transportadoras Veículos …" at bounding box center [391, 192] width 782 height 385
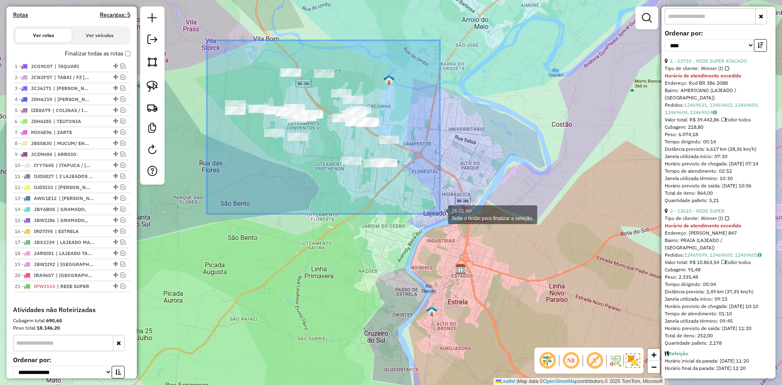
drag, startPoint x: 207, startPoint y: 40, endPoint x: 440, endPoint y: 214, distance: 290.3
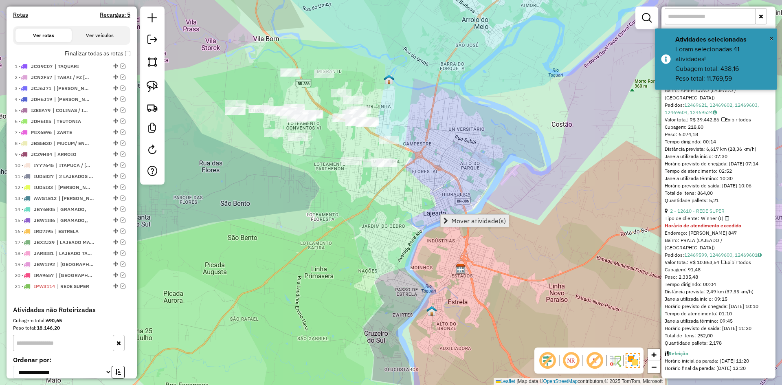
click at [482, 217] on span "Mover atividade(s)" at bounding box center [478, 220] width 55 height 7
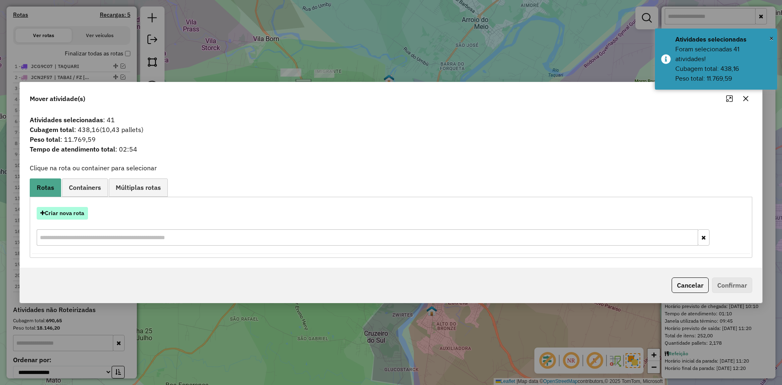
click at [77, 217] on button "Criar nova rota" at bounding box center [62, 213] width 51 height 13
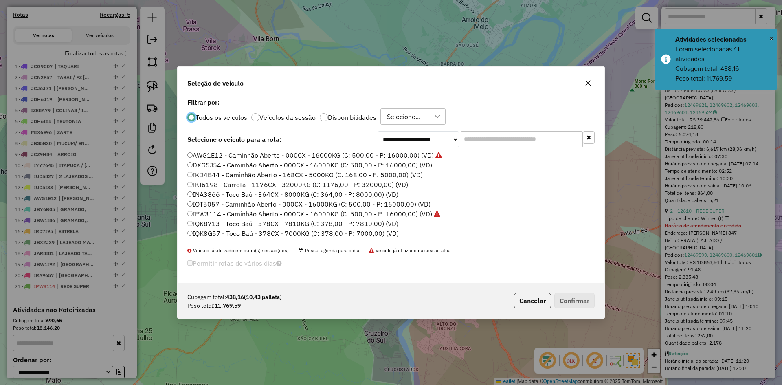
scroll to position [4, 2]
click at [480, 138] on input "text" at bounding box center [521, 139] width 122 height 16
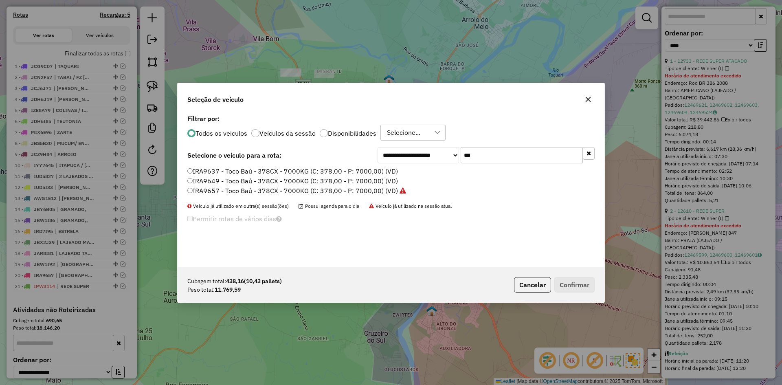
type input "***"
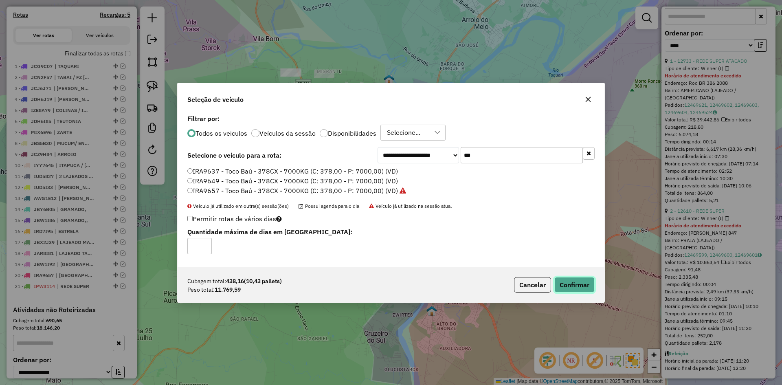
click at [583, 282] on button "Confirmar" at bounding box center [574, 284] width 40 height 15
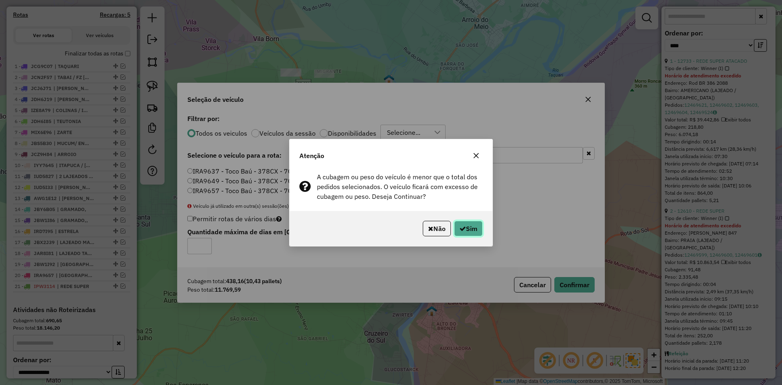
click at [475, 228] on button "Sim" at bounding box center [468, 228] width 28 height 15
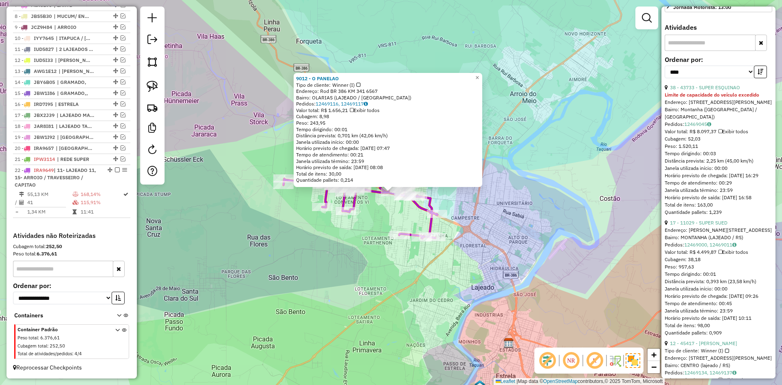
scroll to position [211, 0]
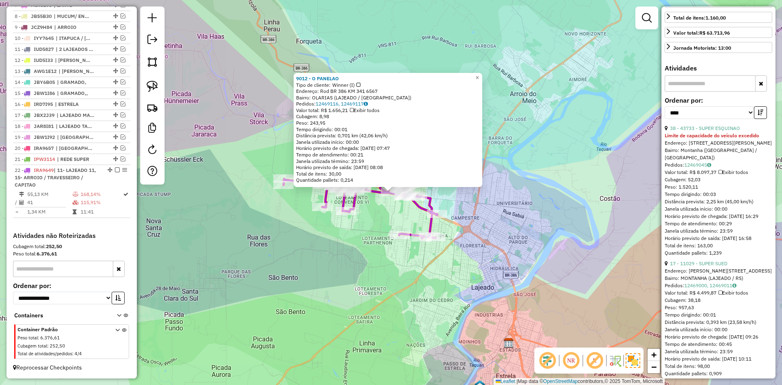
click at [714, 131] on link "38 - 43733 - SUPER ESQUINAO" at bounding box center [705, 128] width 70 height 6
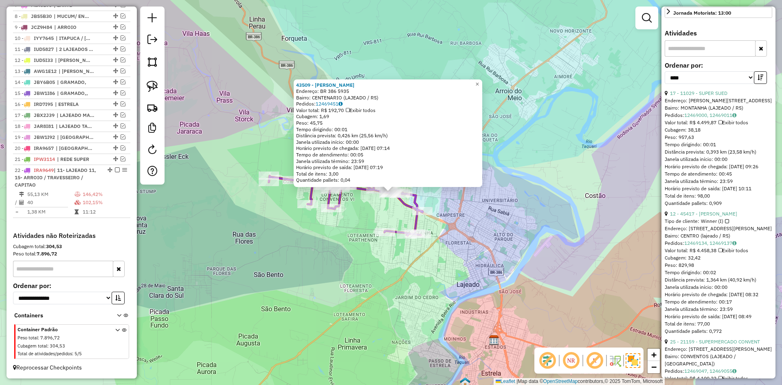
scroll to position [292, 0]
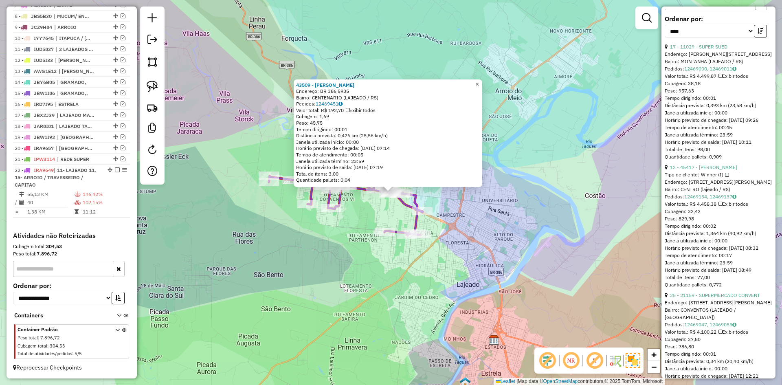
click at [479, 81] on span "×" at bounding box center [477, 84] width 4 height 7
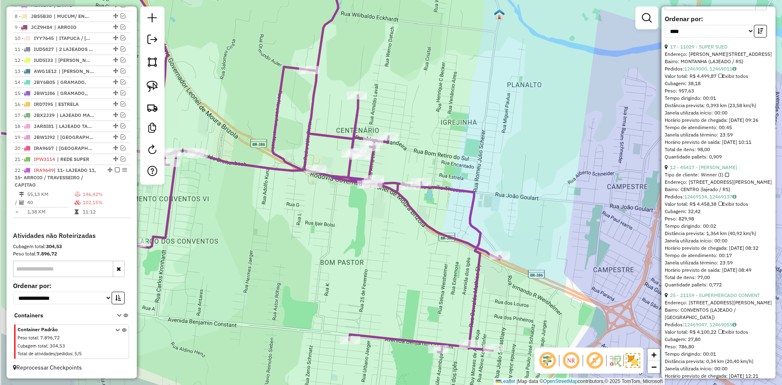
drag, startPoint x: 378, startPoint y: 173, endPoint x: 457, endPoint y: 159, distance: 80.3
click at [457, 159] on div "Janela de atendimento Grade de atendimento Capacidade Transportadoras Veículos …" at bounding box center [391, 192] width 782 height 385
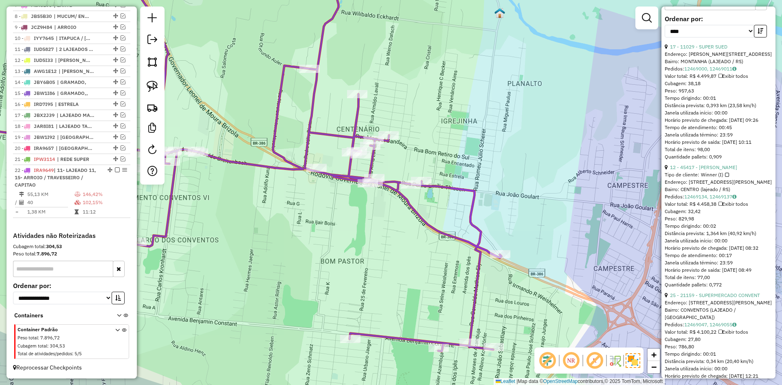
click at [310, 118] on icon at bounding box center [211, 167] width 579 height 368
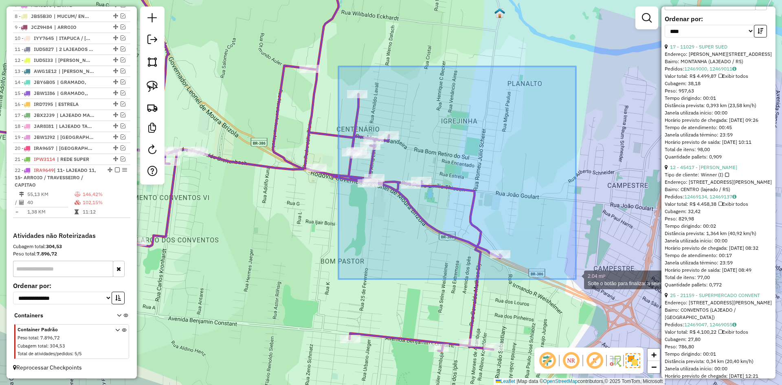
drag, startPoint x: 338, startPoint y: 66, endPoint x: 576, endPoint y: 279, distance: 318.6
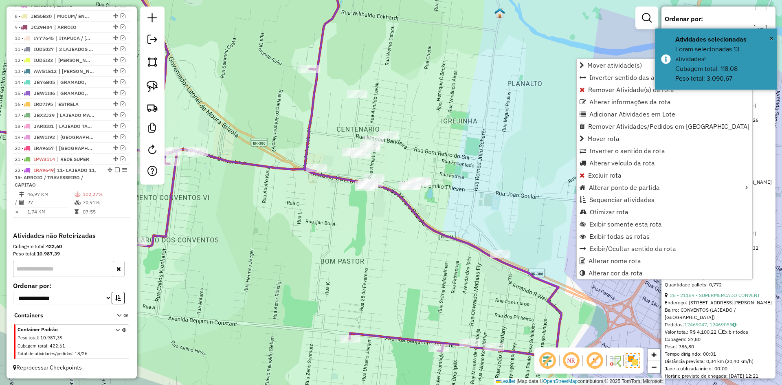
scroll to position [285, 0]
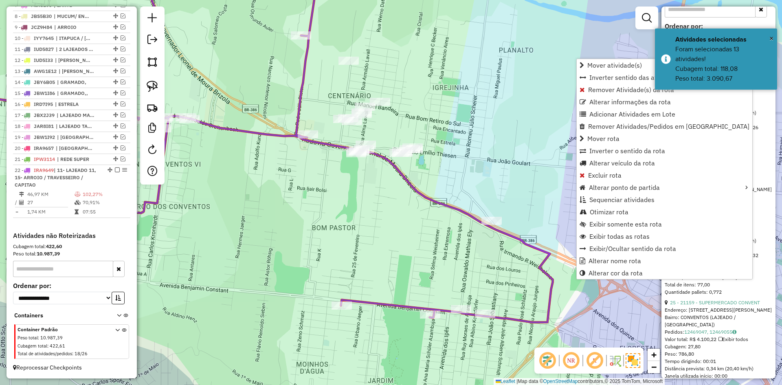
drag, startPoint x: 523, startPoint y: 307, endPoint x: 491, endPoint y: 202, distance: 109.8
click at [491, 202] on div "Janela de atendimento Grade de atendimento Capacidade Transportadoras Veículos …" at bounding box center [391, 192] width 782 height 385
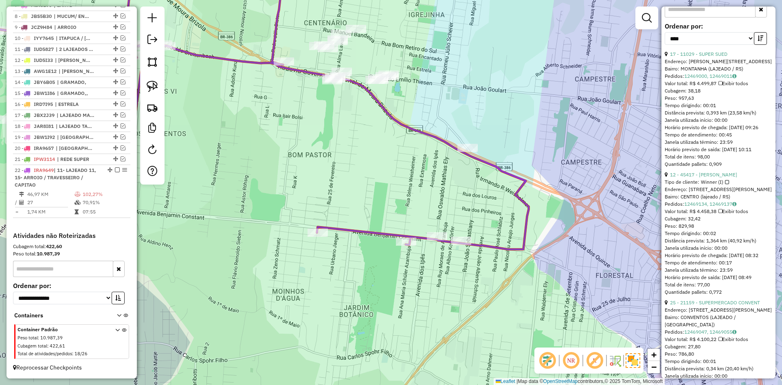
click at [362, 230] on icon at bounding box center [225, 105] width 607 height 287
click at [348, 228] on icon at bounding box center [225, 105] width 607 height 287
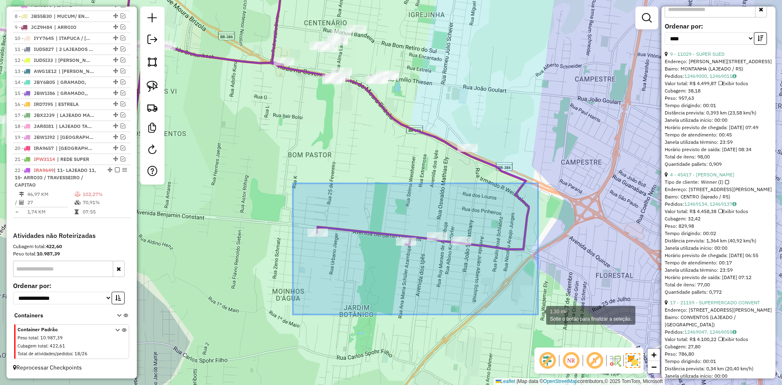
drag, startPoint x: 293, startPoint y: 184, endPoint x: 538, endPoint y: 314, distance: 277.4
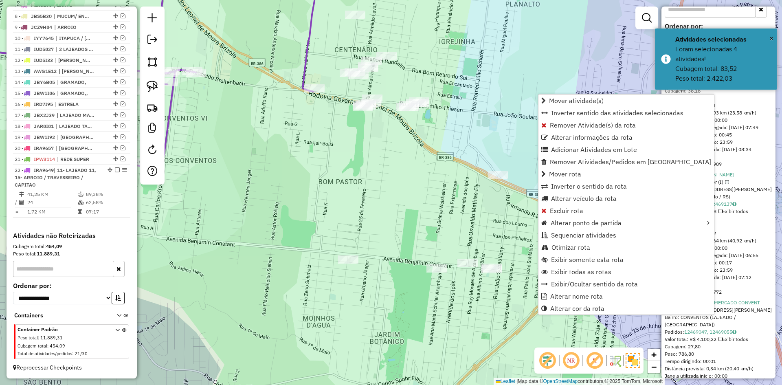
drag, startPoint x: 329, startPoint y: 177, endPoint x: 378, endPoint y: 214, distance: 60.5
click at [378, 214] on div "Janela de atendimento Grade de atendimento Capacidade Transportadoras Veículos …" at bounding box center [391, 192] width 782 height 385
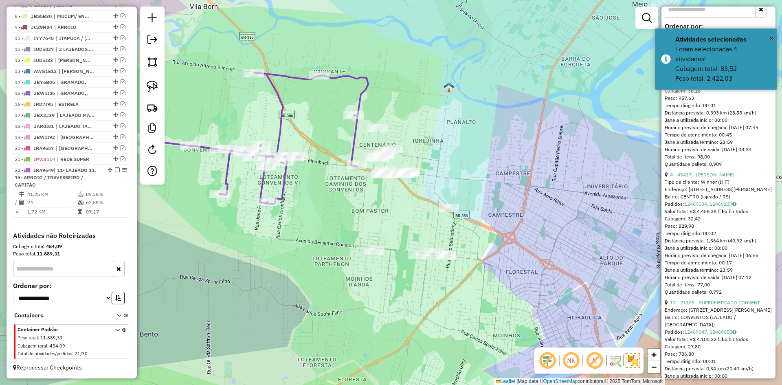
drag, startPoint x: 340, startPoint y: 156, endPoint x: 337, endPoint y: 136, distance: 20.9
click at [340, 158] on div "Janela de atendimento Grade de atendimento Capacidade Transportadoras Veículos …" at bounding box center [391, 192] width 782 height 385
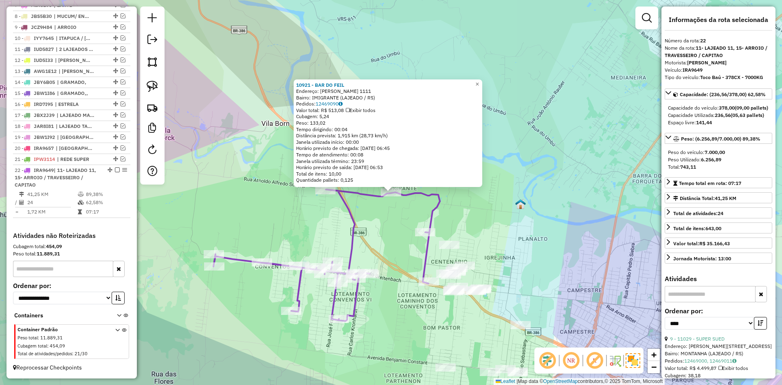
scroll to position [0, 0]
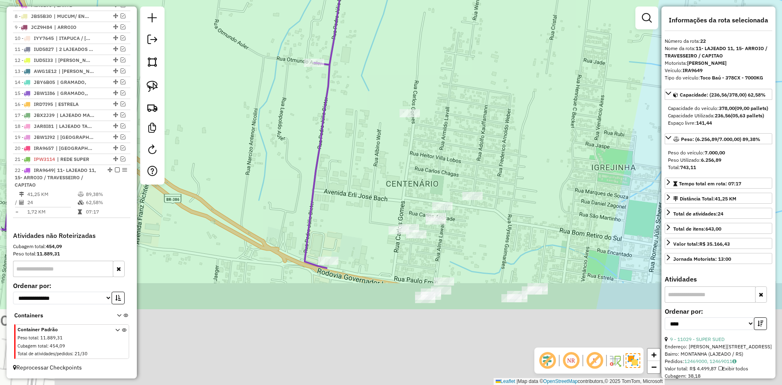
drag, startPoint x: 455, startPoint y: 358, endPoint x: 462, endPoint y: 210, distance: 147.6
click at [464, 223] on div "10921 - BAR DO FEIL Endereço: HENRIQUE OTTO SCHERER 1111 Bairro: IMIGRANTE (LAJ…" at bounding box center [391, 192] width 782 height 385
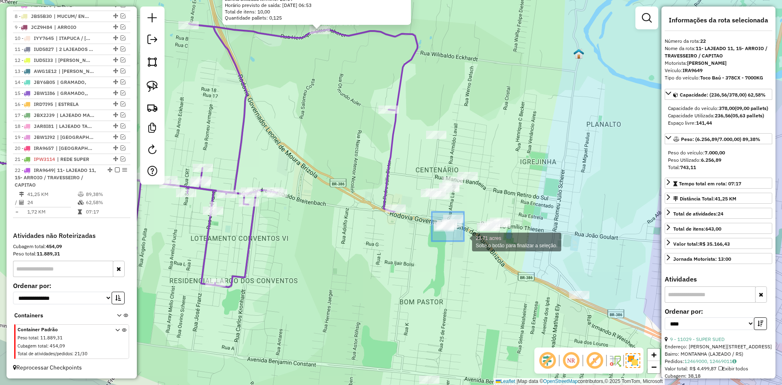
drag, startPoint x: 432, startPoint y: 212, endPoint x: 461, endPoint y: 240, distance: 40.9
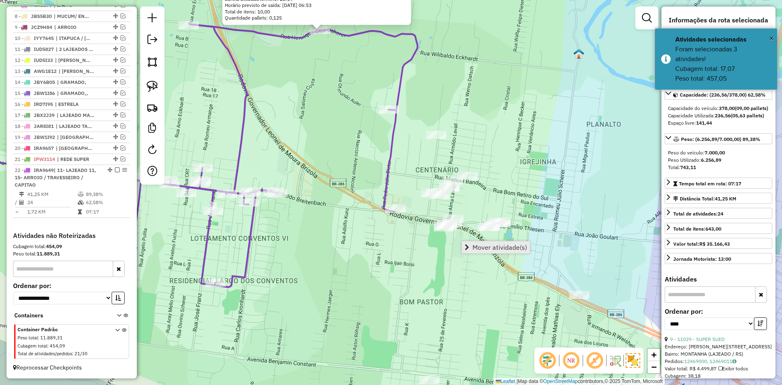
click at [485, 248] on span "Mover atividade(s)" at bounding box center [499, 247] width 55 height 7
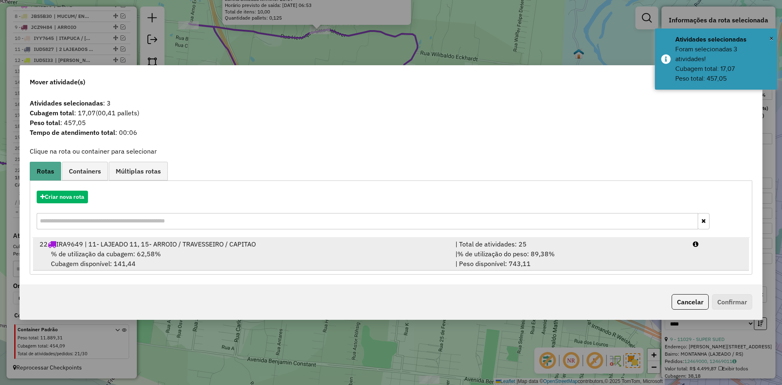
click at [110, 257] on span "% de utilização da cubagem: 62,58%" at bounding box center [106, 254] width 110 height 8
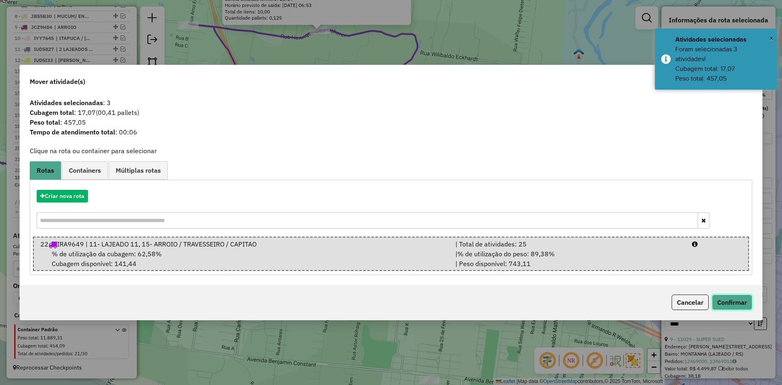
click at [739, 303] on button "Confirmar" at bounding box center [732, 301] width 40 height 15
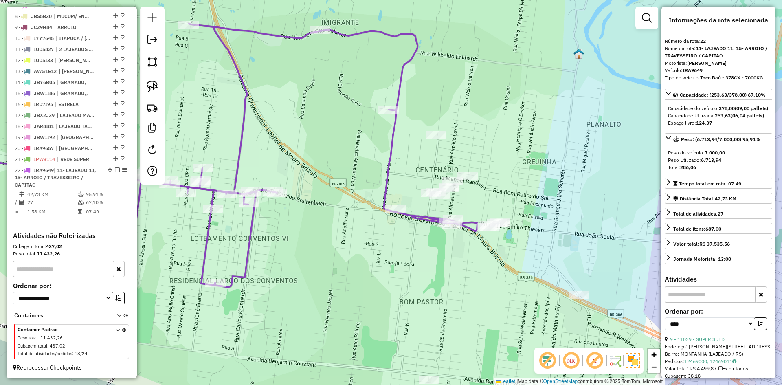
click at [385, 192] on icon at bounding box center [221, 155] width 512 height 263
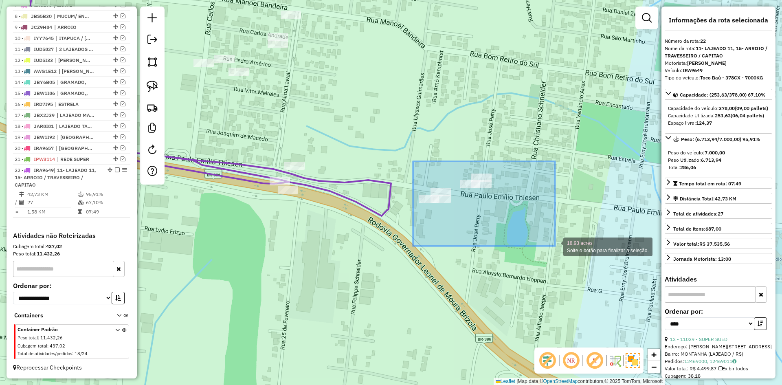
drag, startPoint x: 413, startPoint y: 161, endPoint x: 546, endPoint y: 243, distance: 156.3
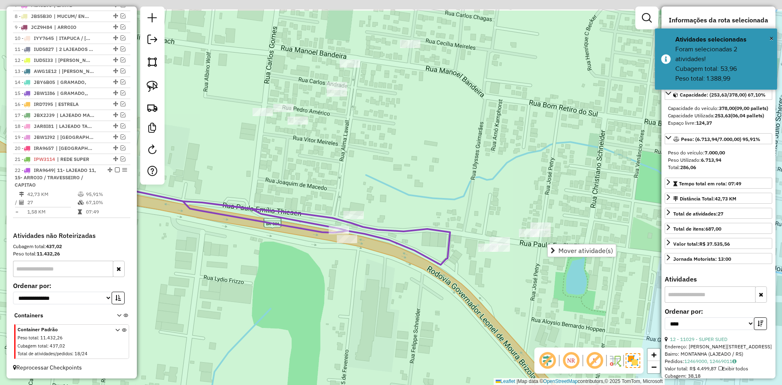
drag, startPoint x: 367, startPoint y: 157, endPoint x: 438, endPoint y: 213, distance: 89.8
click at [438, 213] on div "Janela de atendimento Grade de atendimento Capacidade Transportadoras Veículos …" at bounding box center [391, 192] width 782 height 385
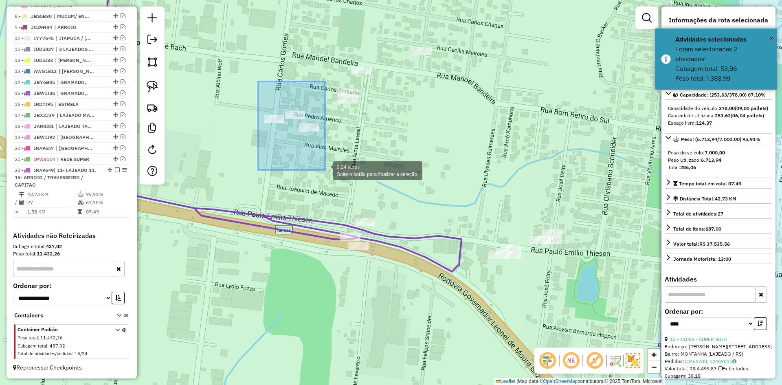
drag, startPoint x: 258, startPoint y: 81, endPoint x: 324, endPoint y: 170, distance: 110.5
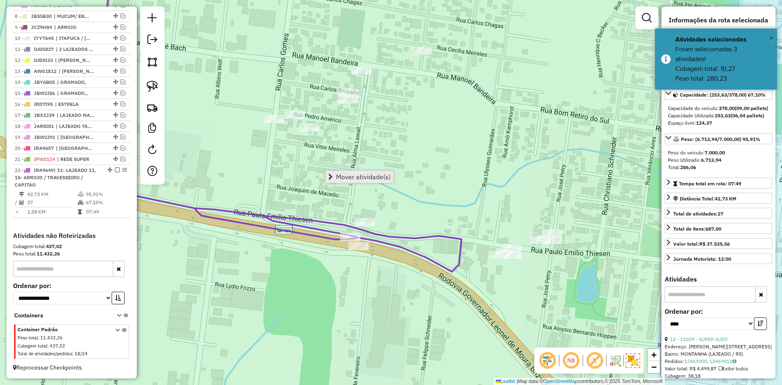
click at [356, 171] on link "Mover atividade(s)" at bounding box center [359, 177] width 68 height 12
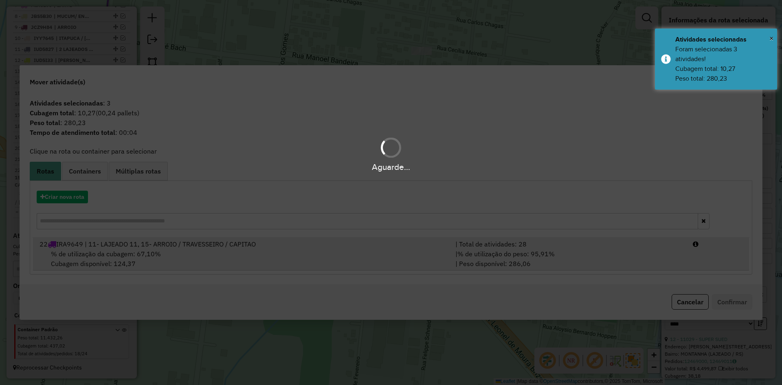
click at [117, 259] on div "% de utilização da cubagem: 67,10% Cubagem disponível: 124,37" at bounding box center [243, 259] width 416 height 20
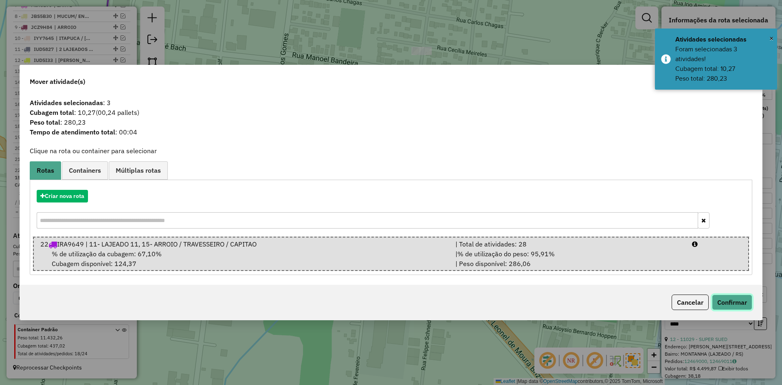
click at [733, 303] on button "Confirmar" at bounding box center [732, 301] width 40 height 15
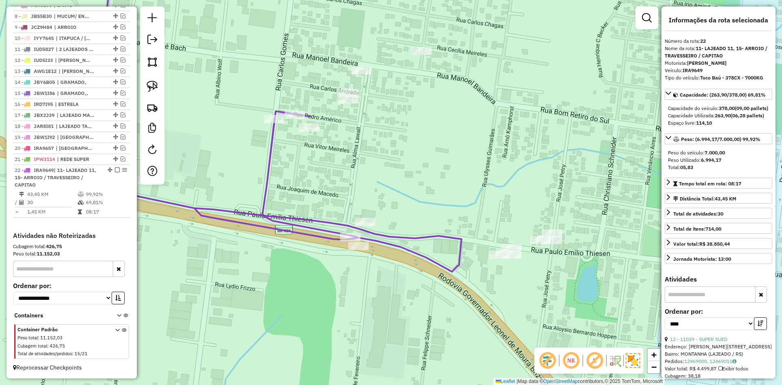
click at [270, 159] on icon at bounding box center [273, 117] width 375 height 310
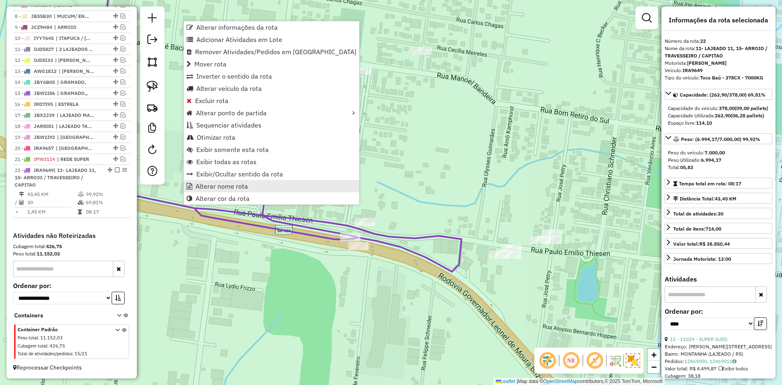
click at [243, 185] on span "Alterar nome rota" at bounding box center [221, 186] width 53 height 7
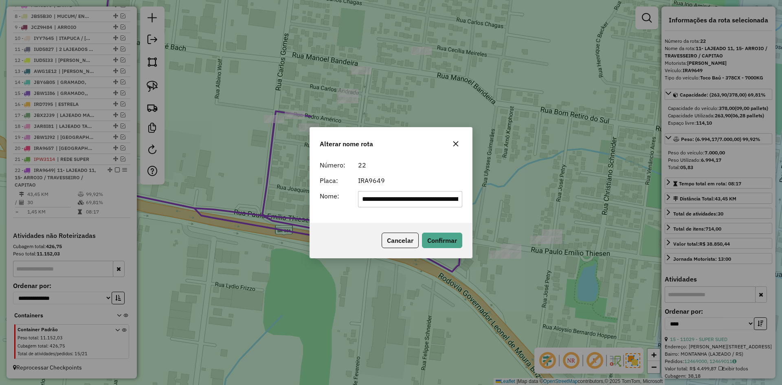
drag, startPoint x: 460, startPoint y: 202, endPoint x: 402, endPoint y: 221, distance: 60.8
click at [402, 221] on div "**********" at bounding box center [391, 190] width 162 height 66
drag, startPoint x: 372, startPoint y: 199, endPoint x: 362, endPoint y: 207, distance: 12.5
click at [362, 207] on div "Número: 22 Placa: IRA9649 Nome: *******" at bounding box center [391, 190] width 162 height 66
type input "*******"
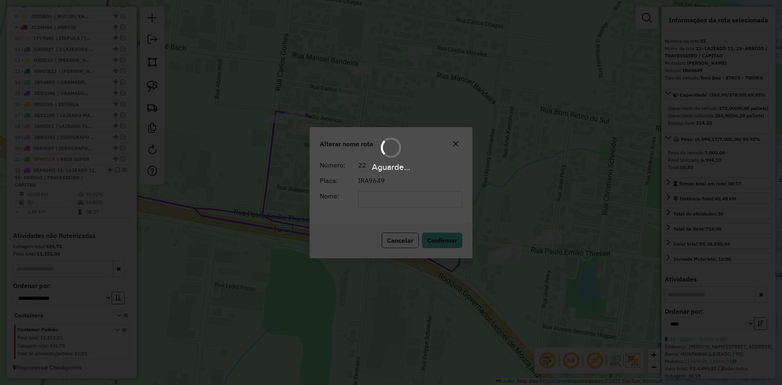
scroll to position [383, 0]
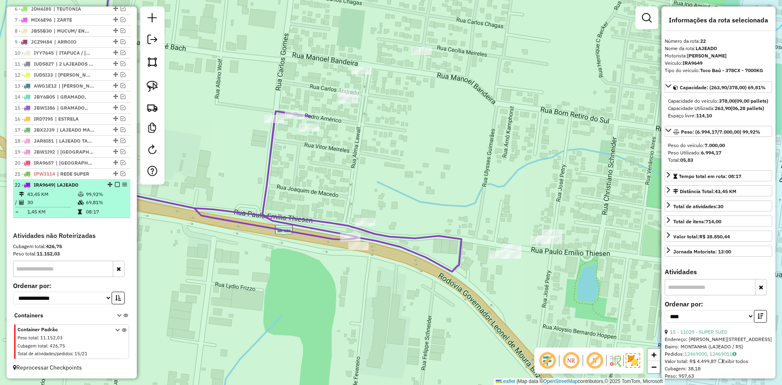
click at [115, 184] on em at bounding box center [117, 184] width 5 height 5
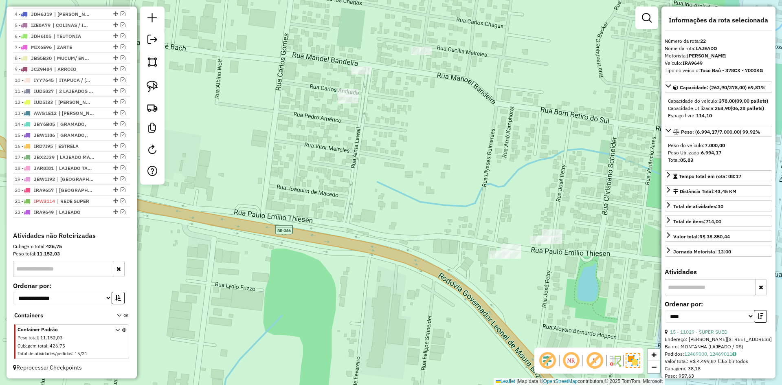
scroll to position [356, 0]
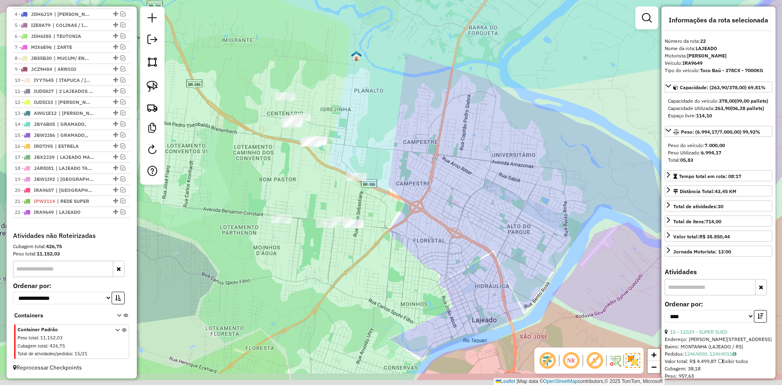
drag, startPoint x: 322, startPoint y: 188, endPoint x: 321, endPoint y: 180, distance: 8.3
click at [321, 181] on div "Janela de atendimento Grade de atendimento Capacidade Transportadoras Veículos …" at bounding box center [391, 192] width 782 height 385
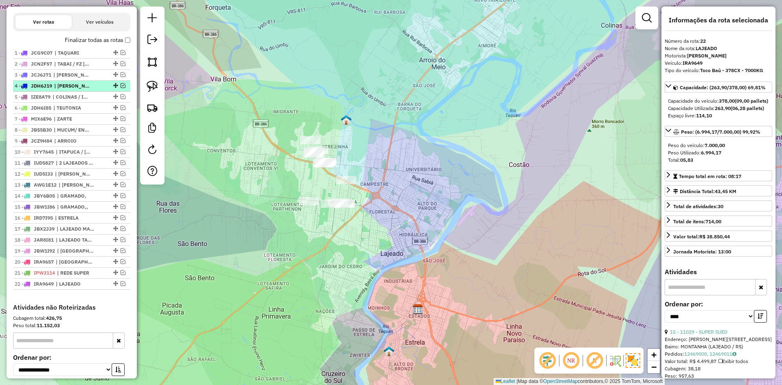
scroll to position [274, 0]
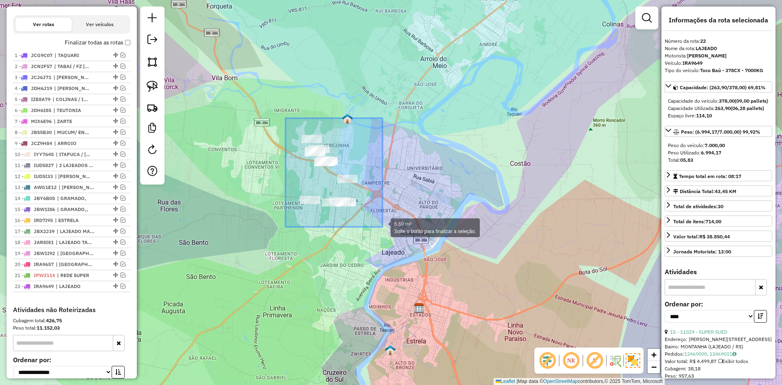
drag, startPoint x: 285, startPoint y: 118, endPoint x: 383, endPoint y: 224, distance: 144.3
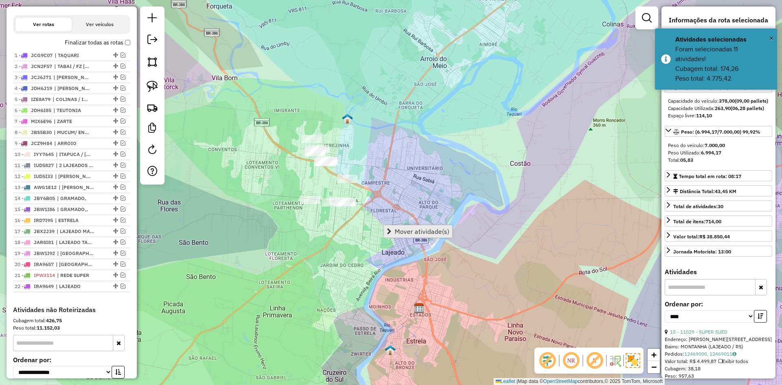
click at [431, 232] on span "Mover atividade(s)" at bounding box center [421, 231] width 55 height 7
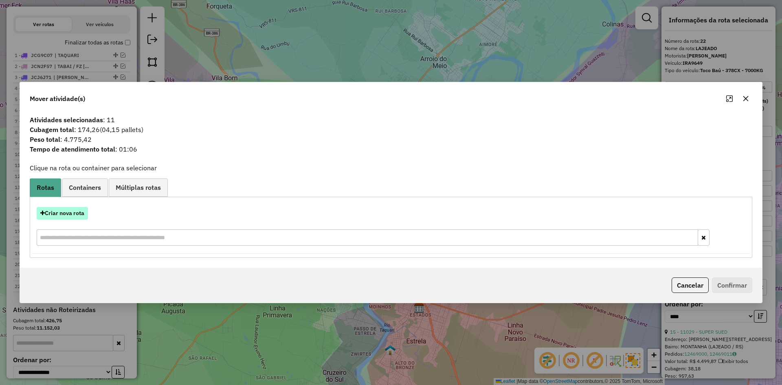
click at [80, 215] on button "Criar nova rota" at bounding box center [62, 213] width 51 height 13
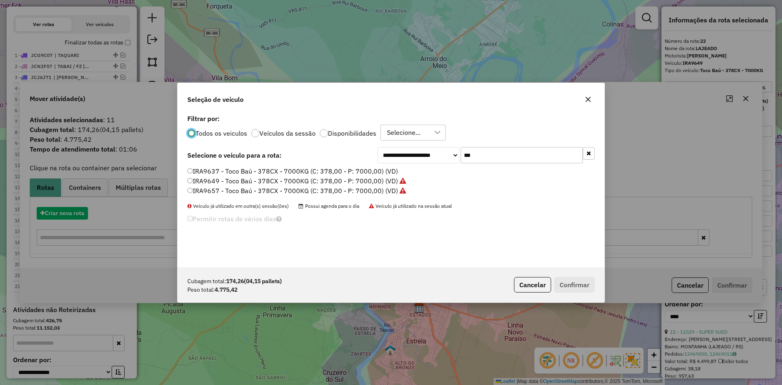
scroll to position [4, 2]
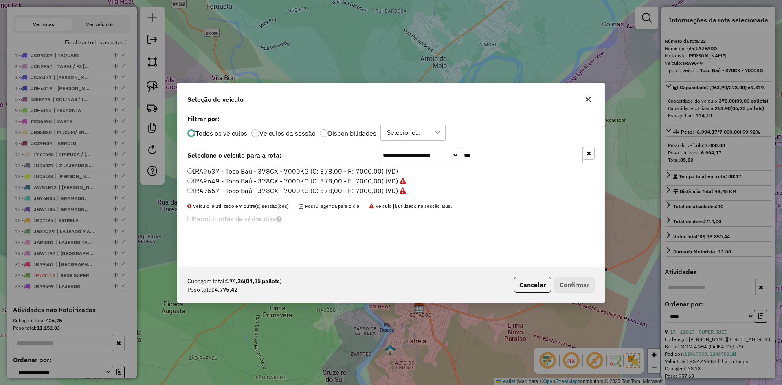
drag, startPoint x: 473, startPoint y: 161, endPoint x: 440, endPoint y: 180, distance: 38.7
click at [440, 180] on div "**********" at bounding box center [390, 189] width 427 height 155
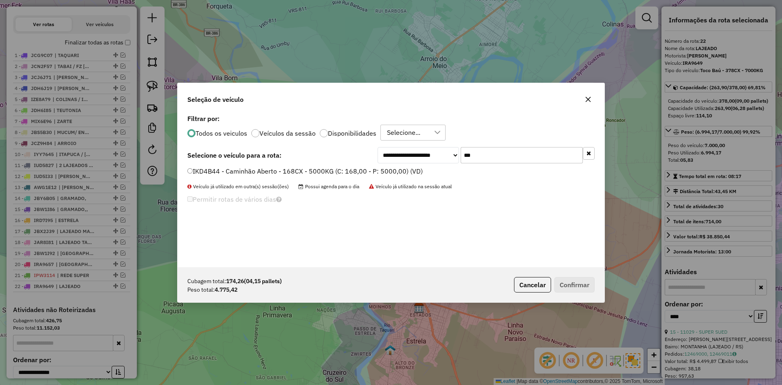
type input "***"
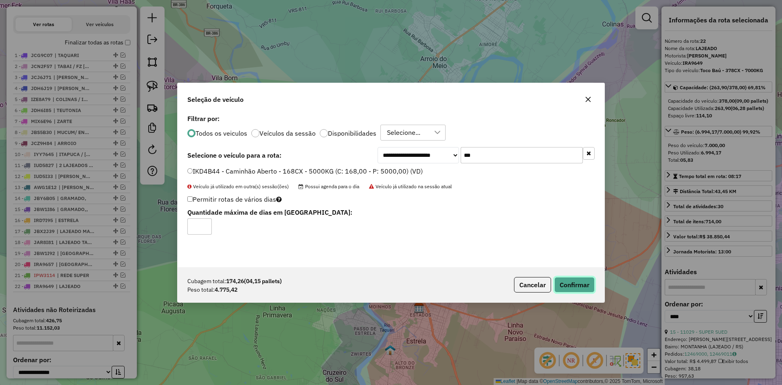
click at [588, 286] on button "Confirmar" at bounding box center [574, 284] width 40 height 15
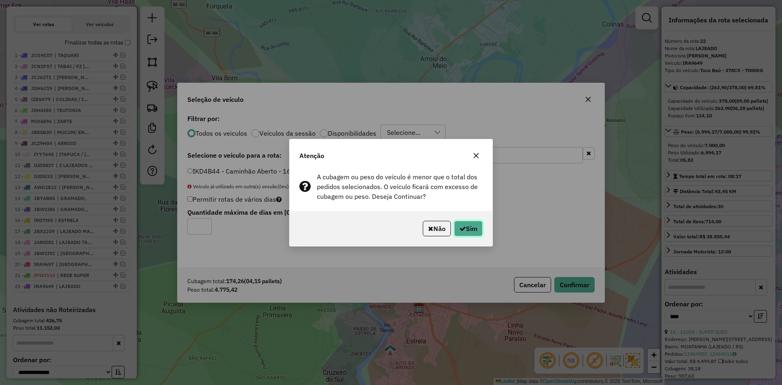
click at [463, 224] on button "Sim" at bounding box center [468, 228] width 28 height 15
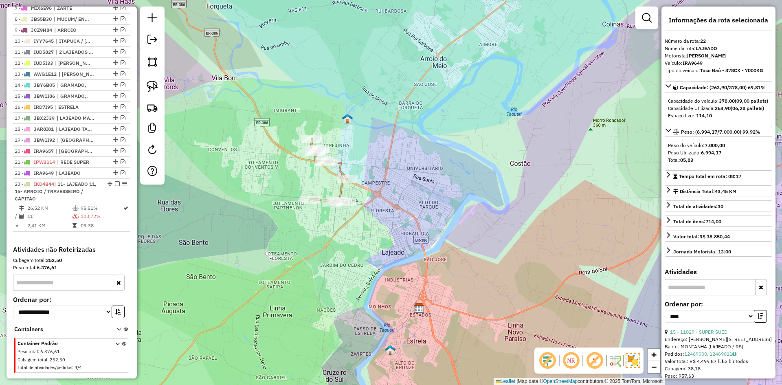
scroll to position [409, 0]
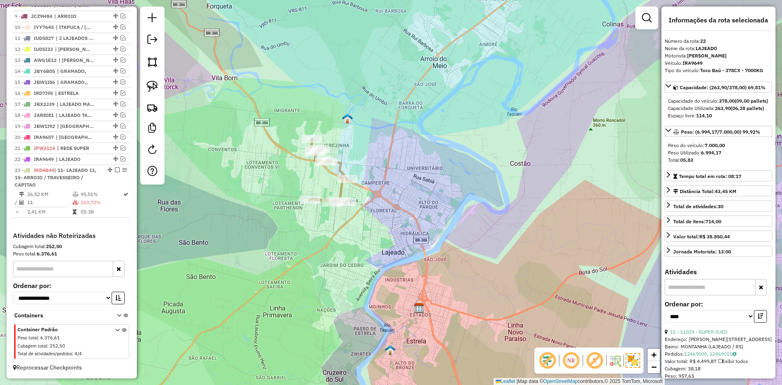
click at [340, 169] on icon at bounding box center [327, 171] width 37 height 64
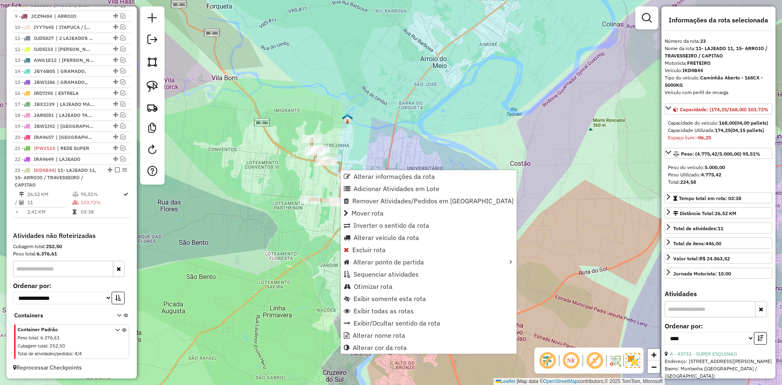
click at [478, 173] on div "Janela de atendimento Grade de atendimento Capacidade Transportadoras Veículos …" at bounding box center [391, 192] width 782 height 385
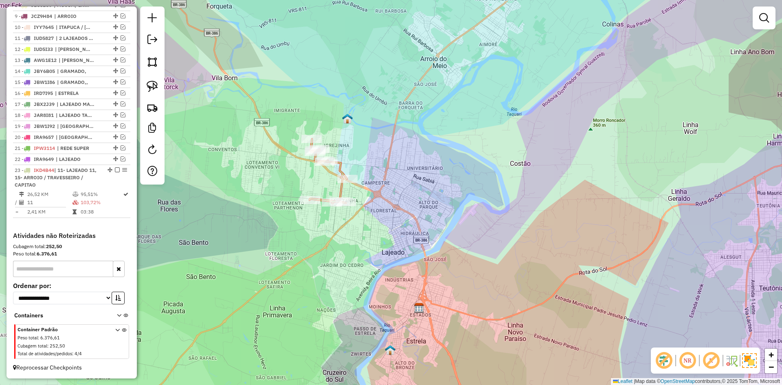
select select "*********"
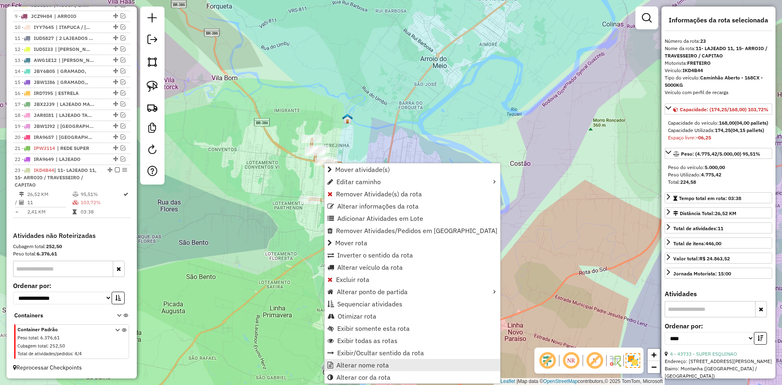
click at [370, 366] on span "Alterar nome rota" at bounding box center [362, 365] width 53 height 7
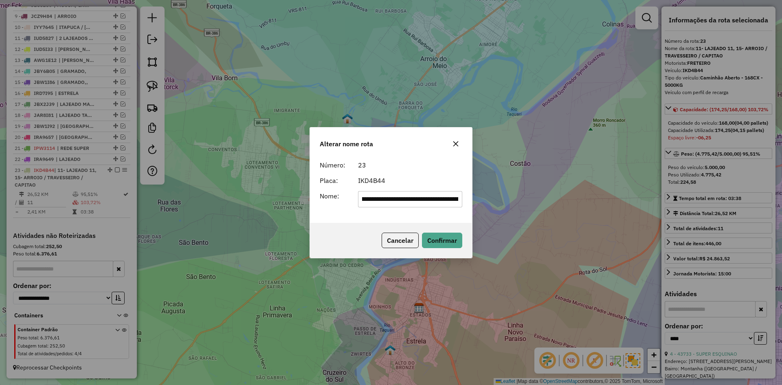
scroll to position [0, 0]
drag, startPoint x: 458, startPoint y: 198, endPoint x: 401, endPoint y: 208, distance: 57.5
click at [401, 208] on div "**********" at bounding box center [391, 190] width 162 height 66
drag, startPoint x: 371, startPoint y: 202, endPoint x: 327, endPoint y: 208, distance: 44.8
click at [330, 207] on div "**********" at bounding box center [391, 199] width 152 height 16
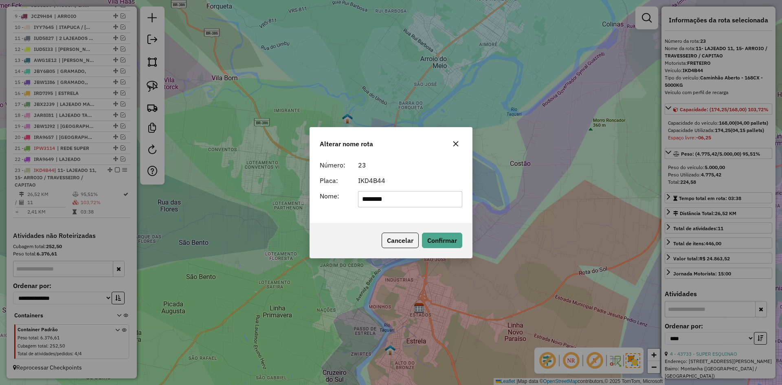
type input "*******"
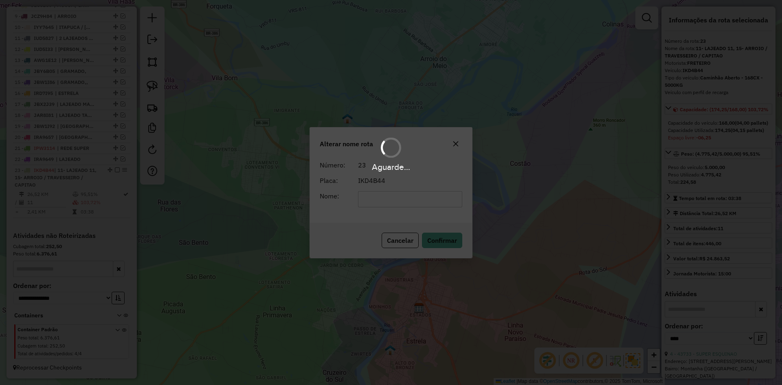
scroll to position [394, 0]
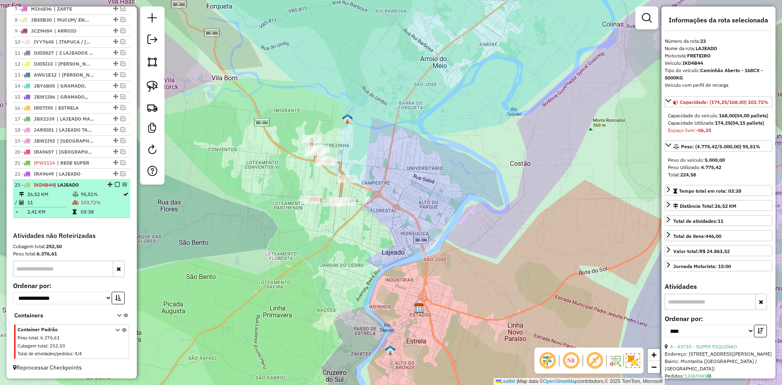
click at [115, 184] on em at bounding box center [117, 184] width 5 height 5
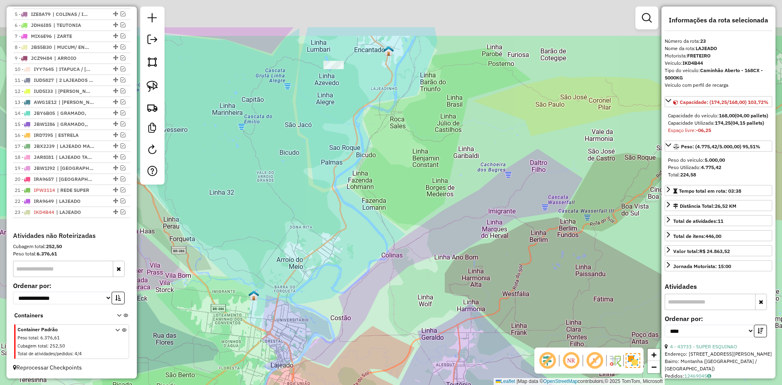
drag, startPoint x: 320, startPoint y: 159, endPoint x: 325, endPoint y: 199, distance: 41.0
click at [325, 199] on div "Janela de atendimento Grade de atendimento Capacidade Transportadoras Veículos …" at bounding box center [391, 192] width 782 height 385
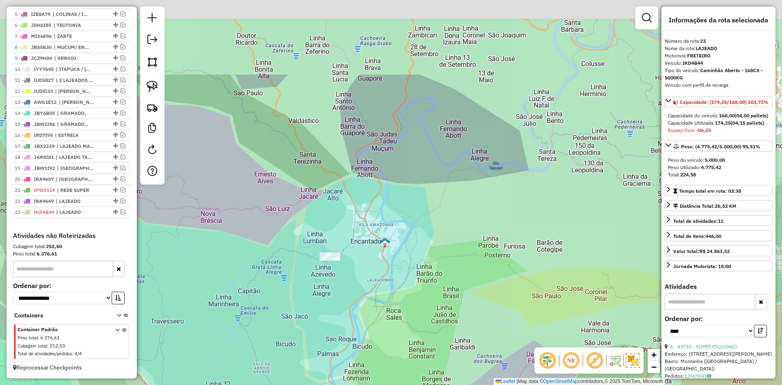
drag, startPoint x: 340, startPoint y: 202, endPoint x: 341, endPoint y: 209, distance: 7.0
click at [343, 216] on div "Janela de atendimento Grade de atendimento Capacidade Transportadoras Veículos …" at bounding box center [391, 192] width 782 height 385
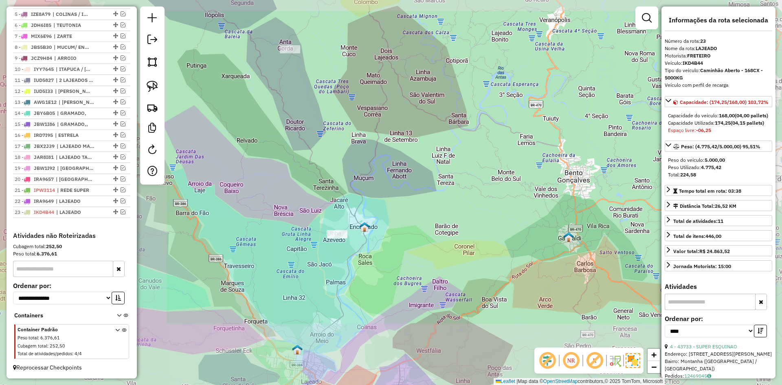
drag, startPoint x: 327, startPoint y: 99, endPoint x: 337, endPoint y: 207, distance: 108.7
click at [337, 207] on div "Janela de atendimento Grade de atendimento Capacidade Transportadoras Veículos …" at bounding box center [391, 192] width 782 height 385
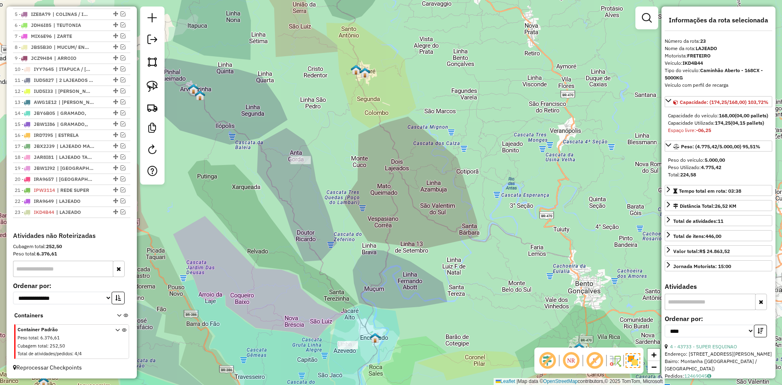
drag, startPoint x: 302, startPoint y: 155, endPoint x: 298, endPoint y: 164, distance: 9.5
click at [301, 155] on div "Janela de atendimento Grade de atendimento Capacidade Transportadoras Veículos …" at bounding box center [391, 192] width 782 height 385
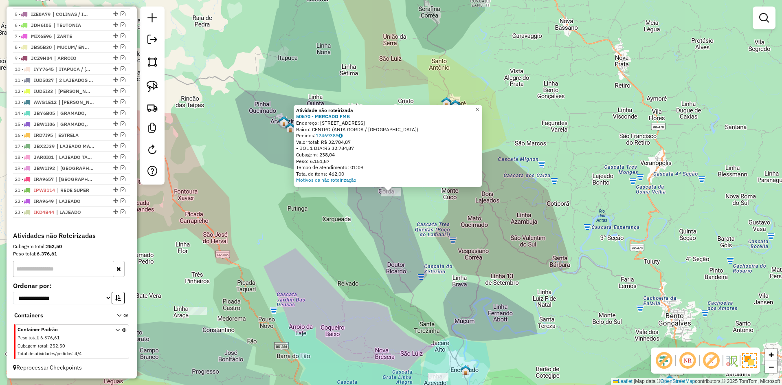
click at [482, 105] on link "×" at bounding box center [477, 110] width 10 height 10
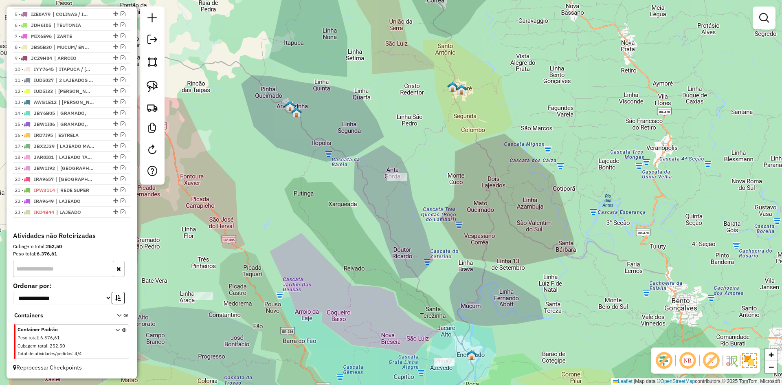
drag, startPoint x: 409, startPoint y: 215, endPoint x: 411, endPoint y: 204, distance: 10.4
click at [411, 206] on div "Janela de atendimento Grade de atendimento Capacidade Transportadoras Veículos …" at bounding box center [391, 192] width 782 height 385
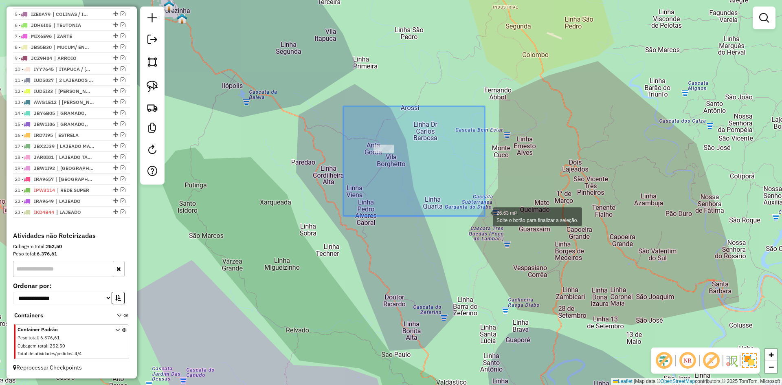
drag, startPoint x: 484, startPoint y: 216, endPoint x: 500, endPoint y: 234, distance: 23.4
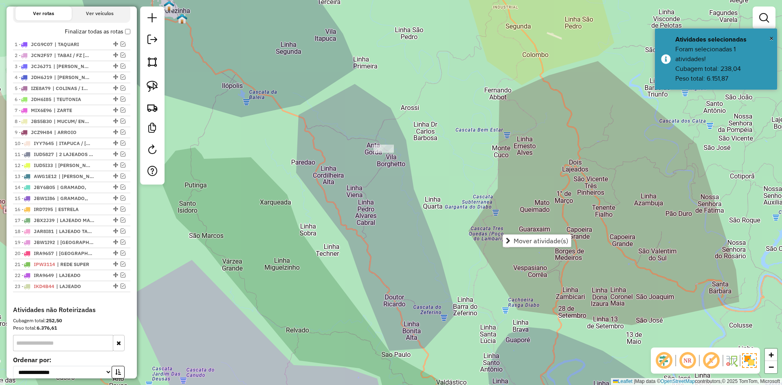
scroll to position [245, 0]
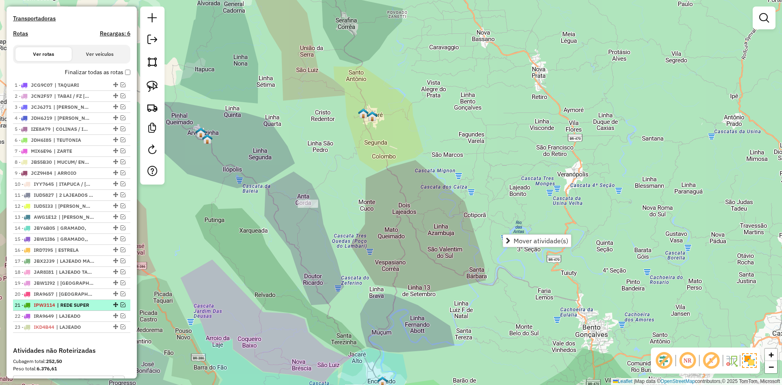
click at [122, 307] on em at bounding box center [123, 304] width 5 height 5
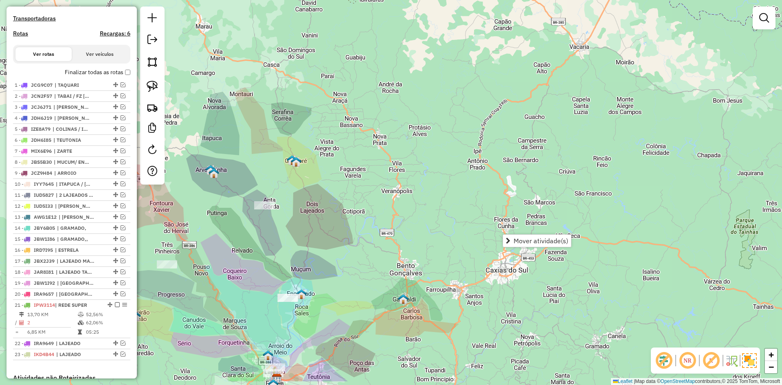
drag, startPoint x: 286, startPoint y: 322, endPoint x: 294, endPoint y: 263, distance: 58.8
click at [294, 263] on div "Janela de atendimento Grade de atendimento Capacidade Transportadoras Veículos …" at bounding box center [391, 192] width 782 height 385
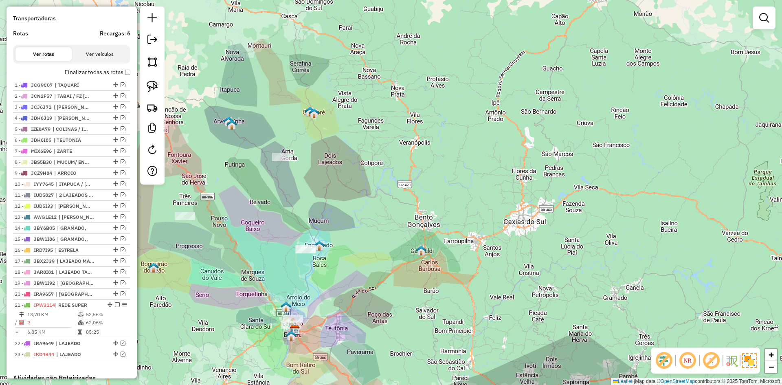
drag, startPoint x: 307, startPoint y: 326, endPoint x: 323, endPoint y: 294, distance: 35.5
click at [323, 296] on div "Janela de atendimento Grade de atendimento Capacidade Transportadoras Veículos …" at bounding box center [391, 192] width 782 height 385
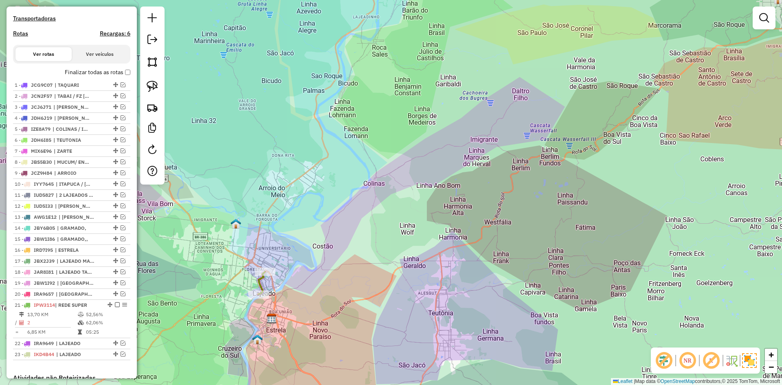
click at [259, 280] on icon at bounding box center [261, 283] width 7 height 22
select select "*********"
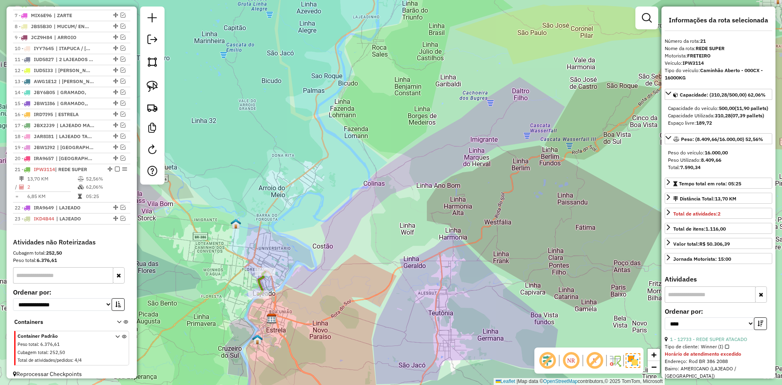
scroll to position [394, 0]
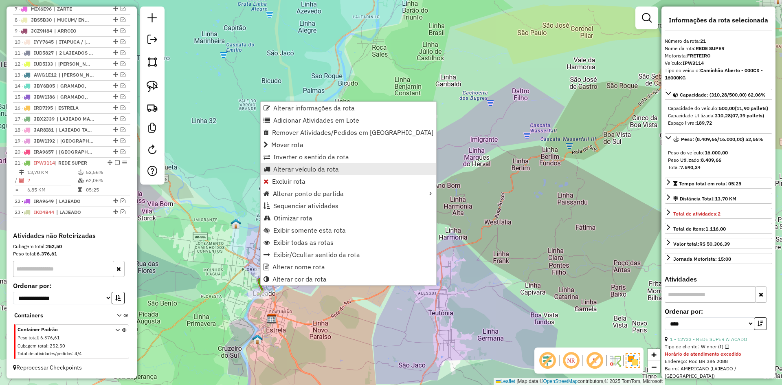
click at [306, 172] on span "Alterar veículo da rota" at bounding box center [306, 169] width 66 height 7
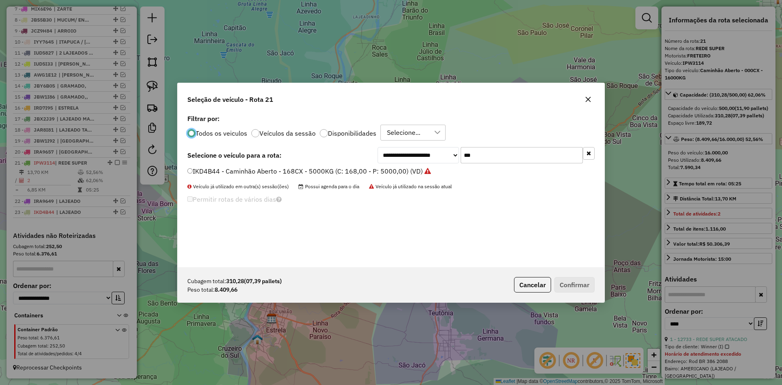
scroll to position [4, 2]
drag, startPoint x: 454, startPoint y: 166, endPoint x: 429, endPoint y: 180, distance: 28.1
click at [430, 179] on div "**********" at bounding box center [390, 189] width 427 height 155
type input "***"
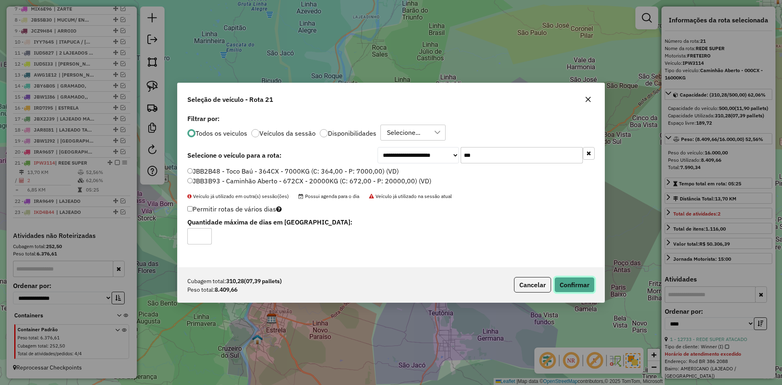
click at [566, 286] on button "Confirmar" at bounding box center [574, 284] width 40 height 15
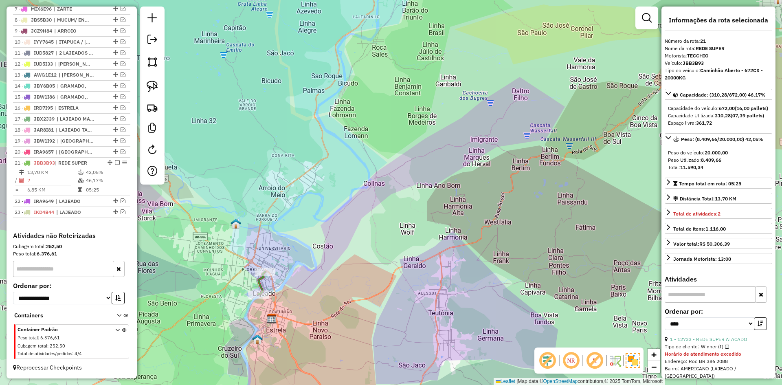
click at [260, 281] on icon at bounding box center [261, 283] width 7 height 22
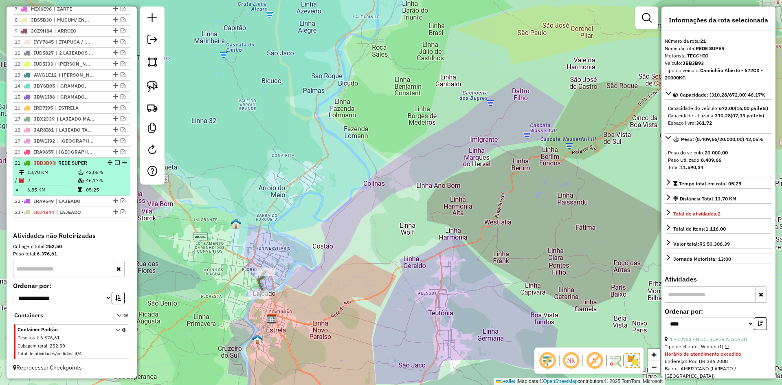
click at [116, 162] on em at bounding box center [117, 162] width 5 height 5
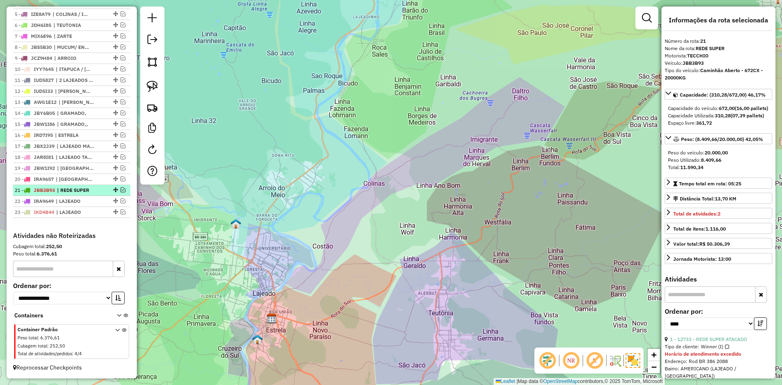
scroll to position [367, 0]
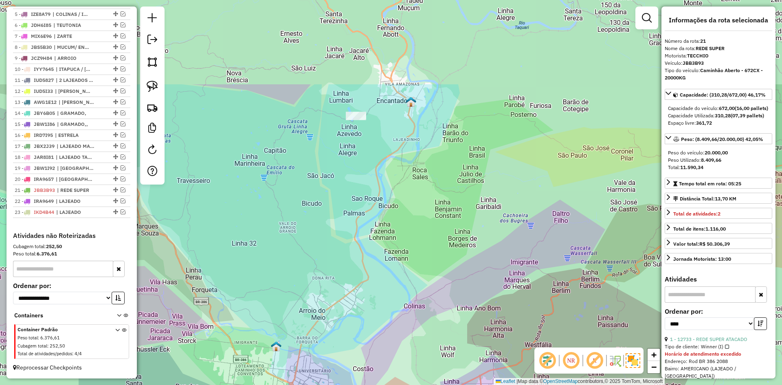
drag, startPoint x: 232, startPoint y: 192, endPoint x: 275, endPoint y: 314, distance: 130.0
click at [272, 315] on div "Janela de atendimento Grade de atendimento Capacidade Transportadoras Veículos …" at bounding box center [391, 192] width 782 height 385
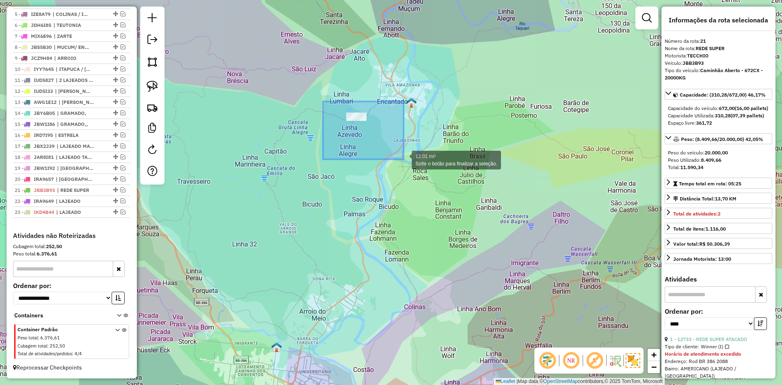
drag, startPoint x: 323, startPoint y: 101, endPoint x: 399, endPoint y: 157, distance: 94.5
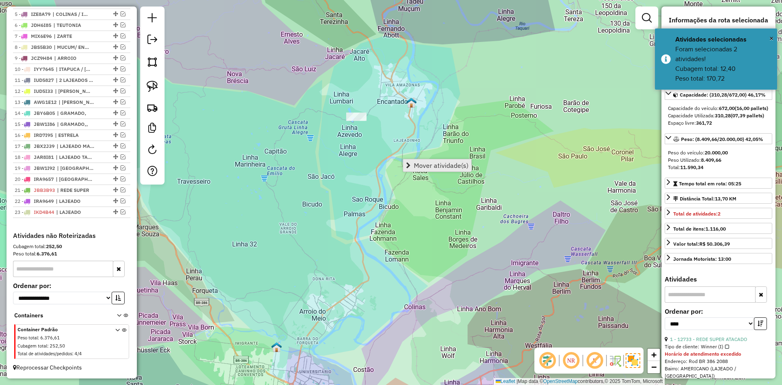
click at [441, 164] on span "Mover atividade(s)" at bounding box center [441, 165] width 55 height 7
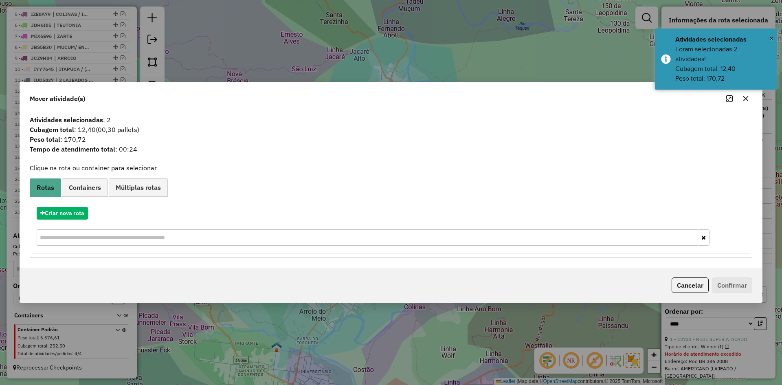
click at [746, 96] on icon "button" at bounding box center [745, 98] width 7 height 7
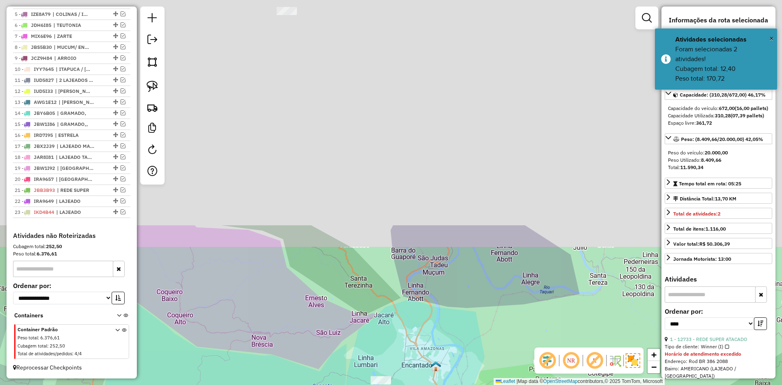
drag, startPoint x: 324, startPoint y: 87, endPoint x: 348, endPoint y: 373, distance: 286.9
click at [348, 373] on div "Janela de atendimento Grade de atendimento Capacidade Transportadoras Veículos …" at bounding box center [391, 192] width 782 height 385
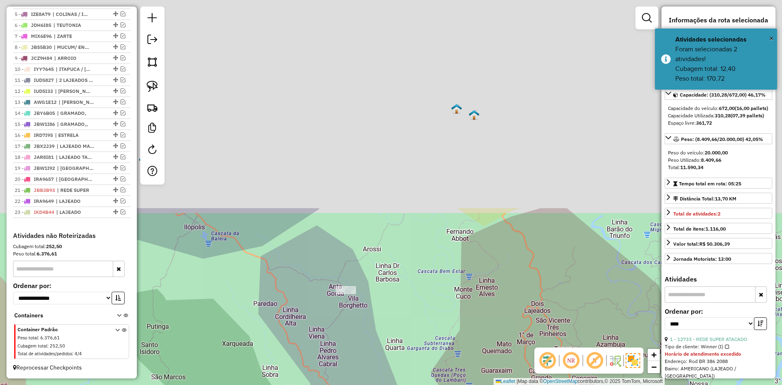
drag, startPoint x: 378, startPoint y: 185, endPoint x: 396, endPoint y: 293, distance: 109.8
click at [421, 352] on div "Janela de atendimento Grade de atendimento Capacidade Transportadoras Veículos …" at bounding box center [391, 192] width 782 height 385
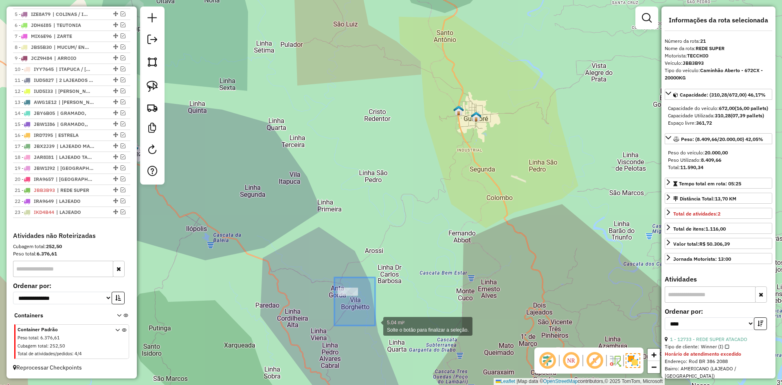
drag, startPoint x: 334, startPoint y: 277, endPoint x: 375, endPoint y: 321, distance: 59.9
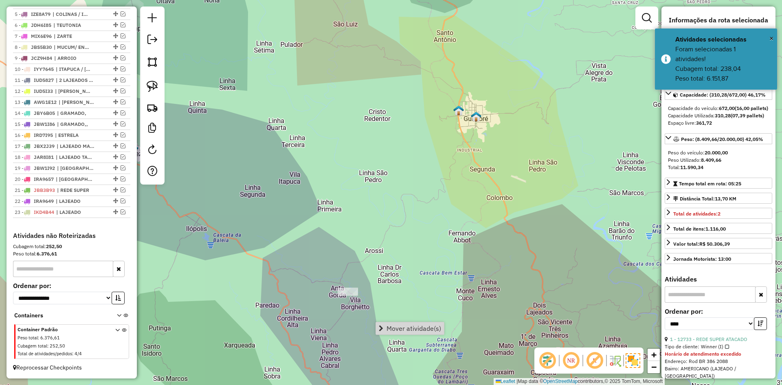
drag, startPoint x: 436, startPoint y: 327, endPoint x: 425, endPoint y: 326, distance: 11.5
click at [434, 326] on span "Mover atividade(s)" at bounding box center [413, 328] width 55 height 7
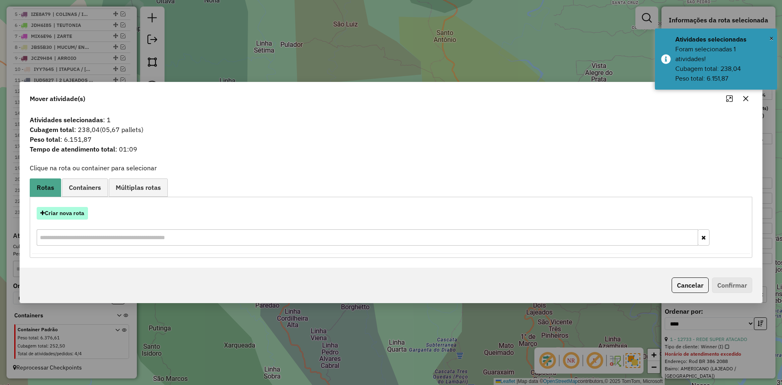
click at [75, 217] on button "Criar nova rota" at bounding box center [62, 213] width 51 height 13
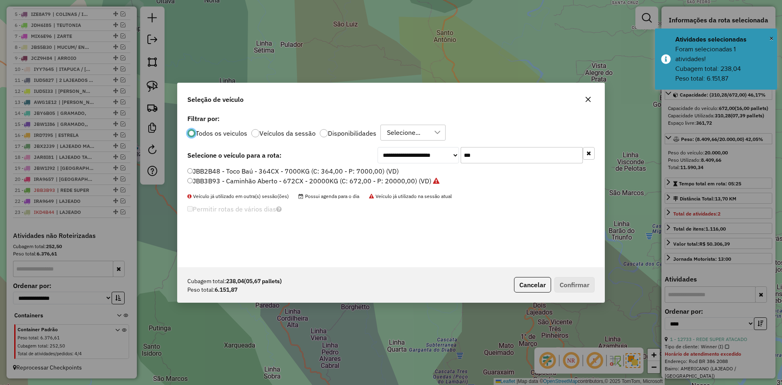
scroll to position [4, 2]
click at [482, 154] on input "***" at bounding box center [521, 155] width 122 height 16
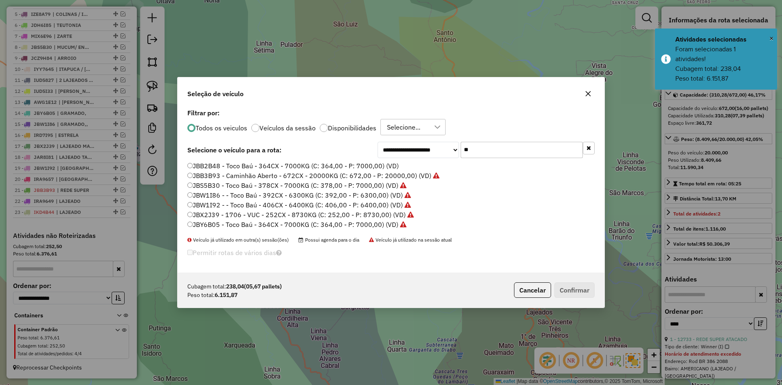
type input "*"
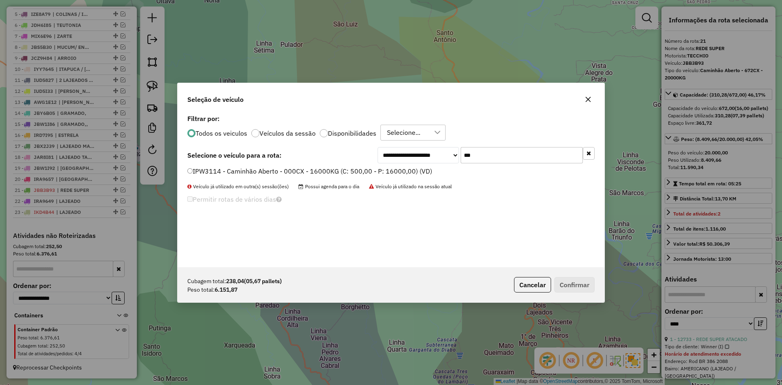
type input "***"
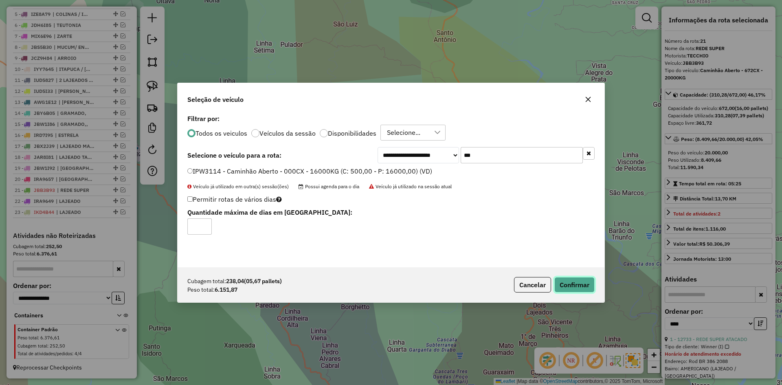
click at [568, 284] on button "Confirmar" at bounding box center [574, 284] width 40 height 15
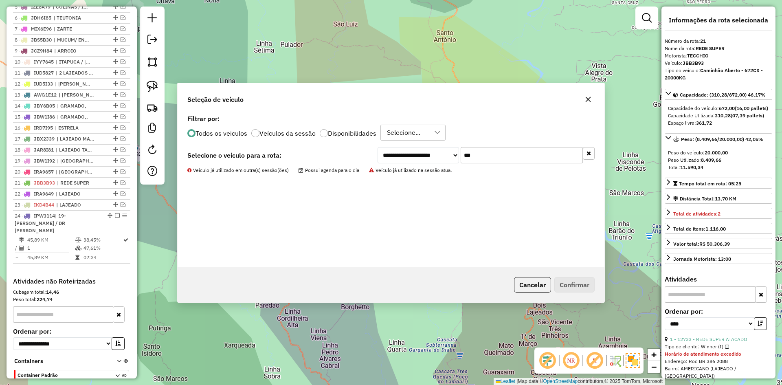
scroll to position [412, 0]
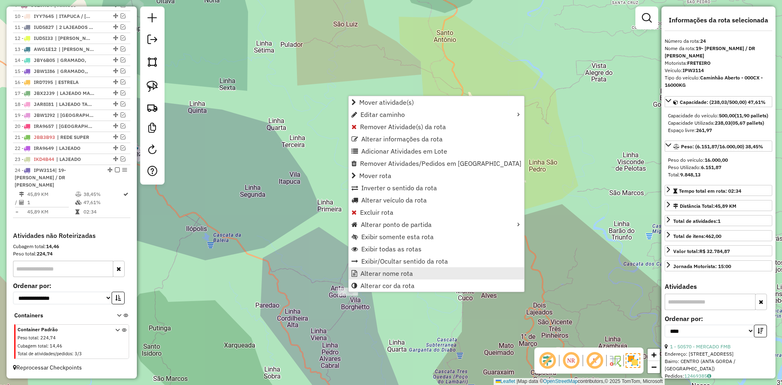
click at [404, 270] on span "Alterar nome rota" at bounding box center [386, 273] width 53 height 7
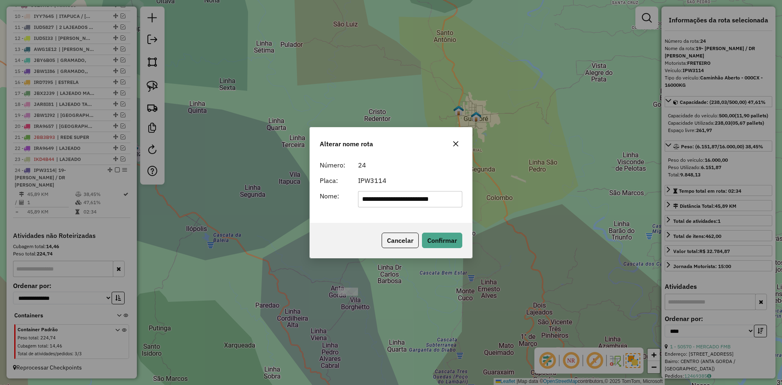
drag, startPoint x: 458, startPoint y: 199, endPoint x: 298, endPoint y: 235, distance: 164.7
click at [298, 235] on div "**********" at bounding box center [391, 192] width 782 height 385
type input "***"
click at [441, 238] on button "Confirmar" at bounding box center [442, 239] width 40 height 15
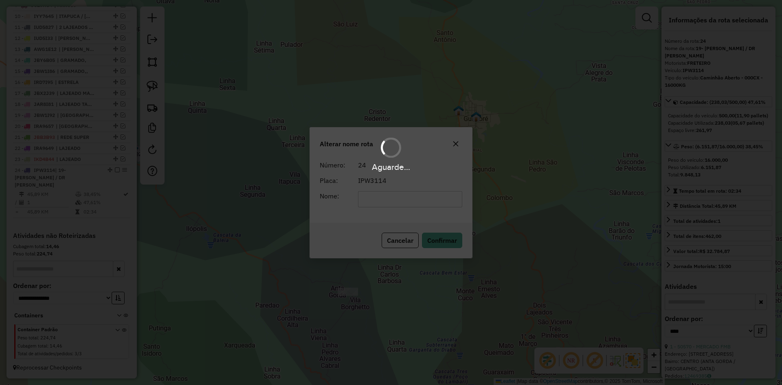
scroll to position [405, 0]
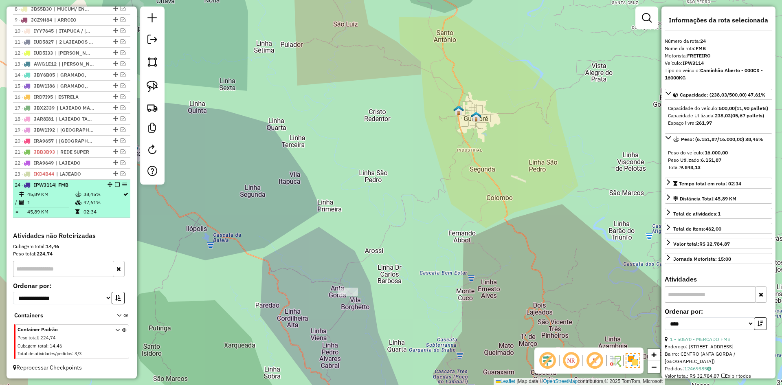
click at [115, 184] on em at bounding box center [117, 184] width 5 height 5
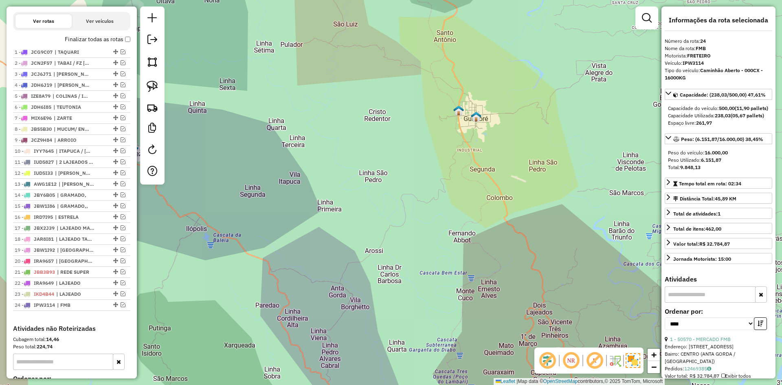
scroll to position [296, 0]
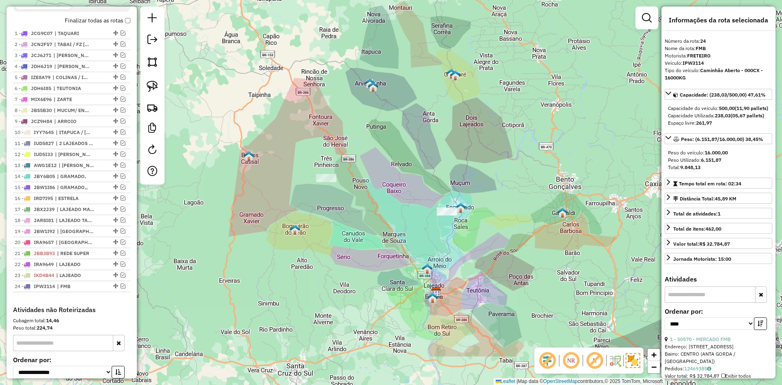
drag, startPoint x: 358, startPoint y: 254, endPoint x: 359, endPoint y: 180, distance: 74.5
click at [359, 180] on div "Janela de atendimento Grade de atendimento Capacidade Transportadoras Veículos …" at bounding box center [391, 192] width 782 height 385
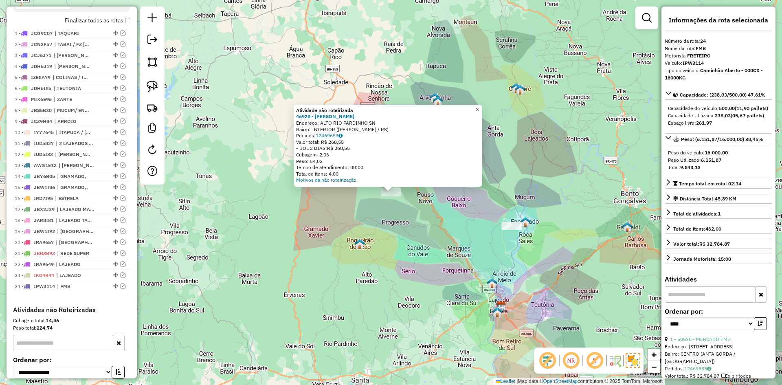
click at [480, 106] on link "×" at bounding box center [477, 110] width 10 height 10
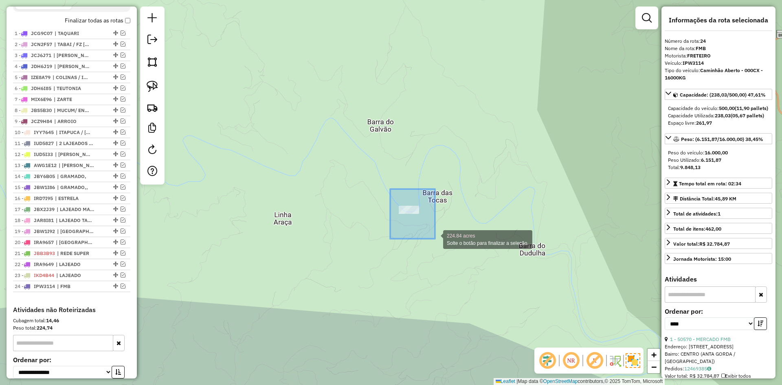
drag, startPoint x: 390, startPoint y: 189, endPoint x: 431, endPoint y: 233, distance: 60.5
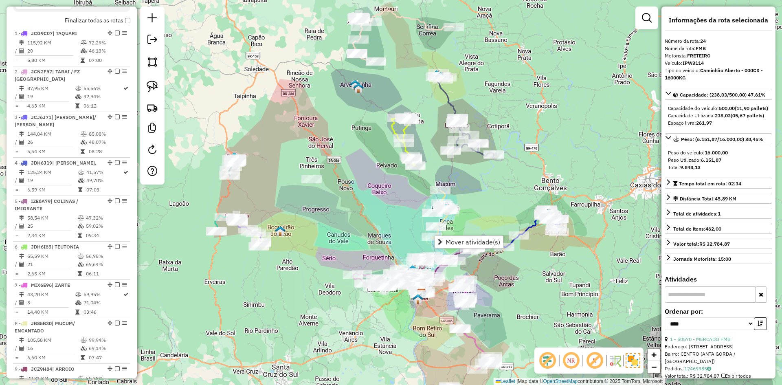
drag, startPoint x: 394, startPoint y: 246, endPoint x: 355, endPoint y: 163, distance: 91.4
click at [355, 163] on div "Janela de atendimento Grade de atendimento Capacidade Transportadoras Veículos …" at bounding box center [391, 192] width 782 height 385
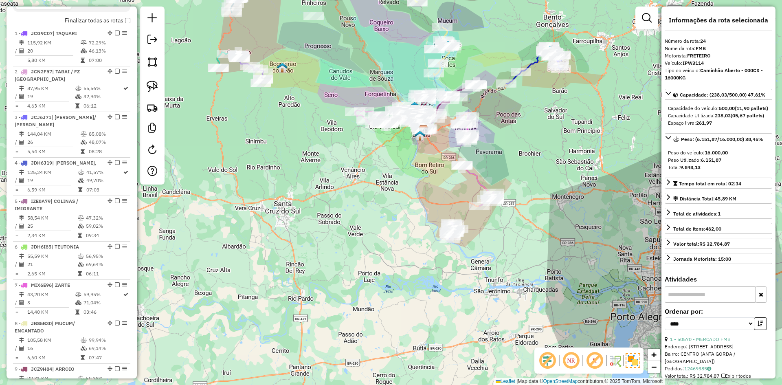
drag, startPoint x: 447, startPoint y: 234, endPoint x: 385, endPoint y: 101, distance: 147.5
click at [387, 107] on div "Janela de atendimento Grade de atendimento Capacidade Transportadoras Veículos …" at bounding box center [391, 192] width 782 height 385
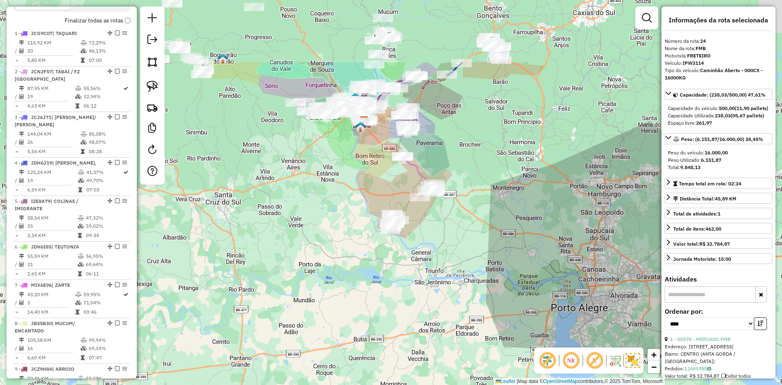
drag, startPoint x: 366, startPoint y: 62, endPoint x: 368, endPoint y: 172, distance: 109.9
click at [368, 172] on div "Janela de atendimento Grade de atendimento Capacidade Transportadoras Veículos …" at bounding box center [391, 192] width 782 height 385
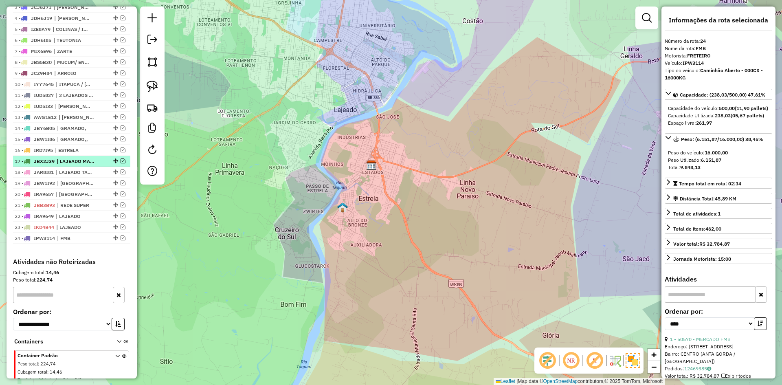
scroll to position [378, 0]
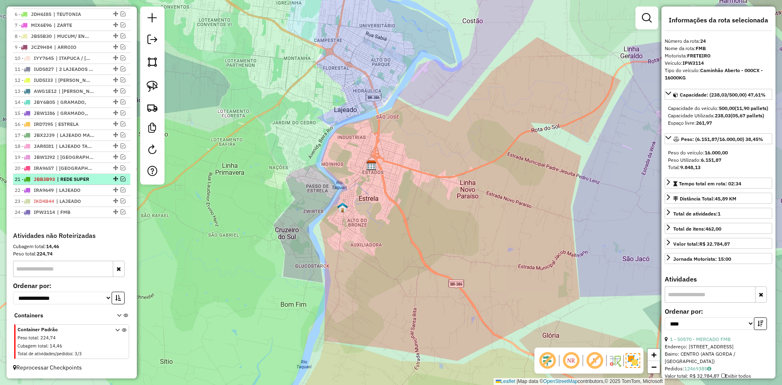
click at [121, 180] on em at bounding box center [123, 178] width 5 height 5
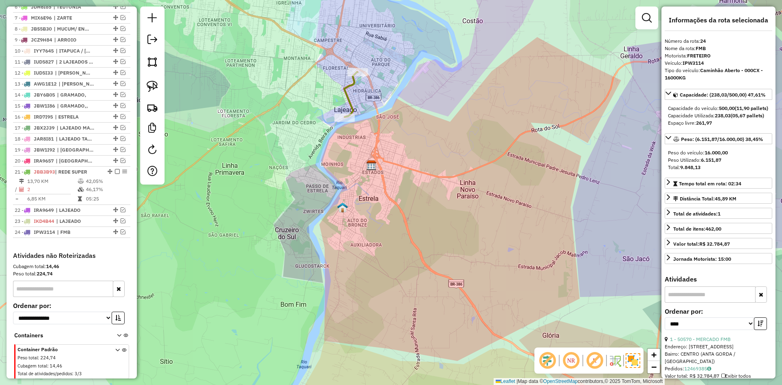
drag, startPoint x: 302, startPoint y: 126, endPoint x: 309, endPoint y: 182, distance: 55.9
click at [308, 182] on div "Janela de atendimento Grade de atendimento Capacidade Transportadoras Veículos …" at bounding box center [391, 192] width 782 height 385
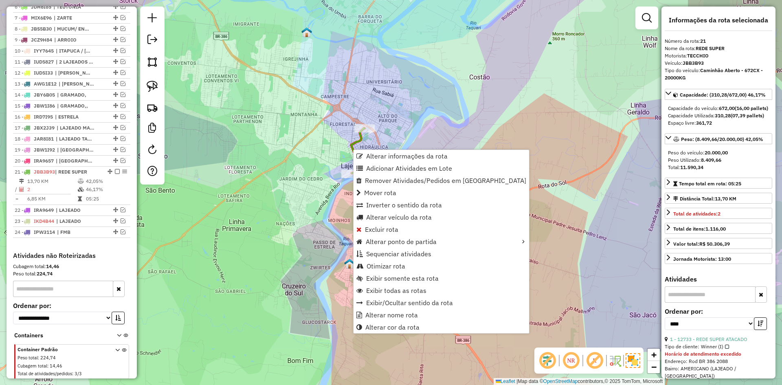
scroll to position [405, 0]
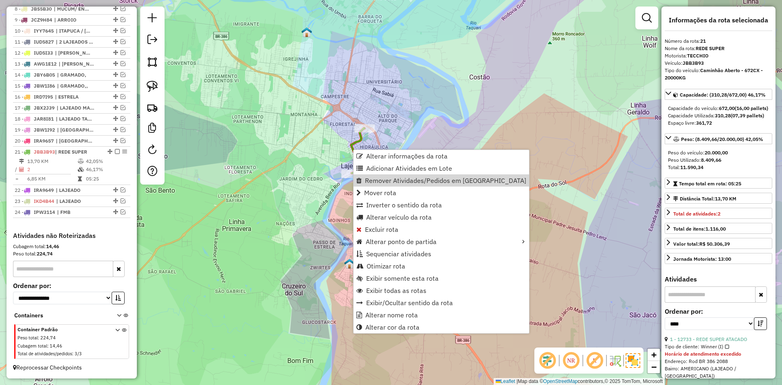
click at [333, 187] on div "Janela de atendimento Grade de atendimento Capacidade Transportadoras Veículos …" at bounding box center [391, 192] width 782 height 385
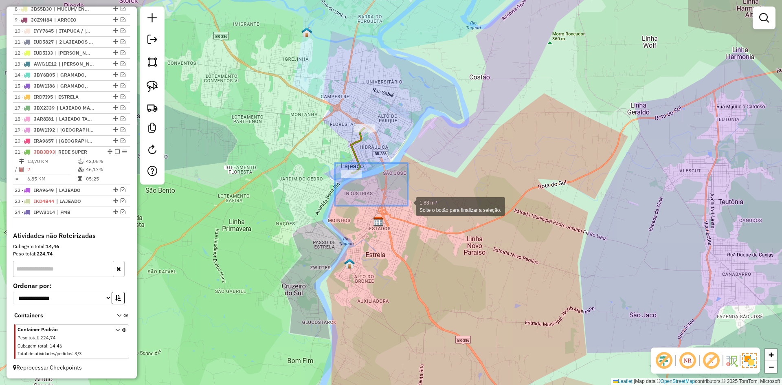
drag, startPoint x: 335, startPoint y: 163, endPoint x: 408, endPoint y: 204, distance: 83.9
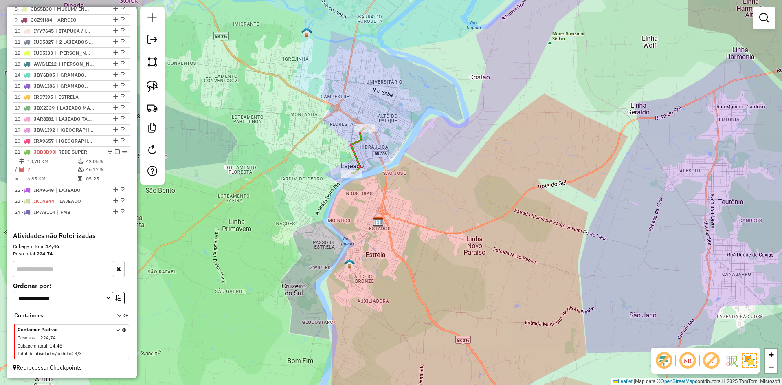
click at [358, 164] on icon at bounding box center [357, 150] width 13 height 45
select select "*********"
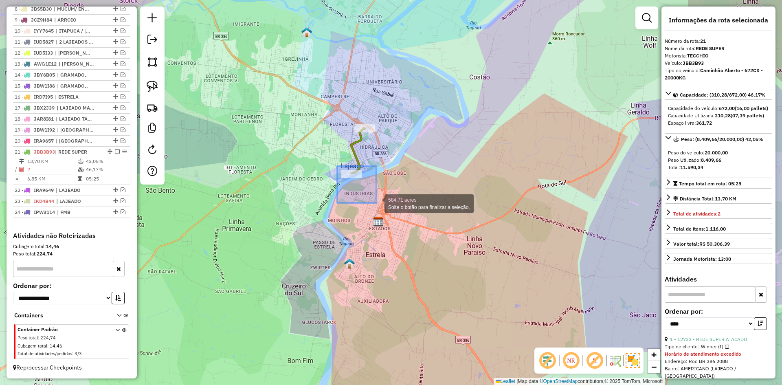
drag, startPoint x: 337, startPoint y: 166, endPoint x: 373, endPoint y: 201, distance: 50.4
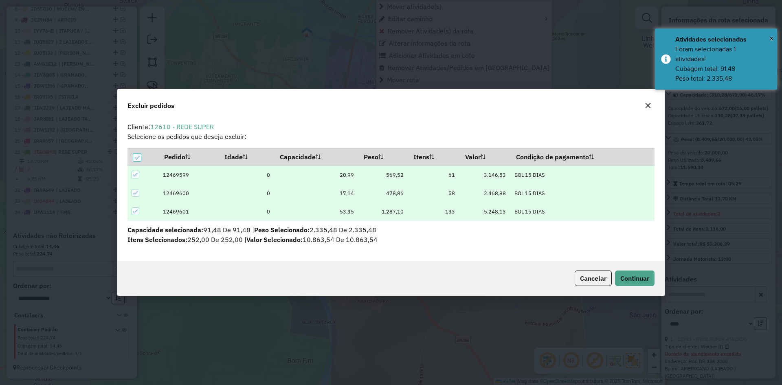
scroll to position [0, 0]
click at [629, 281] on span "Continuar" at bounding box center [634, 278] width 29 height 8
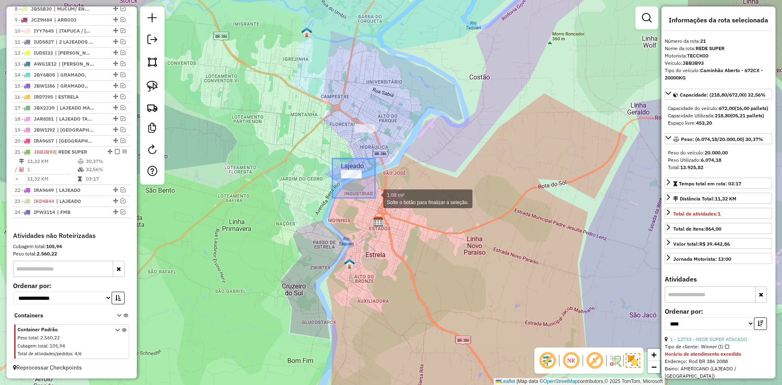
drag, startPoint x: 332, startPoint y: 158, endPoint x: 375, endPoint y: 198, distance: 58.2
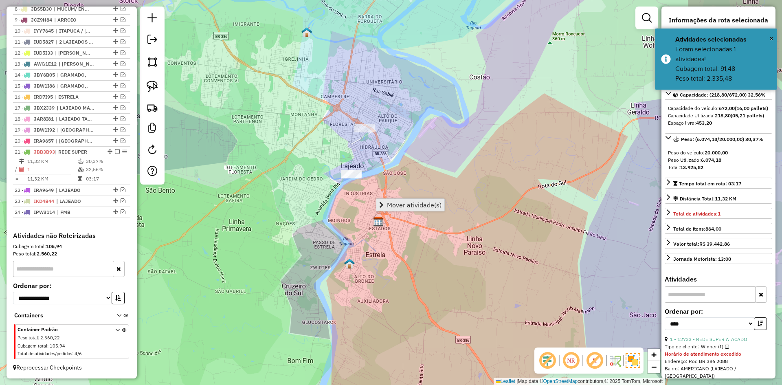
click at [411, 203] on span "Mover atividade(s)" at bounding box center [414, 205] width 55 height 7
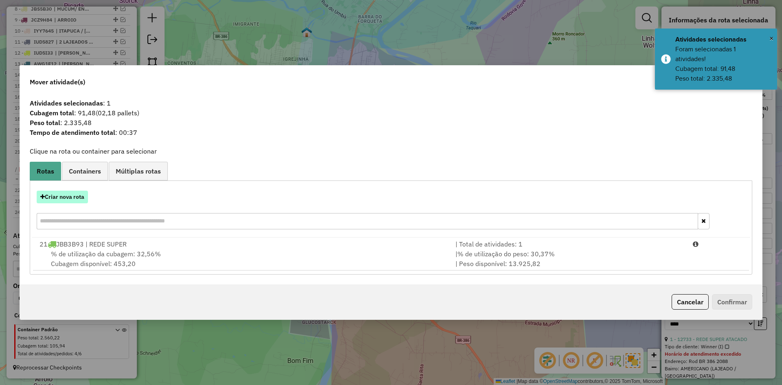
click at [79, 202] on button "Criar nova rota" at bounding box center [62, 197] width 51 height 13
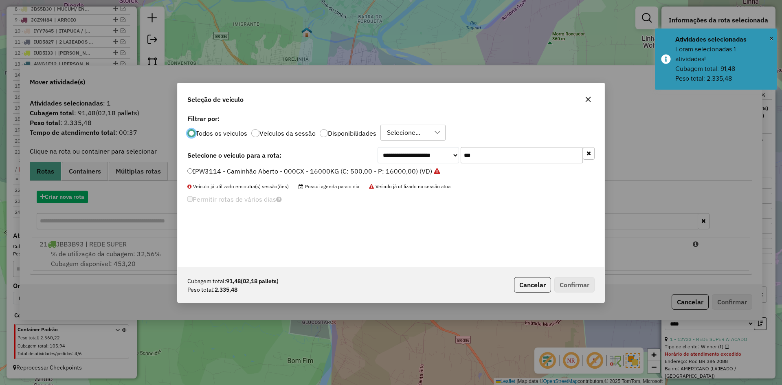
scroll to position [4, 2]
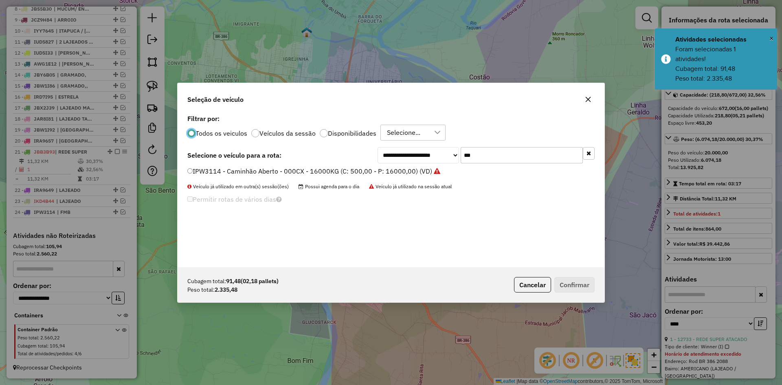
click at [434, 176] on div "**********" at bounding box center [390, 189] width 427 height 155
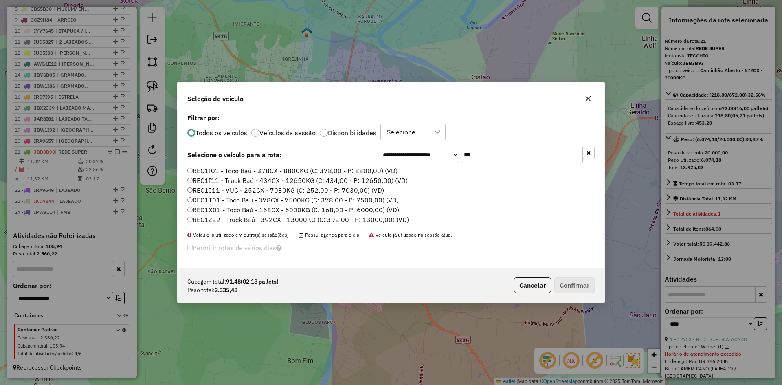
type input "***"
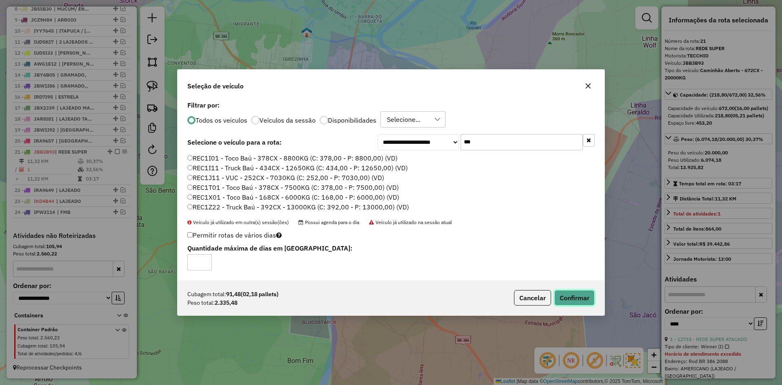
click at [579, 301] on button "Confirmar" at bounding box center [574, 297] width 40 height 15
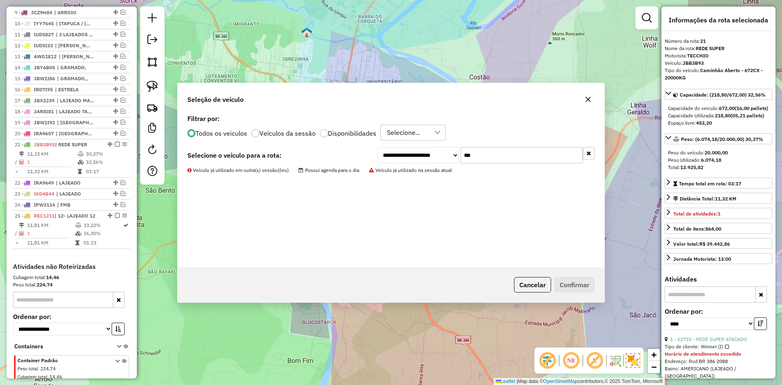
scroll to position [443, 0]
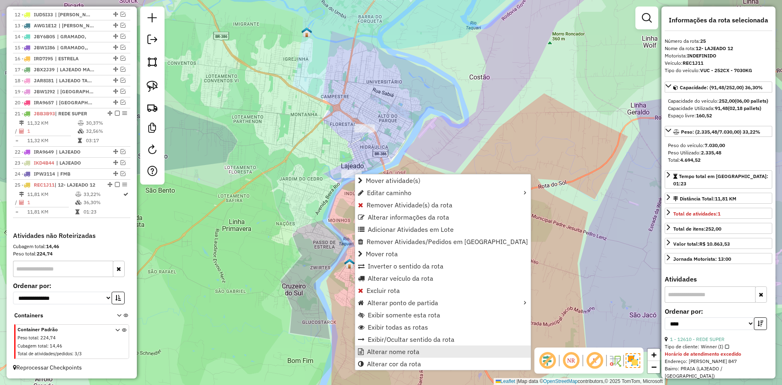
click at [394, 352] on span "Alterar nome rota" at bounding box center [393, 351] width 53 height 7
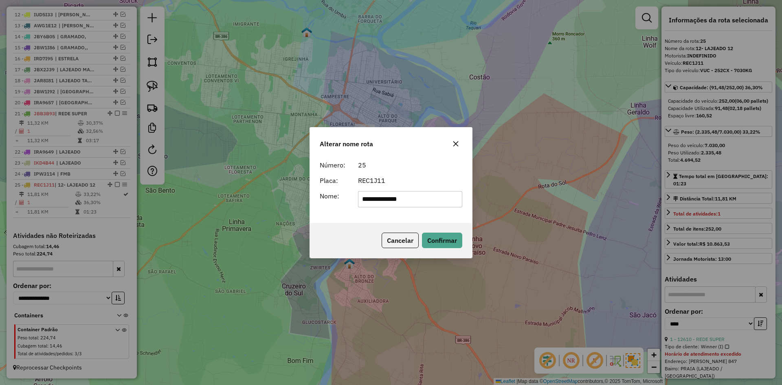
drag, startPoint x: 418, startPoint y: 202, endPoint x: 347, endPoint y: 223, distance: 73.9
click at [348, 223] on div "**********" at bounding box center [390, 192] width 163 height 131
type input "**********"
click at [445, 242] on button "Confirmar" at bounding box center [442, 239] width 40 height 15
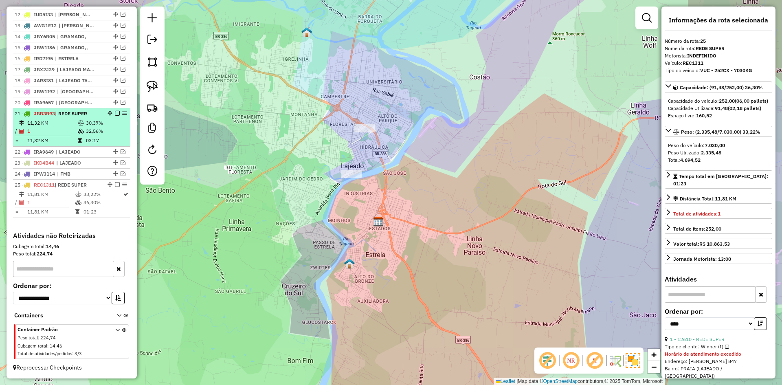
click at [115, 113] on em at bounding box center [117, 113] width 5 height 5
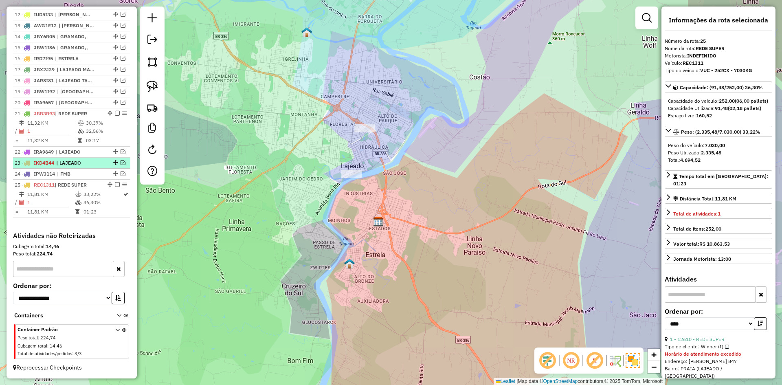
scroll to position [416, 0]
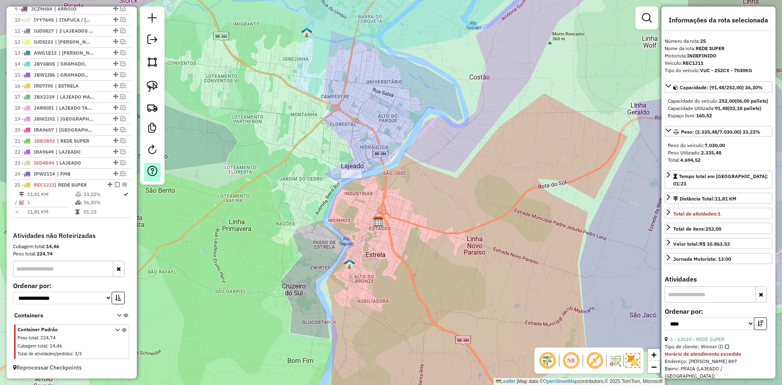
drag, startPoint x: 114, startPoint y: 184, endPoint x: 154, endPoint y: 164, distance: 44.6
click at [115, 184] on em at bounding box center [117, 184] width 5 height 5
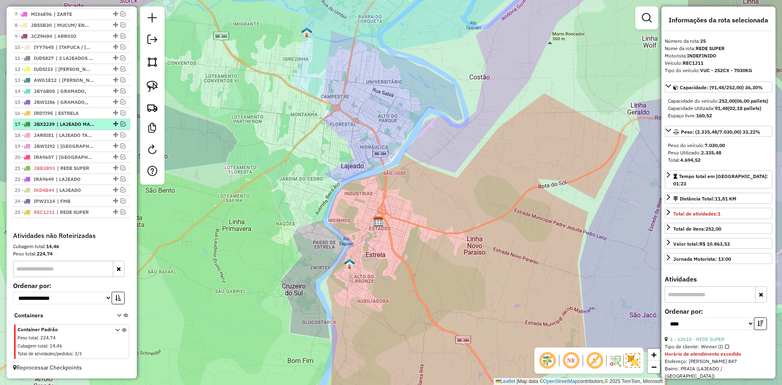
scroll to position [226, 0]
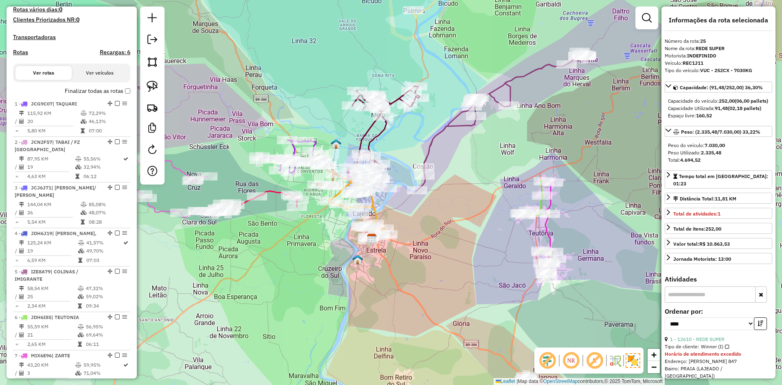
drag, startPoint x: 288, startPoint y: 112, endPoint x: 353, endPoint y: 116, distance: 65.6
click at [353, 116] on div "Janela de atendimento Grade de atendimento Capacidade Transportadoras Veículos …" at bounding box center [391, 192] width 782 height 385
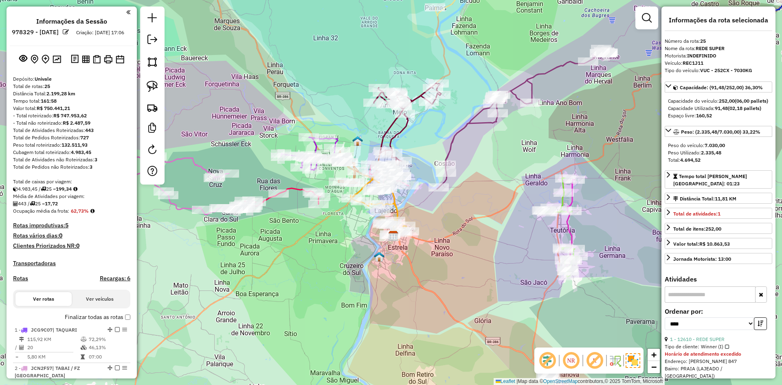
select select "*********"
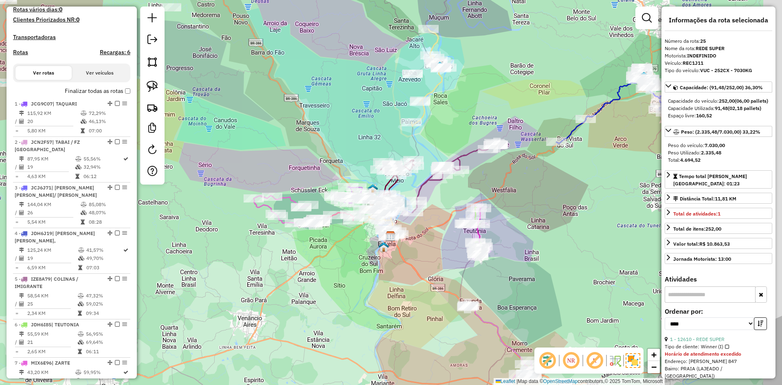
drag, startPoint x: 548, startPoint y: 151, endPoint x: 486, endPoint y: 181, distance: 68.5
click at [490, 183] on div "Janela de atendimento Grade de atendimento Capacidade Transportadoras Veículos …" at bounding box center [391, 192] width 782 height 385
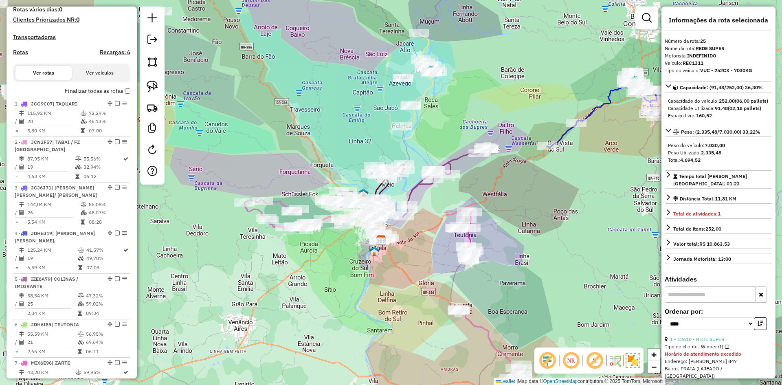
drag, startPoint x: 561, startPoint y: 212, endPoint x: 539, endPoint y: 216, distance: 22.8
click at [541, 216] on div "Janela de atendimento Grade de atendimento Capacidade Transportadoras Veículos …" at bounding box center [391, 192] width 782 height 385
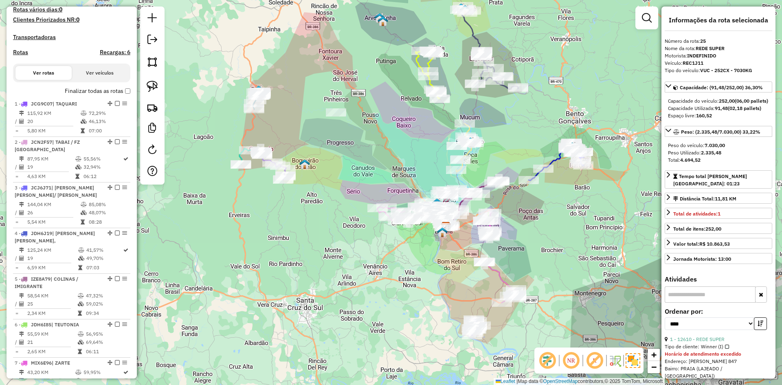
drag, startPoint x: 546, startPoint y: 246, endPoint x: 540, endPoint y: 239, distance: 9.3
click at [542, 239] on div "Janela de atendimento Grade de atendimento Capacidade Transportadoras Veículos …" at bounding box center [391, 192] width 782 height 385
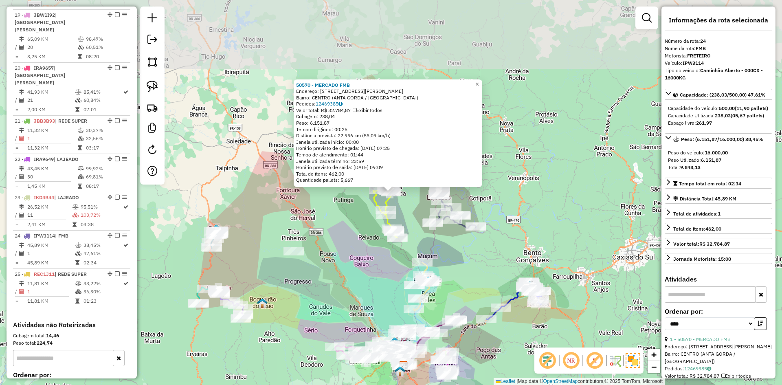
scroll to position [1137, 0]
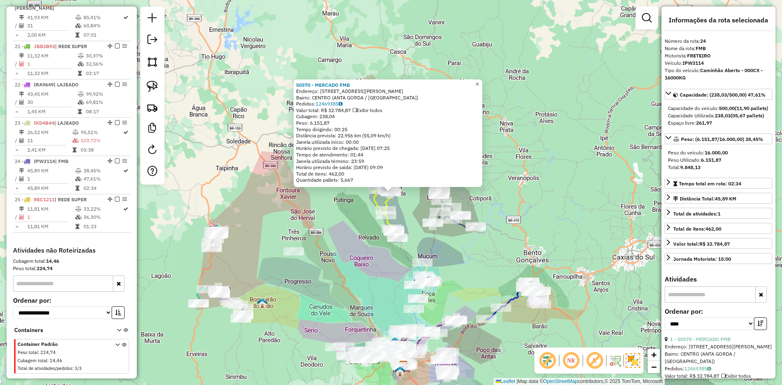
click at [479, 83] on span "×" at bounding box center [477, 84] width 4 height 7
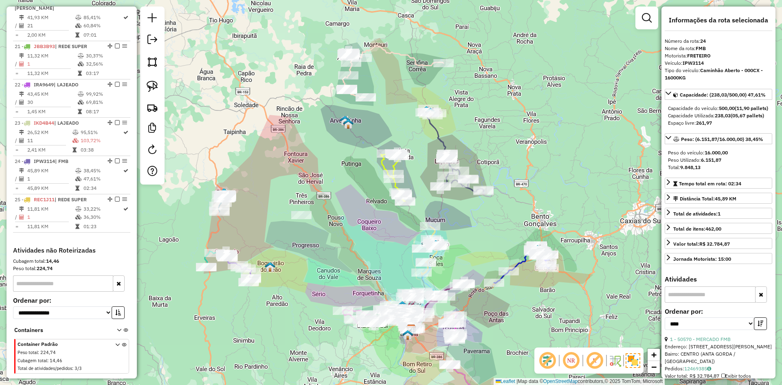
drag, startPoint x: 405, startPoint y: 205, endPoint x: 413, endPoint y: 167, distance: 39.0
click at [413, 167] on div "Janela de atendimento Grade de atendimento Capacidade Transportadoras Veículos …" at bounding box center [391, 192] width 782 height 385
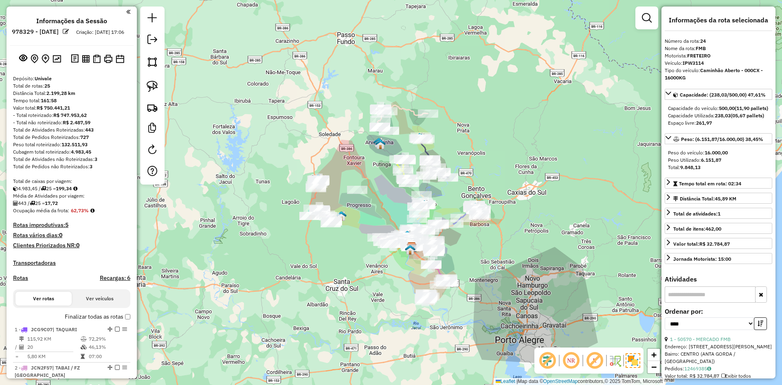
scroll to position [0, 0]
click at [58, 63] on img at bounding box center [57, 59] width 9 height 8
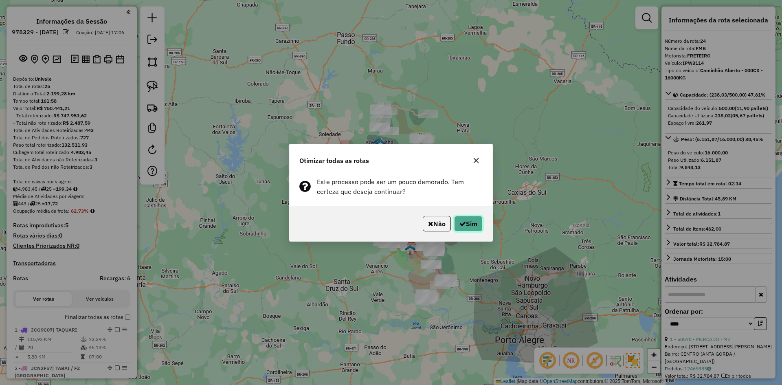
click at [467, 224] on button "Sim" at bounding box center [468, 223] width 28 height 15
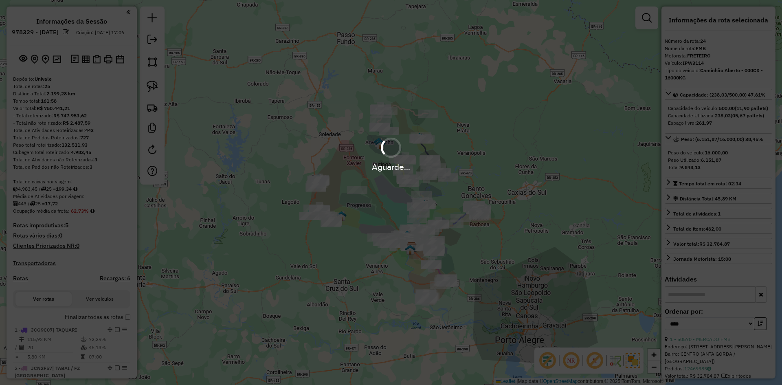
click at [55, 69] on div "Aguarde..." at bounding box center [391, 192] width 782 height 385
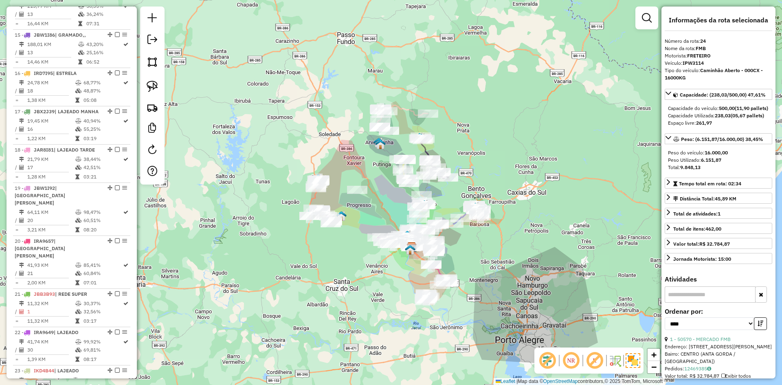
scroll to position [1137, 0]
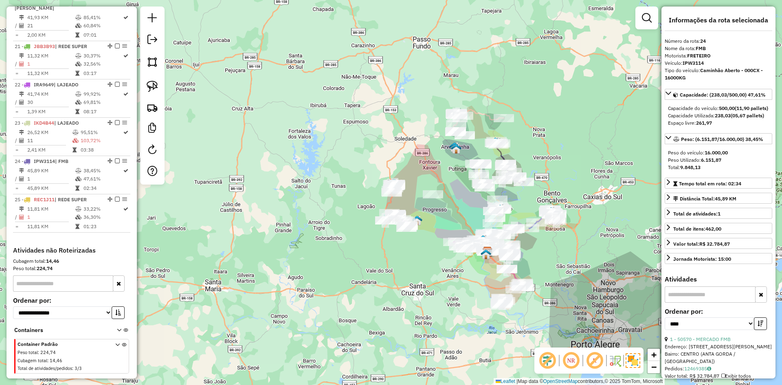
drag, startPoint x: 401, startPoint y: 167, endPoint x: 303, endPoint y: 125, distance: 105.8
click at [315, 143] on div "Janela de atendimento Grade de atendimento Capacidade Transportadoras Veículos …" at bounding box center [391, 192] width 782 height 385
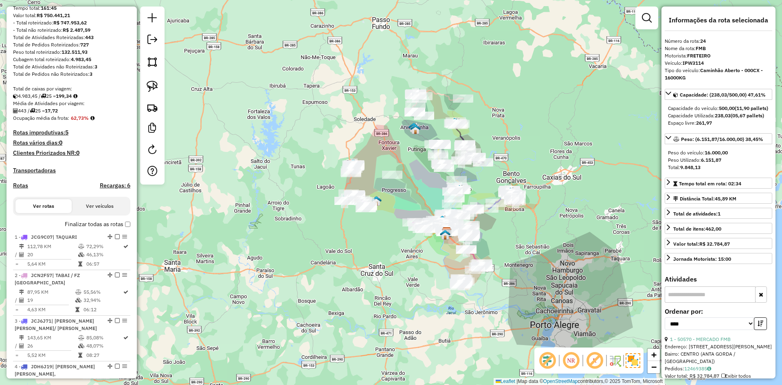
scroll to position [78, 0]
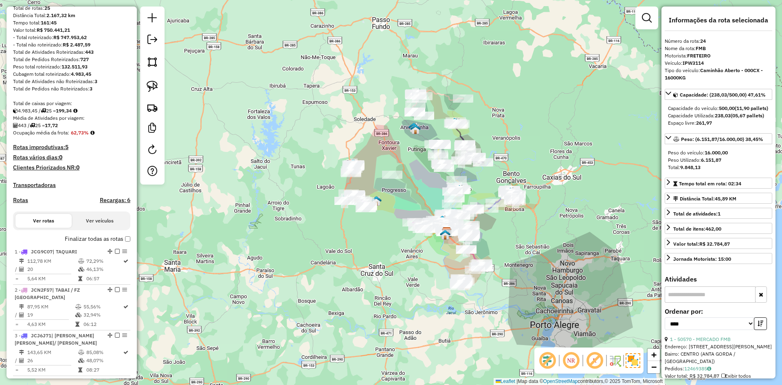
click at [22, 204] on h4 "Rotas" at bounding box center [20, 200] width 15 height 7
select select "*"
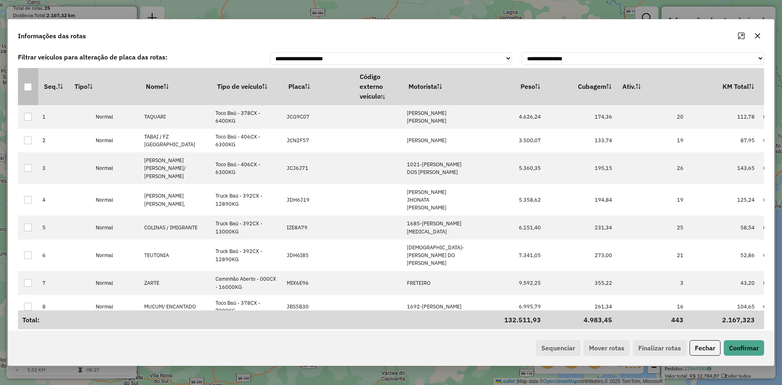
click at [30, 88] on div at bounding box center [28, 87] width 8 height 8
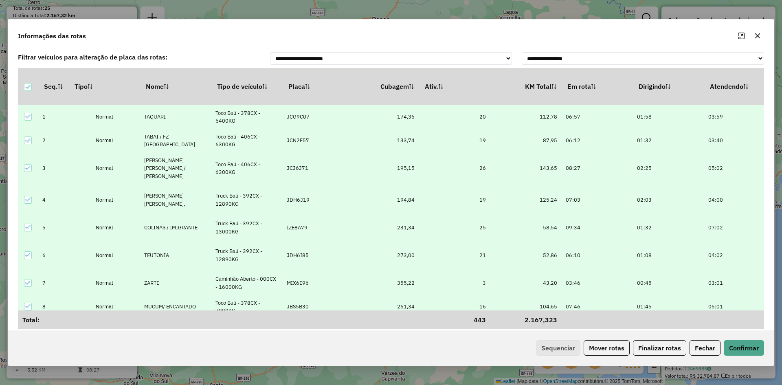
scroll to position [0, 200]
click at [587, 88] on th "Em rota" at bounding box center [594, 86] width 71 height 37
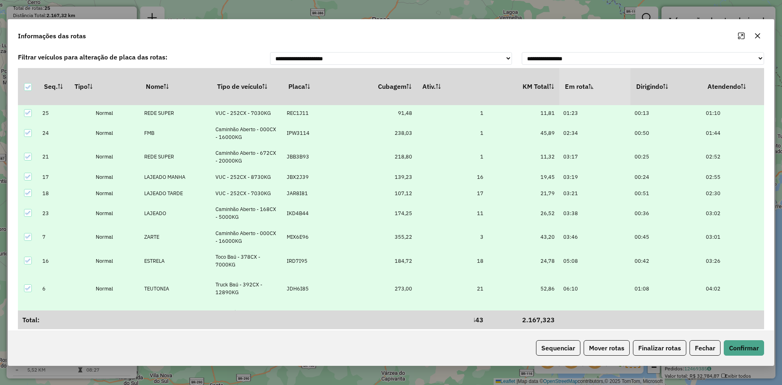
click at [587, 88] on th "Em rota" at bounding box center [594, 86] width 71 height 37
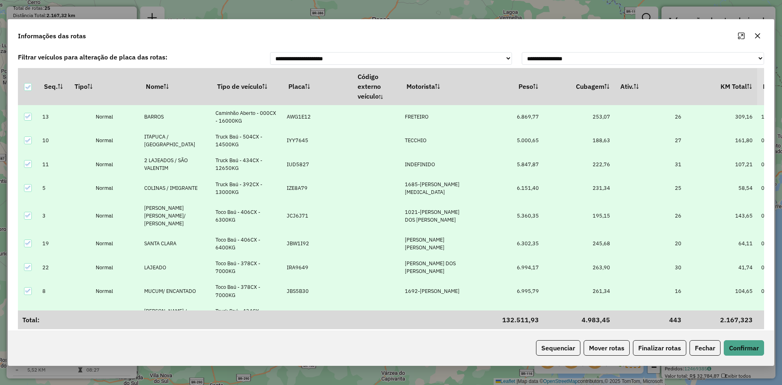
scroll to position [0, 0]
click at [514, 88] on th "Peso" at bounding box center [509, 86] width 71 height 37
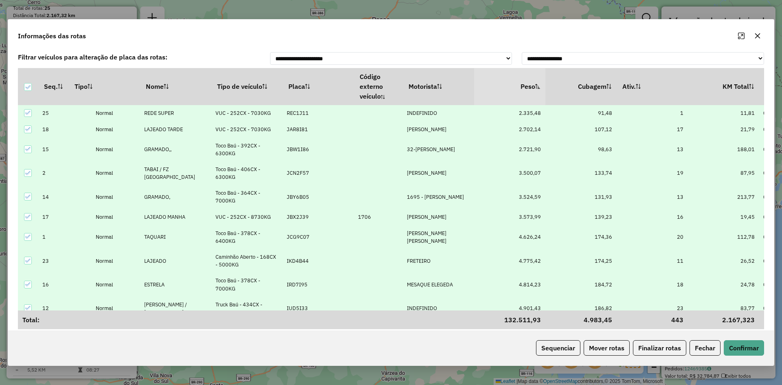
click at [528, 85] on th "Peso" at bounding box center [509, 86] width 71 height 37
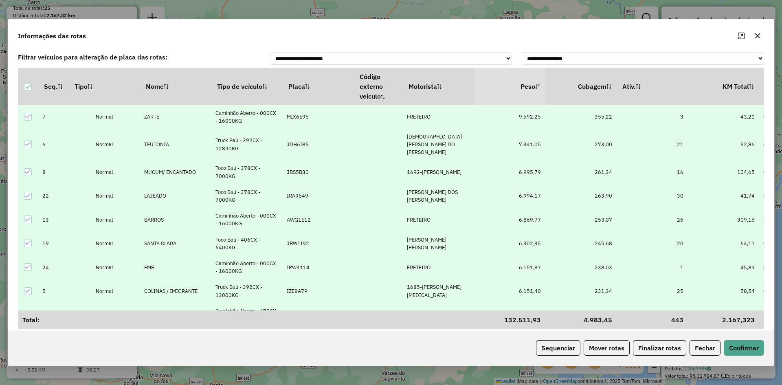
click at [535, 85] on icon at bounding box center [537, 86] width 5 height 5
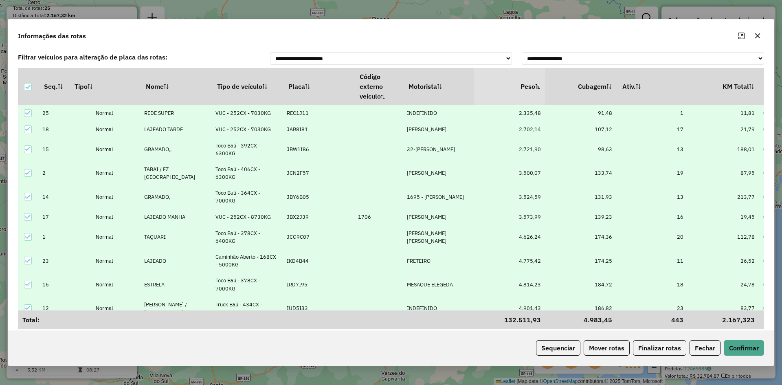
click at [537, 85] on icon at bounding box center [537, 86] width 5 height 5
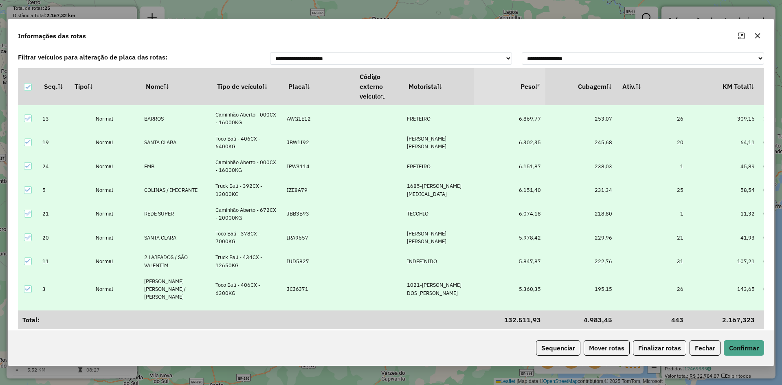
scroll to position [122, 0]
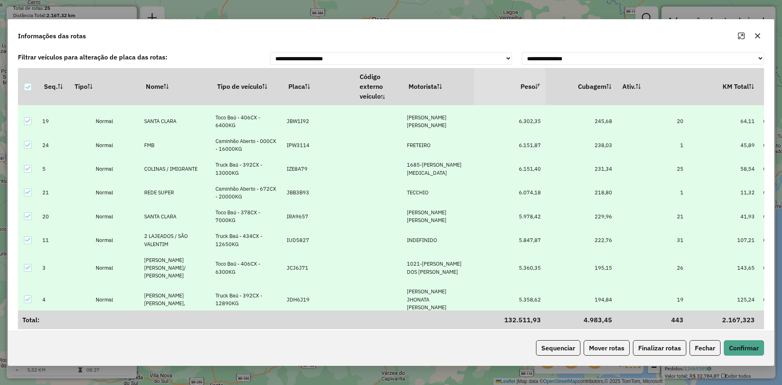
click at [425, 161] on p-celleditor "1685-[PERSON_NAME][MEDICAL_DATA]" at bounding box center [434, 168] width 55 height 15
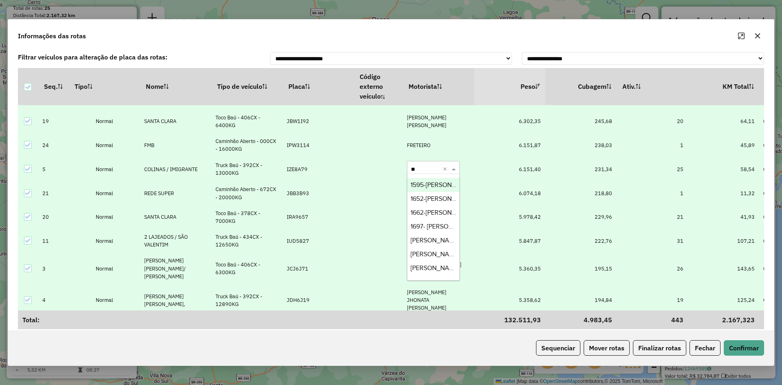
type input "***"
click at [437, 198] on span "[PERSON_NAME]" at bounding box center [434, 198] width 49 height 7
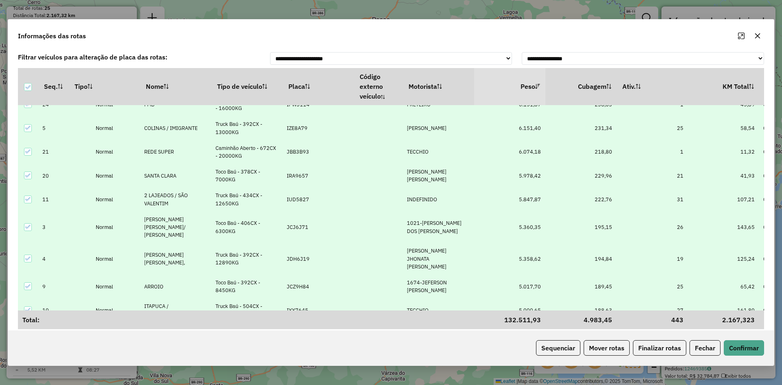
scroll to position [204, 0]
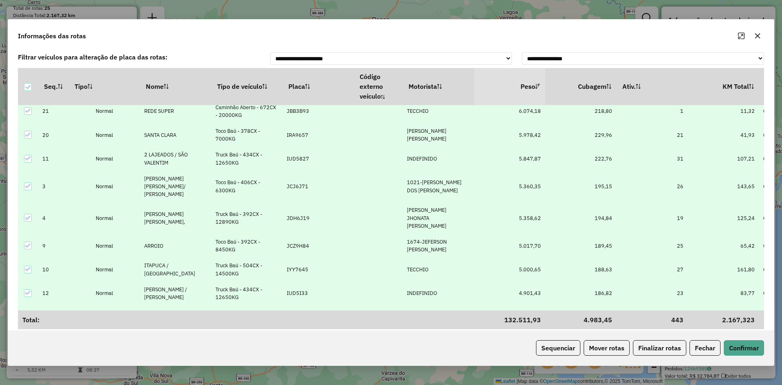
click at [427, 155] on p-celleditor "INDEFINIDO" at bounding box center [422, 158] width 30 height 7
type input "****"
click at [436, 173] on span "1652-[PERSON_NAME]" at bounding box center [442, 174] width 64 height 7
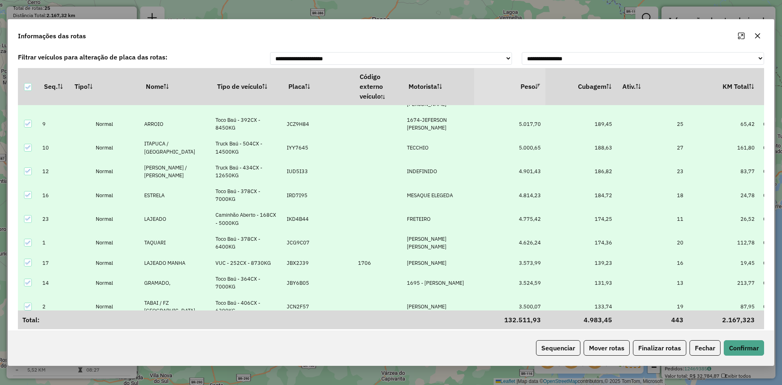
scroll to position [326, 0]
click at [421, 167] on p-celleditor "INDEFINIDO" at bounding box center [422, 170] width 30 height 7
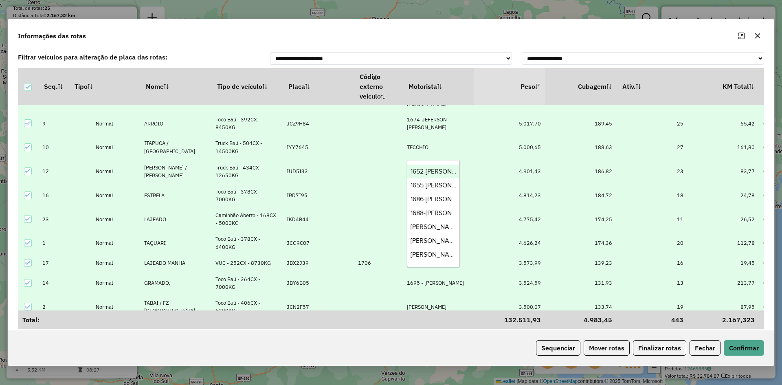
type input "*****"
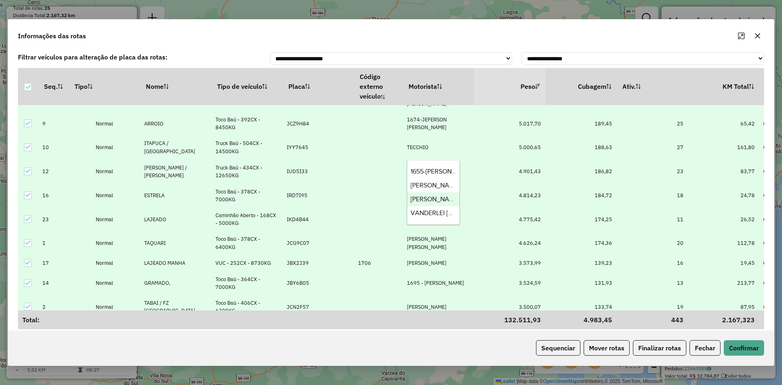
click at [449, 199] on span "[PERSON_NAME] [PERSON_NAME]" at bounding box center [460, 198] width 100 height 7
click at [423, 191] on p-celleditor "MESAQUE ELEGEDA" at bounding box center [430, 194] width 46 height 7
type input "*****"
click at [430, 195] on span "1289-[PERSON_NAME]" at bounding box center [442, 195] width 64 height 7
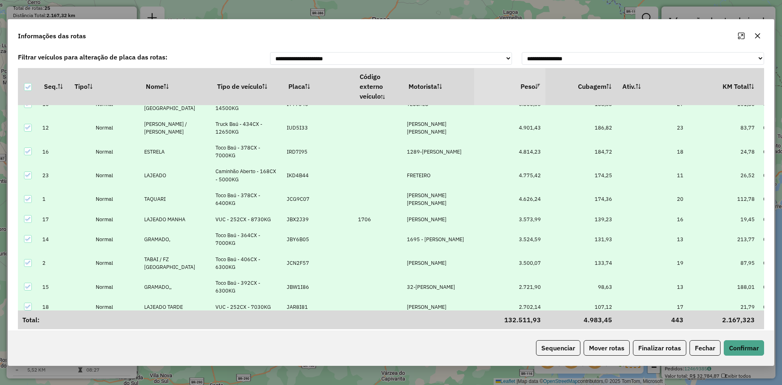
scroll to position [16, 0]
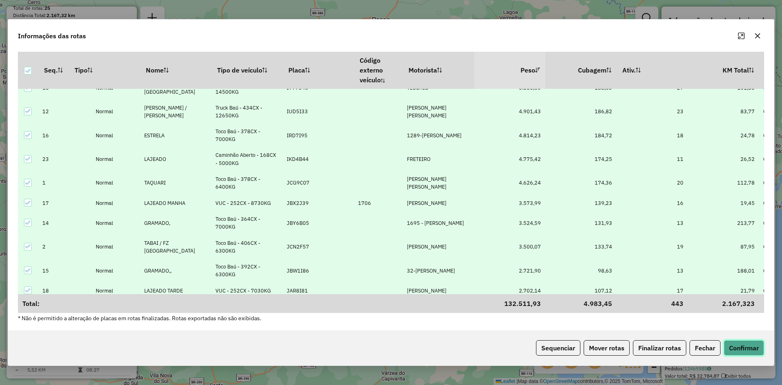
click at [752, 351] on button "Confirmar" at bounding box center [743, 347] width 40 height 15
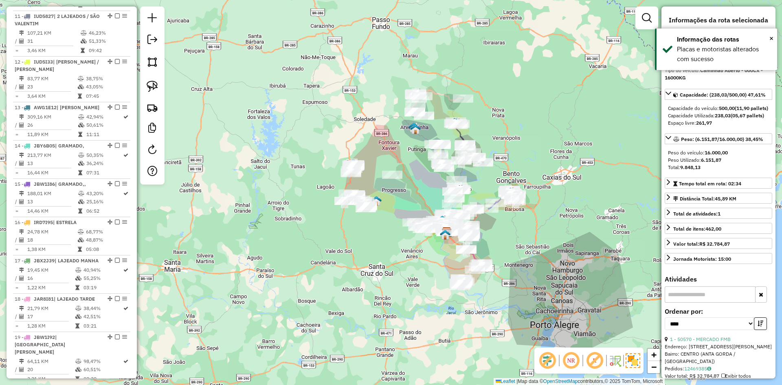
scroll to position [730, 0]
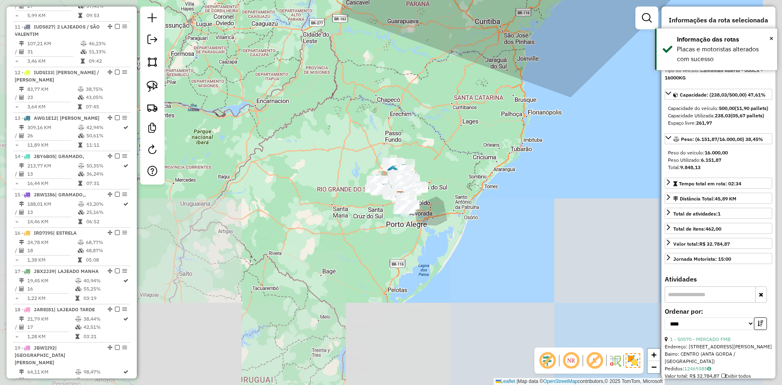
drag, startPoint x: 424, startPoint y: 241, endPoint x: 308, endPoint y: 233, distance: 116.3
click at [313, 234] on div "Janela de atendimento Grade de atendimento Capacidade Transportadoras Veículos …" at bounding box center [391, 192] width 782 height 385
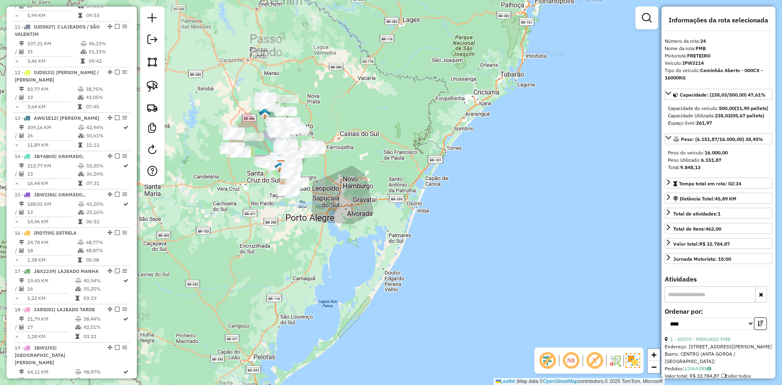
drag, startPoint x: 318, startPoint y: 215, endPoint x: 353, endPoint y: 236, distance: 41.2
click at [353, 237] on div "Janela de atendimento Grade de atendimento Capacidade Transportadoras Veículos …" at bounding box center [391, 192] width 782 height 385
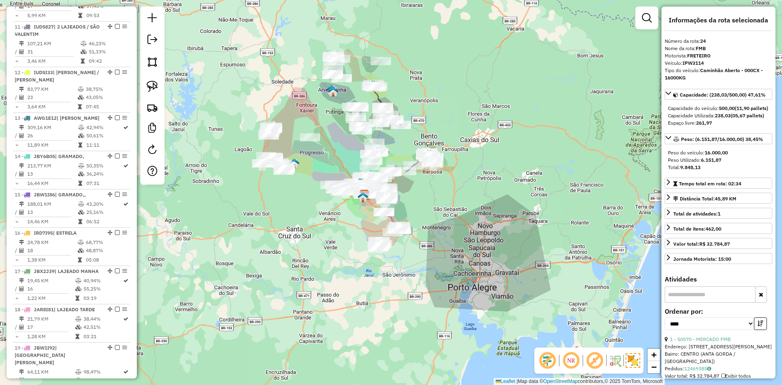
drag, startPoint x: 385, startPoint y: 215, endPoint x: 396, endPoint y: 141, distance: 75.3
click at [396, 142] on div "Janela de atendimento Grade de atendimento Capacidade Transportadoras Veículos …" at bounding box center [391, 192] width 782 height 385
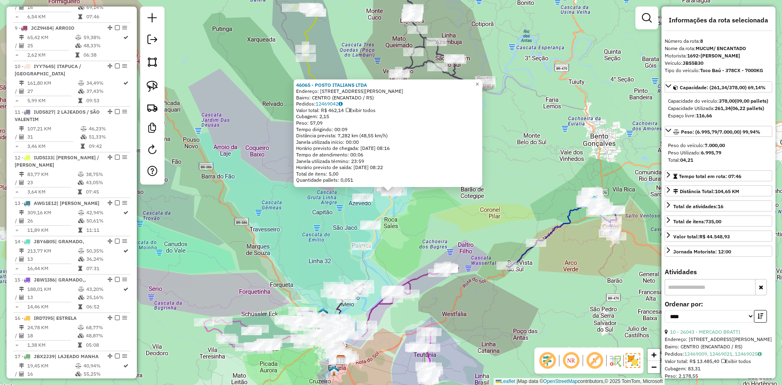
scroll to position [622, 0]
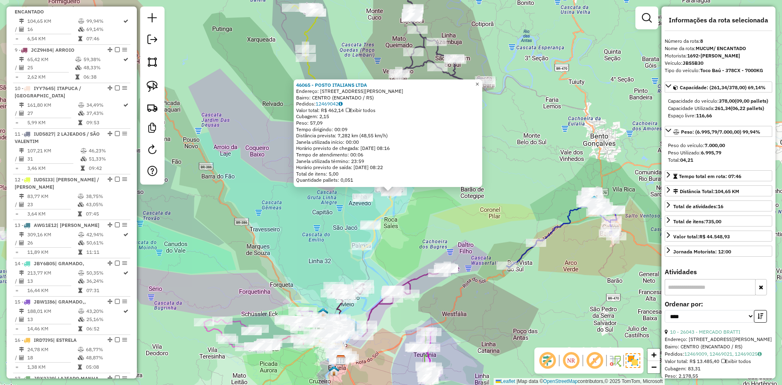
click at [479, 81] on span "×" at bounding box center [477, 84] width 4 height 7
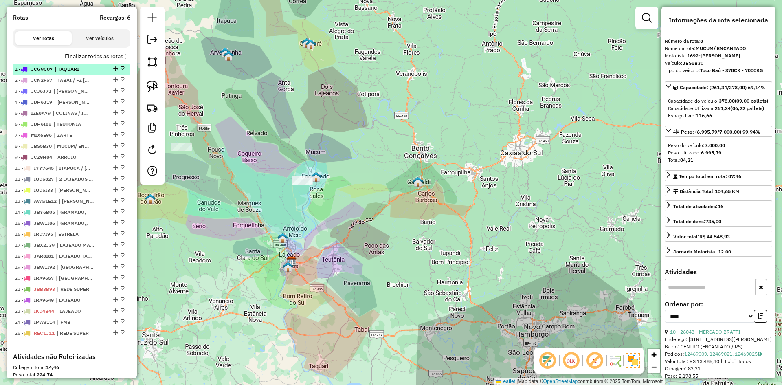
scroll to position [256, 0]
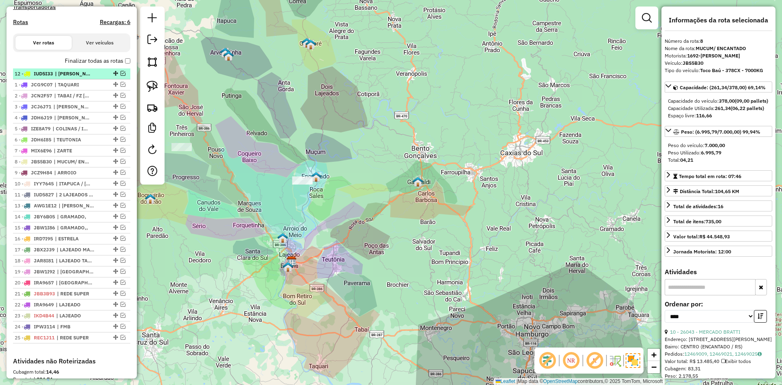
drag, startPoint x: 113, startPoint y: 201, endPoint x: 111, endPoint y: 78, distance: 123.0
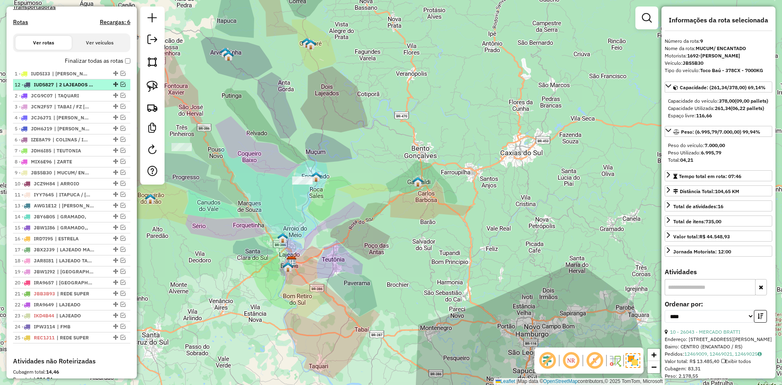
drag, startPoint x: 113, startPoint y: 202, endPoint x: 122, endPoint y: 88, distance: 114.0
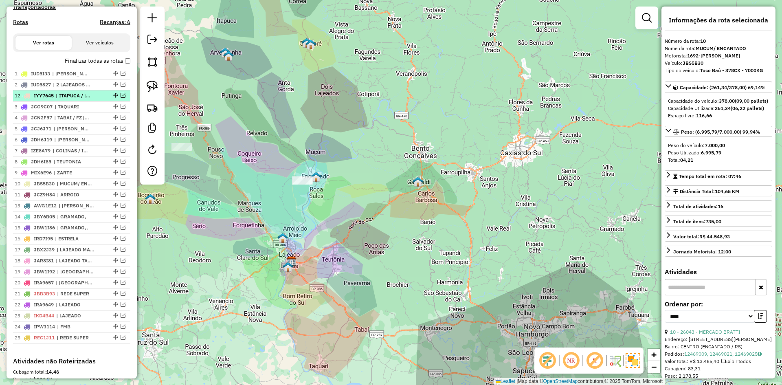
drag, startPoint x: 113, startPoint y: 201, endPoint x: 100, endPoint y: 98, distance: 103.9
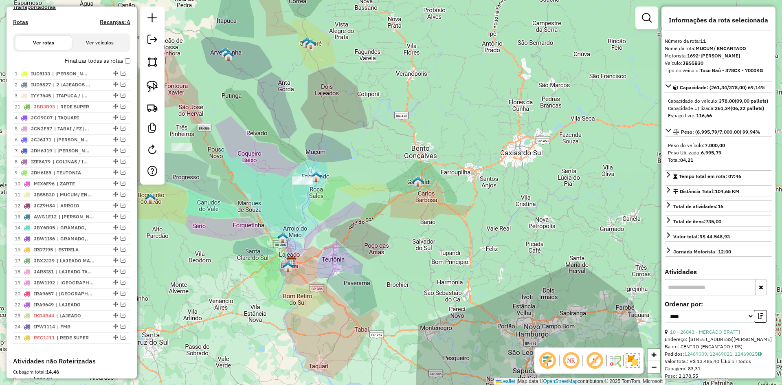
drag, startPoint x: 113, startPoint y: 301, endPoint x: 95, endPoint y: 115, distance: 186.9
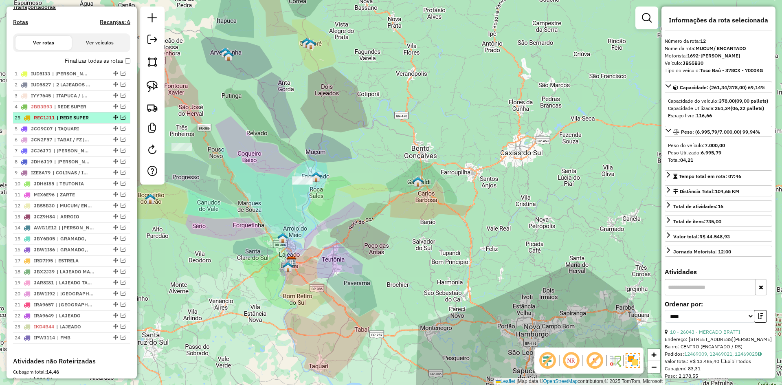
drag, startPoint x: 113, startPoint y: 345, endPoint x: 96, endPoint y: 122, distance: 223.8
drag, startPoint x: 113, startPoint y: 234, endPoint x: 96, endPoint y: 136, distance: 99.5
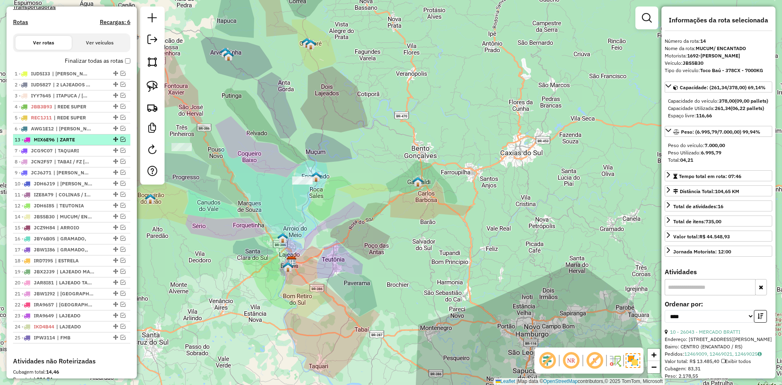
drag, startPoint x: 112, startPoint y: 213, endPoint x: 101, endPoint y: 144, distance: 69.8
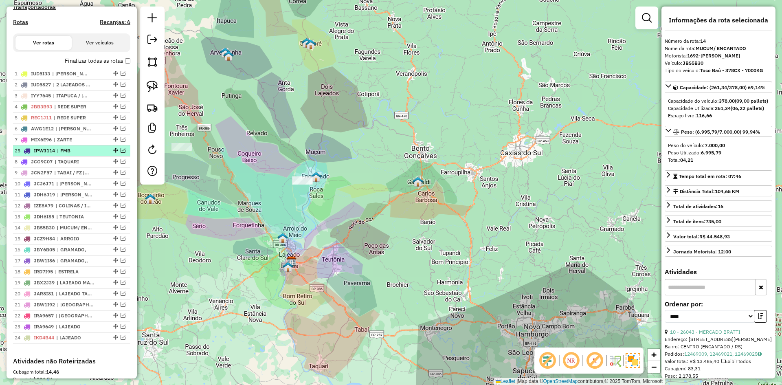
drag, startPoint x: 113, startPoint y: 344, endPoint x: 101, endPoint y: 157, distance: 188.0
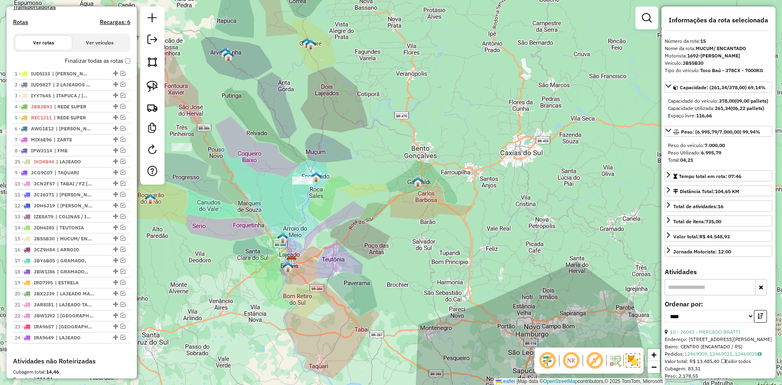
drag, startPoint x: 112, startPoint y: 344, endPoint x: 94, endPoint y: 167, distance: 178.4
drag, startPoint x: 114, startPoint y: 301, endPoint x: 100, endPoint y: 180, distance: 122.1
drag, startPoint x: 114, startPoint y: 311, endPoint x: 117, endPoint y: 356, distance: 44.5
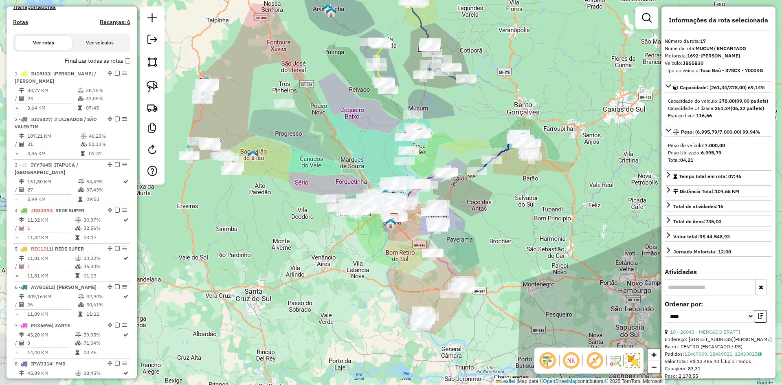
drag, startPoint x: 365, startPoint y: 176, endPoint x: 432, endPoint y: 75, distance: 121.2
click at [432, 75] on div "Janela de atendimento Grade de atendimento Capacidade Transportadoras Veículos …" at bounding box center [391, 192] width 782 height 385
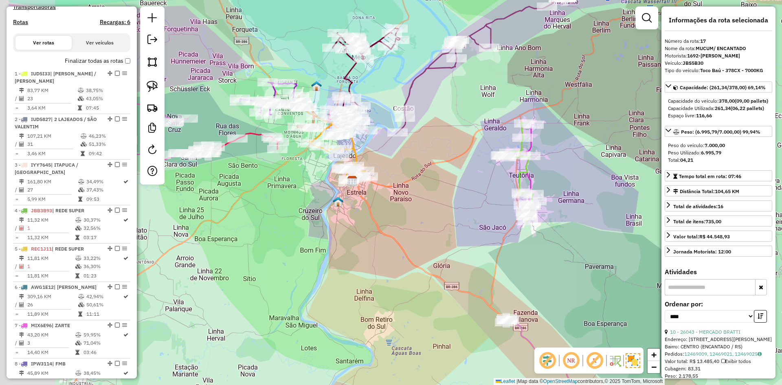
drag, startPoint x: 360, startPoint y: 199, endPoint x: 495, endPoint y: 165, distance: 138.4
click at [491, 165] on div "Janela de atendimento Grade de atendimento Capacidade Transportadoras Veículos …" at bounding box center [391, 192] width 782 height 385
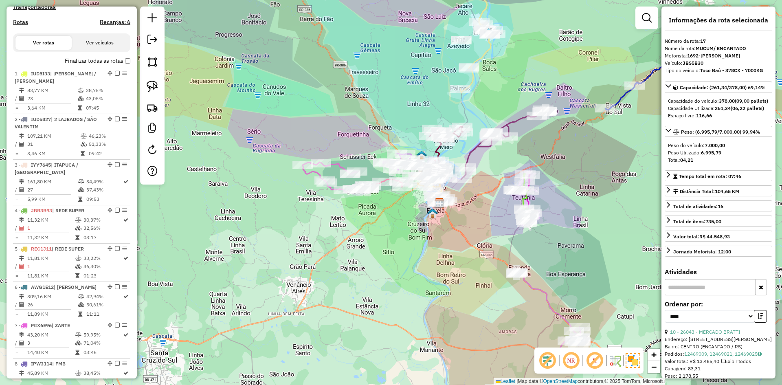
drag, startPoint x: 515, startPoint y: 78, endPoint x: 495, endPoint y: 180, distance: 103.7
click at [504, 197] on div "Janela de atendimento Grade de atendimento Capacidade Transportadoras Veículos …" at bounding box center [391, 192] width 782 height 385
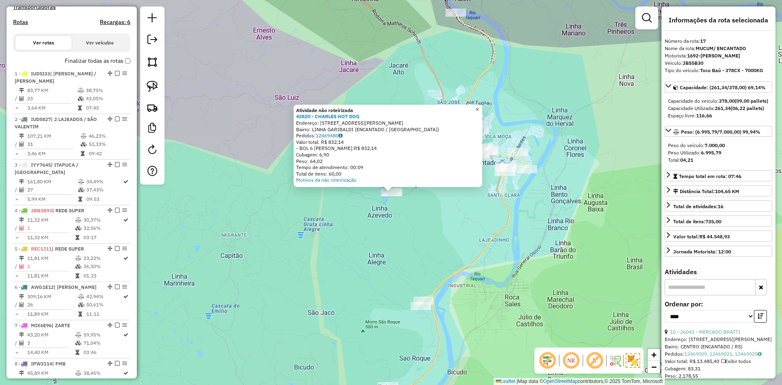
click at [479, 106] on span "×" at bounding box center [477, 109] width 4 height 7
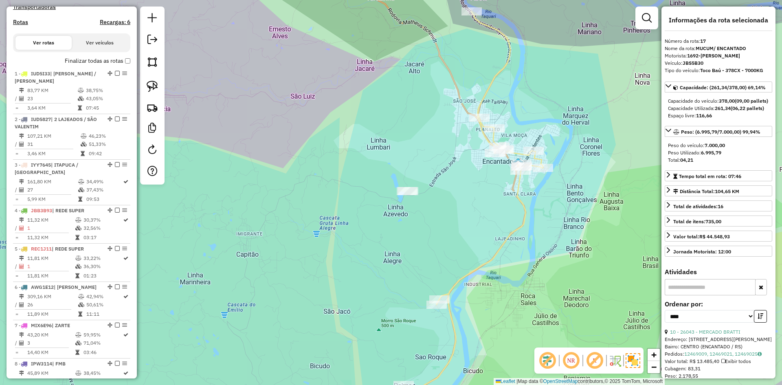
drag, startPoint x: 274, startPoint y: 158, endPoint x: 556, endPoint y: 149, distance: 282.2
click at [551, 150] on div "Janela de atendimento Grade de atendimento Capacidade Transportadoras Veículos …" at bounding box center [391, 192] width 782 height 385
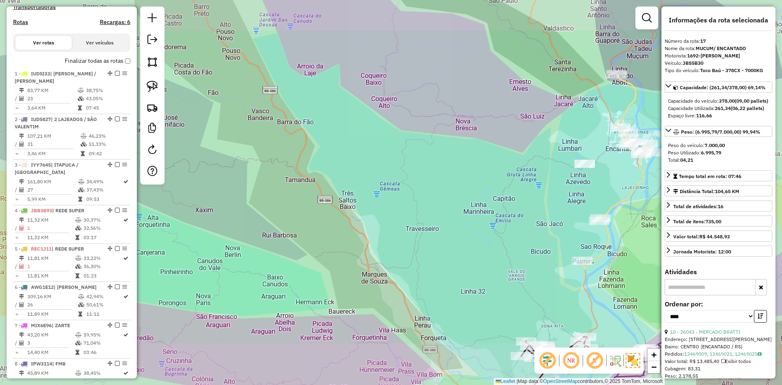
drag, startPoint x: 284, startPoint y: 125, endPoint x: 368, endPoint y: 190, distance: 106.5
click at [368, 190] on div "Janela de atendimento Grade de atendimento Capacidade Transportadoras Veículos …" at bounding box center [391, 192] width 782 height 385
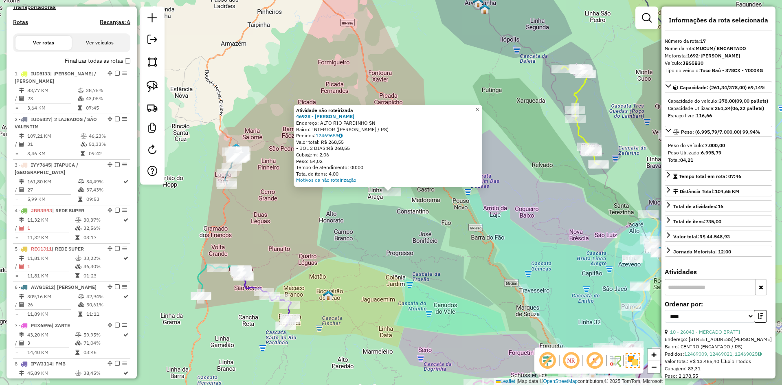
click at [479, 109] on span "×" at bounding box center [477, 109] width 4 height 7
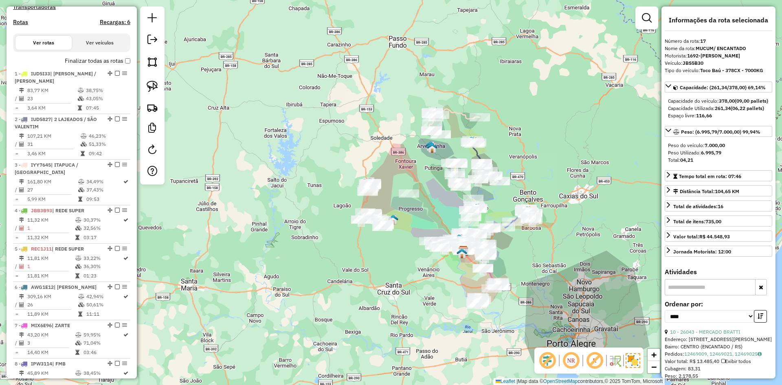
drag, startPoint x: 426, startPoint y: 218, endPoint x: 412, endPoint y: 213, distance: 15.2
click at [413, 214] on div "Janela de atendimento Grade de atendimento Capacidade Transportadoras Veículos …" at bounding box center [391, 192] width 782 height 385
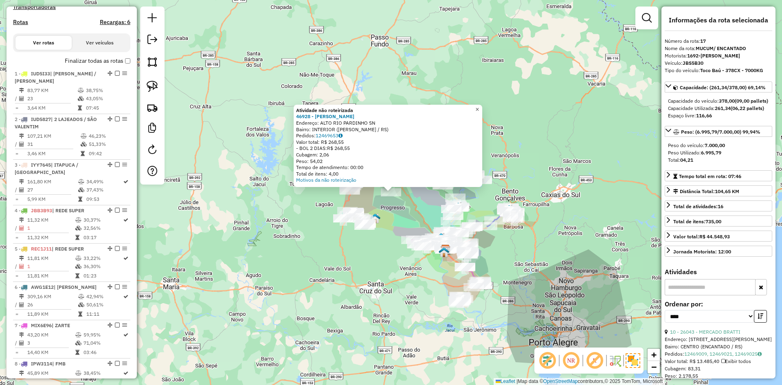
drag, startPoint x: 485, startPoint y: 107, endPoint x: 464, endPoint y: 122, distance: 25.3
click at [479, 107] on span "×" at bounding box center [477, 109] width 4 height 7
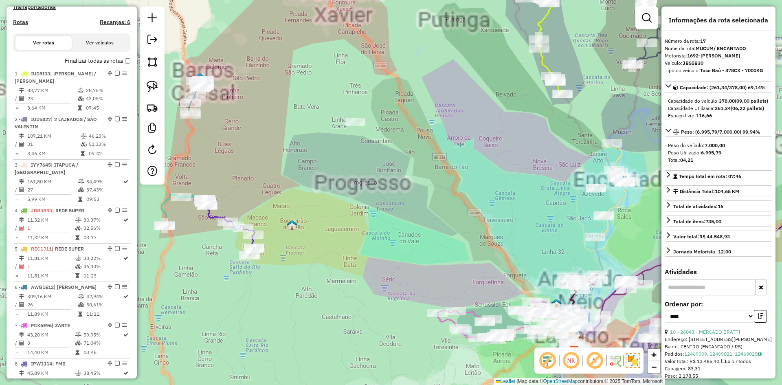
drag, startPoint x: 444, startPoint y: 207, endPoint x: 302, endPoint y: 171, distance: 146.4
click at [304, 171] on div "Janela de atendimento Grade de atendimento Capacidade Transportadoras Veículos …" at bounding box center [391, 192] width 782 height 385
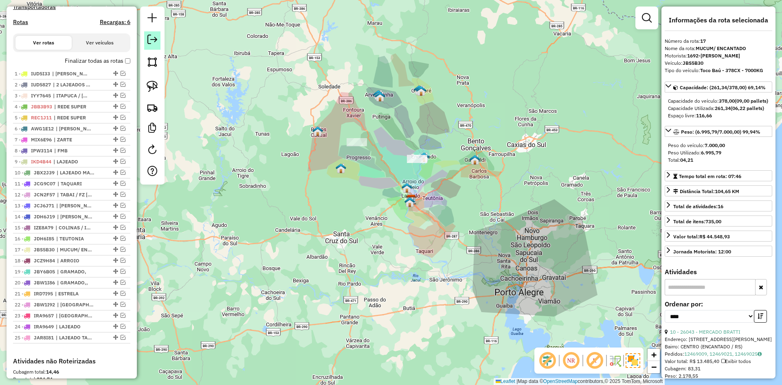
click at [152, 38] on em at bounding box center [152, 40] width 10 height 10
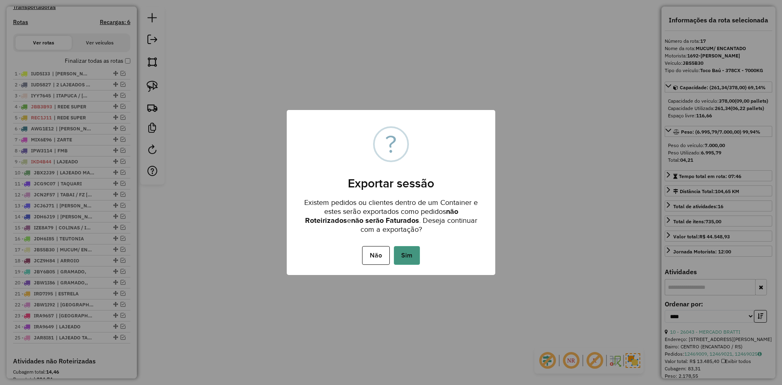
click at [410, 257] on button "Sim" at bounding box center [407, 255] width 26 height 19
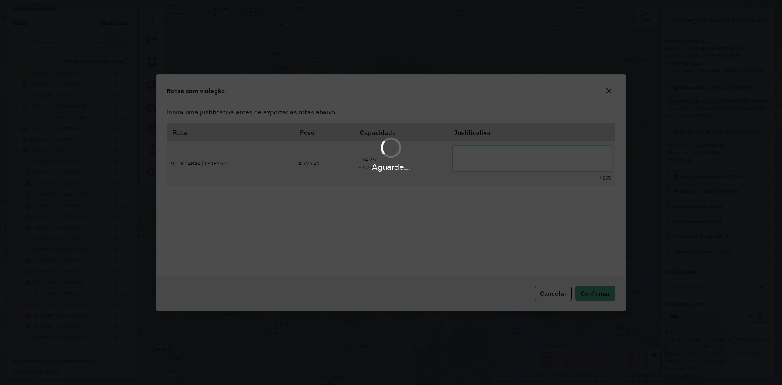
scroll to position [0, 0]
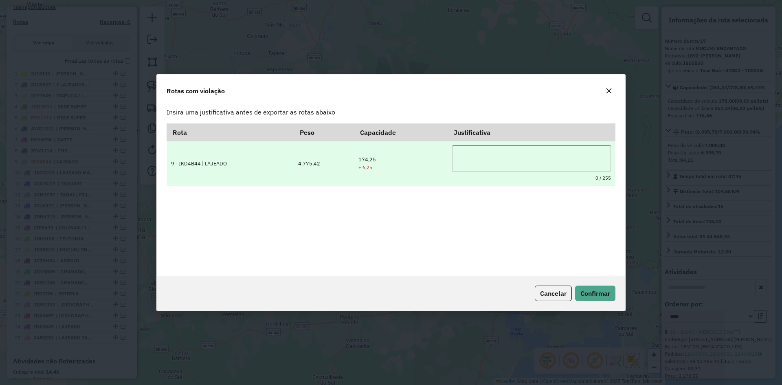
click at [478, 164] on textarea at bounding box center [531, 158] width 159 height 26
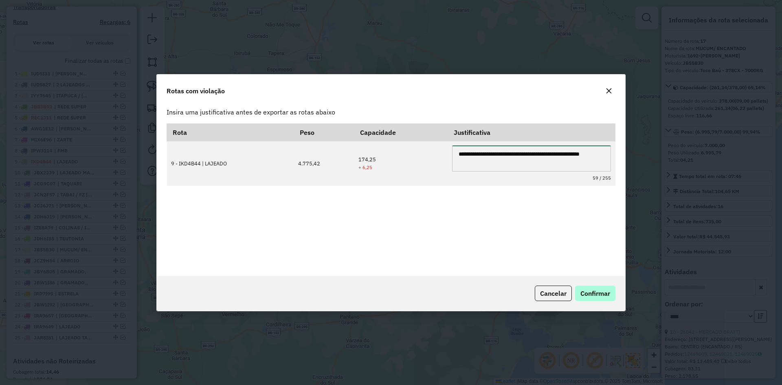
type textarea "**********"
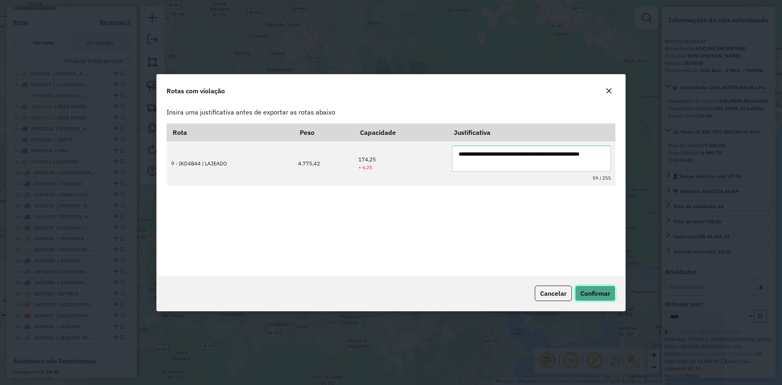
click at [600, 296] on span "Confirmar" at bounding box center [595, 293] width 30 height 8
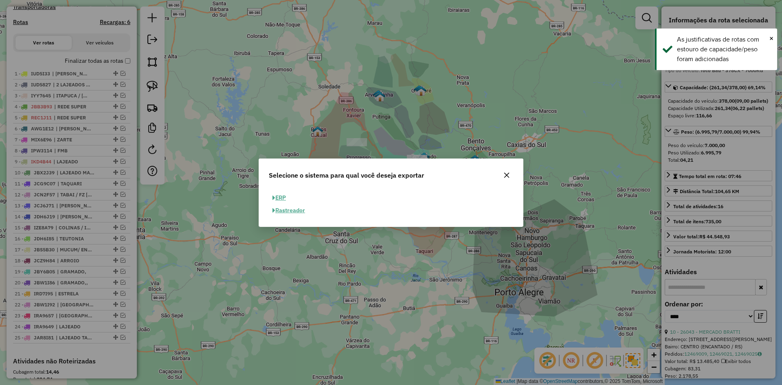
click at [278, 196] on button "ERP" at bounding box center [279, 197] width 21 height 13
select select "**"
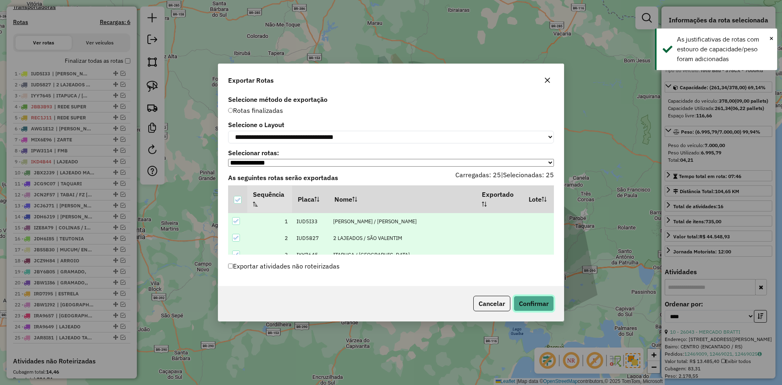
click at [542, 307] on button "Confirmar" at bounding box center [533, 303] width 40 height 15
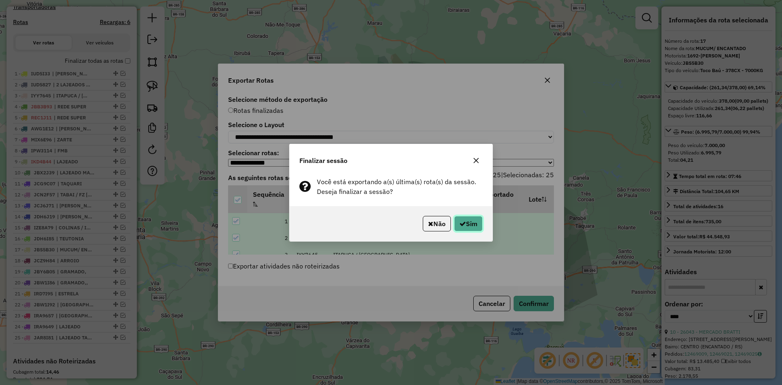
click at [472, 222] on button "Sim" at bounding box center [468, 223] width 28 height 15
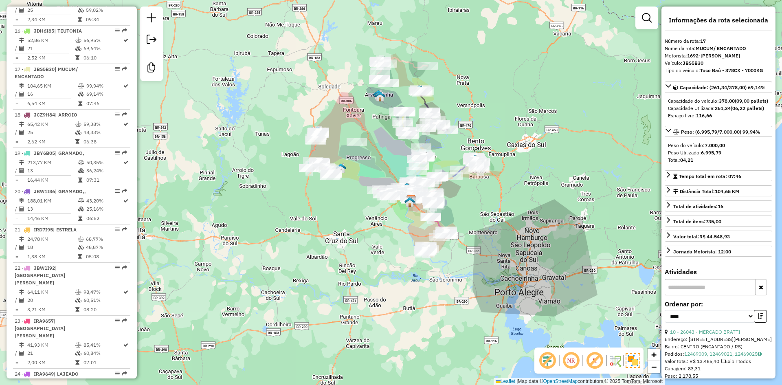
scroll to position [1002, 0]
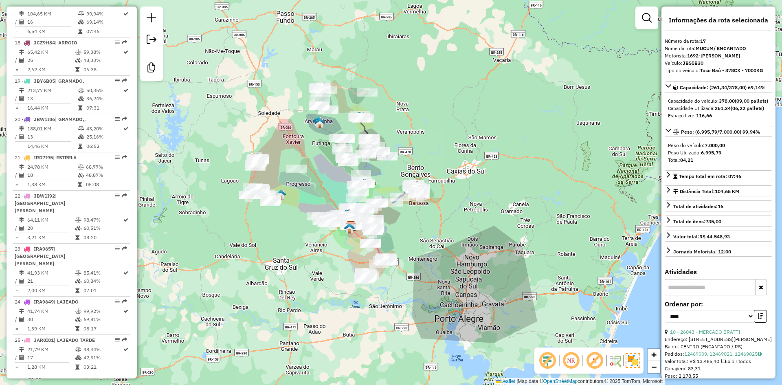
drag, startPoint x: 454, startPoint y: 183, endPoint x: 460, endPoint y: 165, distance: 19.3
click at [460, 165] on div "Janela de atendimento Grade de atendimento Capacidade Transportadoras Veículos …" at bounding box center [391, 192] width 782 height 385
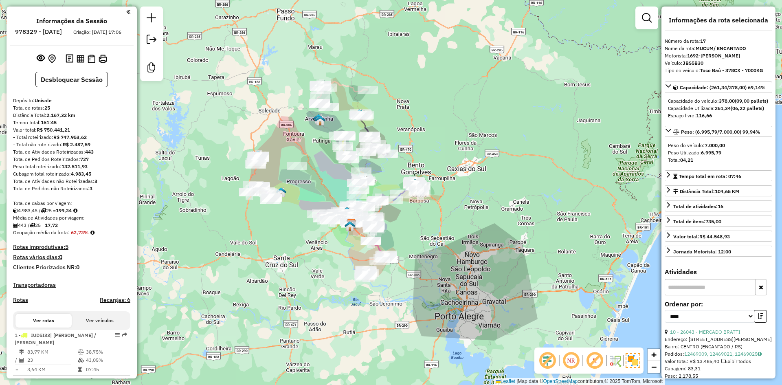
scroll to position [0, 0]
click at [103, 64] on img at bounding box center [103, 59] width 9 height 9
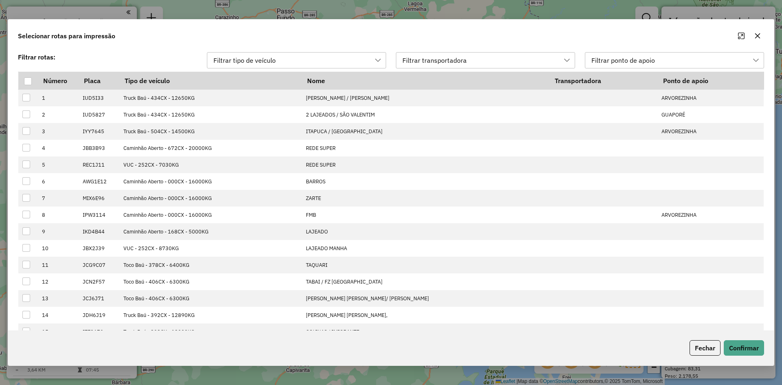
scroll to position [6, 37]
click at [30, 81] on div at bounding box center [28, 81] width 8 height 8
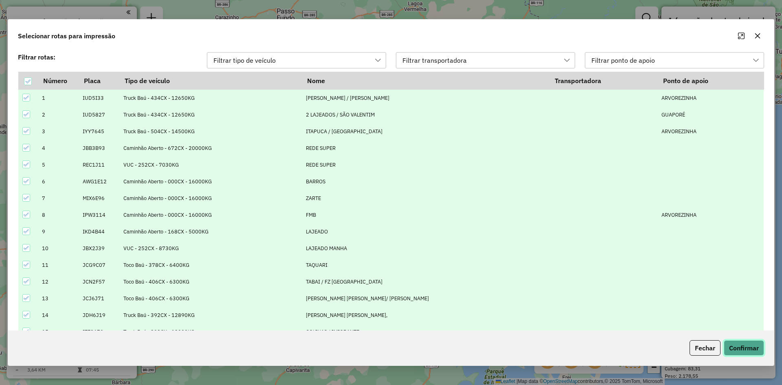
click at [745, 347] on button "Confirmar" at bounding box center [743, 347] width 40 height 15
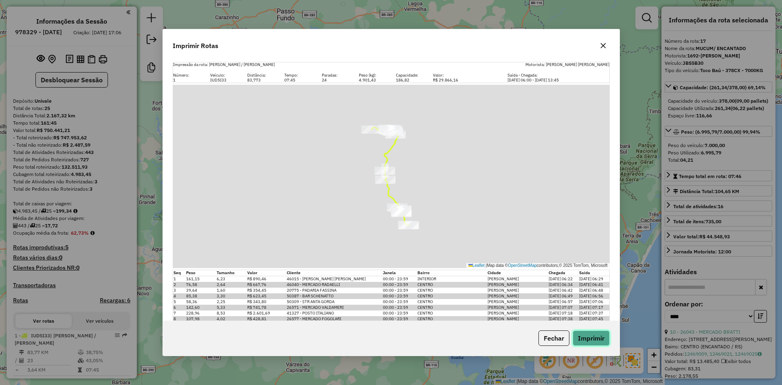
click at [591, 336] on button "Imprimir" at bounding box center [590, 337] width 37 height 15
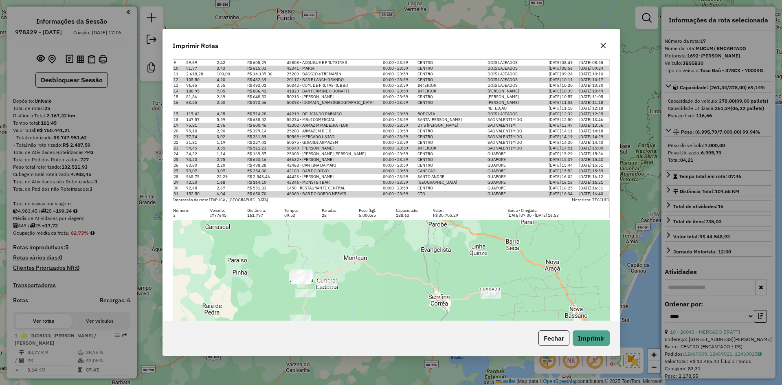
scroll to position [733, 0]
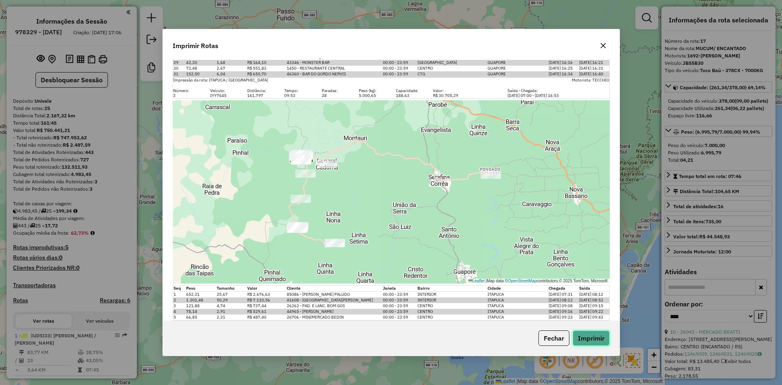
click at [586, 332] on button "Imprimir" at bounding box center [590, 337] width 37 height 15
click at [605, 46] on icon "button" at bounding box center [603, 45] width 7 height 7
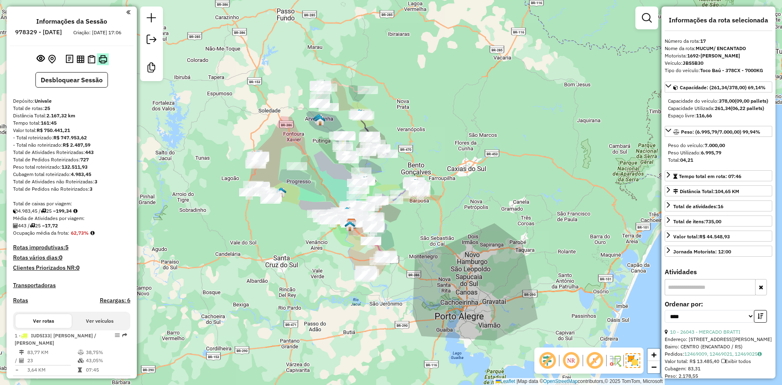
click at [99, 62] on img at bounding box center [103, 59] width 9 height 9
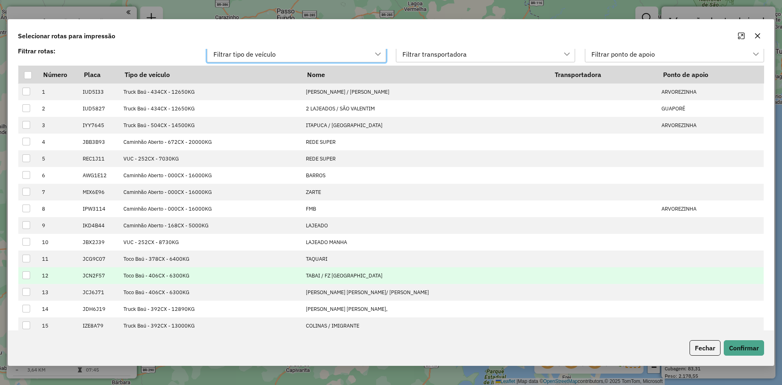
scroll to position [0, 0]
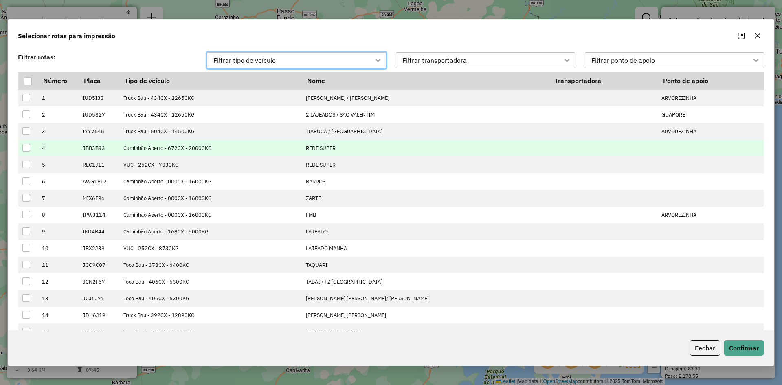
click at [27, 148] on div at bounding box center [26, 148] width 8 height 8
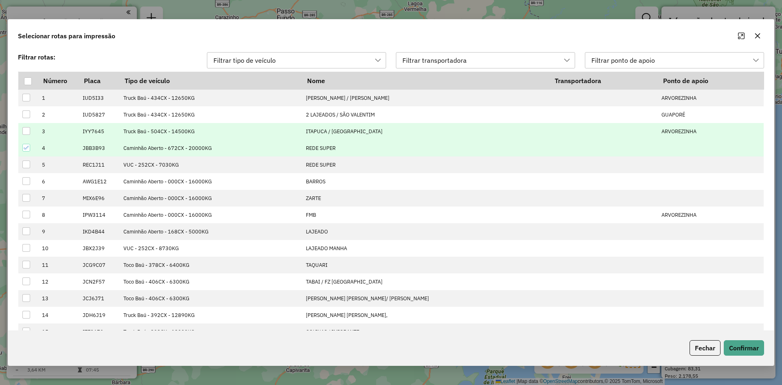
click at [22, 131] on td at bounding box center [28, 131] width 20 height 17
click at [24, 135] on div at bounding box center [26, 131] width 8 height 8
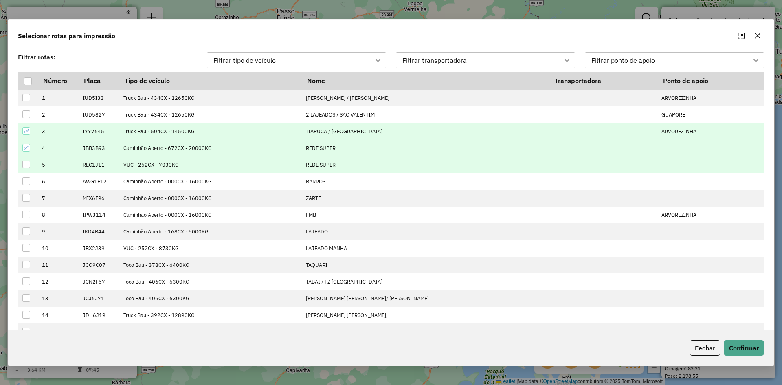
click at [26, 168] on div at bounding box center [26, 164] width 8 height 8
click at [751, 351] on button "Confirmar" at bounding box center [743, 347] width 40 height 15
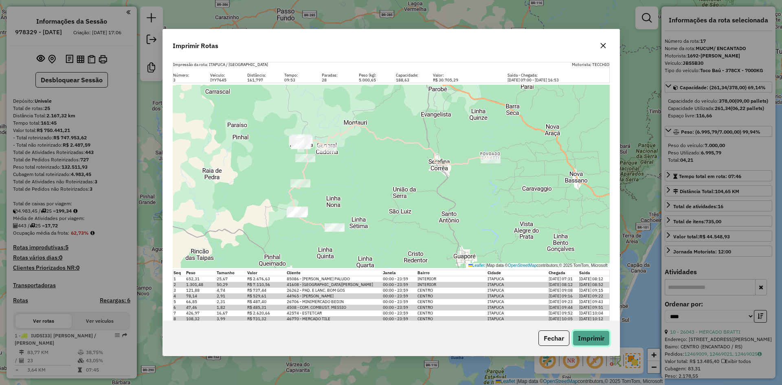
click at [590, 341] on button "Imprimir" at bounding box center [590, 337] width 37 height 15
click at [604, 52] on button "button" at bounding box center [602, 45] width 13 height 13
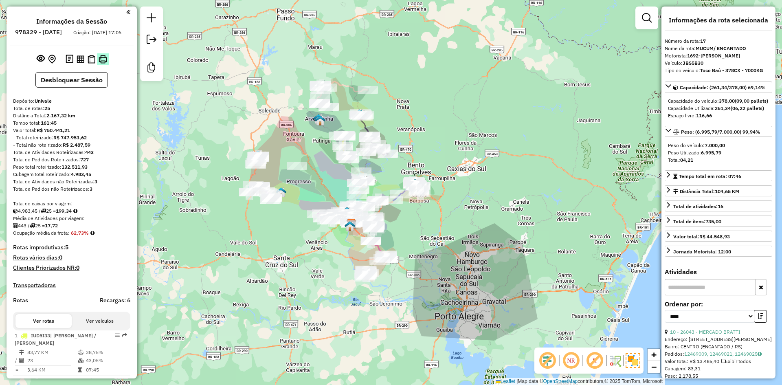
click at [102, 64] on img at bounding box center [103, 59] width 9 height 9
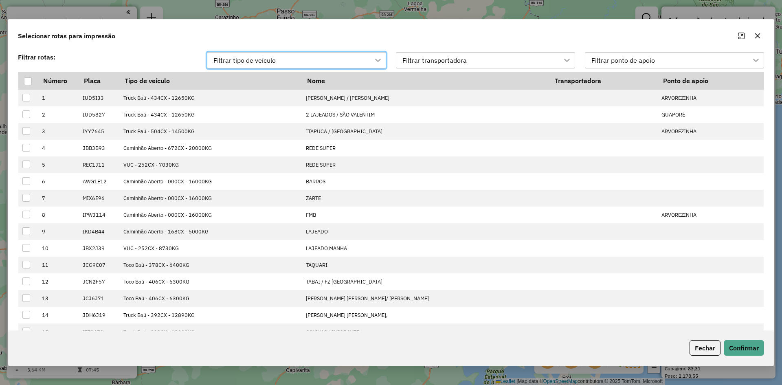
scroll to position [6, 37]
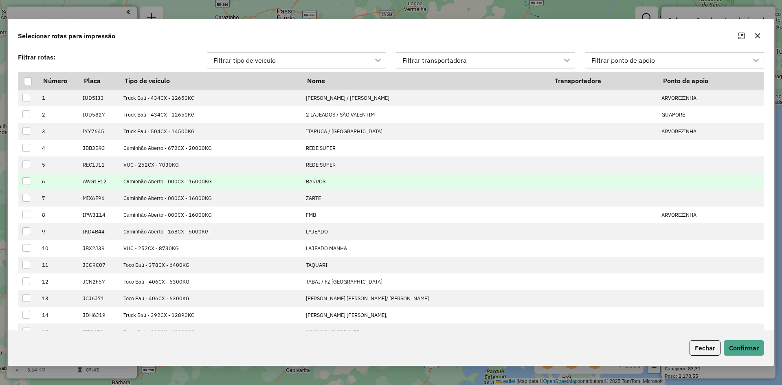
click at [30, 182] on div at bounding box center [26, 181] width 8 height 8
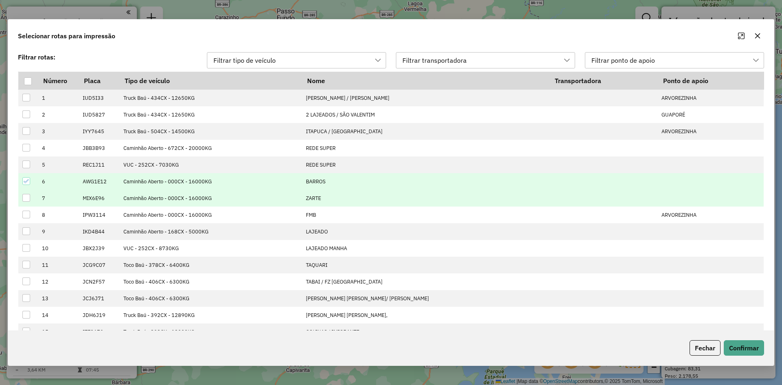
click at [29, 191] on td at bounding box center [28, 198] width 20 height 17
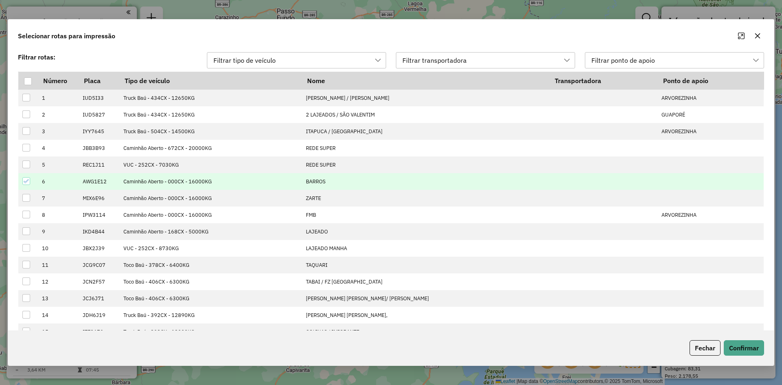
click at [27, 188] on td at bounding box center [28, 181] width 20 height 17
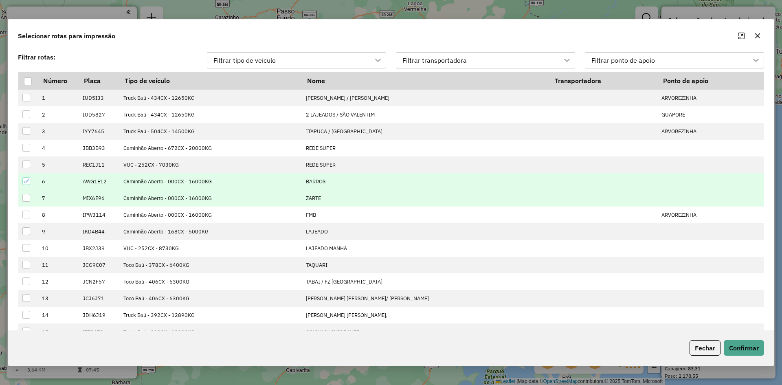
click at [31, 196] on td at bounding box center [28, 198] width 20 height 17
click at [28, 197] on div at bounding box center [26, 198] width 8 height 8
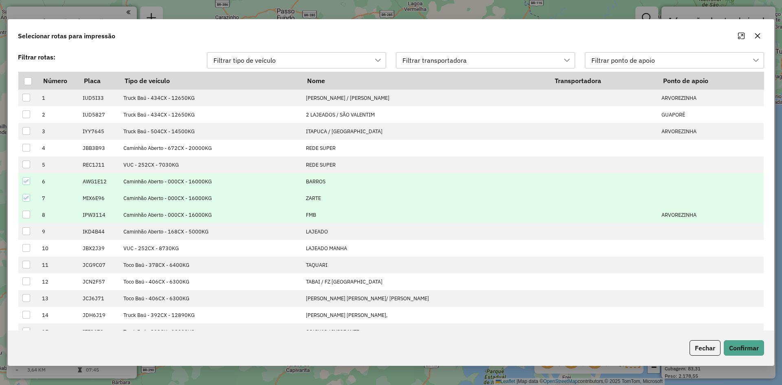
click at [26, 213] on div at bounding box center [26, 214] width 8 height 8
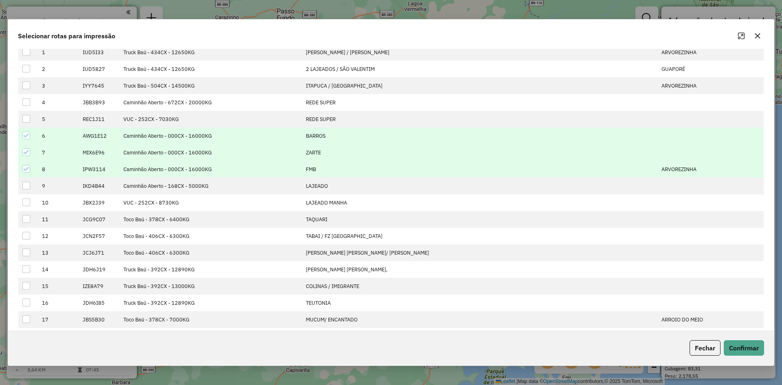
scroll to position [24, 0]
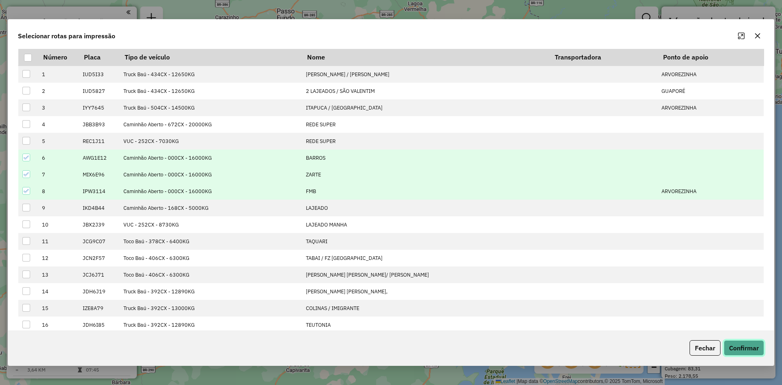
click at [747, 345] on button "Confirmar" at bounding box center [743, 347] width 40 height 15
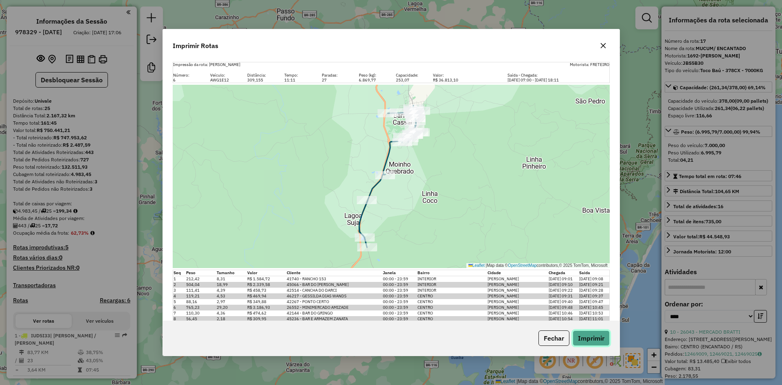
click at [590, 345] on button "Imprimir" at bounding box center [590, 337] width 37 height 15
click at [601, 52] on button "button" at bounding box center [602, 45] width 13 height 13
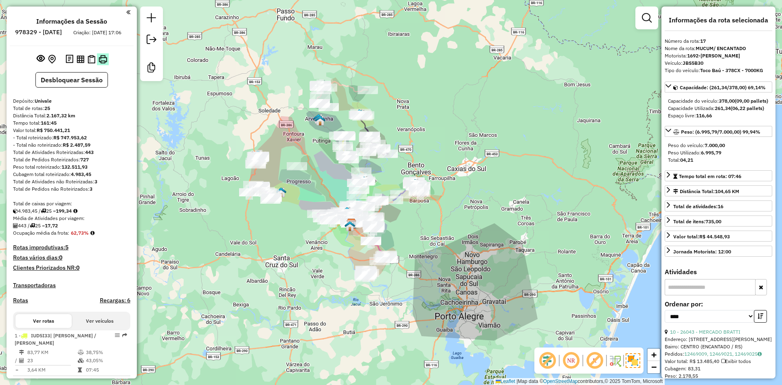
click at [101, 64] on img at bounding box center [103, 59] width 9 height 9
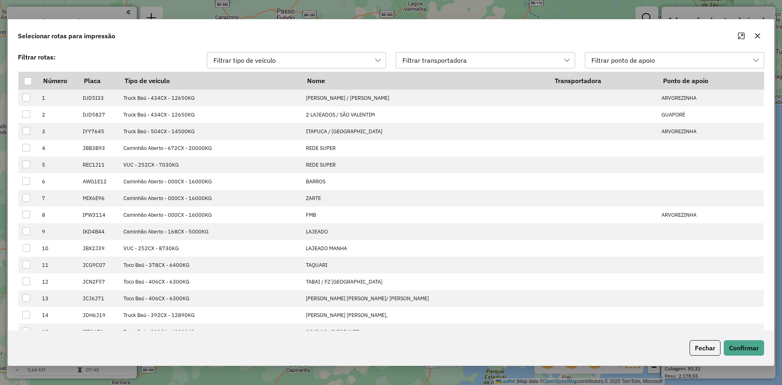
scroll to position [6, 37]
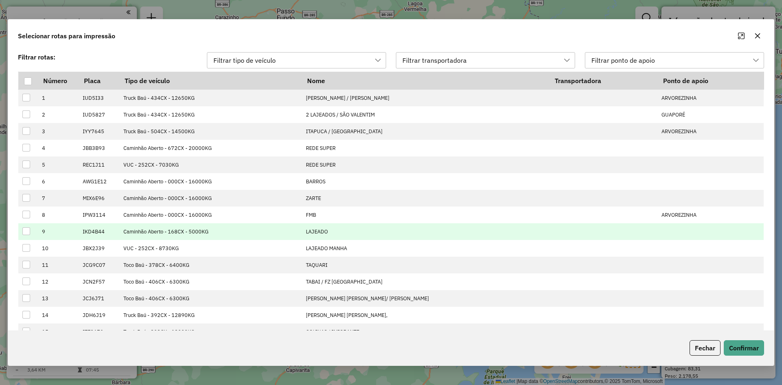
click at [31, 229] on div at bounding box center [26, 231] width 8 height 8
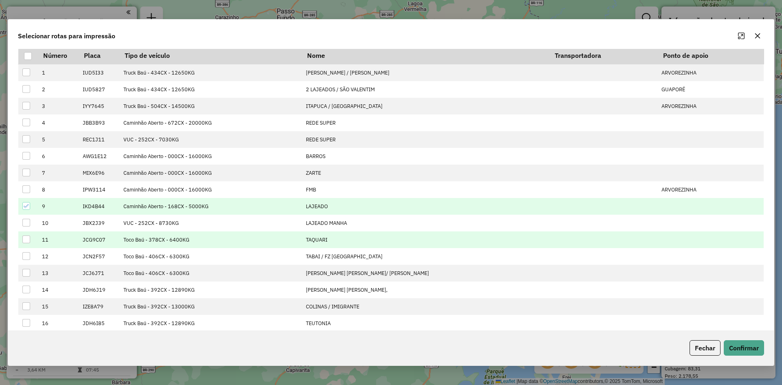
scroll to position [24, 0]
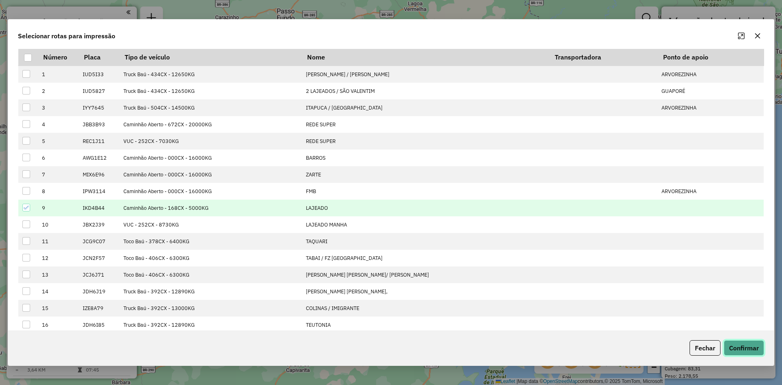
click at [748, 348] on button "Confirmar" at bounding box center [743, 347] width 40 height 15
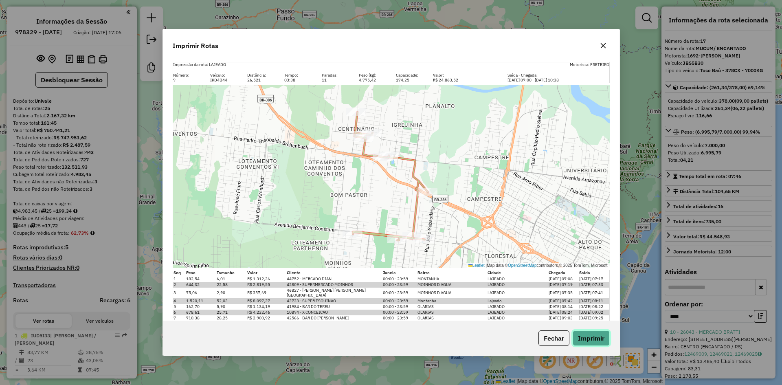
click at [598, 340] on button "Imprimir" at bounding box center [590, 337] width 37 height 15
click at [601, 48] on icon "button" at bounding box center [603, 45] width 7 height 7
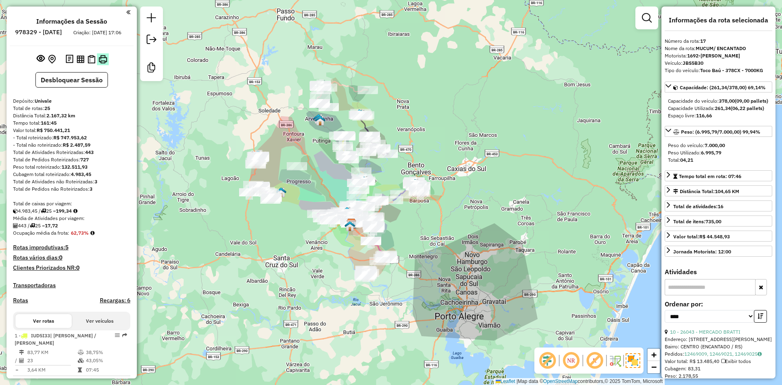
click at [103, 64] on img at bounding box center [103, 59] width 9 height 9
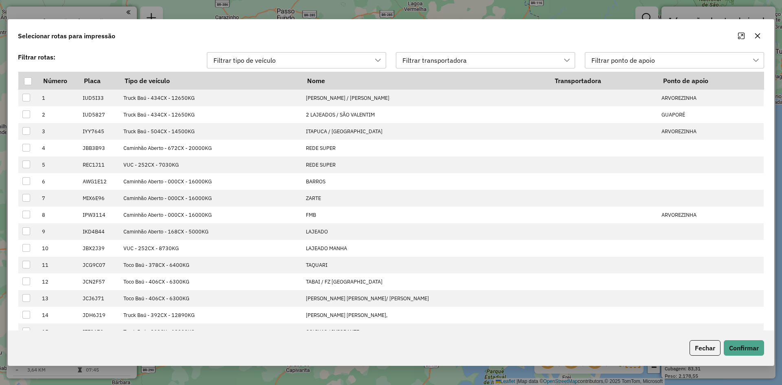
scroll to position [6, 37]
click at [753, 37] on button "button" at bounding box center [757, 35] width 13 height 13
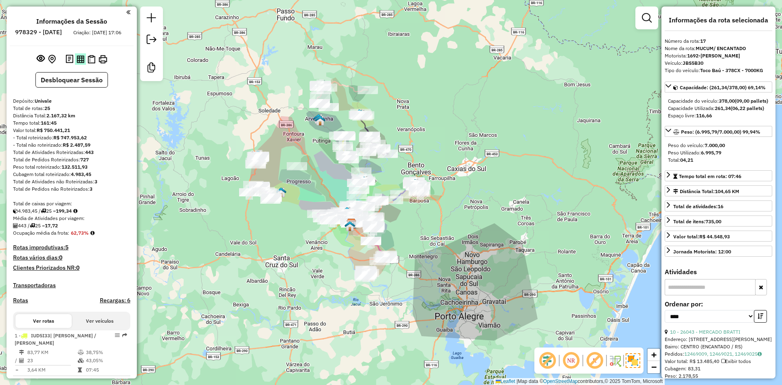
click at [78, 63] on img at bounding box center [81, 59] width 8 height 8
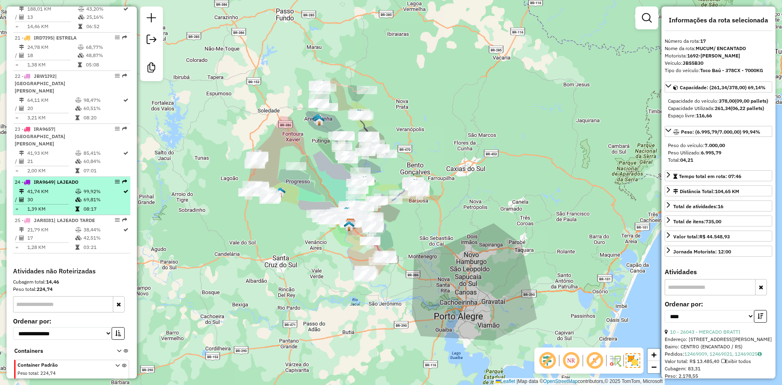
scroll to position [1124, 0]
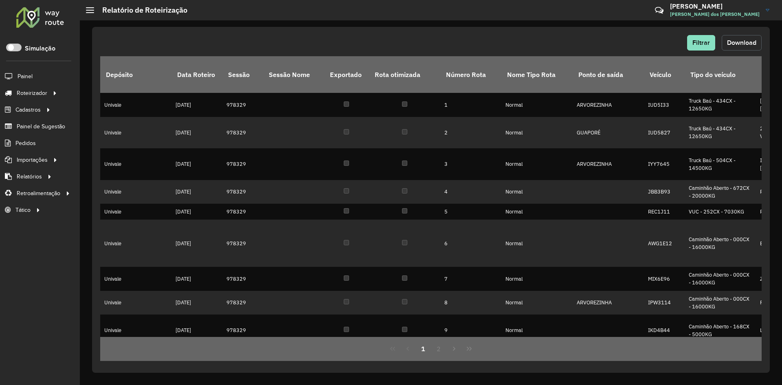
click at [739, 37] on button "Download" at bounding box center [741, 42] width 40 height 15
click at [734, 40] on span "Download" at bounding box center [741, 42] width 29 height 7
